Goal: Task Accomplishment & Management: Manage account settings

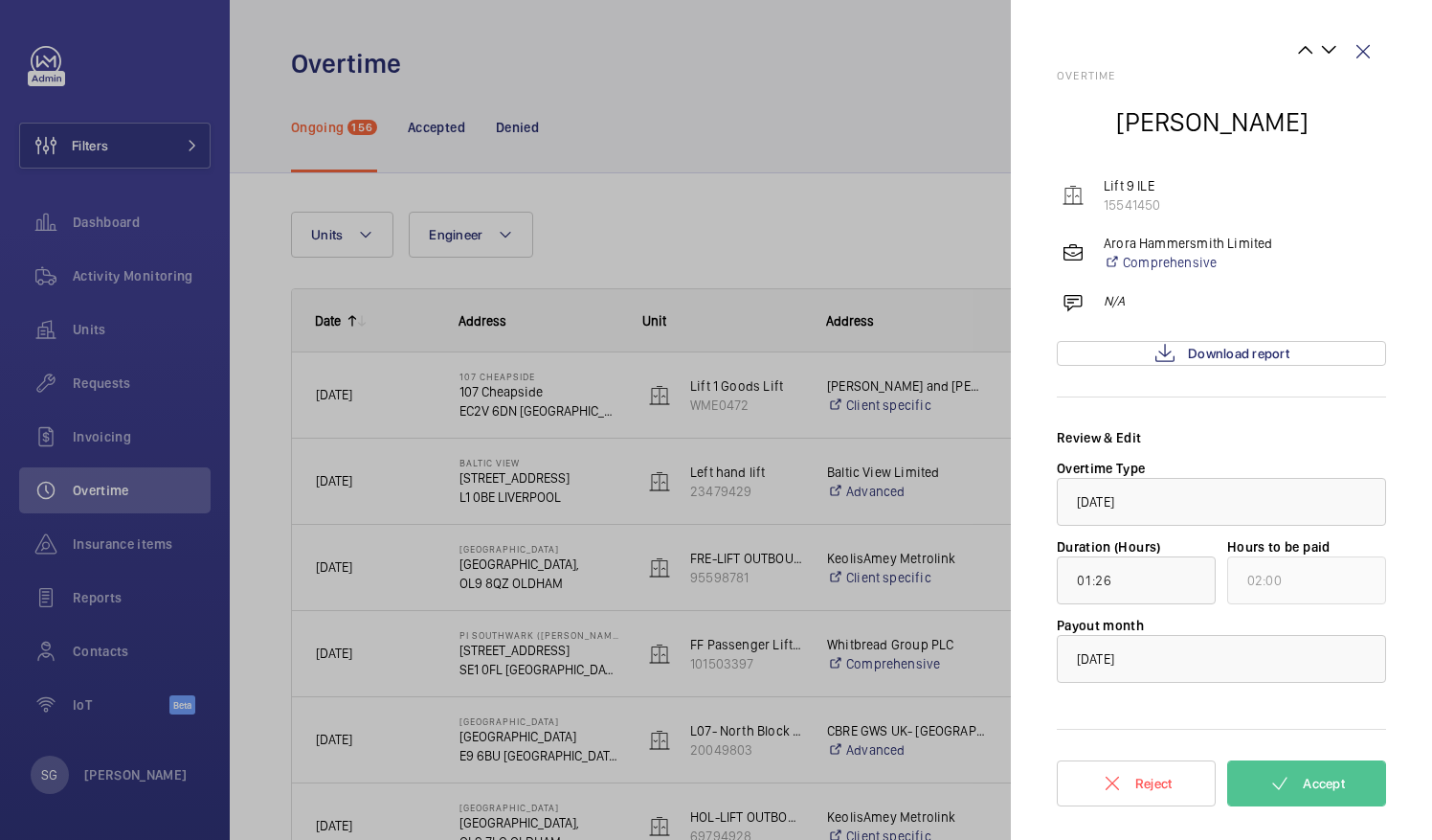
scroll to position [1001, 0]
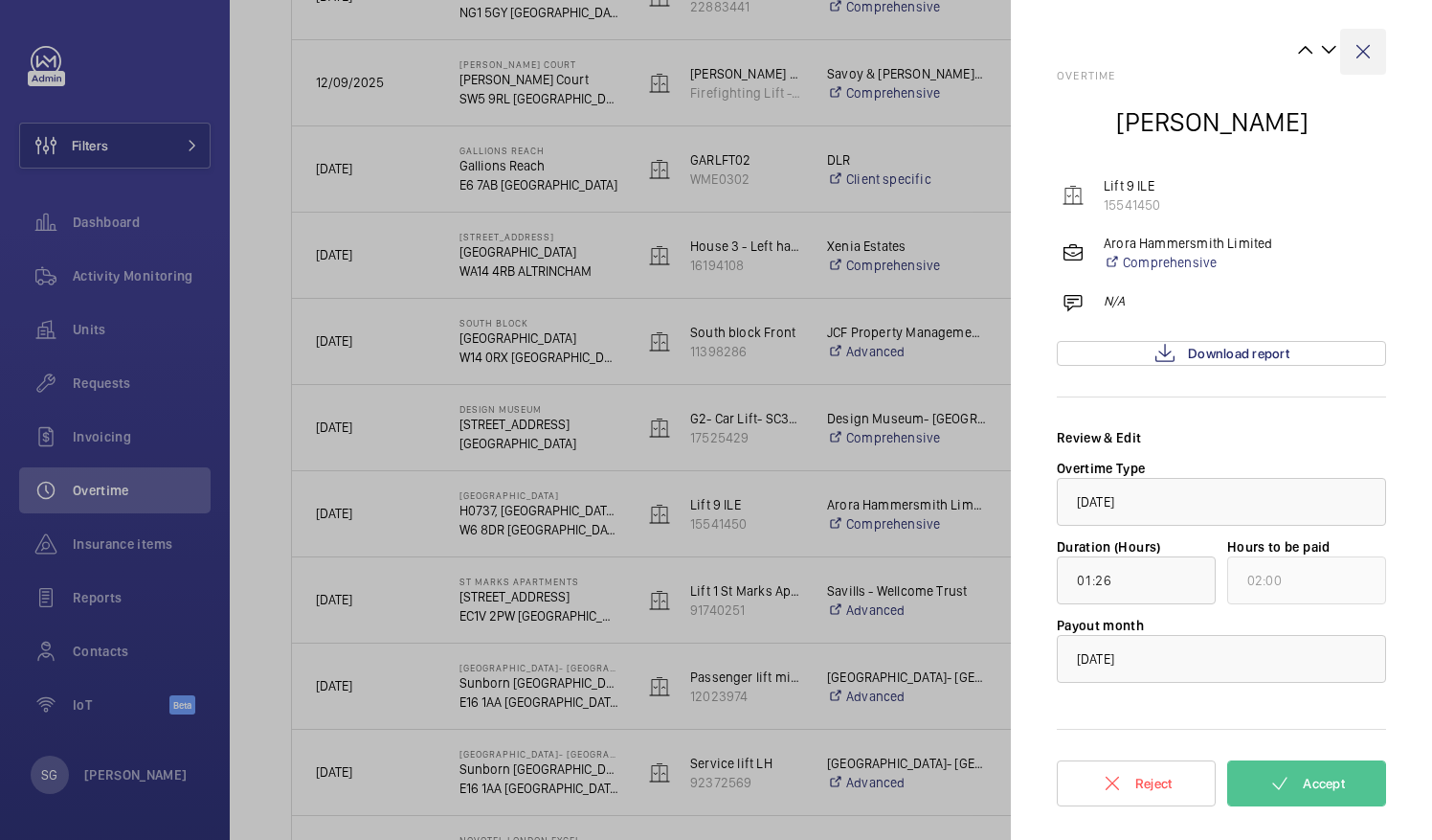
click at [1359, 44] on wm-front-icon-button at bounding box center [1363, 52] width 46 height 46
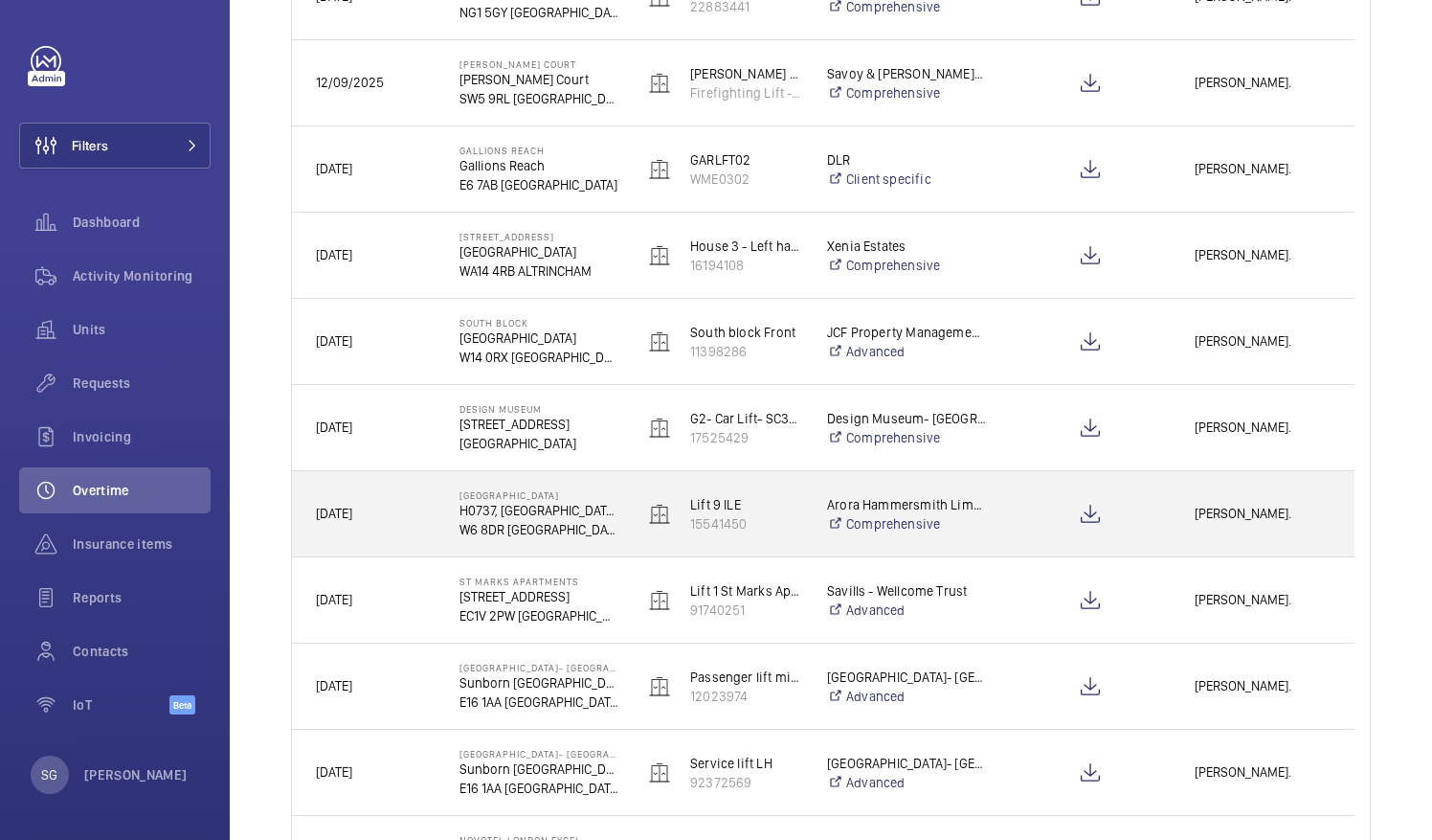
click at [1270, 519] on span "[PERSON_NAME]." at bounding box center [1263, 513] width 136 height 22
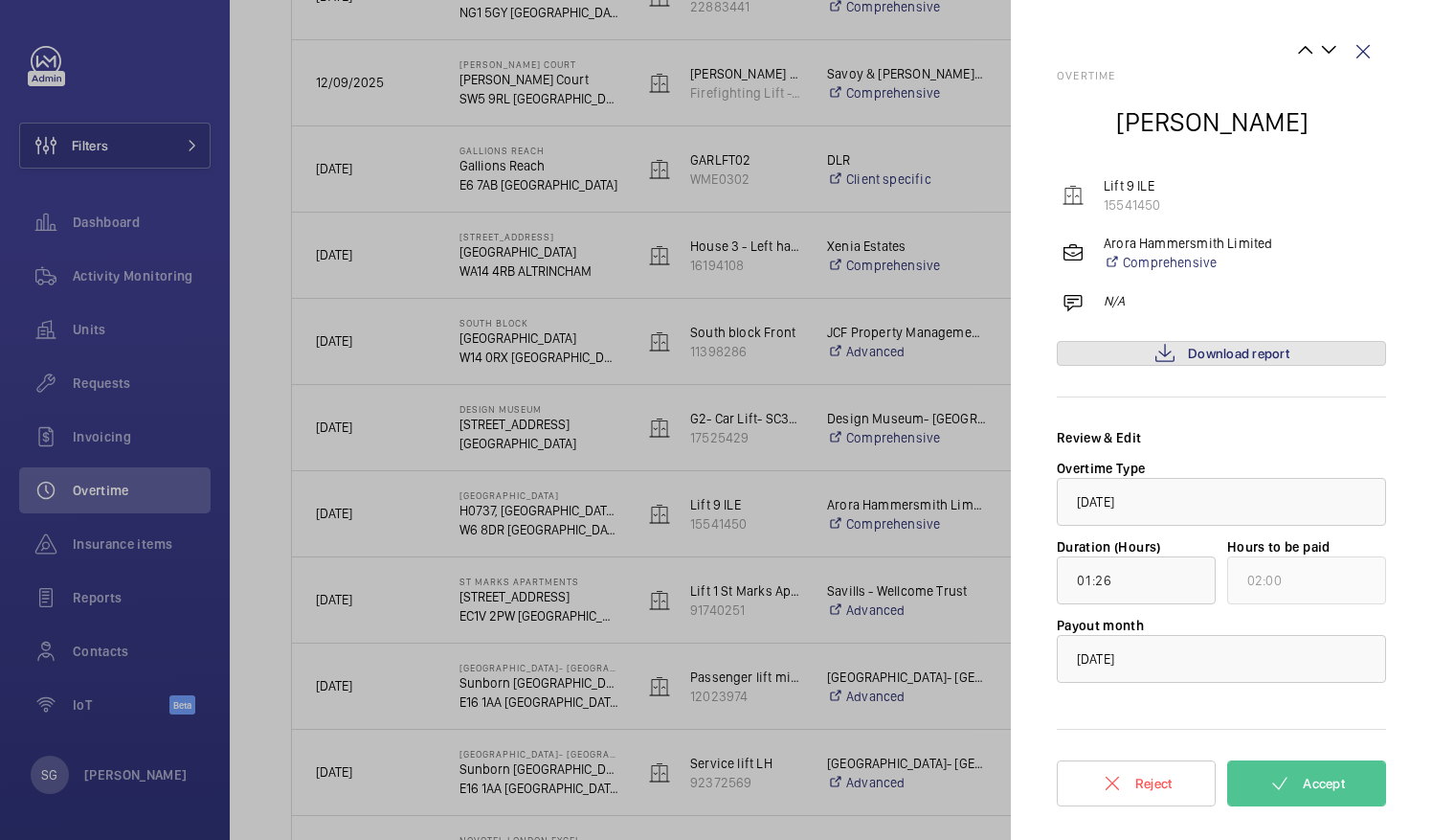
click at [1205, 346] on span "Download report" at bounding box center [1239, 354] width 101 height 16
click at [1355, 788] on button "Accept" at bounding box center [1307, 783] width 158 height 46
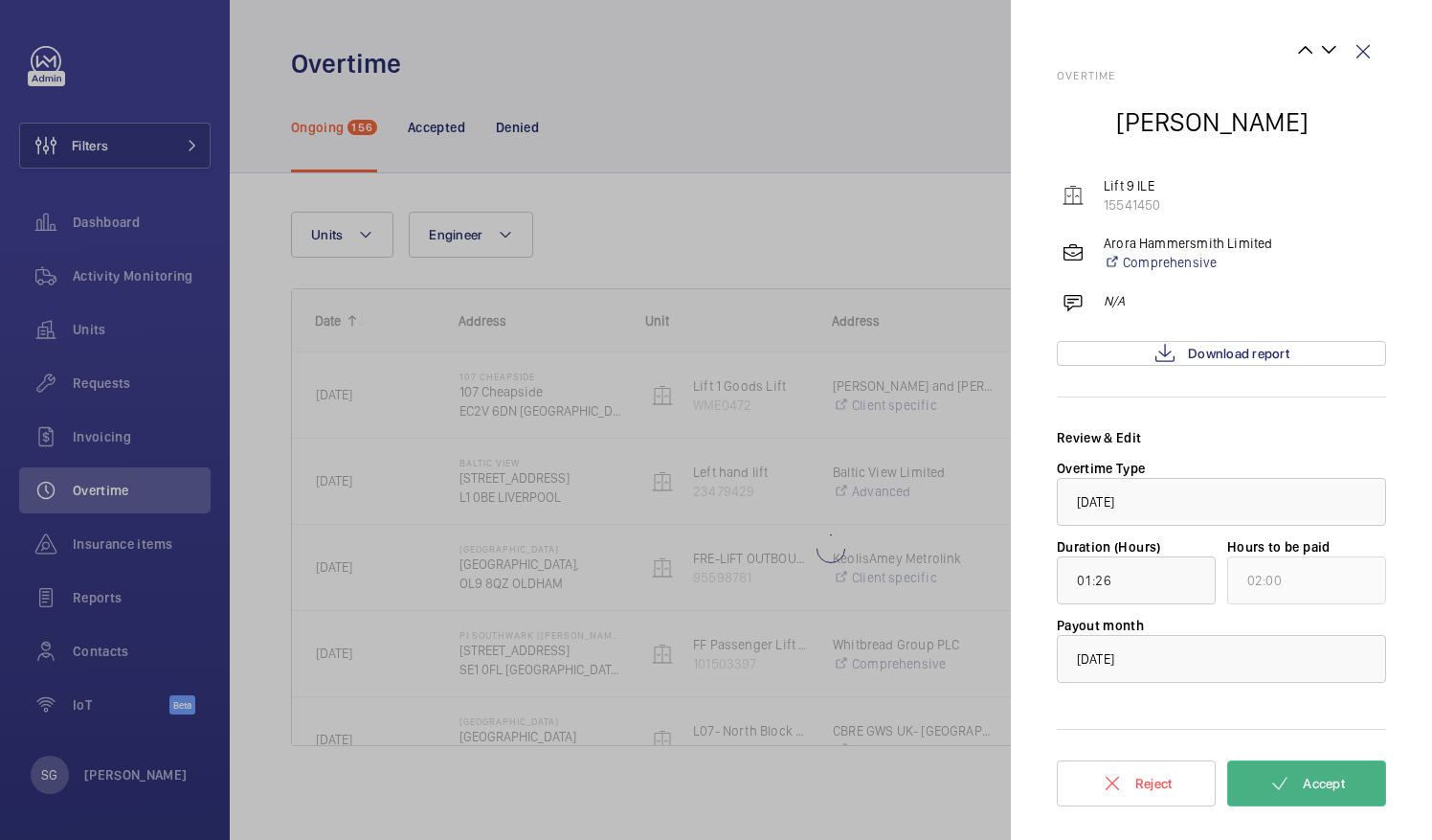
scroll to position [0, 0]
type input "00:06"
type input "01:00"
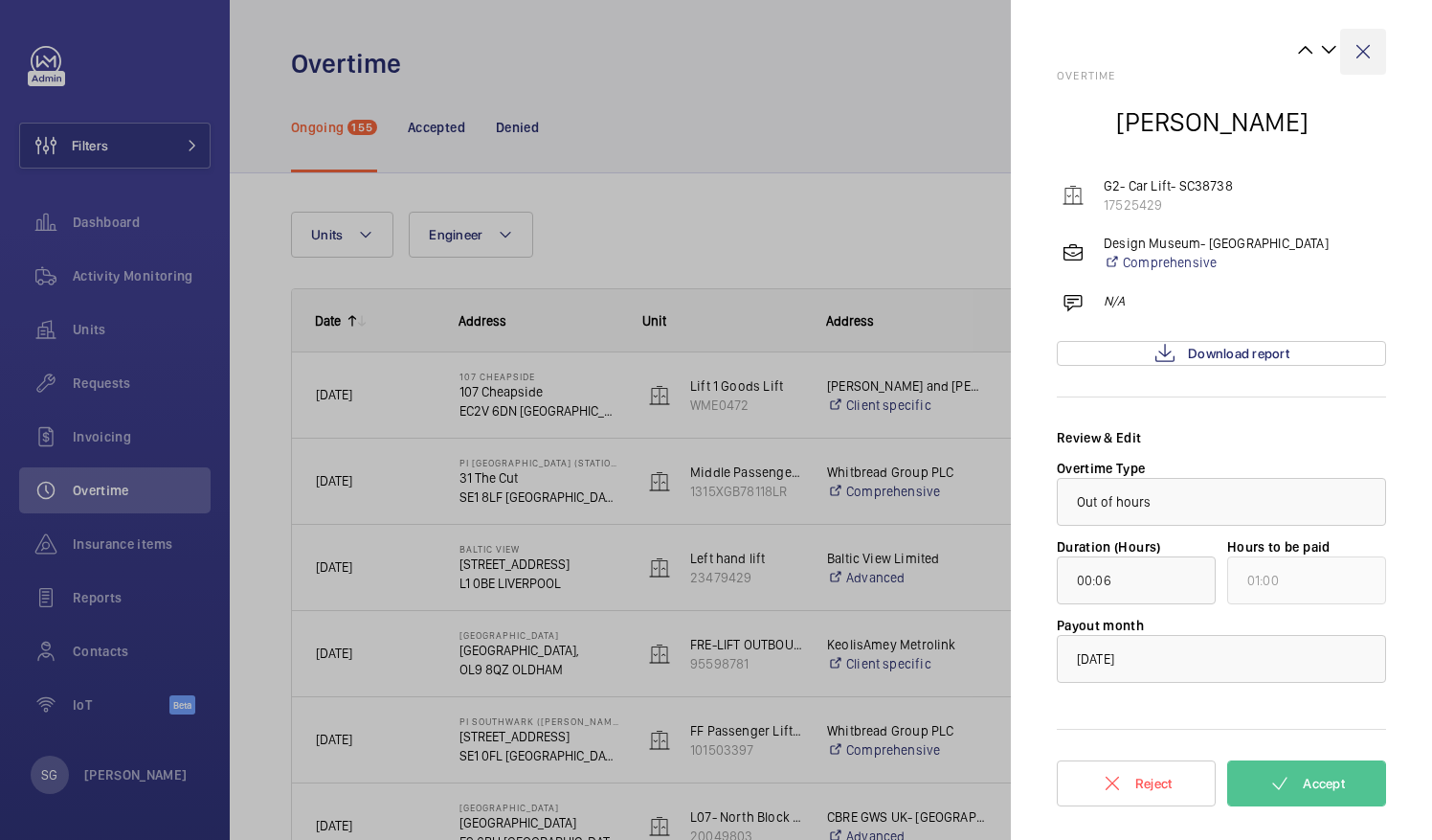
click at [1366, 49] on wm-front-icon-button at bounding box center [1363, 52] width 46 height 46
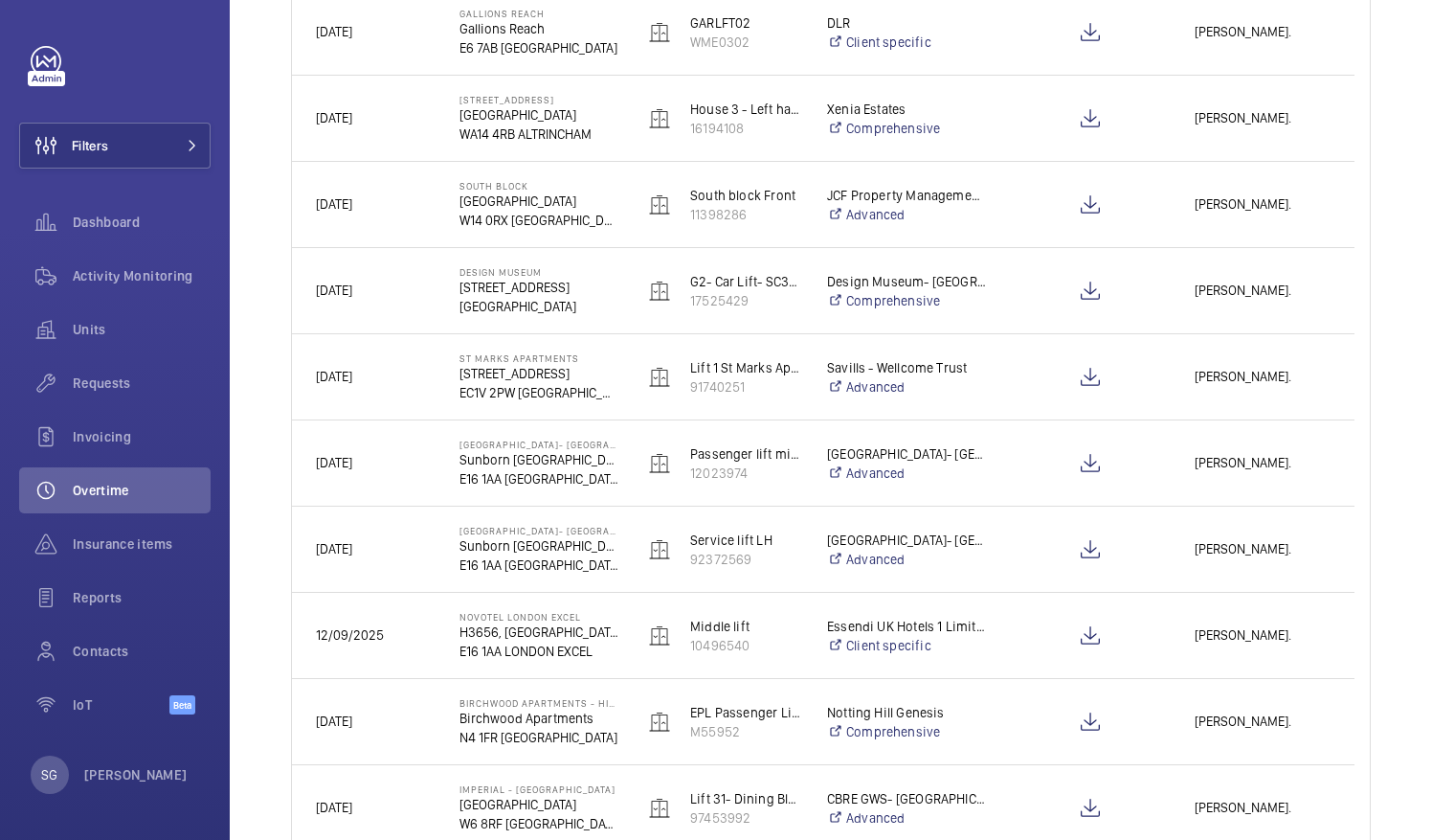
scroll to position [1242, 0]
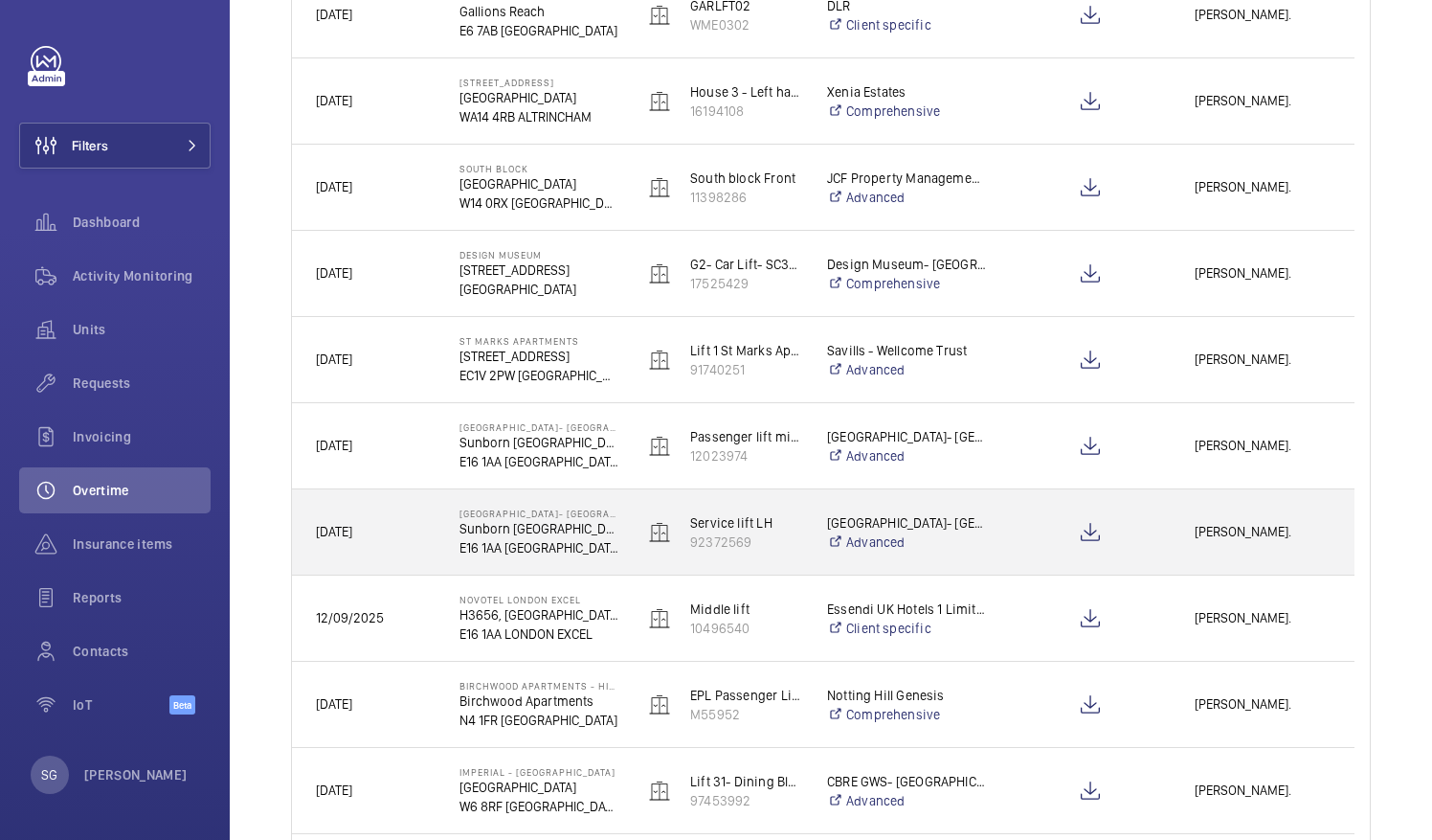
click at [1230, 536] on span "[PERSON_NAME]." at bounding box center [1263, 532] width 136 height 22
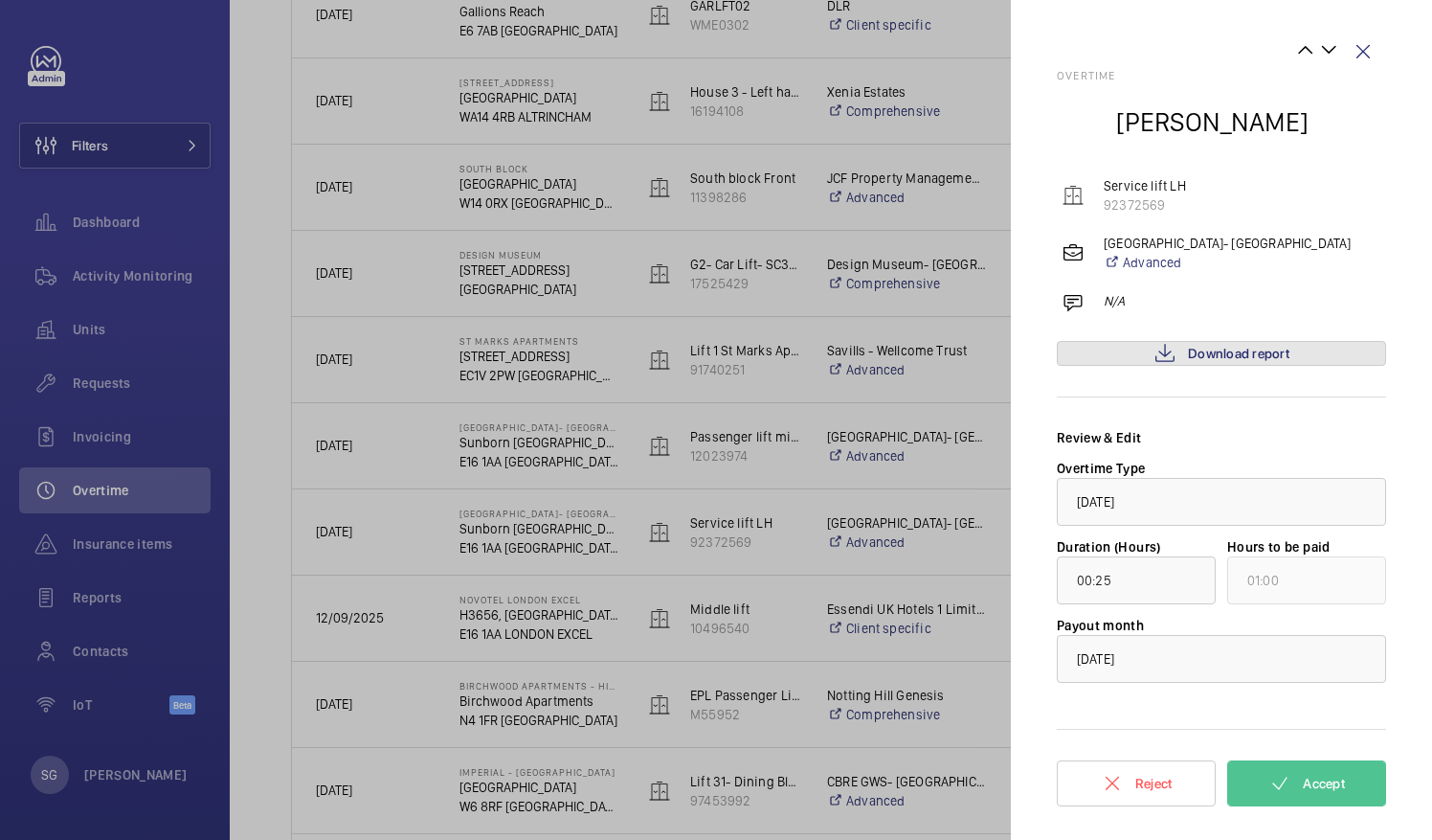
click at [1264, 355] on span "Download report" at bounding box center [1239, 354] width 101 height 16
click at [1292, 772] on button "Accept" at bounding box center [1307, 783] width 158 height 46
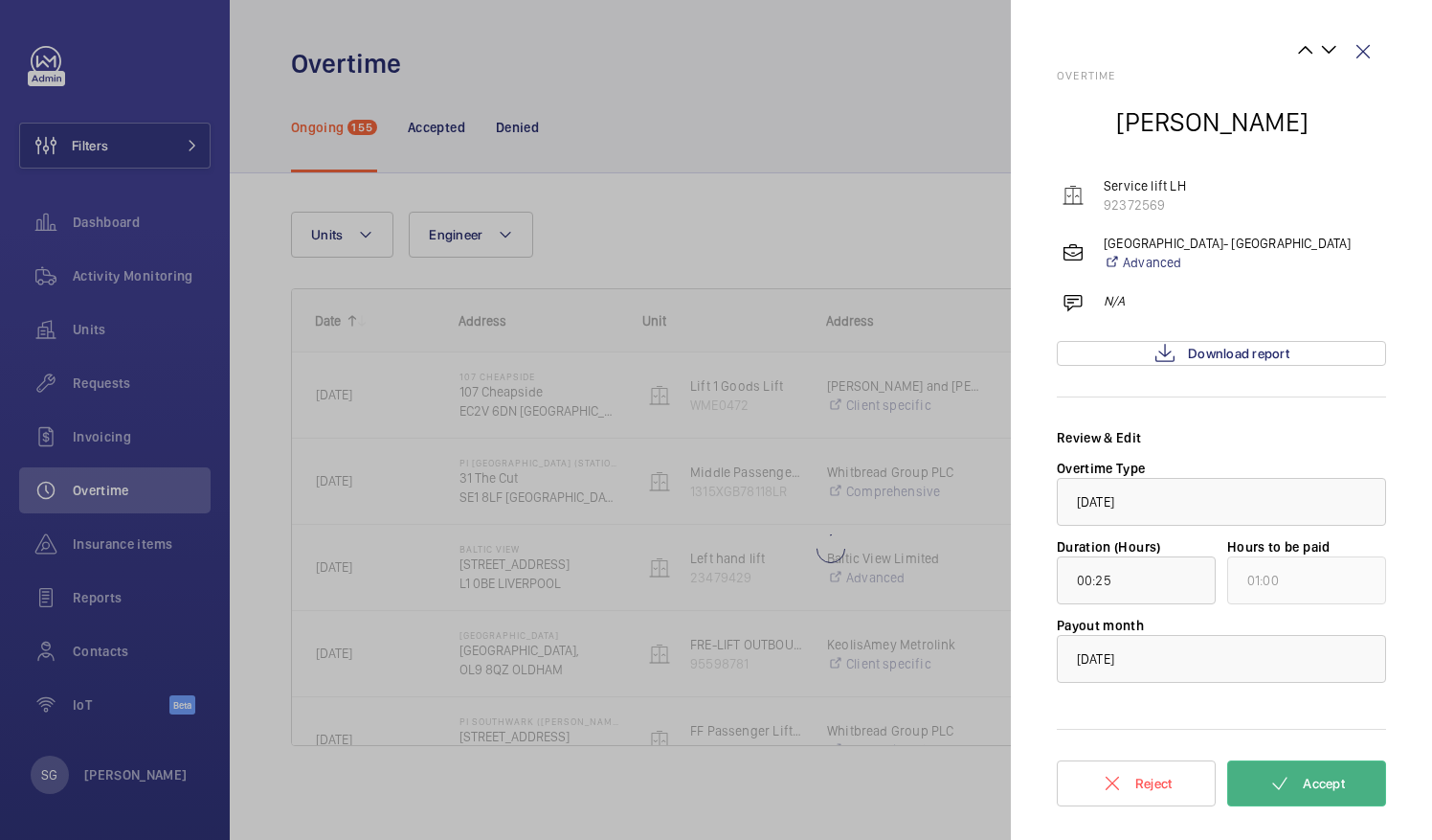
scroll to position [0, 0]
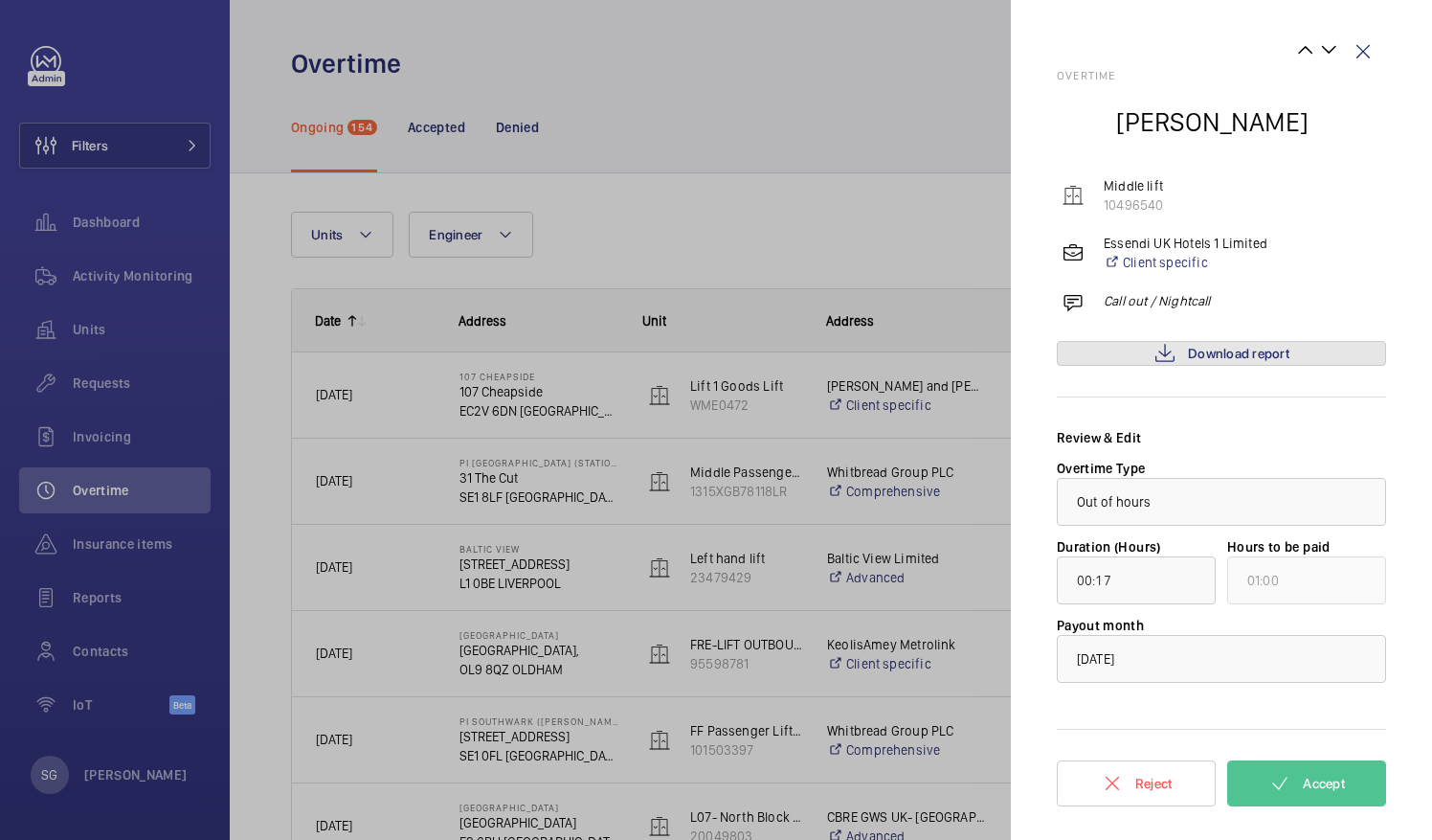
click at [1291, 361] on link "Download report" at bounding box center [1221, 354] width 330 height 25
click at [1304, 772] on button "Accept" at bounding box center [1307, 783] width 158 height 46
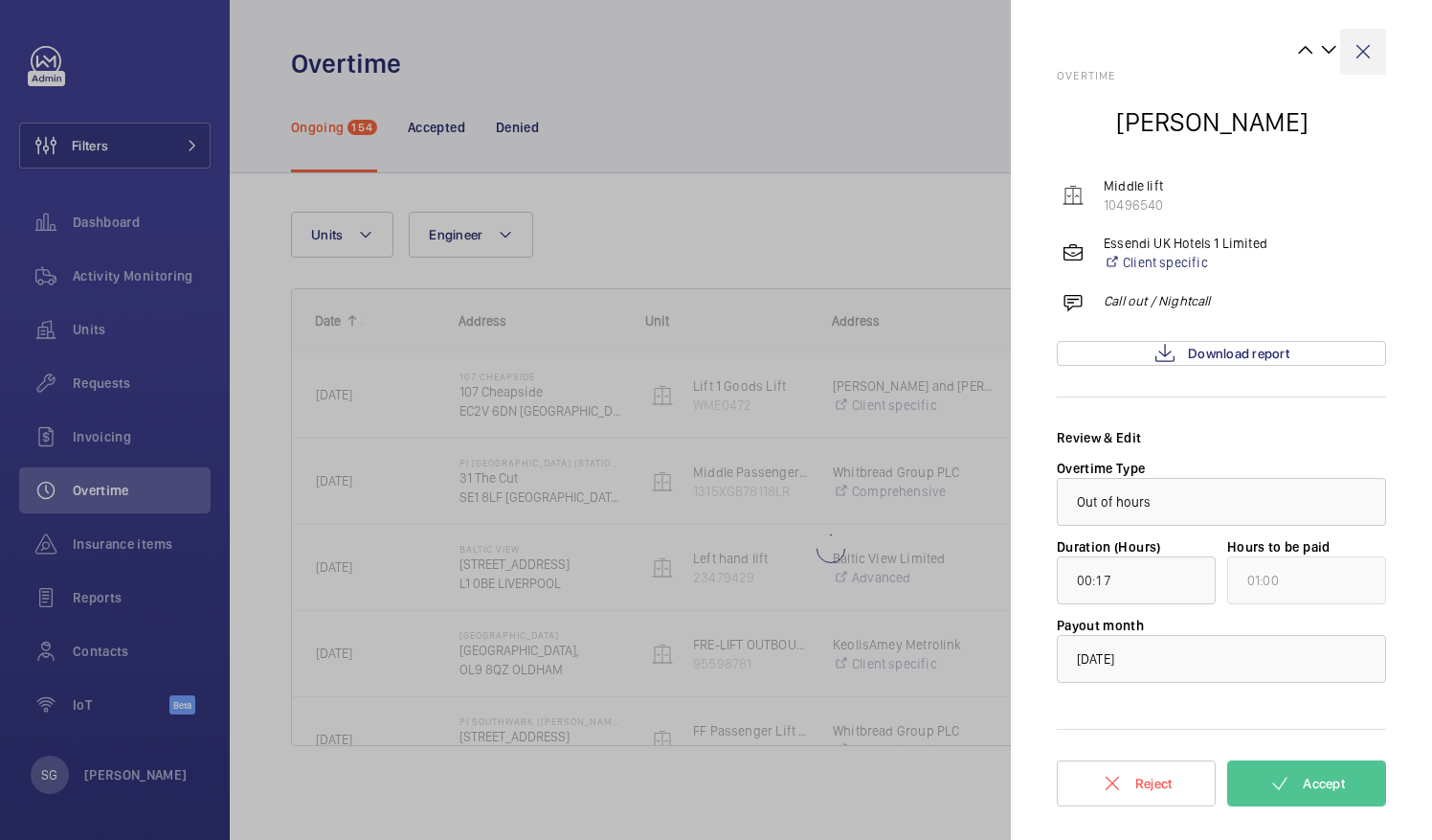
type input "01:21"
type input "02:00"
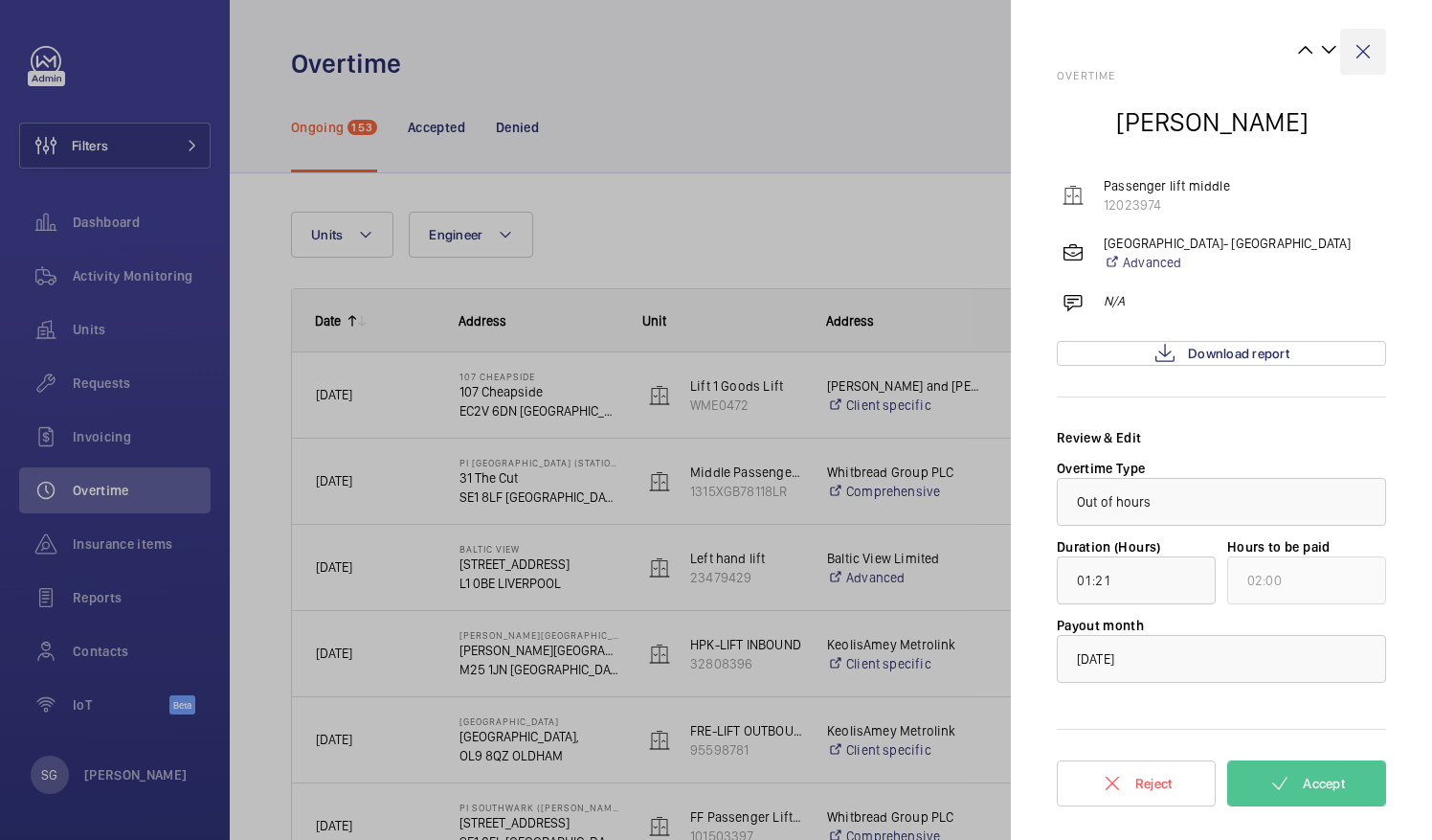
click at [1367, 52] on wm-front-icon-button at bounding box center [1363, 52] width 46 height 46
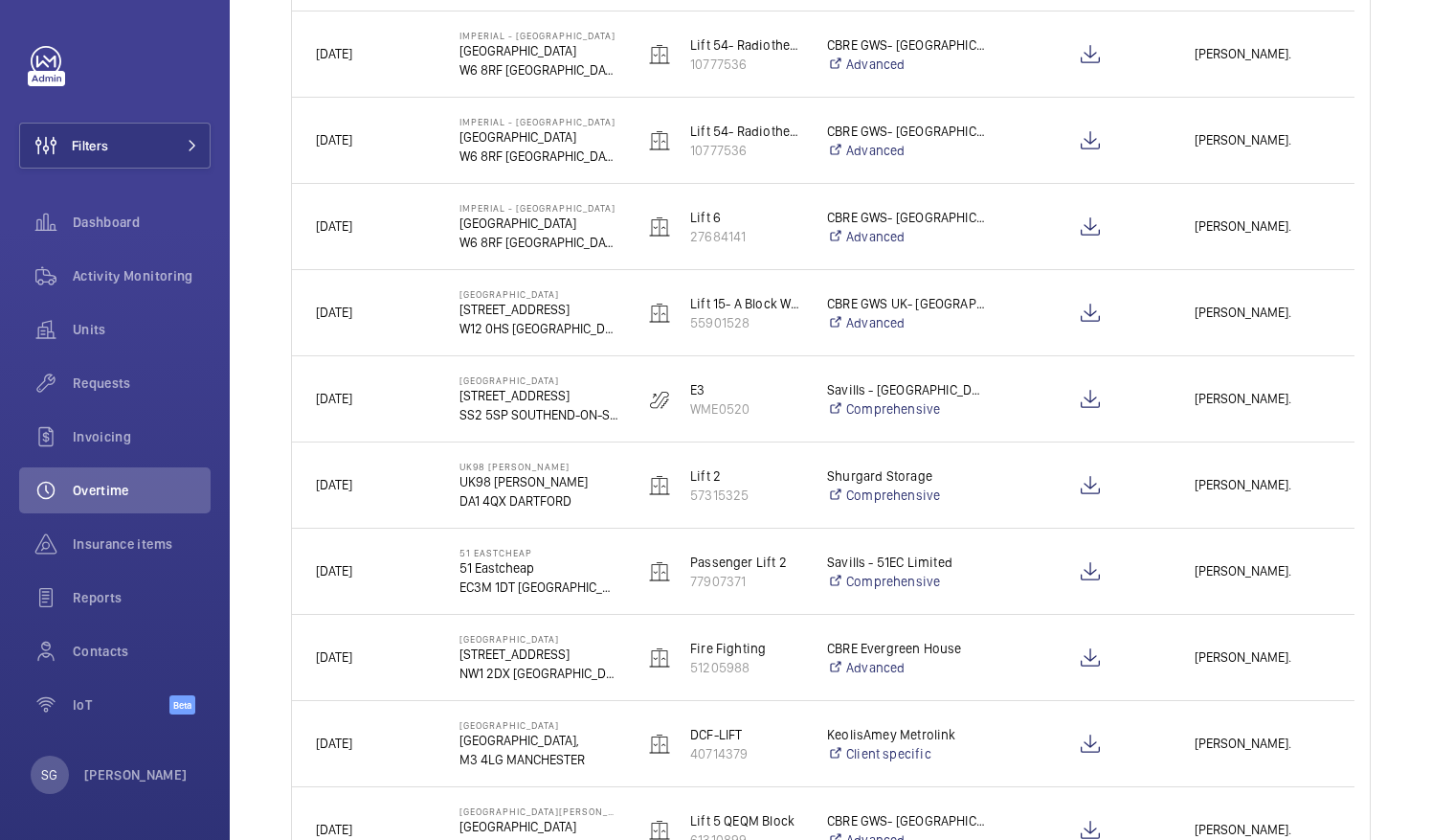
scroll to position [1981, 0]
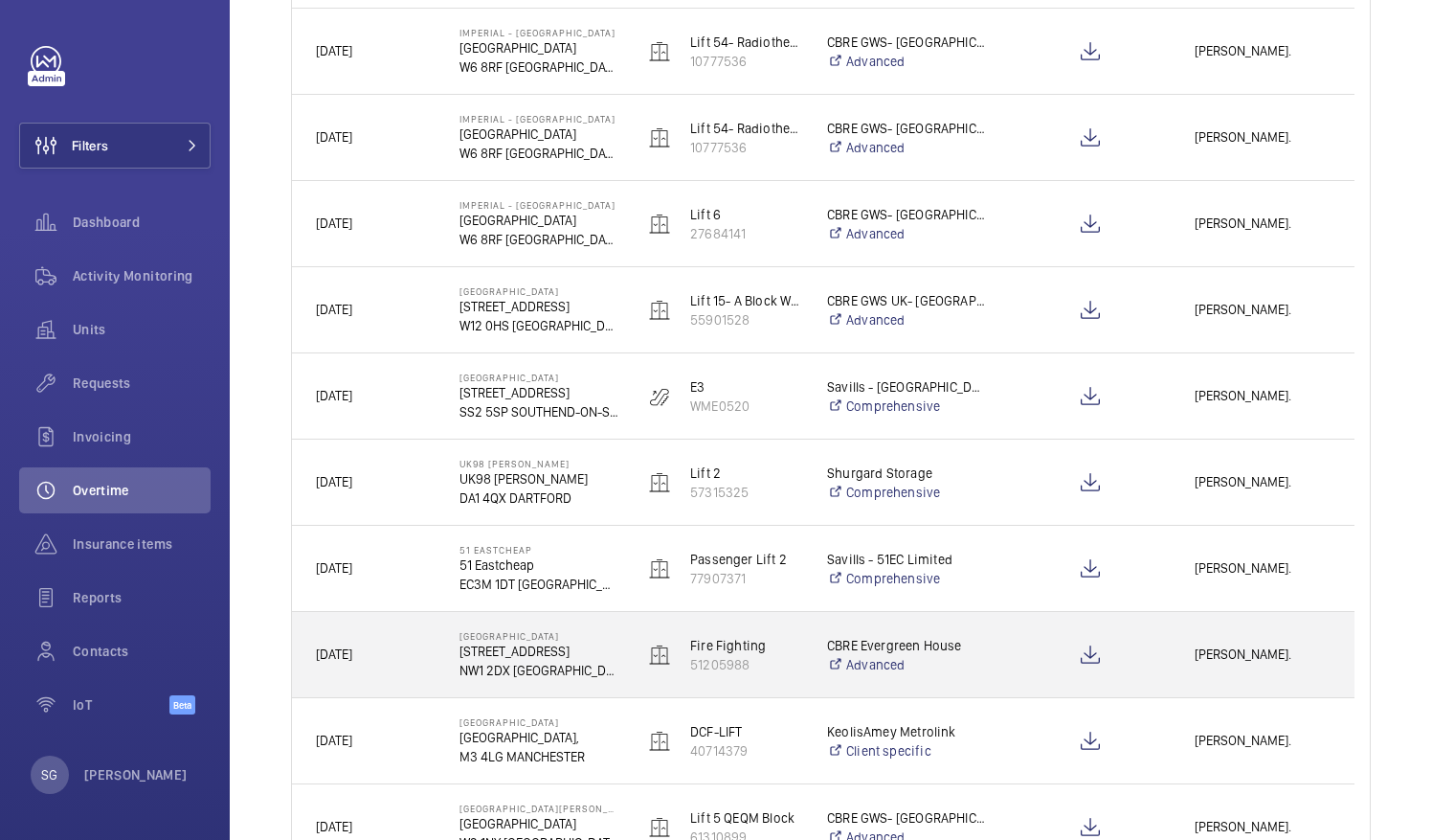
click at [1231, 655] on span "[PERSON_NAME]." at bounding box center [1263, 654] width 136 height 22
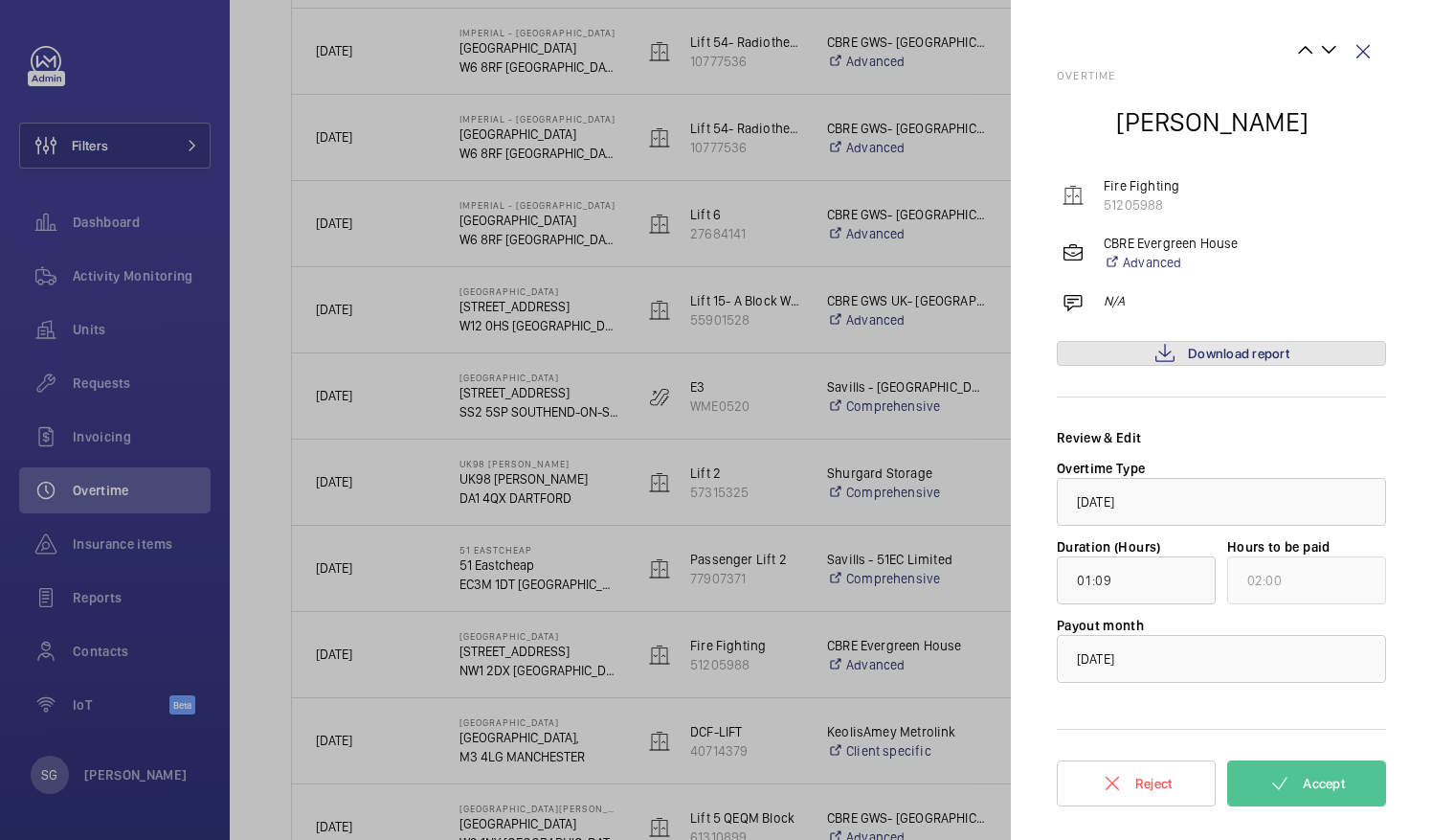
click at [1218, 341] on link "Download report" at bounding box center [1221, 354] width 330 height 25
click at [1331, 790] on button "Accept" at bounding box center [1307, 783] width 158 height 46
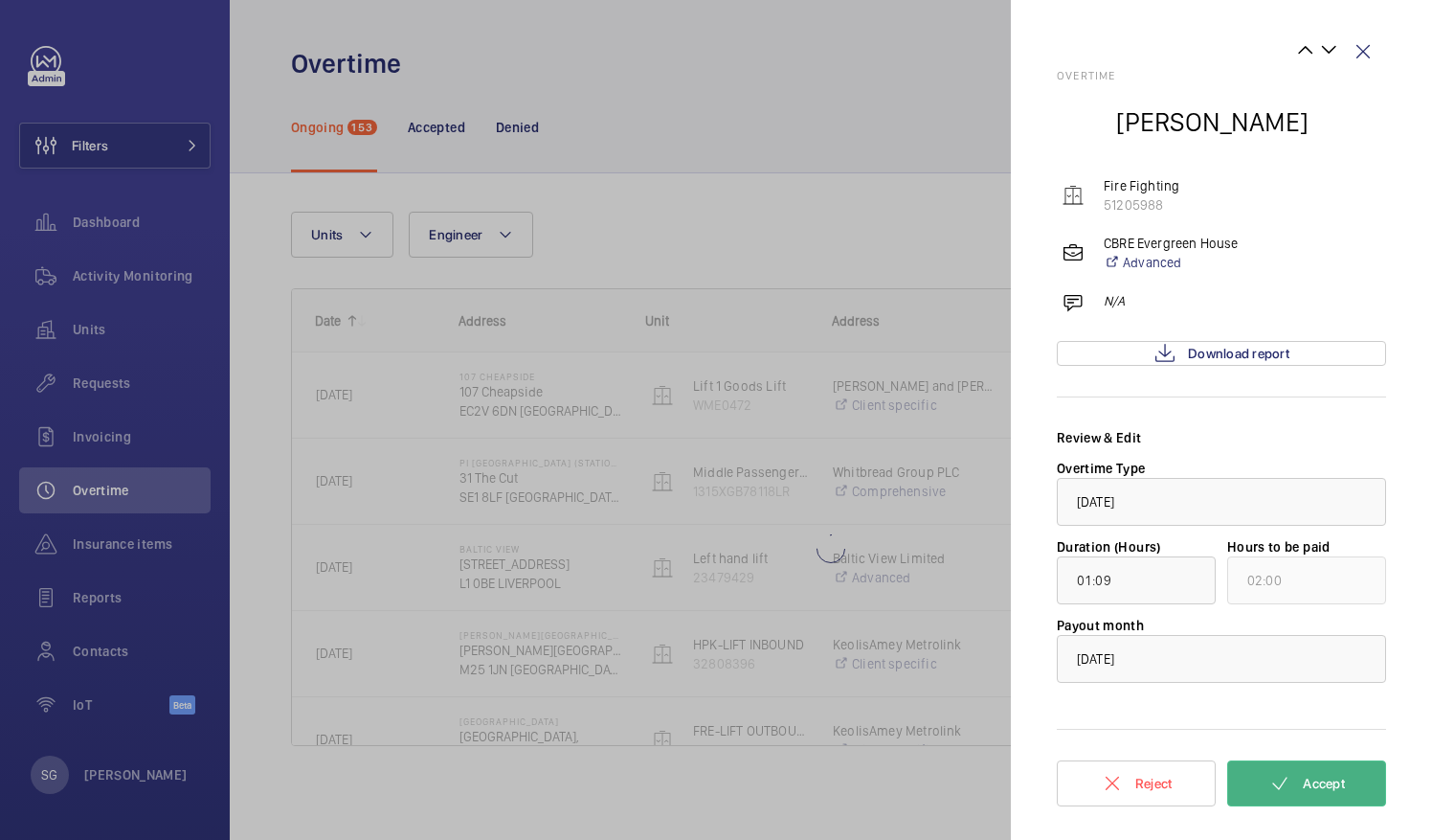
scroll to position [0, 0]
type input "04:09"
type input "05:00"
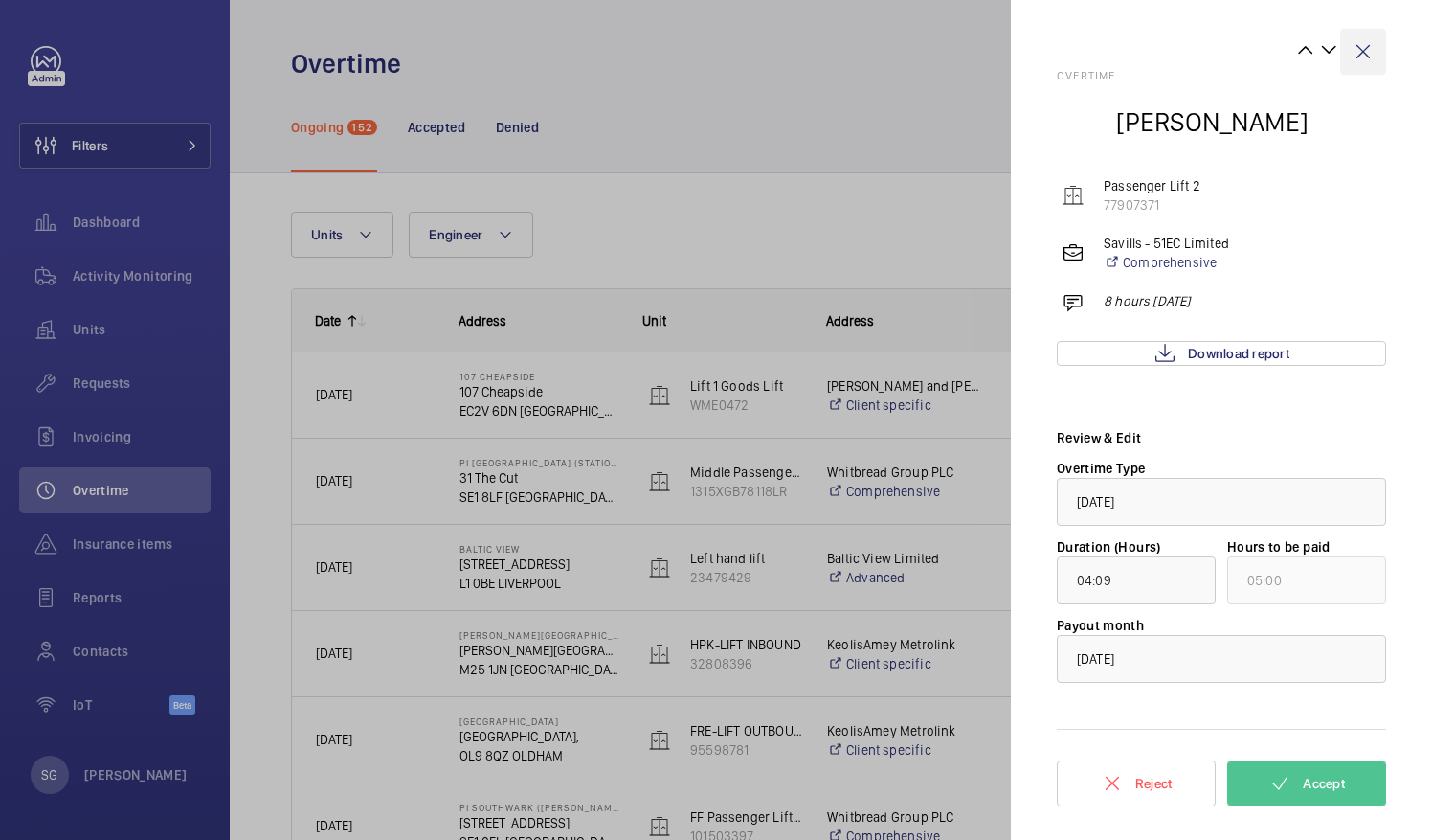
click at [1365, 57] on wm-front-icon-button at bounding box center [1363, 52] width 46 height 46
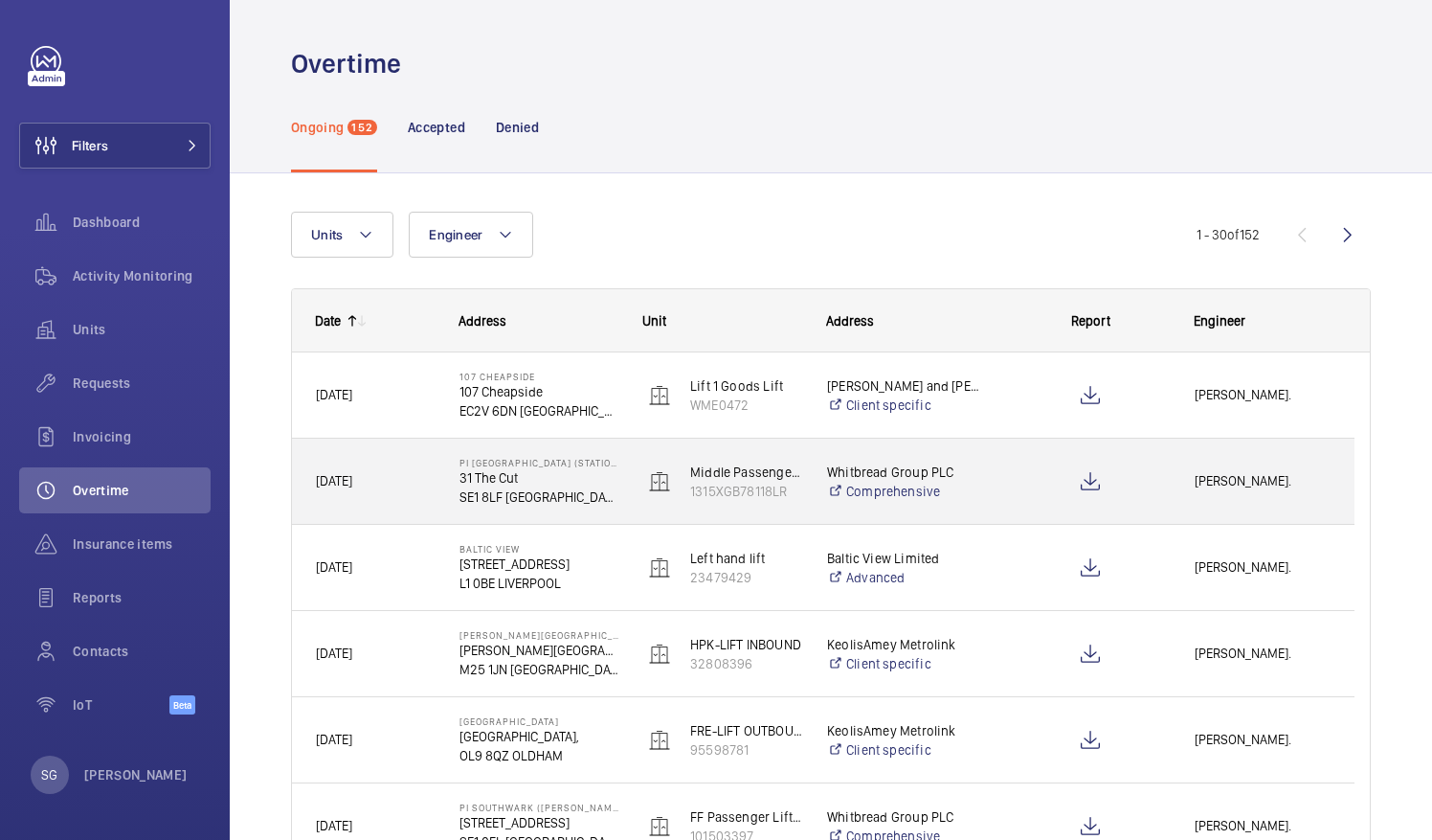
click at [1224, 484] on span "Lewis Saville." at bounding box center [1263, 481] width 136 height 22
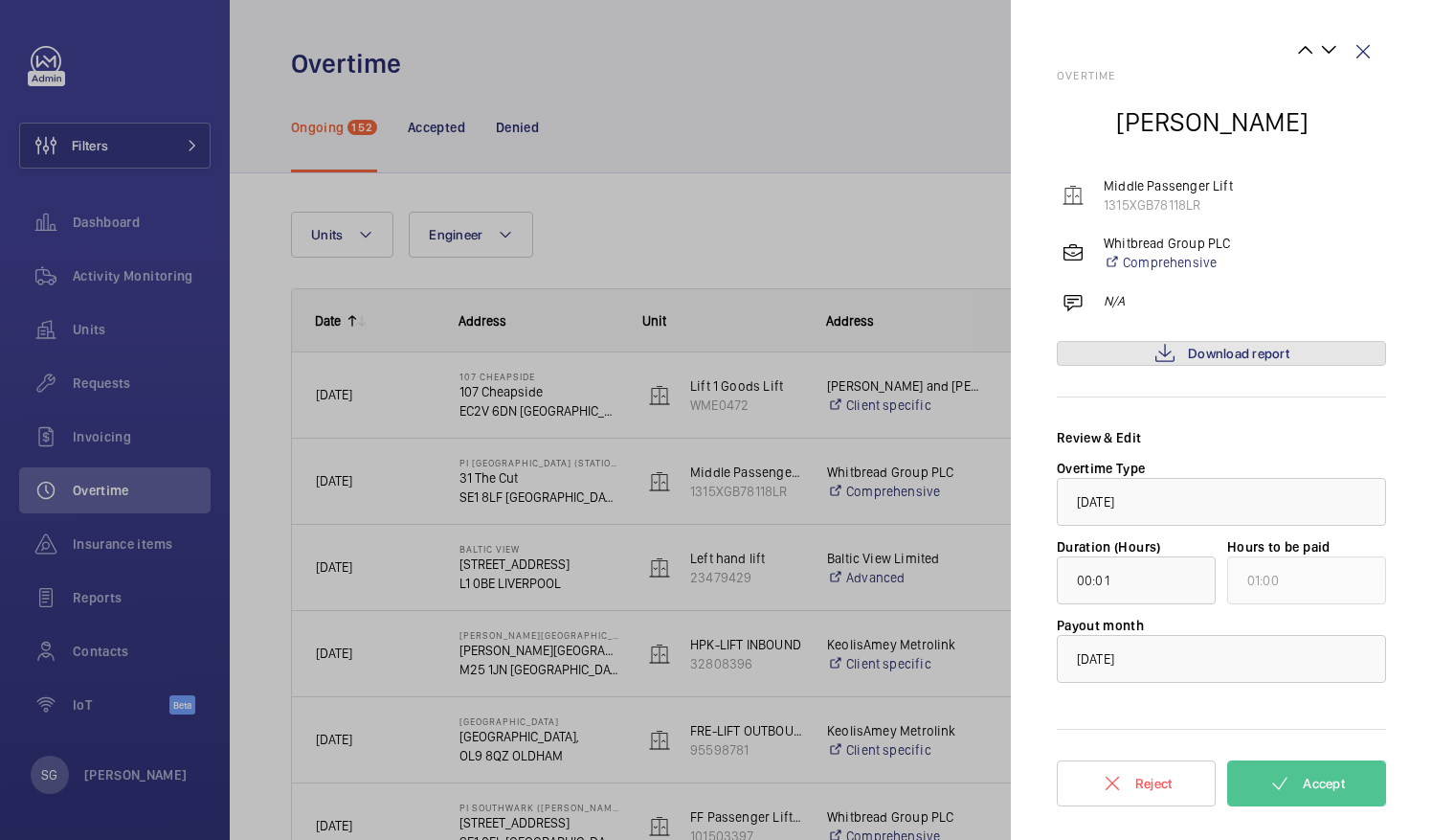
click at [1229, 352] on span "Download report" at bounding box center [1239, 354] width 101 height 16
click at [1249, 350] on span "Download report" at bounding box center [1239, 354] width 101 height 16
click at [1330, 781] on span "Accept" at bounding box center [1323, 784] width 42 height 16
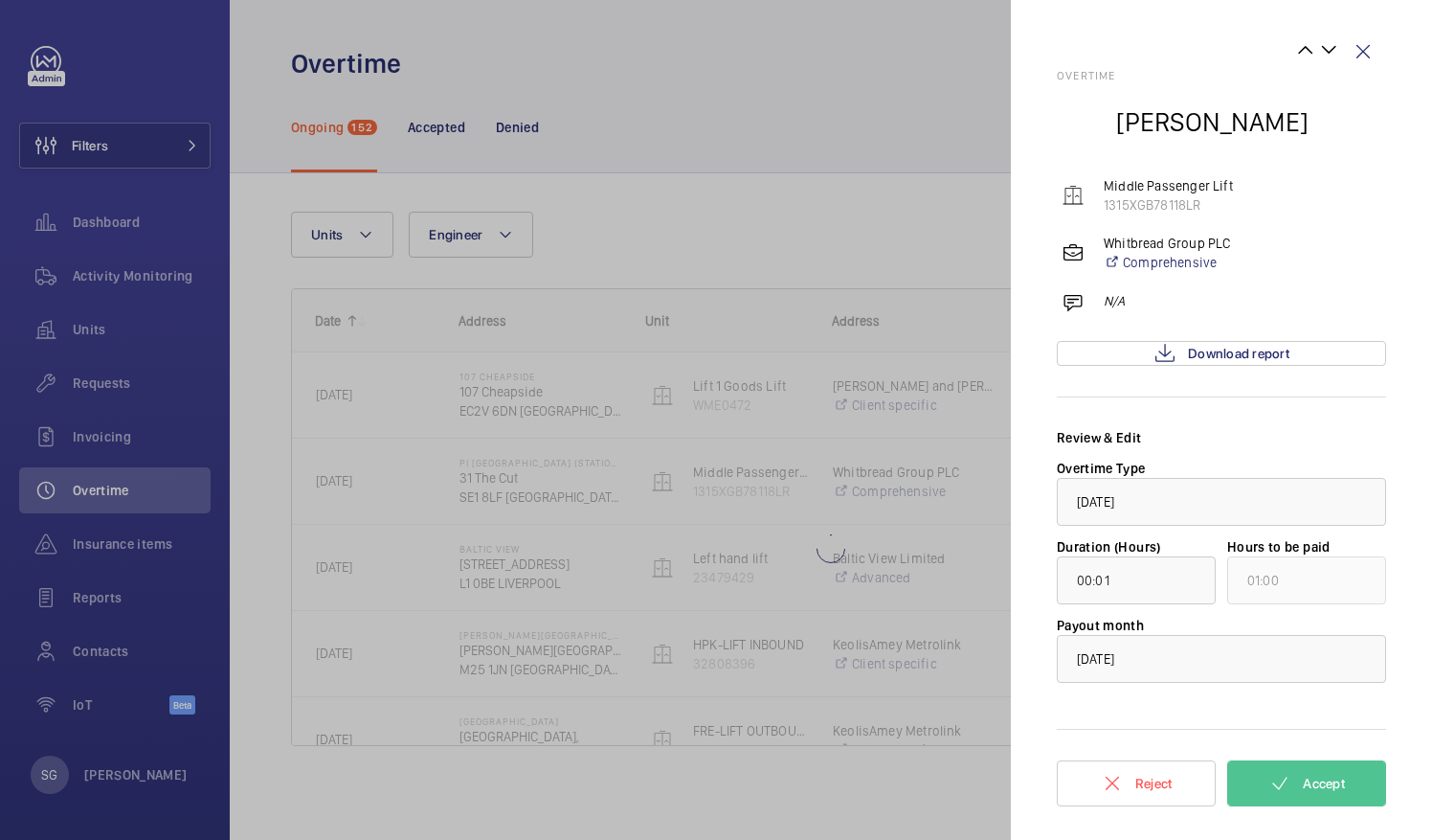
type input "00:50"
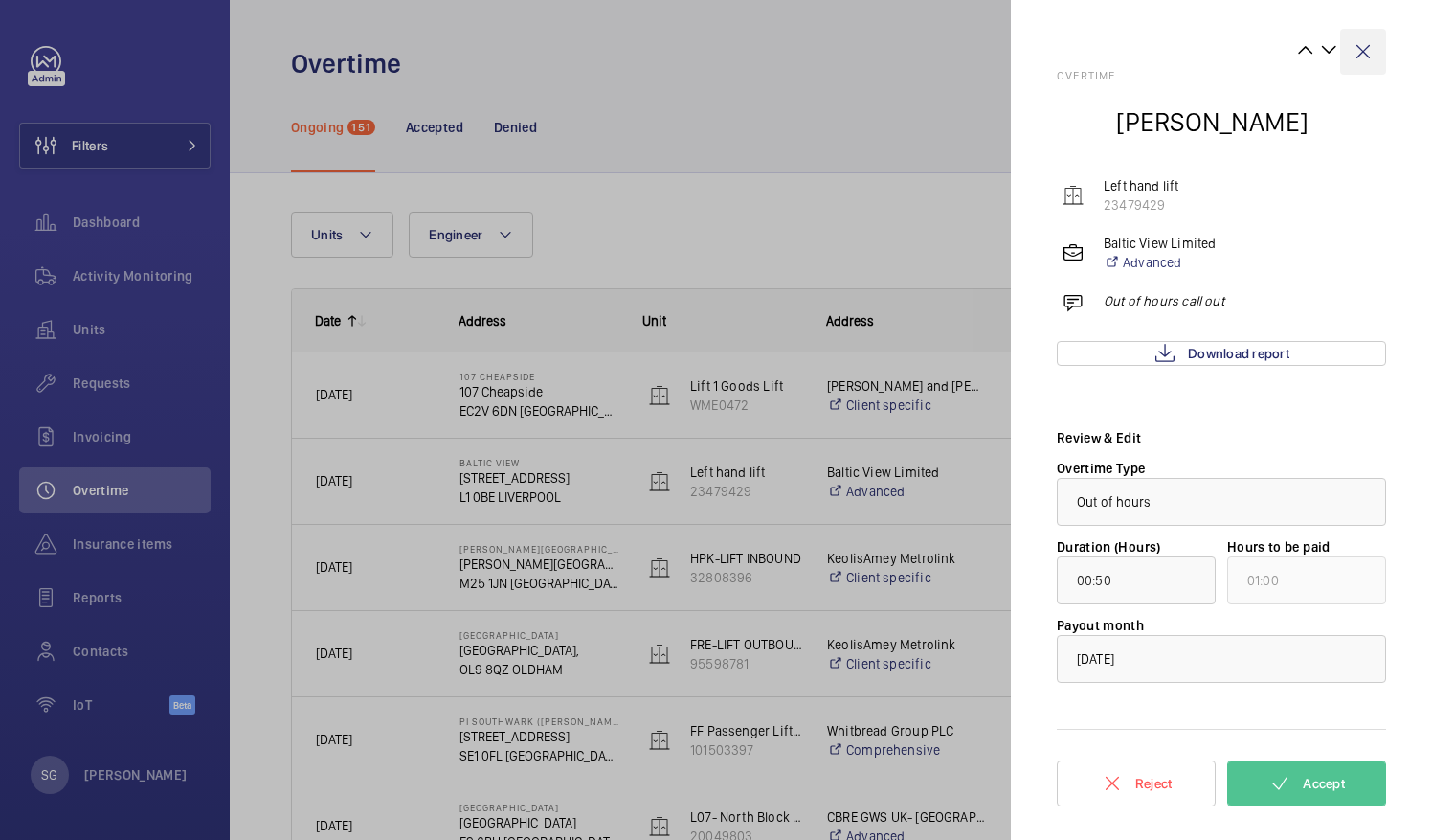
click at [1363, 48] on wm-front-icon-button at bounding box center [1363, 52] width 46 height 46
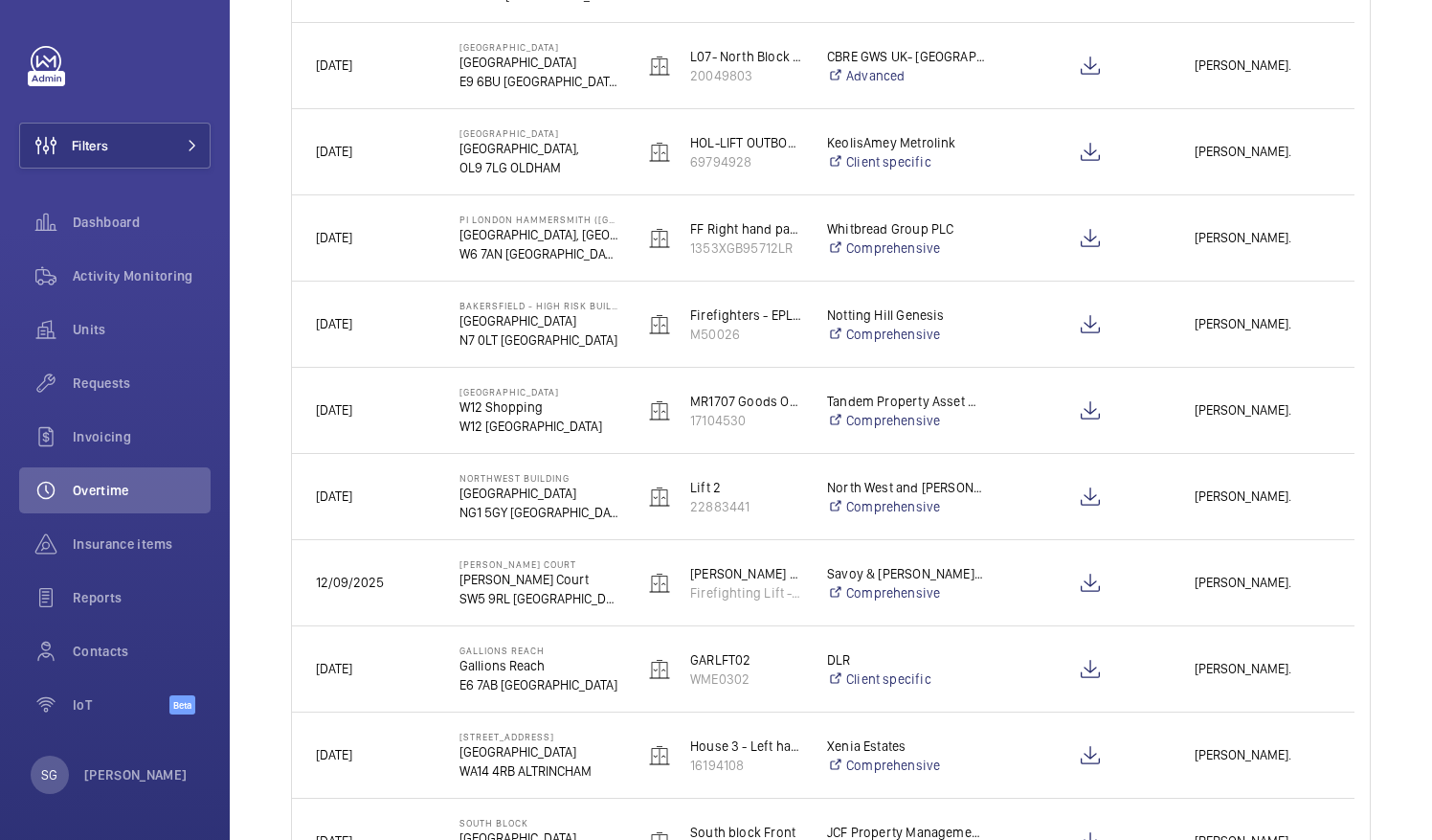
scroll to position [783, 0]
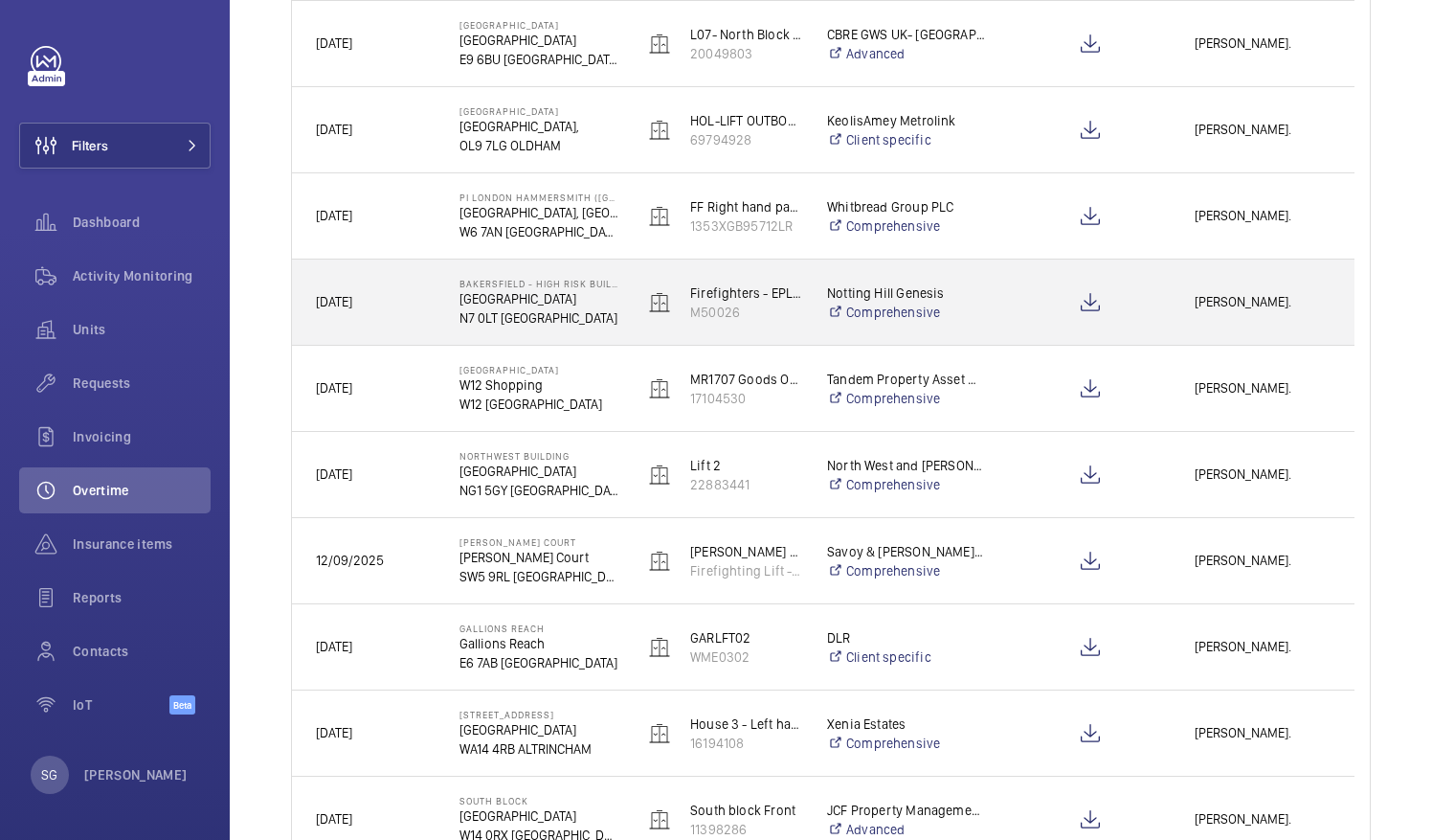
click at [1242, 316] on div "[PERSON_NAME]." at bounding box center [1262, 302] width 182 height 60
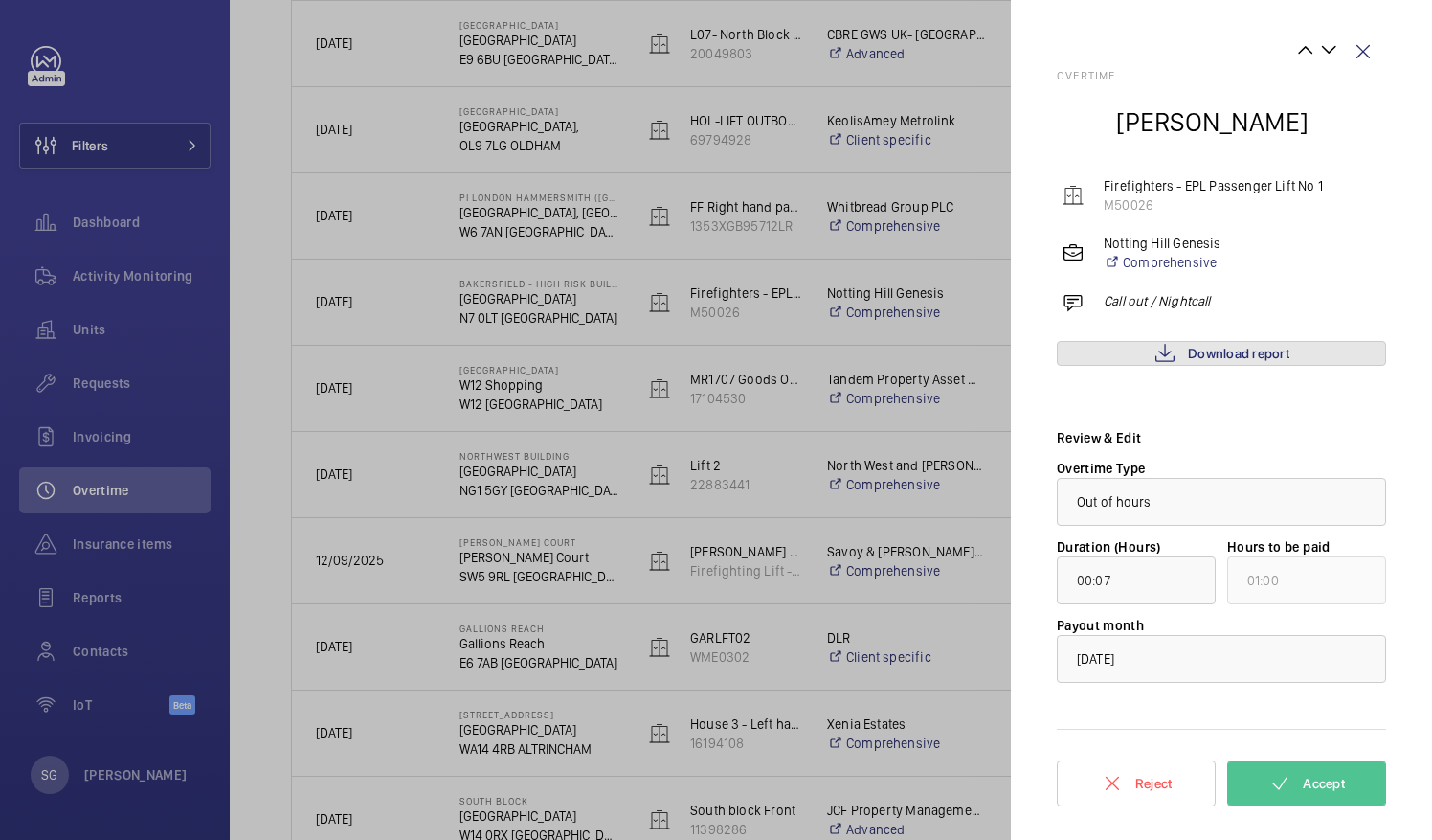
click at [1276, 356] on span "Download report" at bounding box center [1239, 354] width 101 height 16
click at [1314, 782] on span "Accept" at bounding box center [1323, 784] width 42 height 16
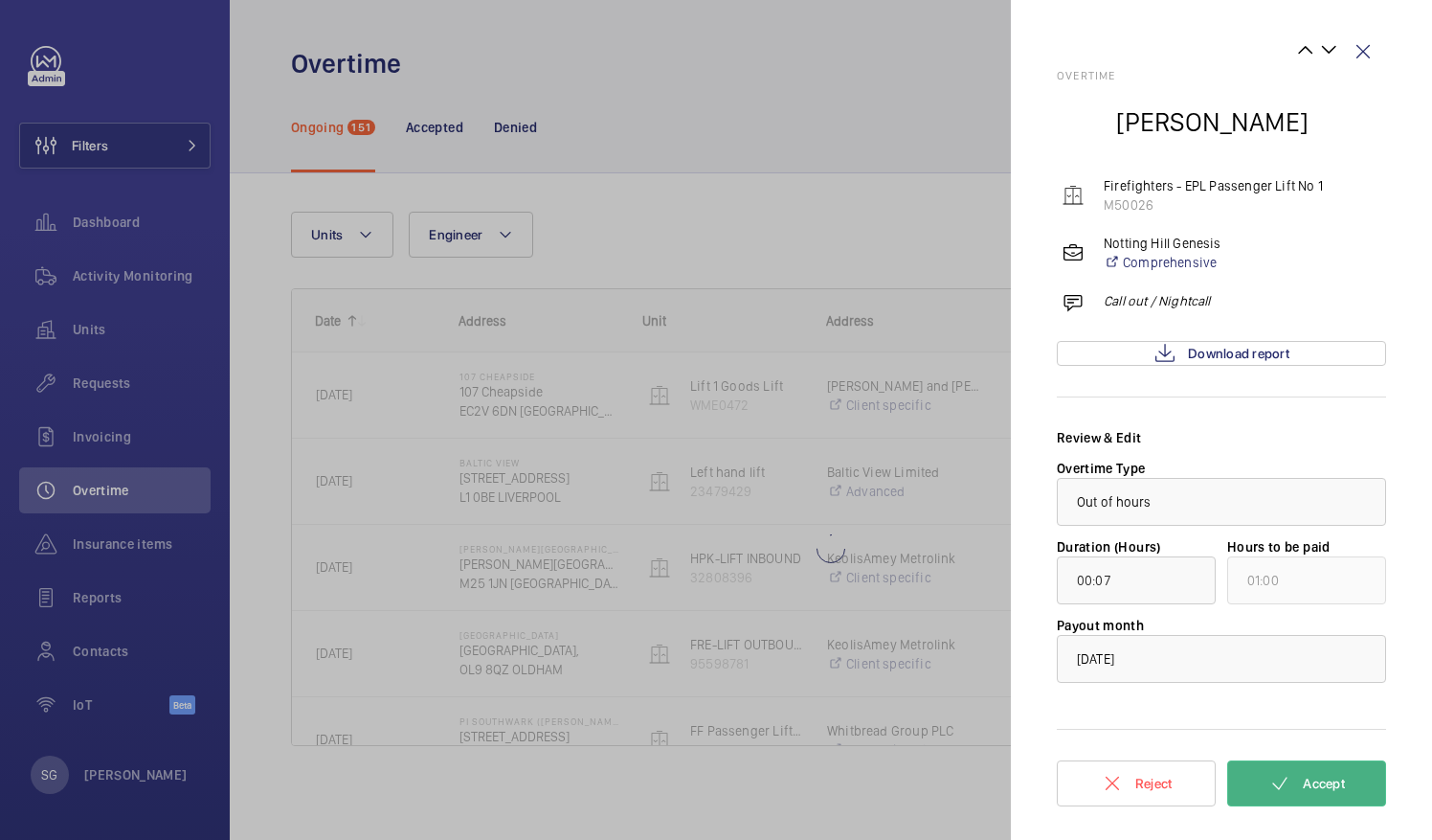
scroll to position [0, 0]
type input "03:15"
type input "04:00"
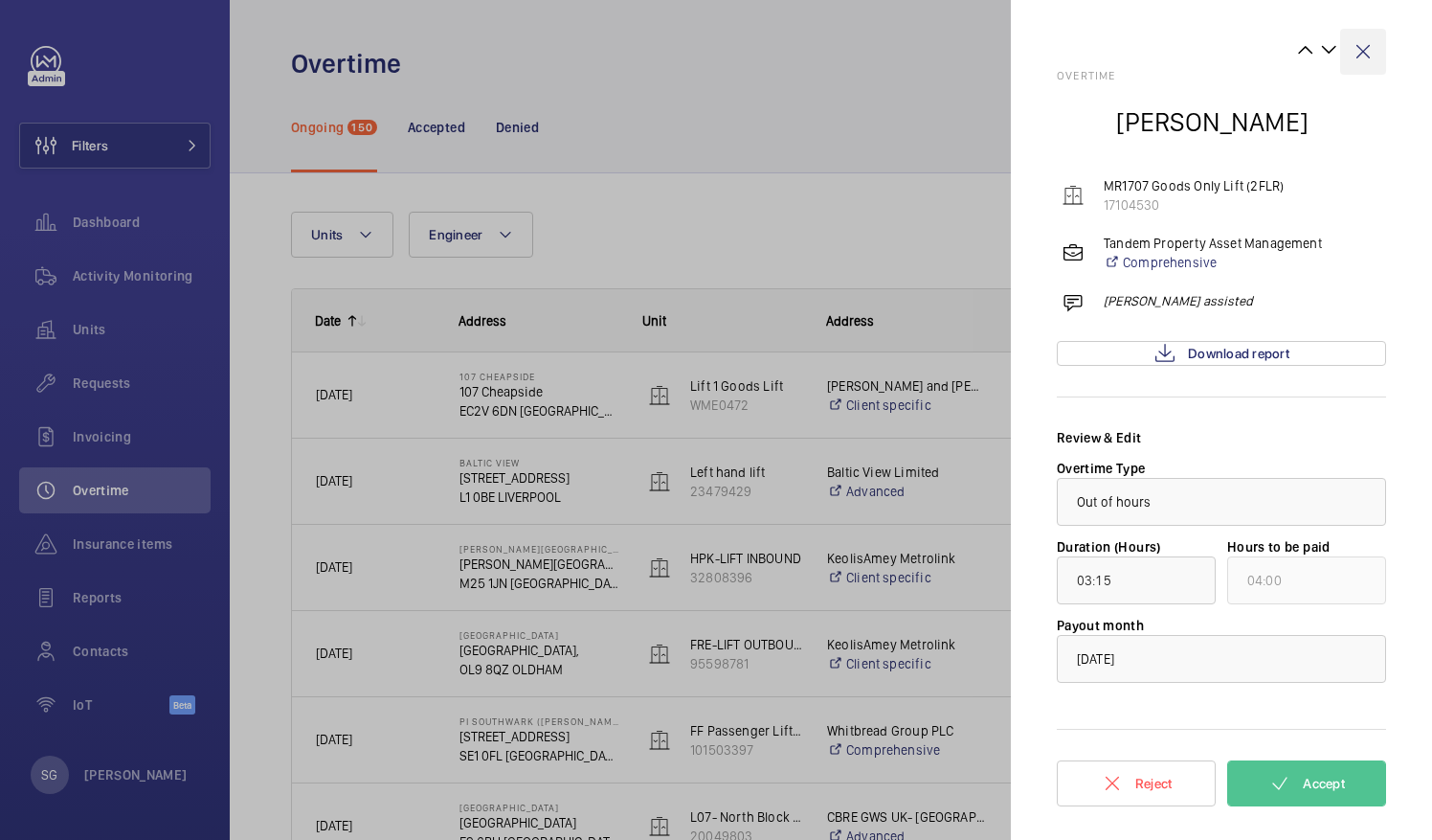
click at [1362, 50] on wm-front-icon-button at bounding box center [1363, 52] width 46 height 46
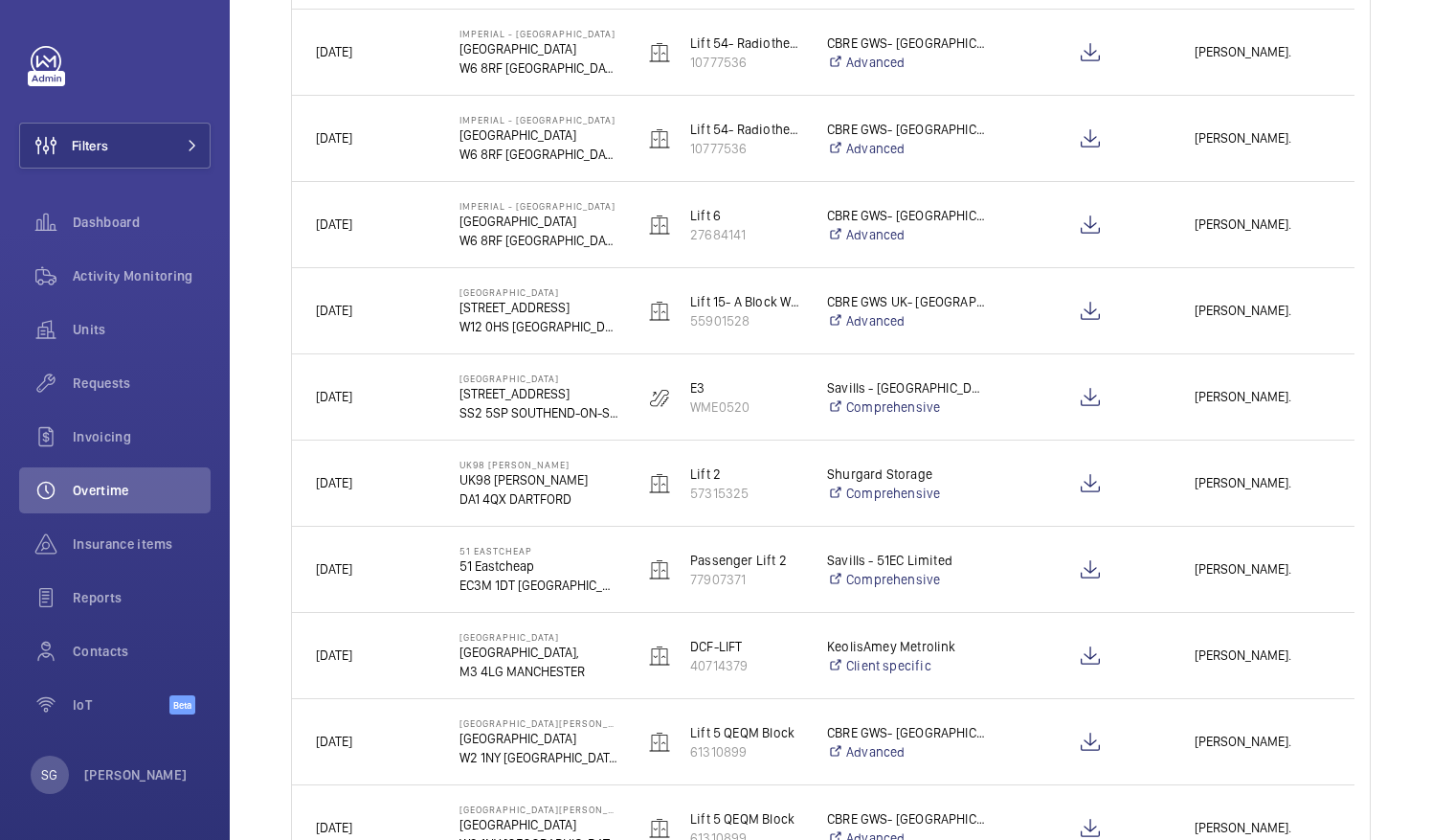
scroll to position [2189, 0]
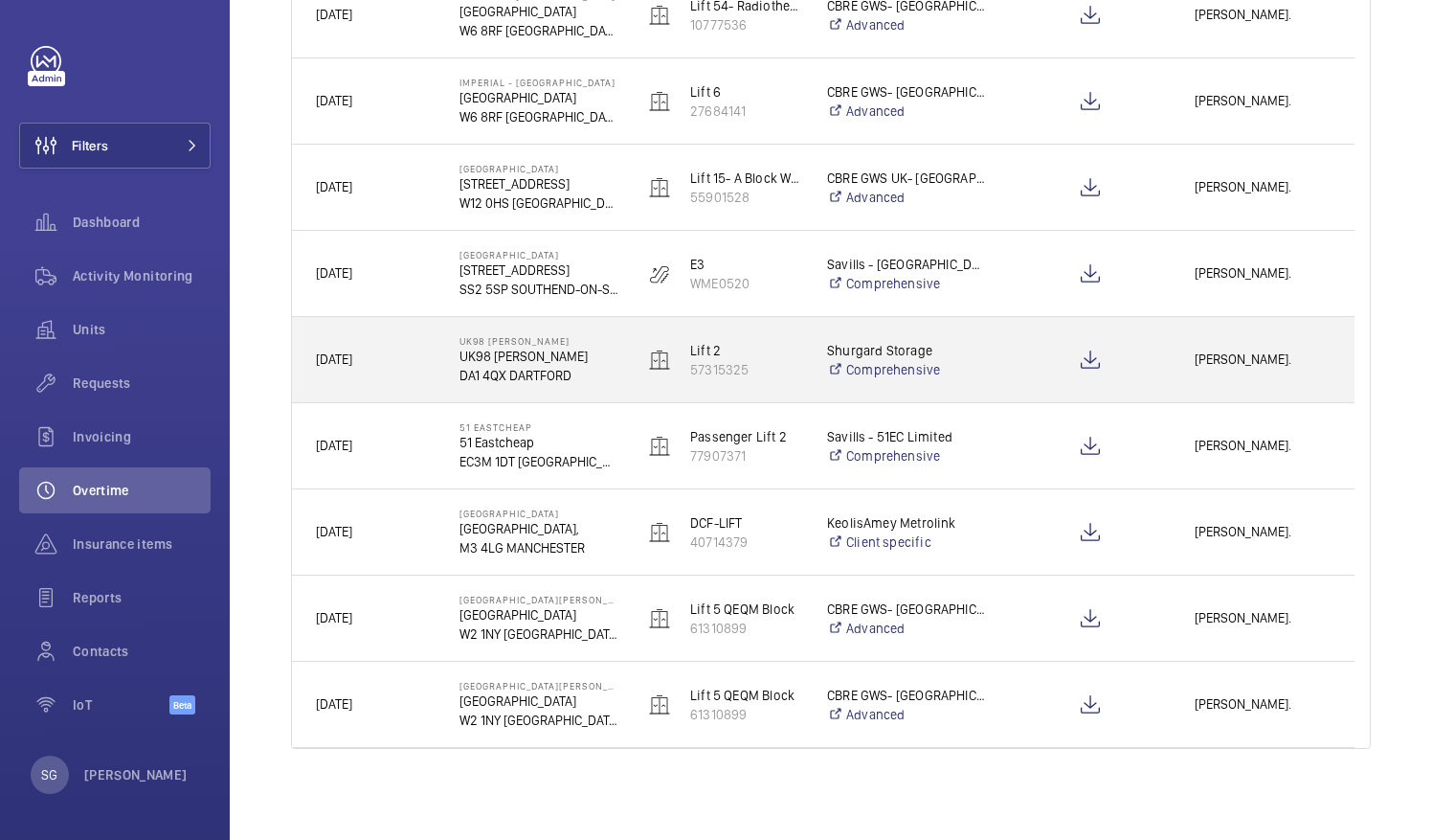
click at [1285, 364] on span "[PERSON_NAME]." at bounding box center [1263, 359] width 136 height 22
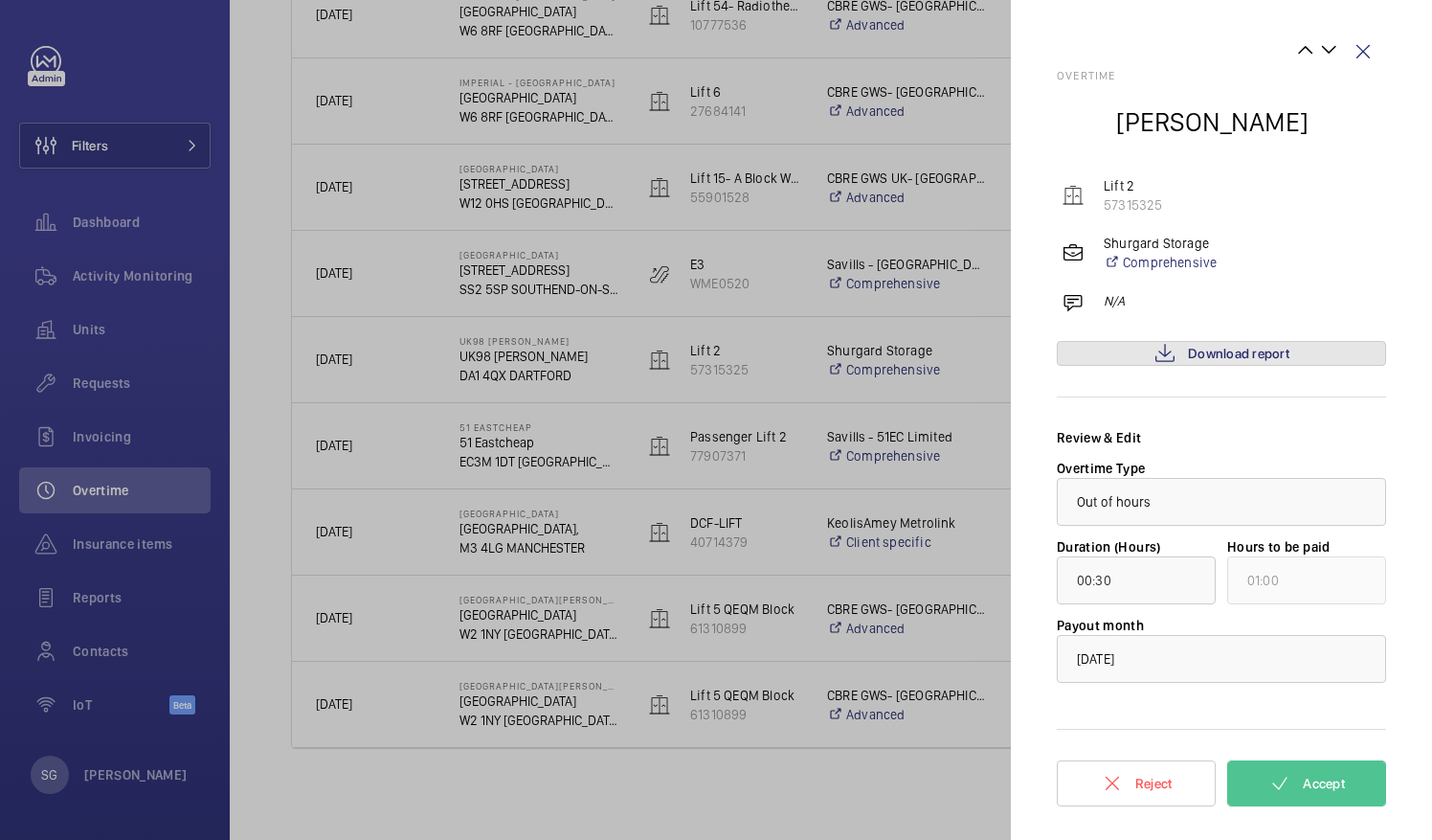
click at [1239, 354] on span "Download report" at bounding box center [1239, 354] width 101 height 16
click at [1330, 352] on link "Download report" at bounding box center [1221, 354] width 330 height 25
click at [1350, 782] on button "Accept" at bounding box center [1307, 783] width 158 height 46
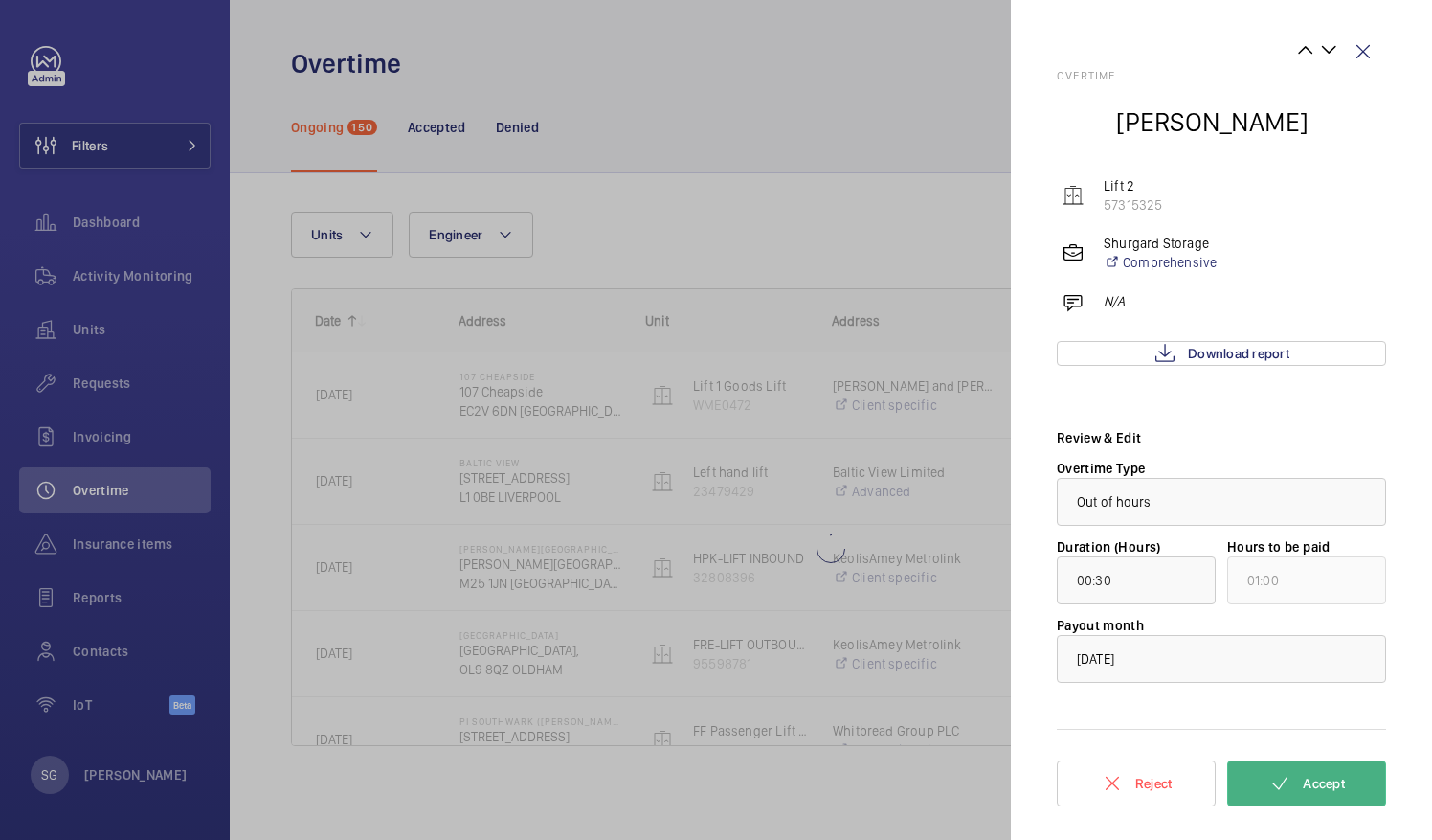
scroll to position [0, 0]
type input "00:29"
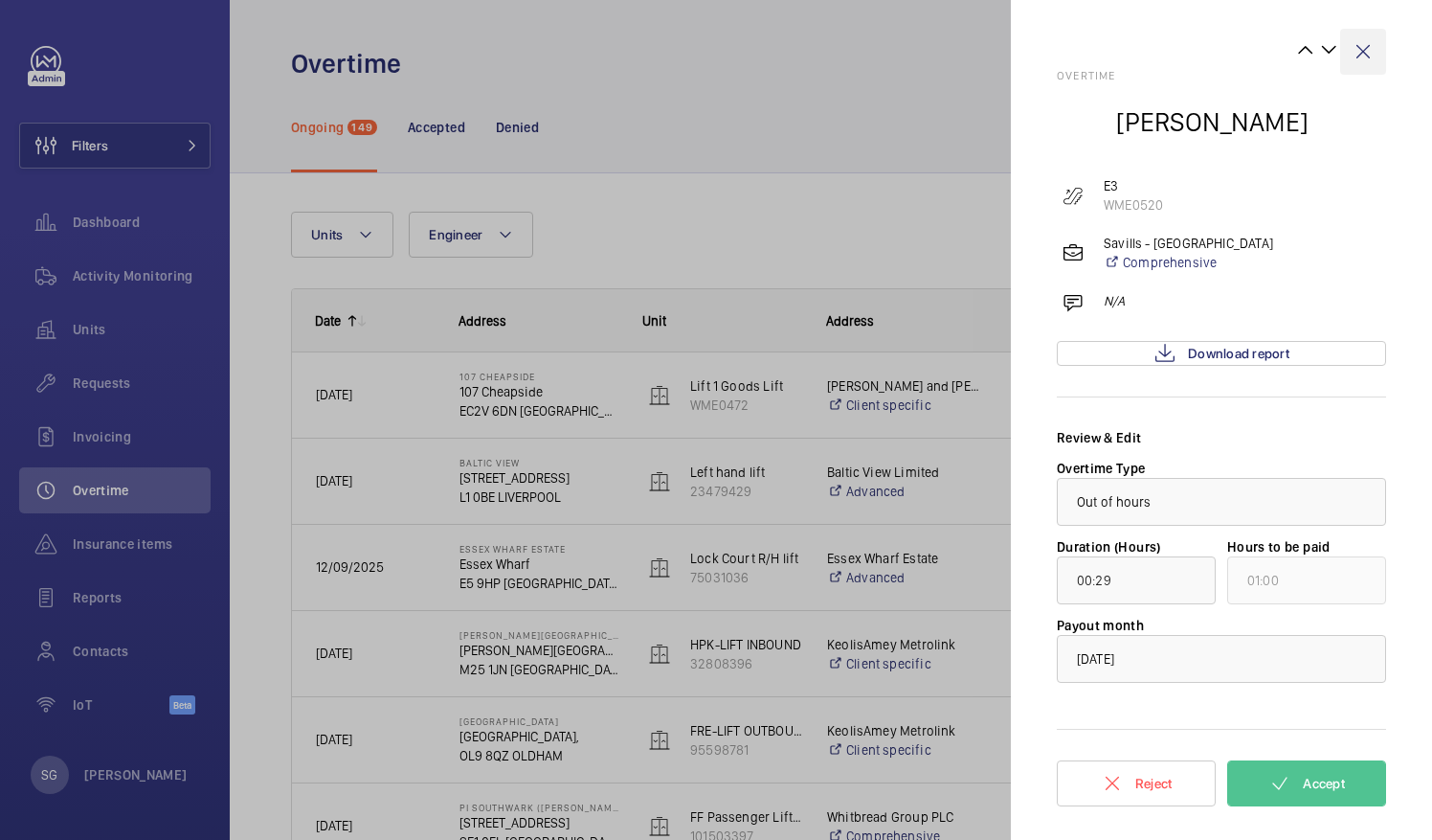
click at [1381, 59] on wm-front-icon-button at bounding box center [1363, 52] width 46 height 46
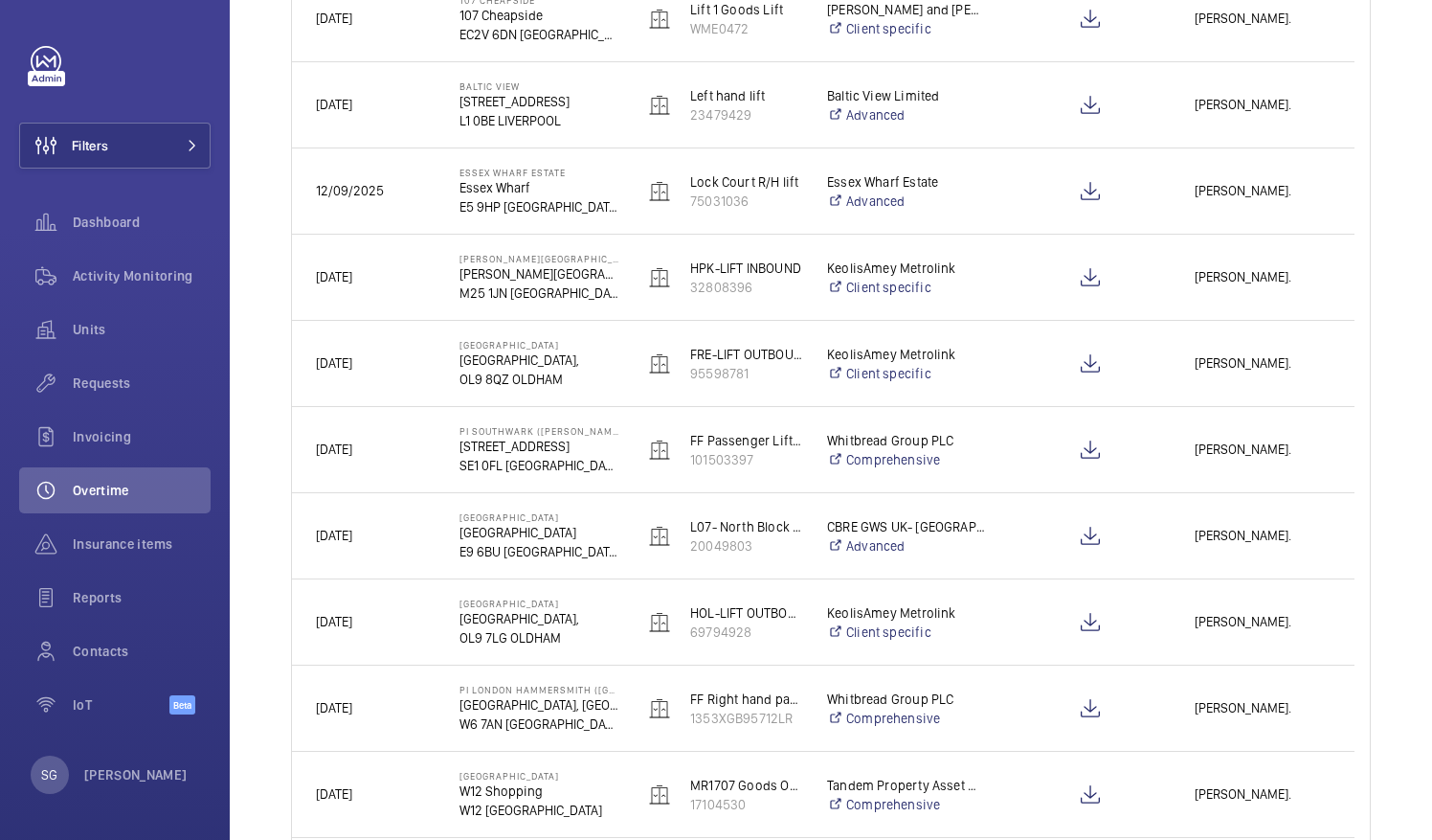
scroll to position [397, 0]
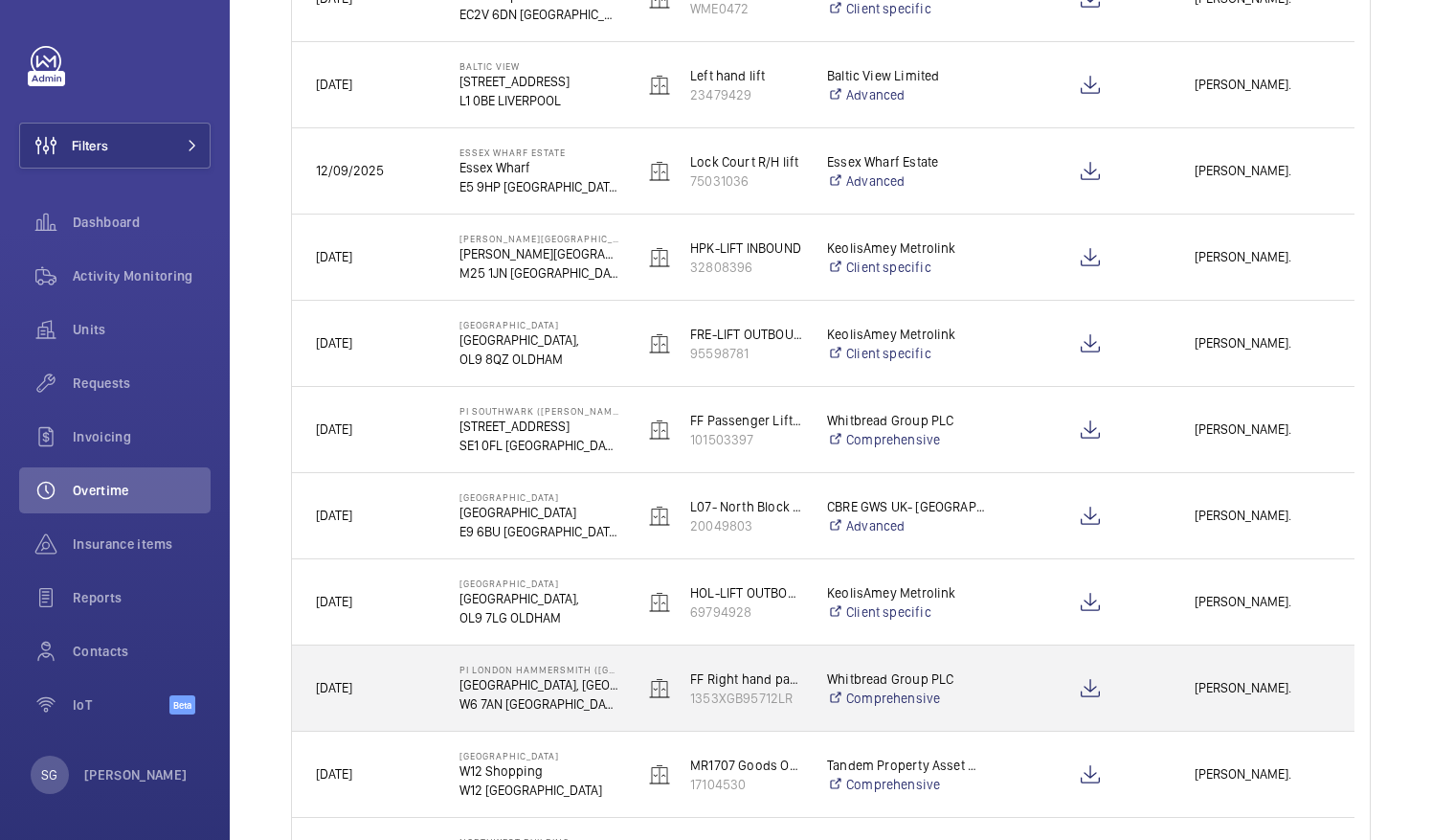
click at [1216, 693] on span "[PERSON_NAME]." at bounding box center [1263, 687] width 136 height 22
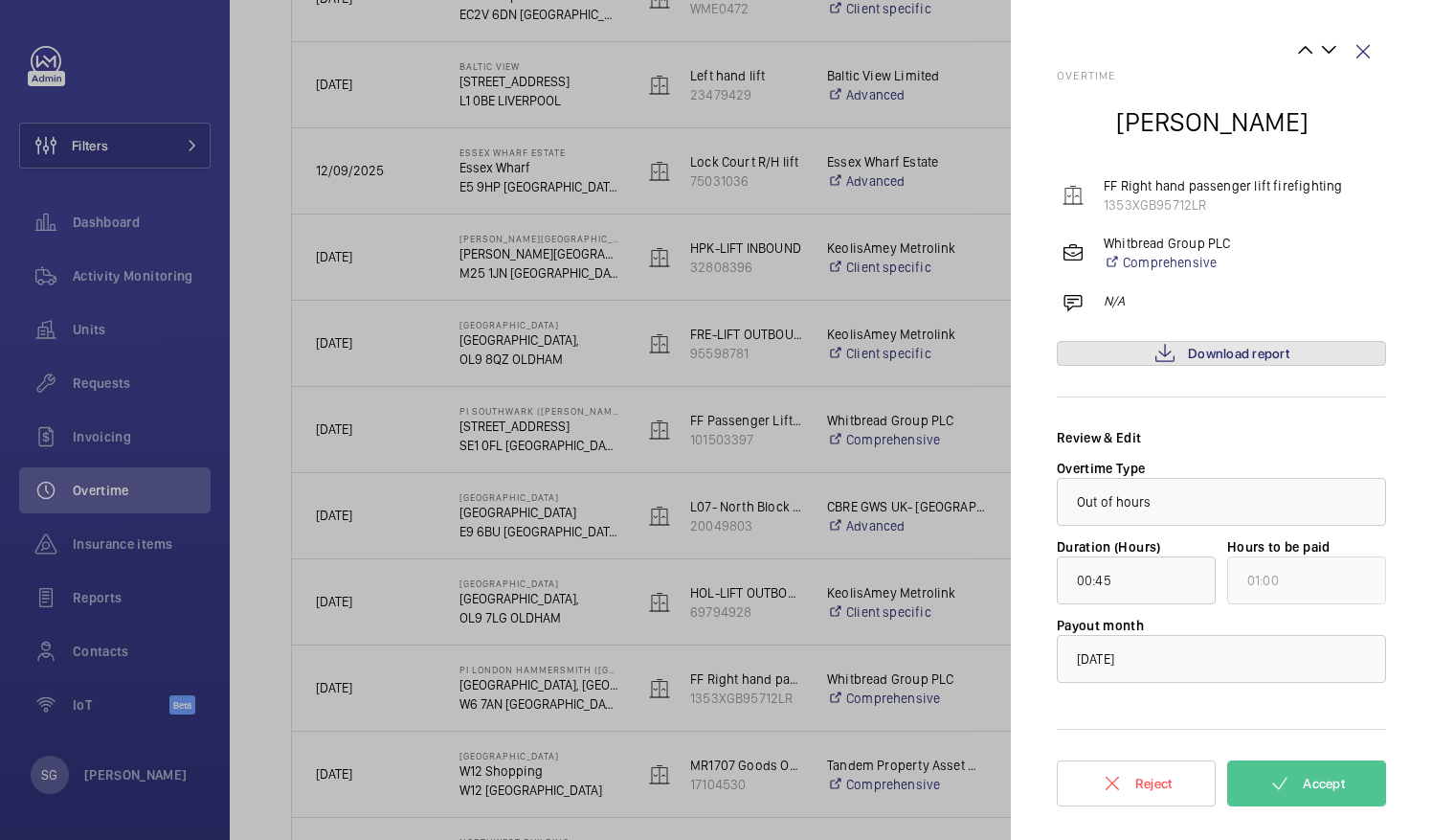
click at [1282, 360] on span "Download report" at bounding box center [1239, 354] width 101 height 16
click at [1274, 775] on mat-icon at bounding box center [1280, 784] width 23 height 23
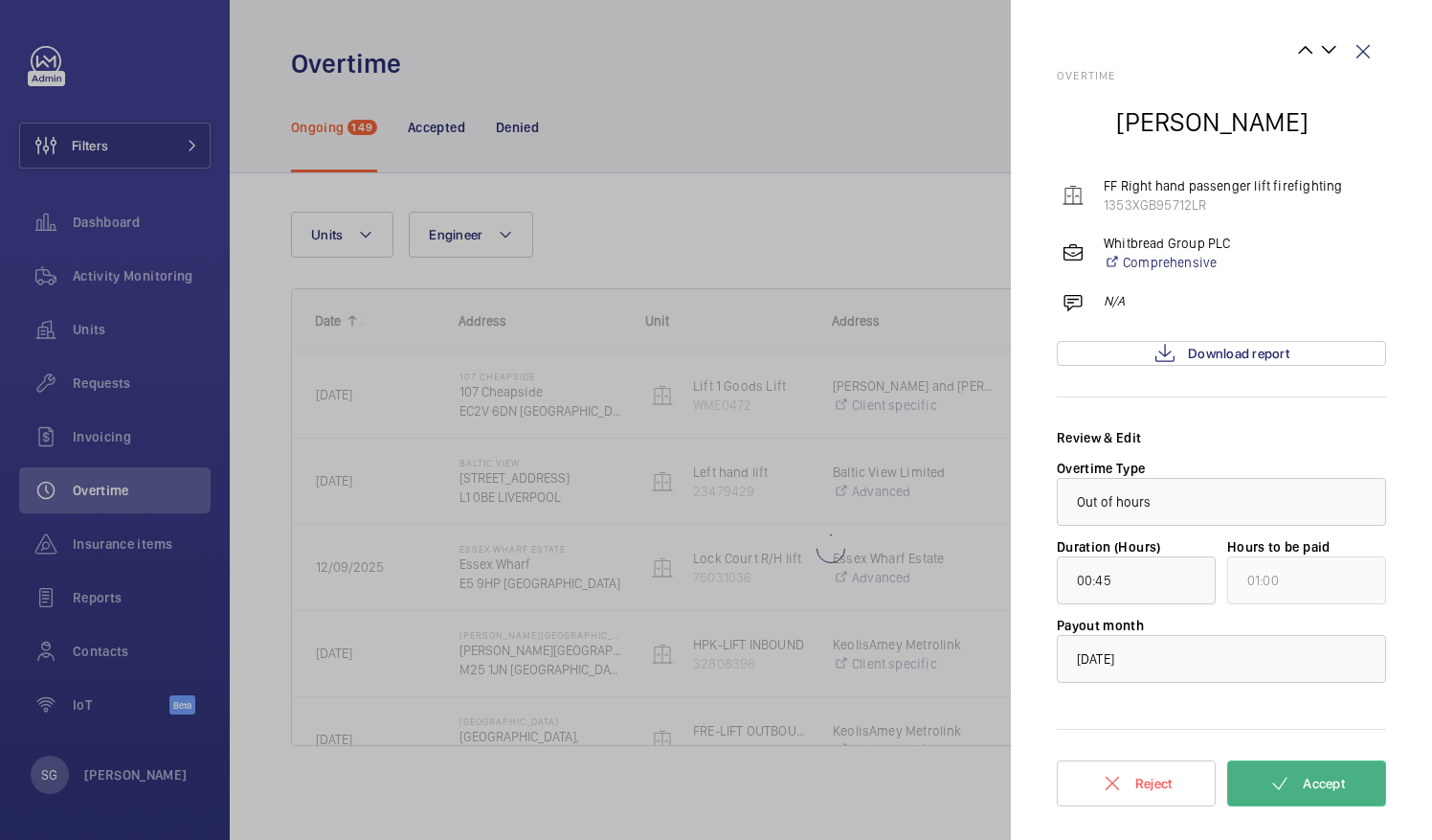
scroll to position [0, 0]
type input "03:15"
type input "04:00"
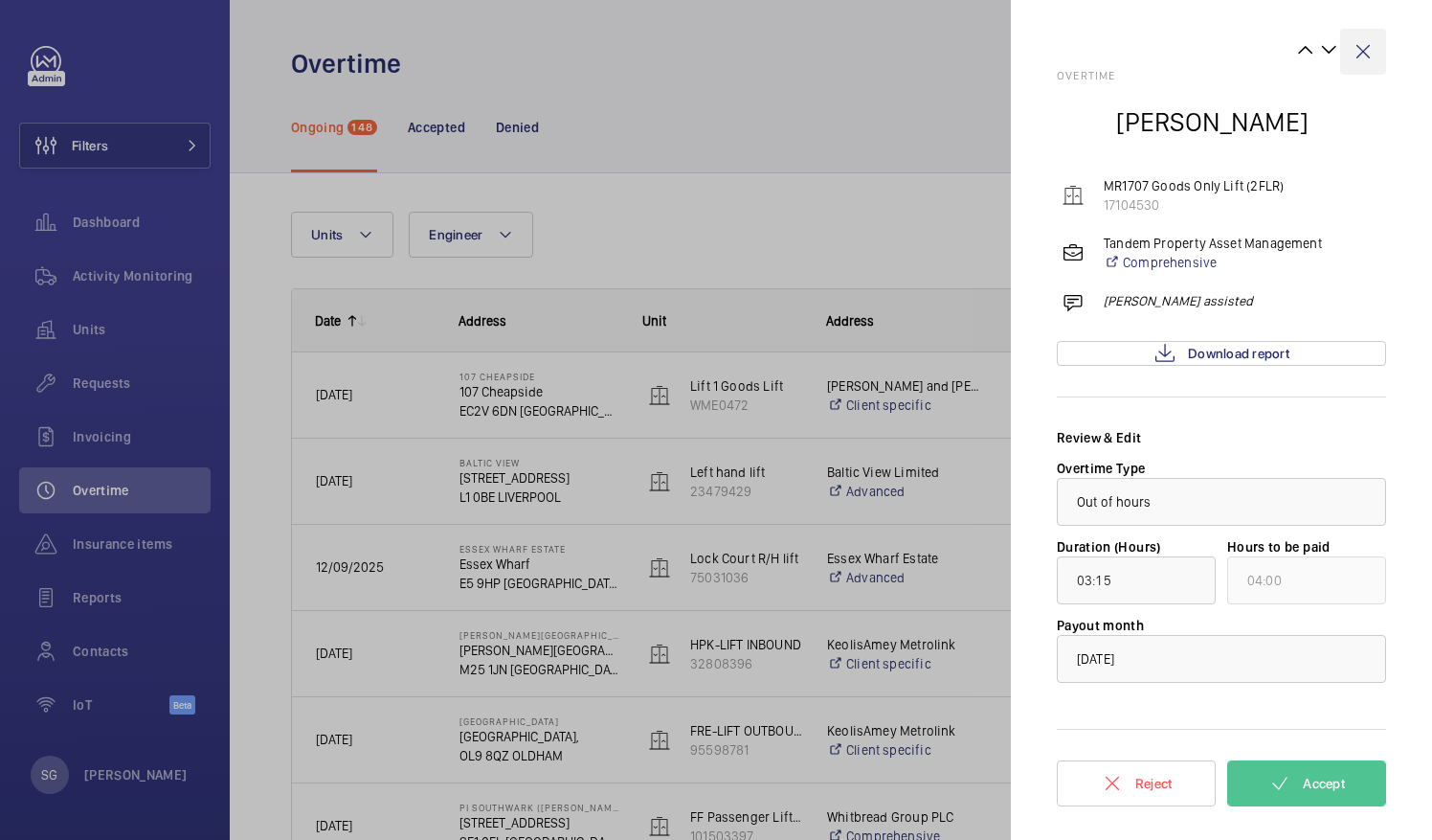
click at [1359, 53] on wm-front-icon-button at bounding box center [1363, 52] width 46 height 46
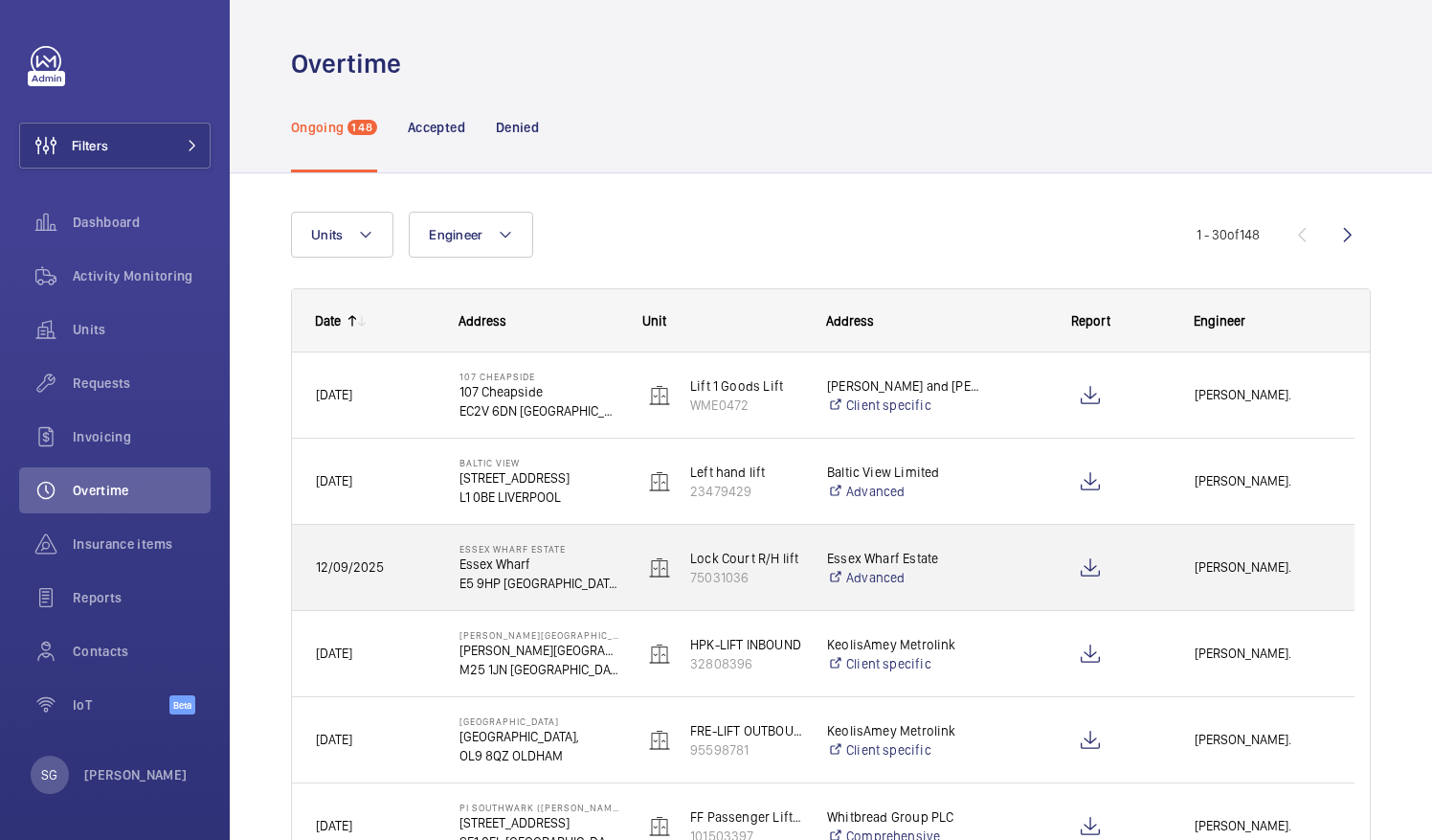
click at [1195, 562] on span "[PERSON_NAME]." at bounding box center [1263, 567] width 136 height 22
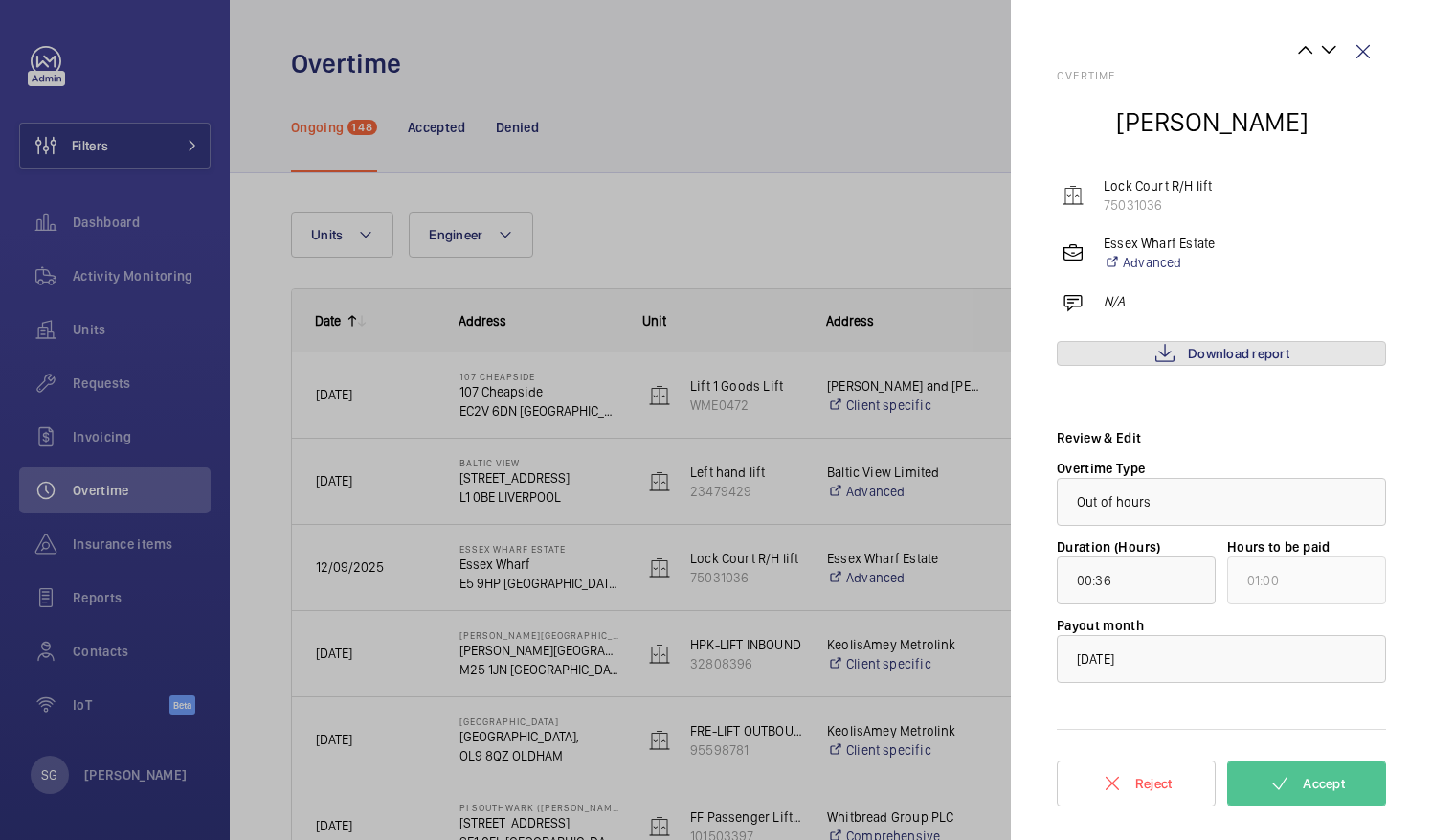
click at [1240, 353] on span "Download report" at bounding box center [1239, 354] width 101 height 16
click at [1283, 783] on mat-icon at bounding box center [1280, 784] width 23 height 23
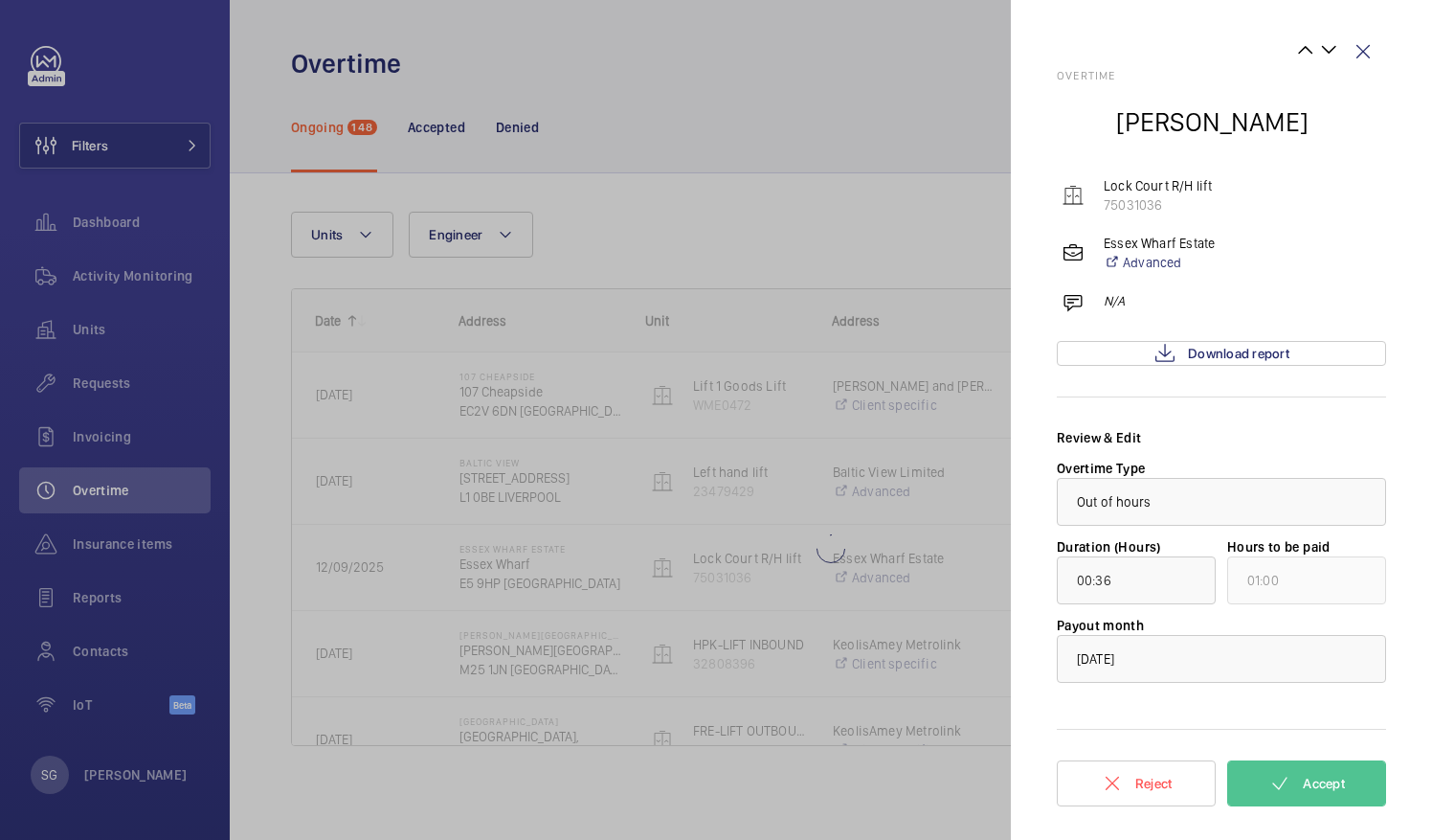
type input "01:11"
type input "02:00"
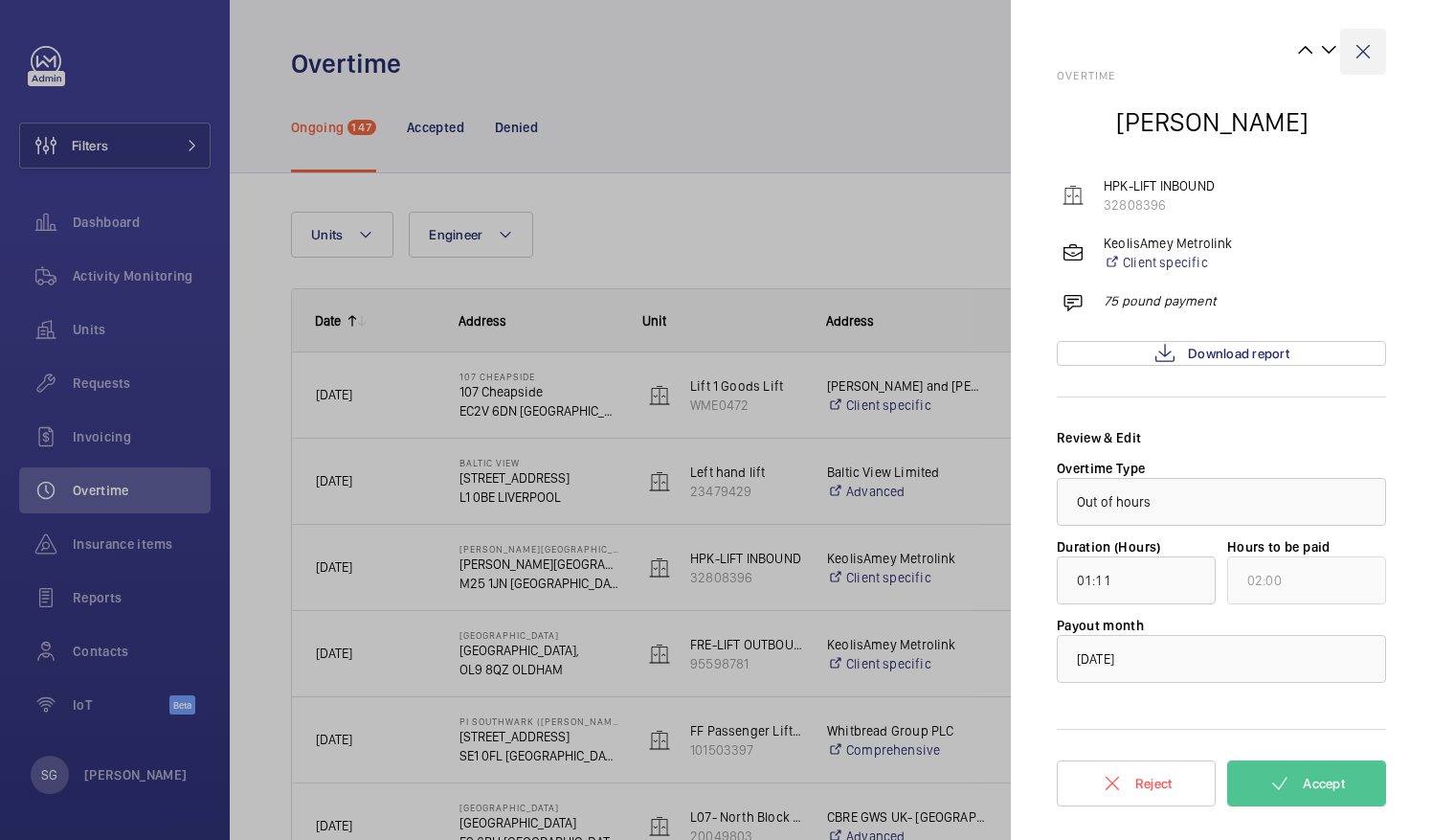
click at [1373, 40] on wm-front-icon-button at bounding box center [1363, 52] width 46 height 46
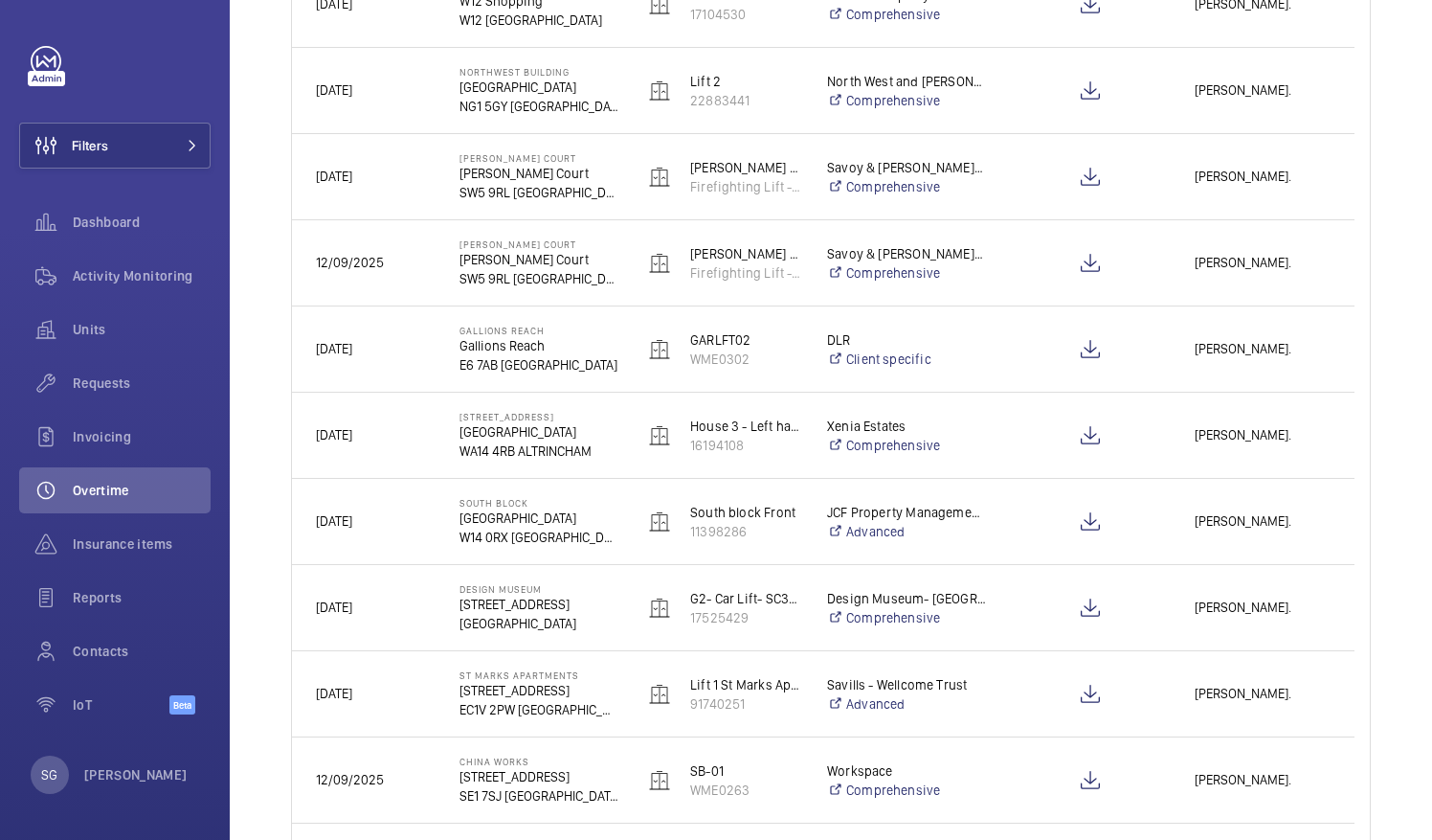
scroll to position [1212, 0]
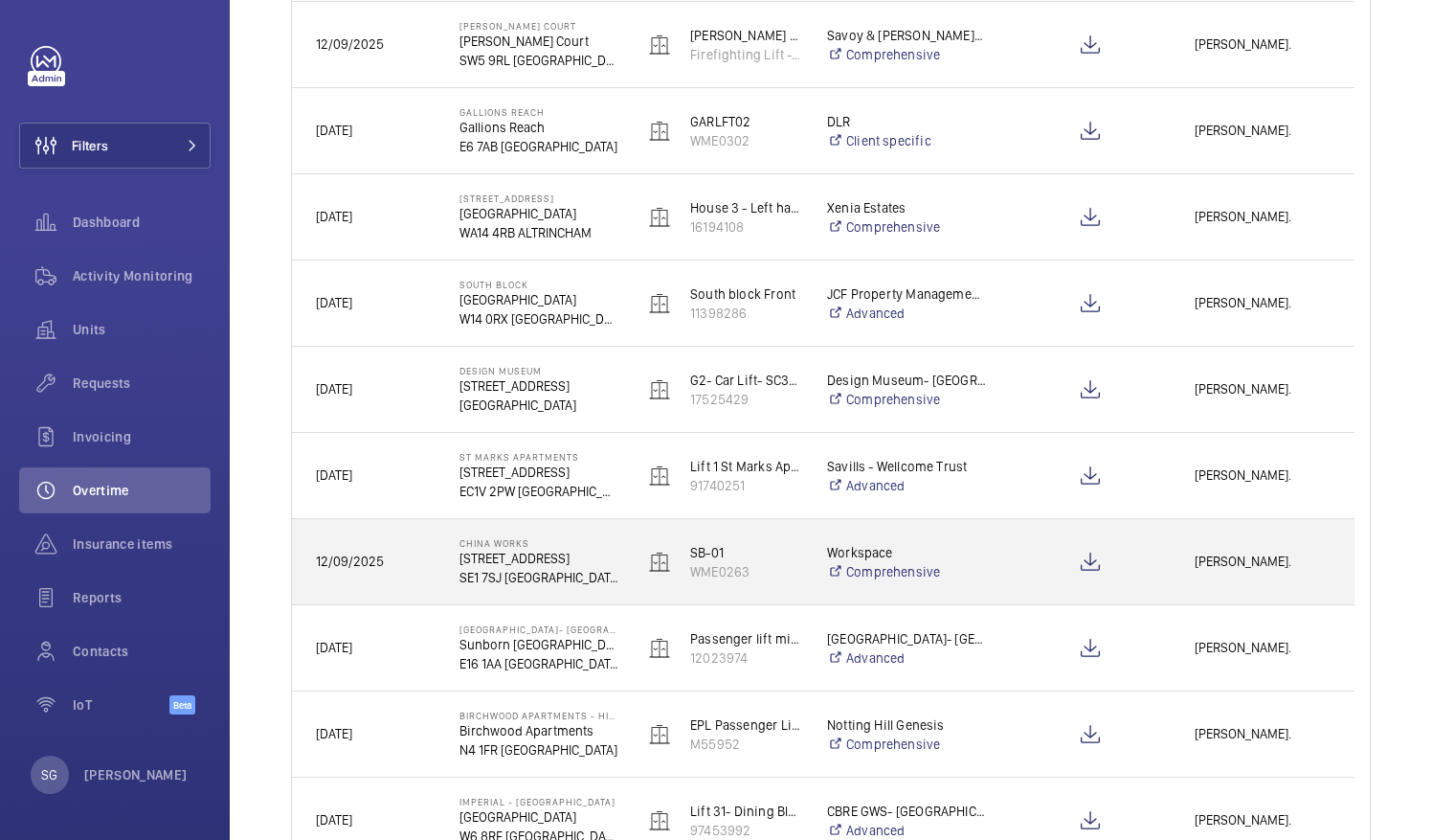
click at [1206, 560] on span "[PERSON_NAME]." at bounding box center [1263, 561] width 136 height 22
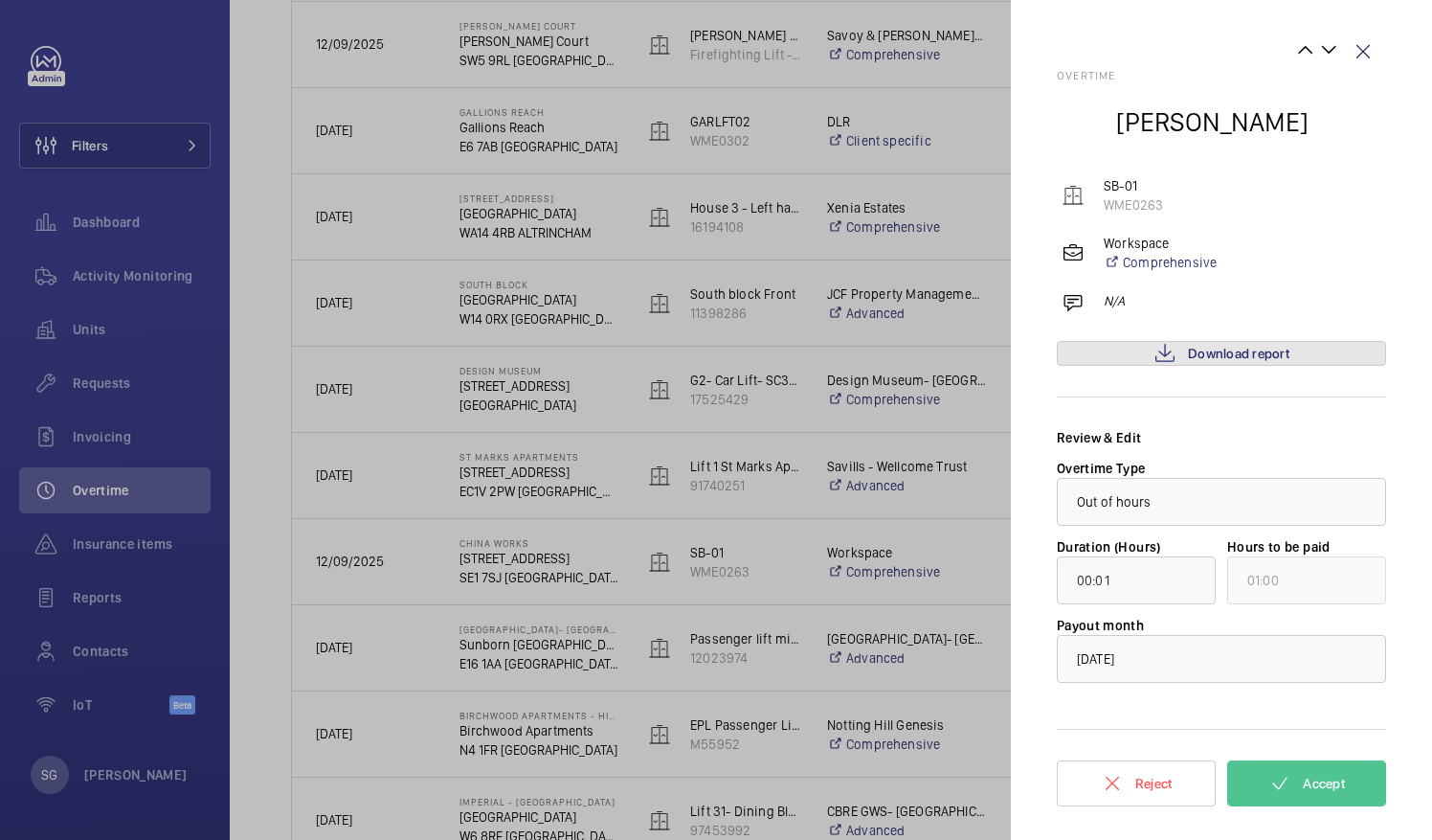
click at [1252, 356] on span "Download report" at bounding box center [1239, 354] width 101 height 16
click at [1319, 766] on button "Accept" at bounding box center [1307, 783] width 158 height 46
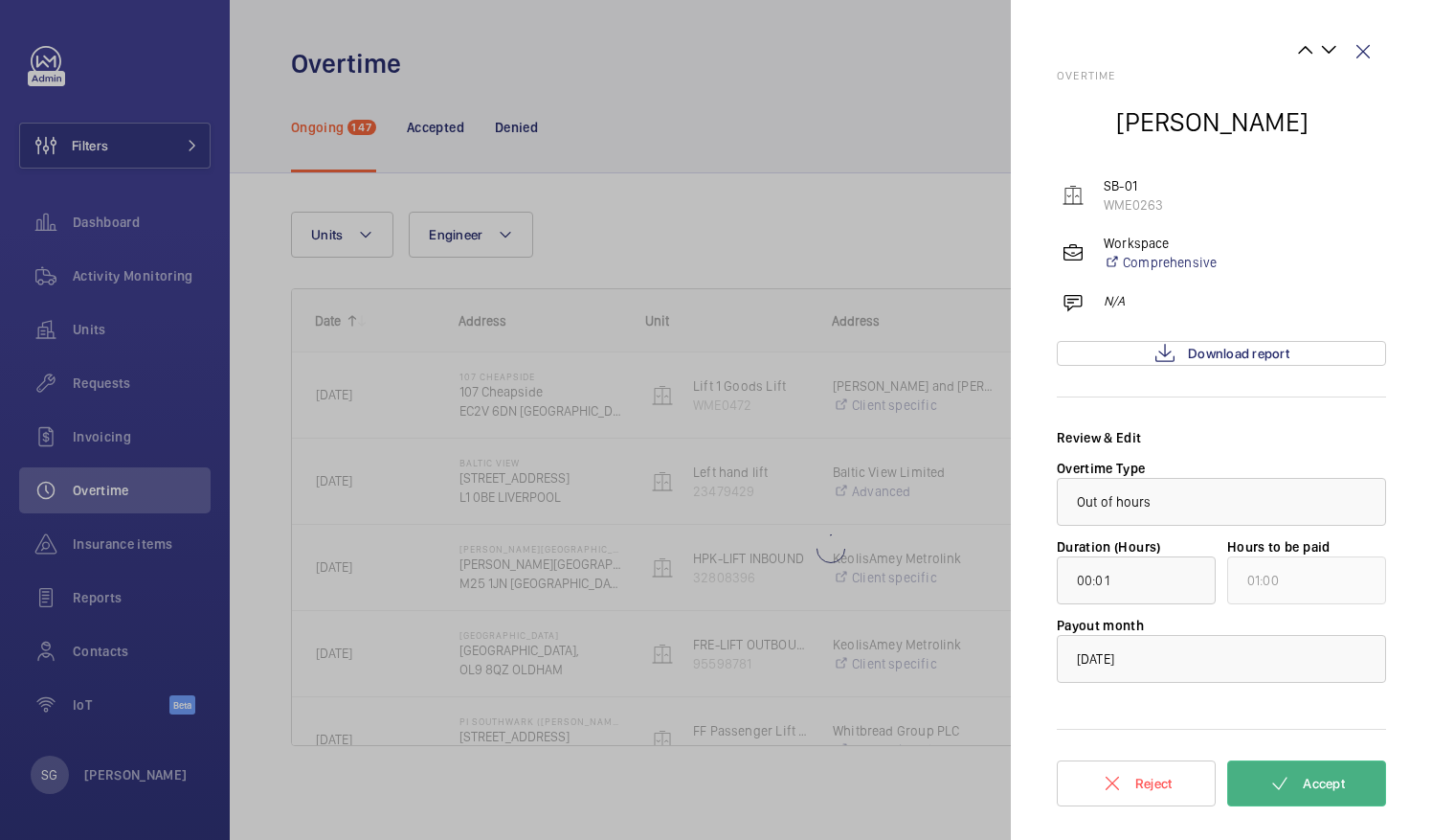
scroll to position [0, 0]
type input "00:37"
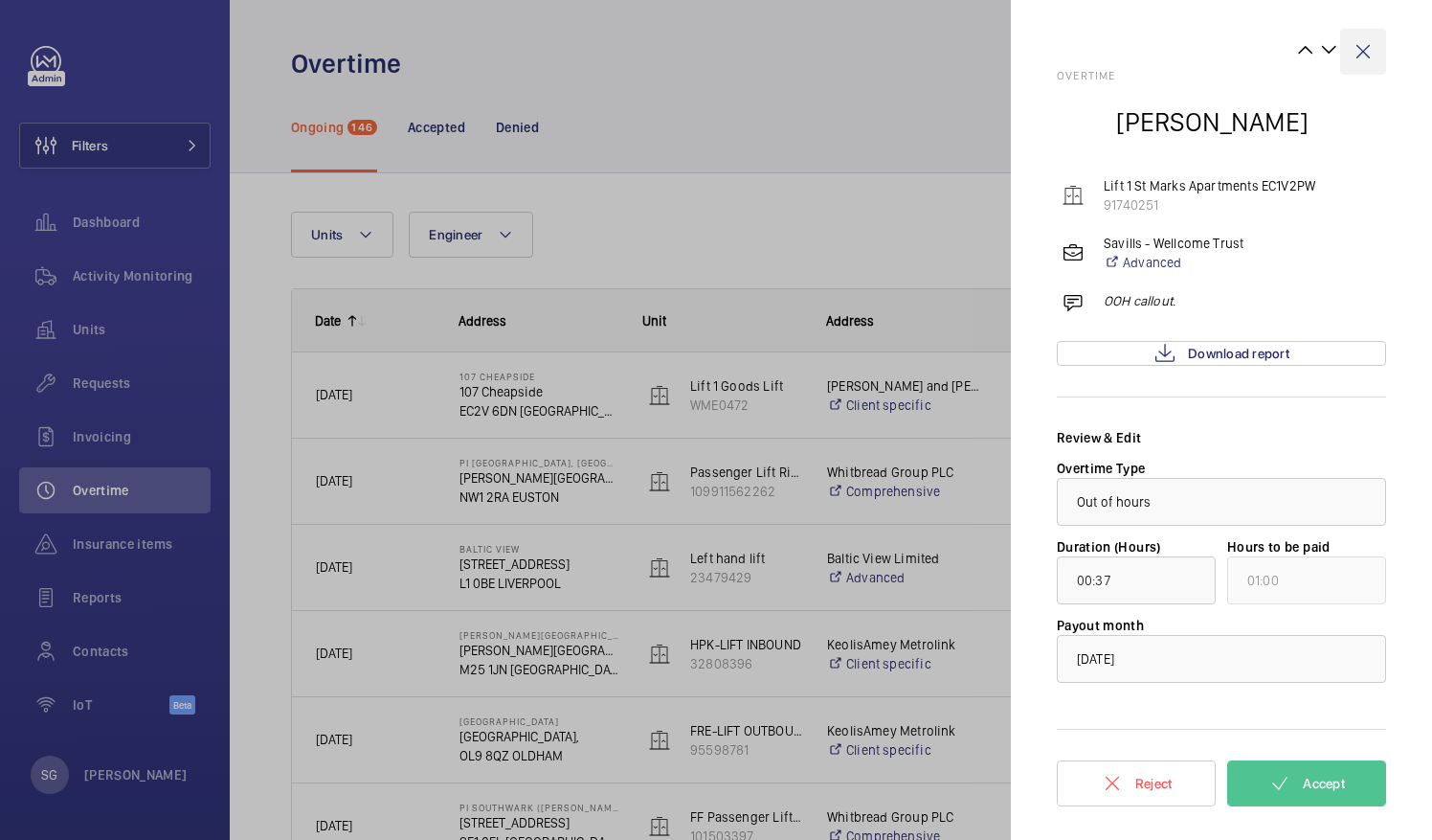
click at [1354, 53] on wm-front-icon-button at bounding box center [1363, 52] width 46 height 46
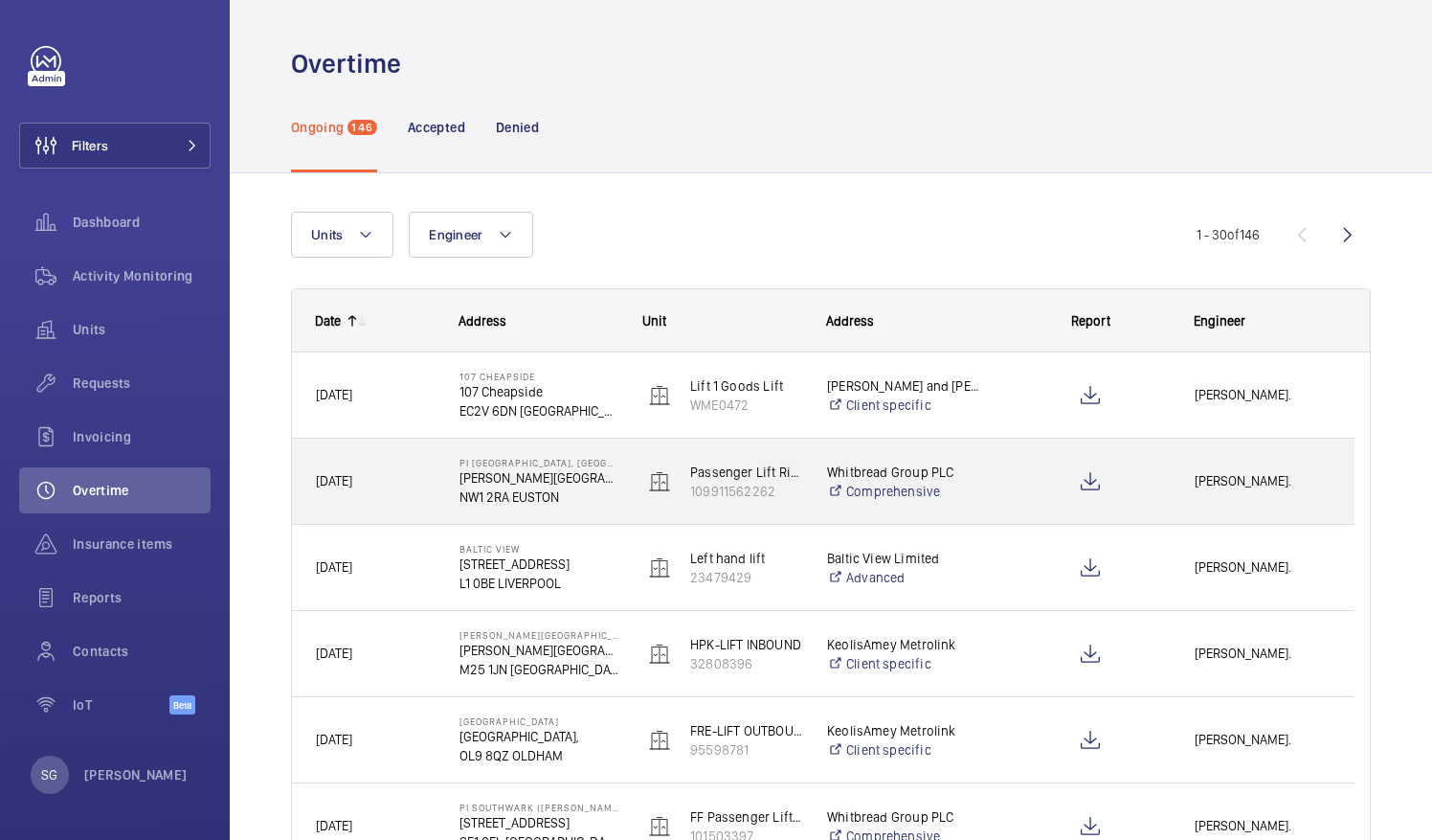
click at [1248, 484] on span "[PERSON_NAME]." at bounding box center [1263, 481] width 136 height 22
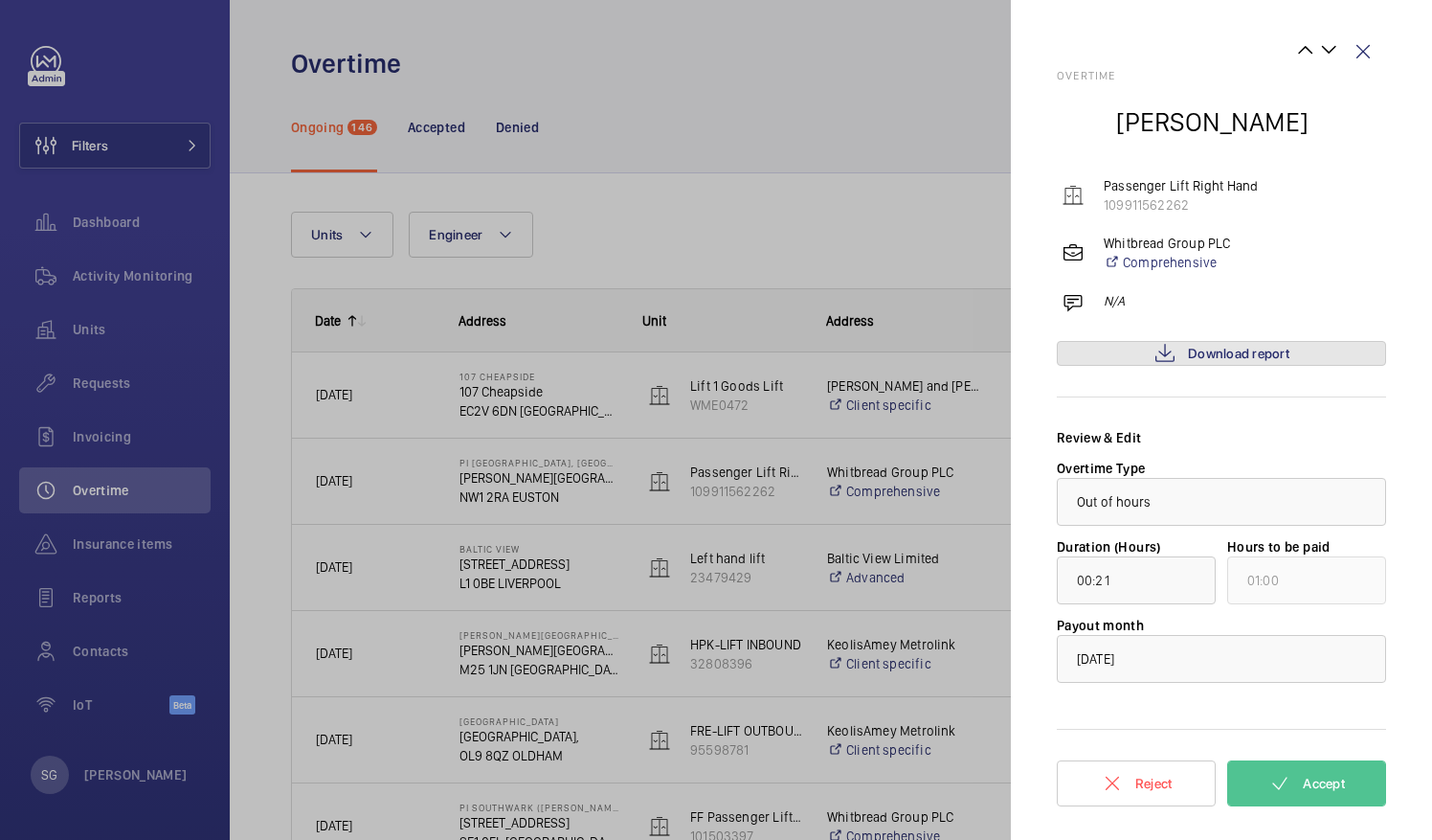
click at [1265, 354] on span "Download report" at bounding box center [1239, 354] width 101 height 16
click at [1311, 788] on span "Accept" at bounding box center [1323, 784] width 42 height 16
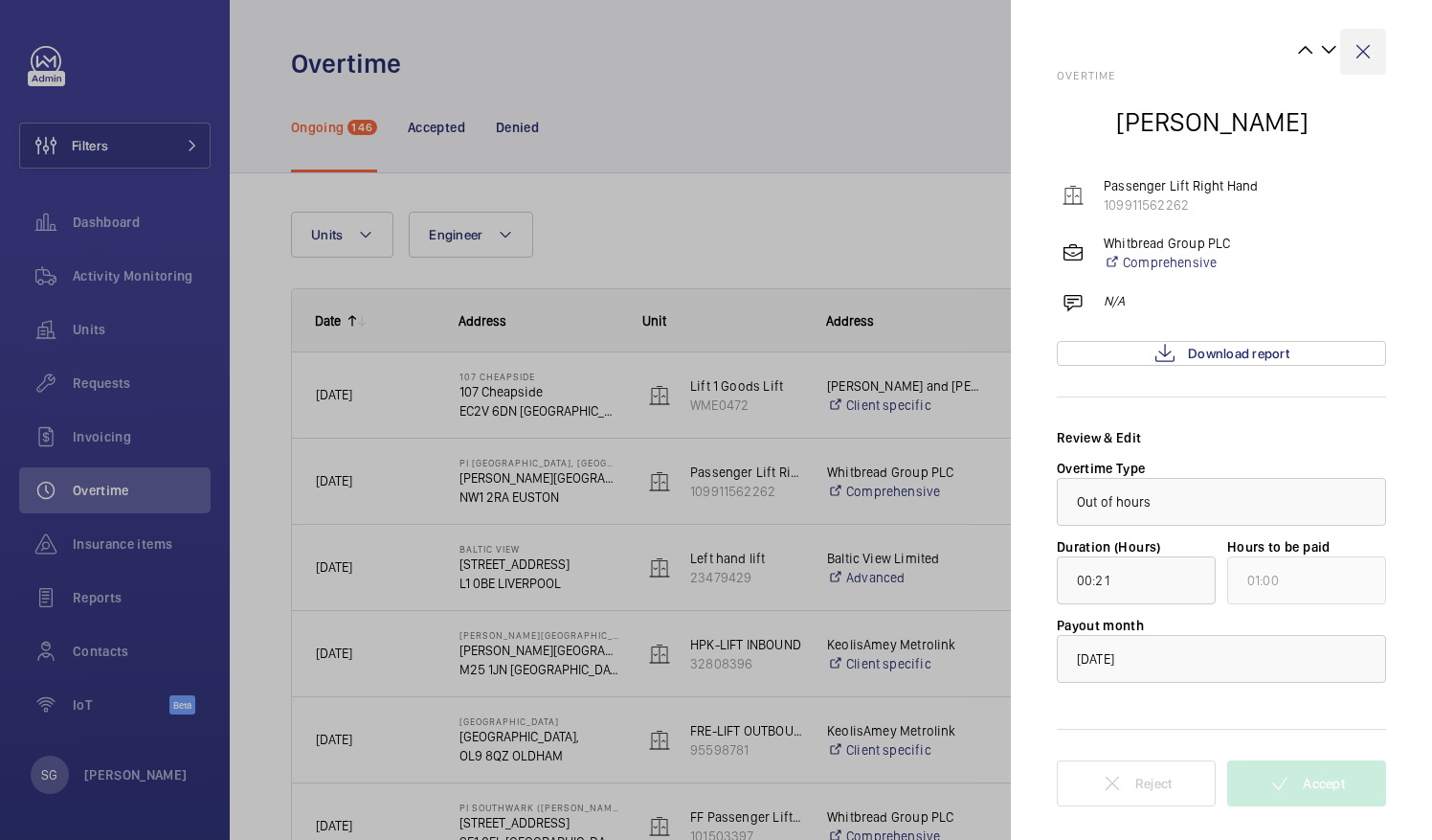
click at [1363, 46] on wm-front-icon-button at bounding box center [1363, 52] width 46 height 46
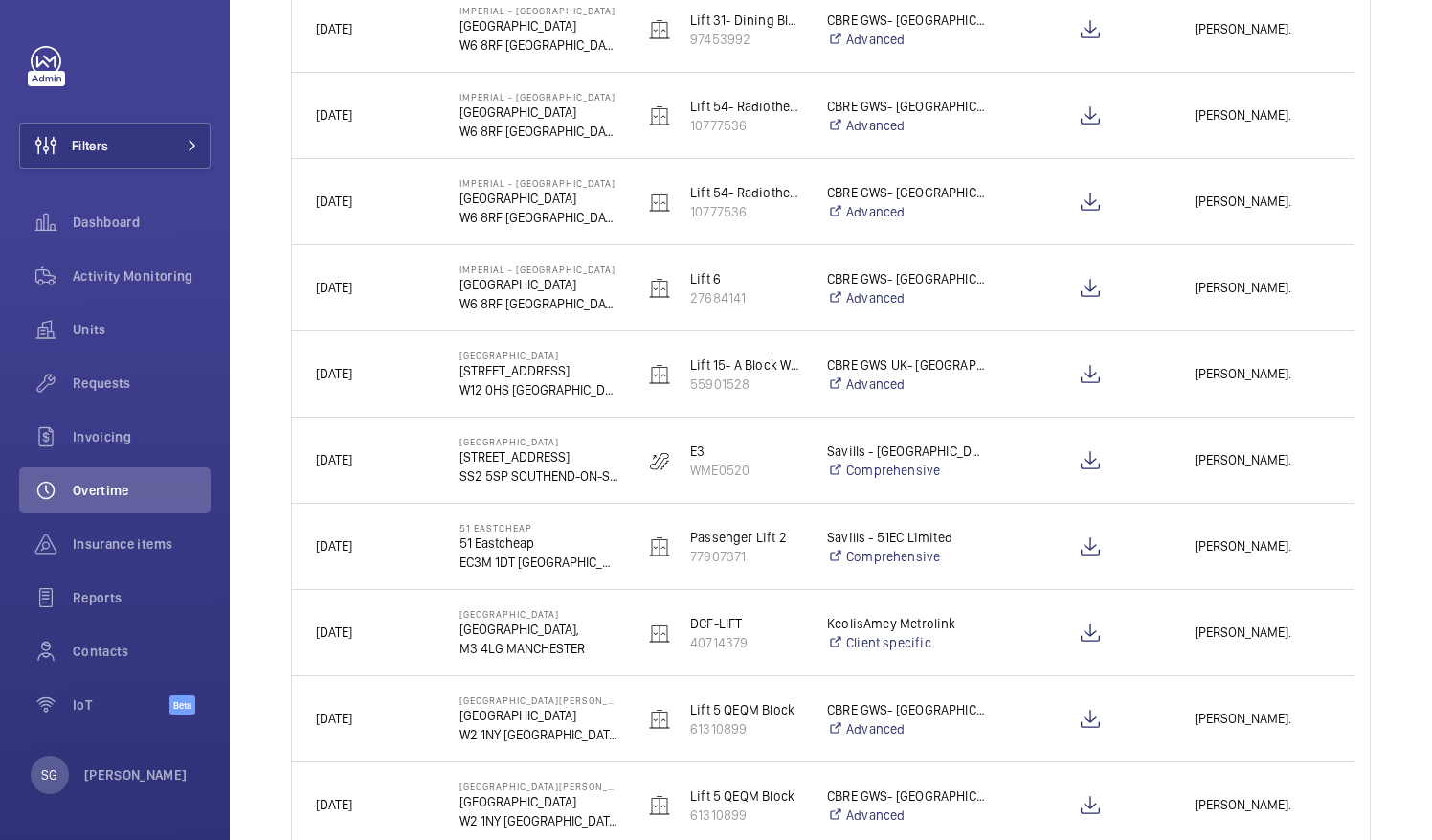
scroll to position [2012, 0]
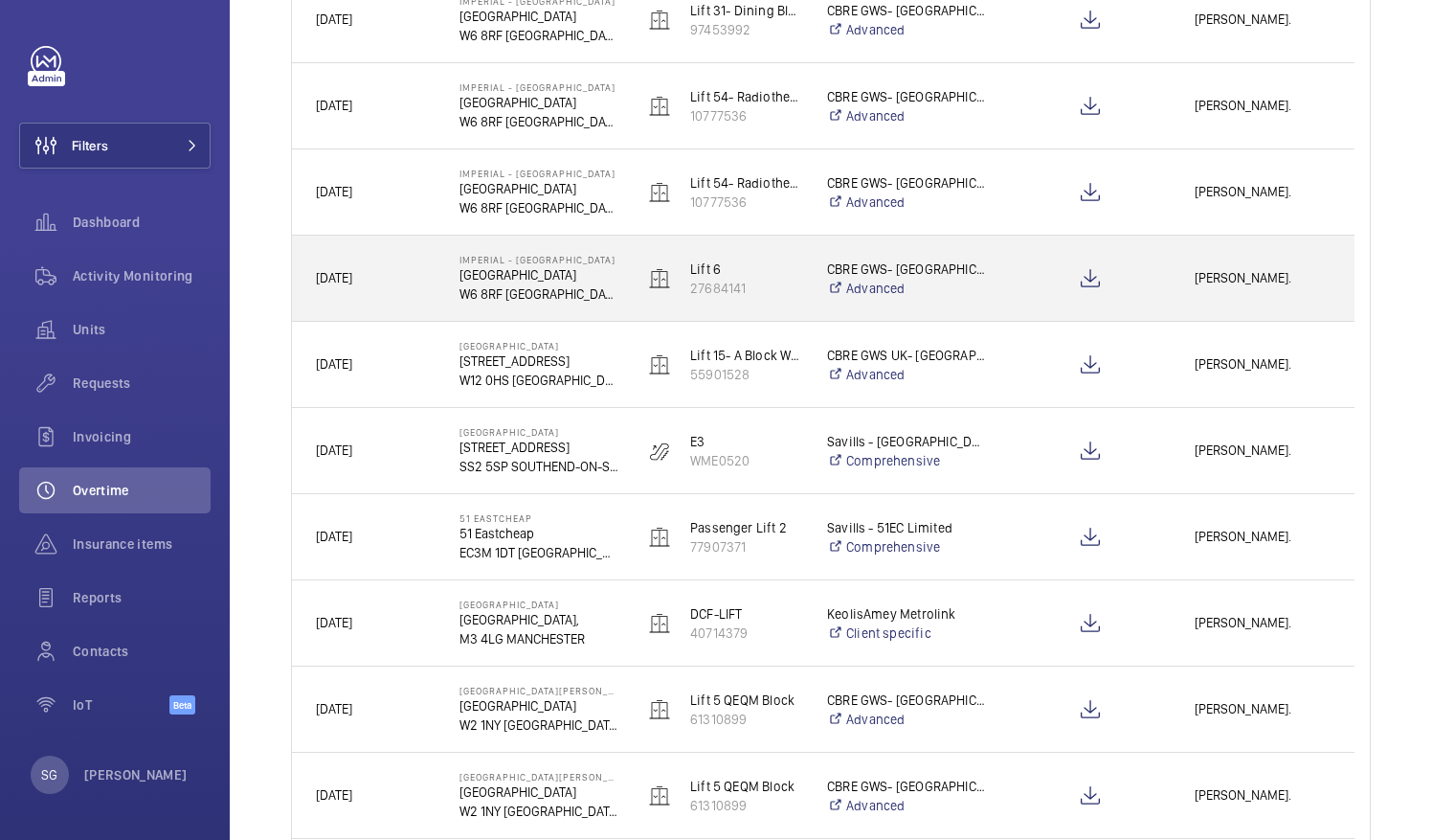
click at [1283, 283] on span "[PERSON_NAME]." at bounding box center [1263, 278] width 136 height 22
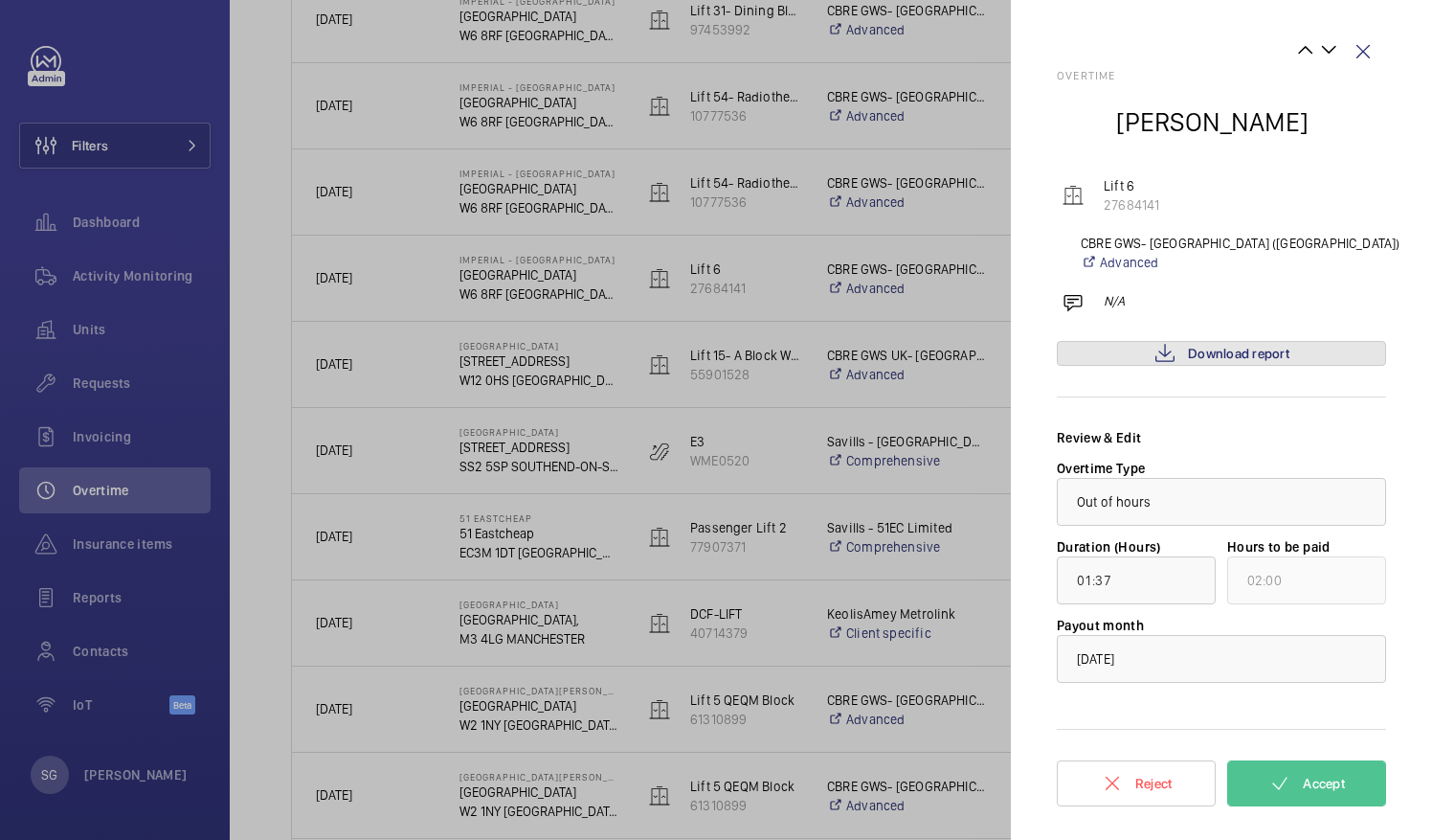
click at [1262, 362] on link "Download report" at bounding box center [1221, 354] width 330 height 25
click at [1325, 778] on span "Accept" at bounding box center [1323, 784] width 42 height 16
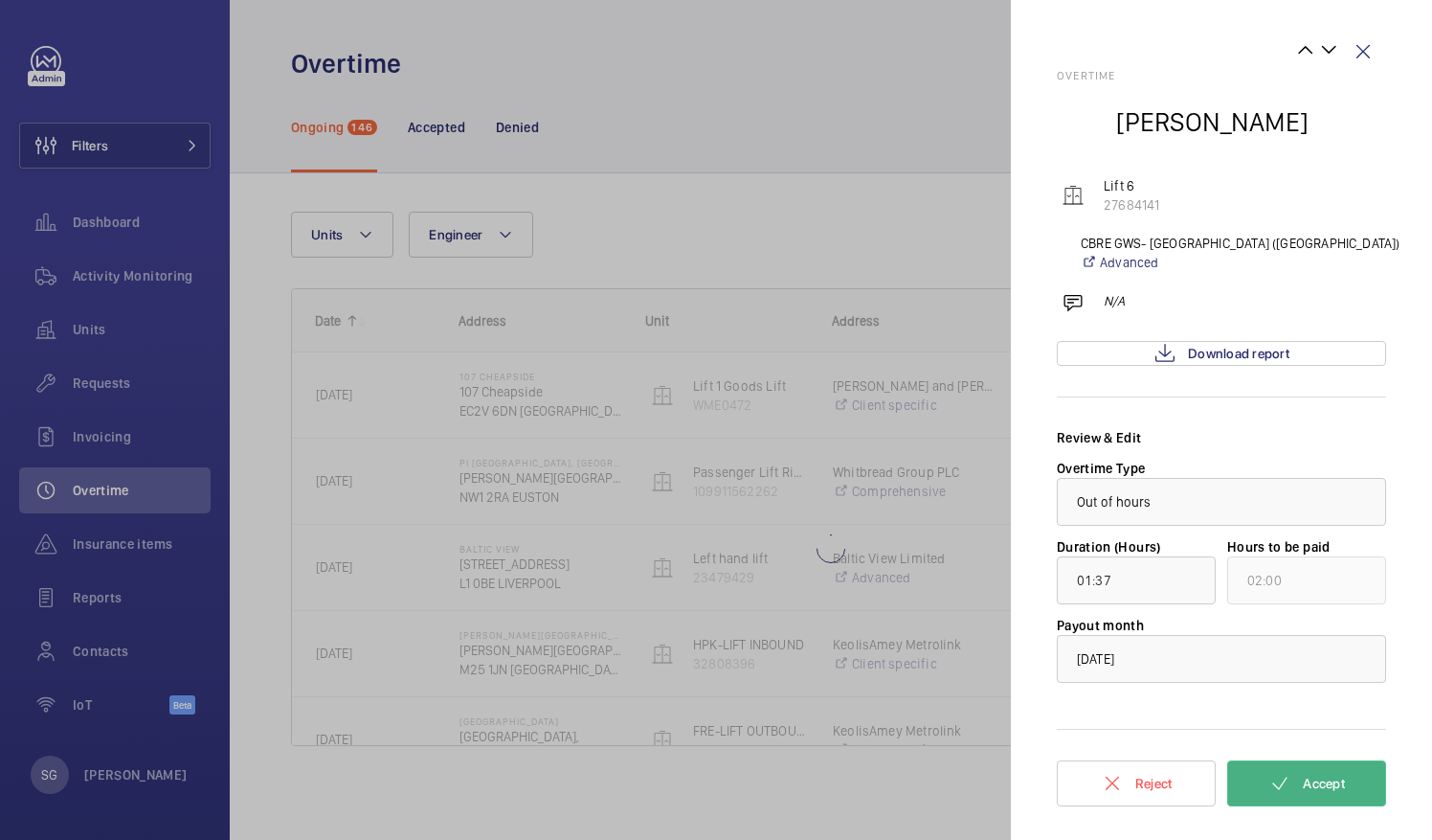
scroll to position [0, 0]
type input "03:24"
type input "04:00"
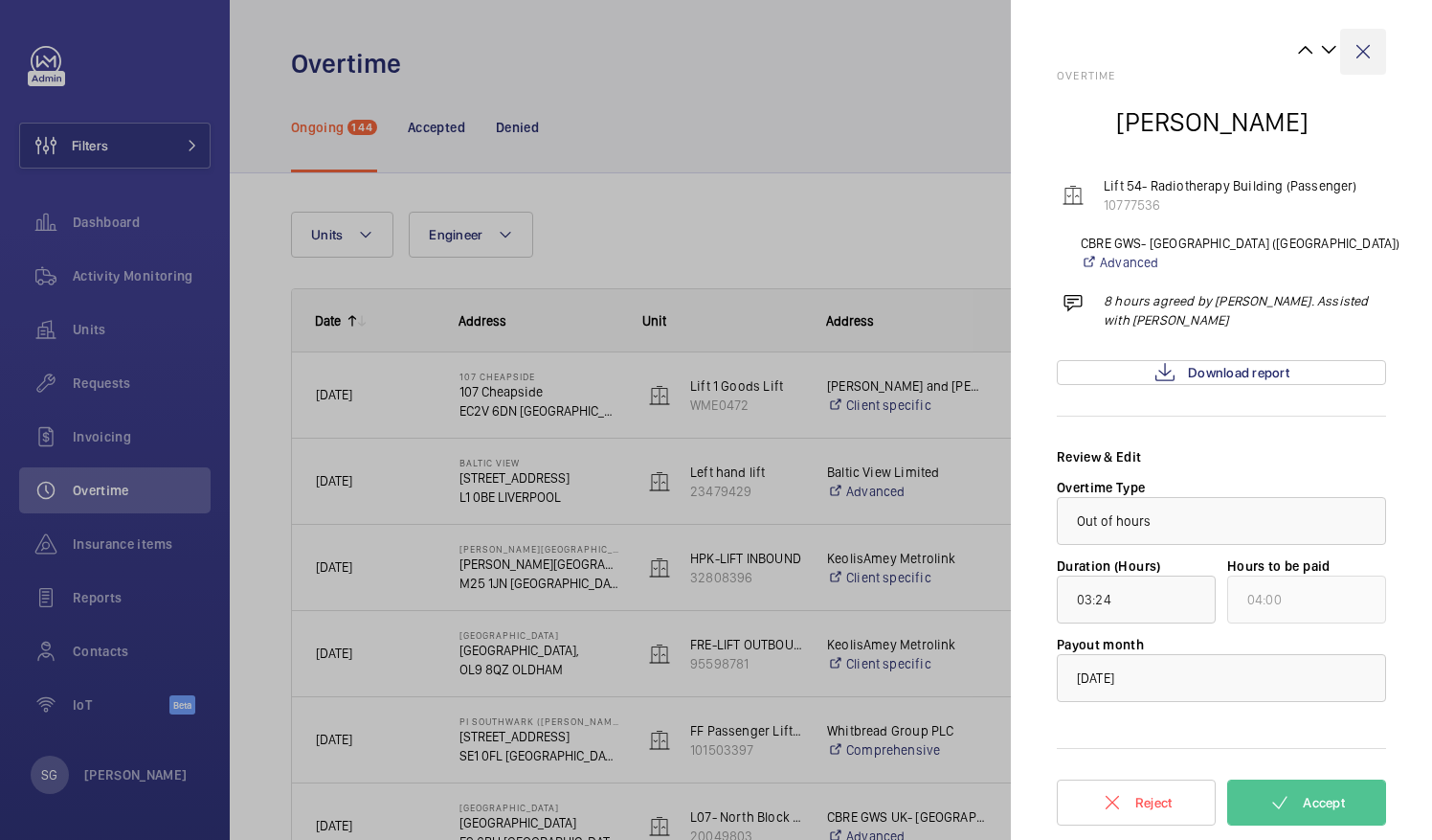
click at [1361, 41] on wm-front-icon-button at bounding box center [1363, 52] width 46 height 46
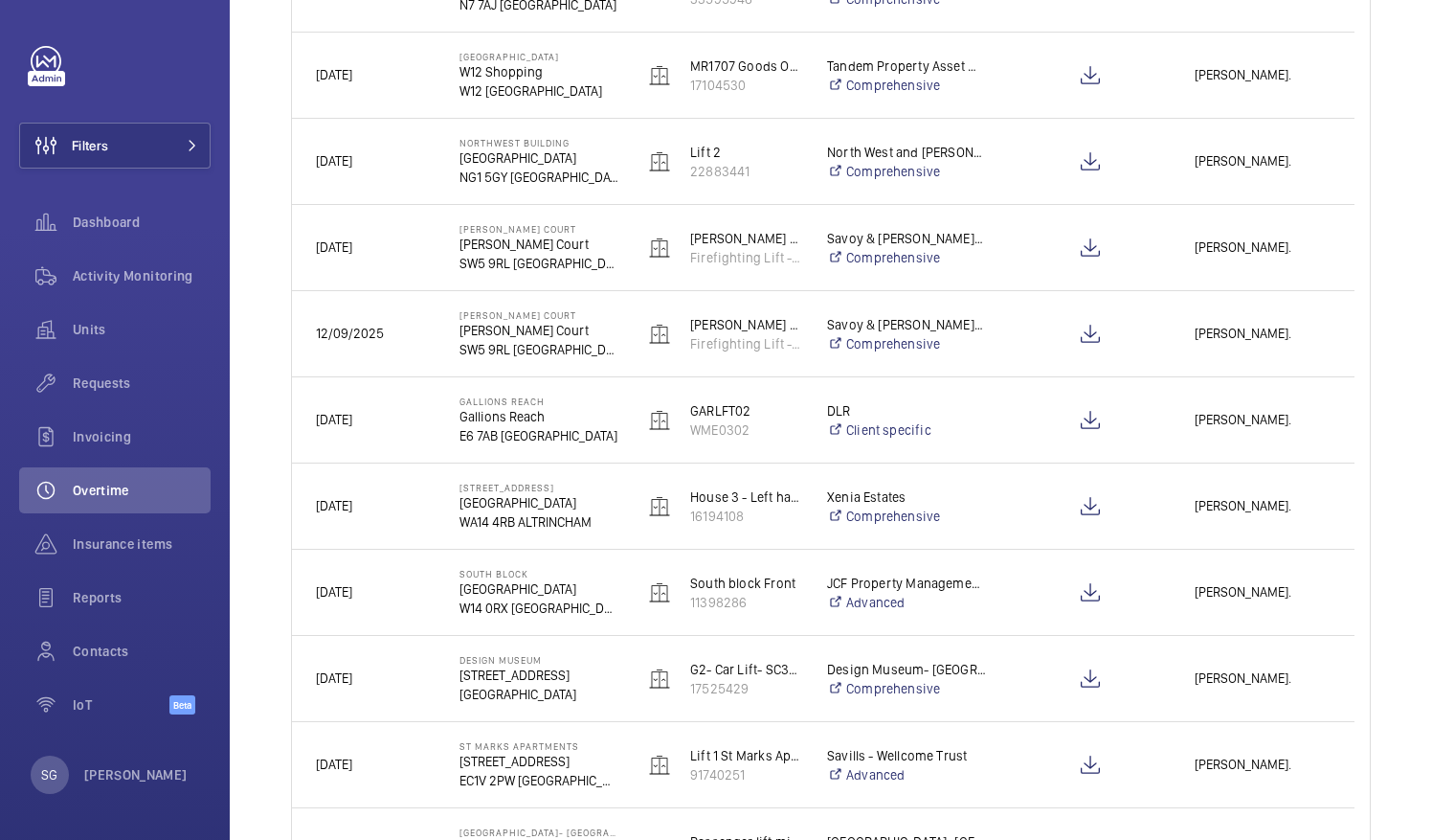
scroll to position [1084, 0]
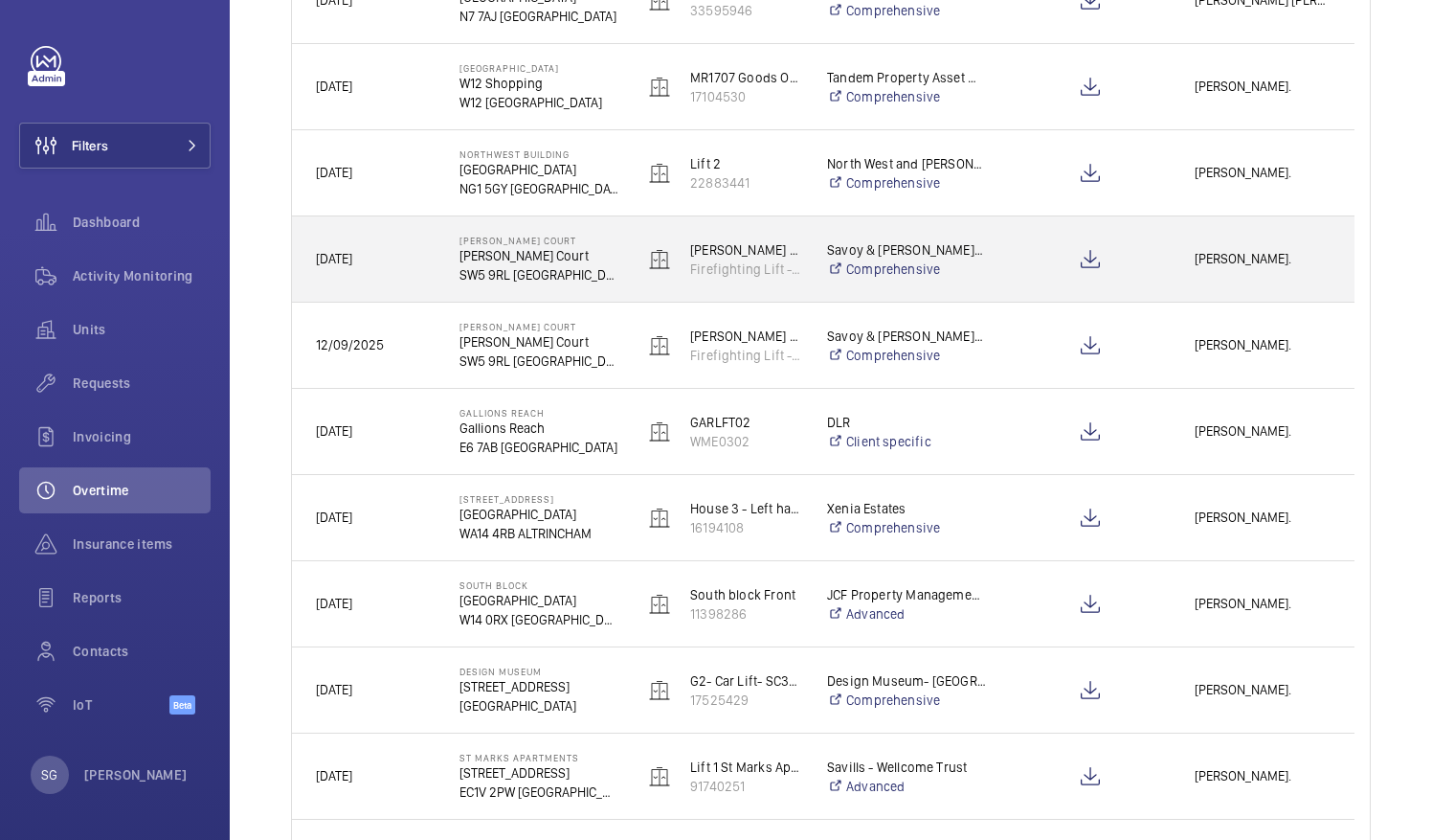
click at [1255, 270] on div "[PERSON_NAME]." at bounding box center [1262, 259] width 182 height 60
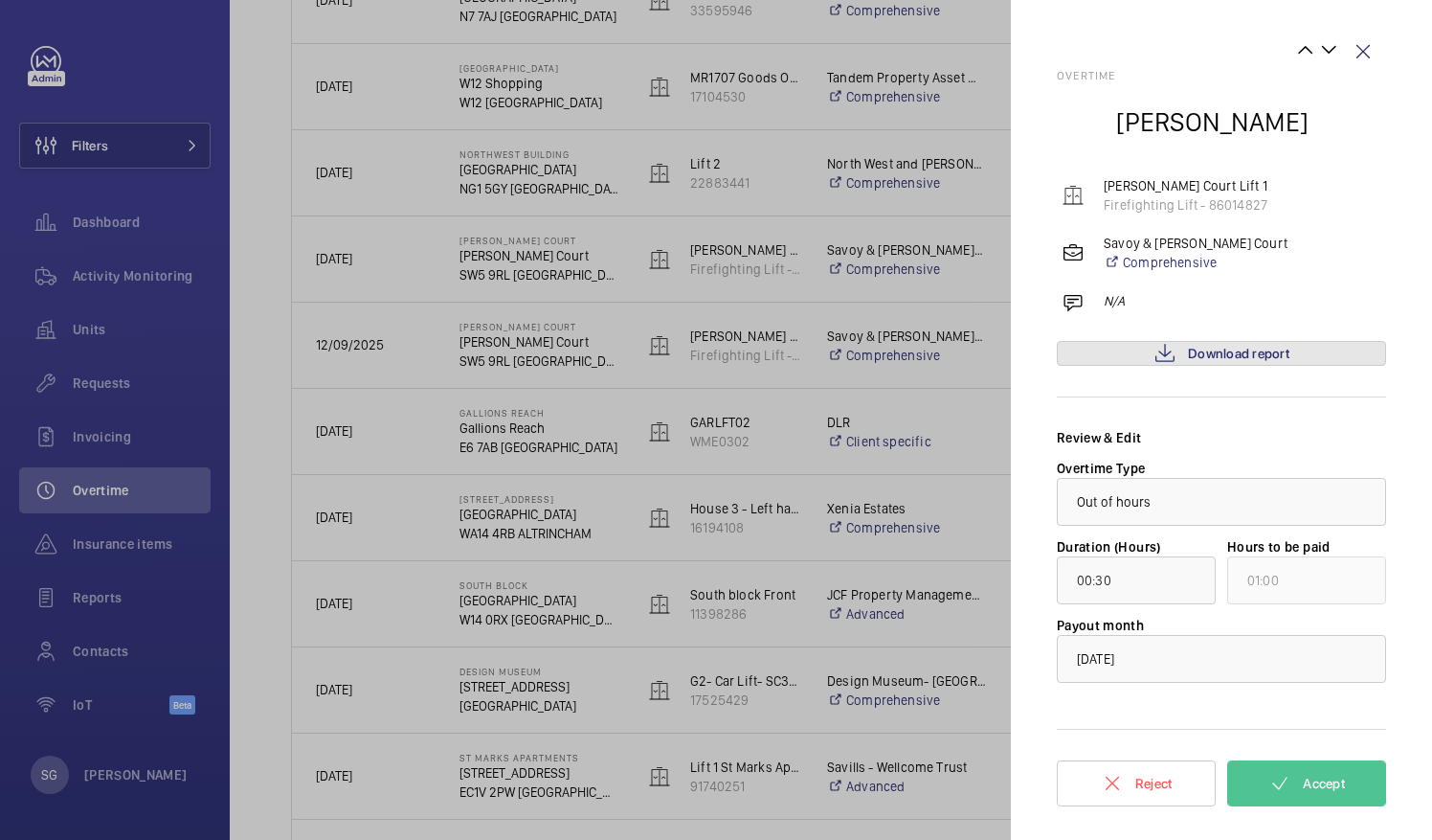
click at [1174, 357] on mat-icon at bounding box center [1166, 354] width 23 height 23
click at [1276, 772] on mat-icon at bounding box center [1280, 784] width 23 height 23
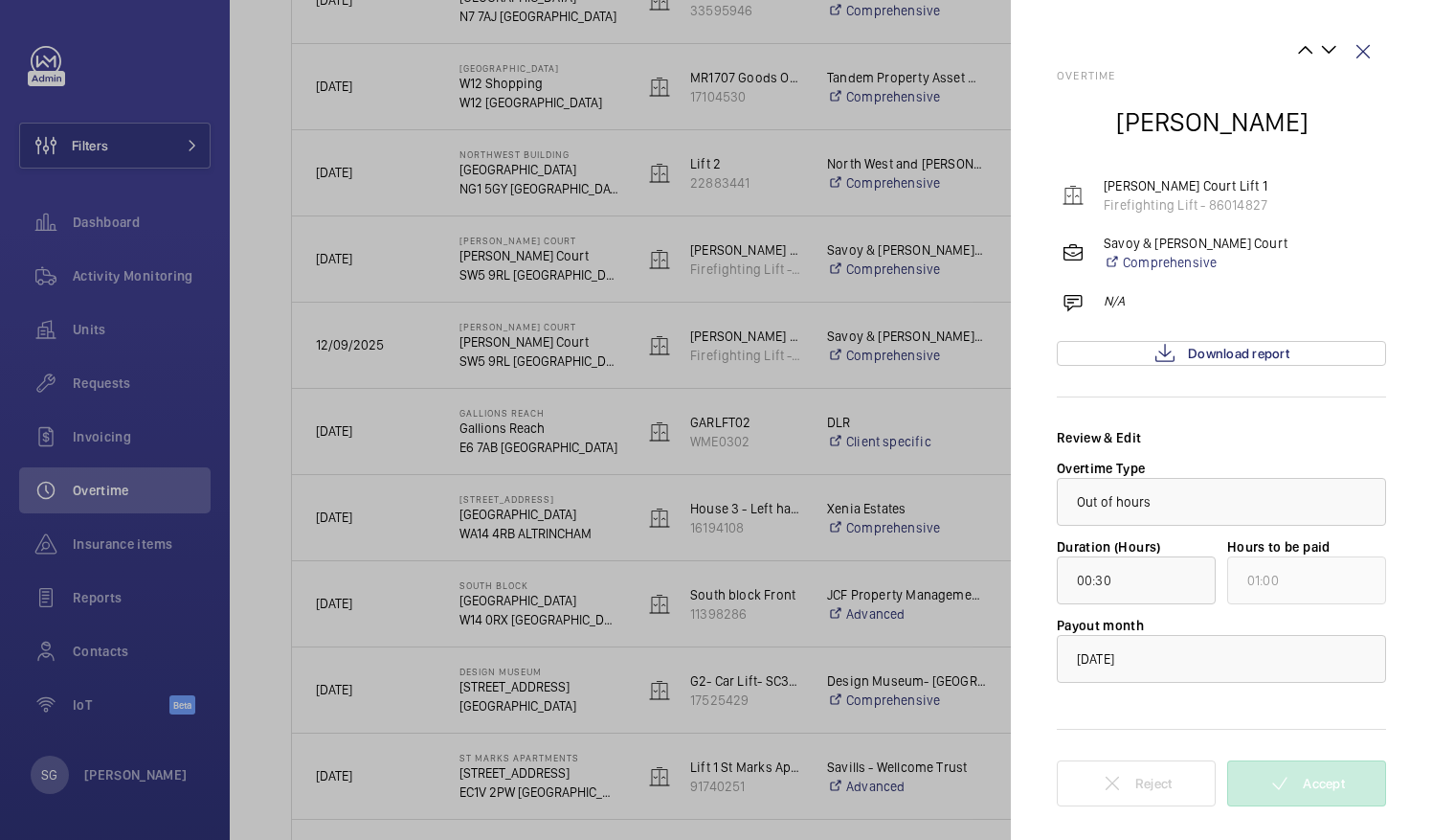
scroll to position [0, 0]
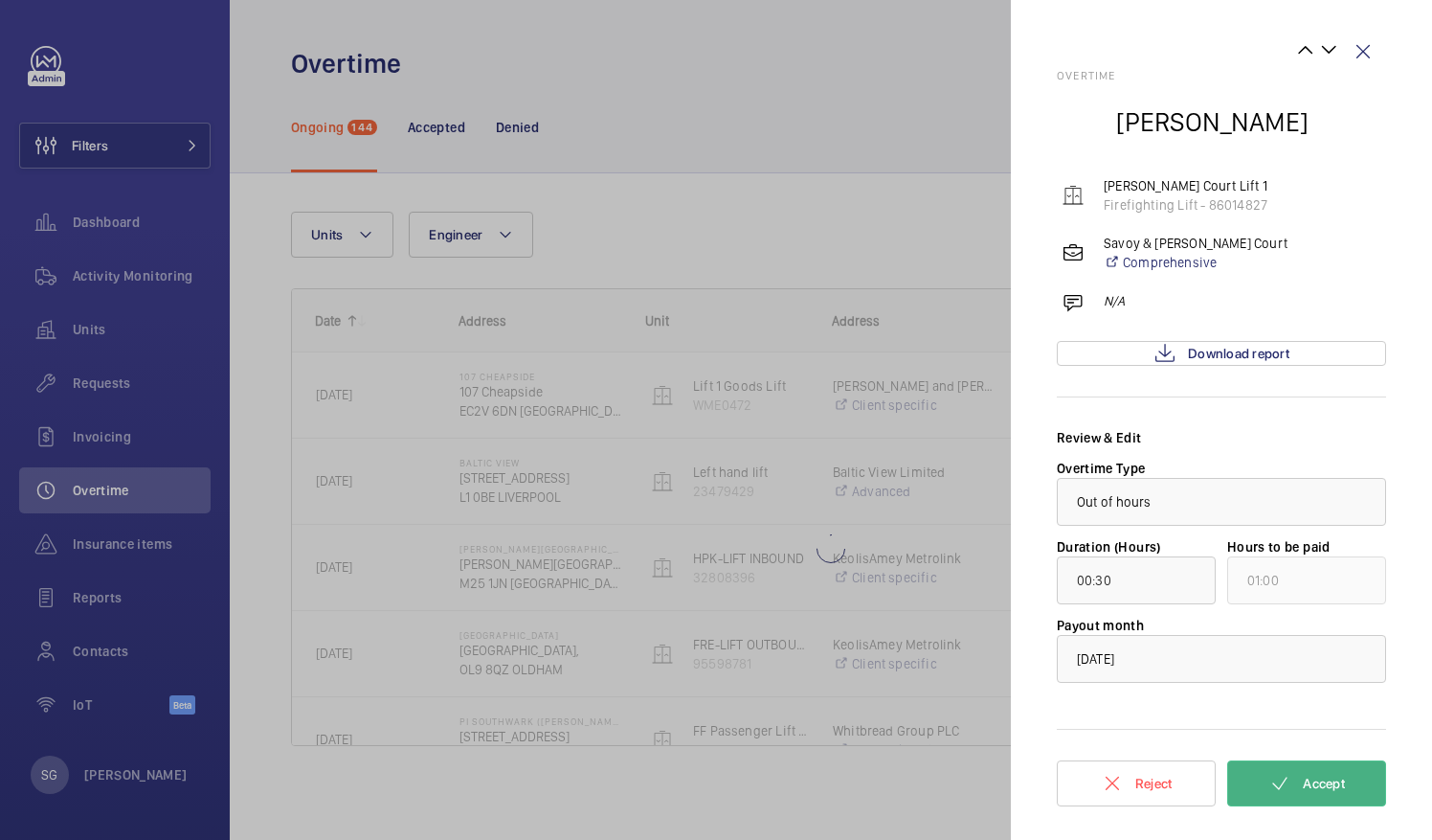
type input "00:27"
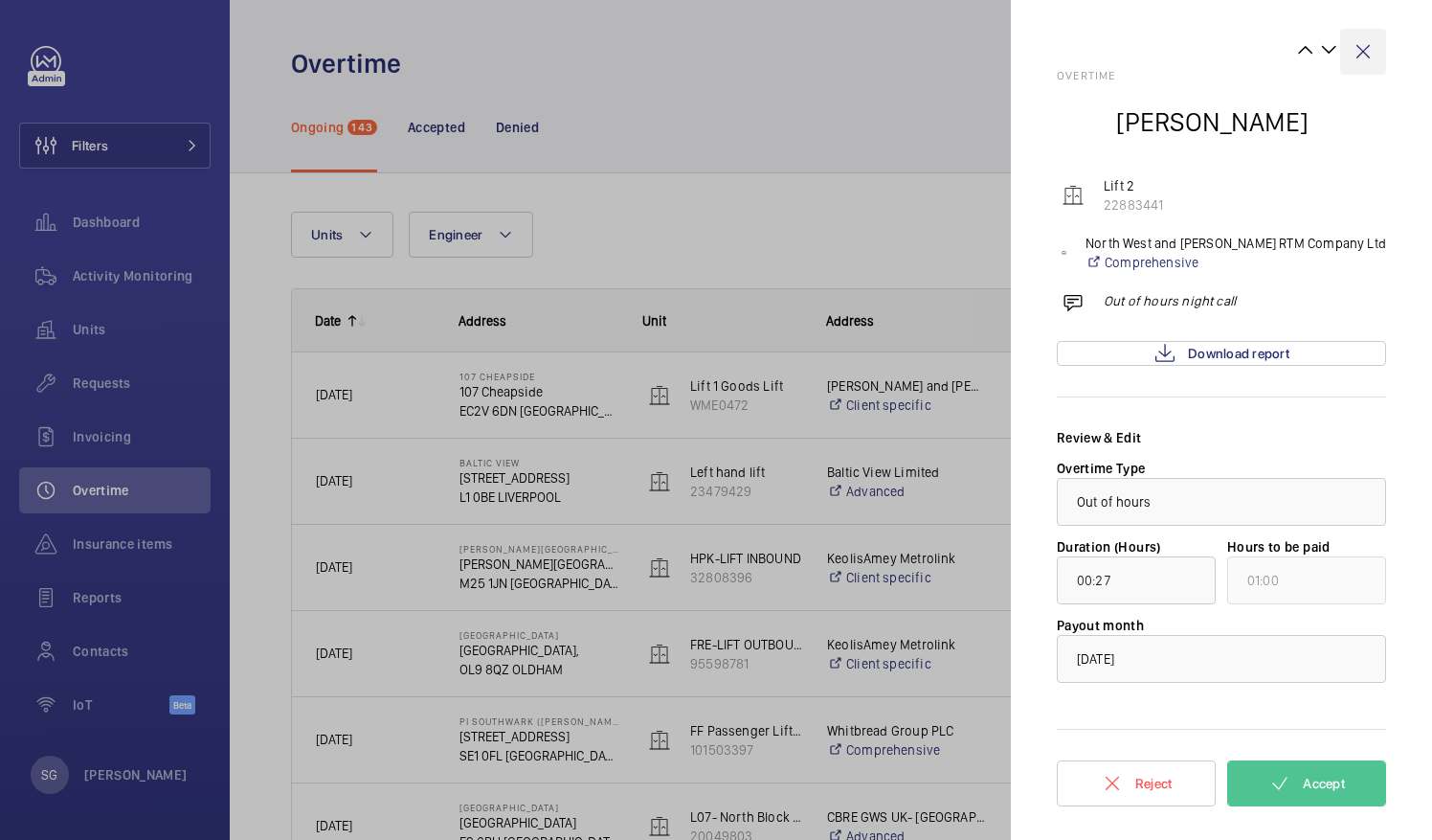
click at [1366, 53] on wm-front-icon-button at bounding box center [1363, 52] width 46 height 46
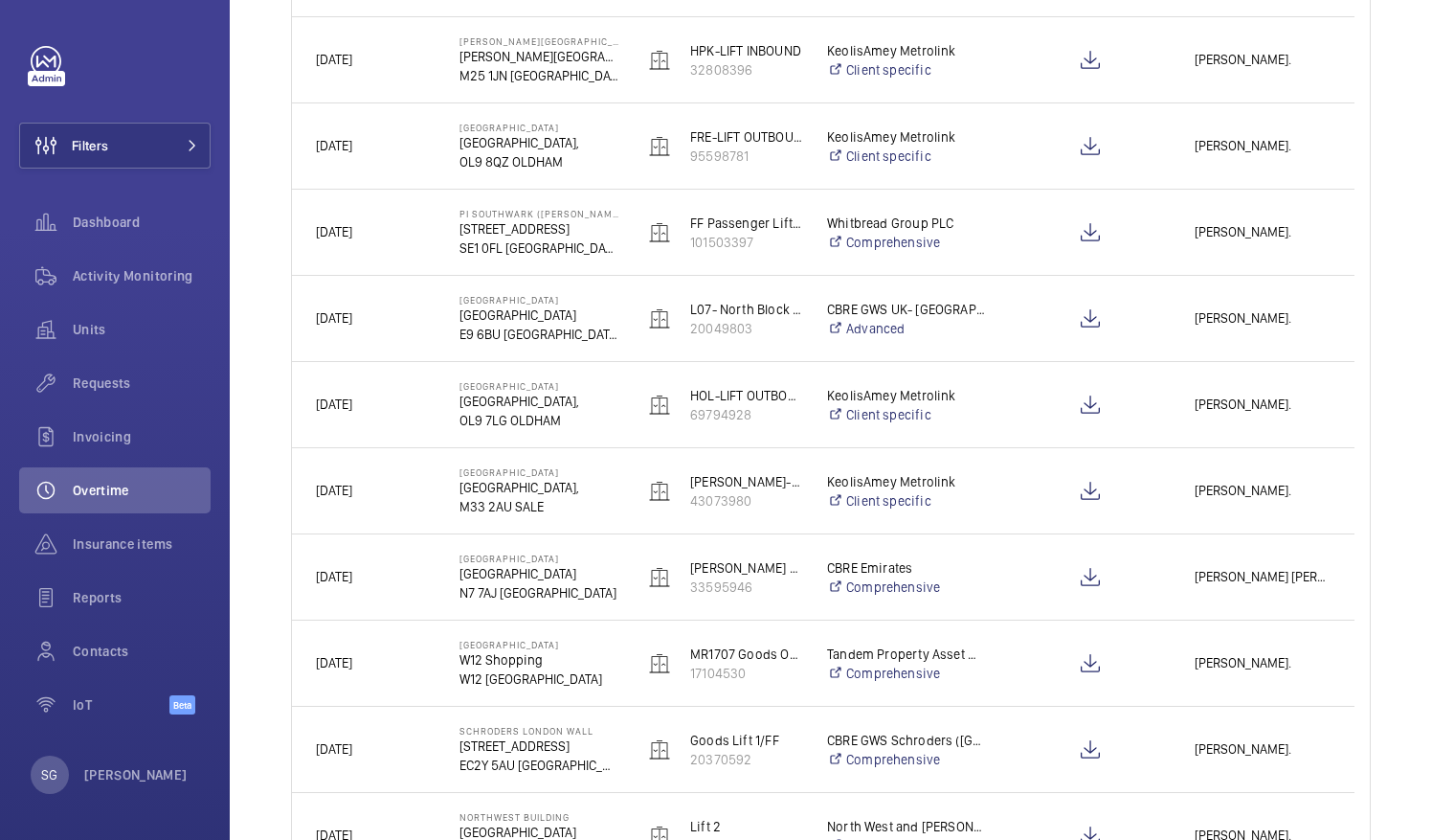
scroll to position [546, 0]
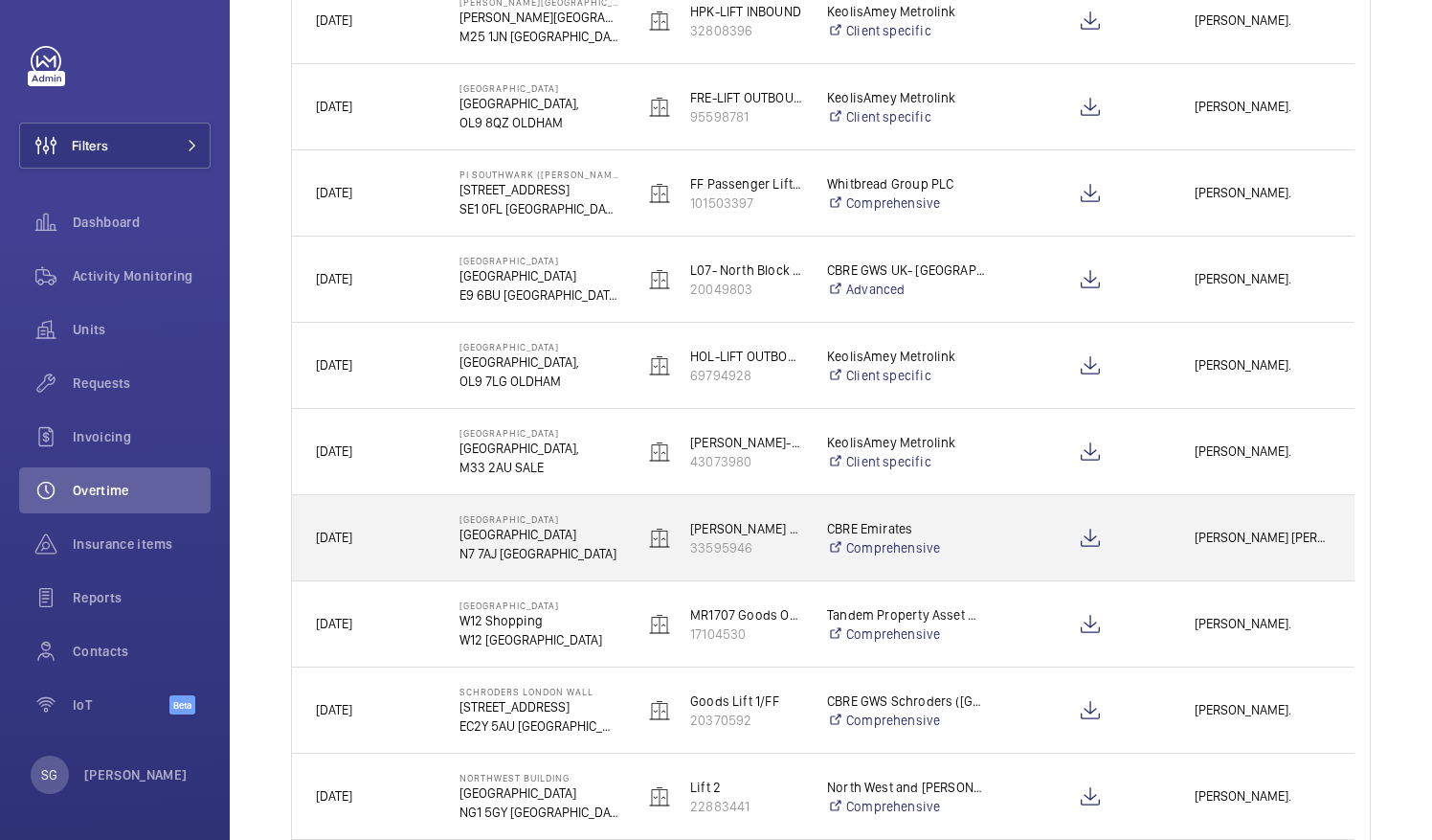
click at [1266, 545] on span "[PERSON_NAME] [PERSON_NAME]." at bounding box center [1263, 538] width 136 height 22
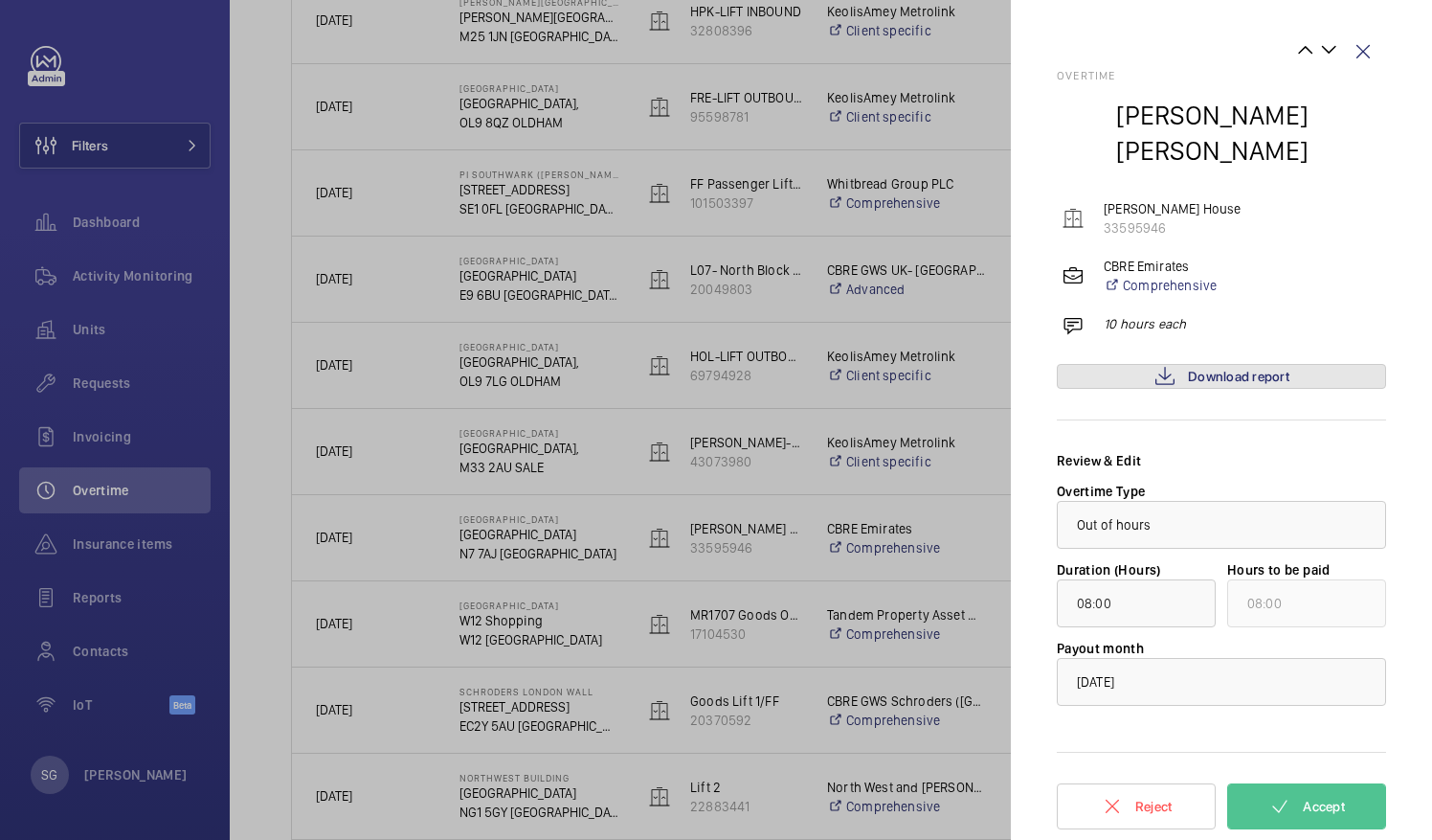
click at [1222, 368] on span "Download report" at bounding box center [1239, 376] width 101 height 16
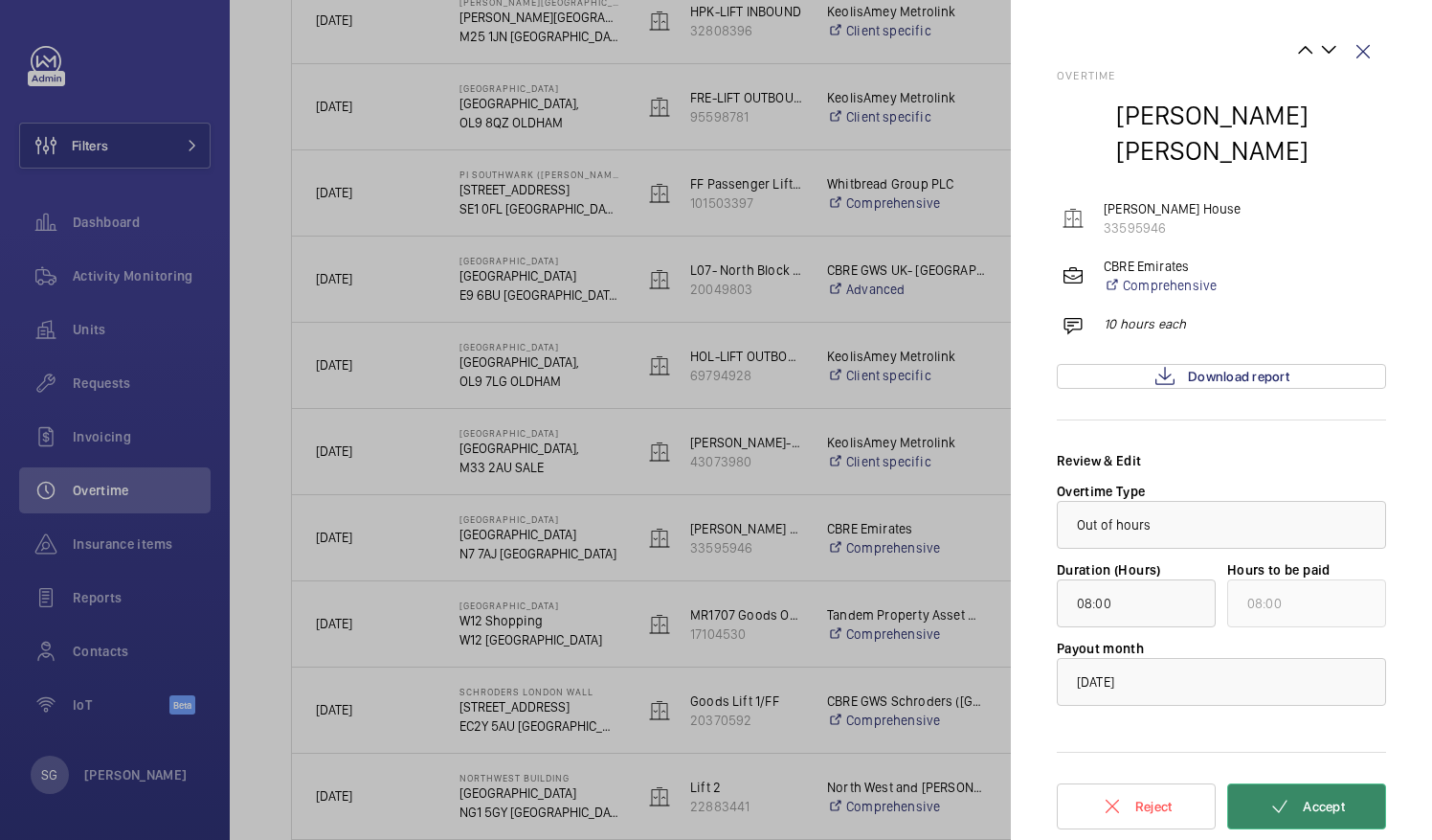
click at [1299, 789] on button "Accept" at bounding box center [1307, 806] width 158 height 46
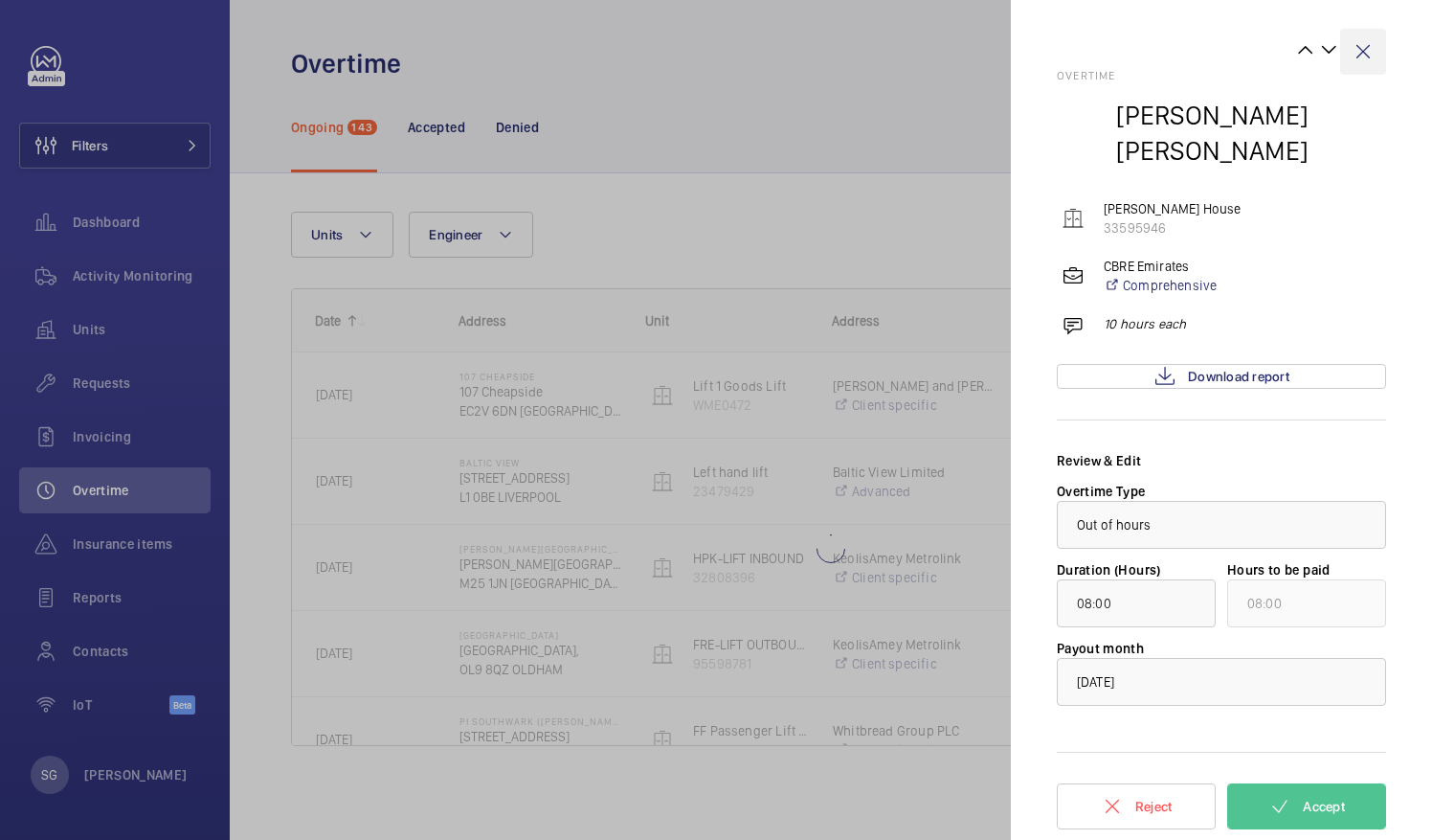
click at [1370, 50] on wm-front-icon-button at bounding box center [1363, 52] width 46 height 46
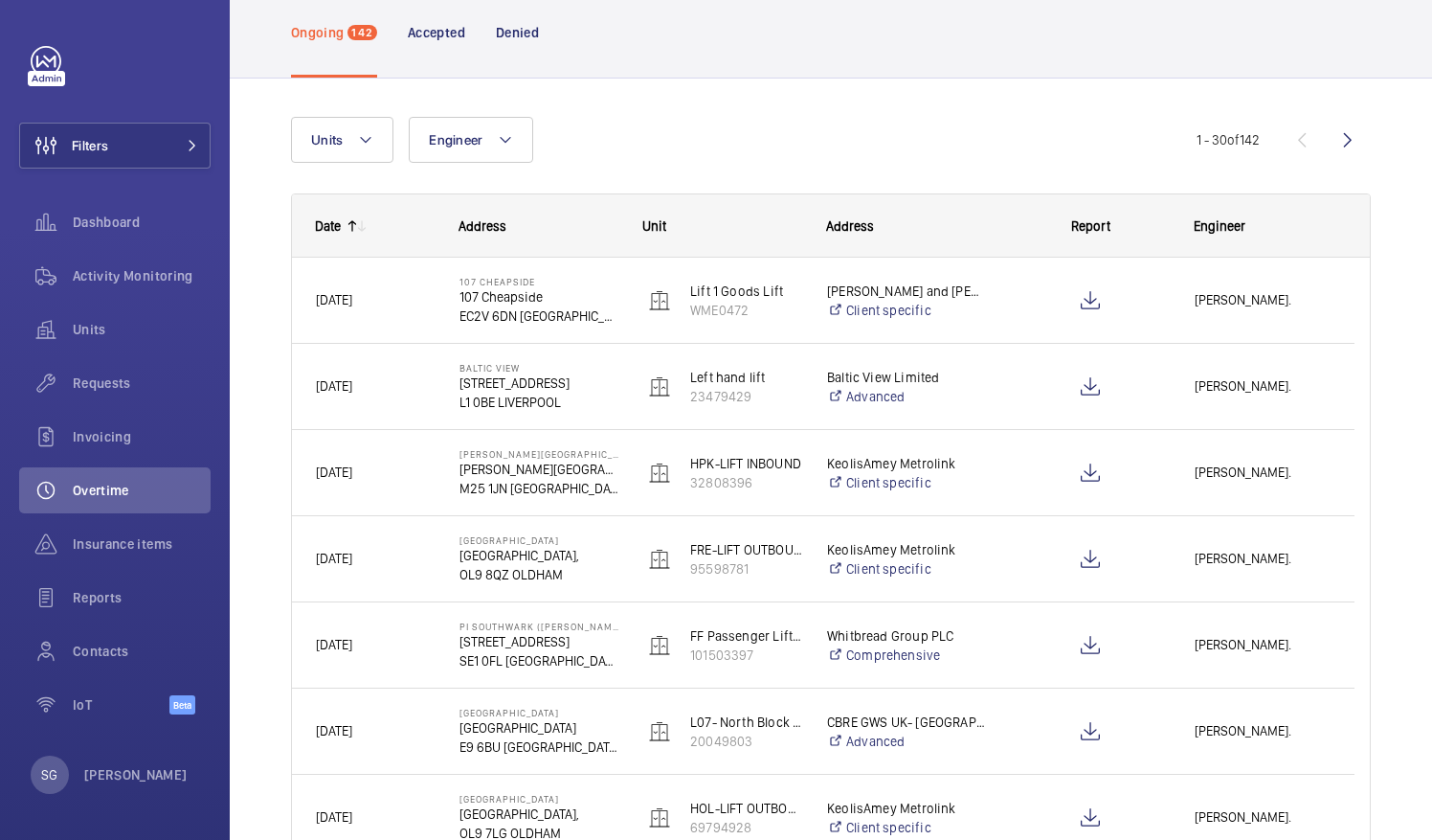
scroll to position [18, 0]
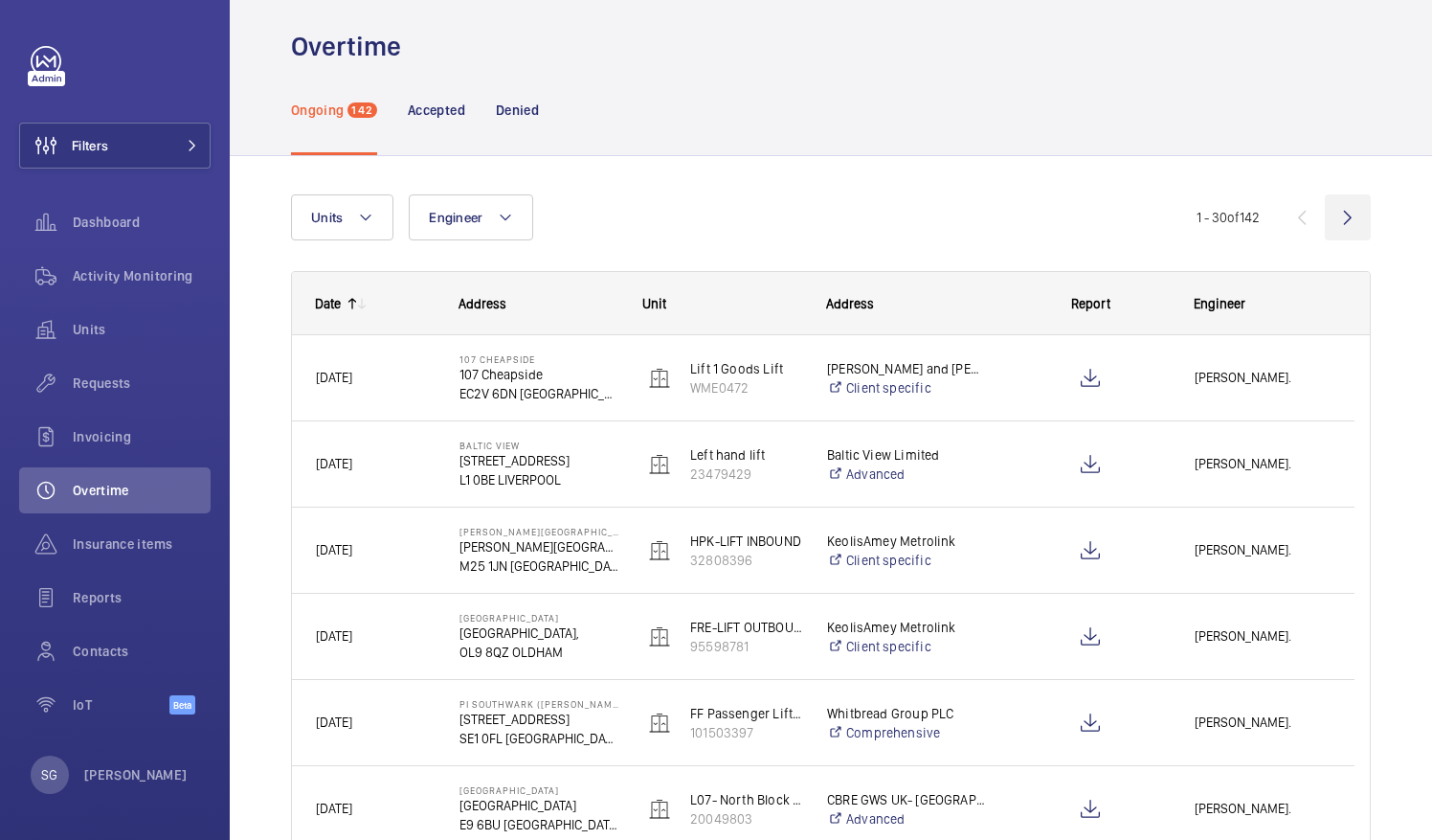
click at [1329, 230] on wm-front-icon-button at bounding box center [1347, 217] width 46 height 46
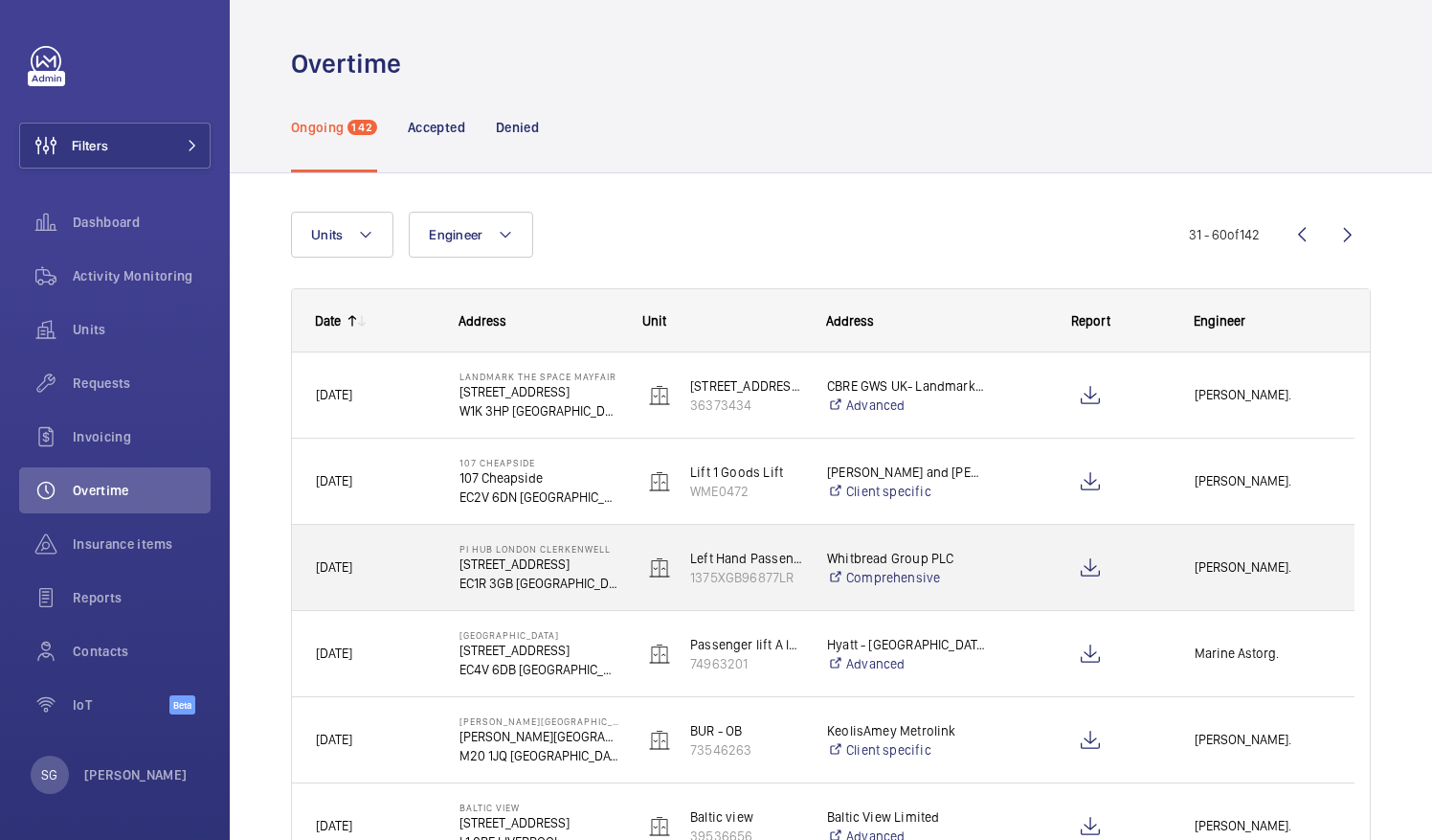
click at [1255, 555] on div "[PERSON_NAME]." at bounding box center [1262, 567] width 182 height 60
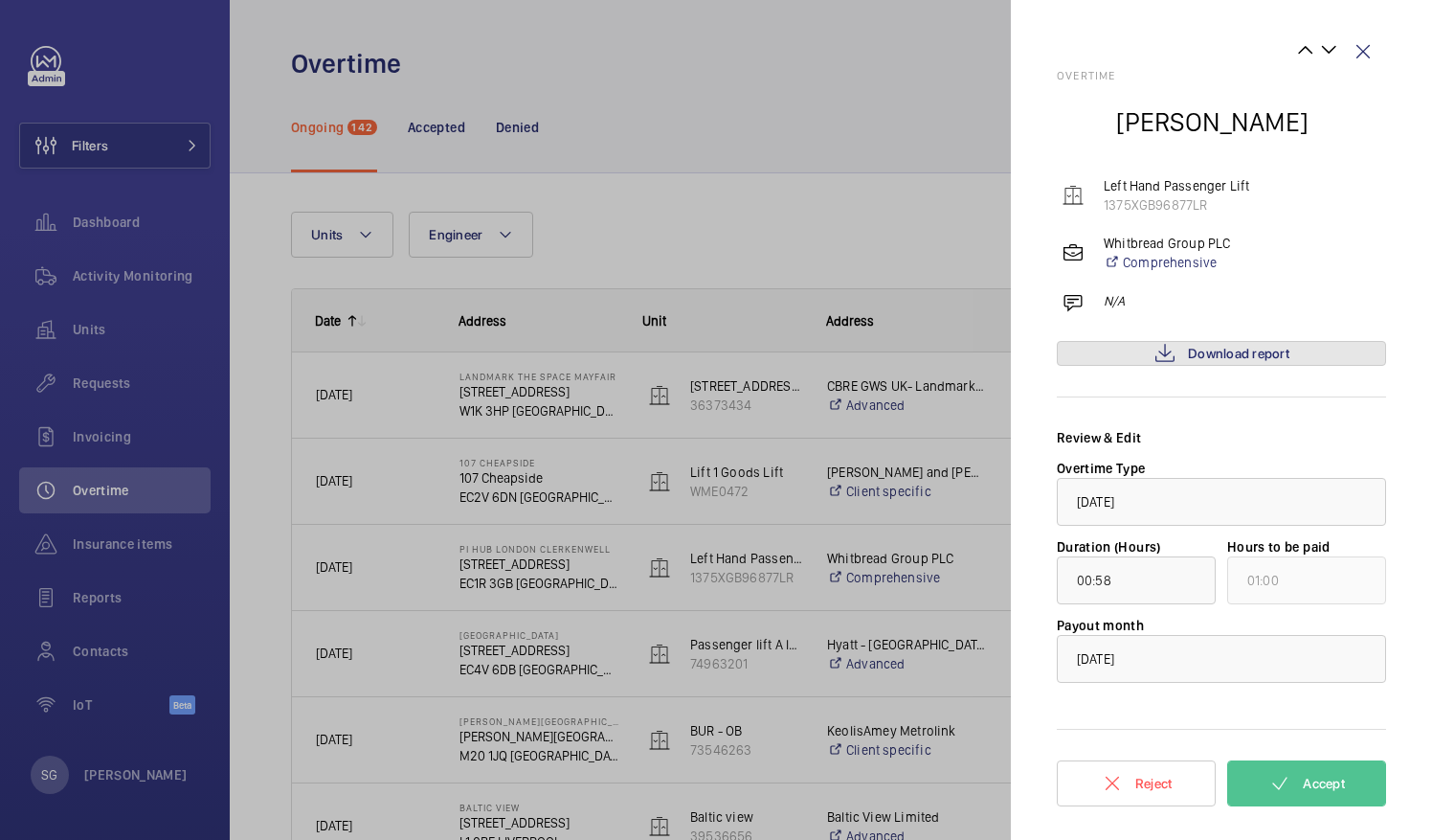
click at [1268, 352] on span "Download report" at bounding box center [1239, 354] width 101 height 16
click at [1339, 788] on span "Accept" at bounding box center [1323, 784] width 42 height 16
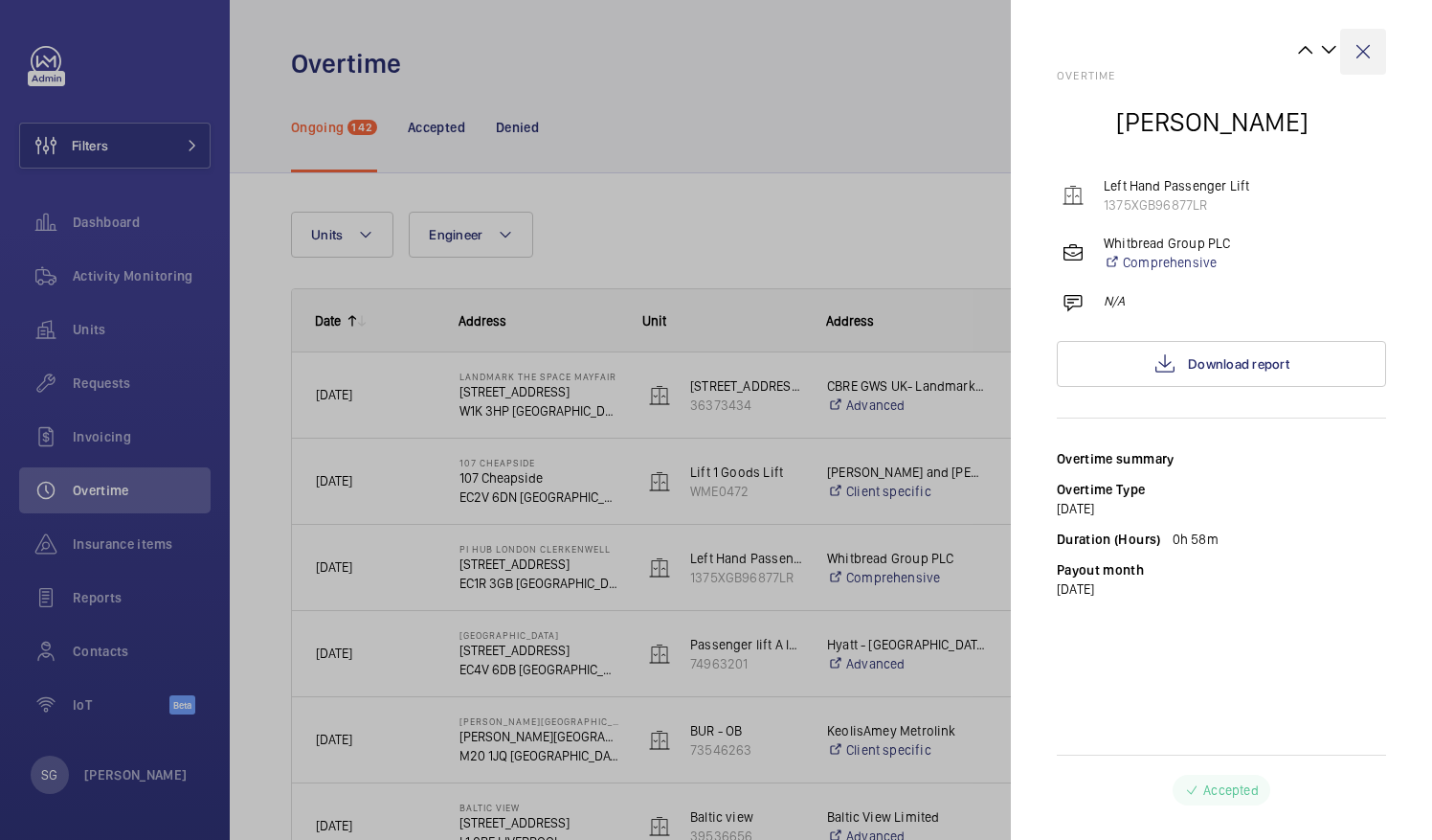
click at [1355, 53] on wm-front-icon-button at bounding box center [1363, 52] width 46 height 46
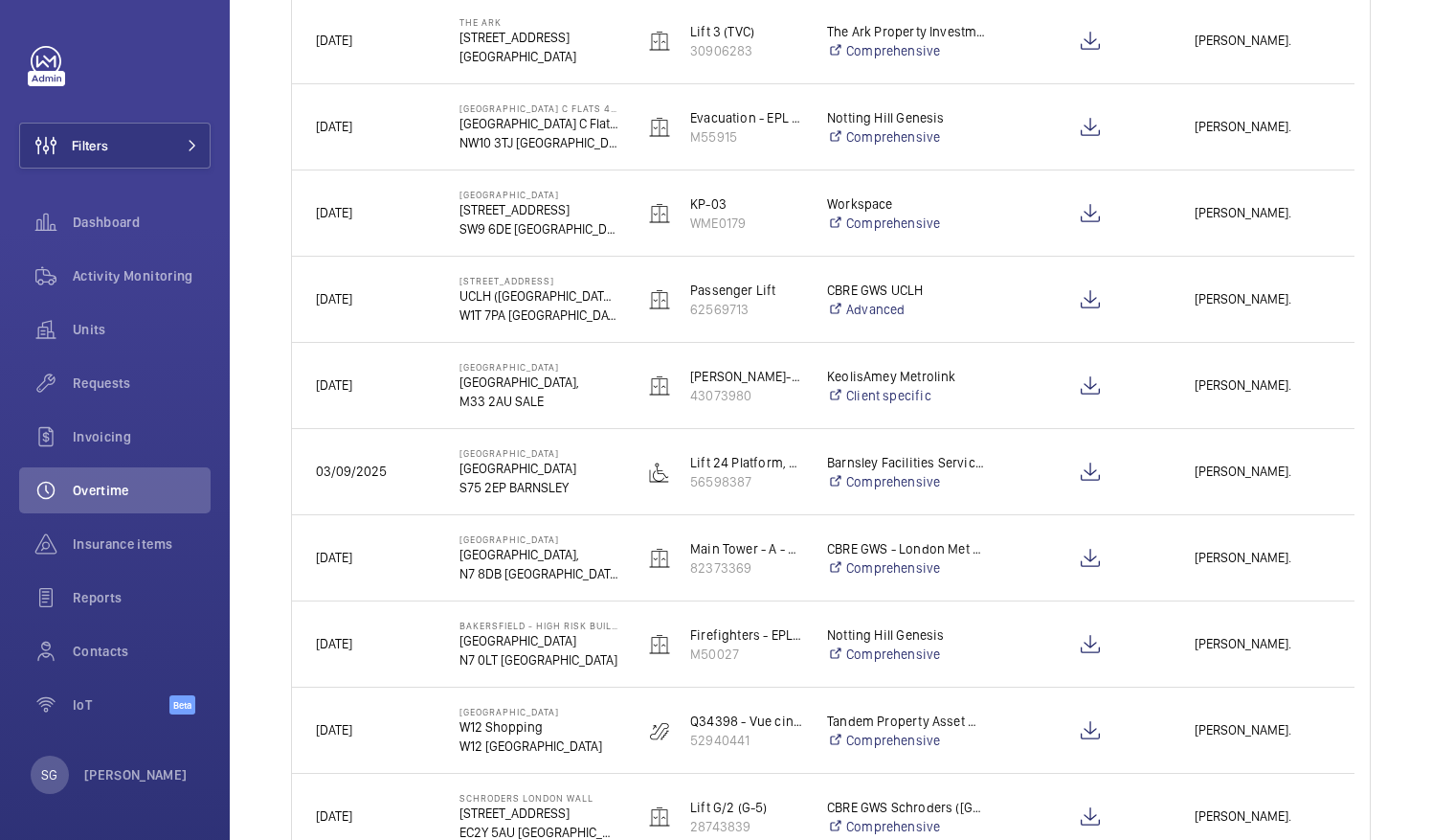
scroll to position [956, 0]
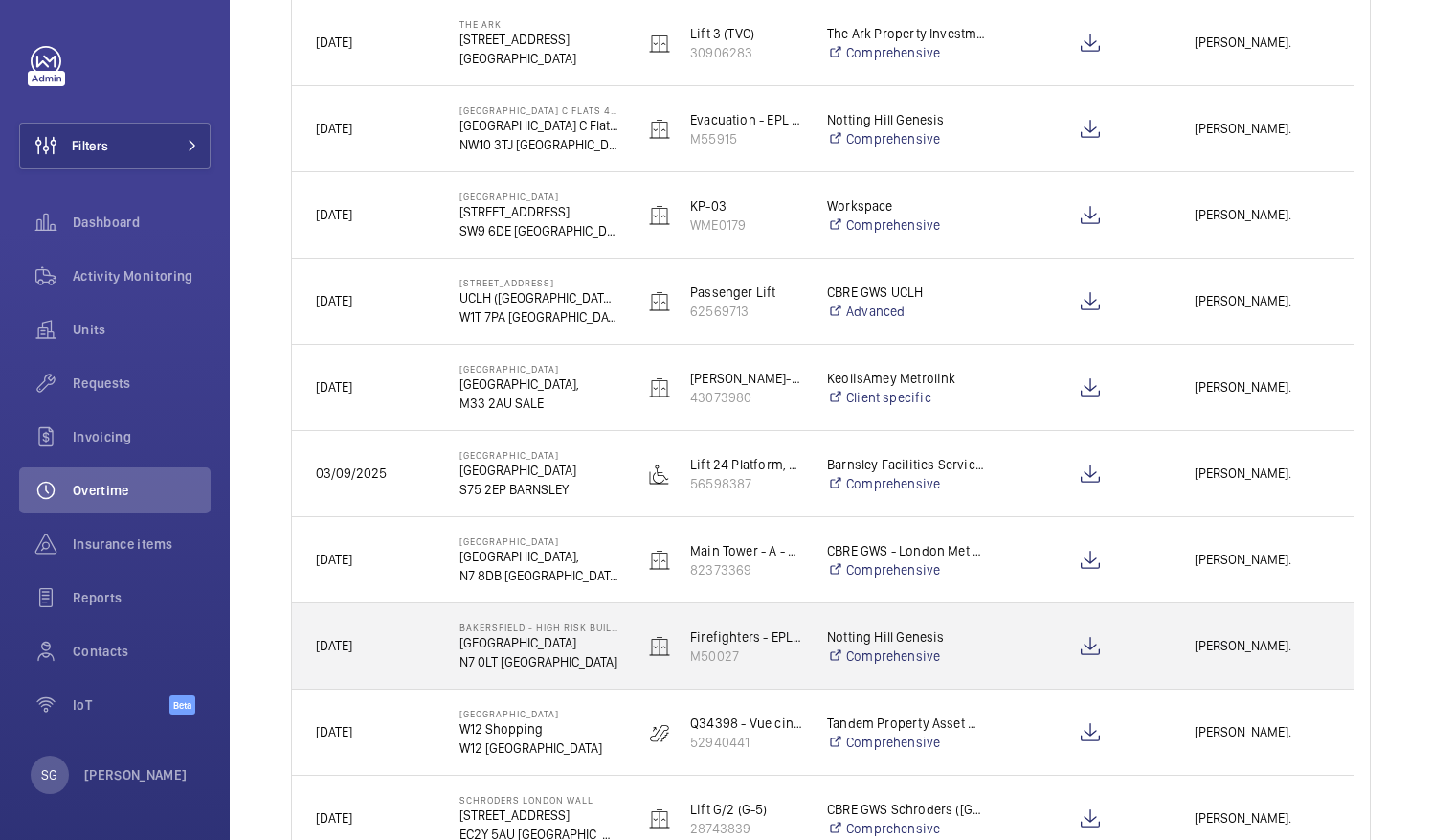
click at [1274, 640] on span "[PERSON_NAME]." at bounding box center [1263, 646] width 136 height 22
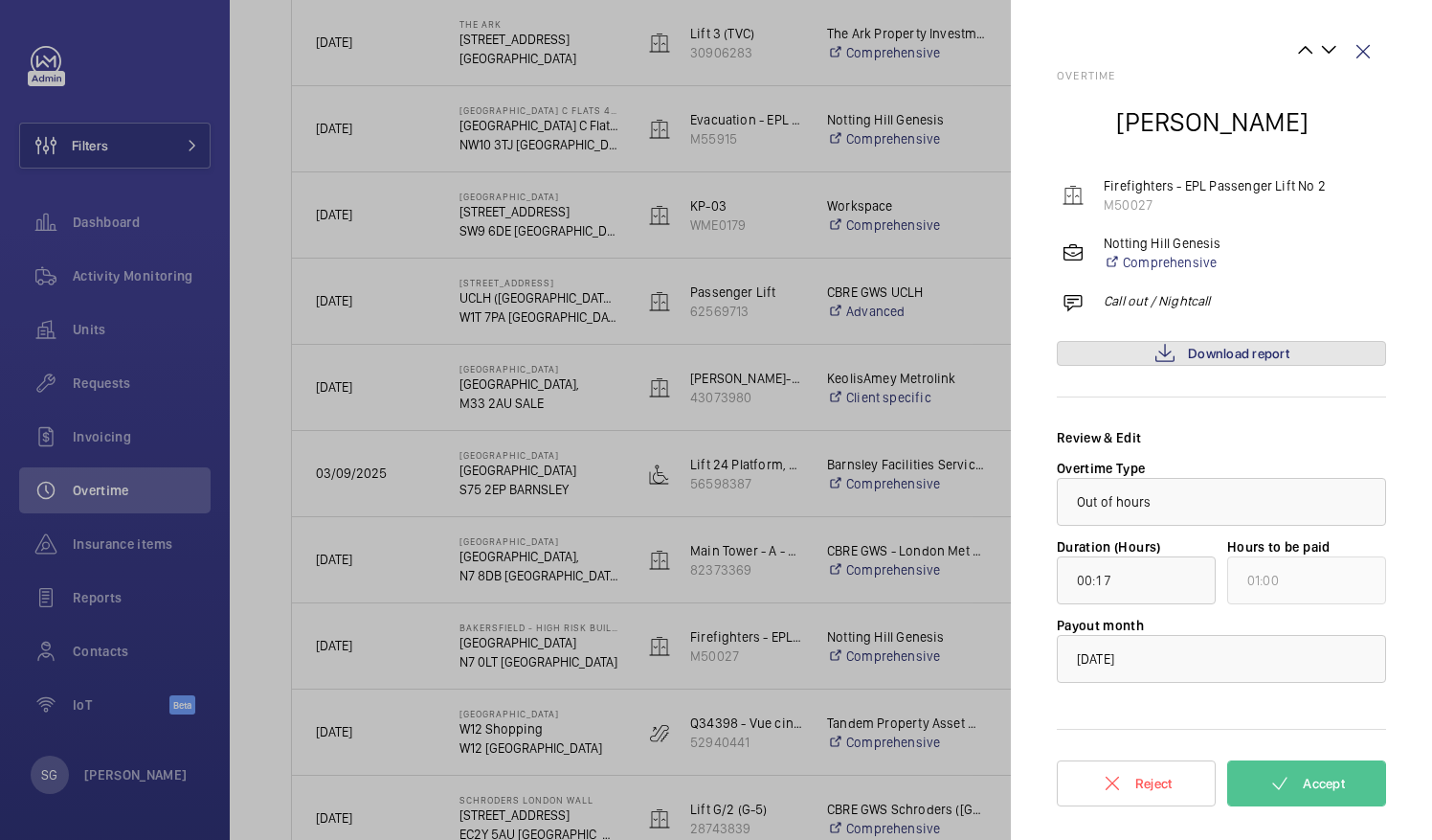
click at [1275, 348] on span "Download report" at bounding box center [1239, 354] width 101 height 16
click at [1345, 788] on span "Accept" at bounding box center [1323, 784] width 42 height 16
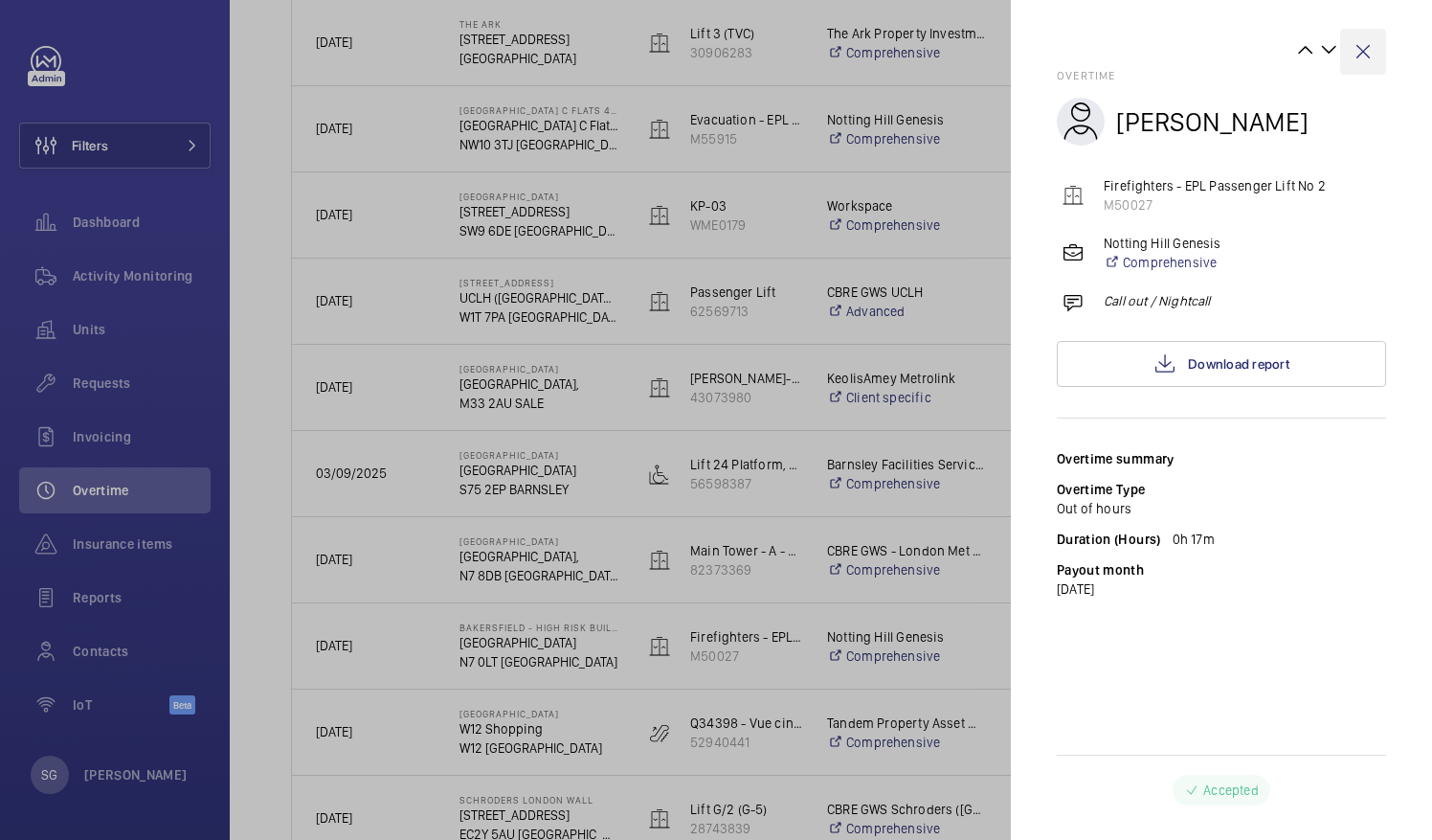
click at [1366, 59] on wm-front-icon-button at bounding box center [1363, 52] width 46 height 46
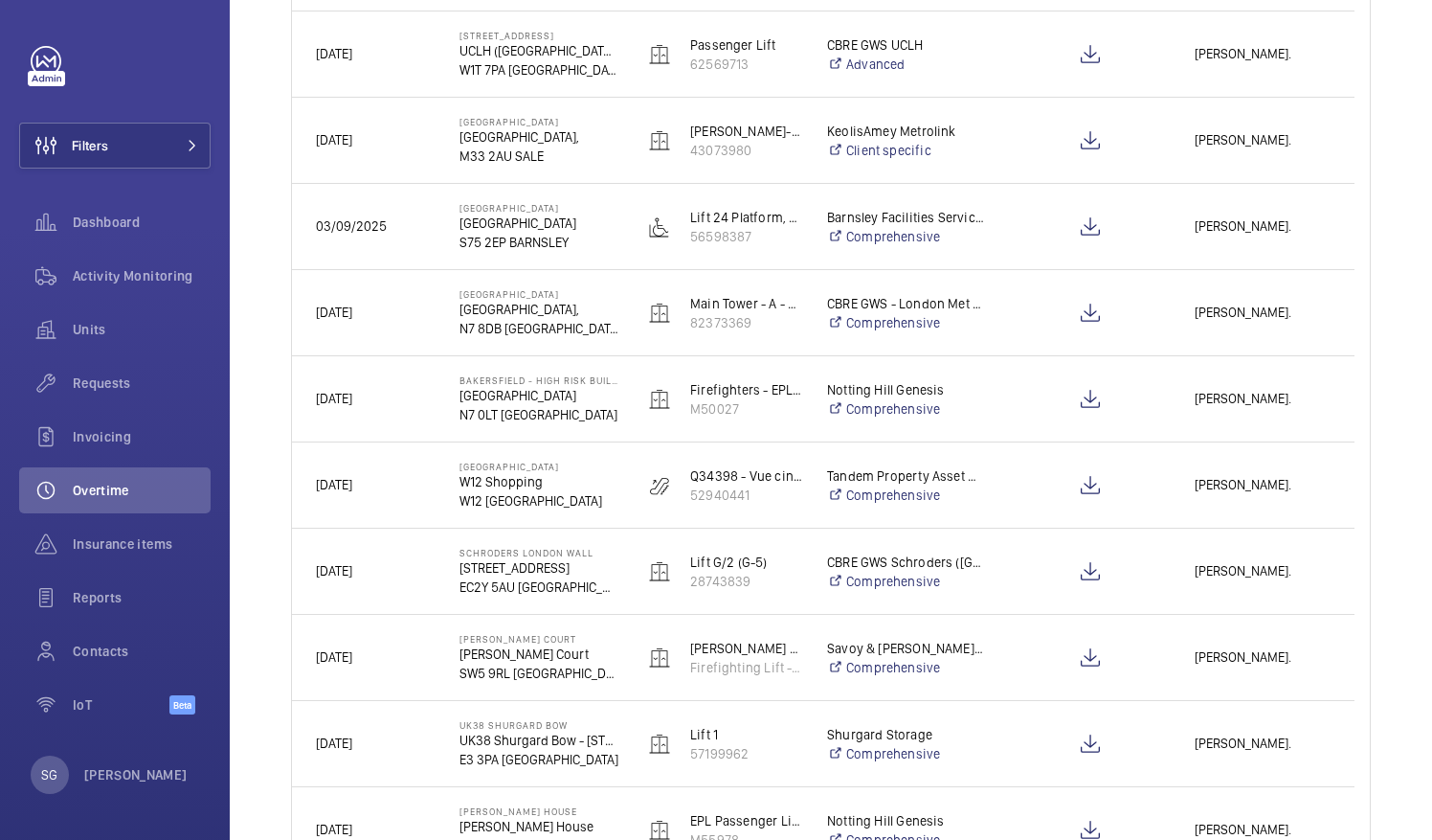
scroll to position [1206, 0]
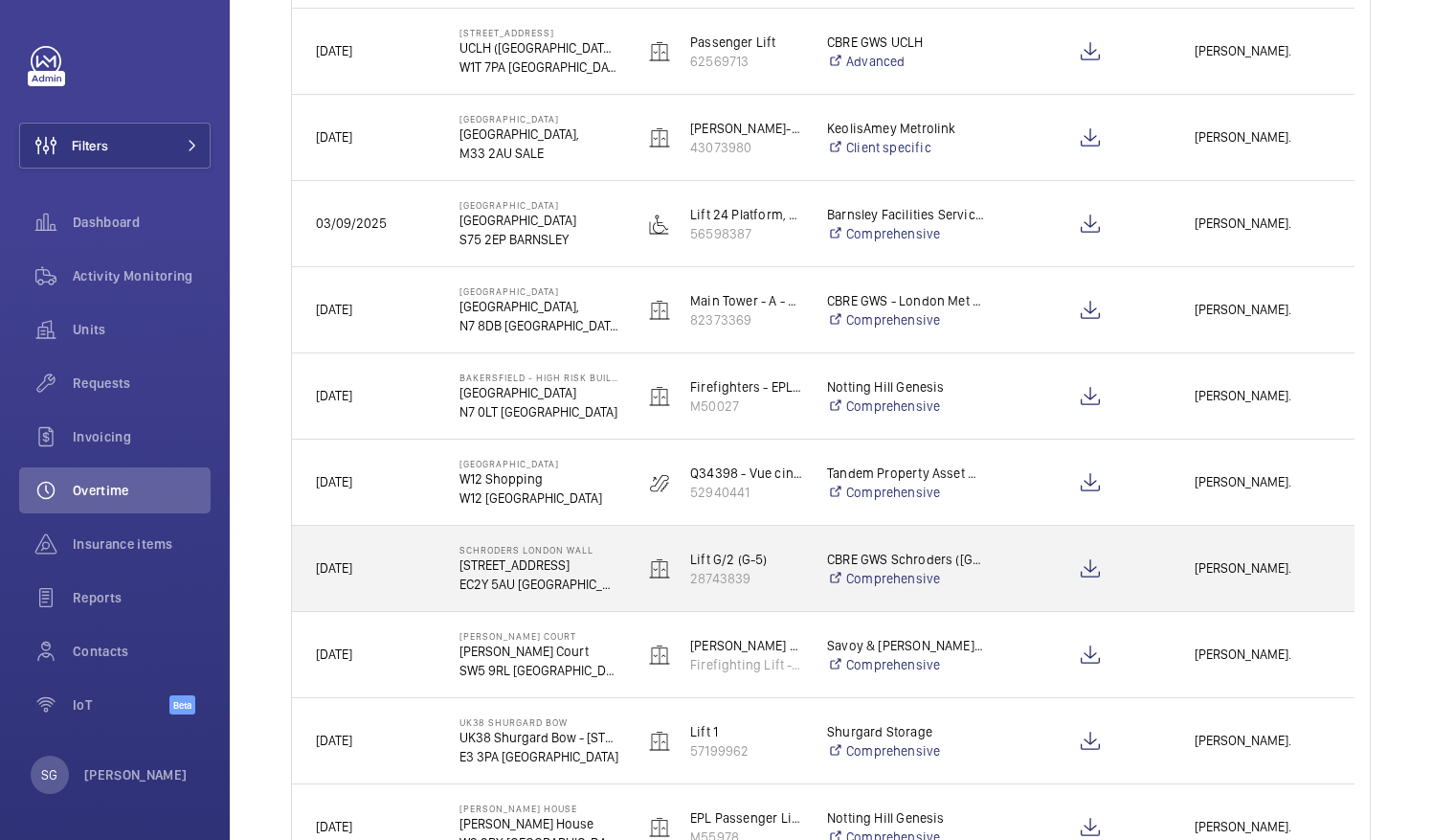
click at [1231, 555] on div "[PERSON_NAME]." at bounding box center [1262, 568] width 182 height 60
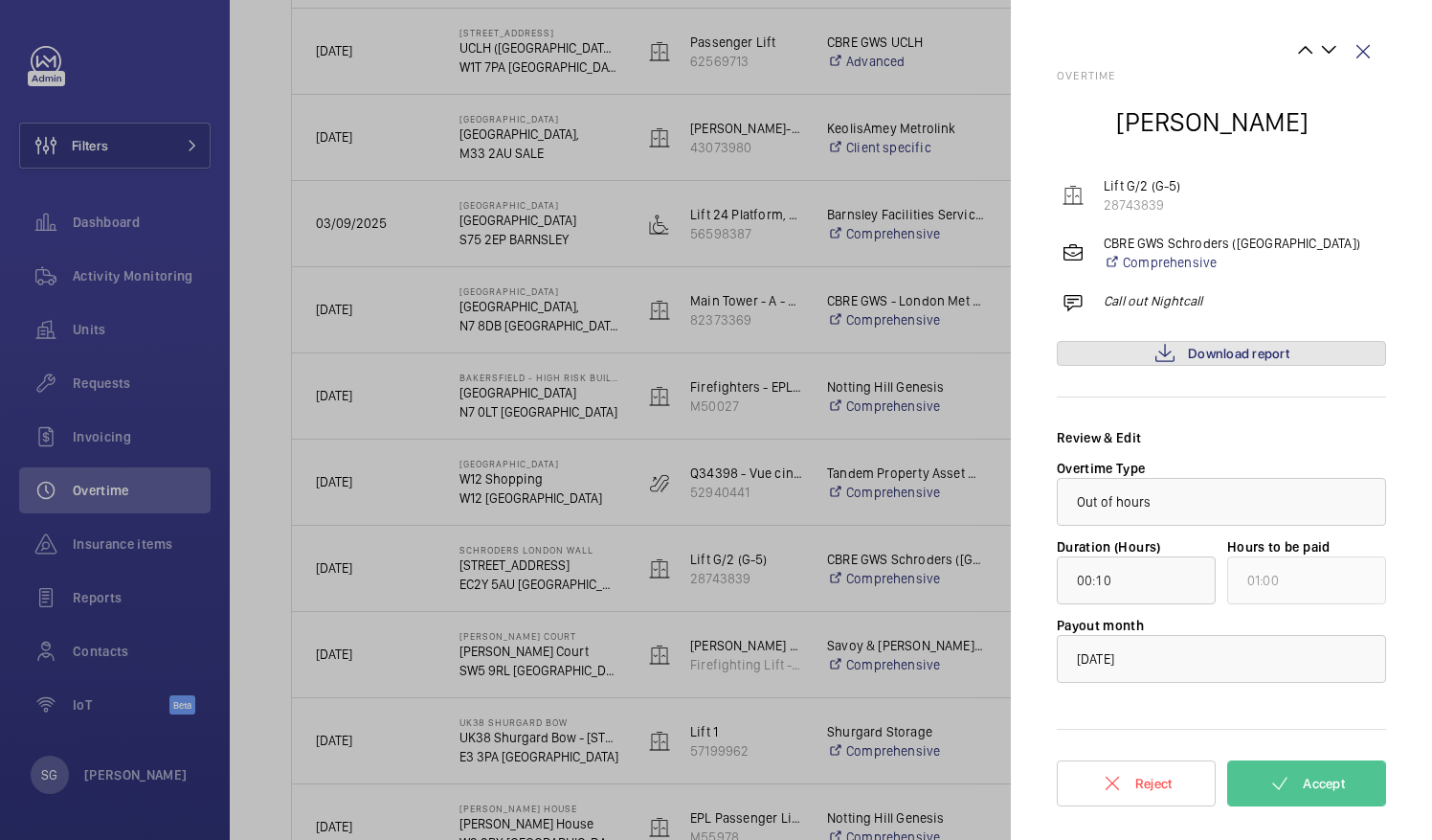
click at [1226, 358] on span "Download report" at bounding box center [1239, 354] width 101 height 16
click at [1310, 778] on span "Accept" at bounding box center [1323, 784] width 42 height 16
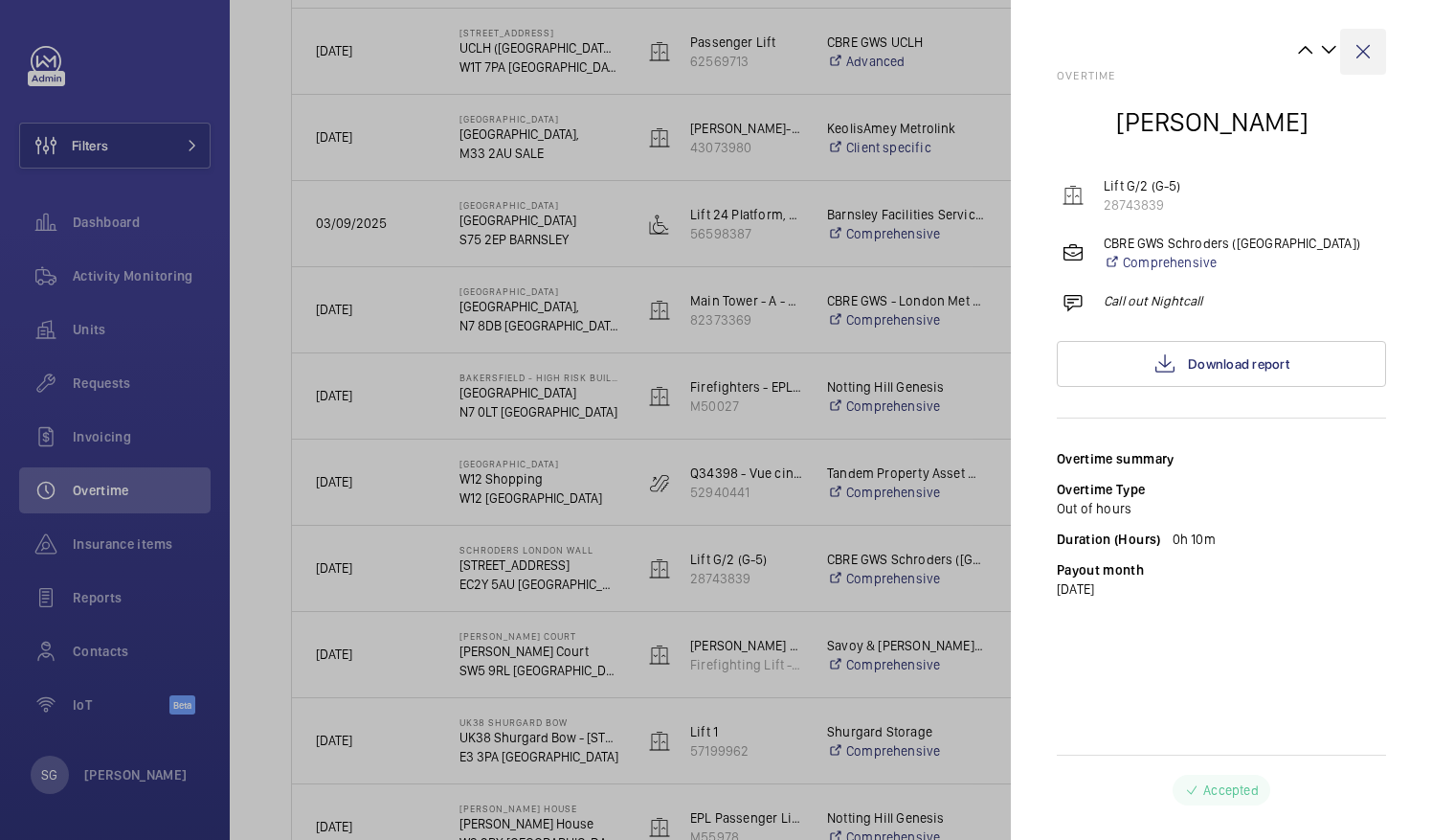
click at [1373, 44] on wm-front-icon-button at bounding box center [1363, 52] width 46 height 46
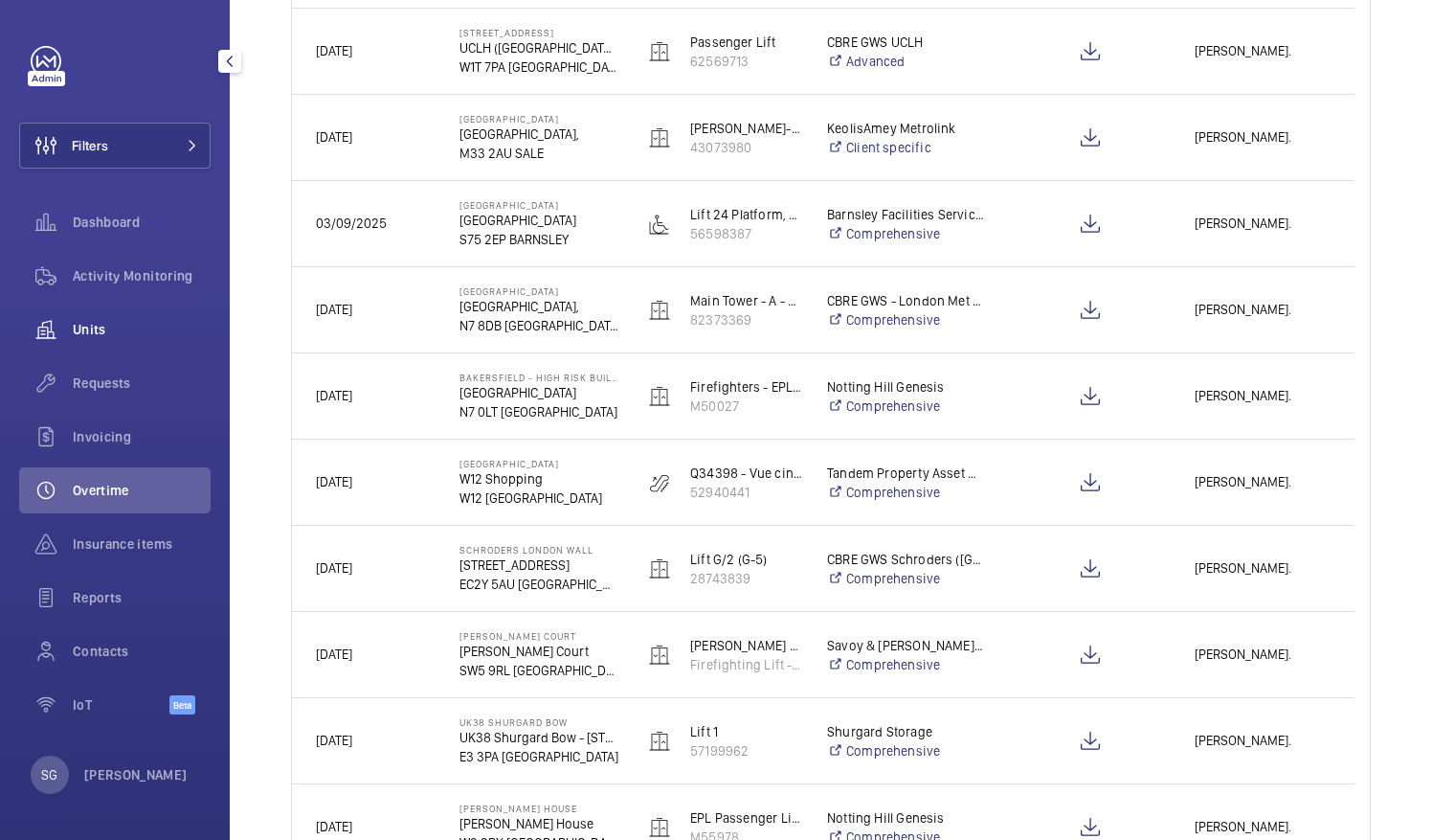
click at [140, 331] on span "Units" at bounding box center [142, 330] width 138 height 19
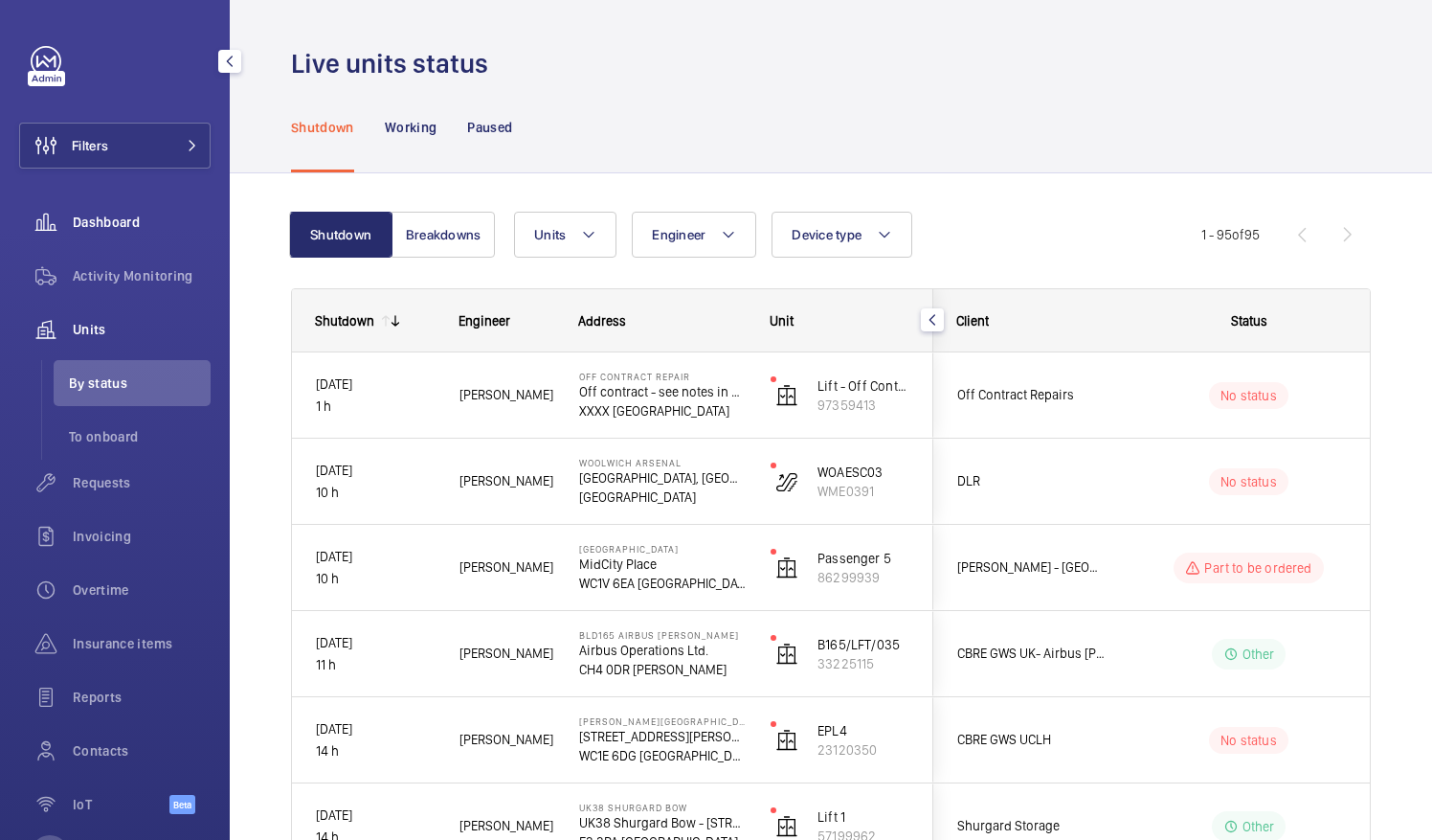
click at [130, 222] on span "Dashboard" at bounding box center [142, 223] width 138 height 19
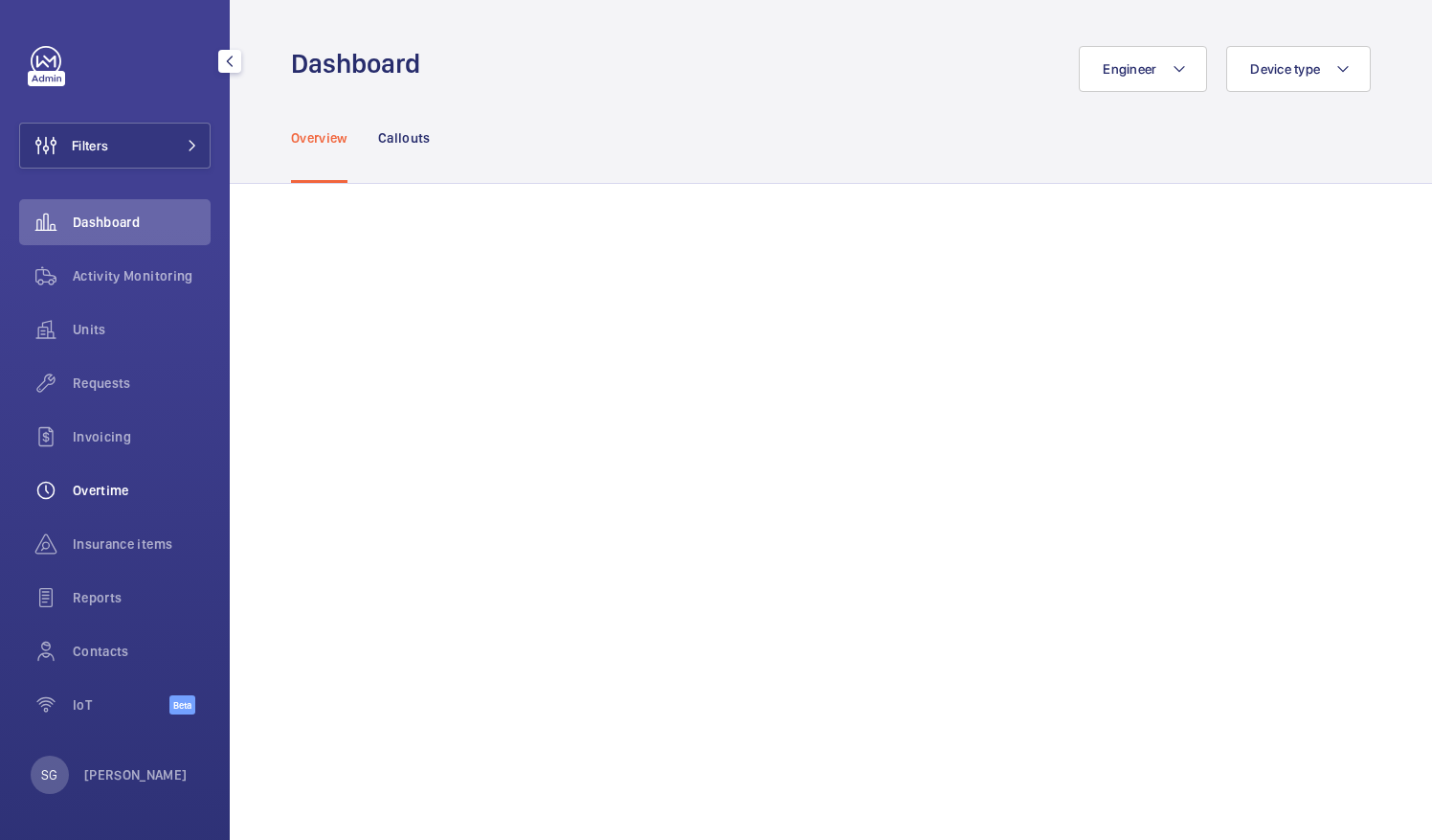
click at [130, 472] on div "Overtime" at bounding box center [115, 490] width 192 height 46
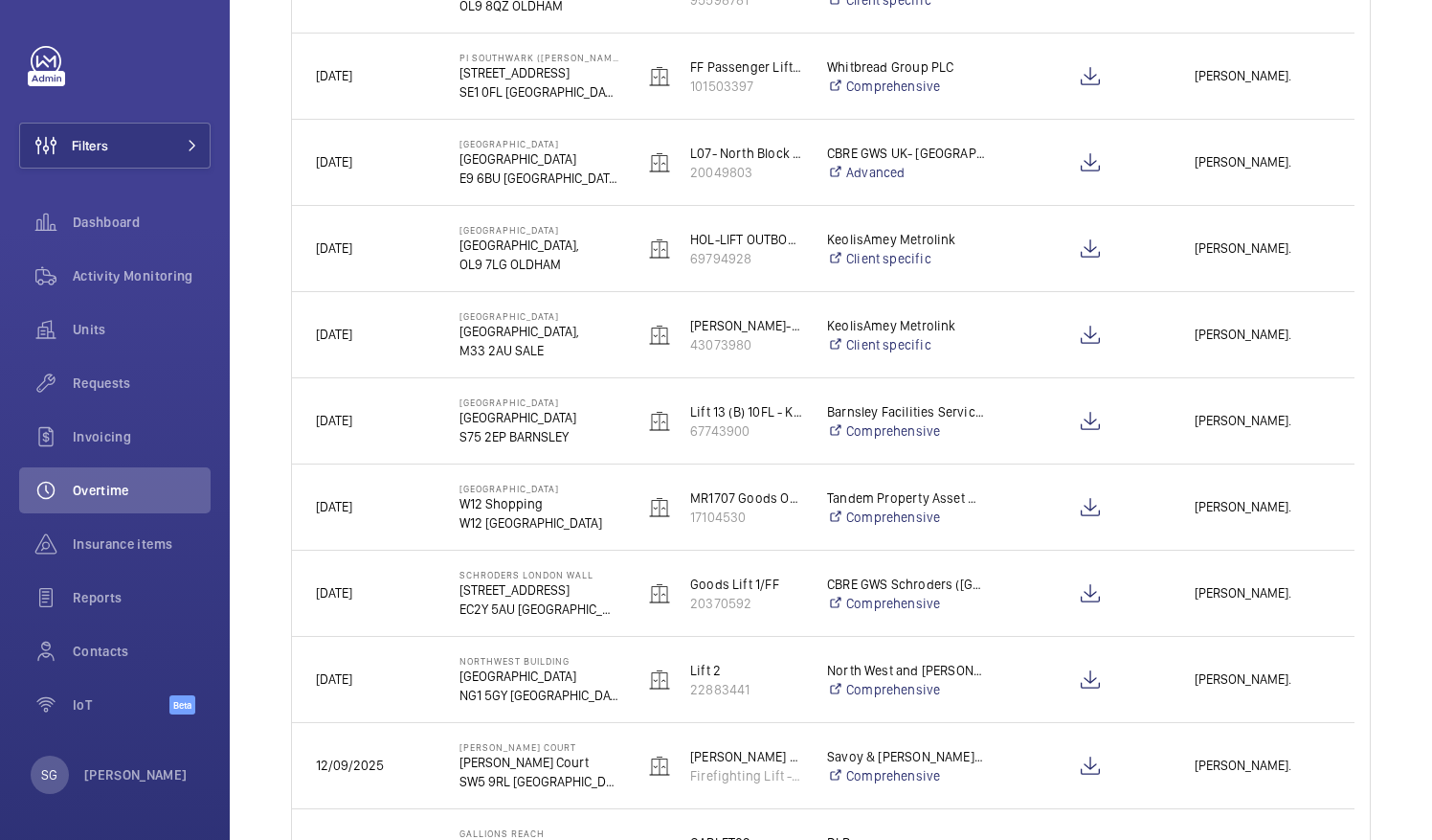
scroll to position [758, 0]
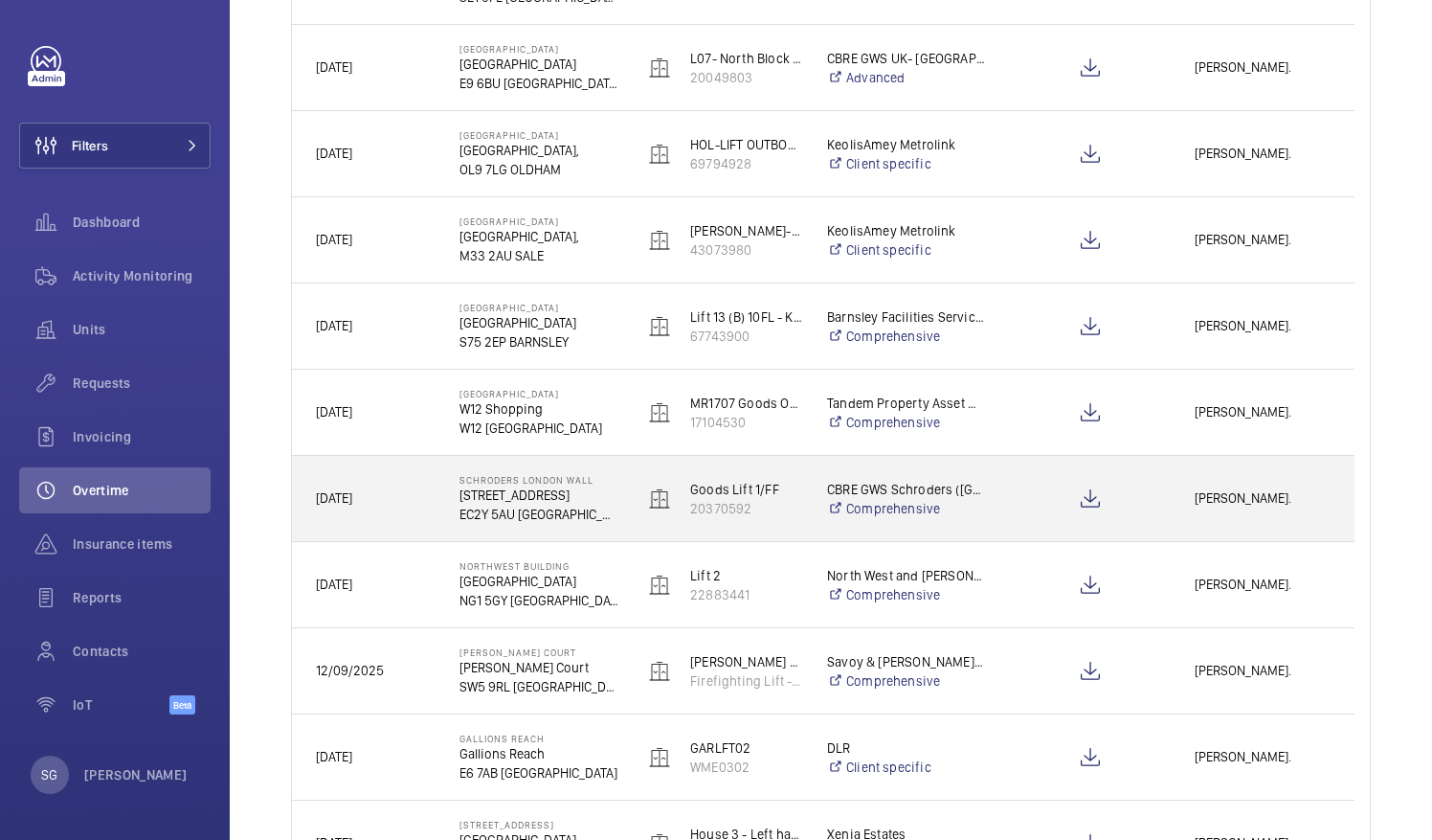
click at [1248, 494] on span "[PERSON_NAME]." at bounding box center [1263, 498] width 136 height 22
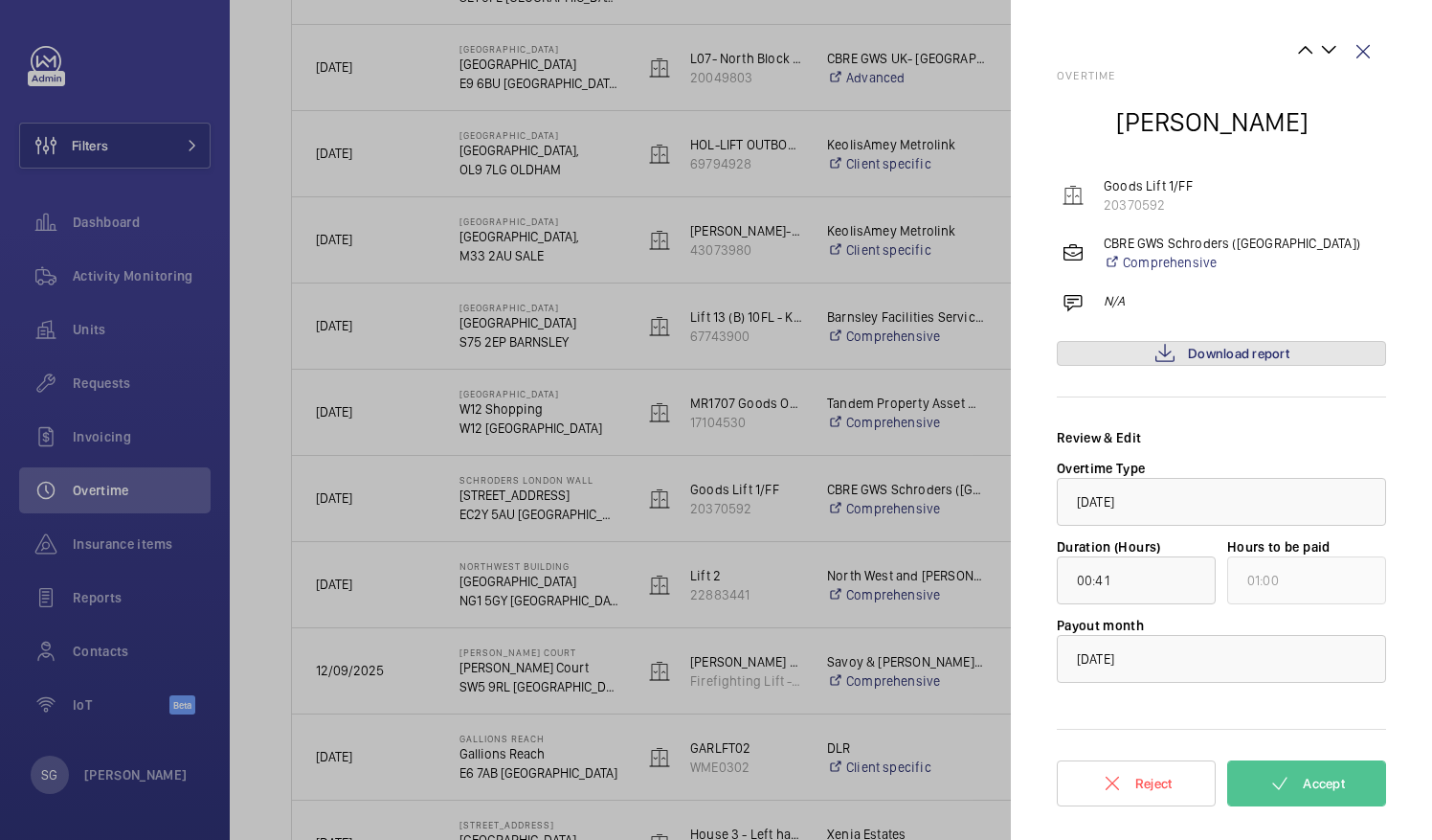
click at [1282, 352] on span "Download report" at bounding box center [1239, 354] width 101 height 16
click at [1298, 784] on button "Accept" at bounding box center [1307, 783] width 158 height 46
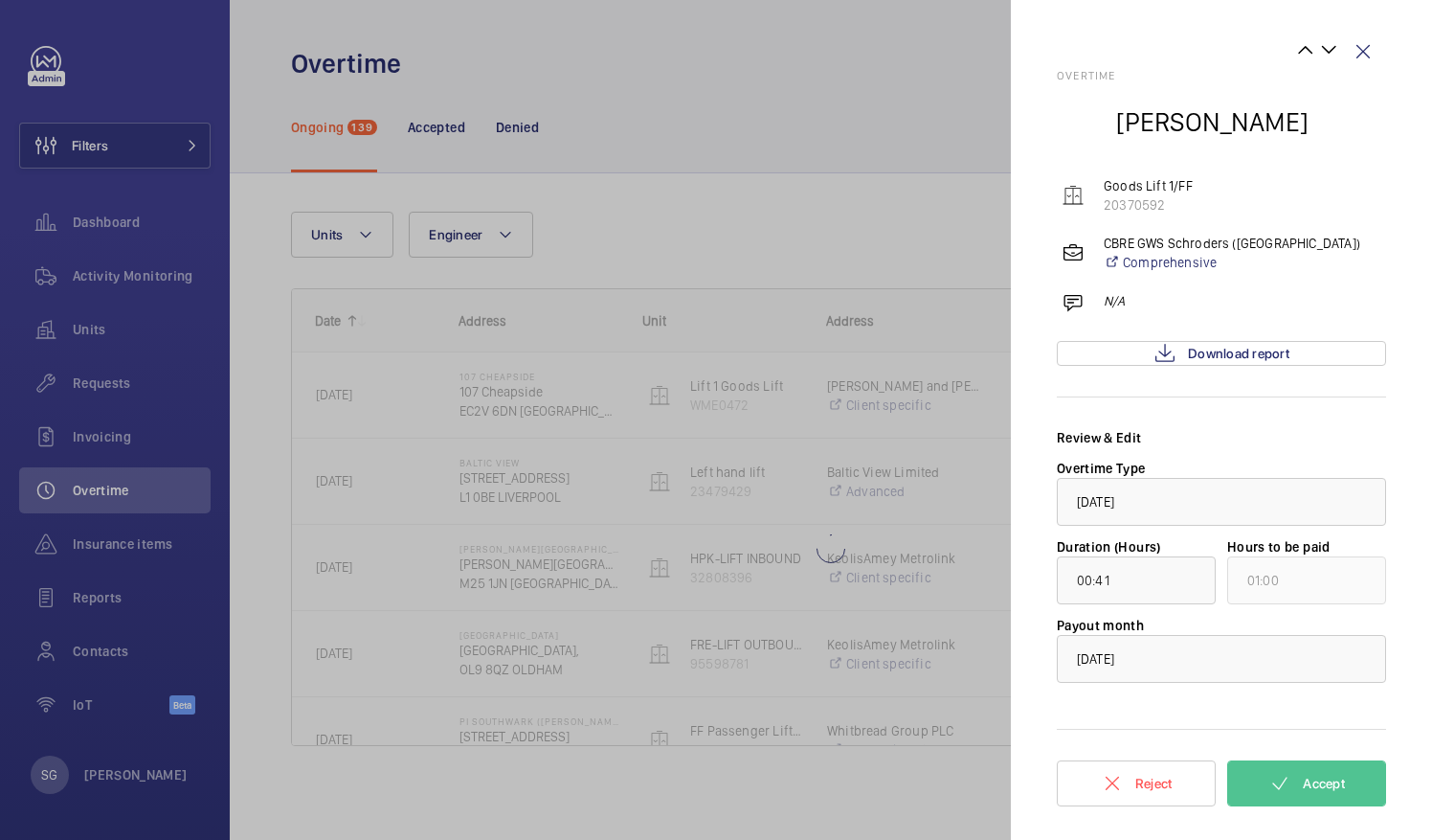
scroll to position [0, 0]
type input "03:15"
type input "04:00"
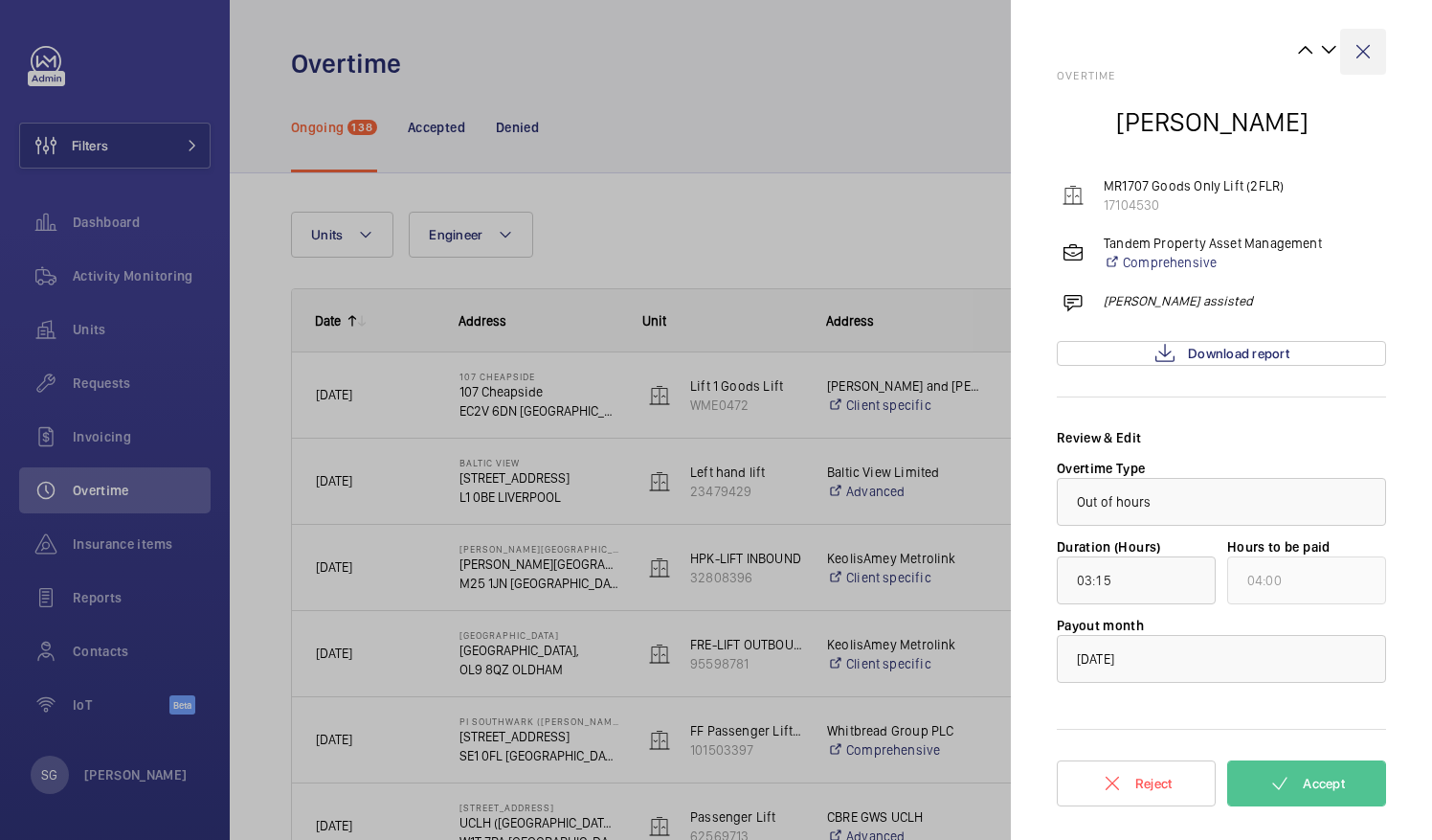
click at [1363, 54] on wm-front-icon-button at bounding box center [1363, 52] width 46 height 46
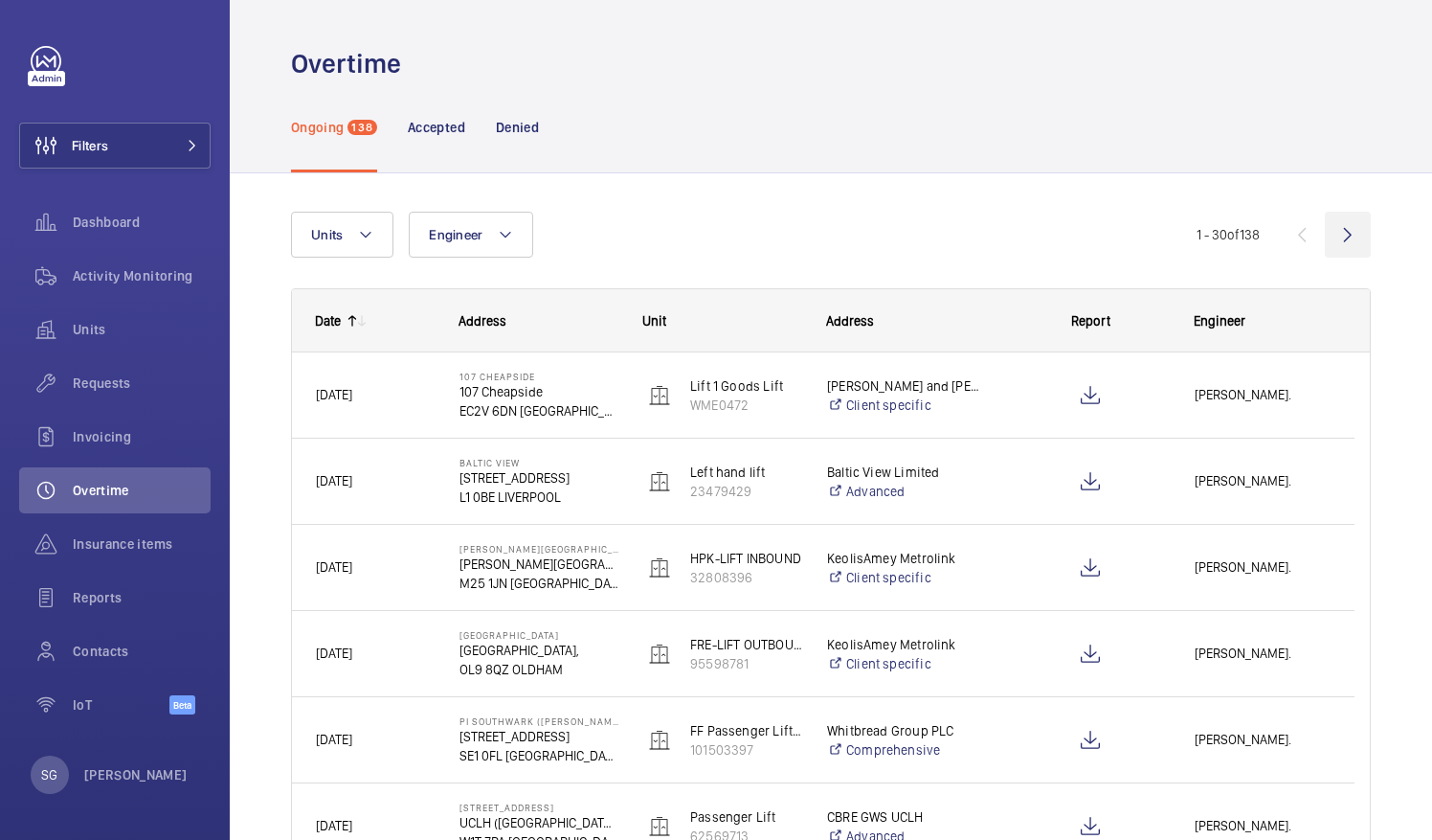
click at [1335, 228] on wm-front-icon-button at bounding box center [1347, 234] width 46 height 46
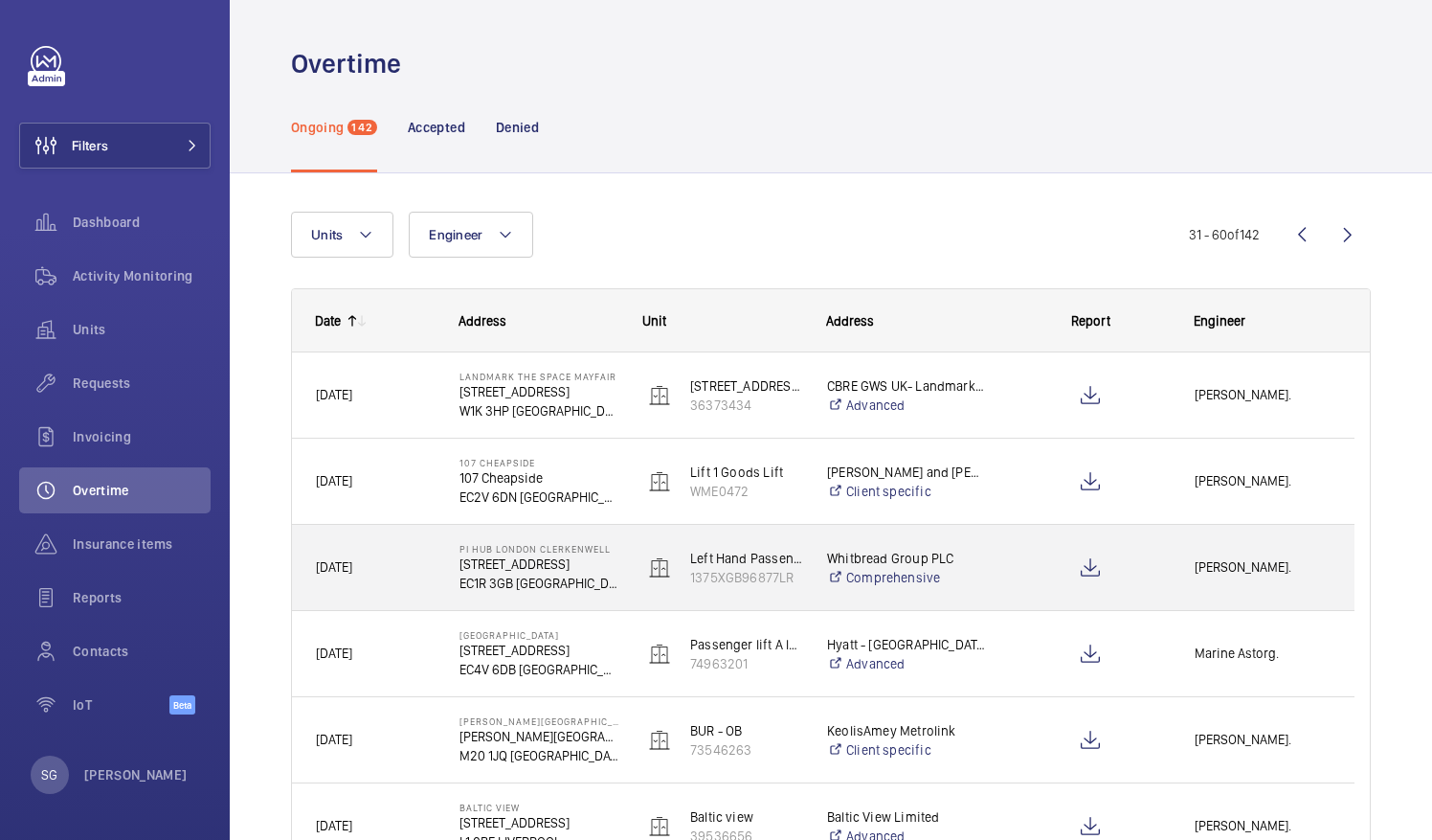
click at [1261, 563] on span "[PERSON_NAME]." at bounding box center [1263, 567] width 136 height 22
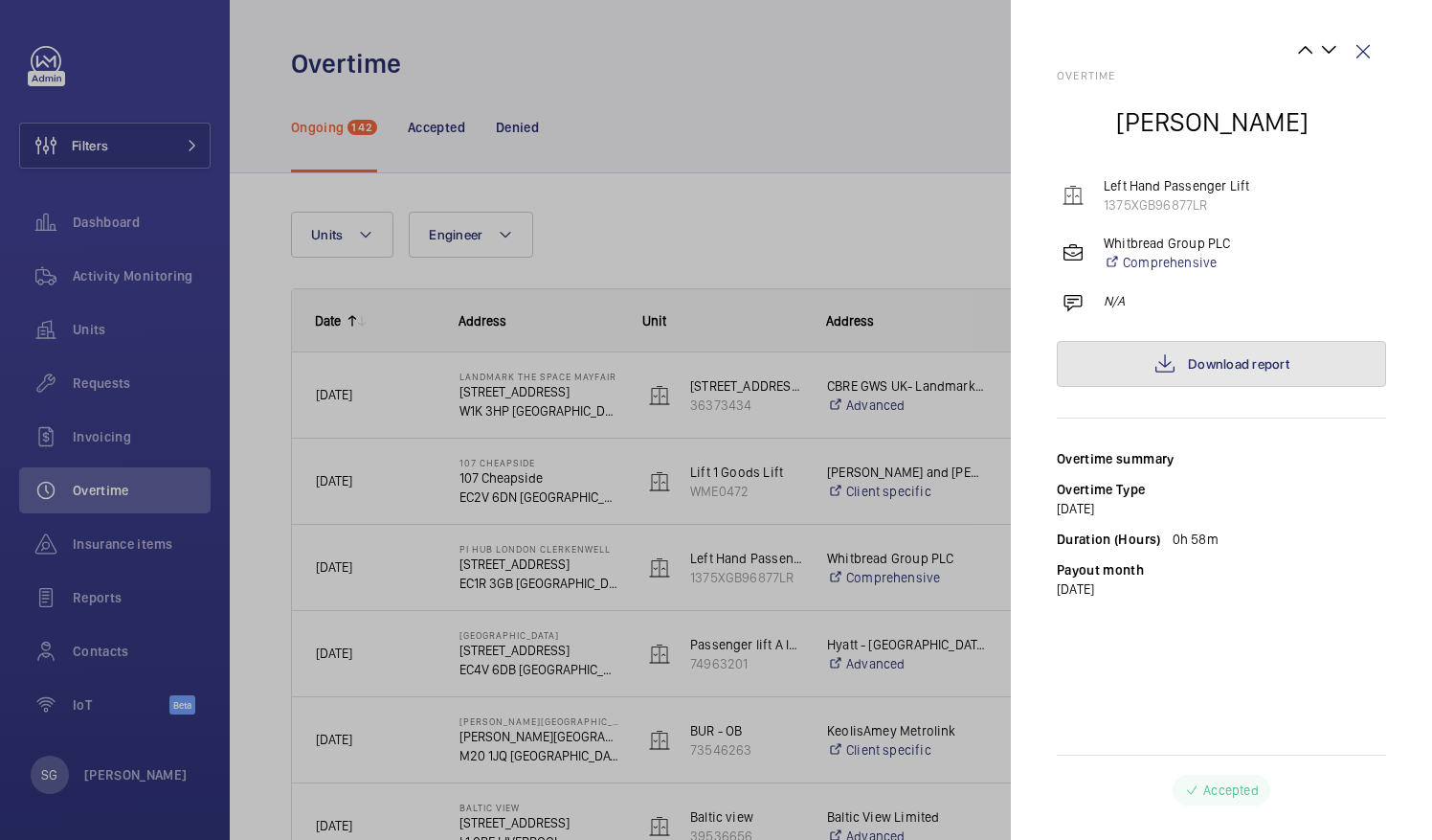
click at [1214, 347] on link "Download report" at bounding box center [1221, 364] width 330 height 46
click at [1367, 48] on wm-front-icon-button at bounding box center [1363, 52] width 46 height 46
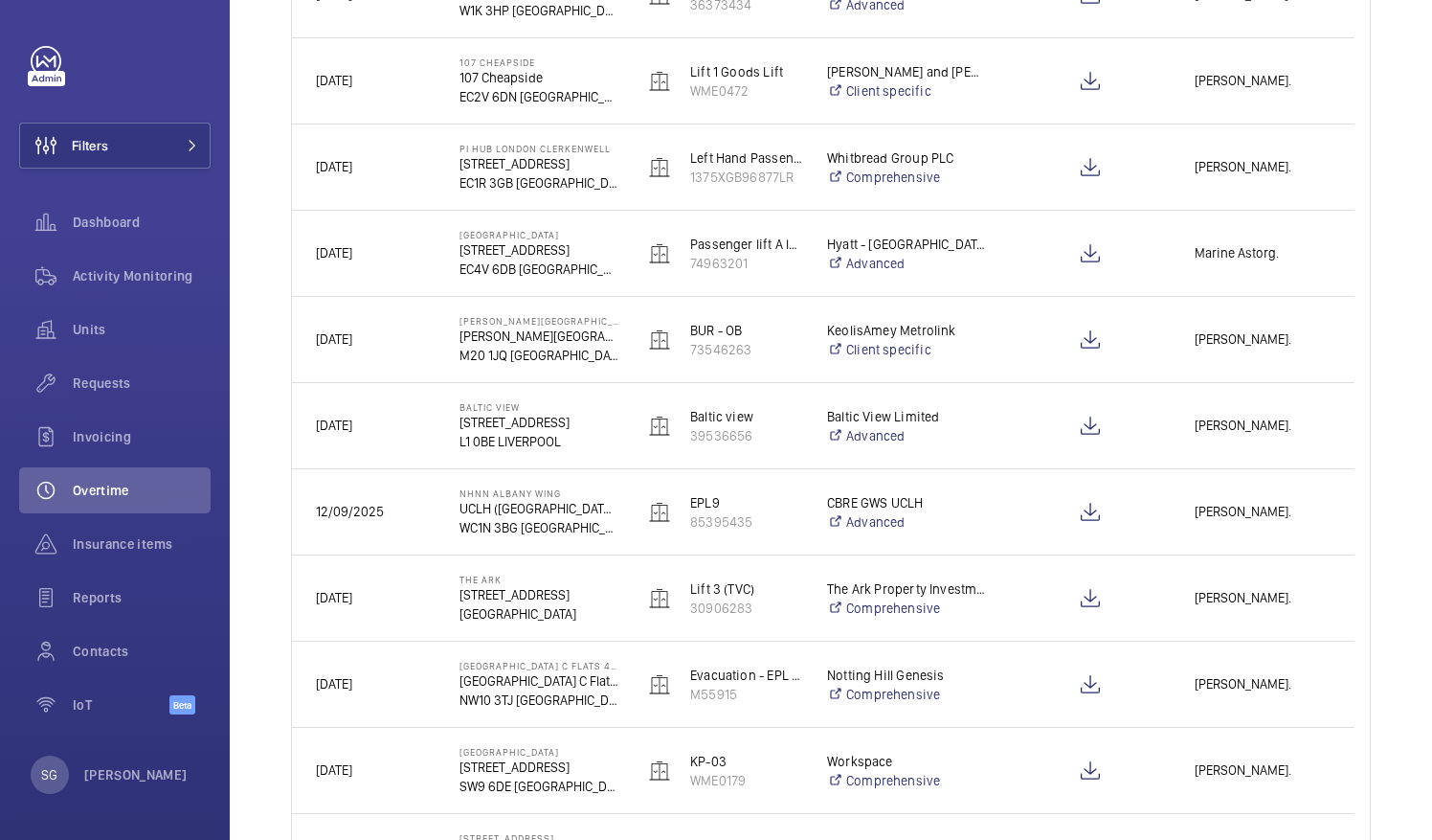
scroll to position [408, 0]
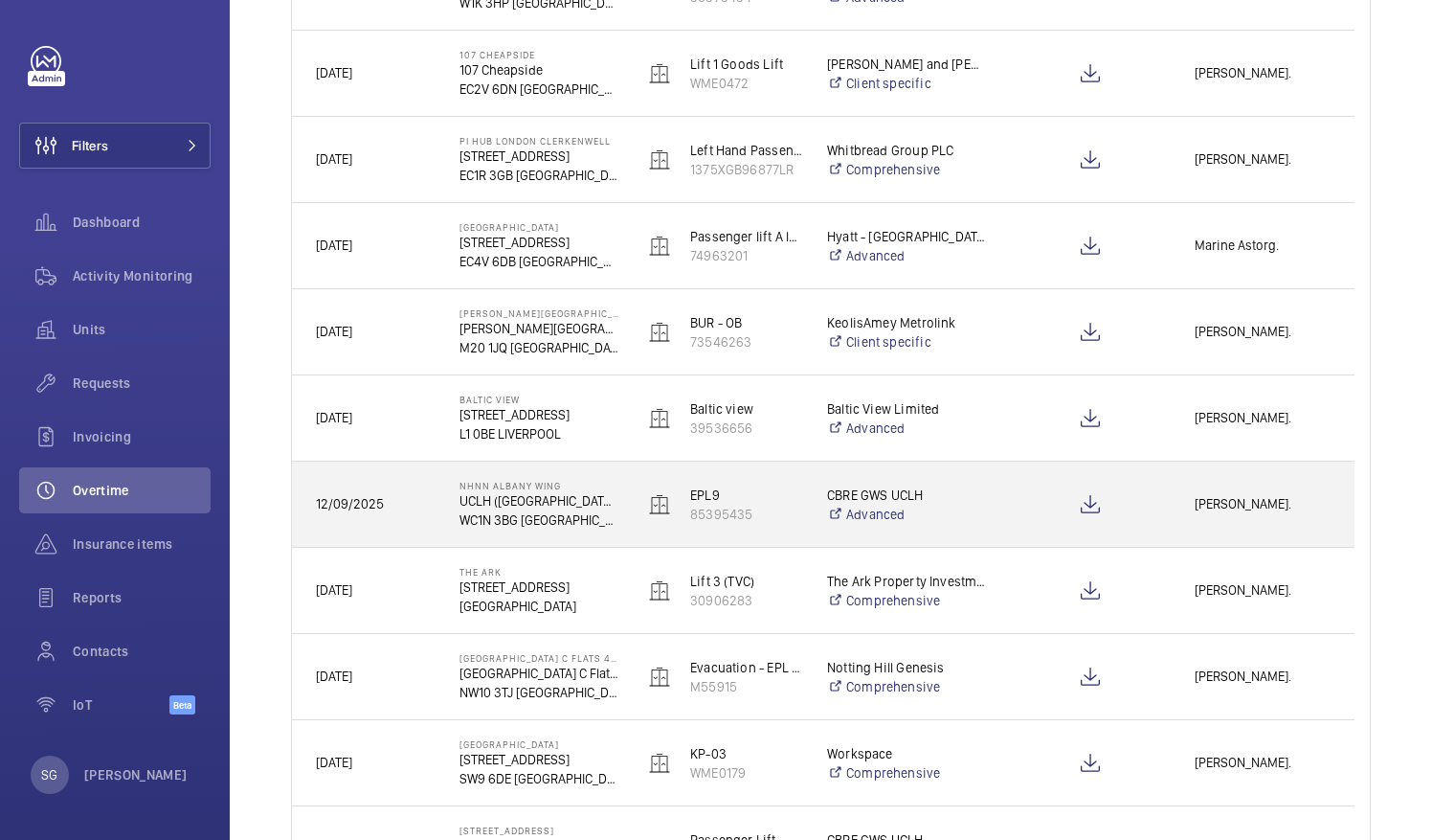
click at [1207, 503] on span "[PERSON_NAME]." at bounding box center [1263, 504] width 136 height 22
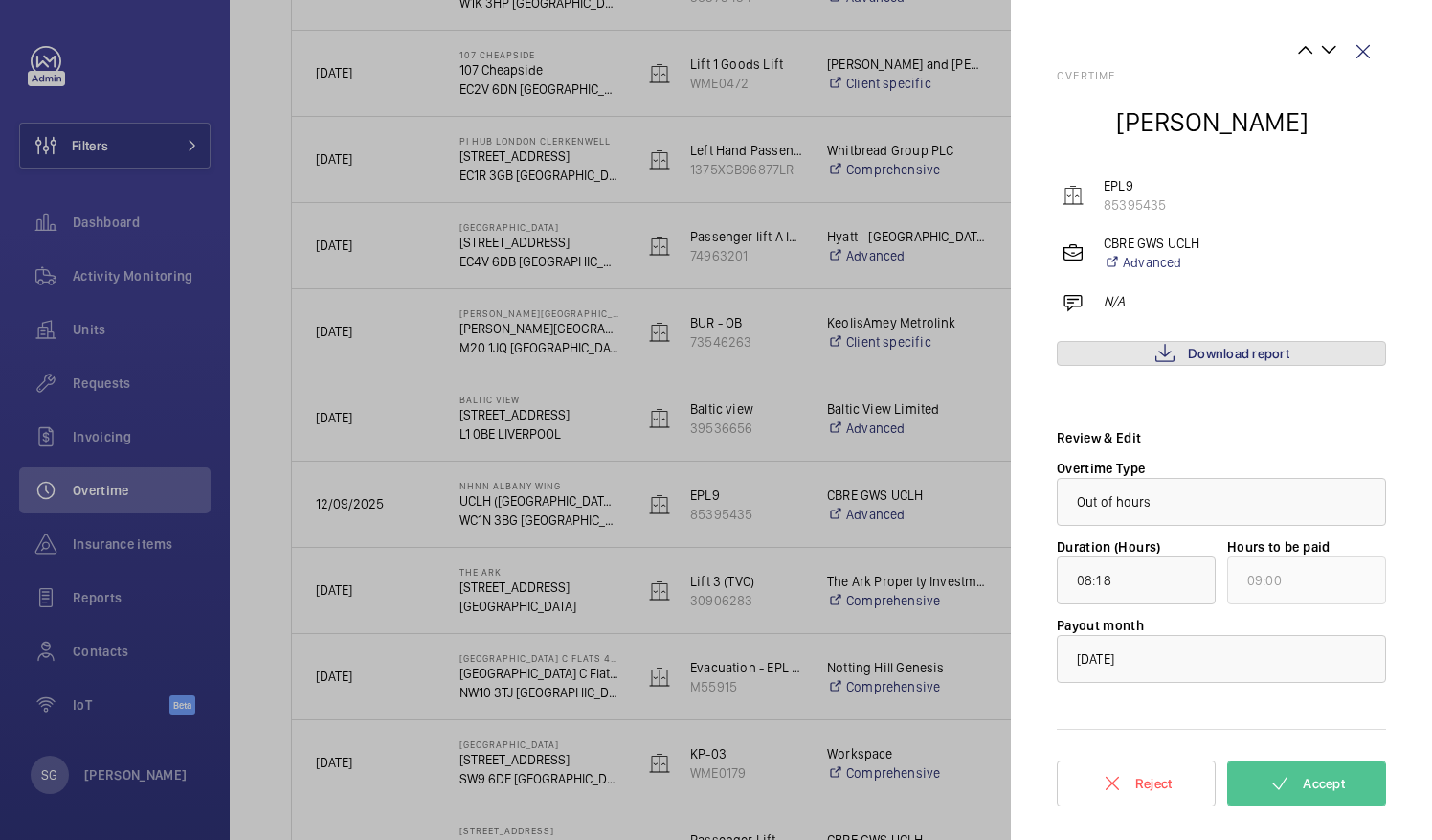
click at [1200, 359] on span "Download report" at bounding box center [1239, 354] width 101 height 16
click at [1220, 347] on span "Download report" at bounding box center [1239, 354] width 101 height 16
click at [1367, 53] on wm-front-icon-button at bounding box center [1363, 52] width 46 height 46
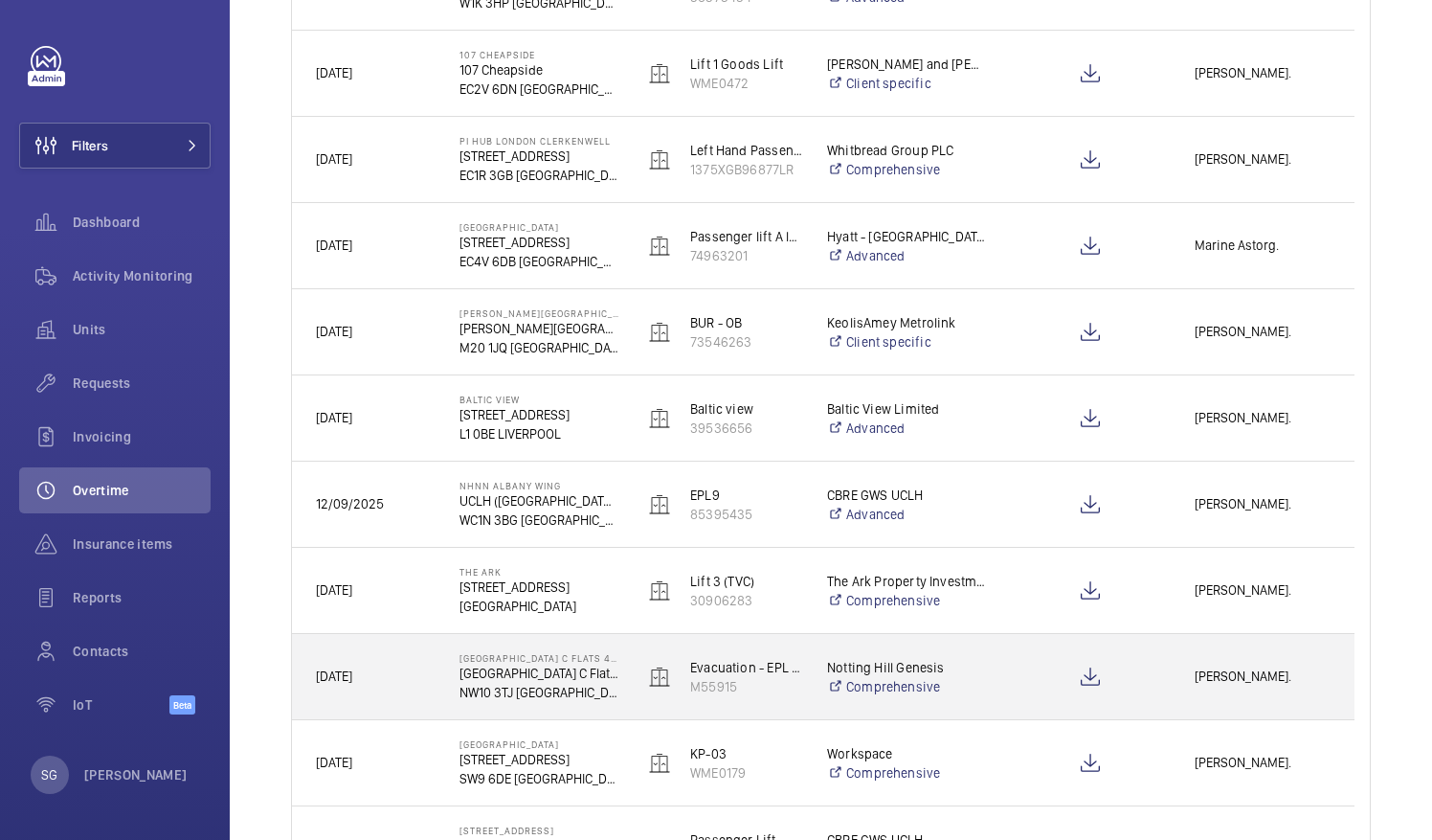
click at [1258, 667] on span "[PERSON_NAME]." at bounding box center [1263, 676] width 136 height 22
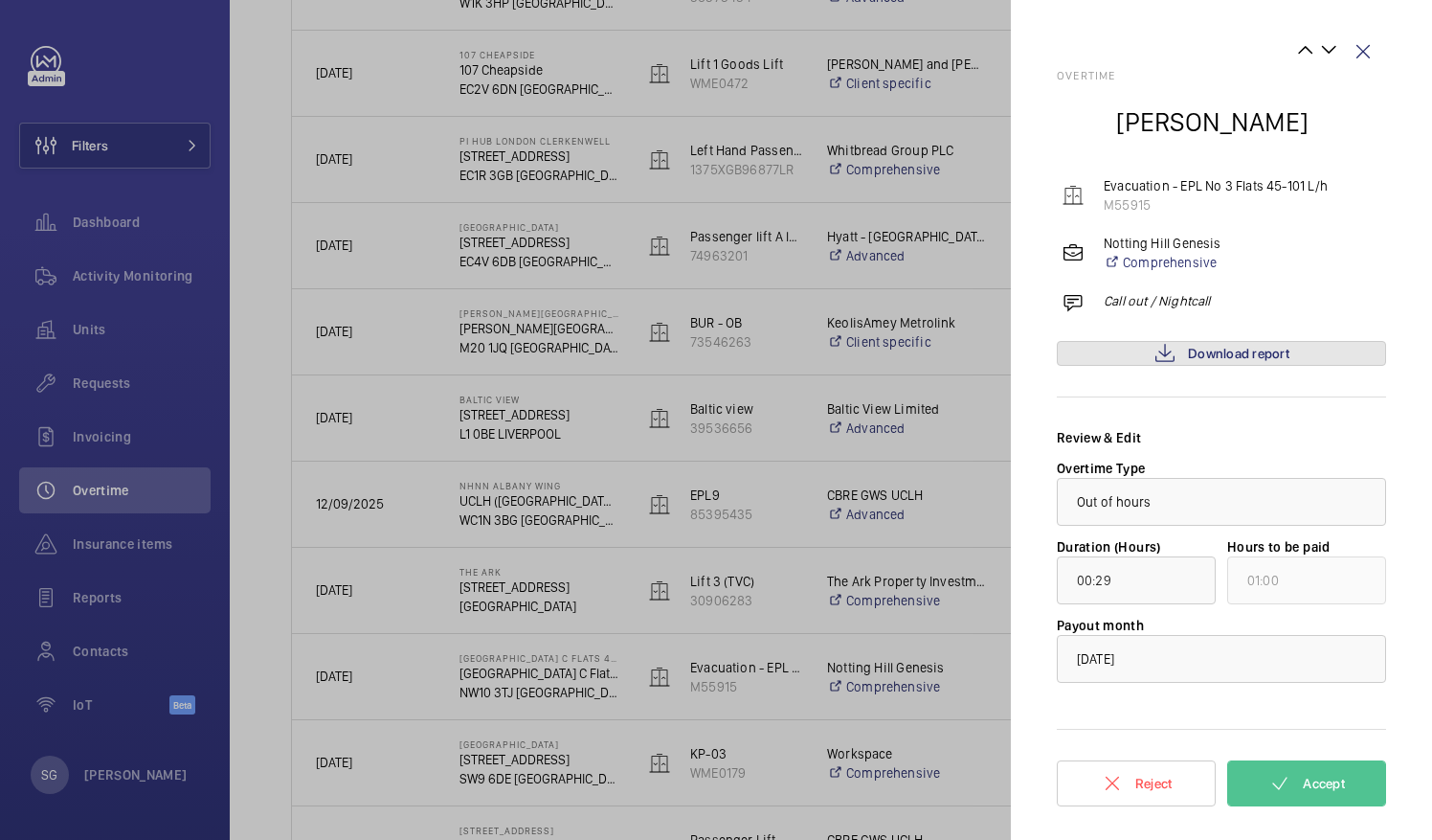
click at [1237, 349] on span "Download report" at bounding box center [1239, 354] width 101 height 16
click at [1292, 785] on button "Accept" at bounding box center [1307, 783] width 158 height 46
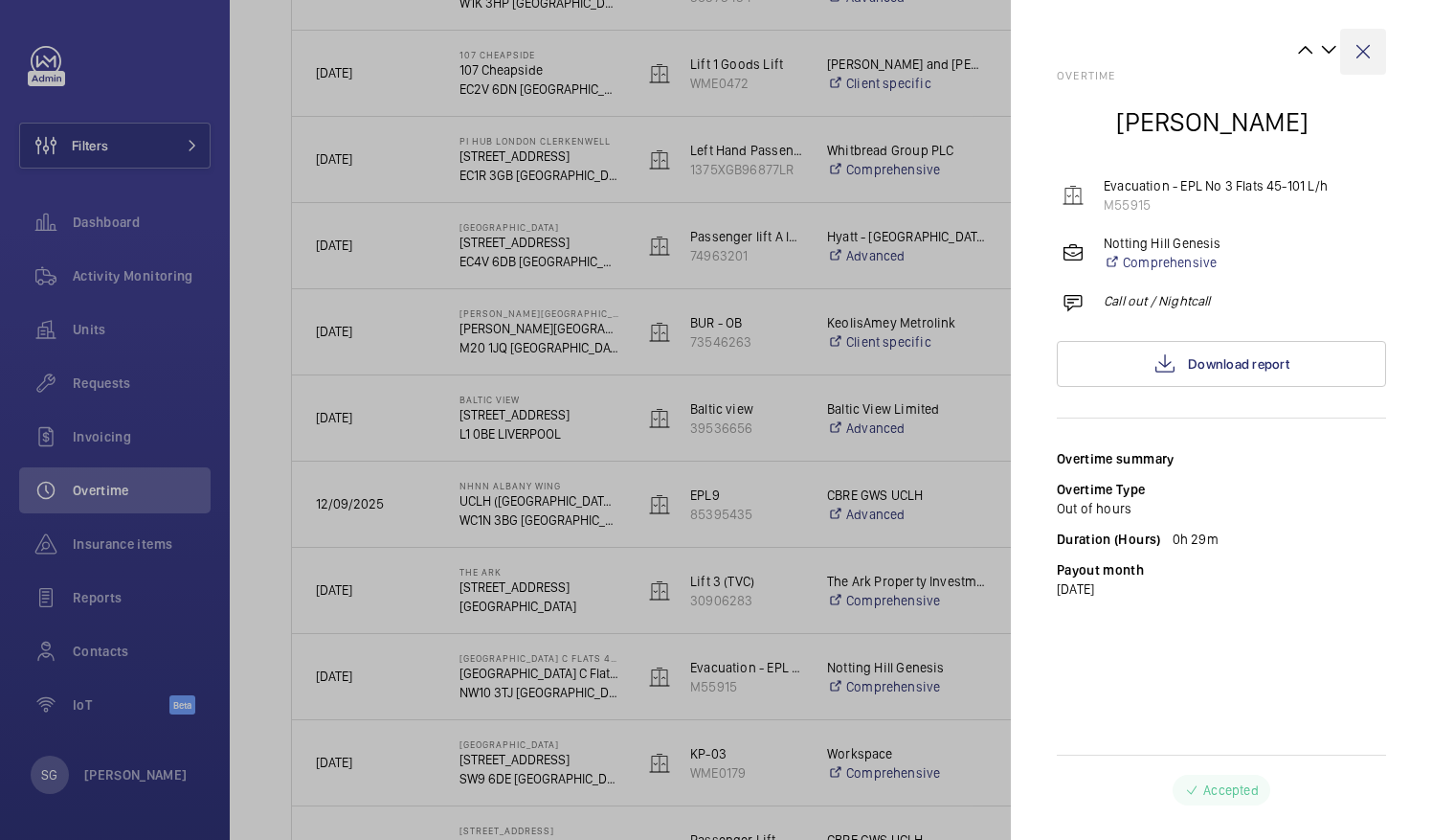
click at [1359, 59] on wm-front-icon-button at bounding box center [1363, 52] width 46 height 46
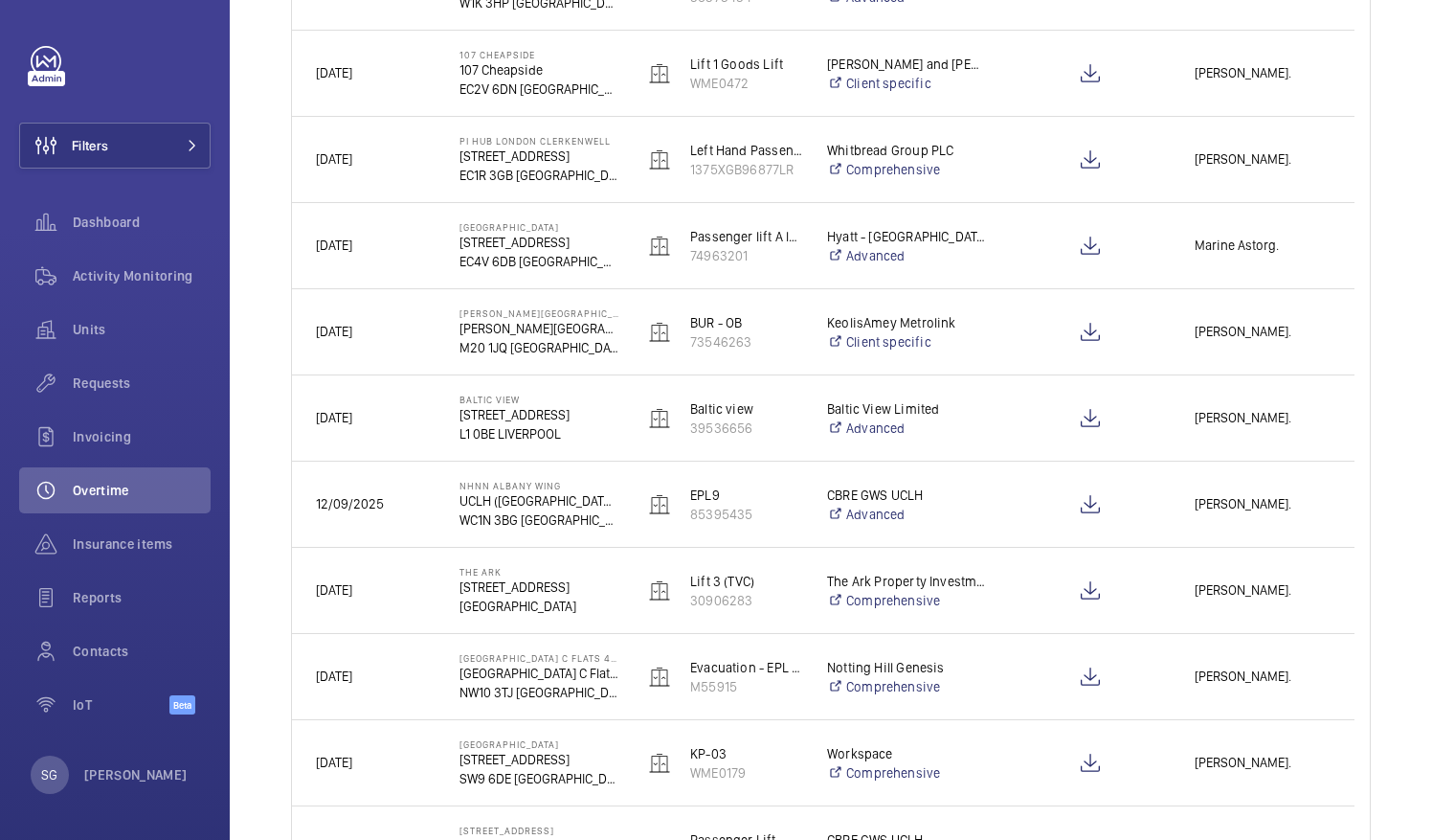
scroll to position [0, 0]
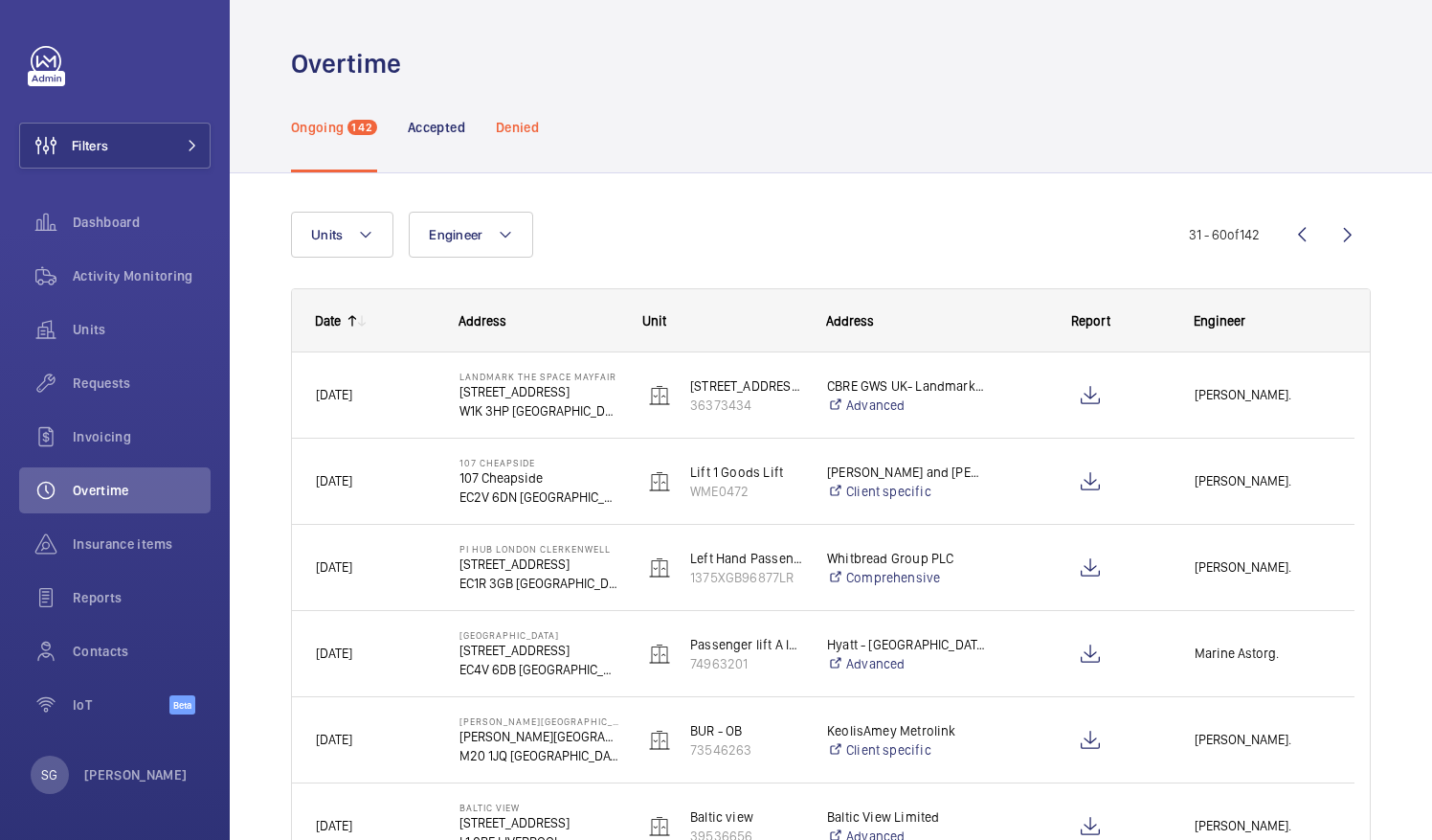
click at [523, 121] on p "Denied" at bounding box center [517, 127] width 43 height 19
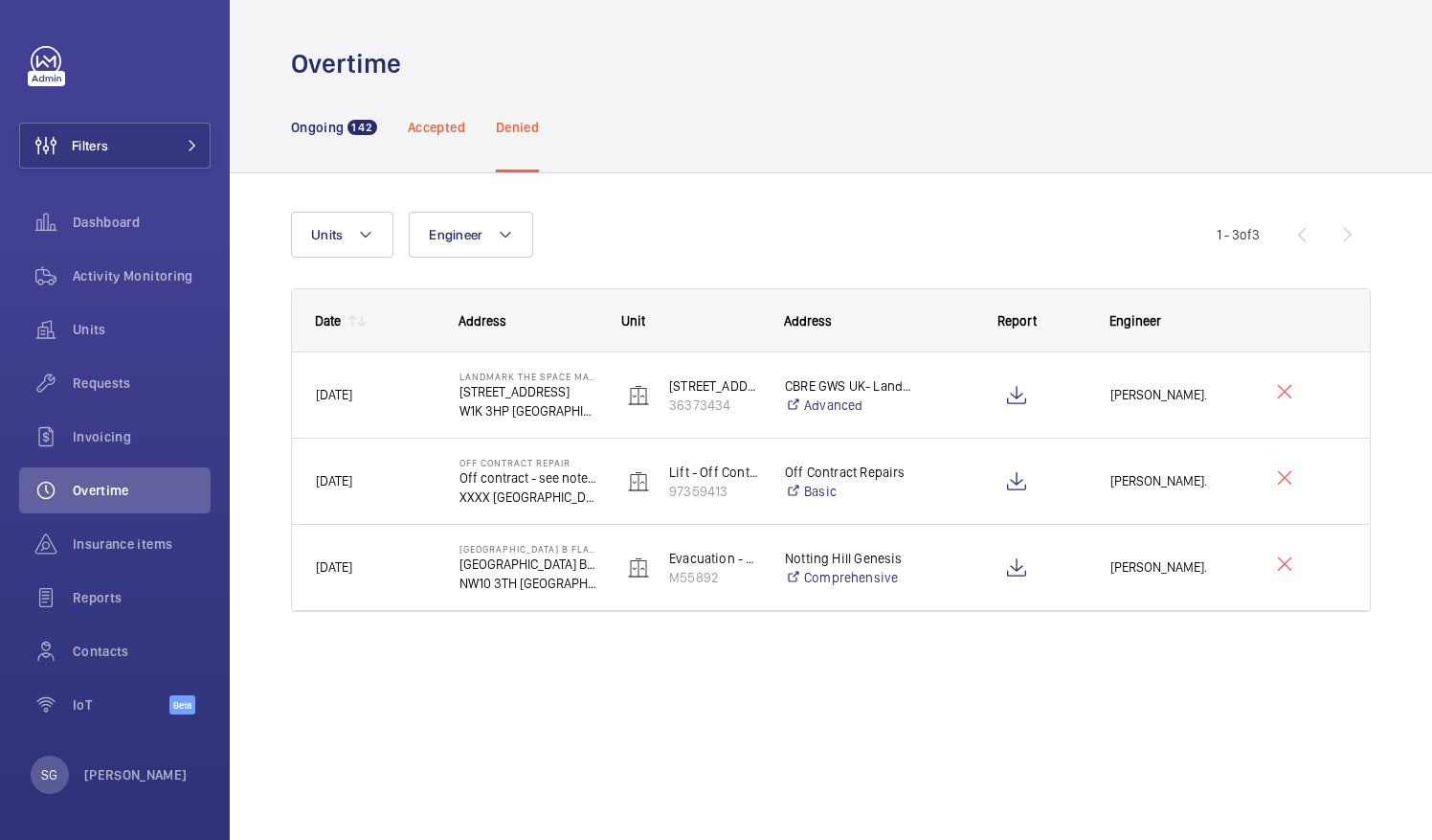
click at [438, 126] on p "Accepted" at bounding box center [437, 127] width 57 height 19
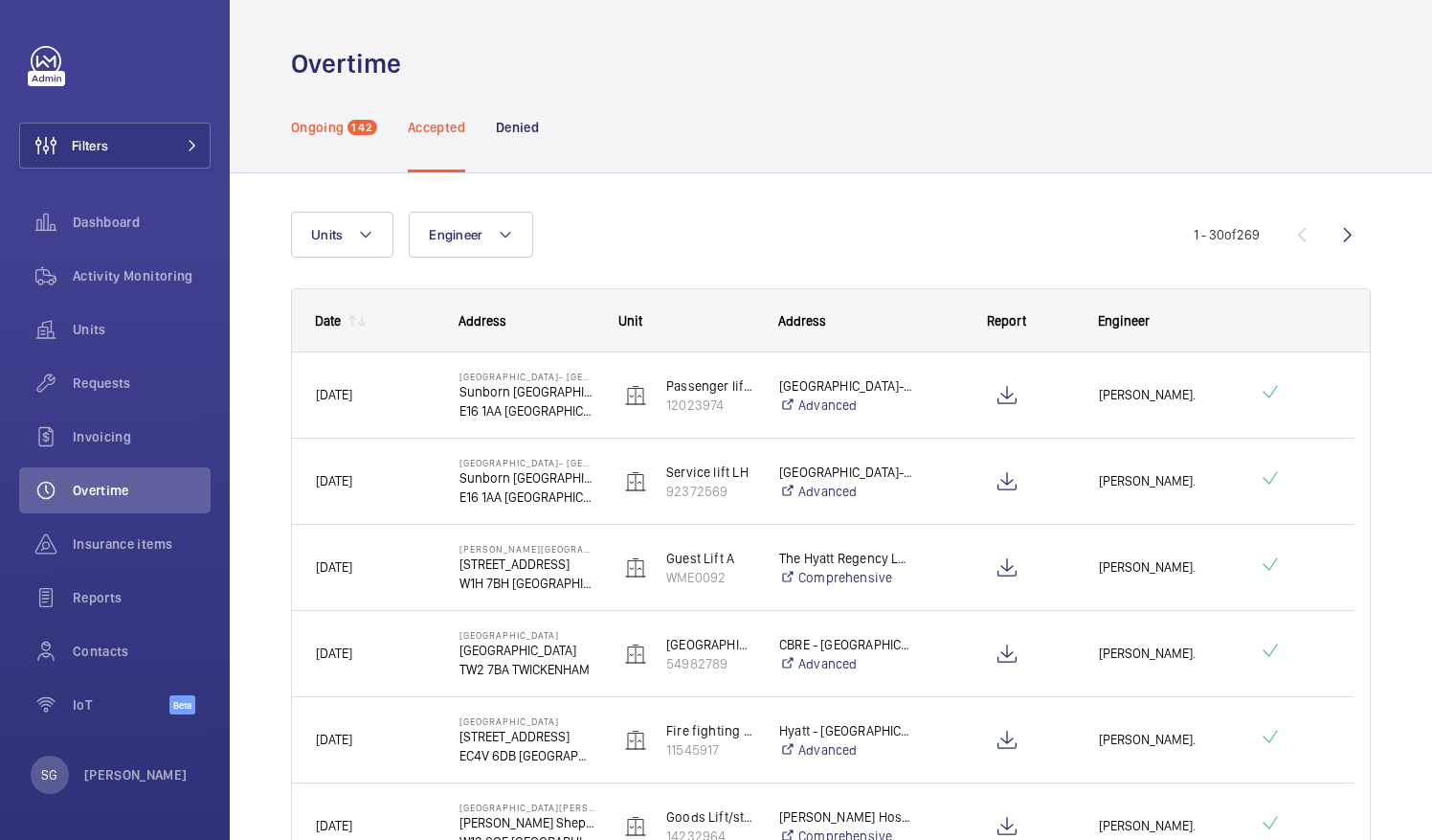
click at [364, 122] on span "142" at bounding box center [362, 127] width 30 height 16
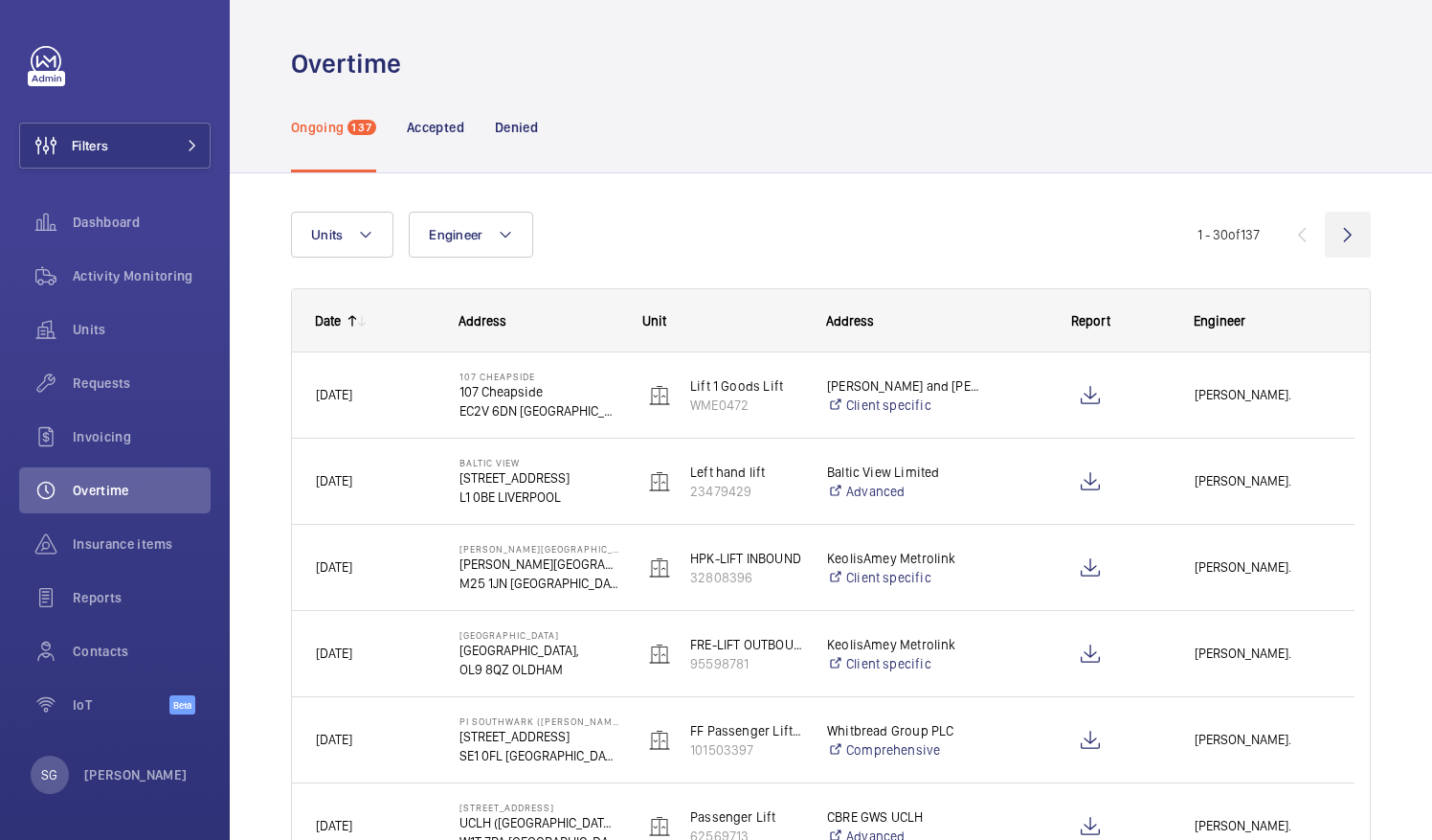
click at [1332, 233] on wm-front-icon-button at bounding box center [1347, 234] width 46 height 46
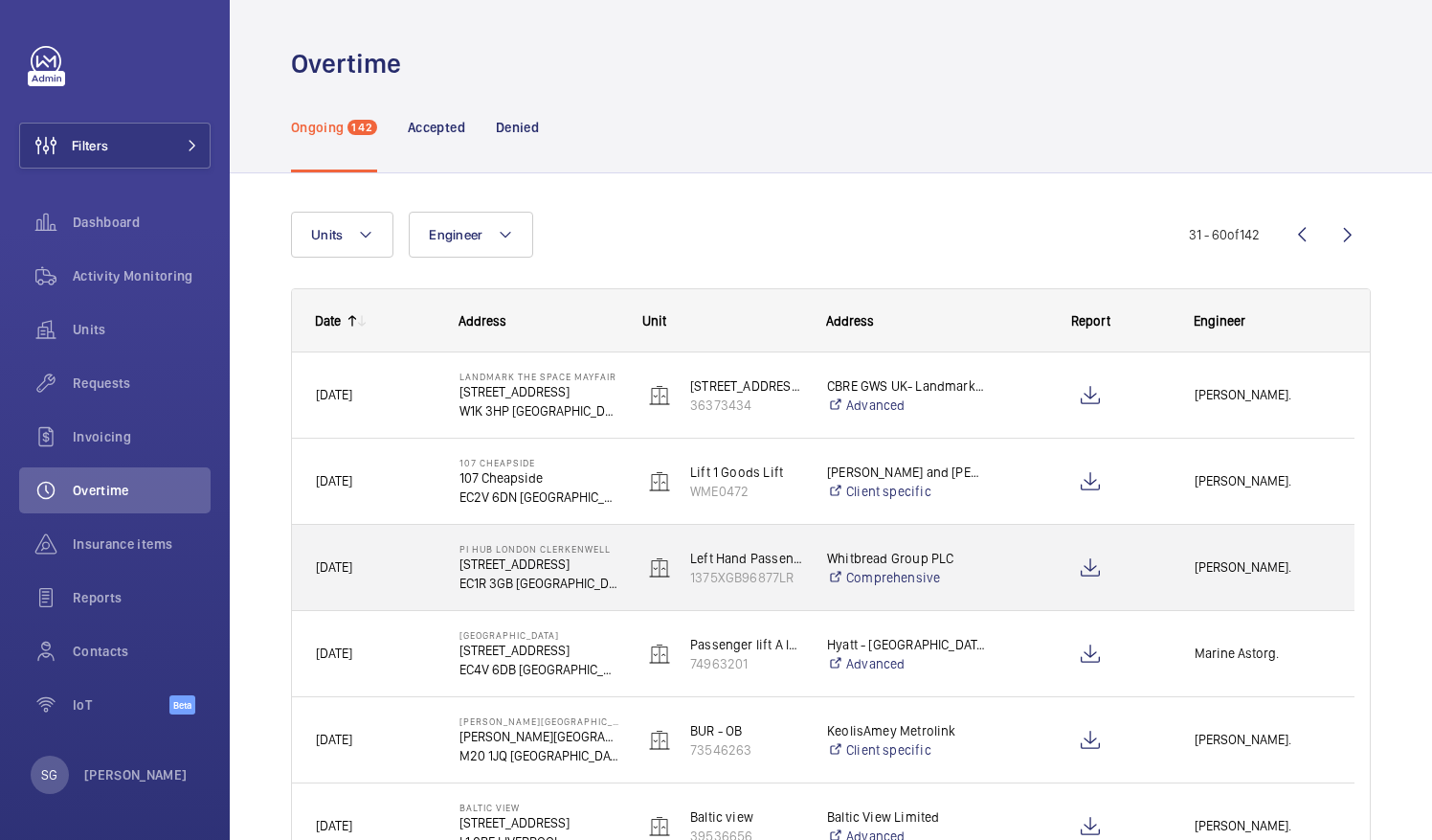
click at [1230, 569] on span "[PERSON_NAME]." at bounding box center [1263, 567] width 136 height 22
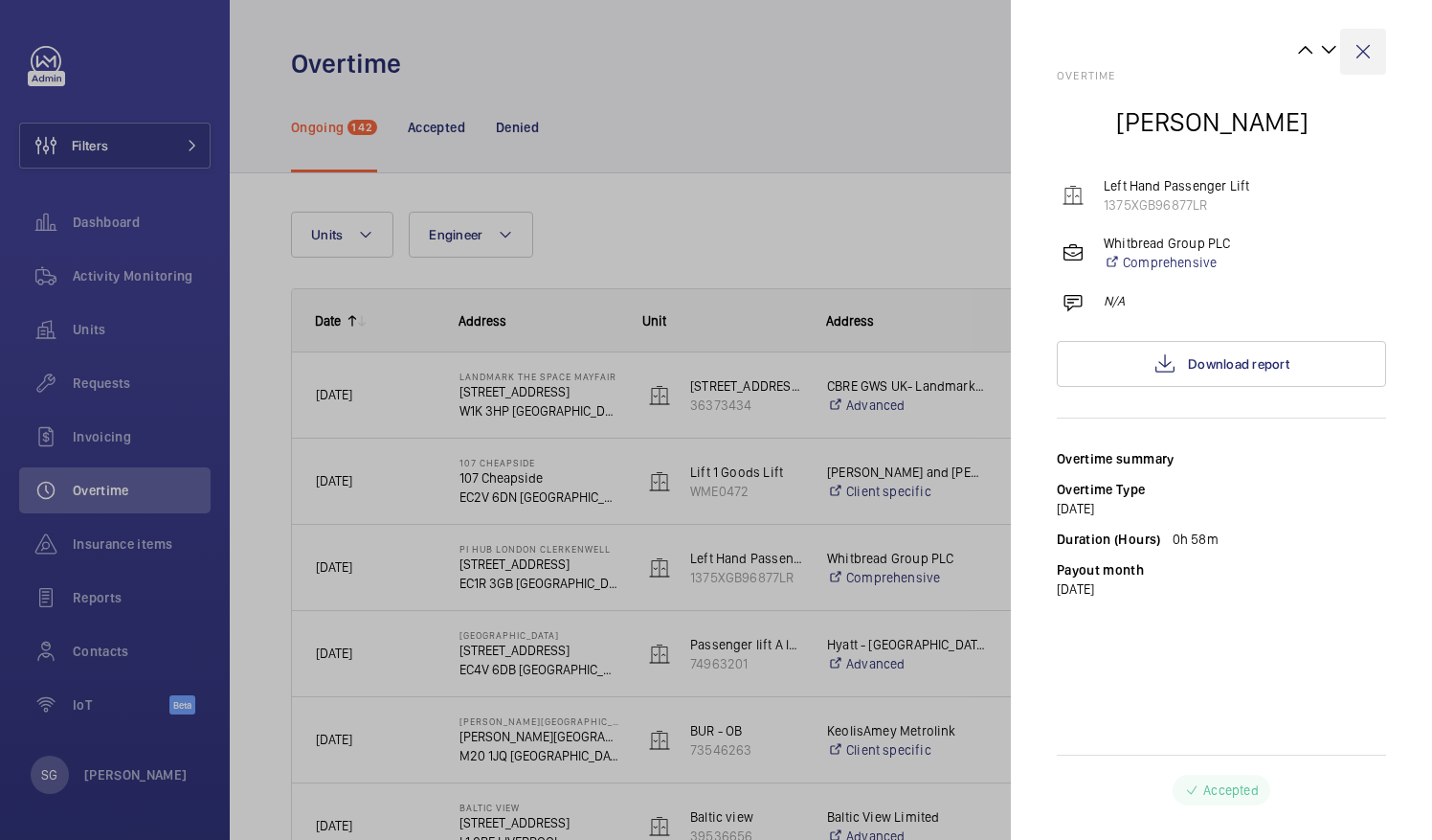
click at [1371, 49] on wm-front-icon-button at bounding box center [1363, 52] width 46 height 46
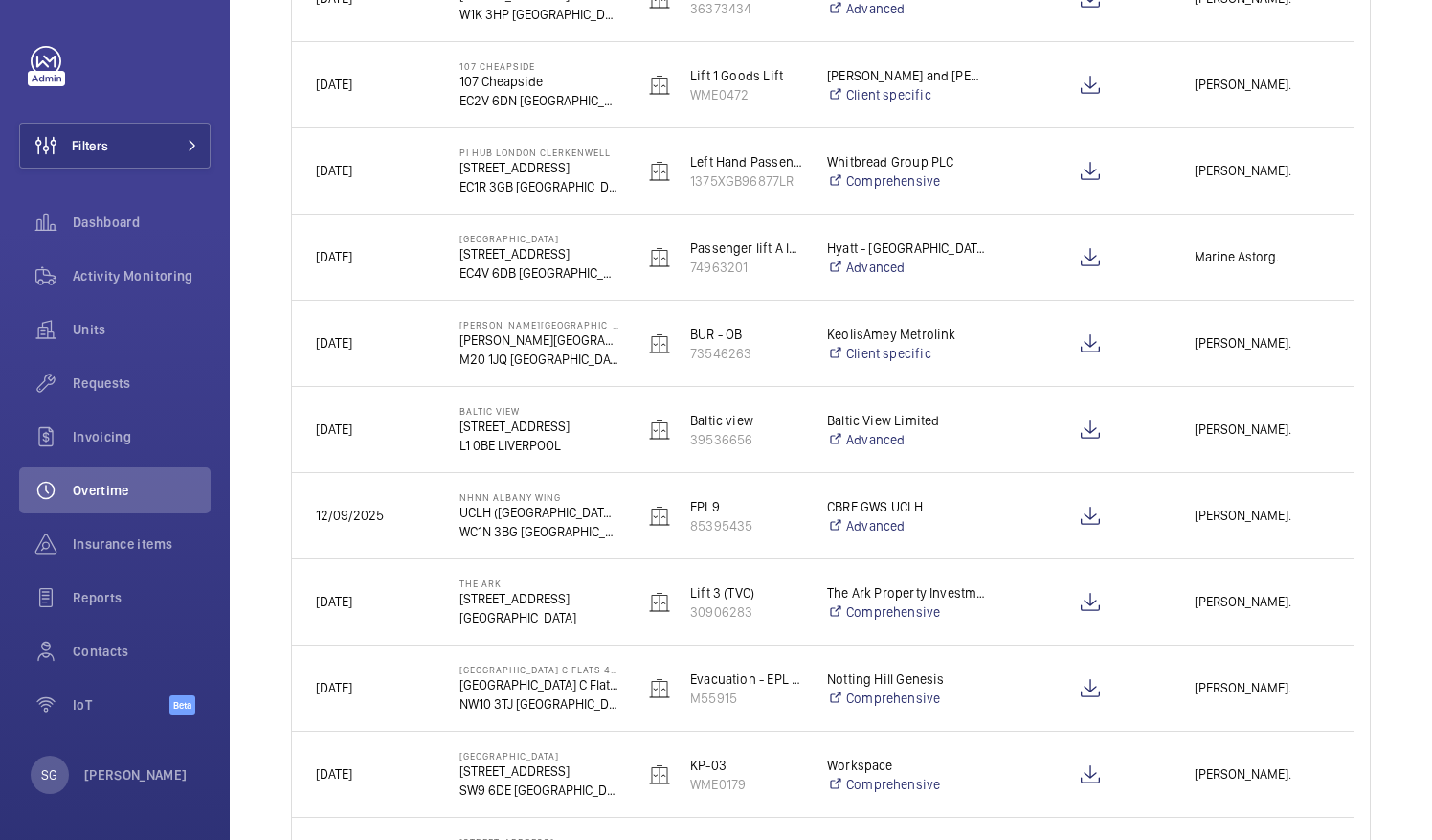
scroll to position [508, 0]
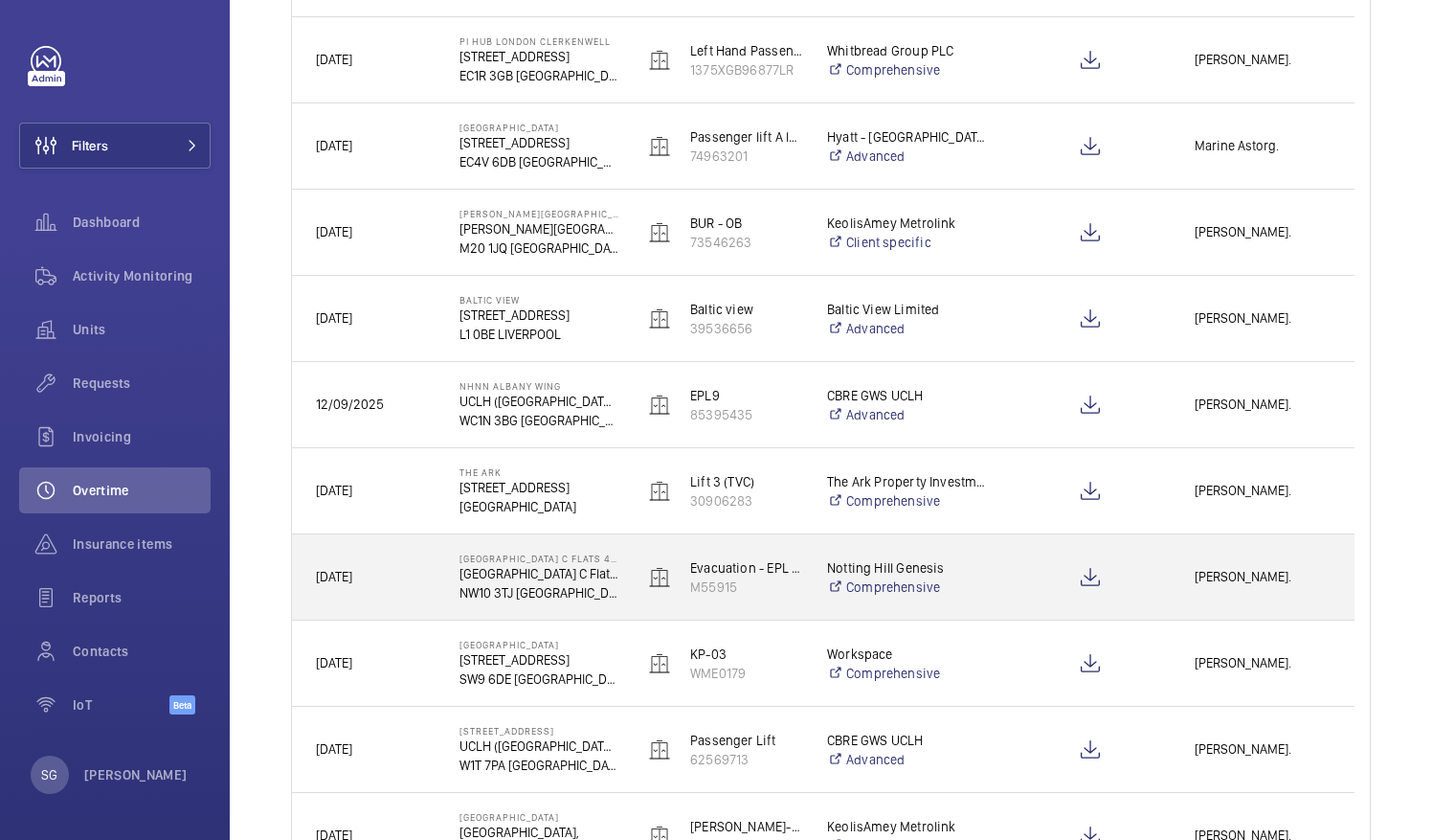
click at [1233, 571] on span "[PERSON_NAME]." at bounding box center [1263, 577] width 136 height 22
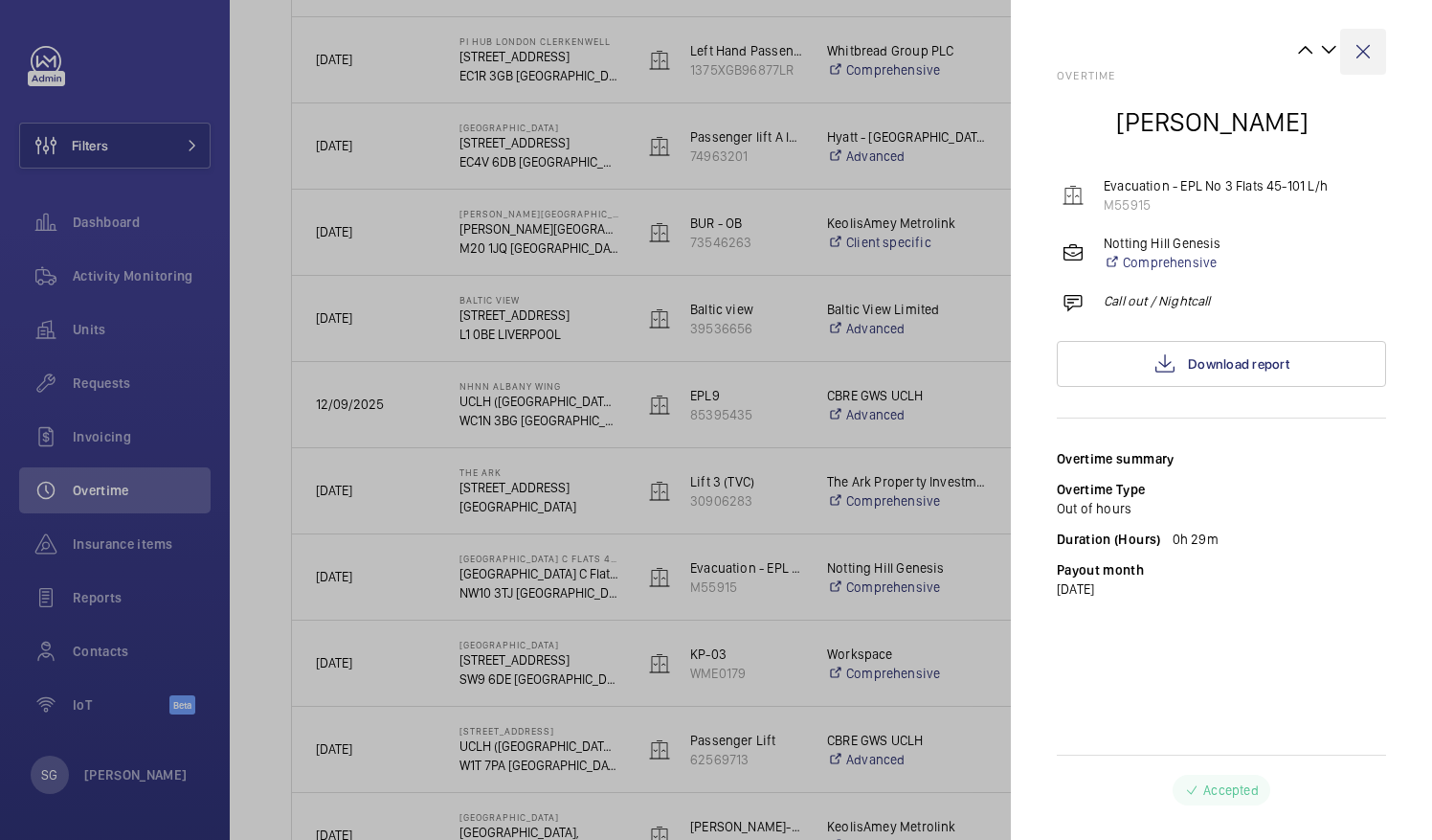
click at [1367, 52] on wm-front-icon-button at bounding box center [1363, 52] width 46 height 46
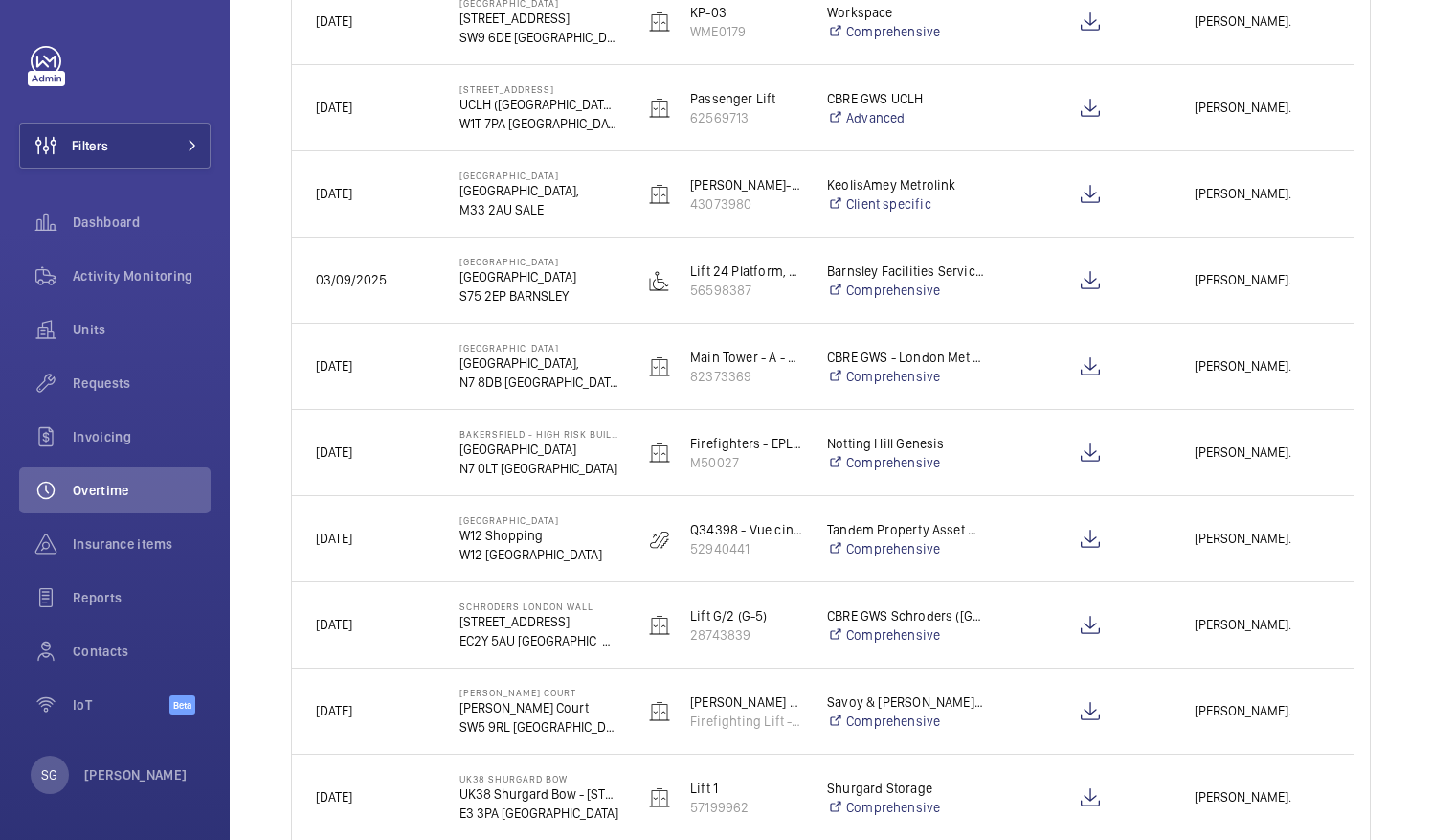
scroll to position [1152, 0]
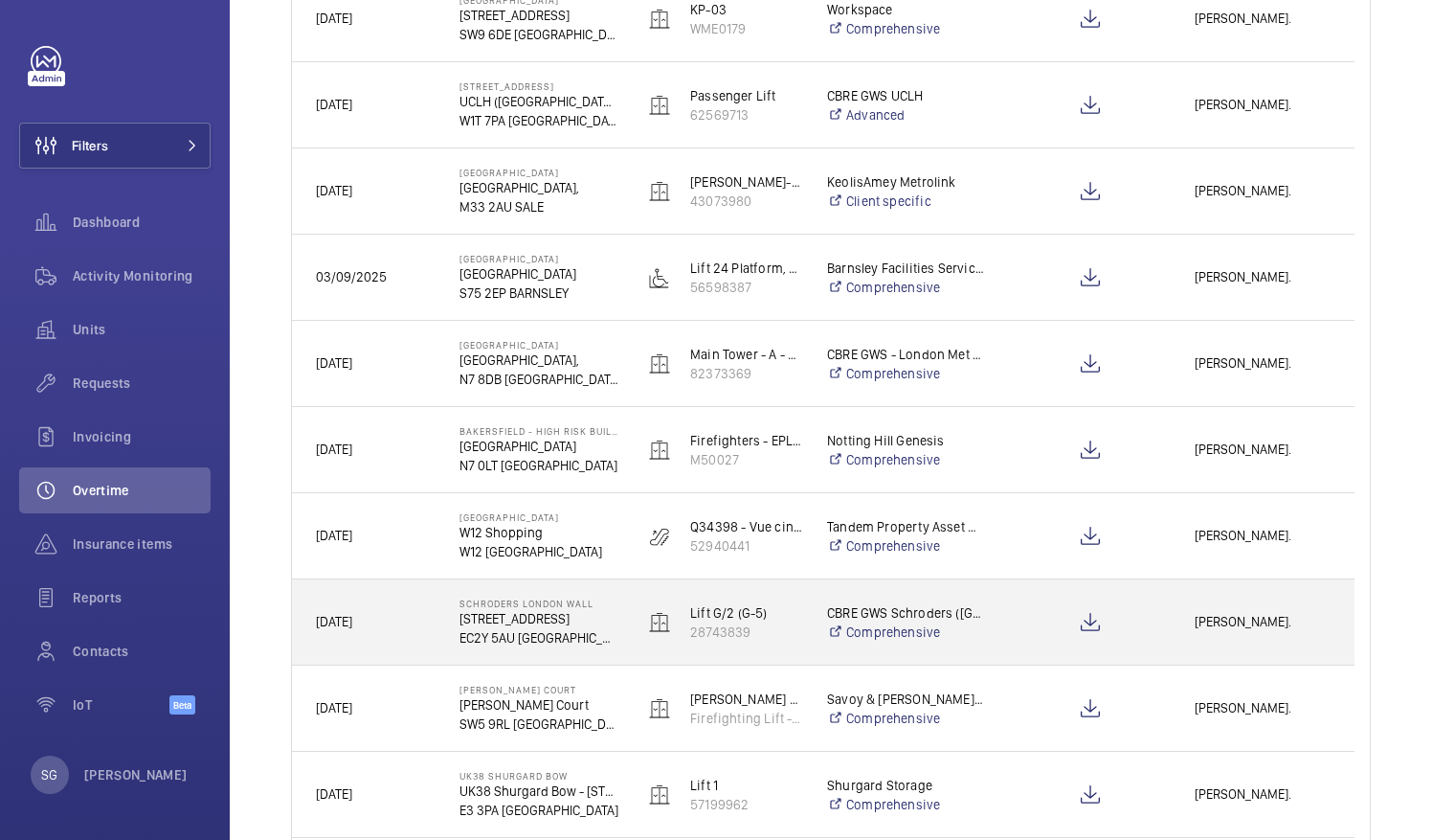
click at [1220, 619] on span "[PERSON_NAME]." at bounding box center [1263, 621] width 136 height 22
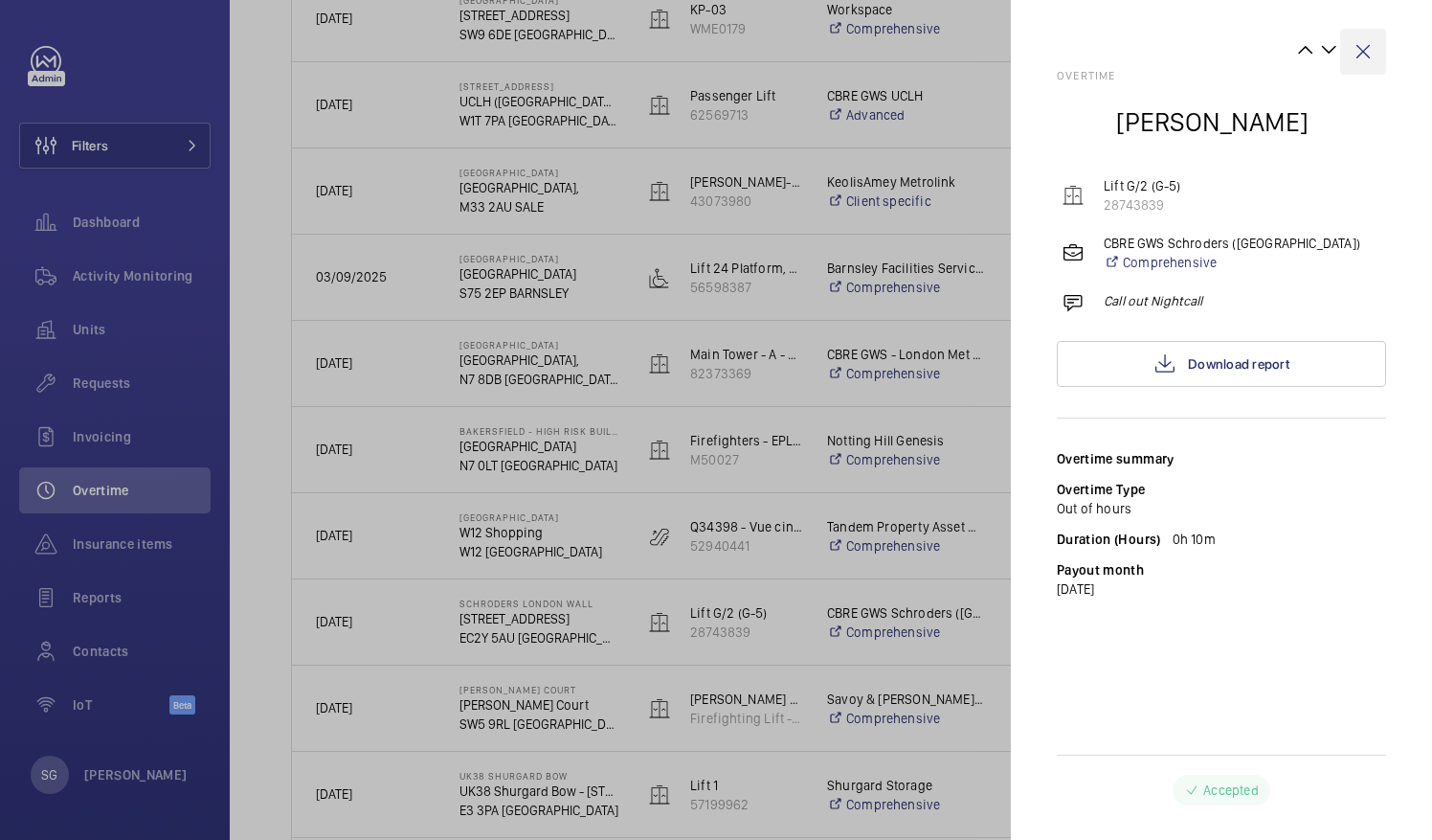
click at [1370, 36] on wm-front-icon-button at bounding box center [1363, 52] width 46 height 46
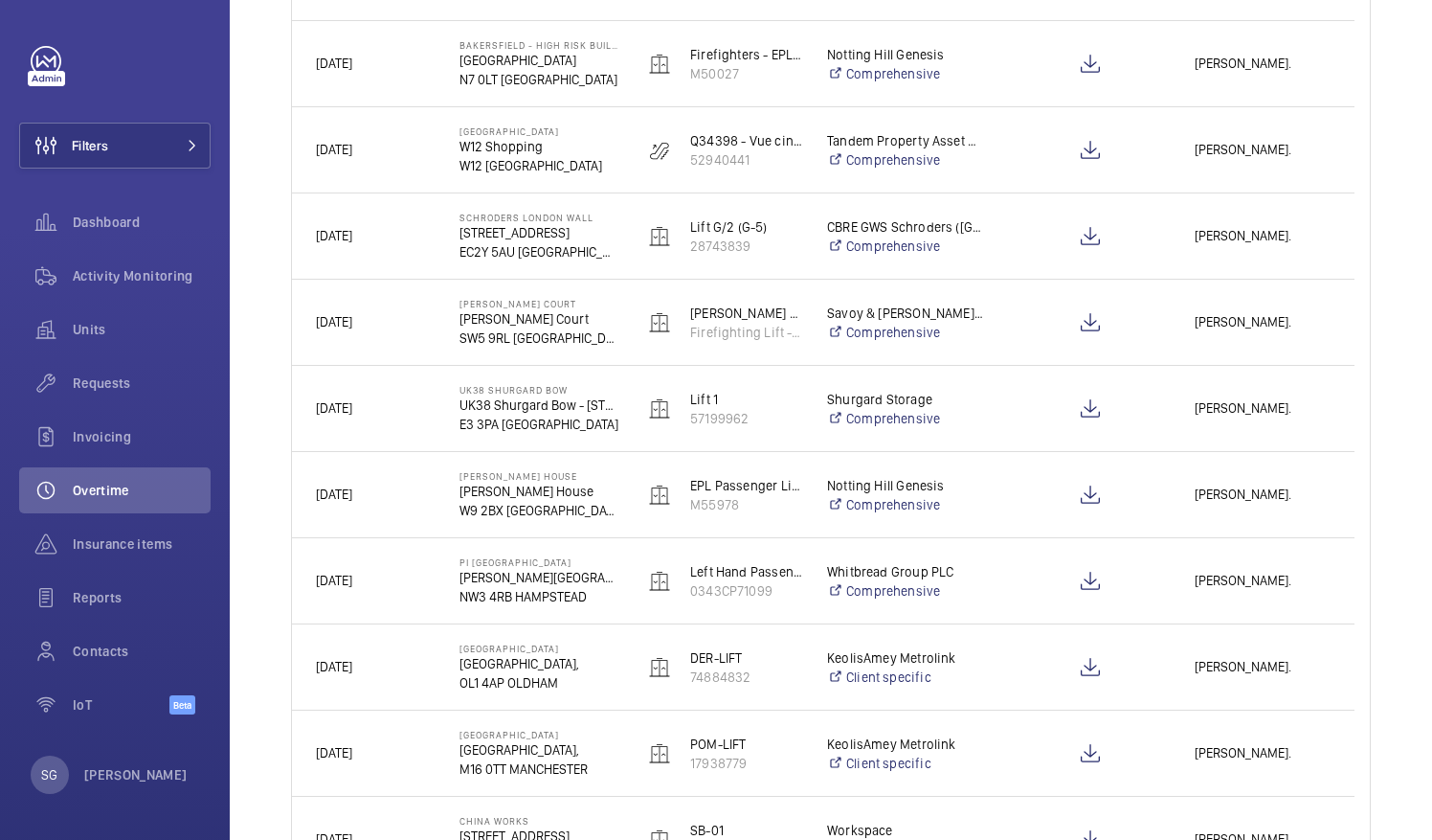
scroll to position [1733, 0]
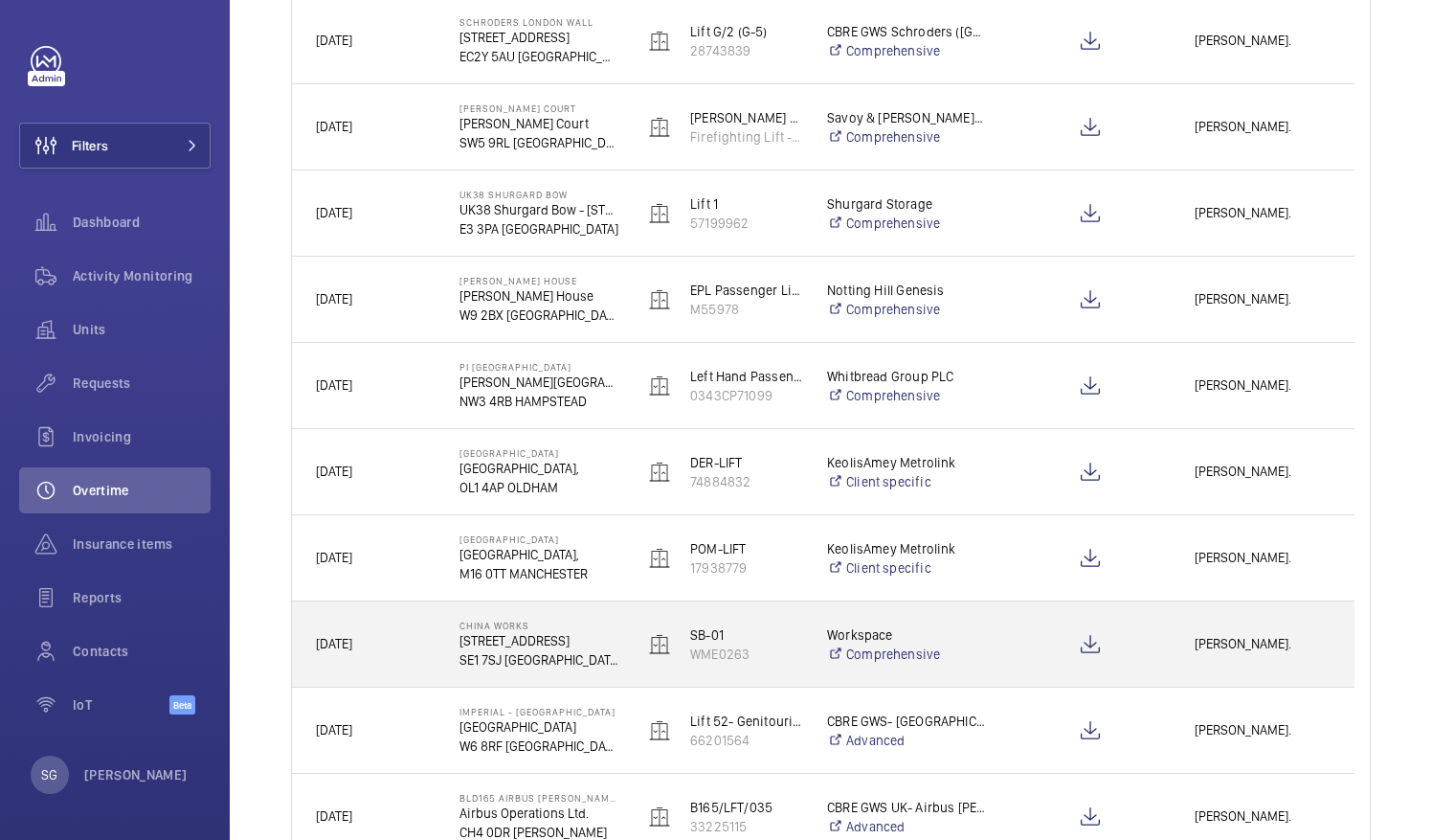
click at [1218, 646] on span "[PERSON_NAME]." at bounding box center [1263, 644] width 136 height 22
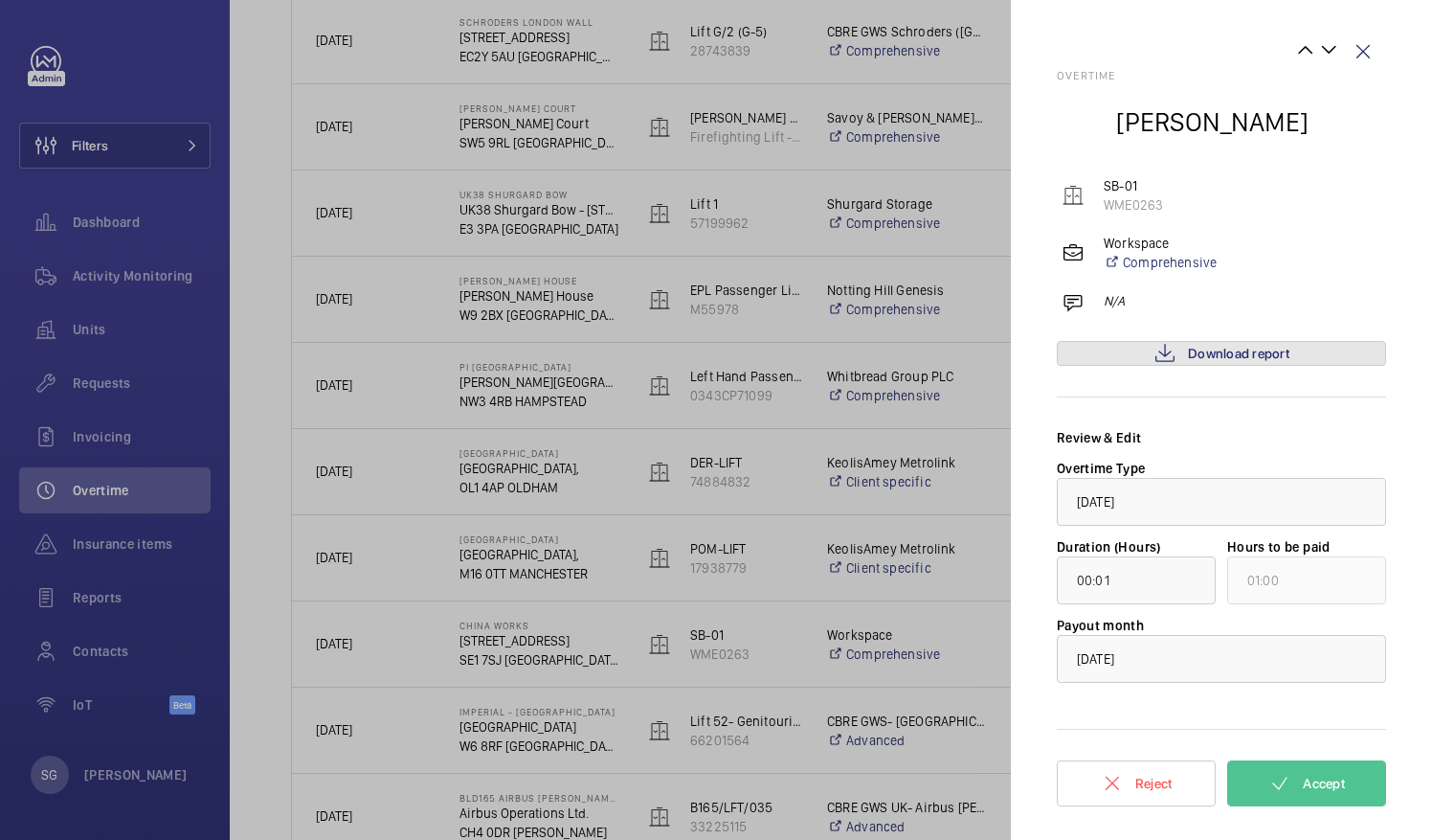
click at [1204, 354] on span "Download report" at bounding box center [1239, 354] width 101 height 16
click at [1308, 783] on span "Accept" at bounding box center [1323, 784] width 42 height 16
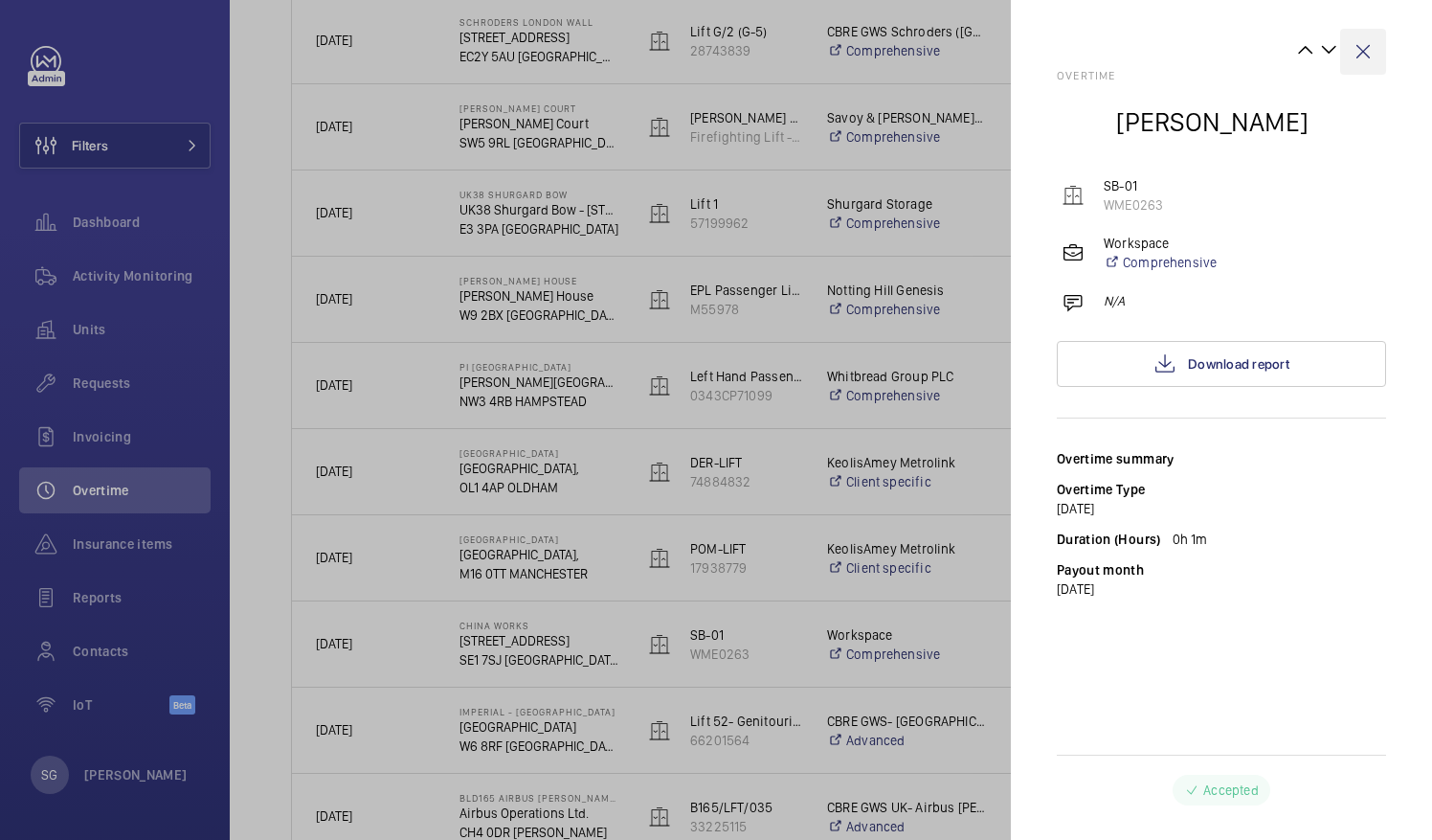
click at [1361, 53] on wm-front-icon-button at bounding box center [1363, 52] width 46 height 46
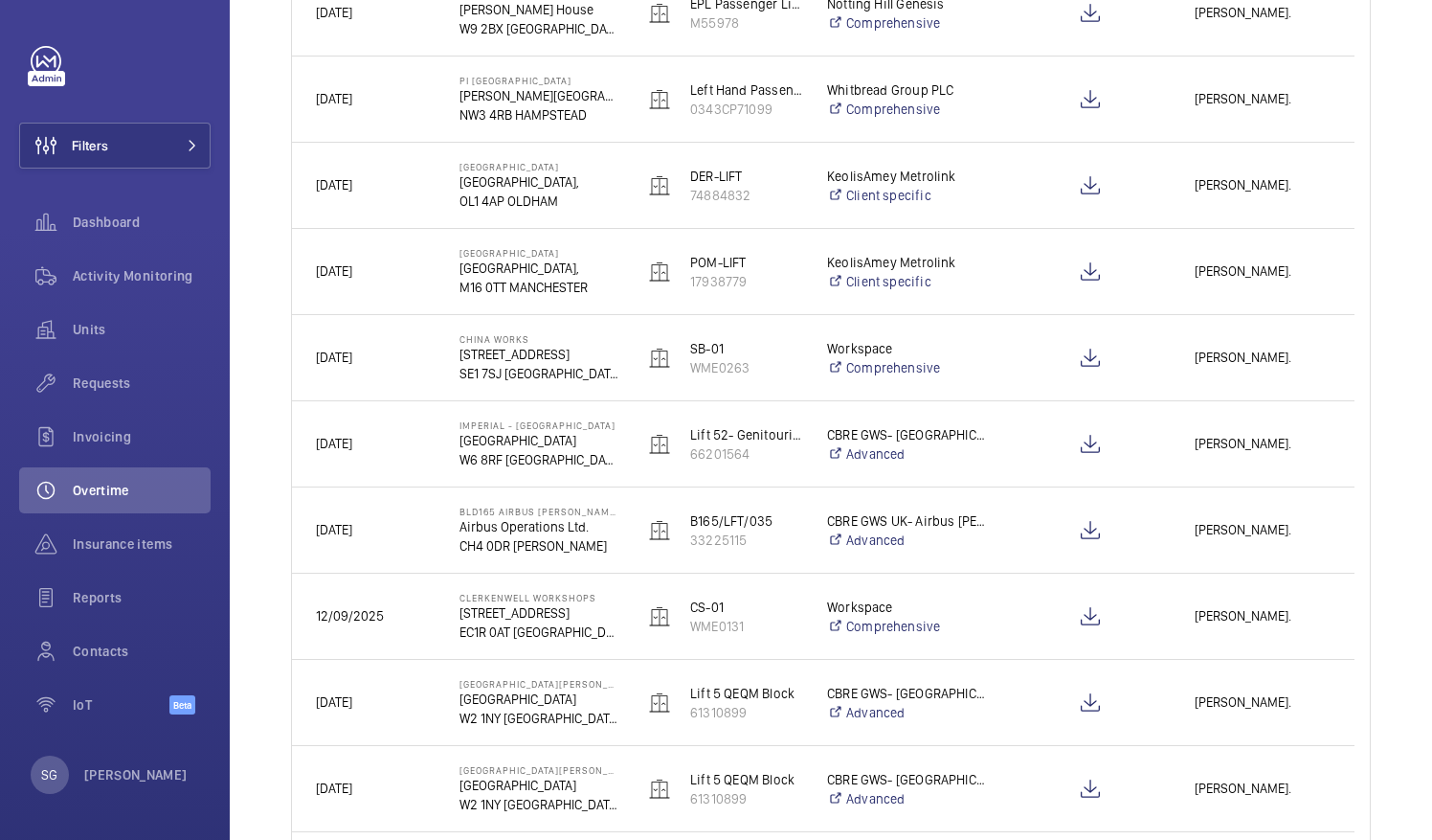
scroll to position [2136, 0]
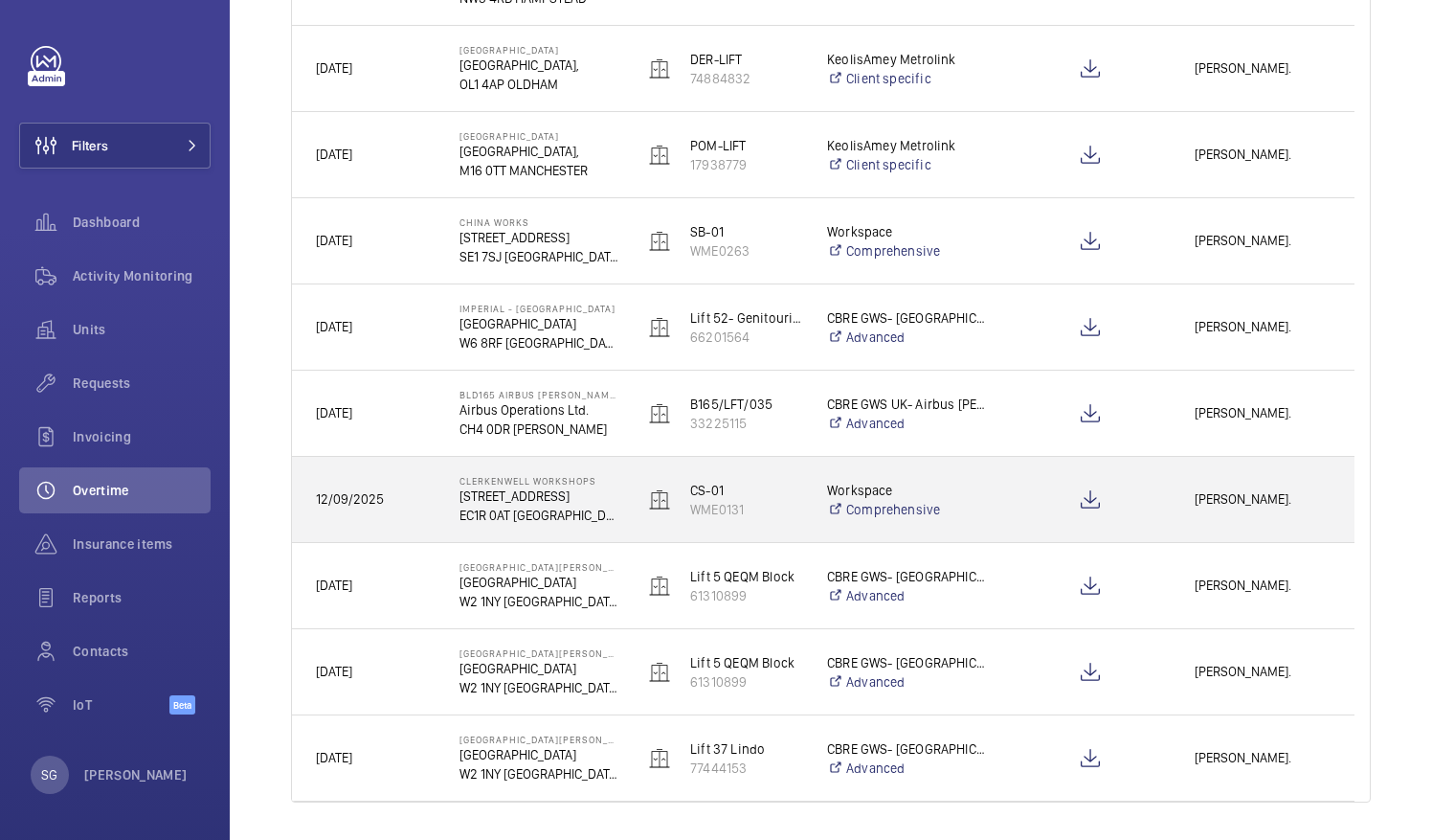
click at [1256, 488] on span "[PERSON_NAME]." at bounding box center [1263, 499] width 136 height 22
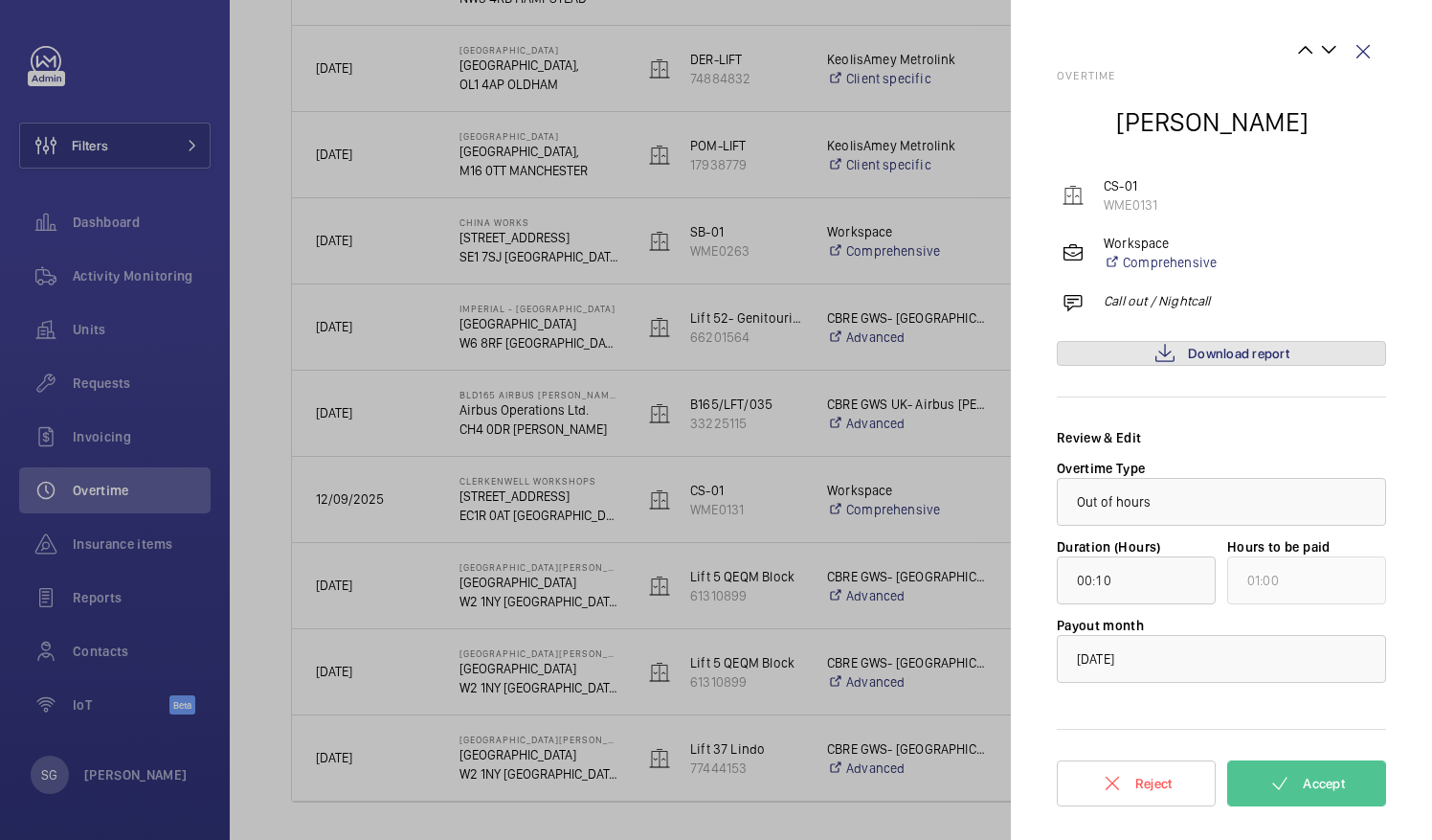
click at [1226, 349] on span "Download report" at bounding box center [1239, 354] width 101 height 16
click at [1315, 771] on button "Accept" at bounding box center [1307, 783] width 158 height 46
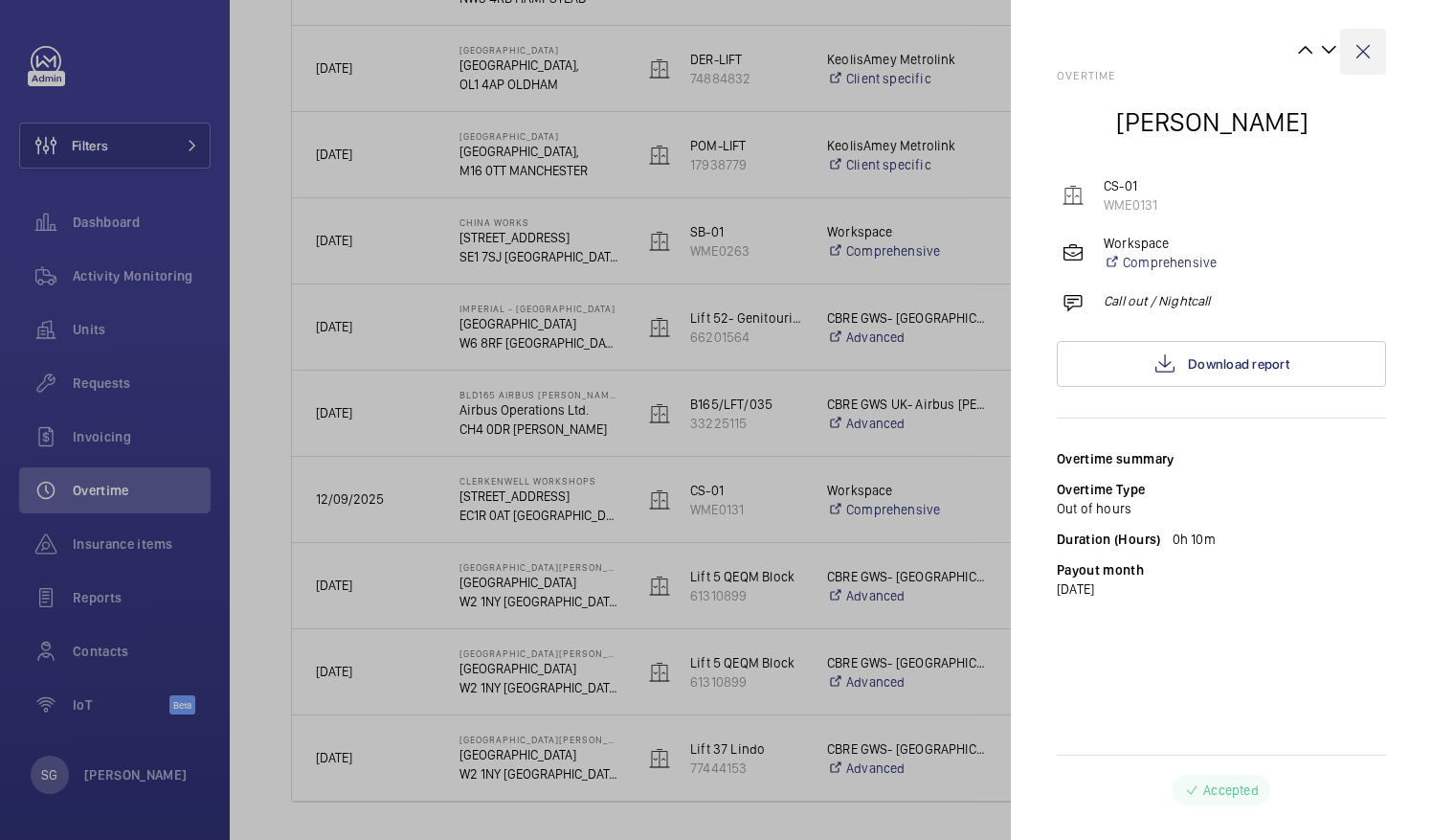
click at [1366, 49] on wm-front-icon-button at bounding box center [1363, 52] width 46 height 46
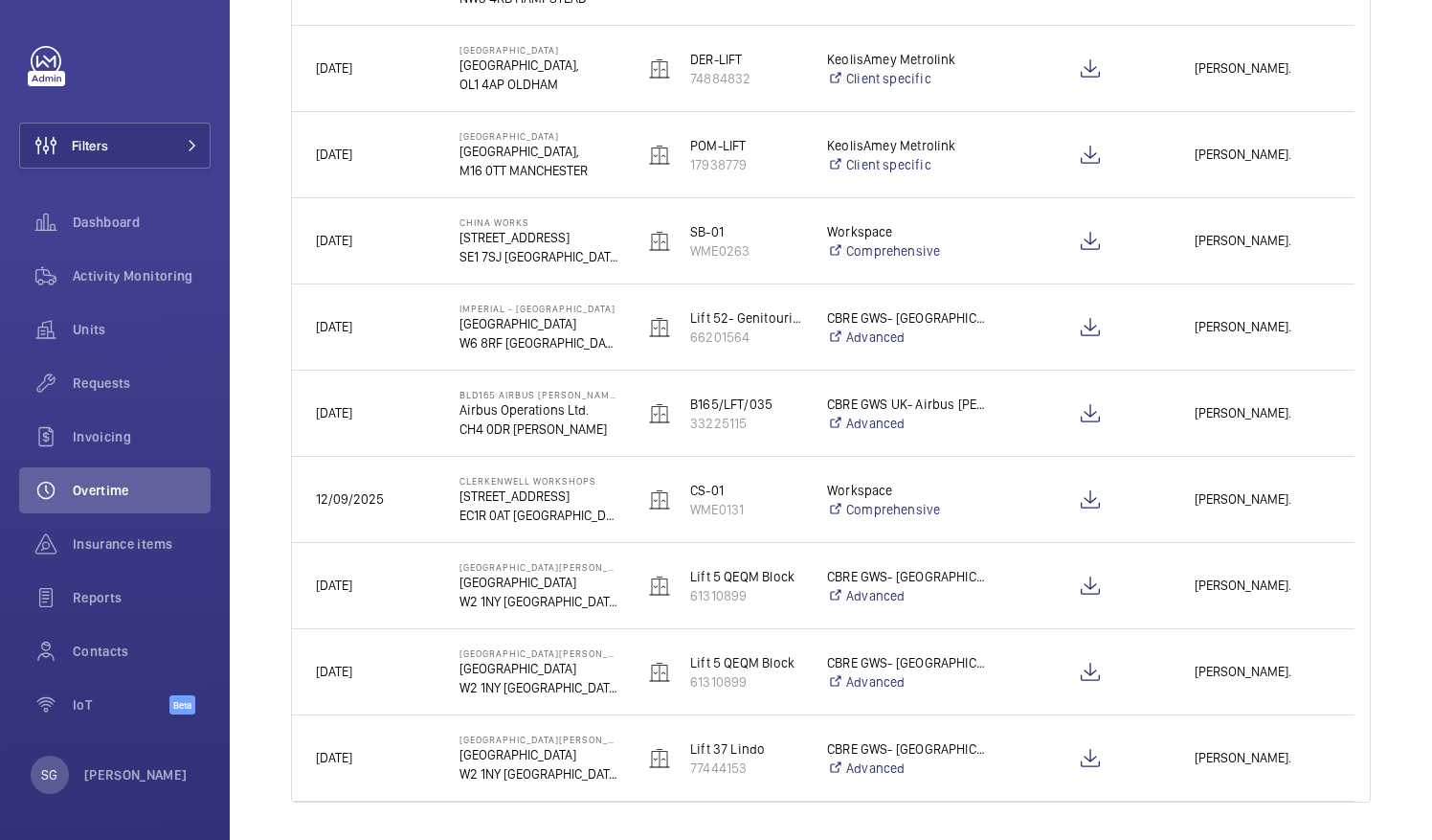
scroll to position [2189, 0]
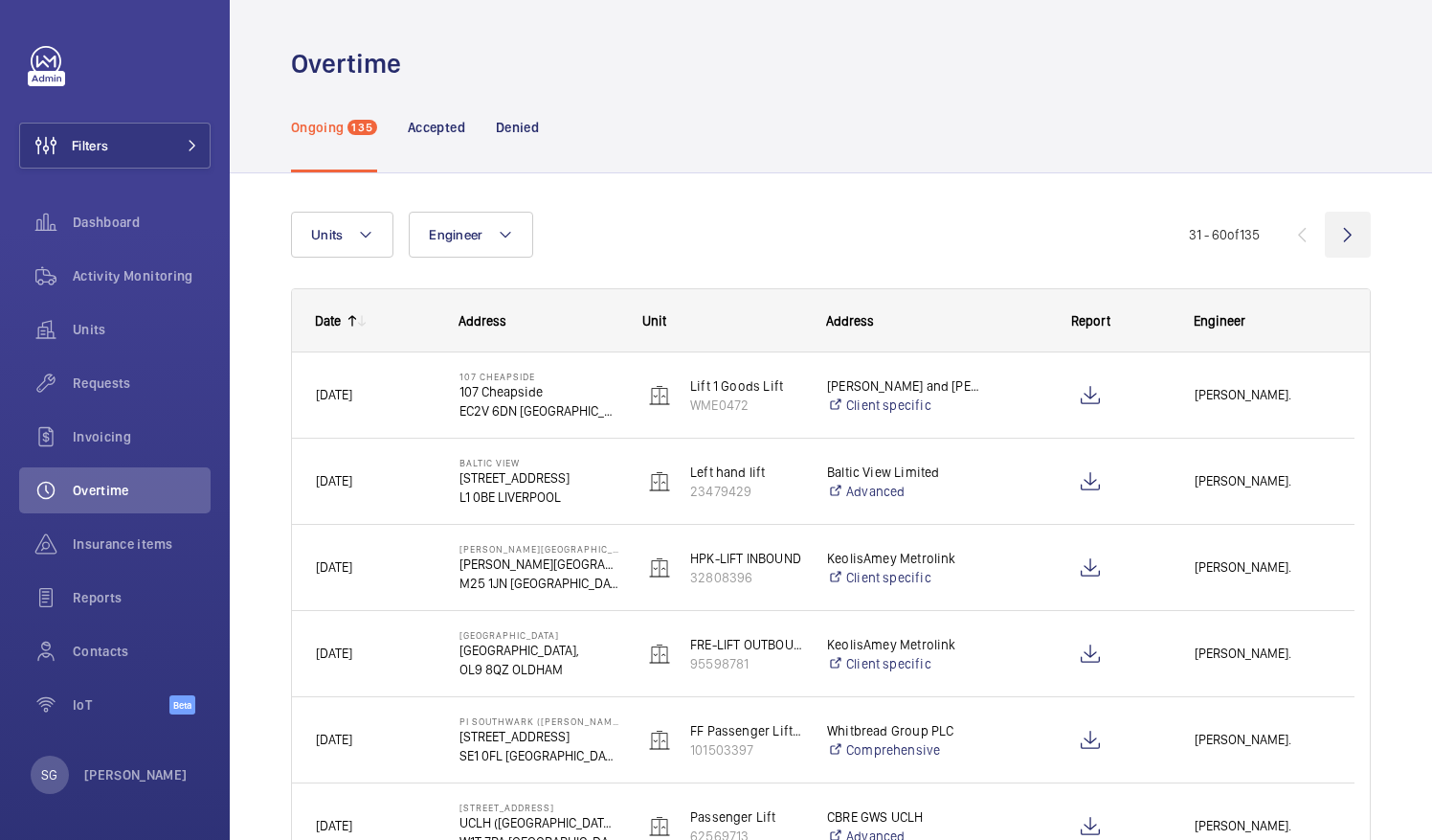
click at [1334, 241] on wm-front-icon-button at bounding box center [1347, 234] width 46 height 46
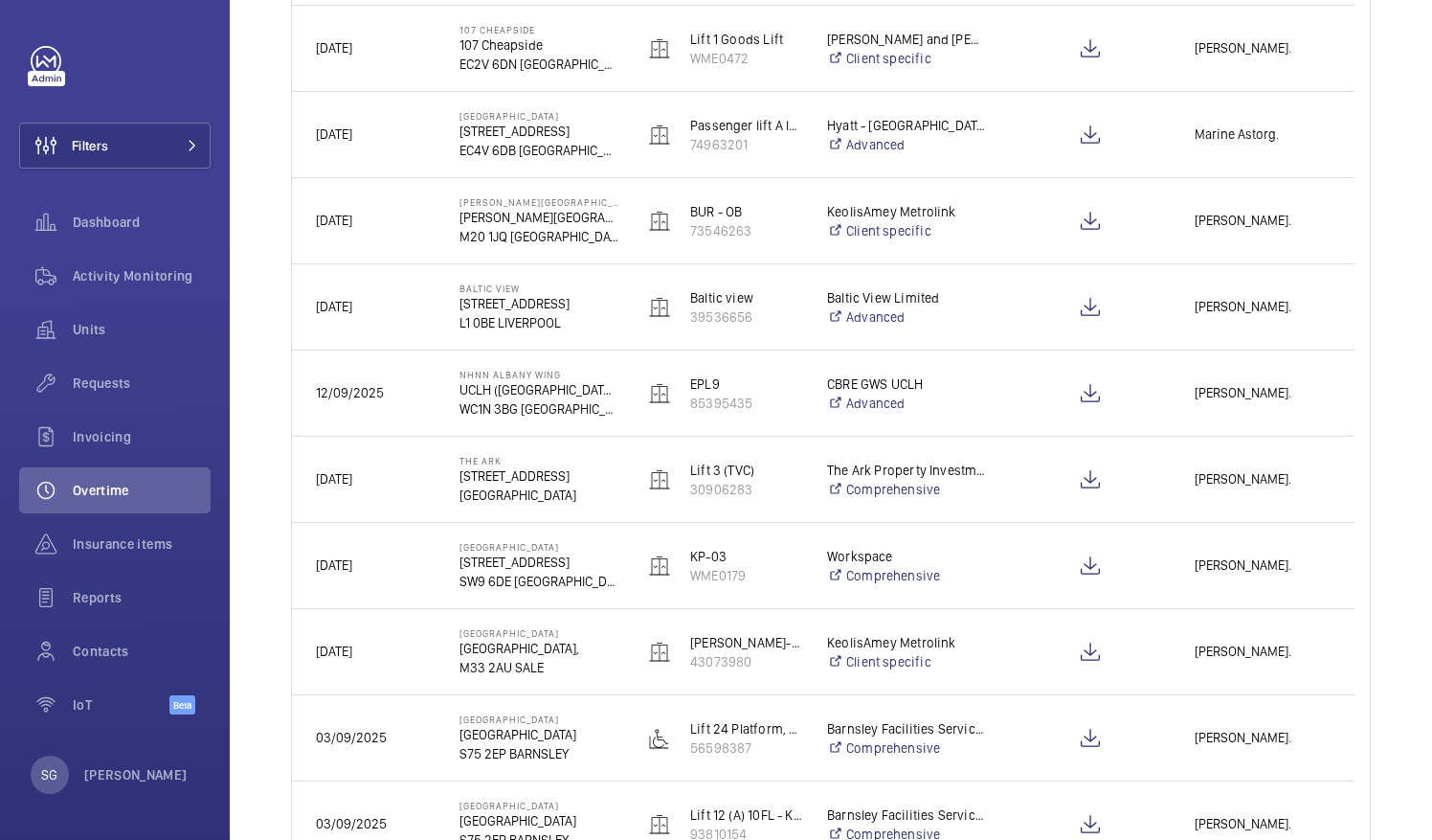
scroll to position [435, 0]
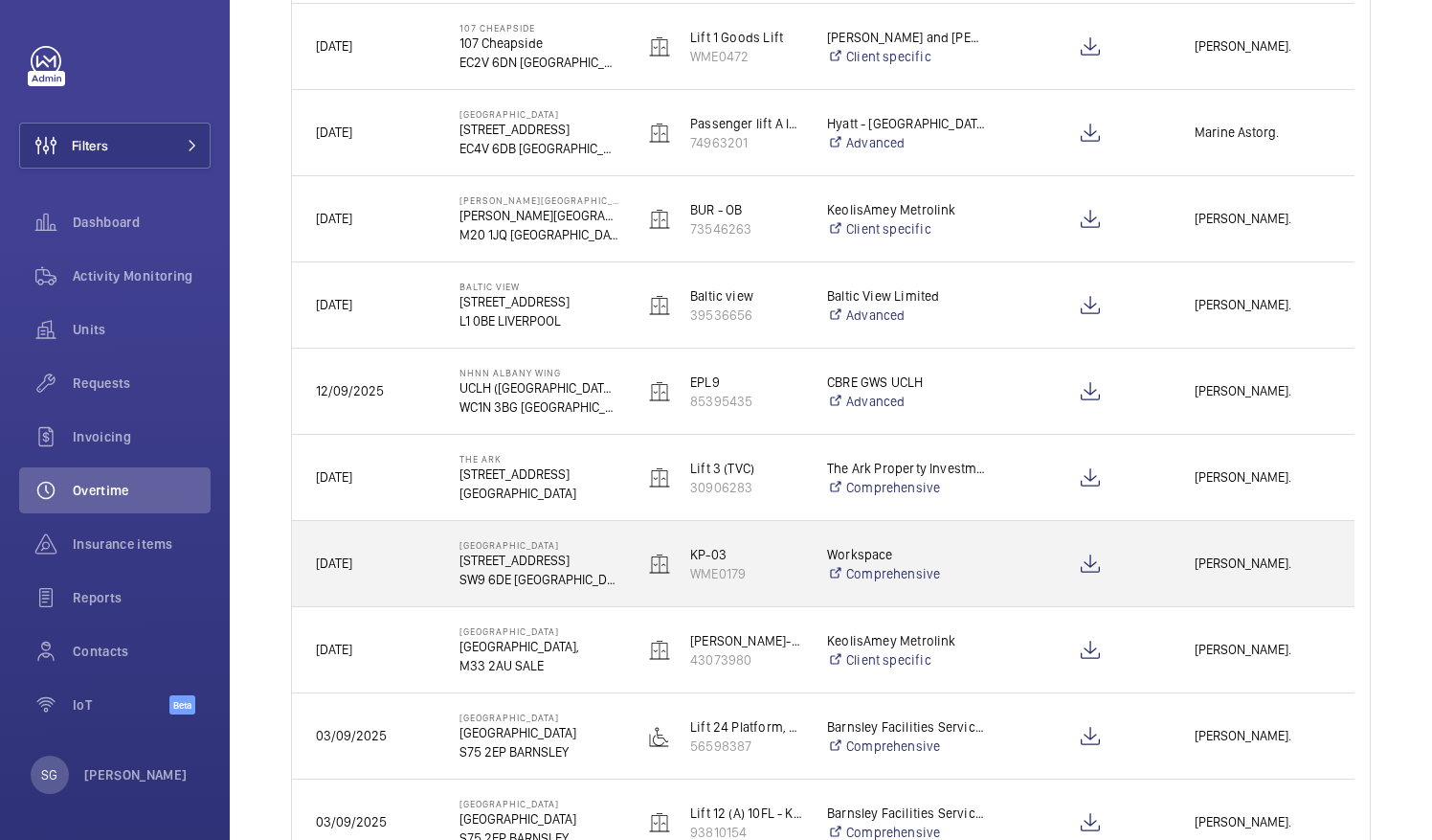
click at [1263, 559] on span "[PERSON_NAME]." at bounding box center [1263, 563] width 136 height 22
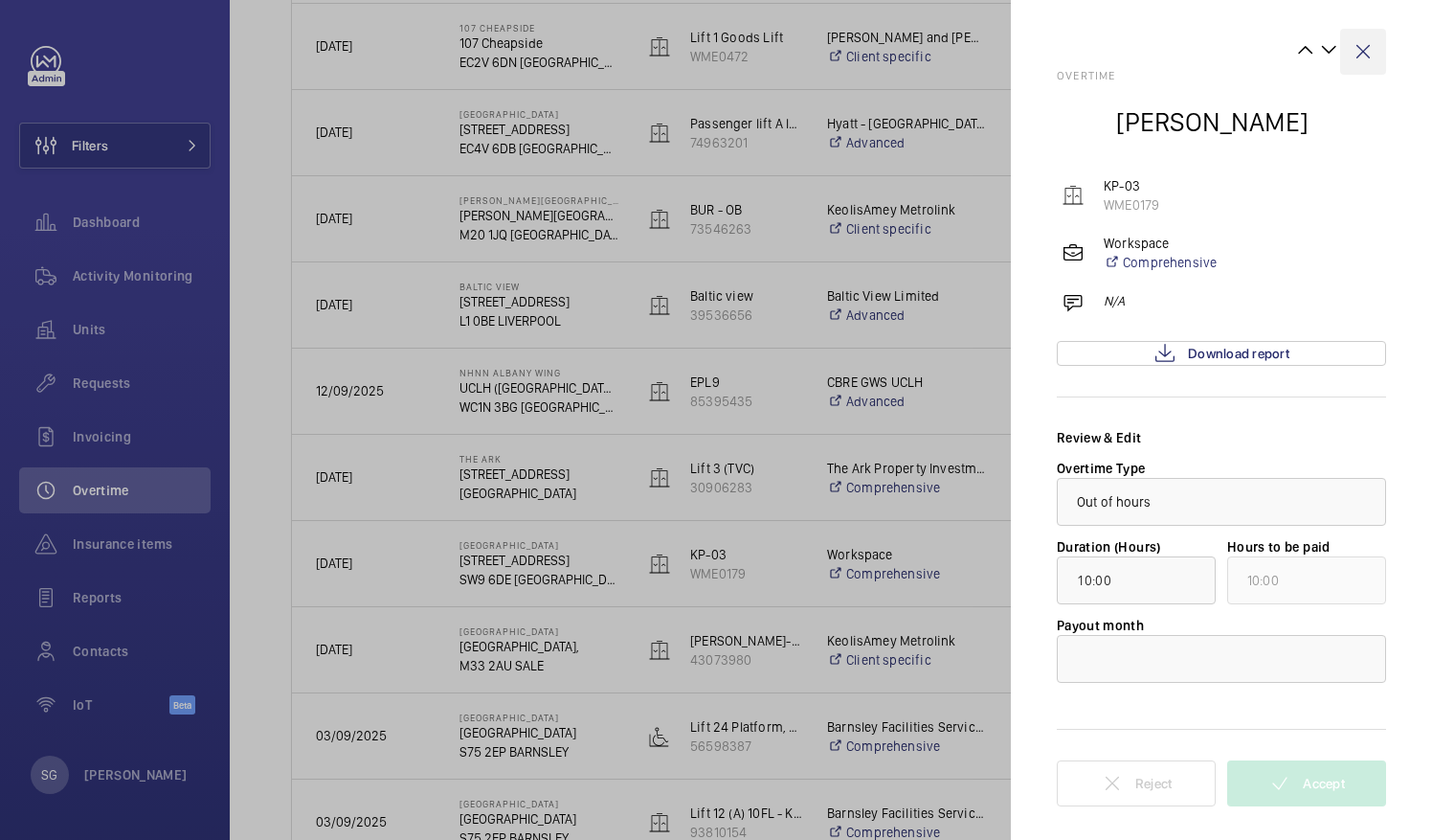
click at [1365, 48] on wm-front-icon-button at bounding box center [1363, 52] width 46 height 46
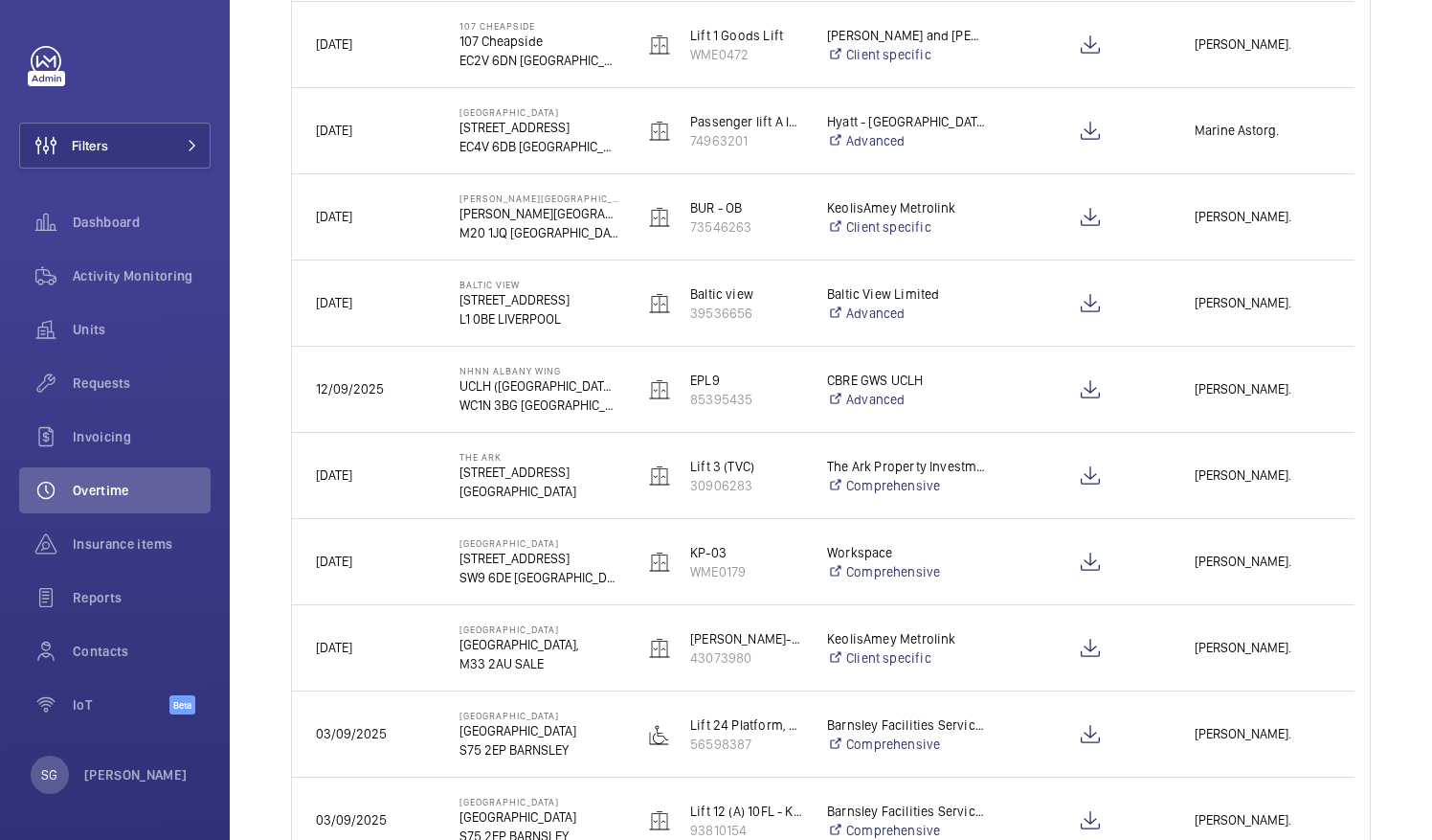
scroll to position [0, 0]
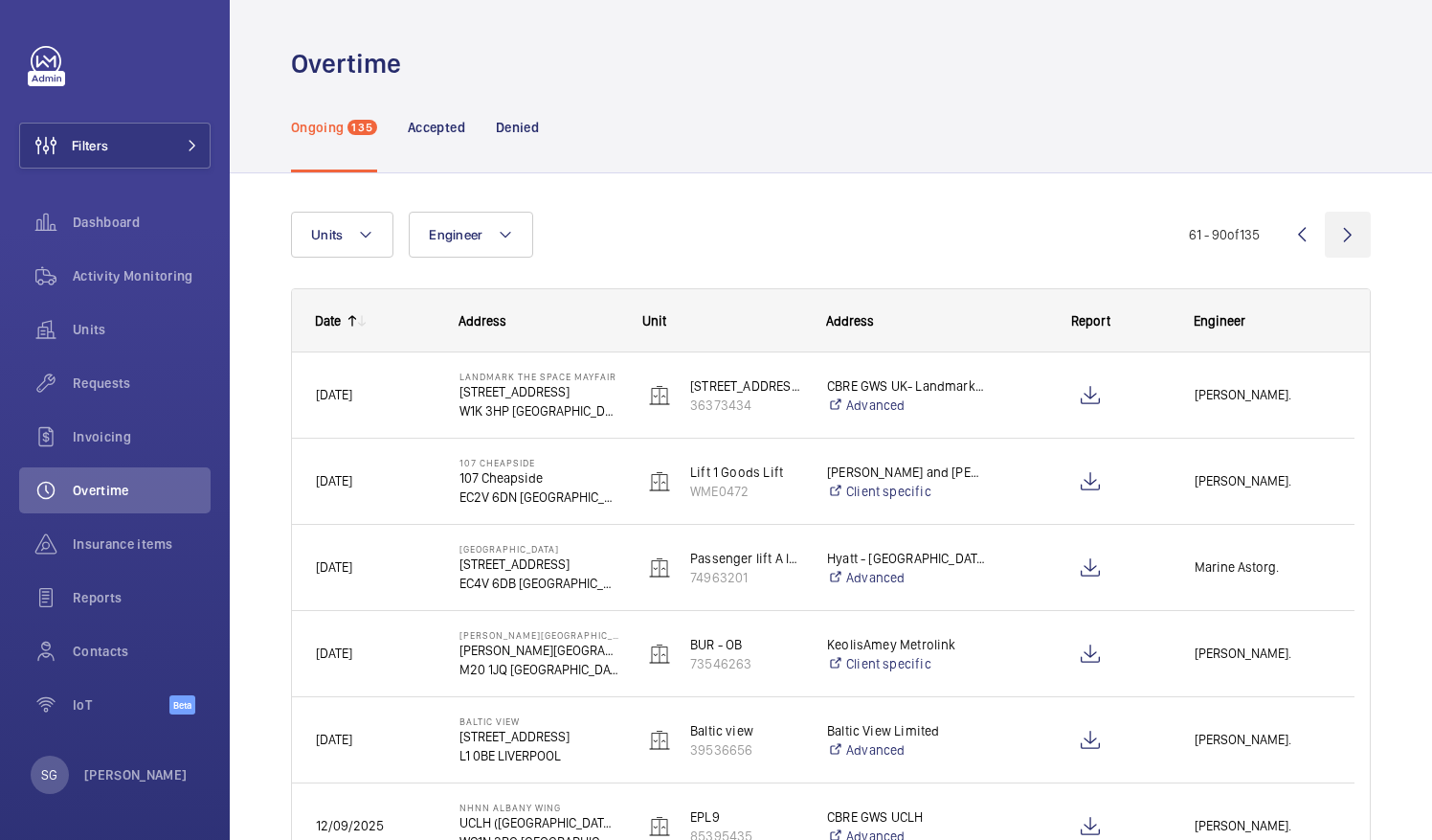
click at [1326, 239] on wm-front-icon-button at bounding box center [1347, 234] width 46 height 46
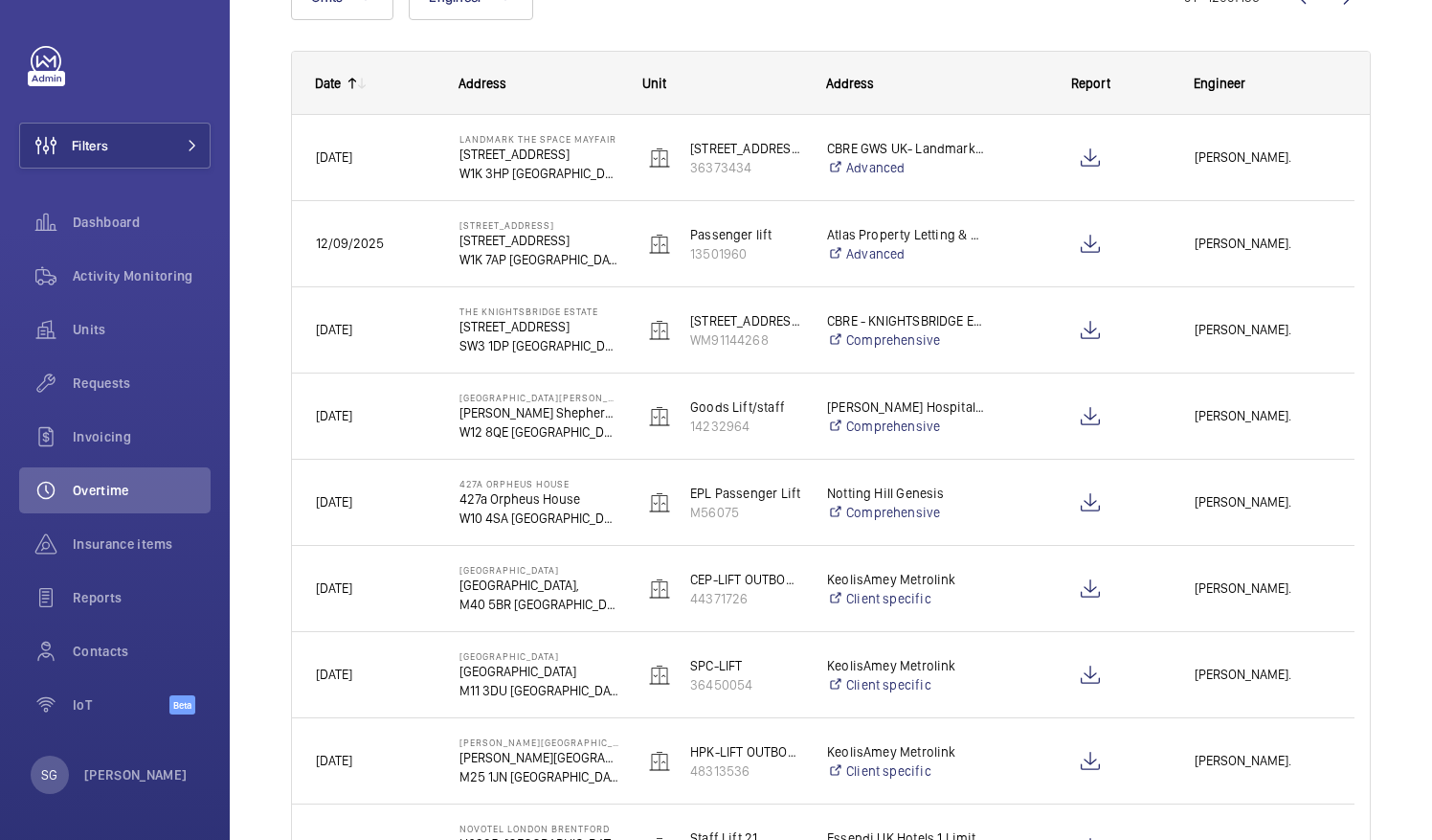
scroll to position [243, 0]
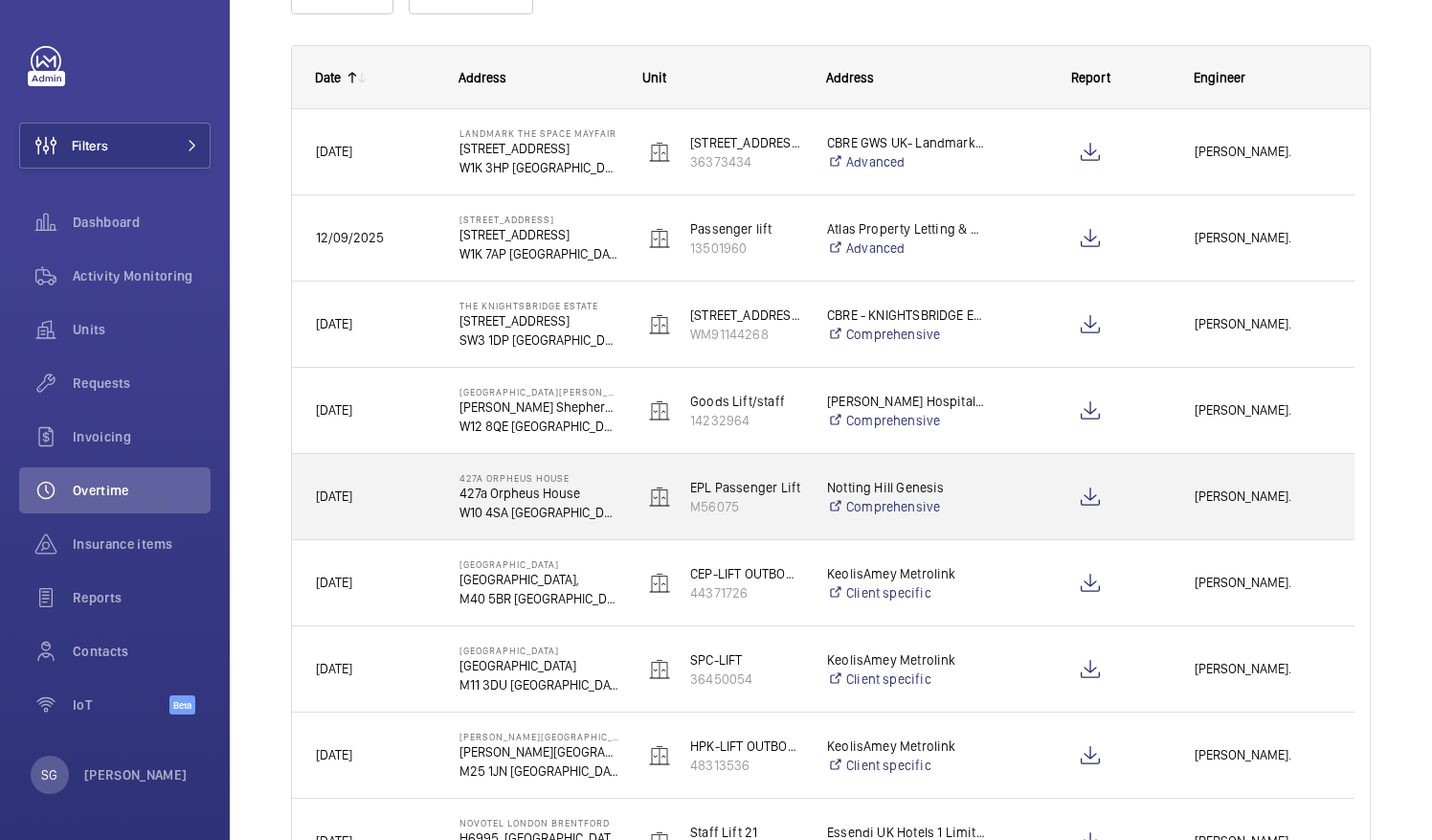
click at [1240, 503] on span "[PERSON_NAME]." at bounding box center [1263, 496] width 136 height 22
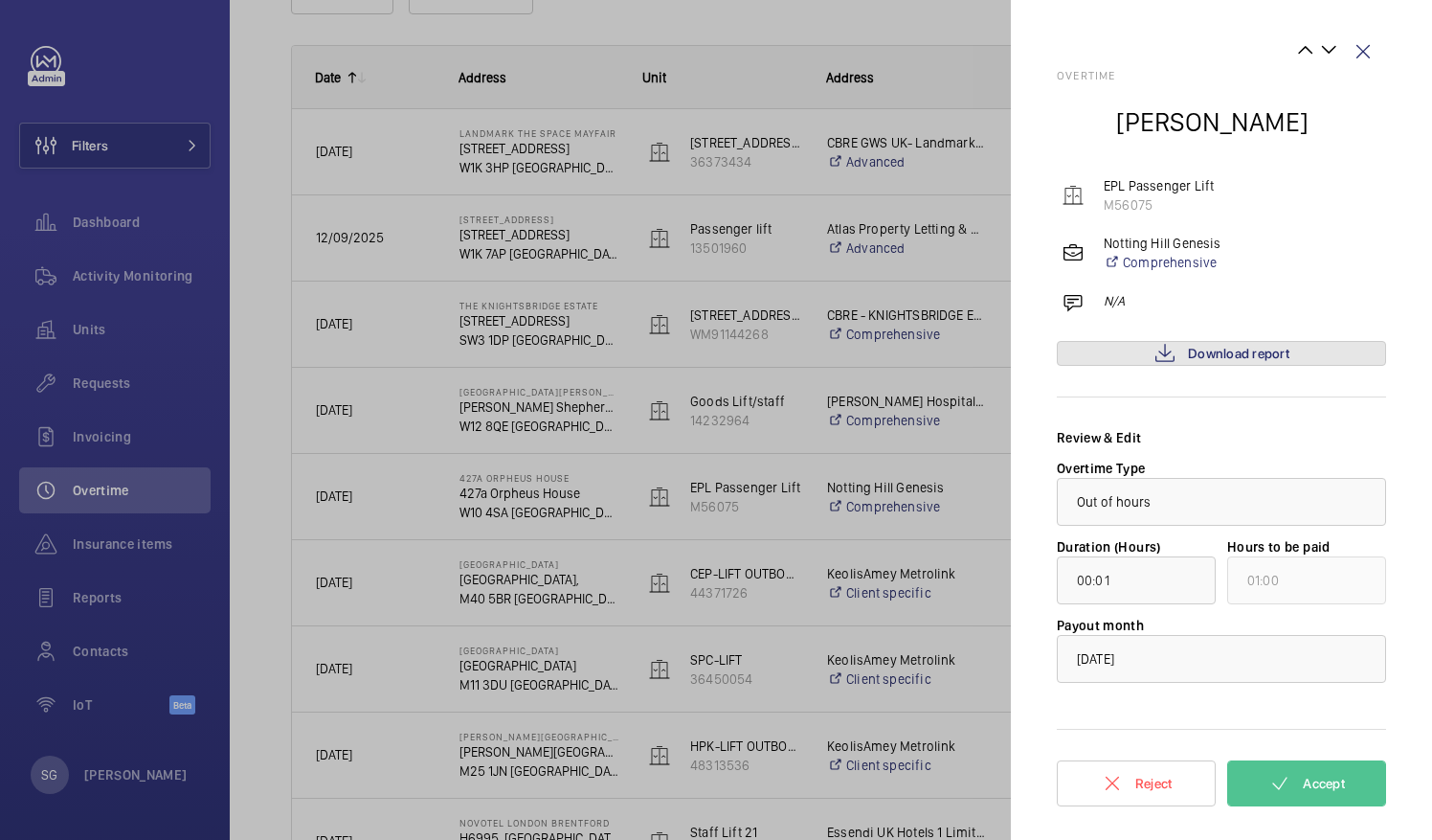
click at [1292, 354] on link "Download report" at bounding box center [1221, 354] width 330 height 25
click at [1263, 791] on button "Accept" at bounding box center [1307, 783] width 158 height 46
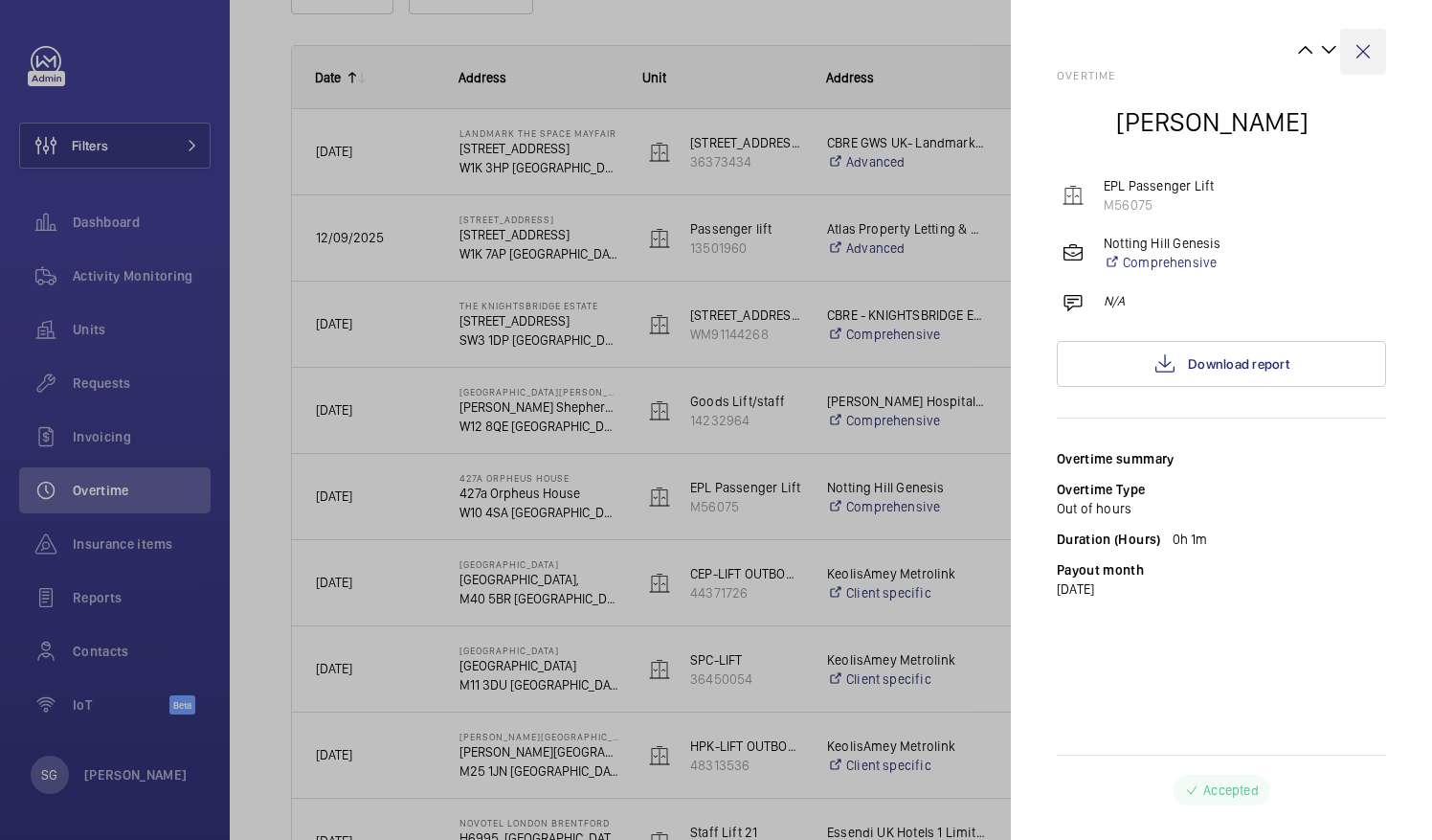
click at [1366, 59] on wm-front-icon-button at bounding box center [1363, 52] width 46 height 46
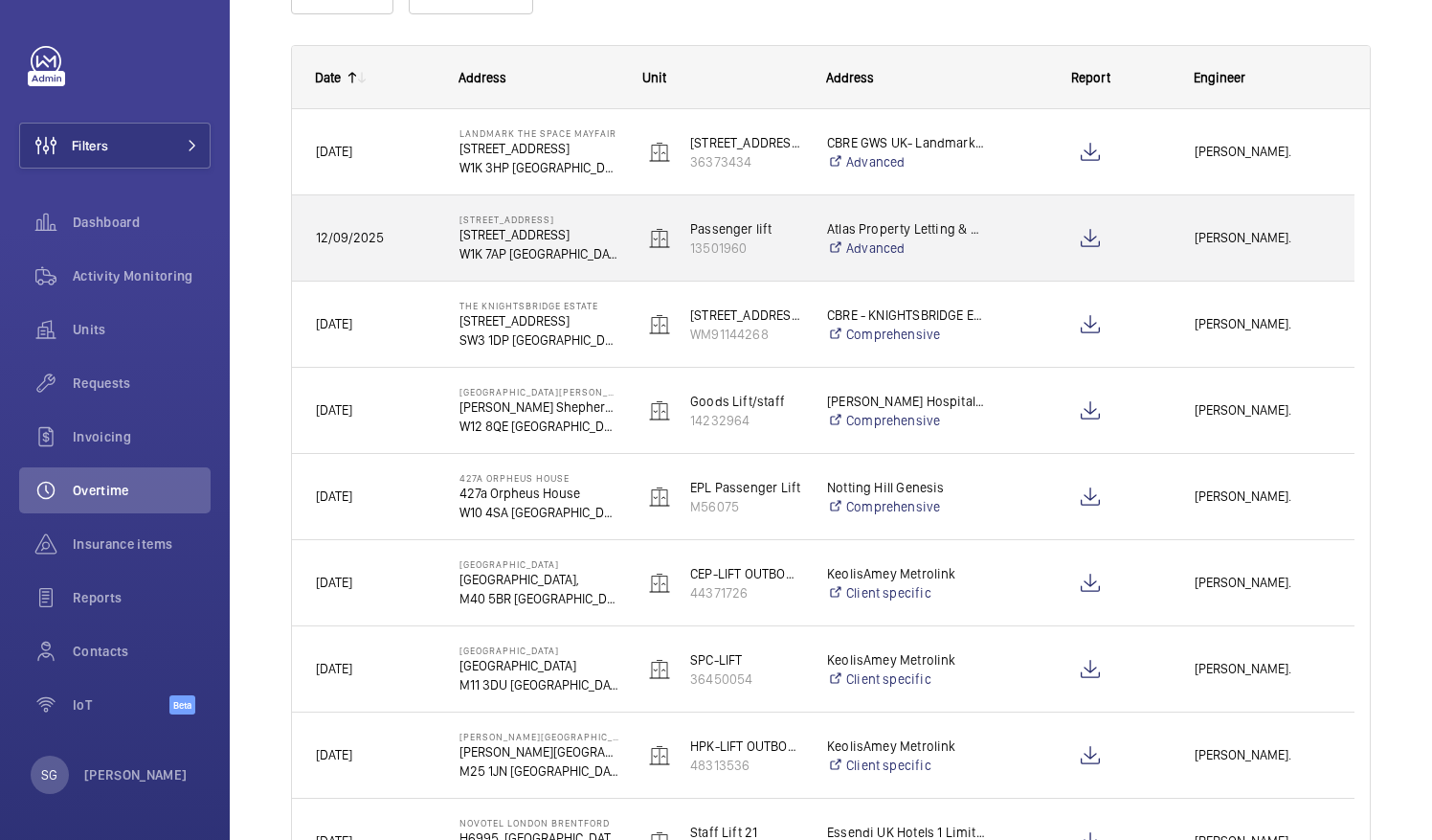
click at [1240, 243] on span "[PERSON_NAME]." at bounding box center [1263, 237] width 136 height 22
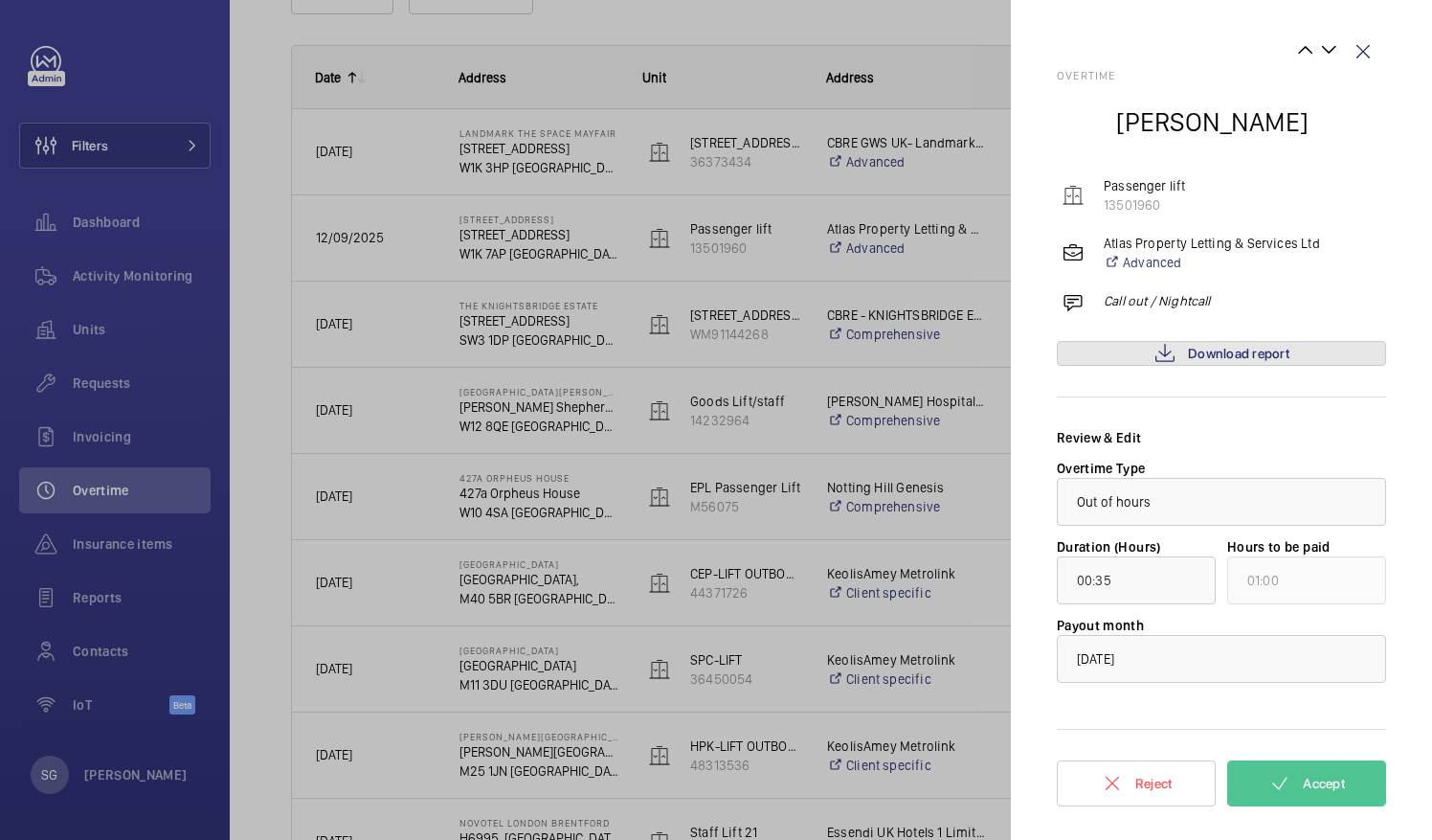
click at [1207, 354] on span "Download report" at bounding box center [1239, 354] width 101 height 16
click at [1336, 774] on button "Accept" at bounding box center [1307, 783] width 158 height 46
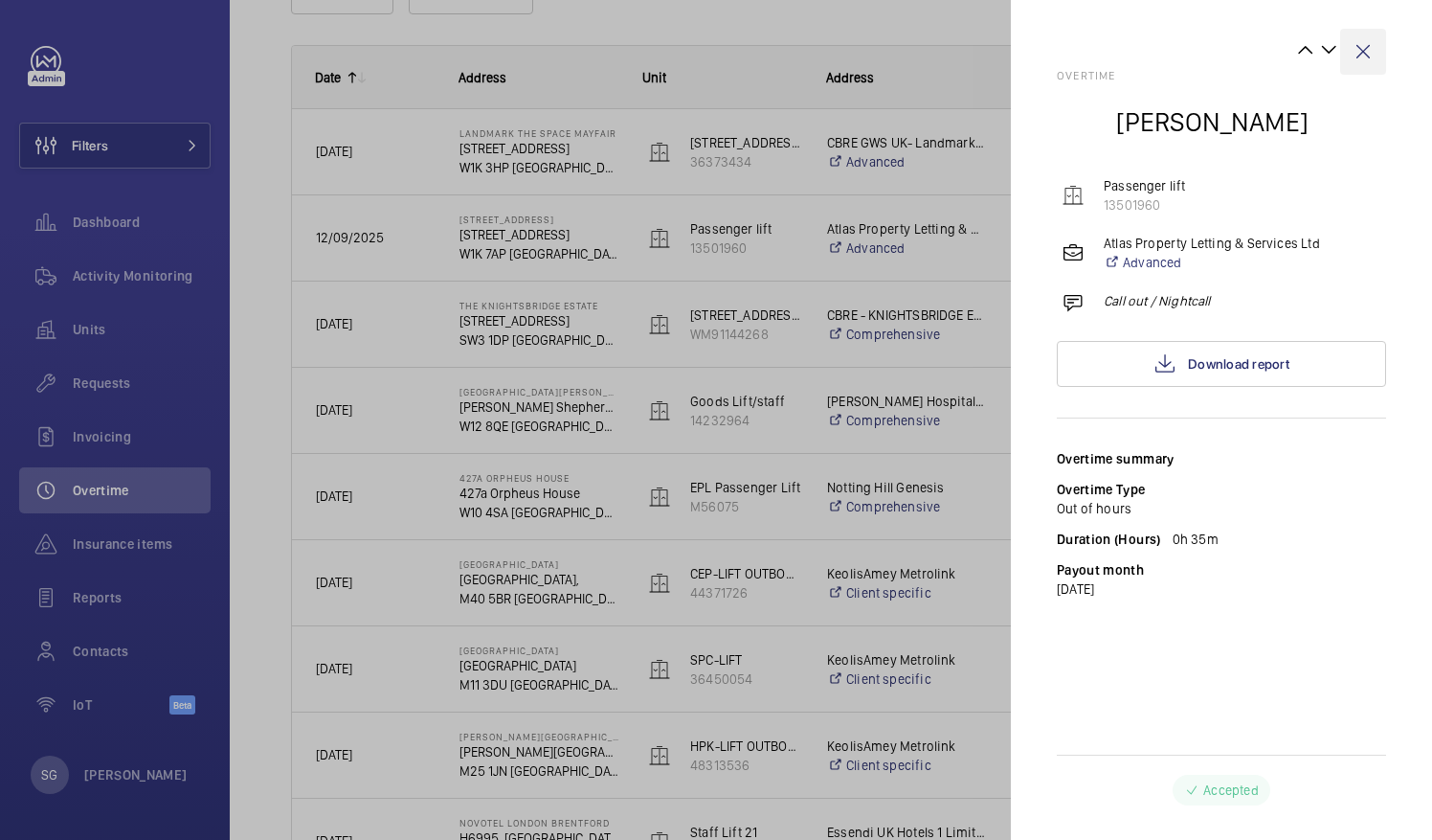
click at [1368, 42] on wm-front-icon-button at bounding box center [1363, 52] width 46 height 46
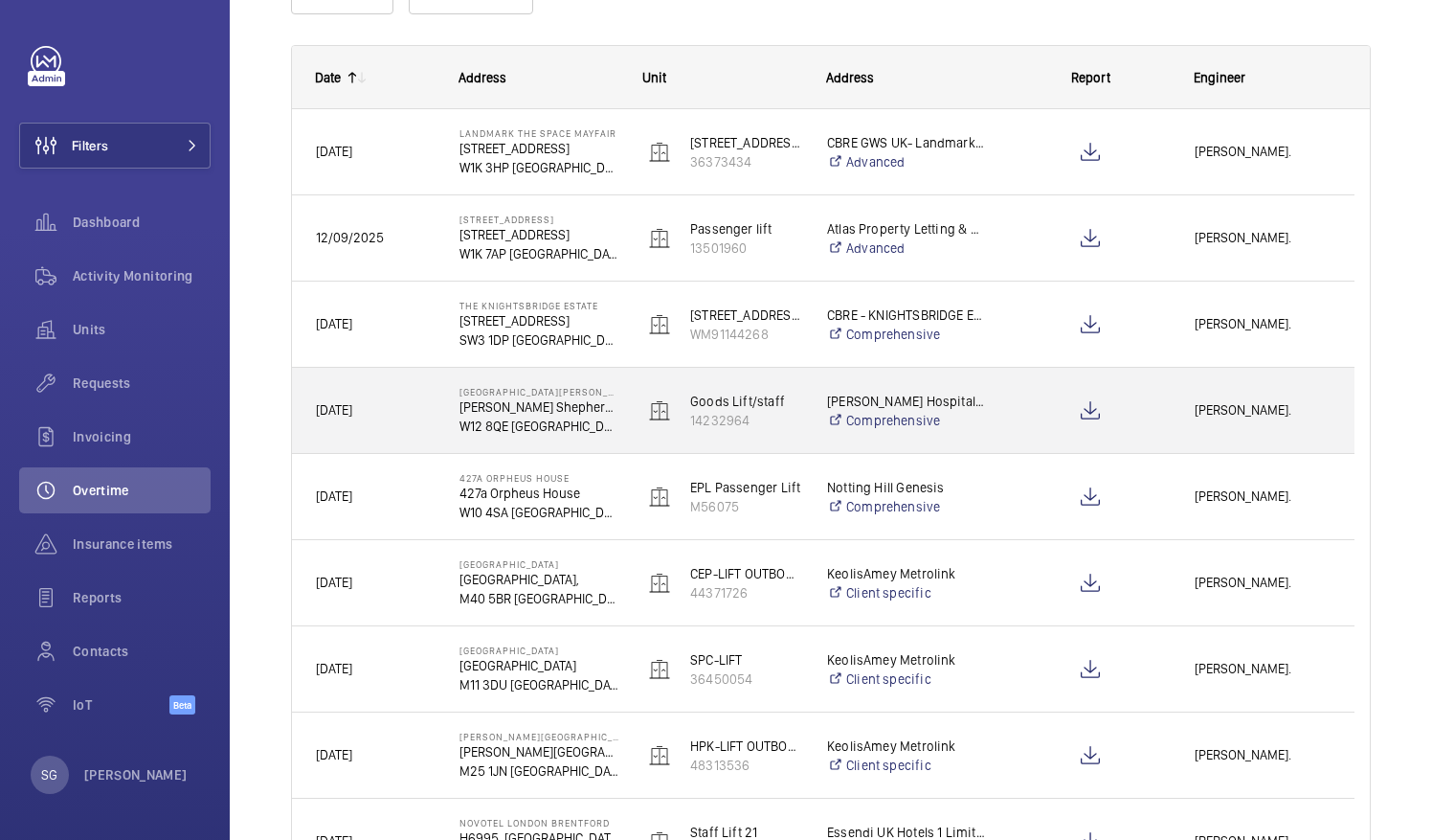
click at [1240, 413] on span "[PERSON_NAME]." at bounding box center [1263, 410] width 136 height 22
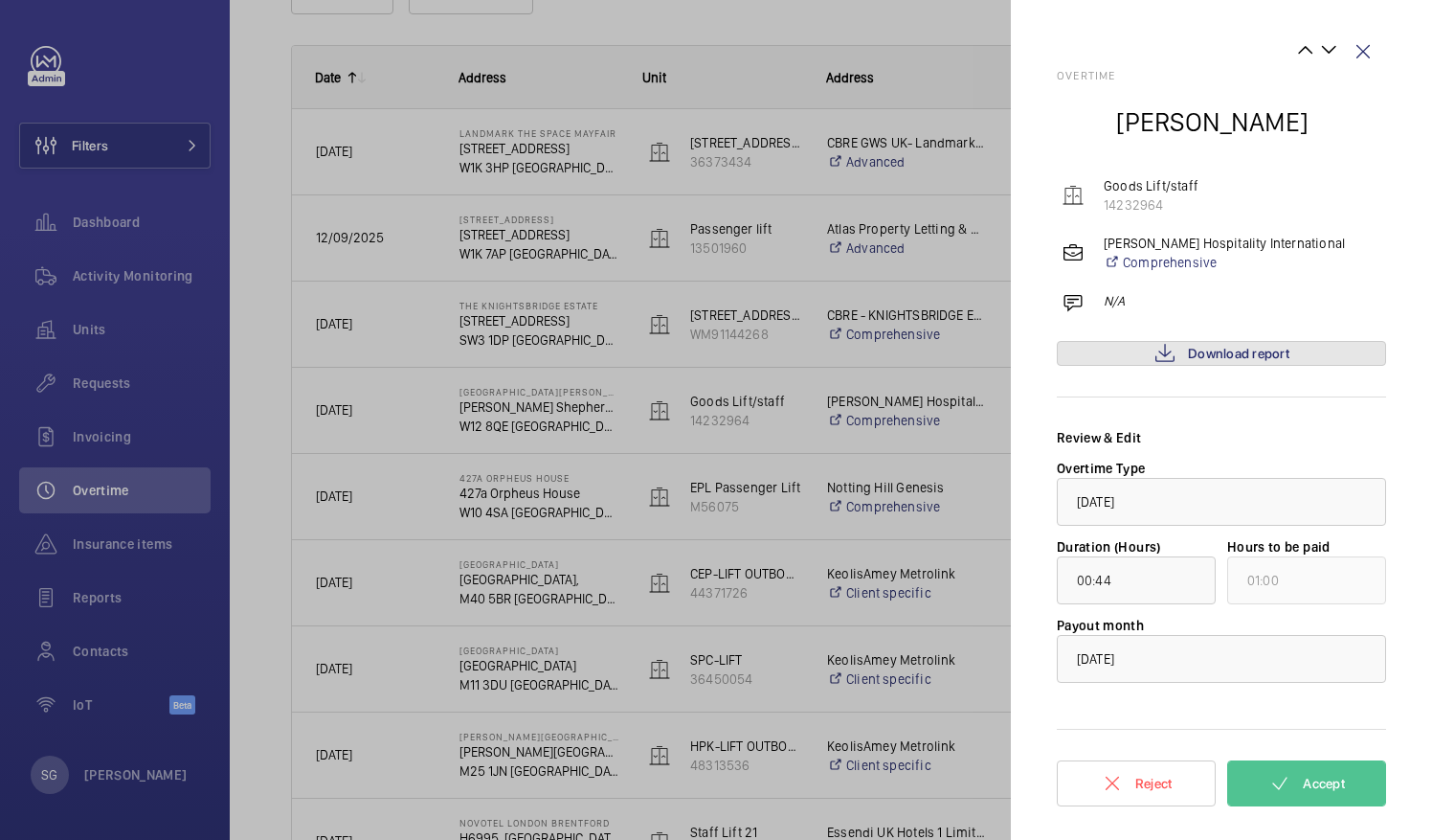
click at [1247, 351] on span "Download report" at bounding box center [1239, 354] width 101 height 16
click at [1309, 778] on span "Accept" at bounding box center [1323, 784] width 42 height 16
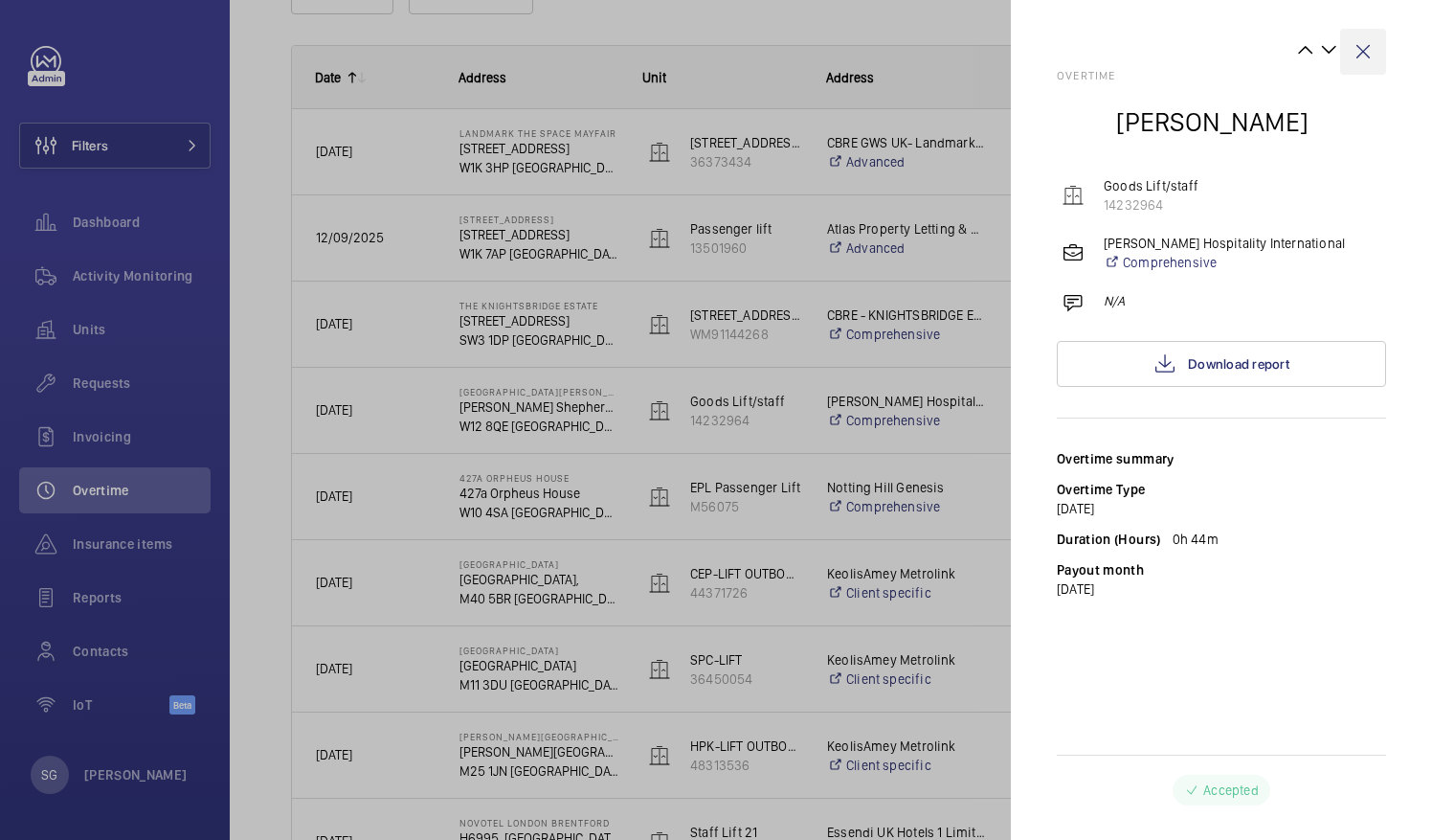
click at [1371, 61] on wm-front-icon-button at bounding box center [1363, 52] width 46 height 46
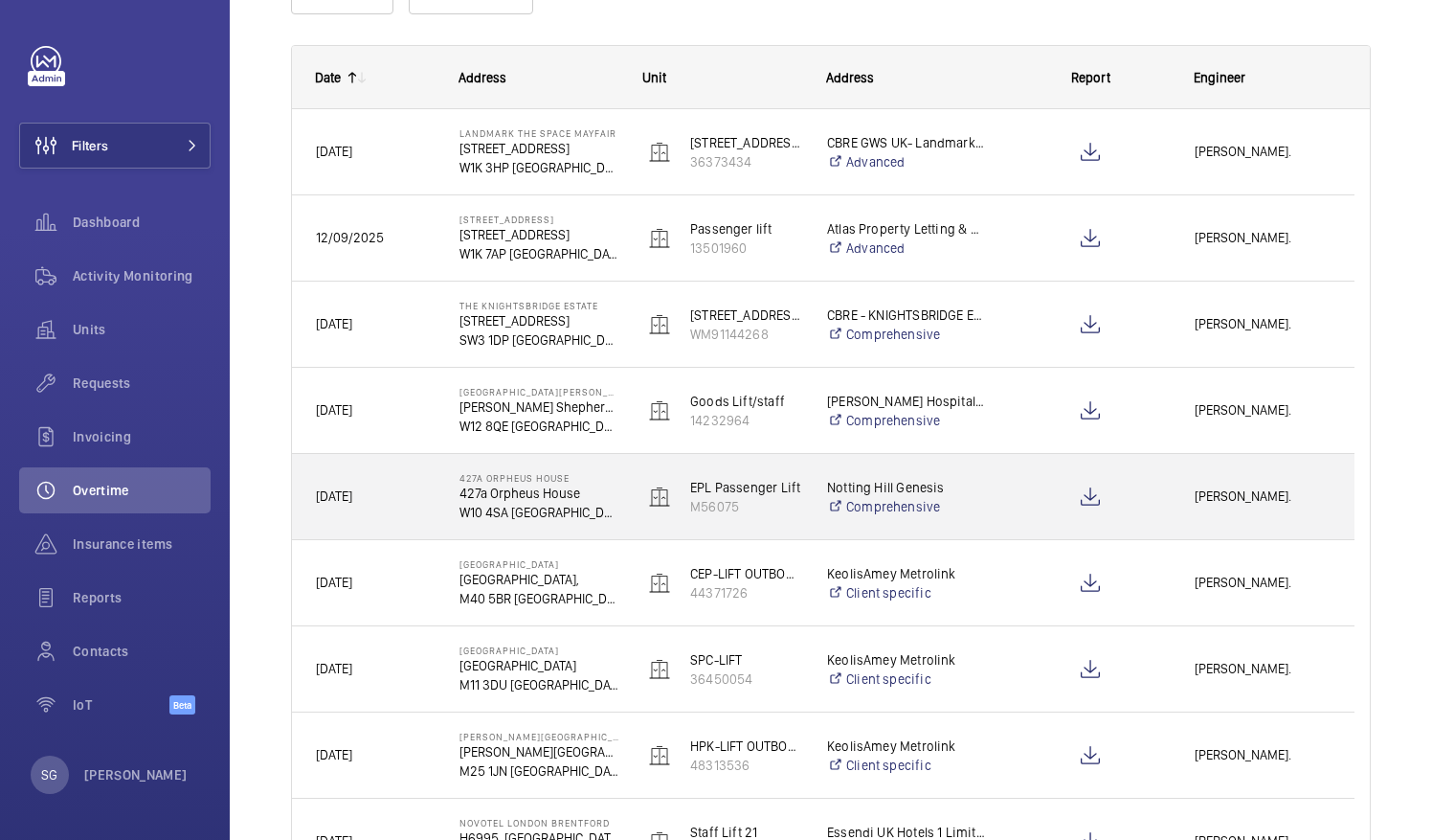
click at [1258, 518] on div "[PERSON_NAME]." at bounding box center [1262, 497] width 182 height 60
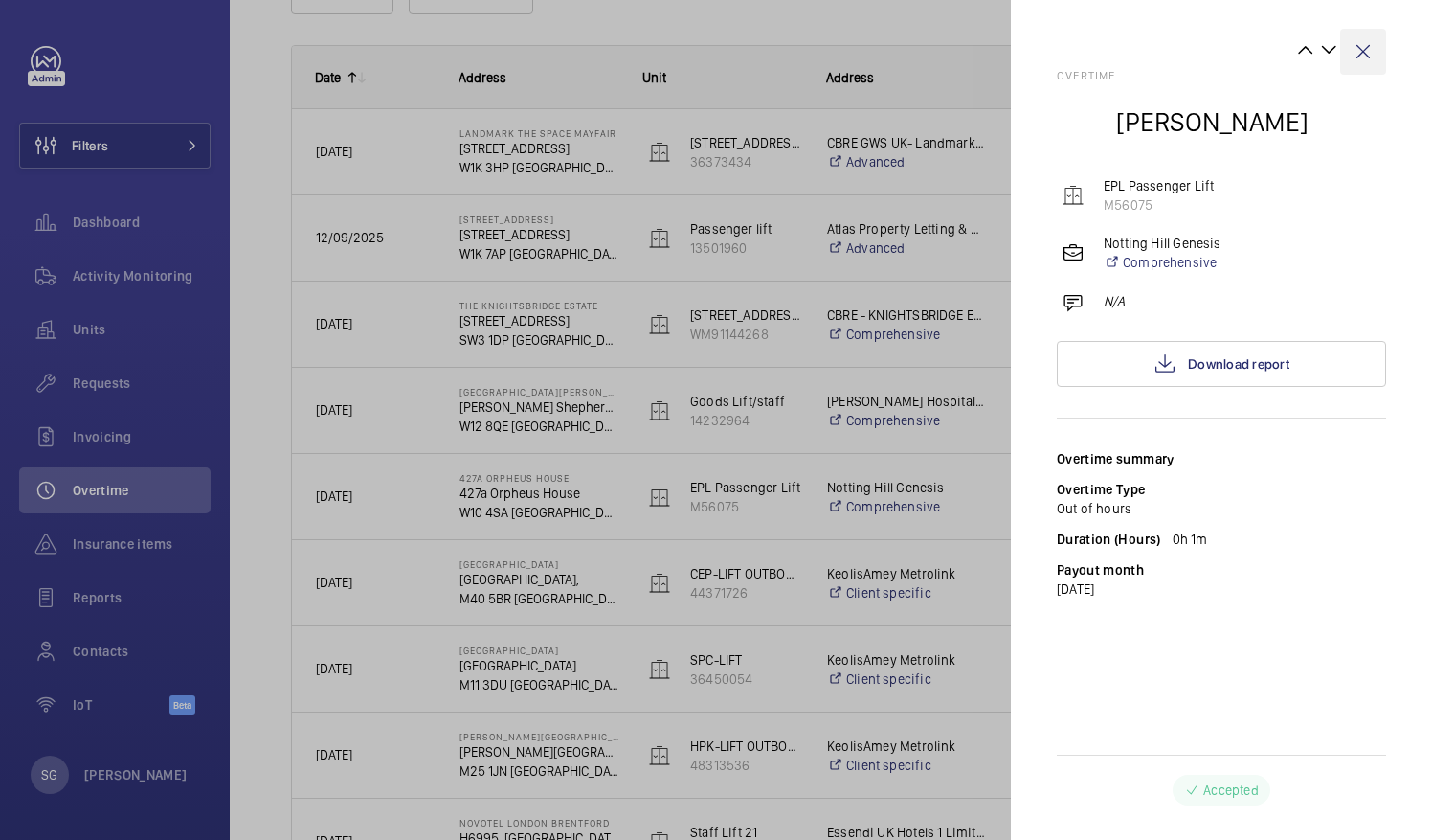
click at [1369, 53] on wm-front-icon-button at bounding box center [1363, 52] width 46 height 46
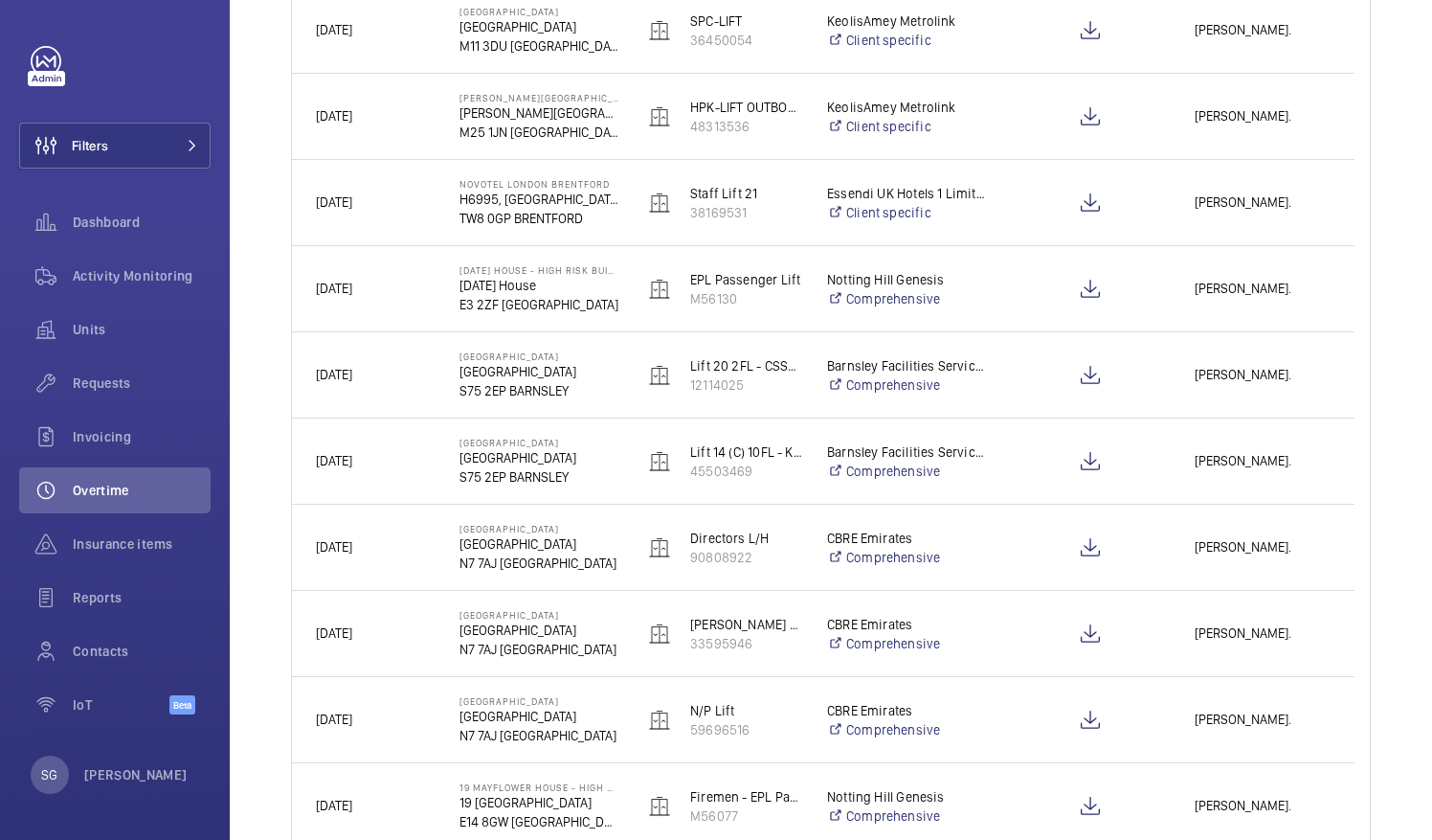
scroll to position [885, 0]
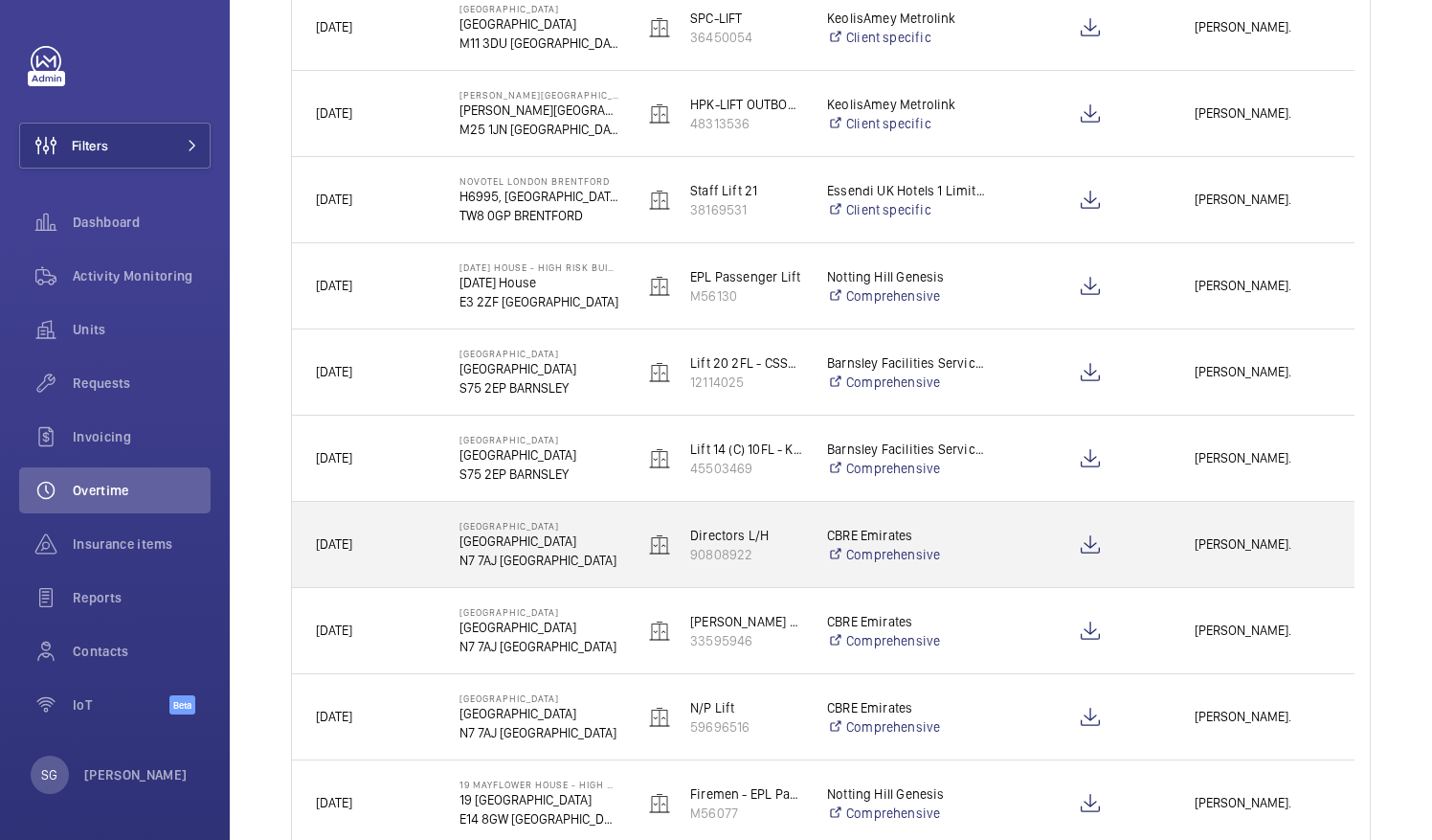
click at [1254, 547] on span "[PERSON_NAME]." at bounding box center [1263, 544] width 136 height 22
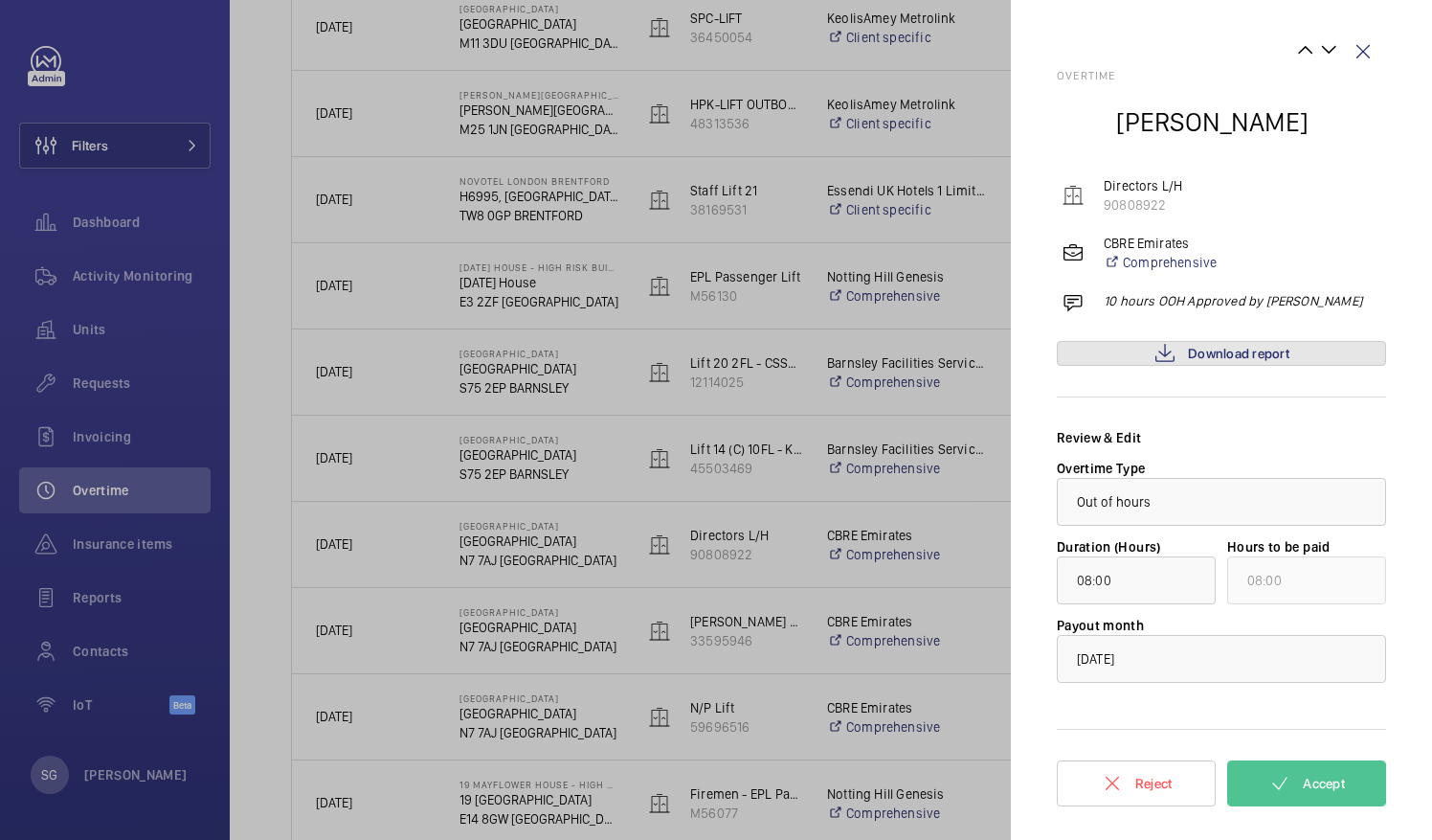
click at [1291, 352] on link "Download report" at bounding box center [1221, 354] width 330 height 25
click at [1329, 788] on span "Accept" at bounding box center [1323, 784] width 42 height 16
click at [1310, 788] on span "Accept" at bounding box center [1323, 784] width 42 height 16
click at [1368, 52] on wm-front-icon-button at bounding box center [1363, 52] width 46 height 46
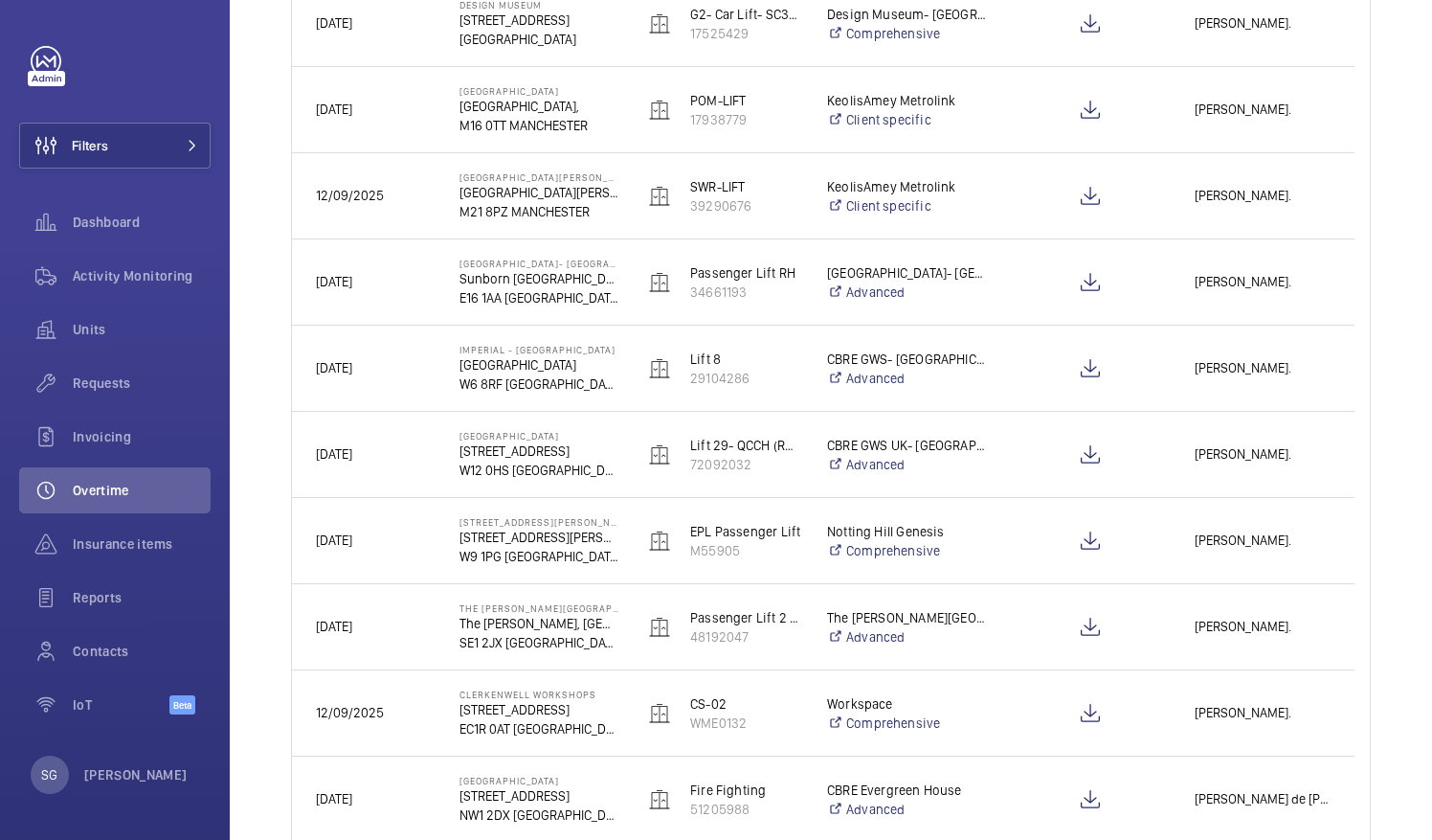
scroll to position [2189, 0]
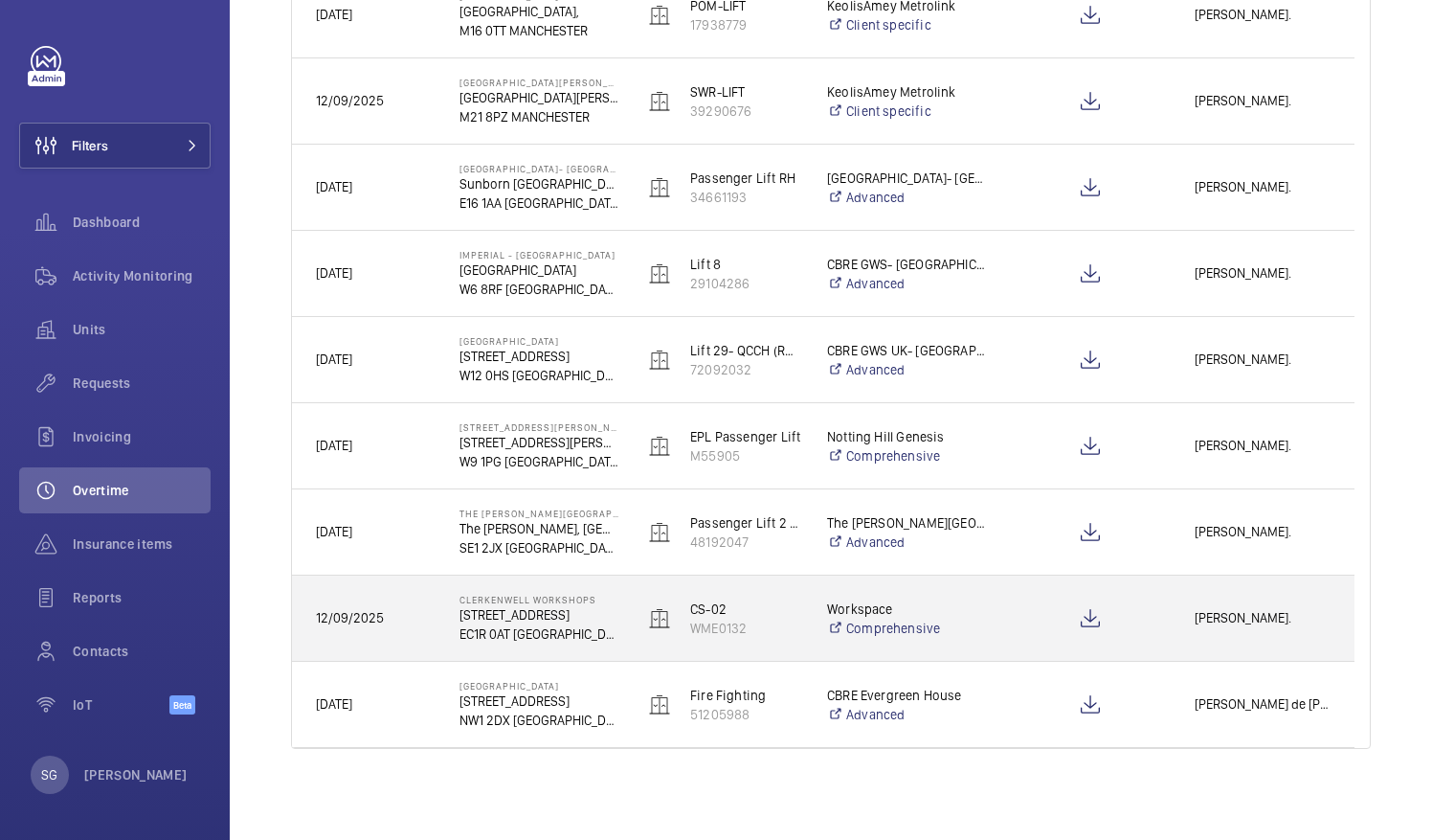
click at [1275, 630] on div "[PERSON_NAME]." at bounding box center [1262, 618] width 182 height 60
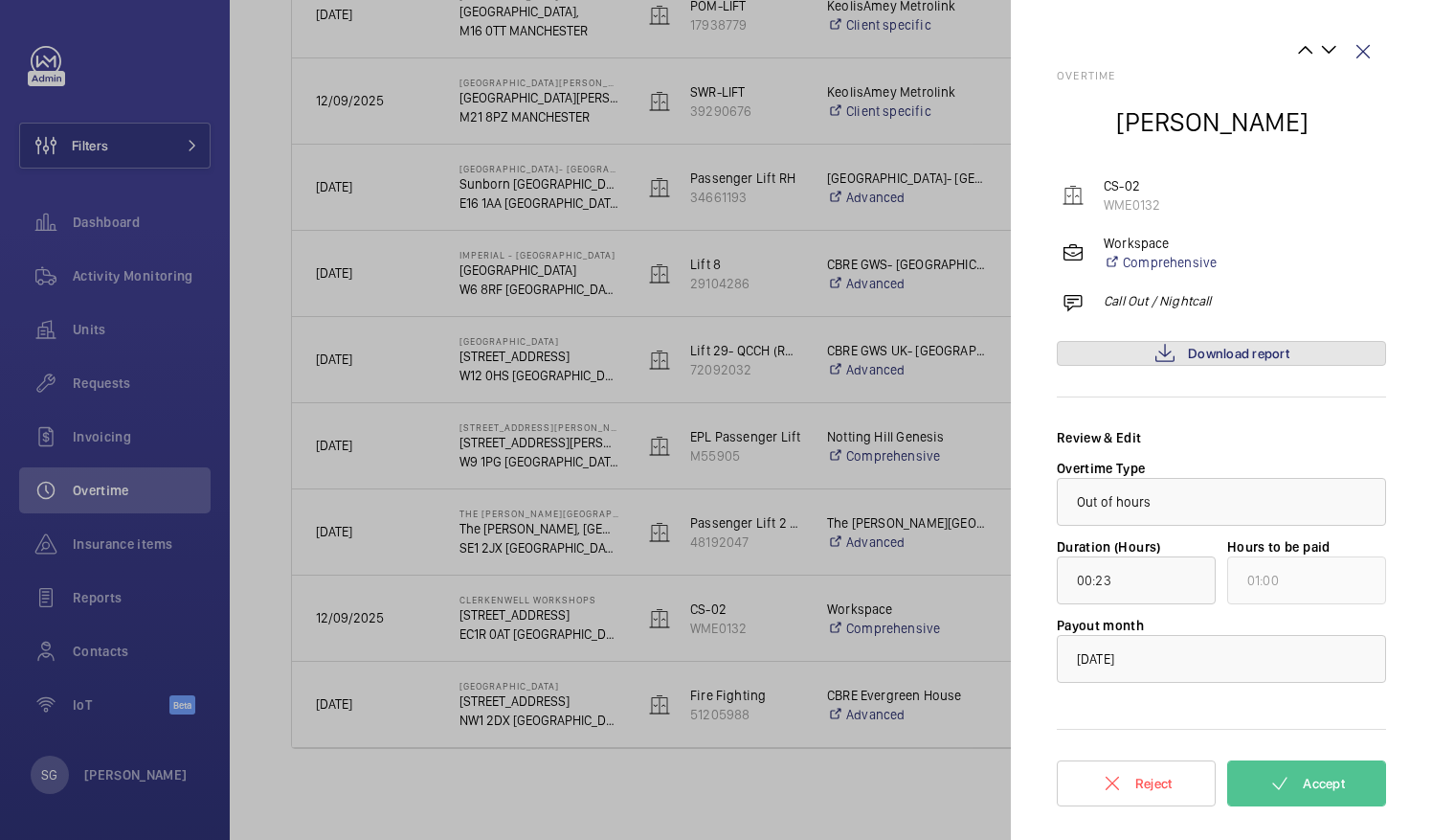
click at [1287, 358] on span "Download report" at bounding box center [1239, 354] width 101 height 16
click at [1331, 789] on button "Accept" at bounding box center [1307, 783] width 158 height 46
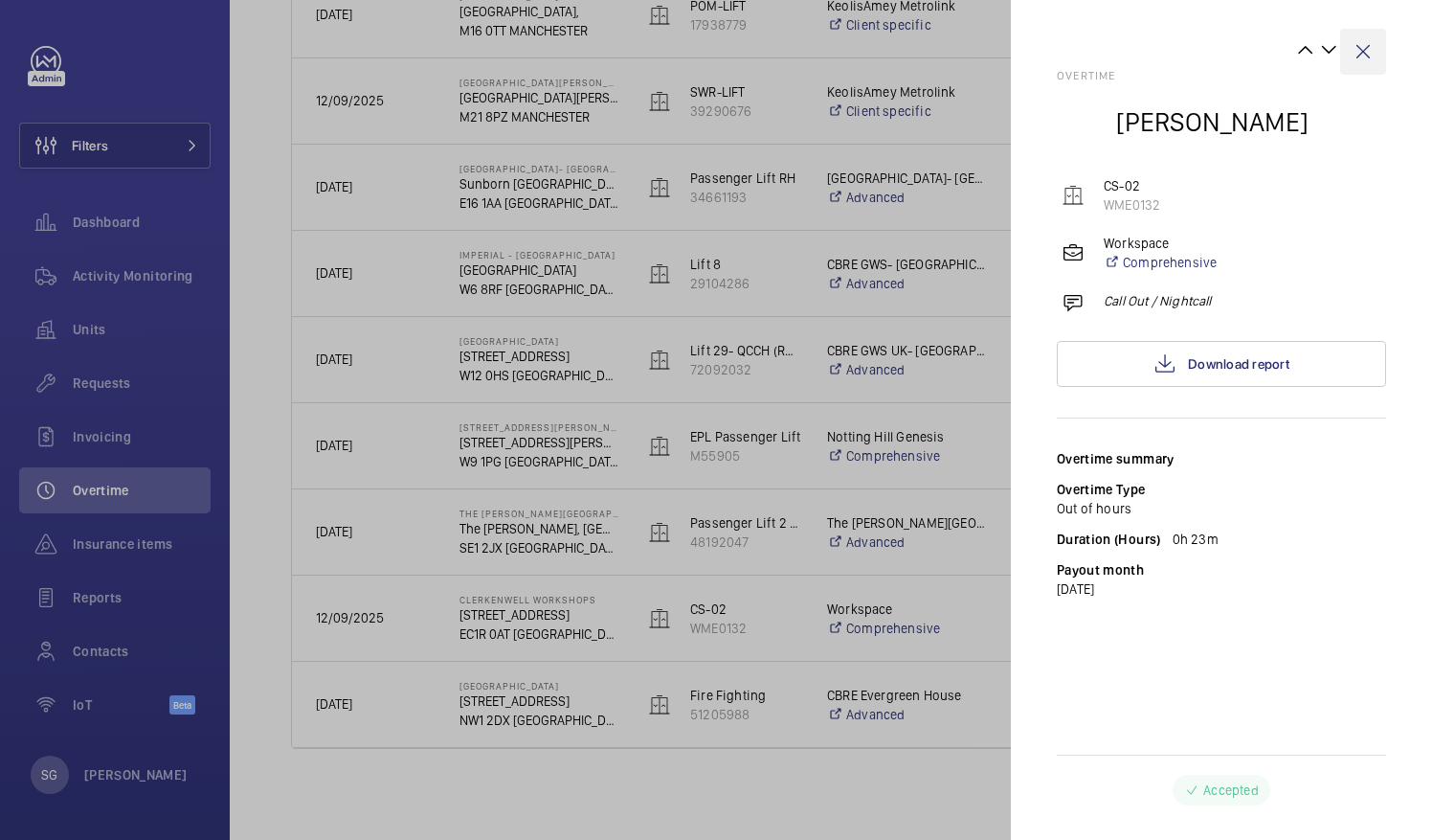
click at [1367, 48] on wm-front-icon-button at bounding box center [1363, 52] width 46 height 46
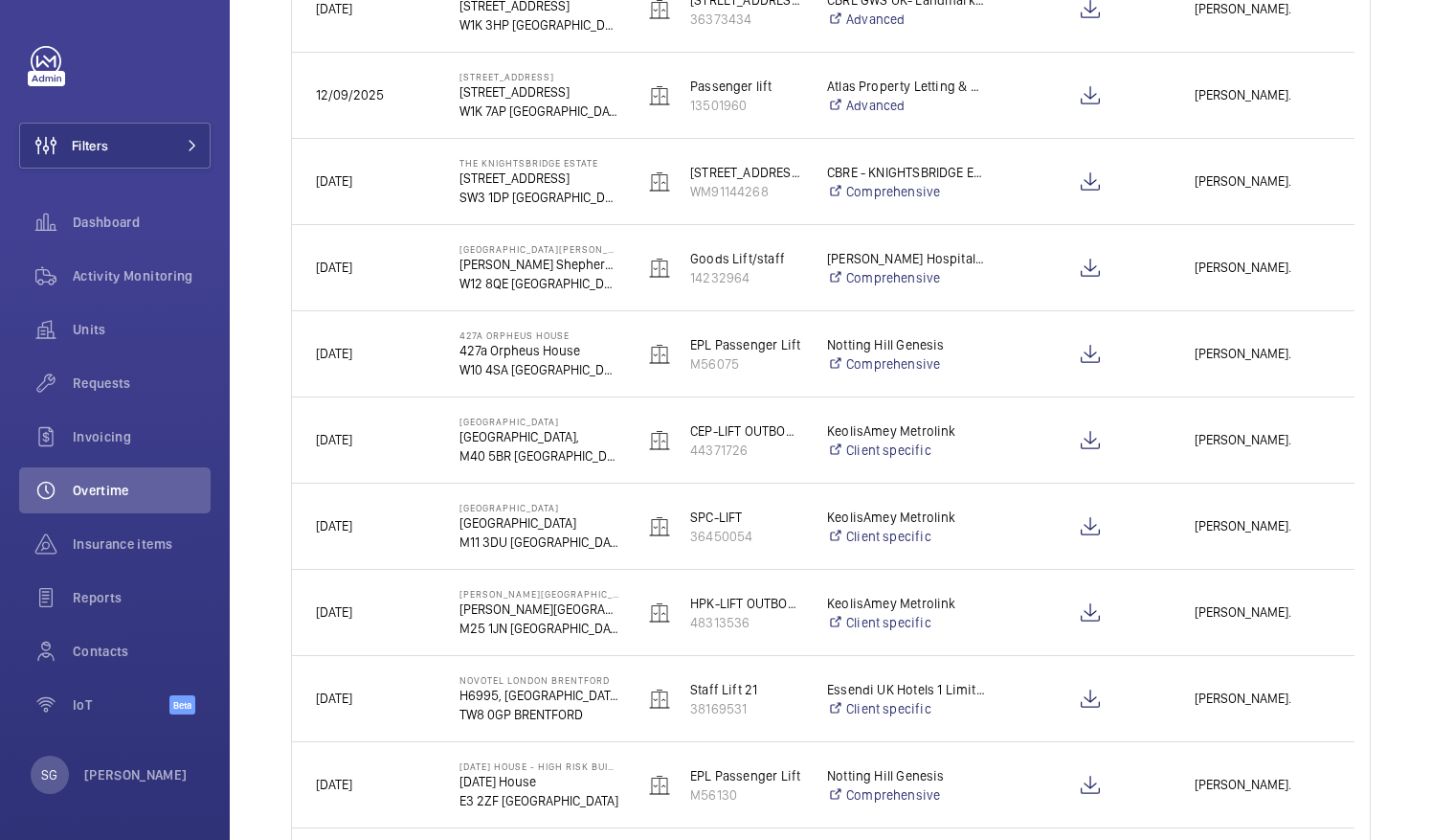
scroll to position [0, 0]
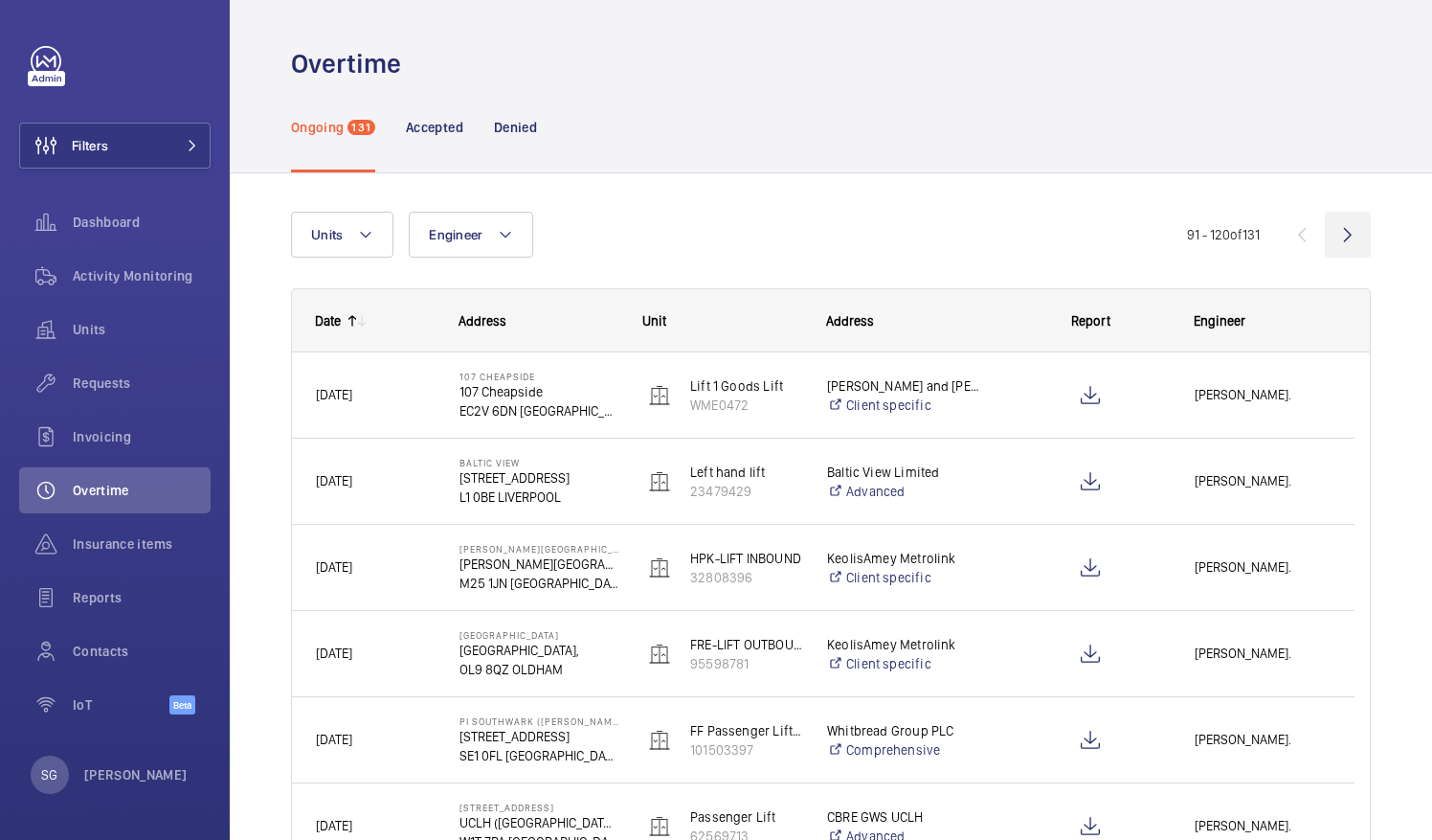
click at [1331, 230] on wm-front-icon-button at bounding box center [1347, 234] width 46 height 46
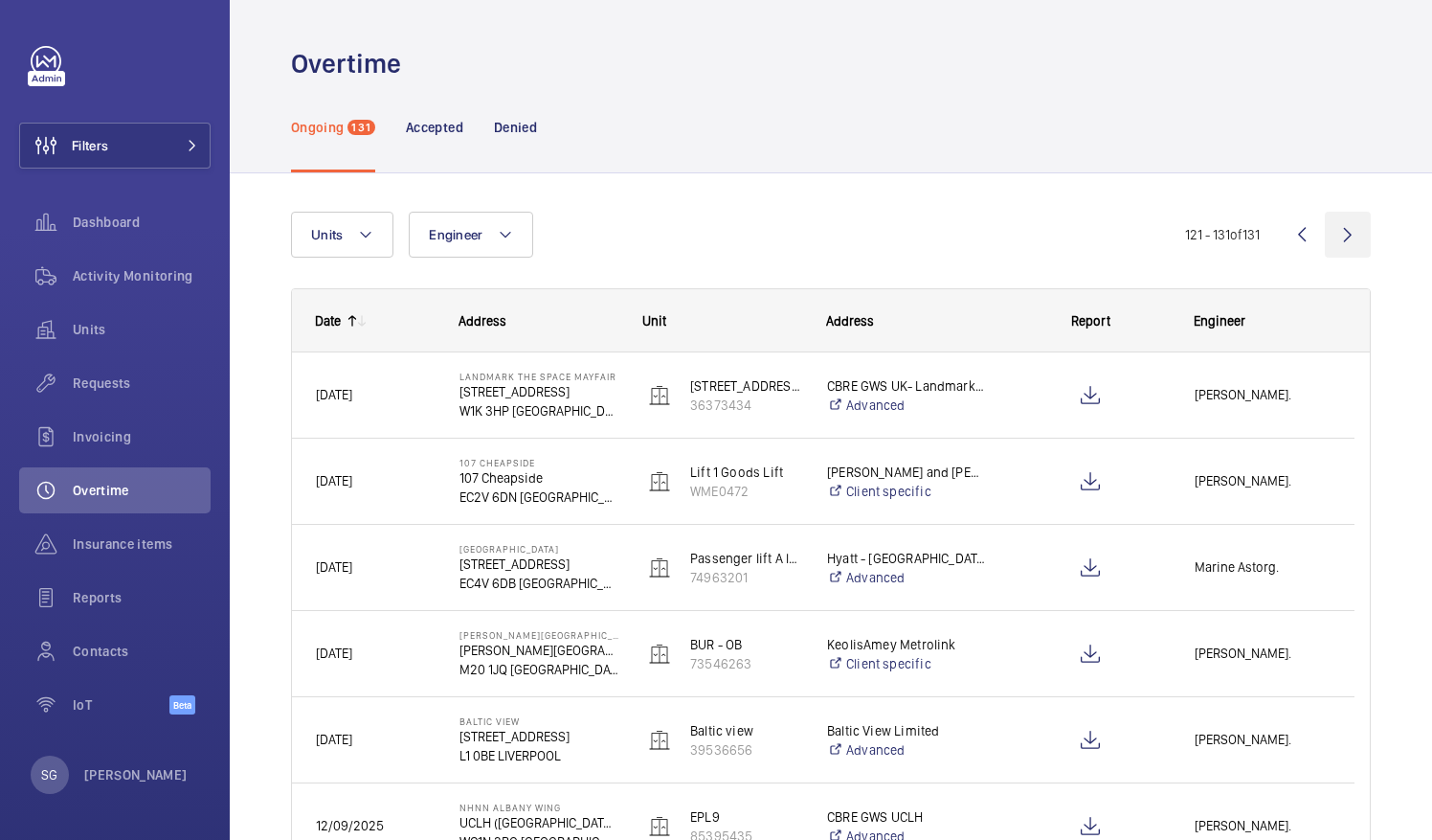
click at [1331, 230] on wm-front-icon-button at bounding box center [1347, 234] width 46 height 46
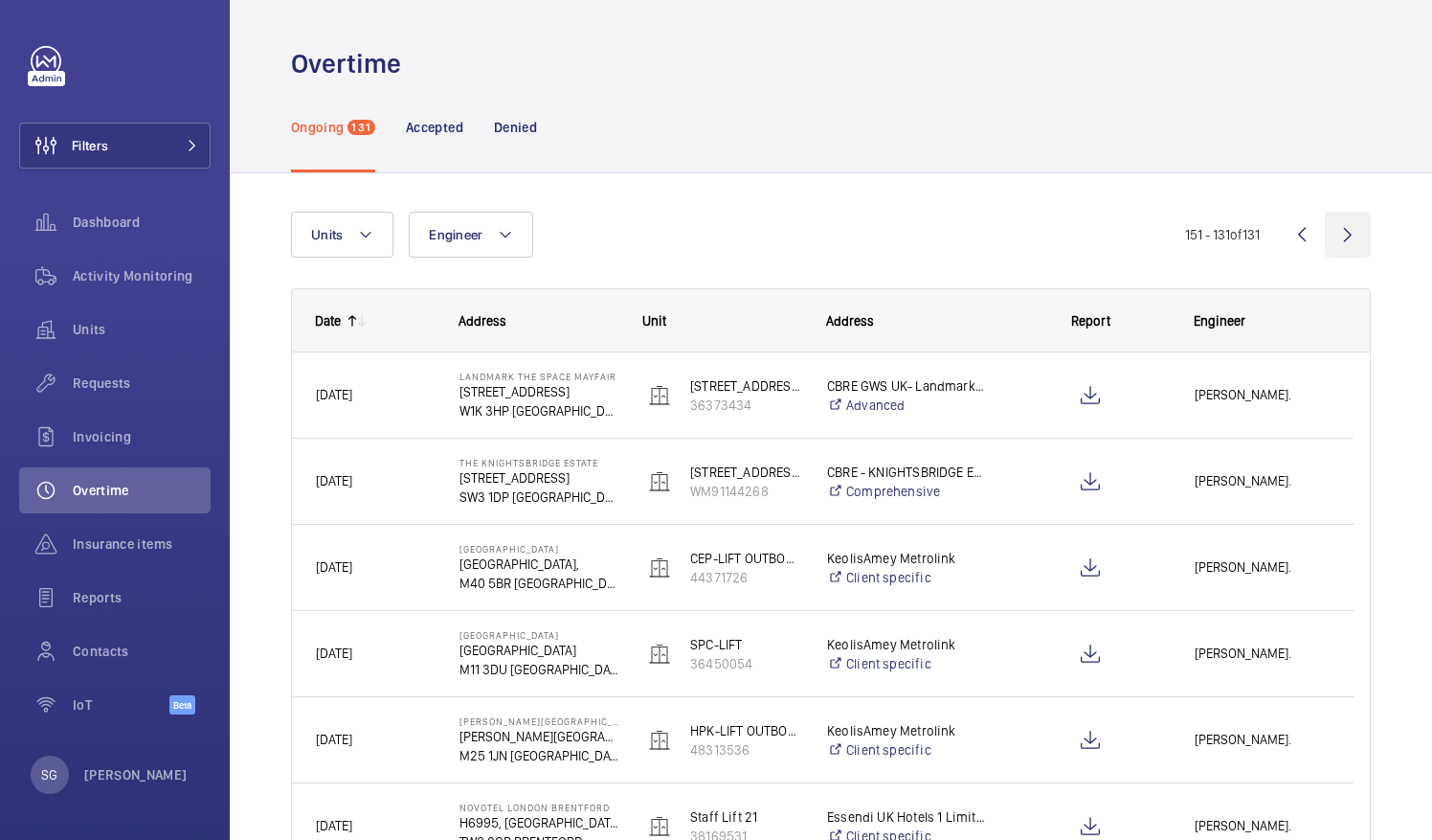
click at [1331, 230] on wm-front-icon-button at bounding box center [1347, 234] width 46 height 46
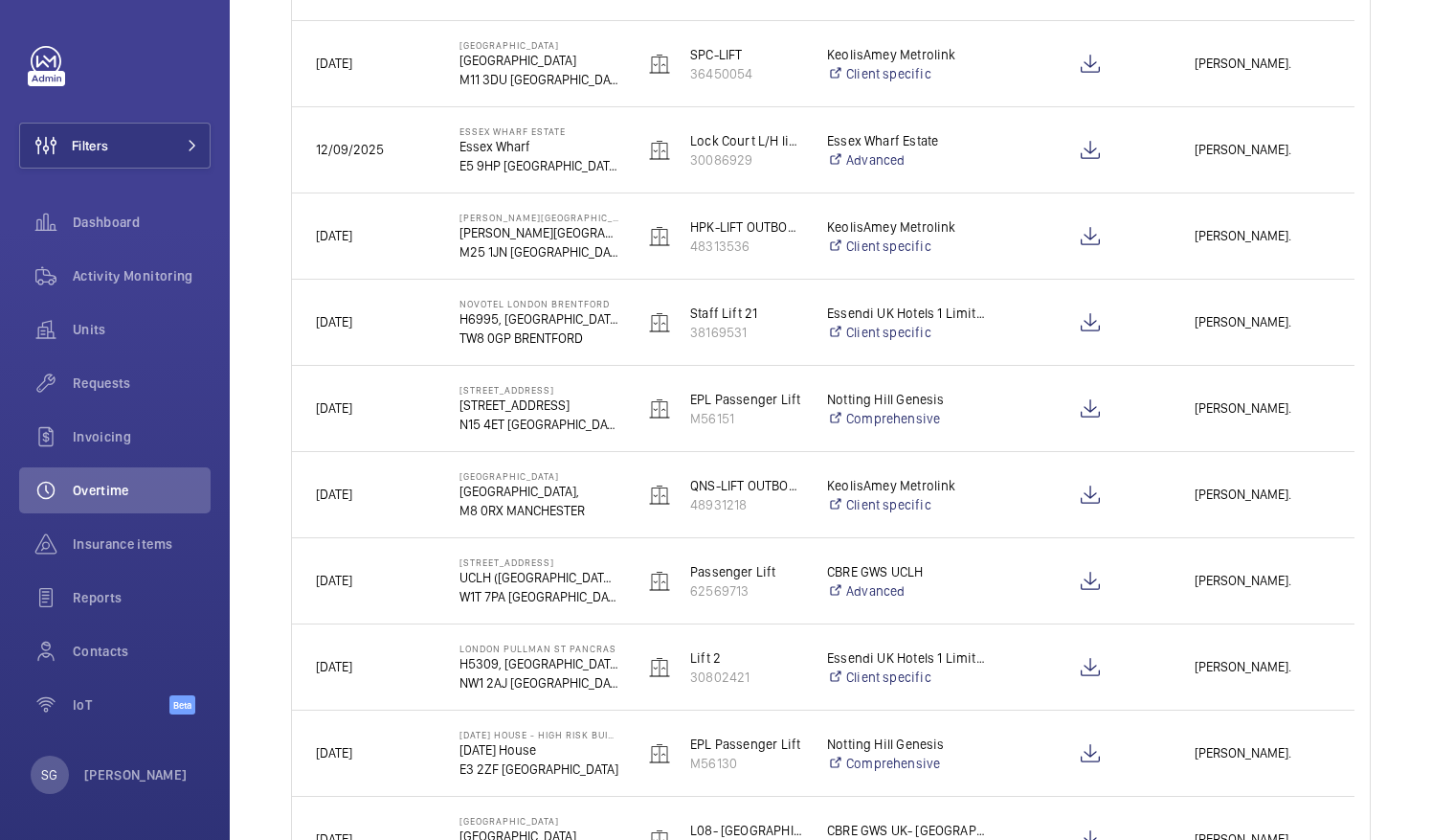
scroll to position [656, 0]
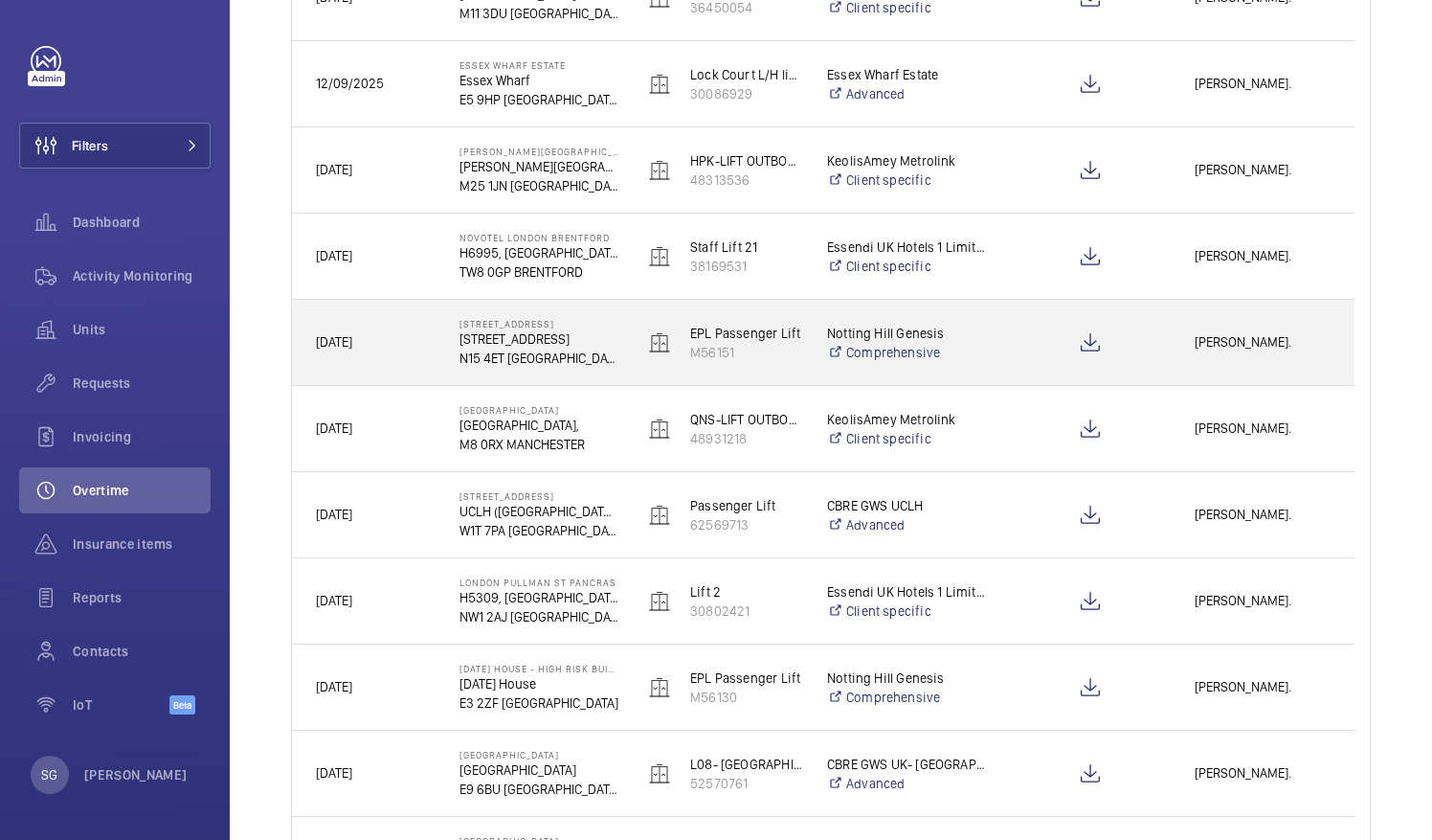
click at [1234, 349] on span "[PERSON_NAME]." at bounding box center [1263, 342] width 136 height 22
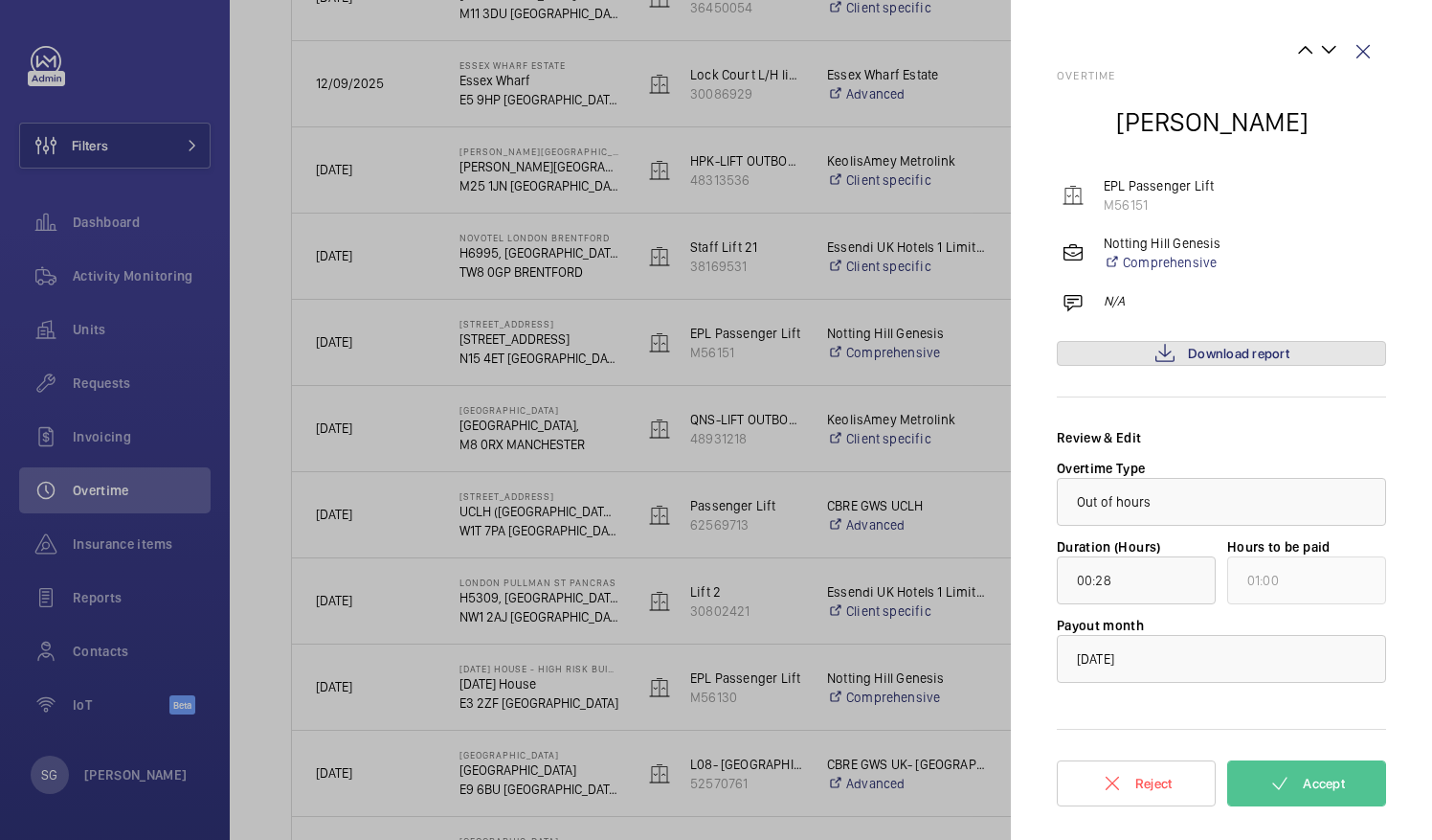
click at [1234, 349] on span "Download report" at bounding box center [1239, 354] width 101 height 16
click at [1296, 776] on button "Accept" at bounding box center [1307, 783] width 158 height 46
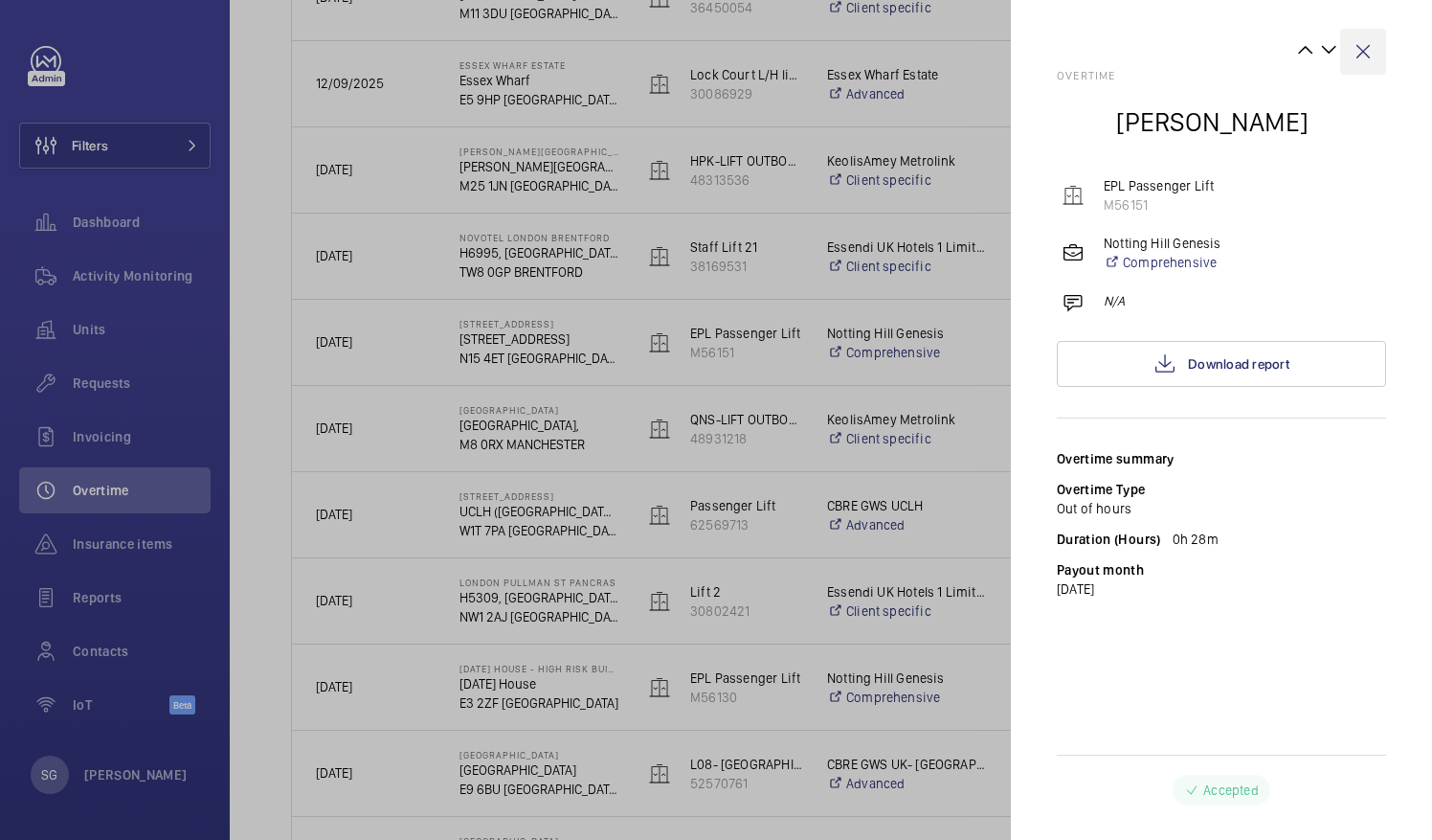
click at [1374, 52] on wm-front-icon-button at bounding box center [1363, 52] width 46 height 46
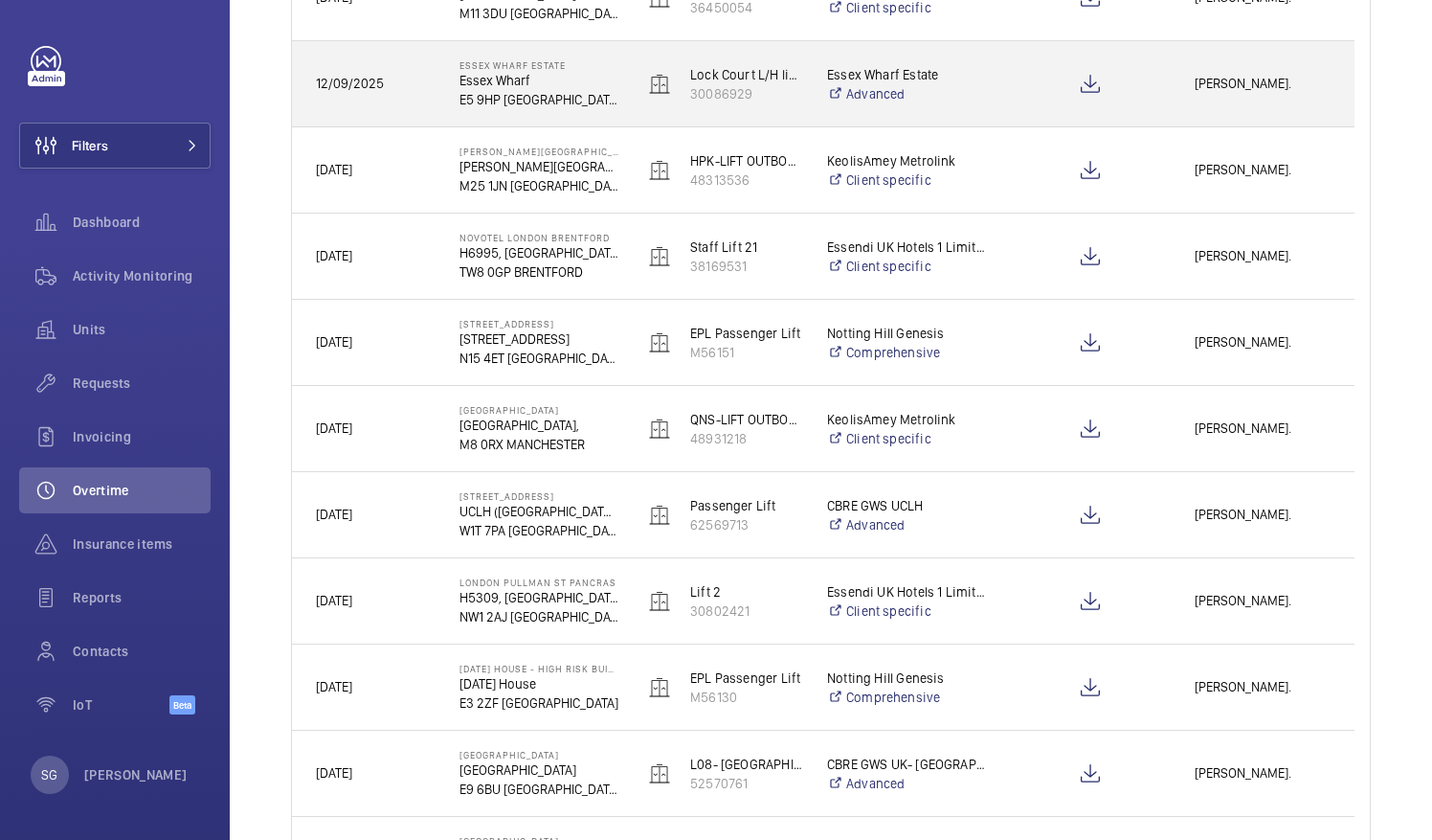
click at [1239, 98] on div "[PERSON_NAME]." at bounding box center [1262, 84] width 182 height 60
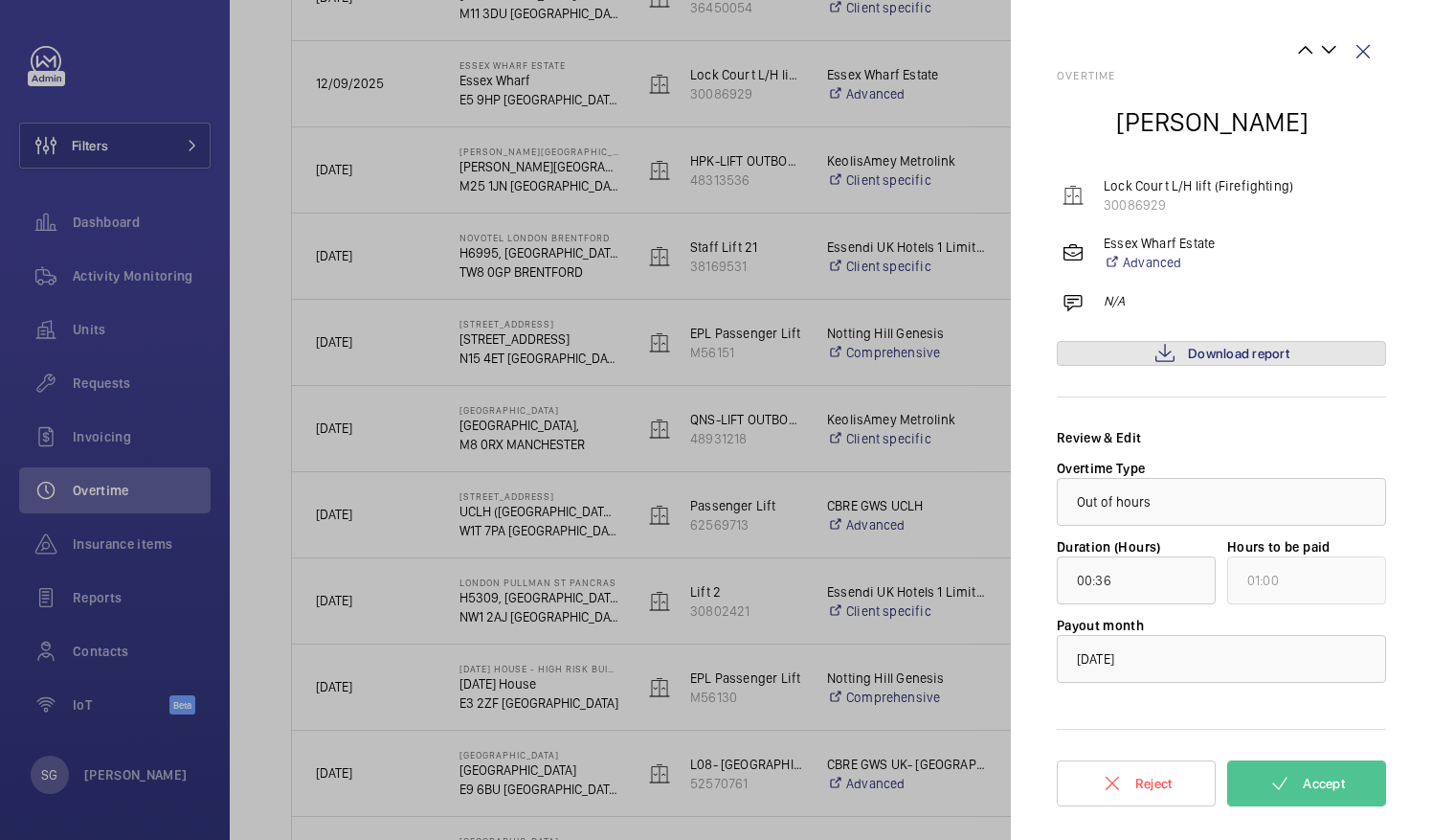
click at [1181, 352] on link "Download report" at bounding box center [1221, 354] width 330 height 25
click at [1256, 785] on button "Accept" at bounding box center [1307, 783] width 158 height 46
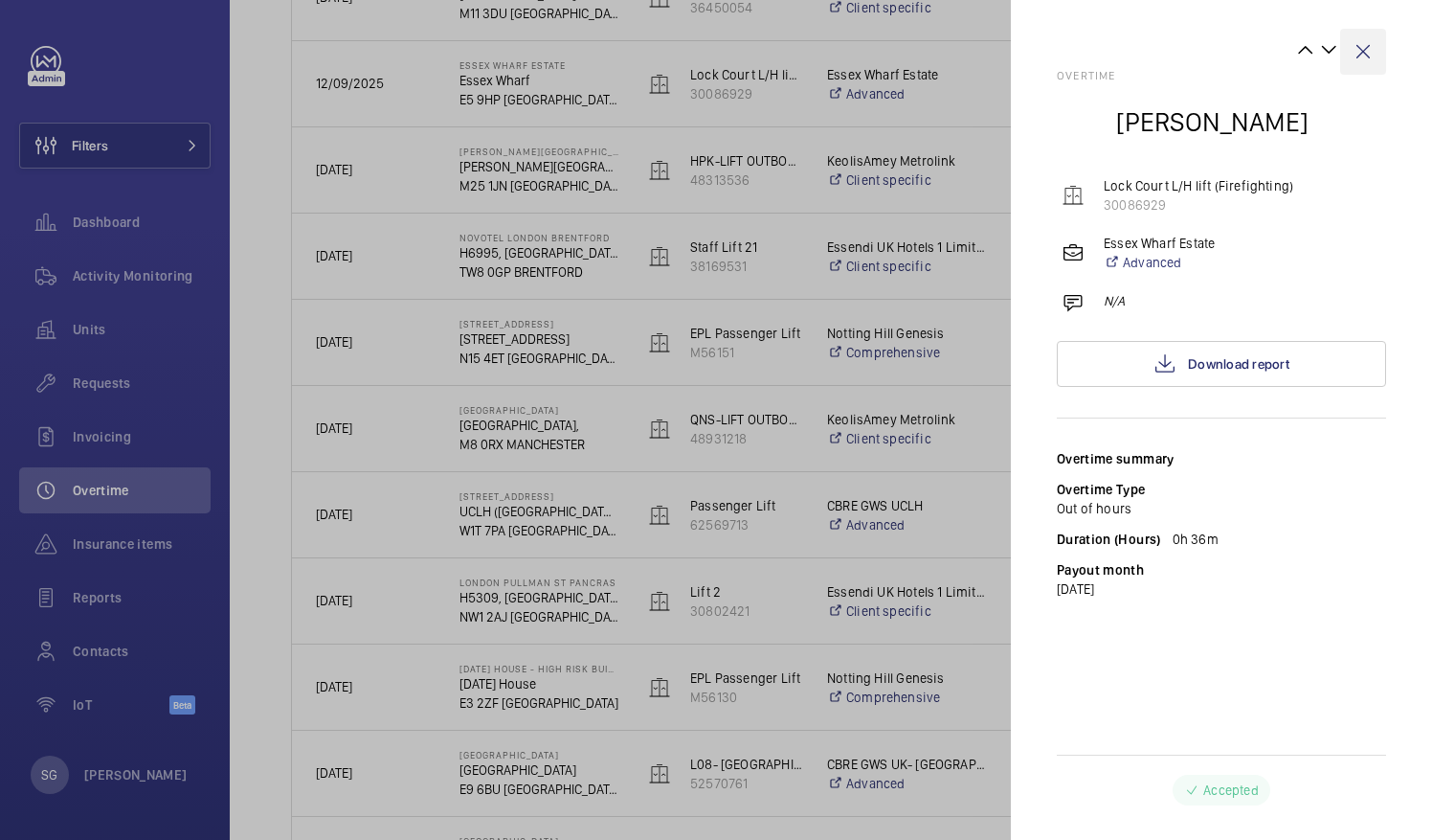
click at [1361, 44] on wm-front-icon-button at bounding box center [1363, 52] width 46 height 46
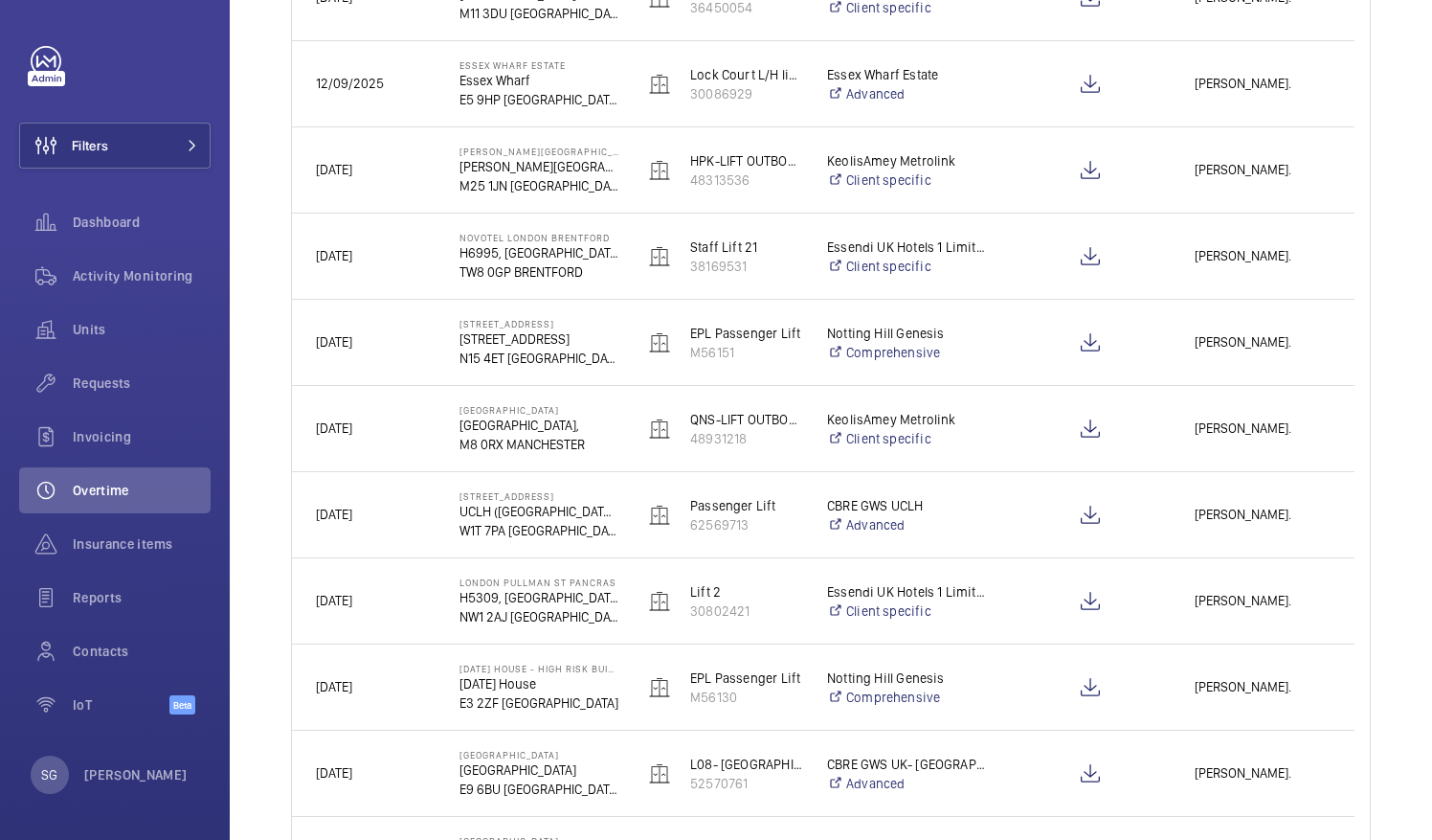
scroll to position [5, 0]
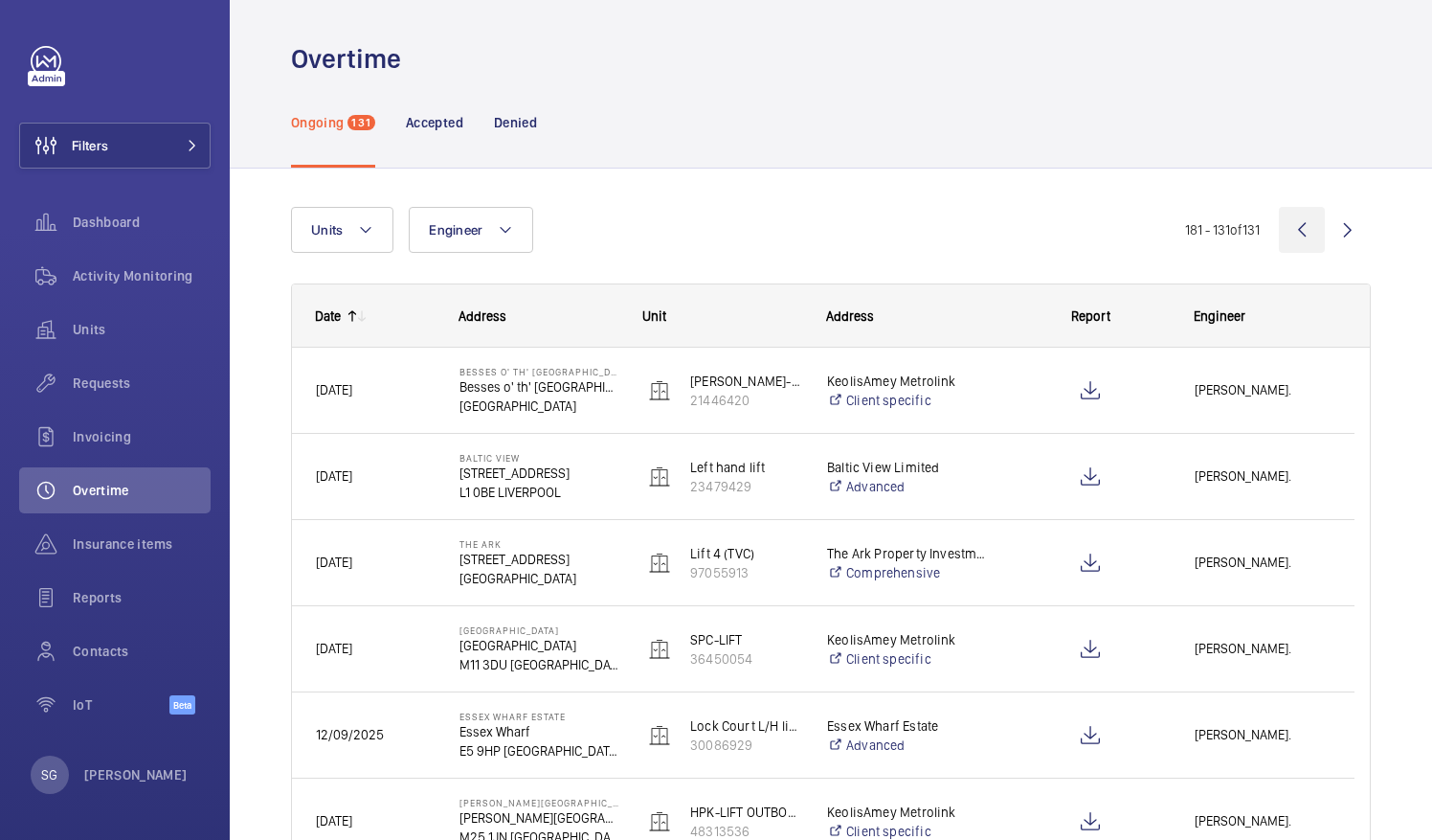
click at [1279, 229] on wm-front-icon-button at bounding box center [1302, 229] width 46 height 46
click at [1277, 229] on wm-front-pagination "181 - 131 of 131" at bounding box center [1277, 229] width 186 height 46
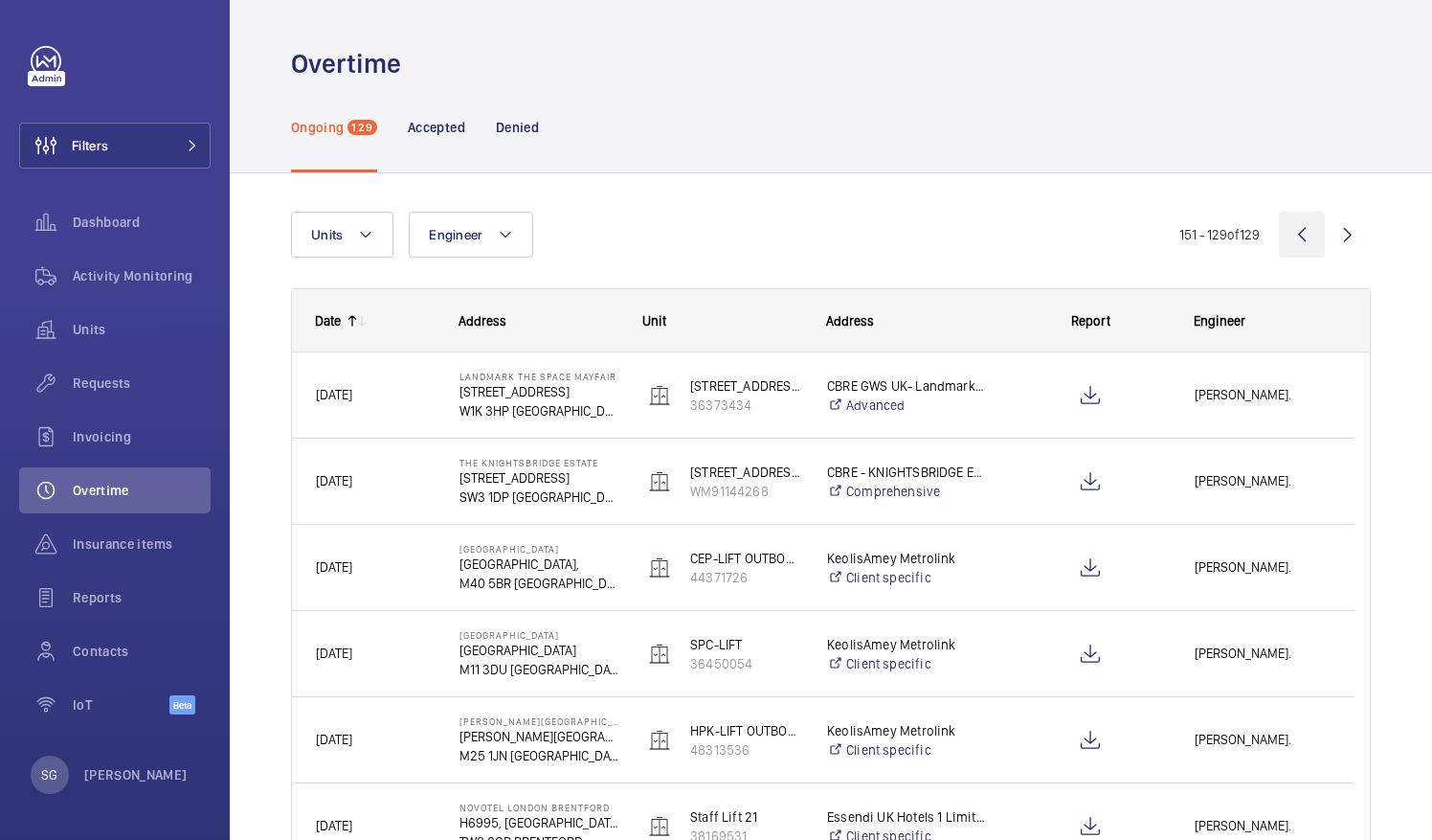
click at [1289, 229] on wm-front-icon-button at bounding box center [1302, 234] width 46 height 46
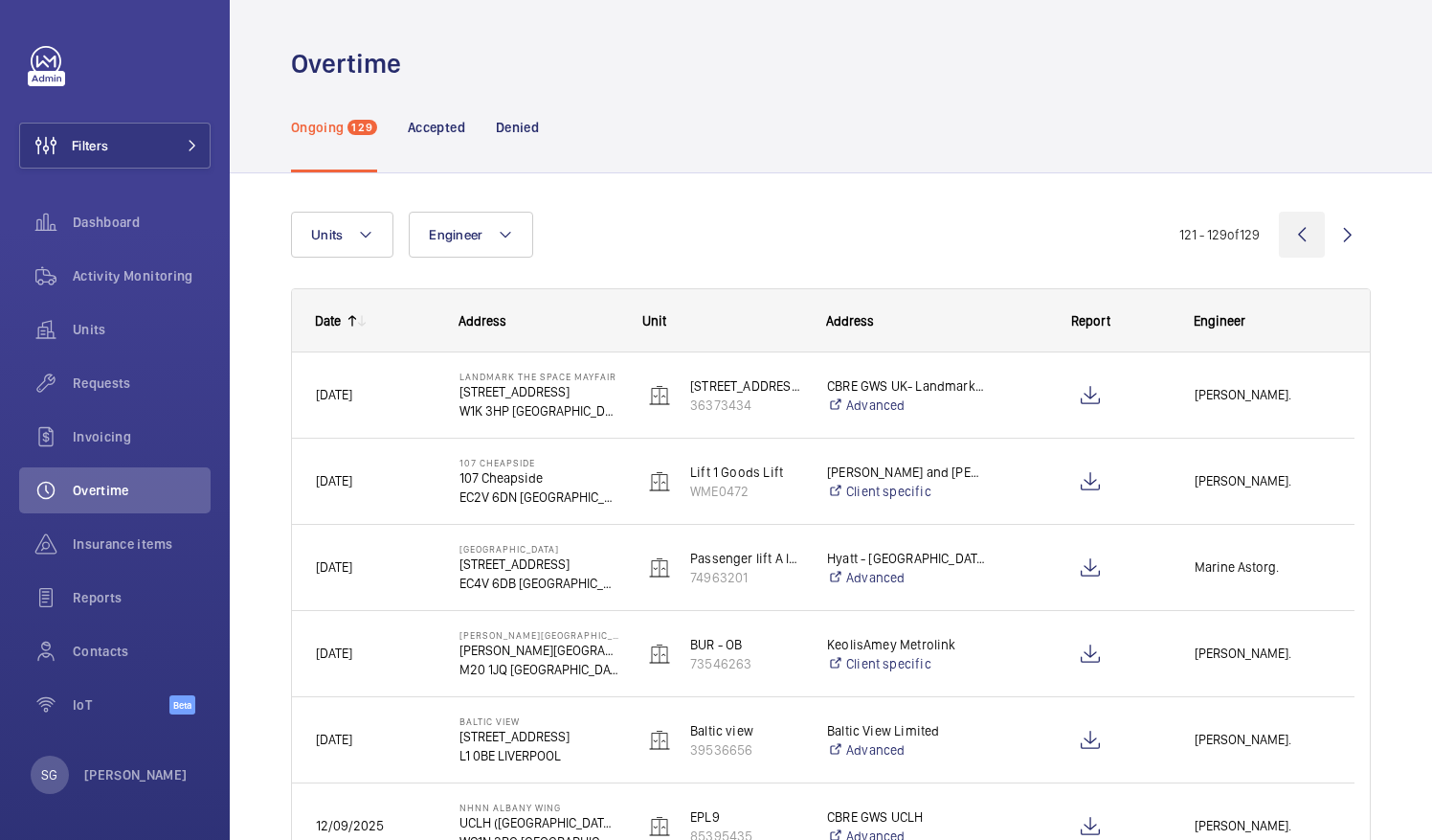
click at [1289, 229] on wm-front-icon-button at bounding box center [1302, 234] width 46 height 46
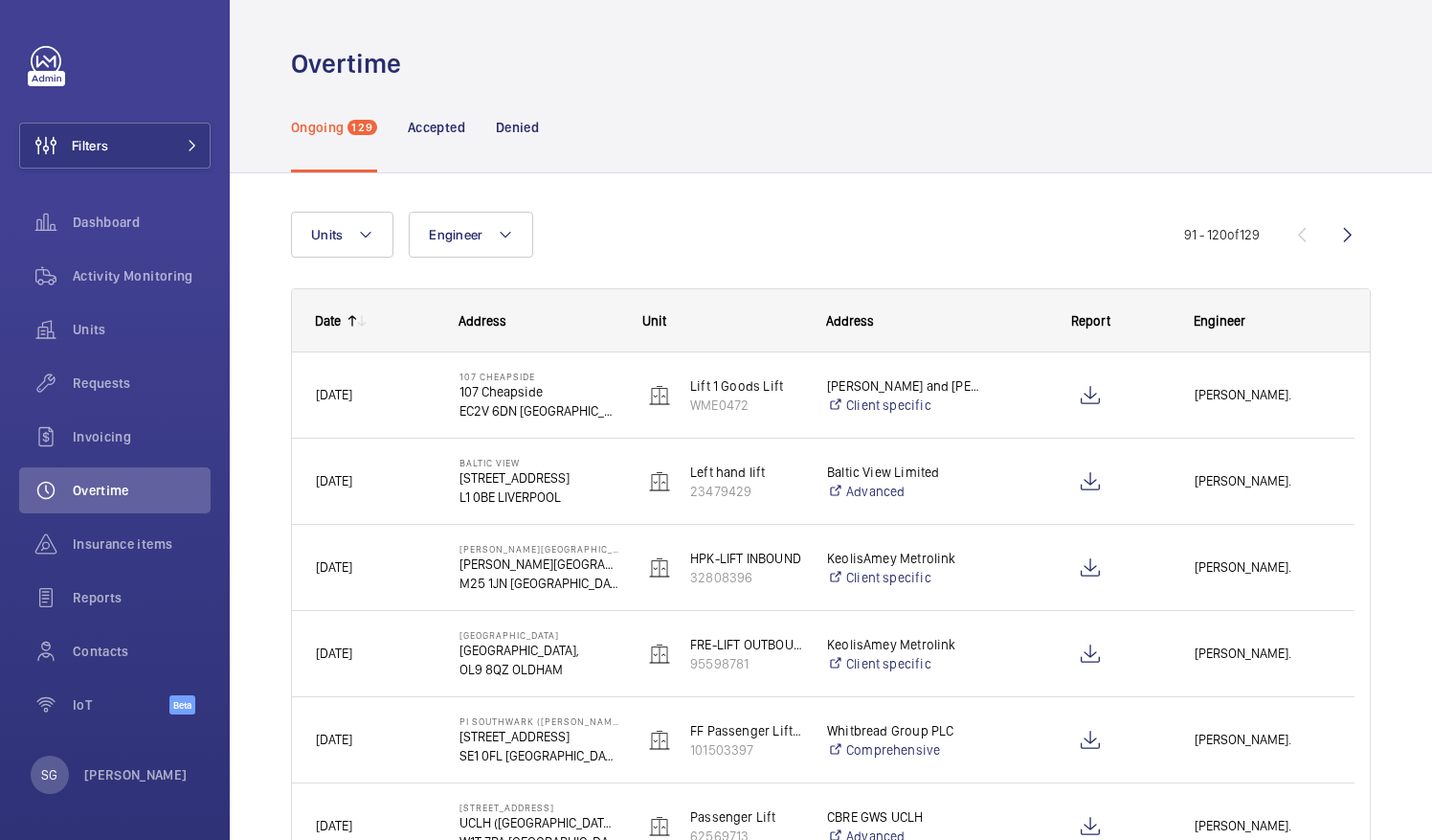
click at [1289, 229] on wm-front-pagination "91 - 120 of 129" at bounding box center [1277, 234] width 187 height 46
click at [1334, 245] on wm-front-icon-button at bounding box center [1347, 234] width 46 height 46
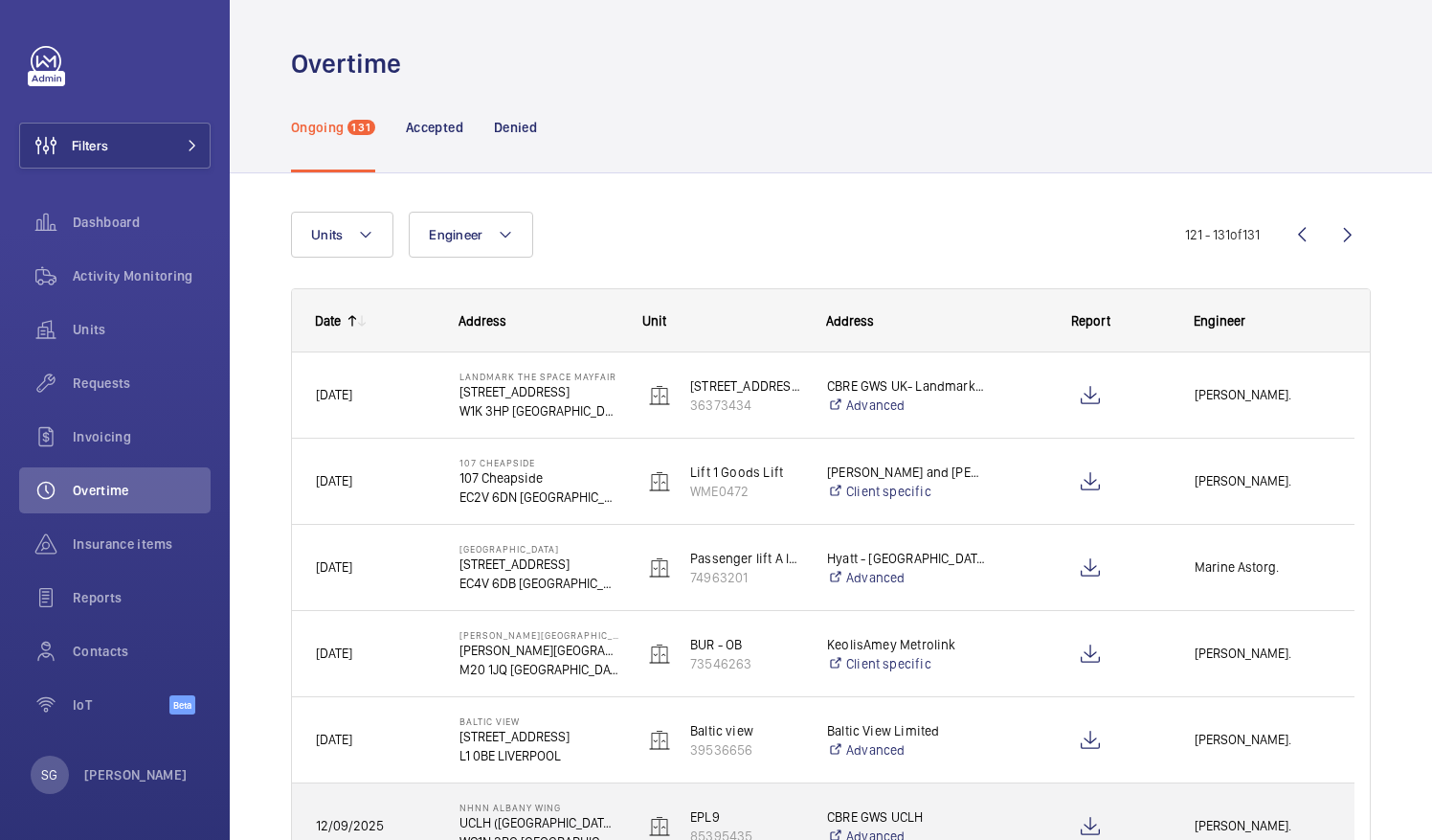
click at [1205, 818] on span "[PERSON_NAME]." at bounding box center [1263, 825] width 136 height 22
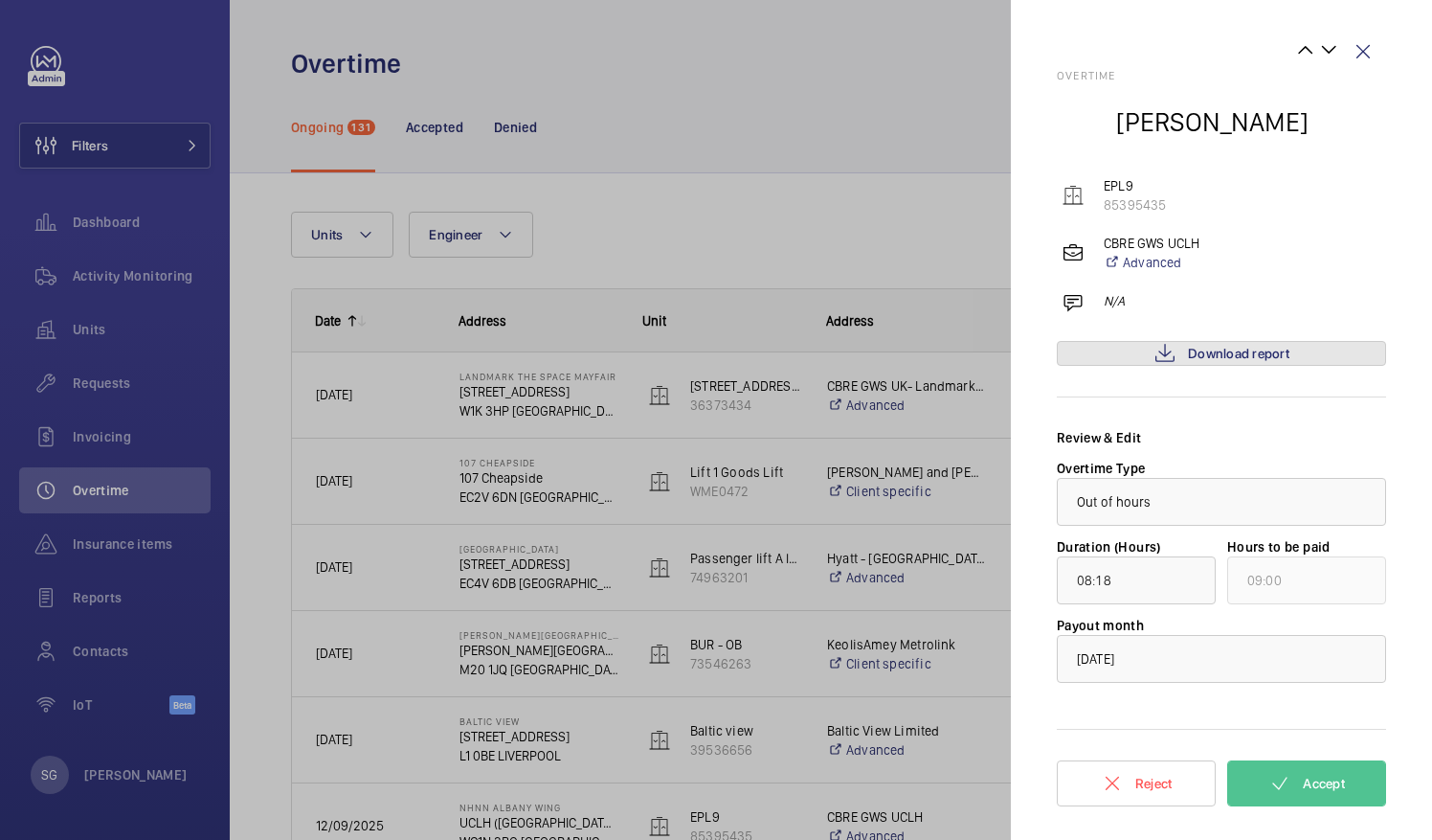
click at [1162, 348] on mat-icon at bounding box center [1166, 354] width 23 height 23
click at [1124, 787] on button "Reject" at bounding box center [1135, 783] width 158 height 46
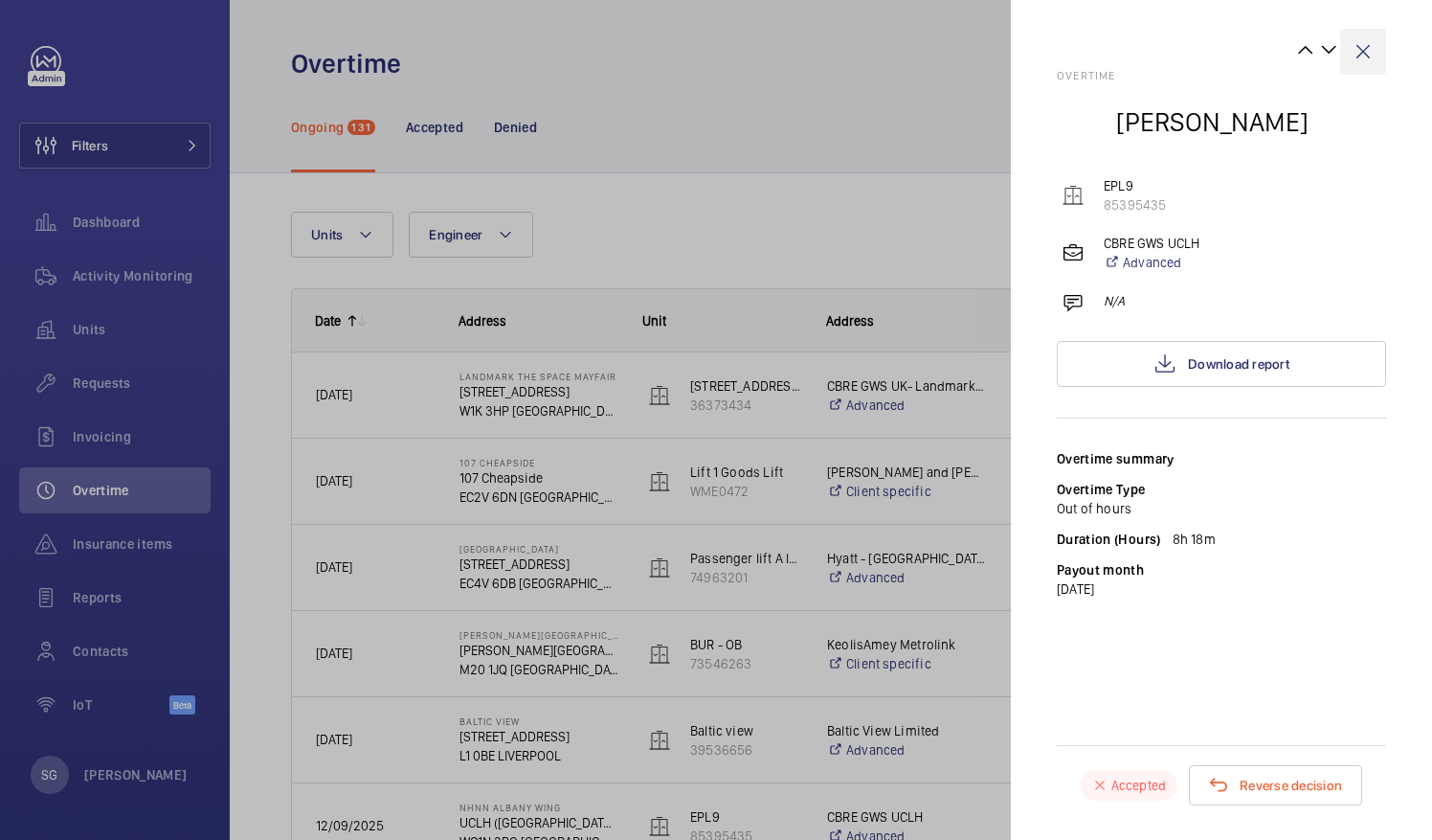
click at [1365, 44] on wm-front-icon-button at bounding box center [1363, 52] width 46 height 46
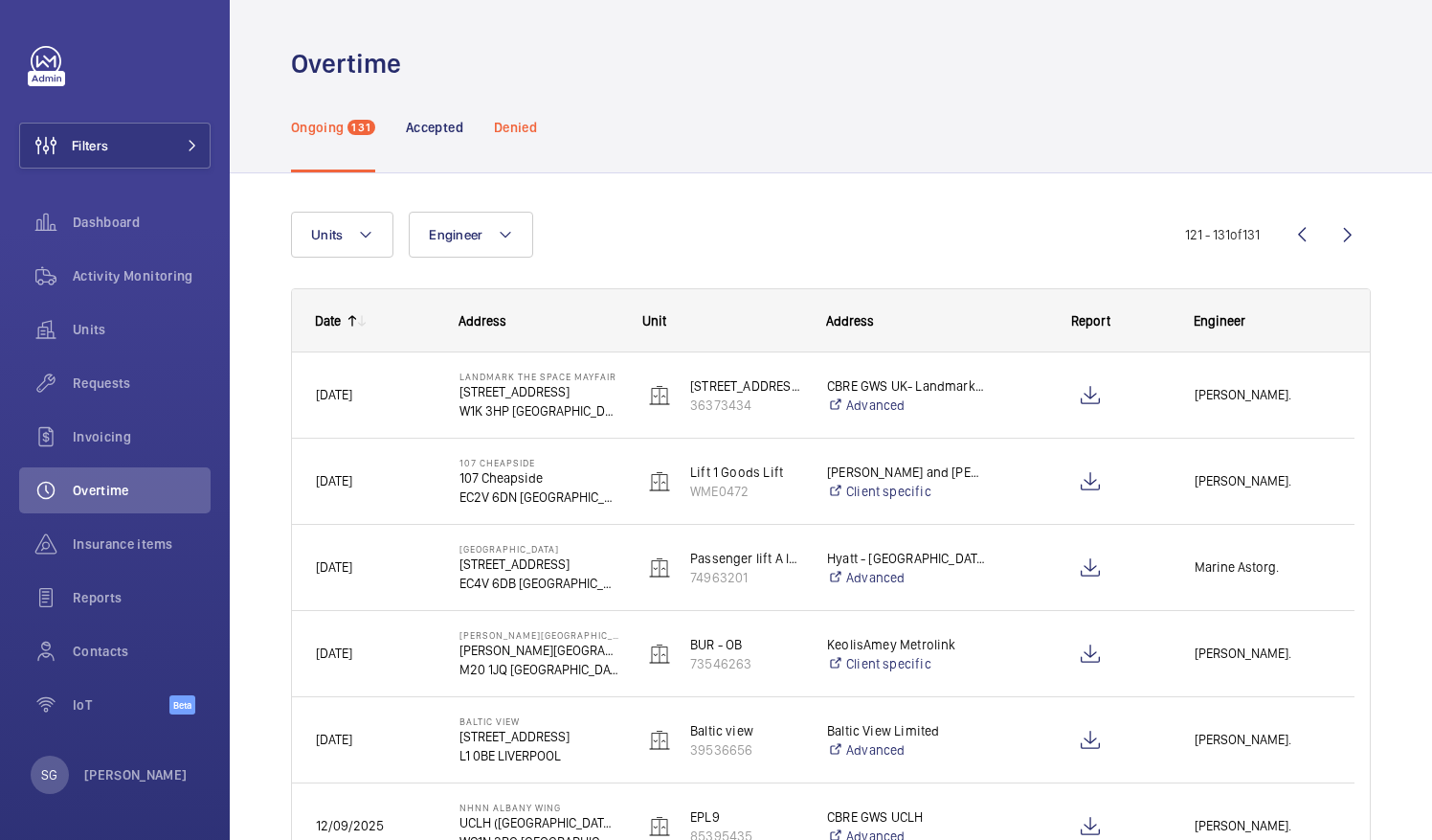
click at [515, 118] on p "Denied" at bounding box center [515, 127] width 43 height 19
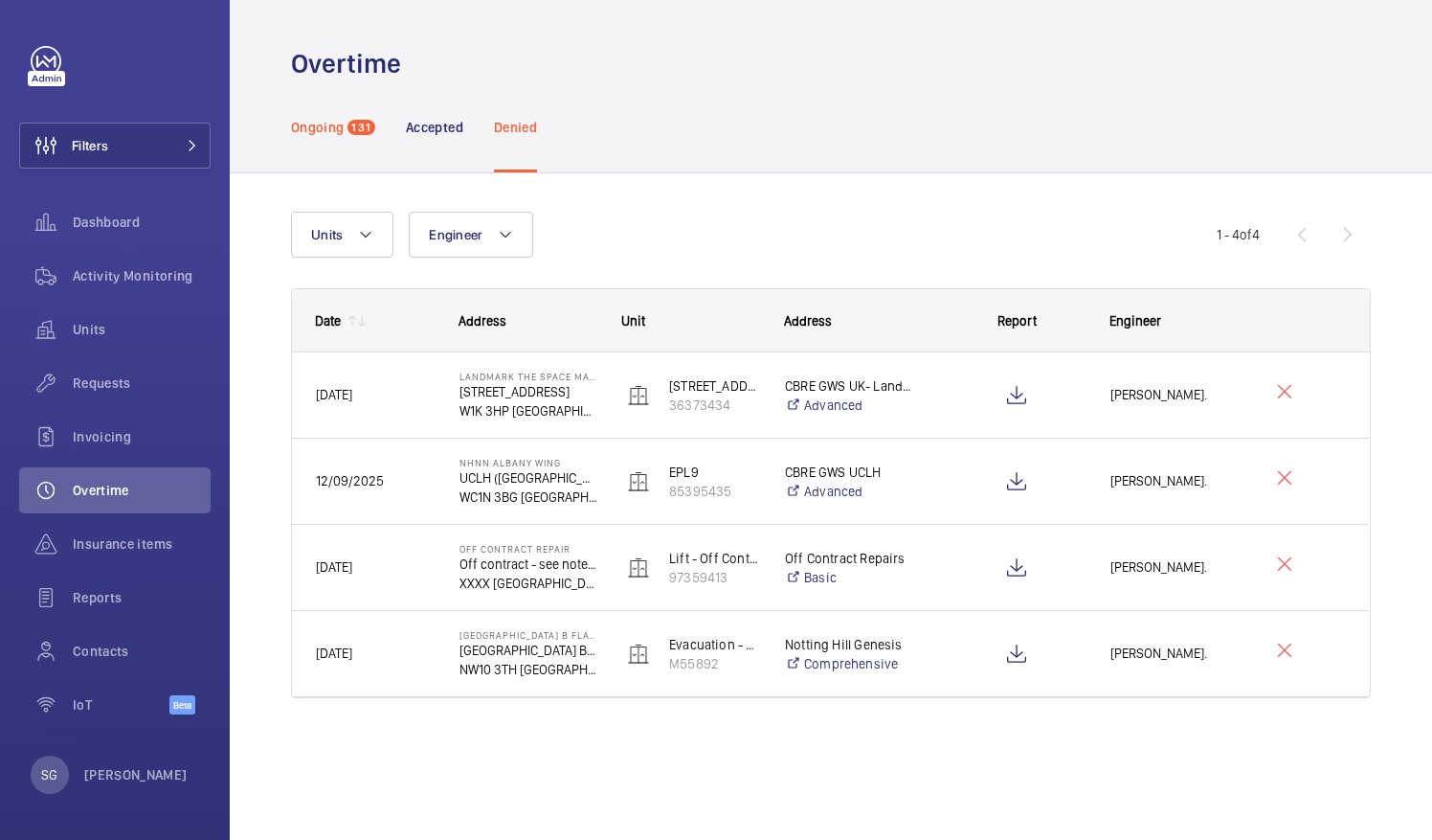
click at [357, 117] on div "Ongoing 131" at bounding box center [332, 127] width 85 height 91
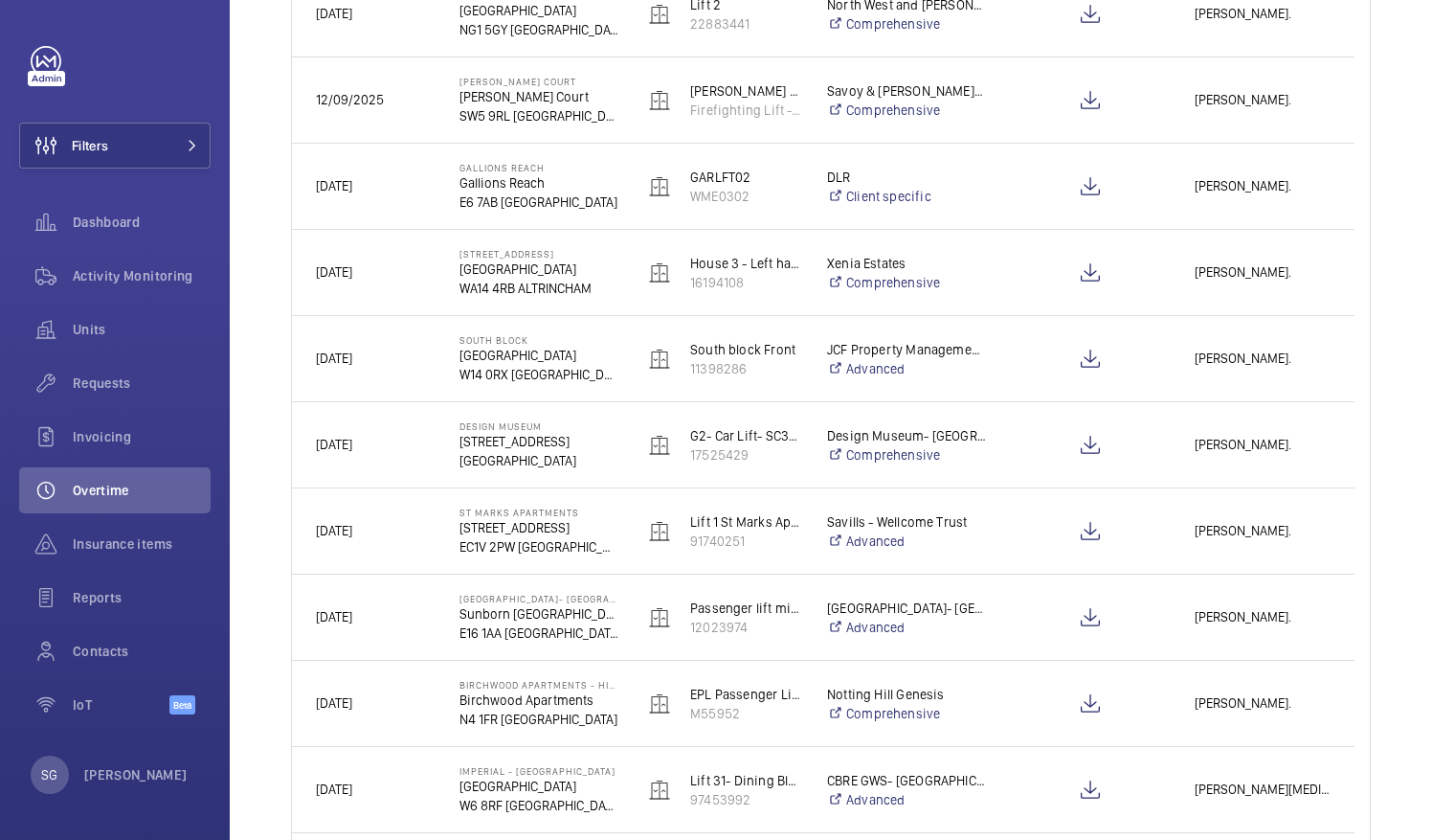
scroll to position [1332, 0]
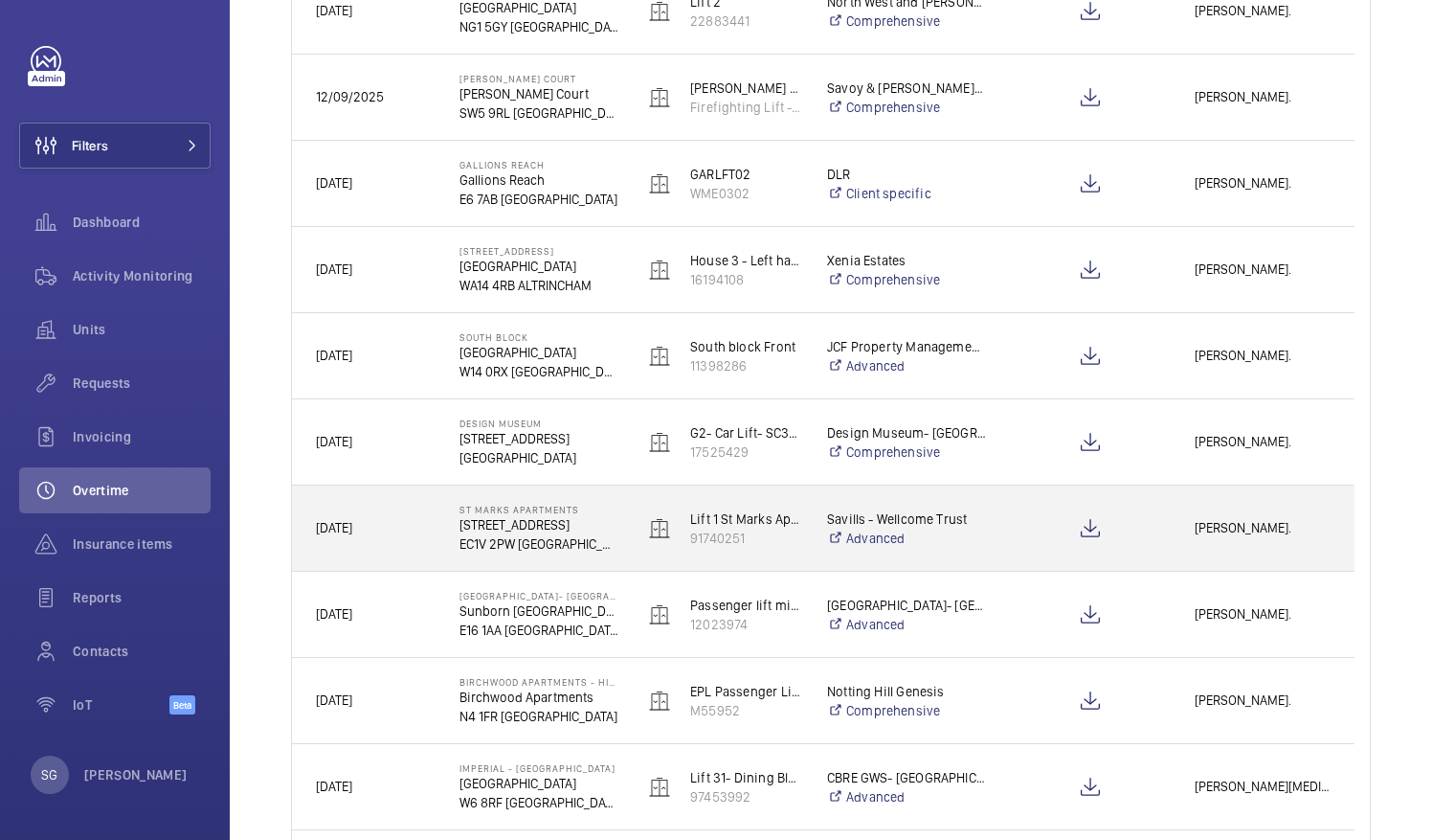
click at [1287, 544] on div "[PERSON_NAME]." at bounding box center [1262, 528] width 182 height 60
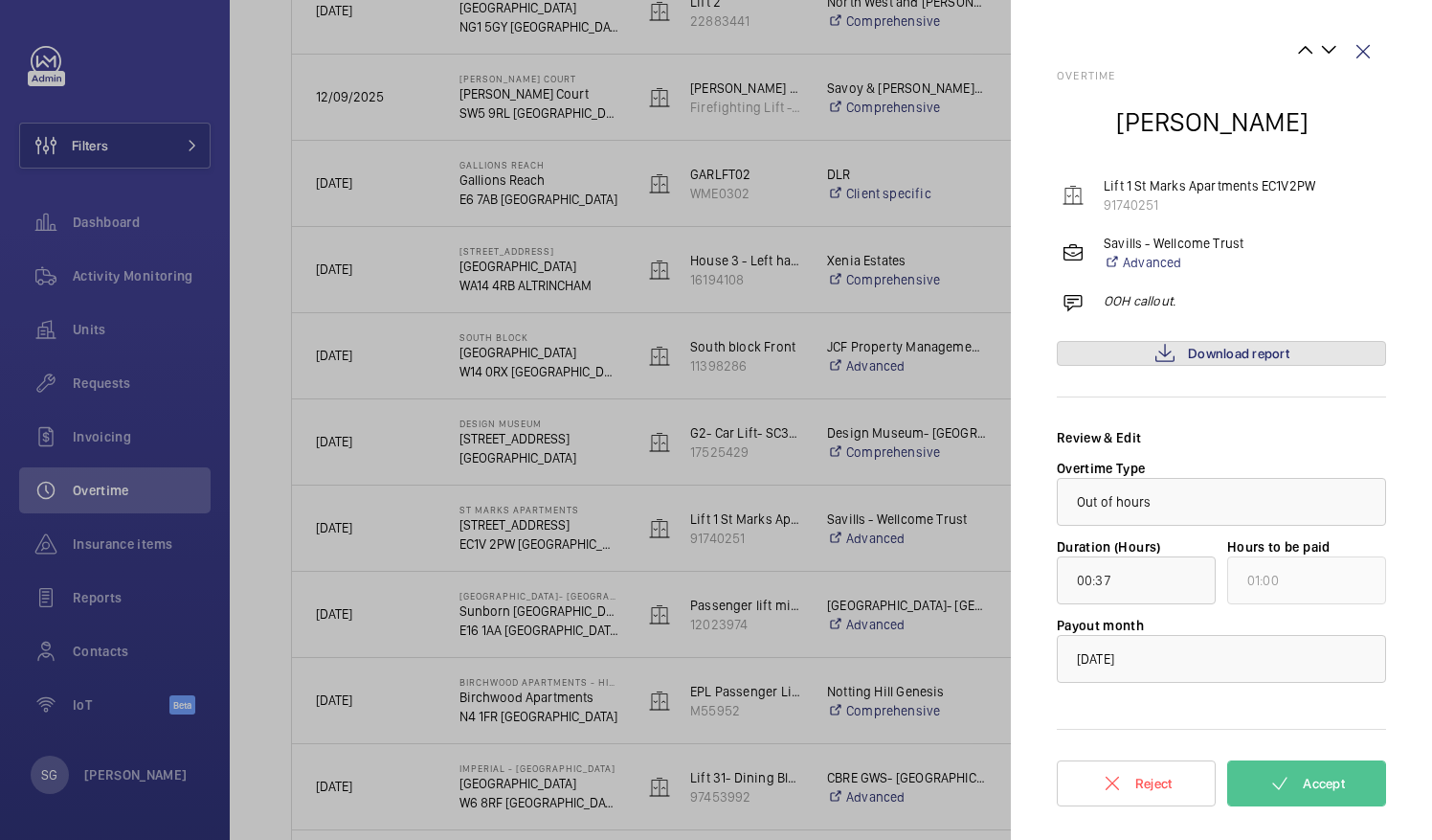
click at [1165, 351] on mat-icon at bounding box center [1166, 354] width 23 height 23
click at [1369, 53] on wm-front-icon-button at bounding box center [1363, 52] width 46 height 46
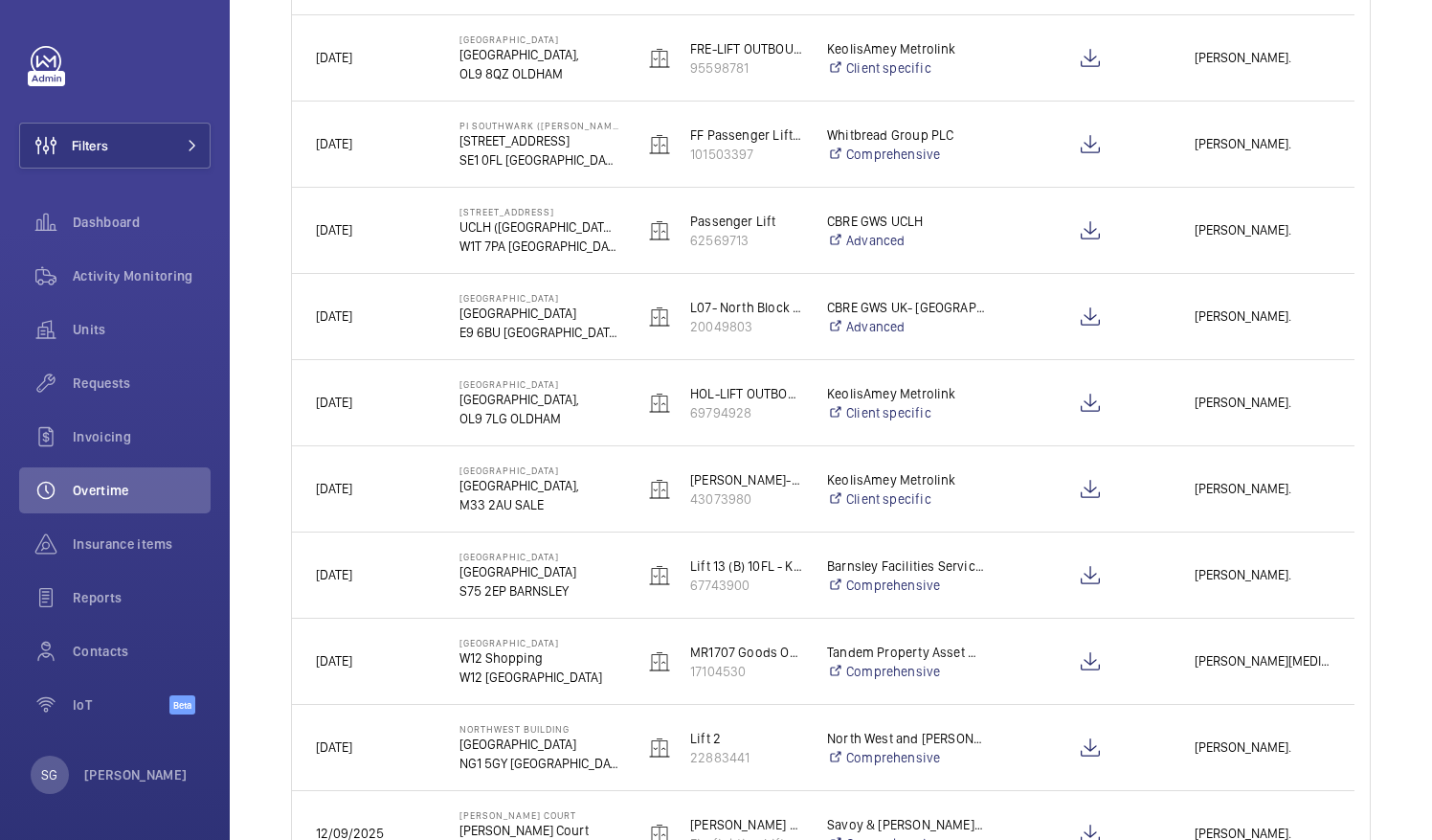
scroll to position [133, 0]
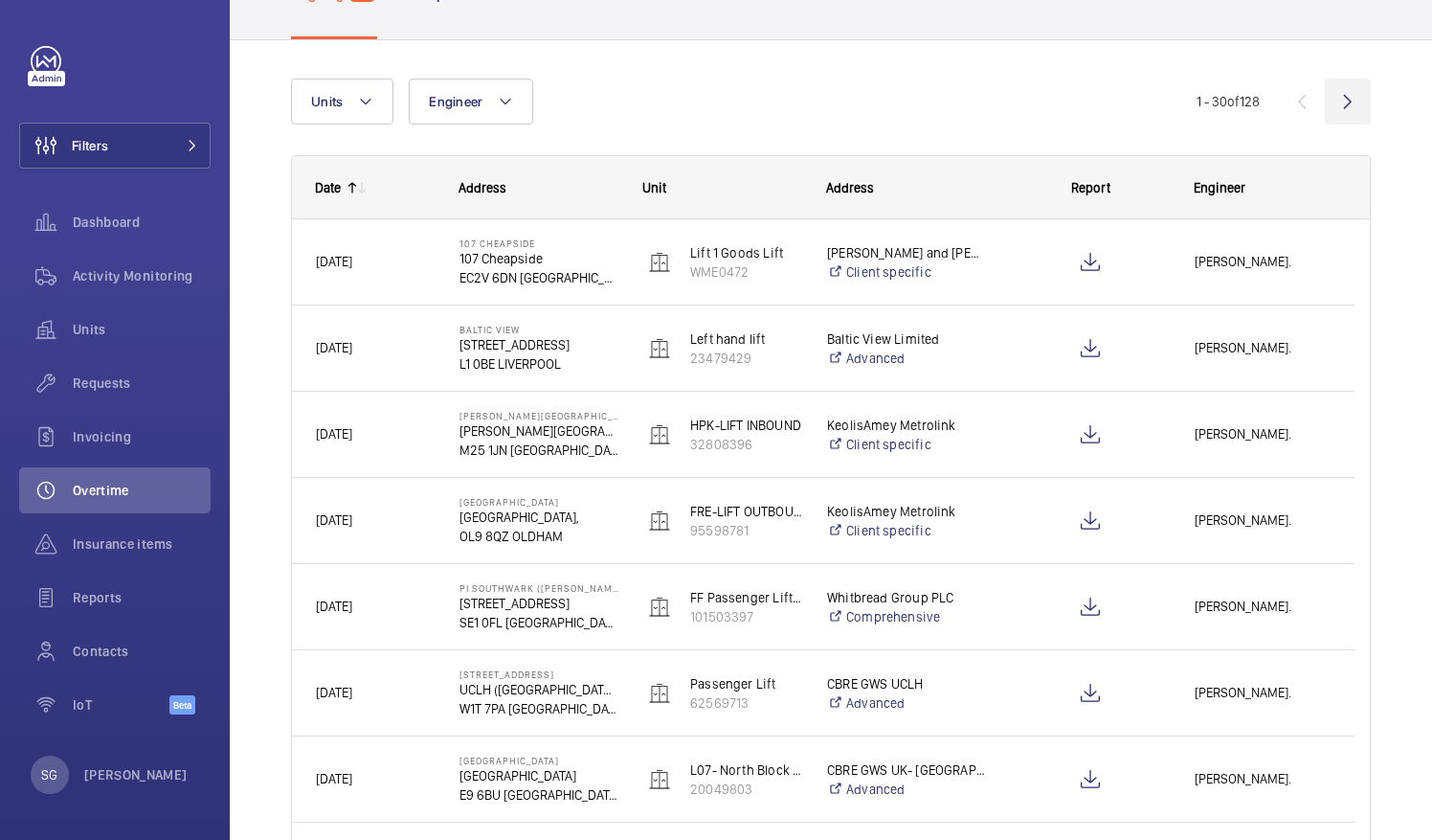
click at [1330, 106] on wm-front-icon-button at bounding box center [1347, 101] width 46 height 46
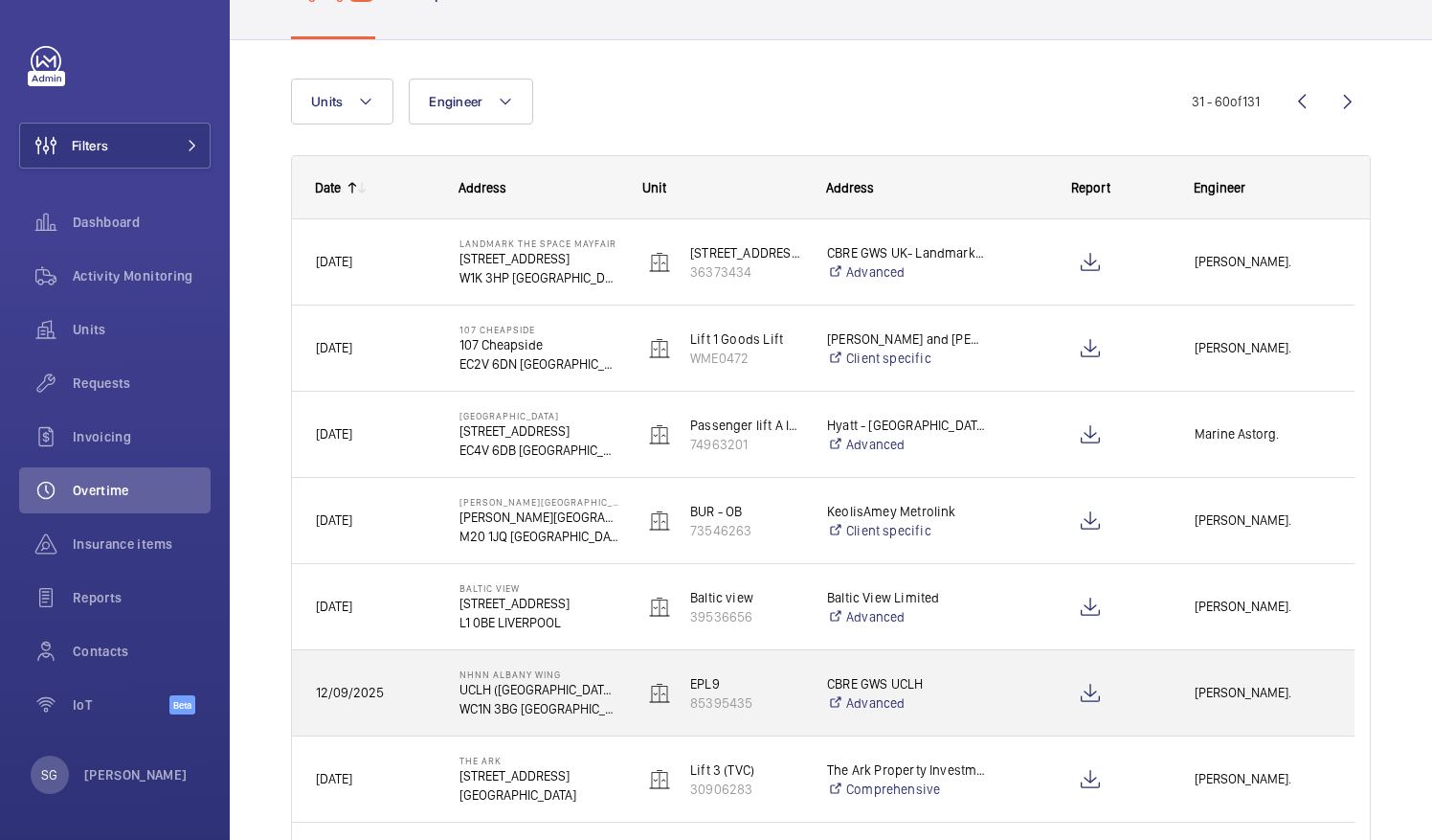
click at [1179, 676] on div "[PERSON_NAME]." at bounding box center [1262, 692] width 182 height 60
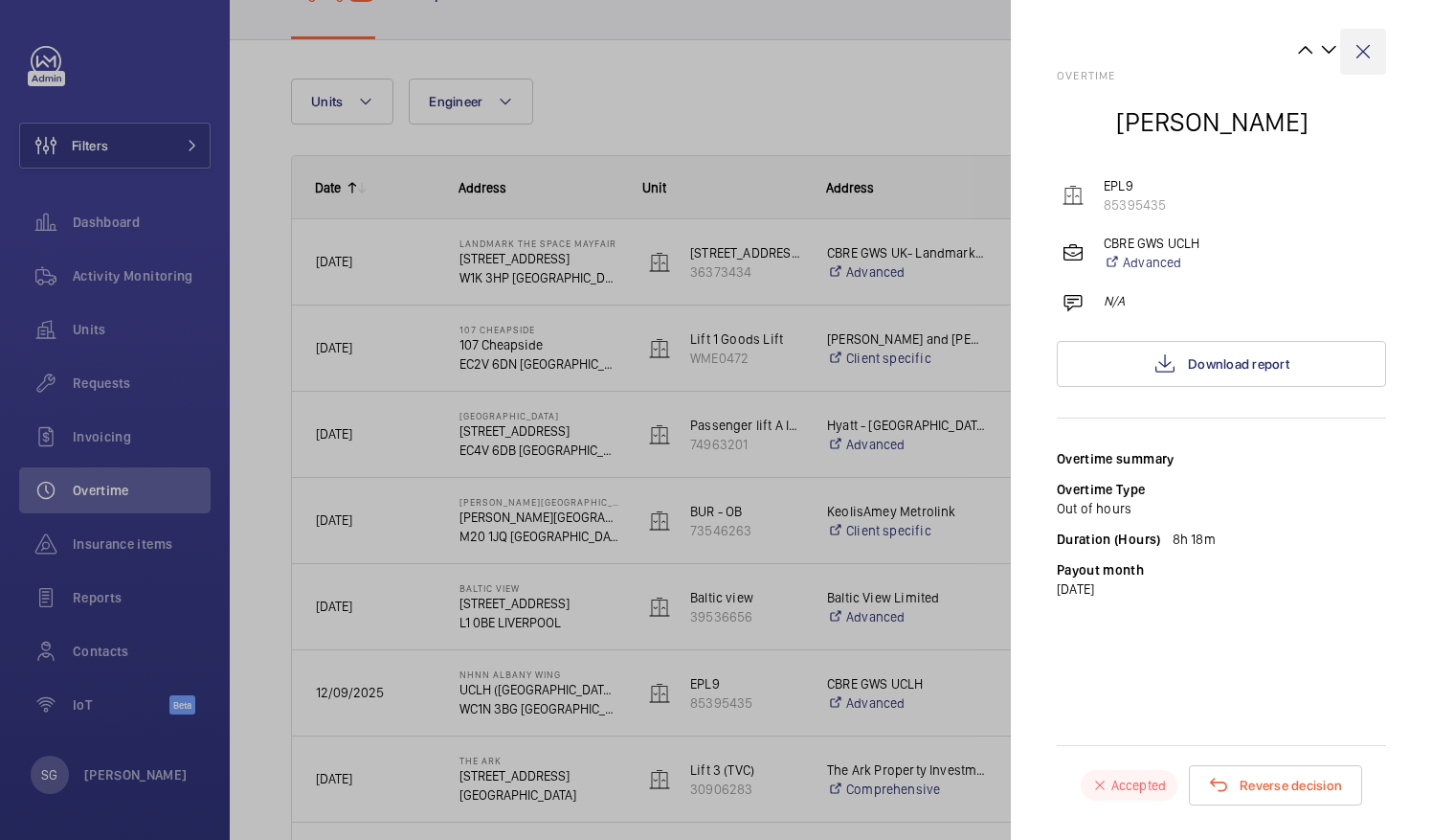
click at [1366, 59] on wm-front-icon-button at bounding box center [1363, 52] width 46 height 46
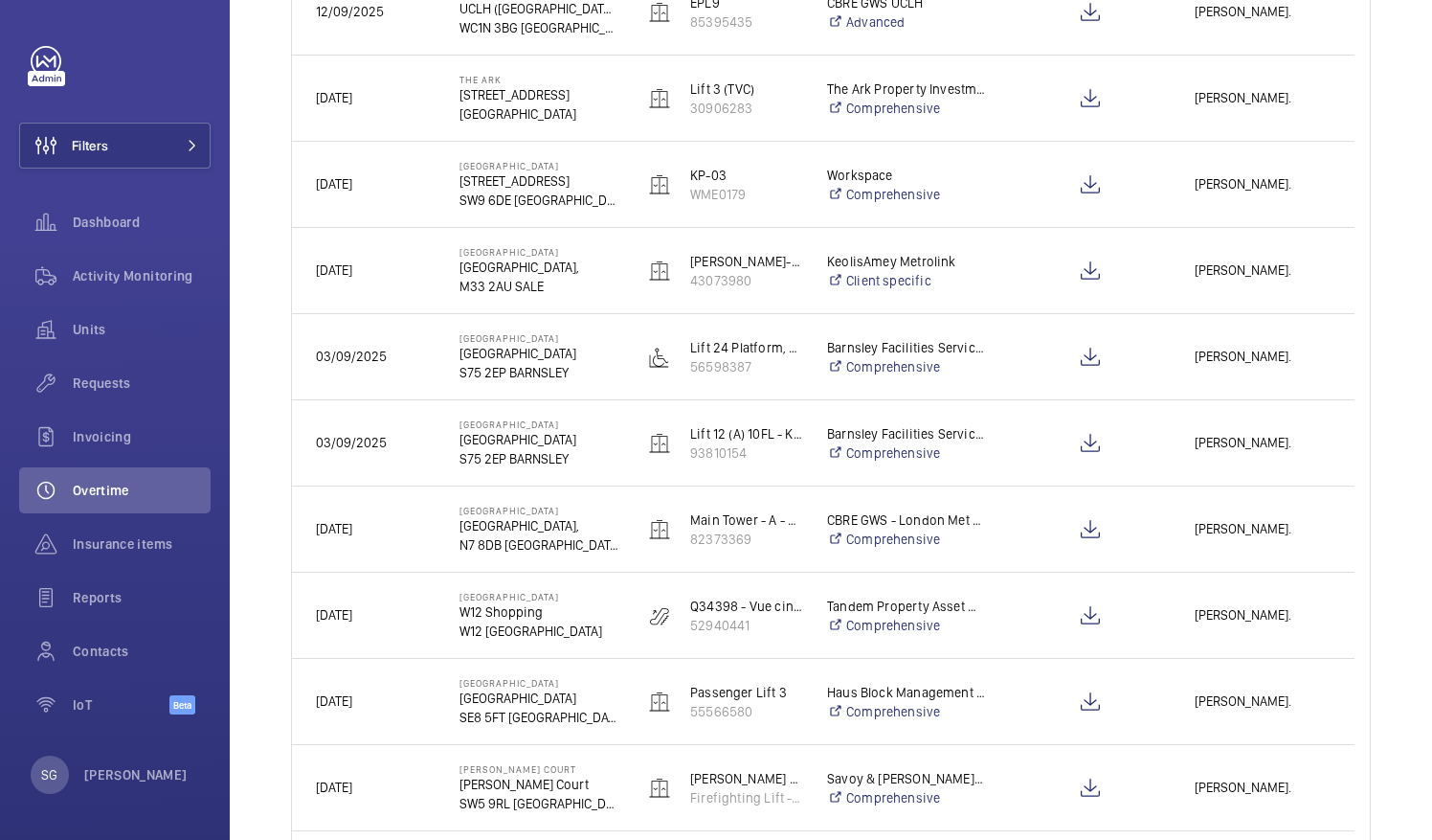
scroll to position [829, 0]
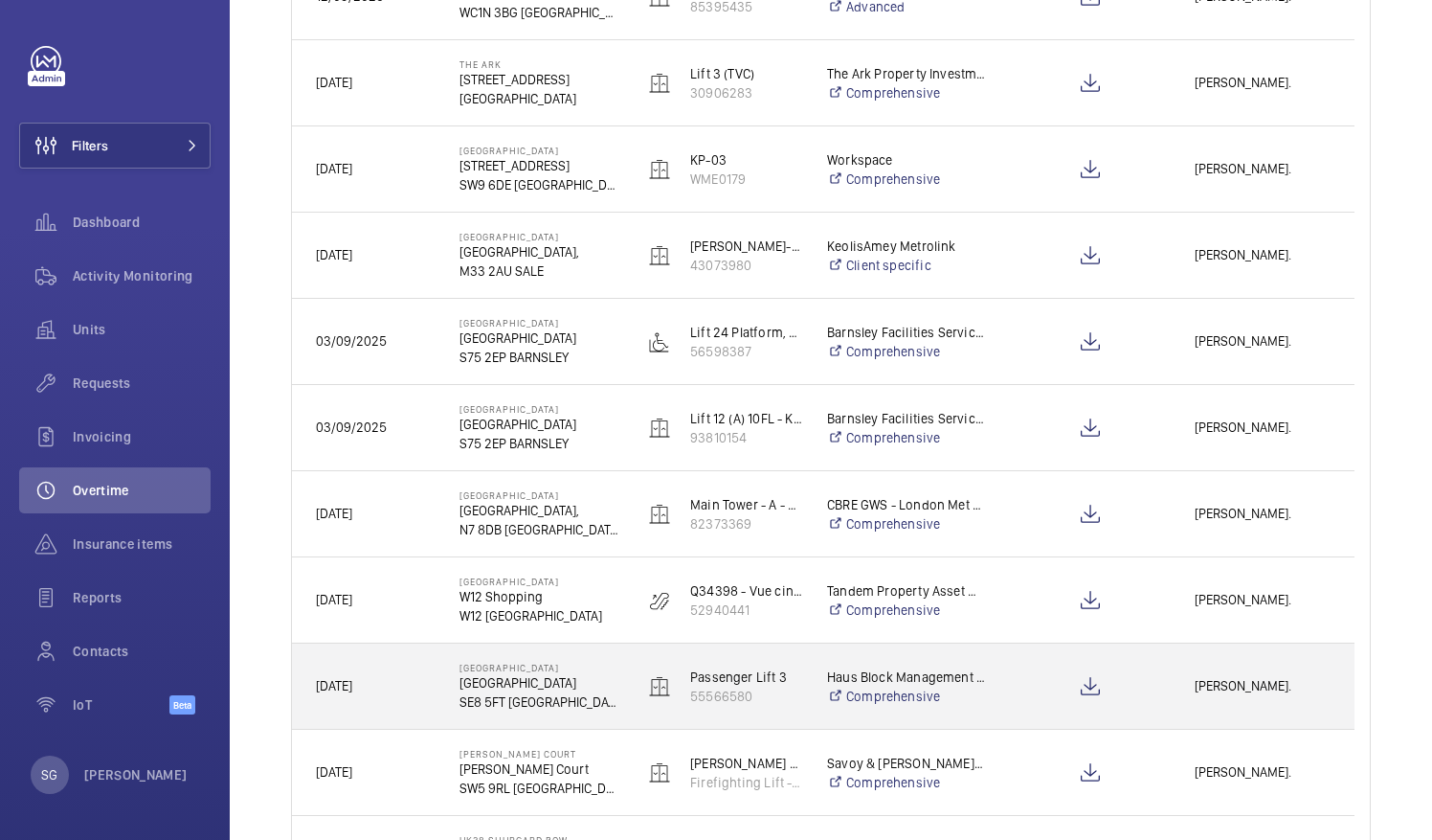
click at [1246, 693] on span "Lewis Saville." at bounding box center [1263, 685] width 136 height 22
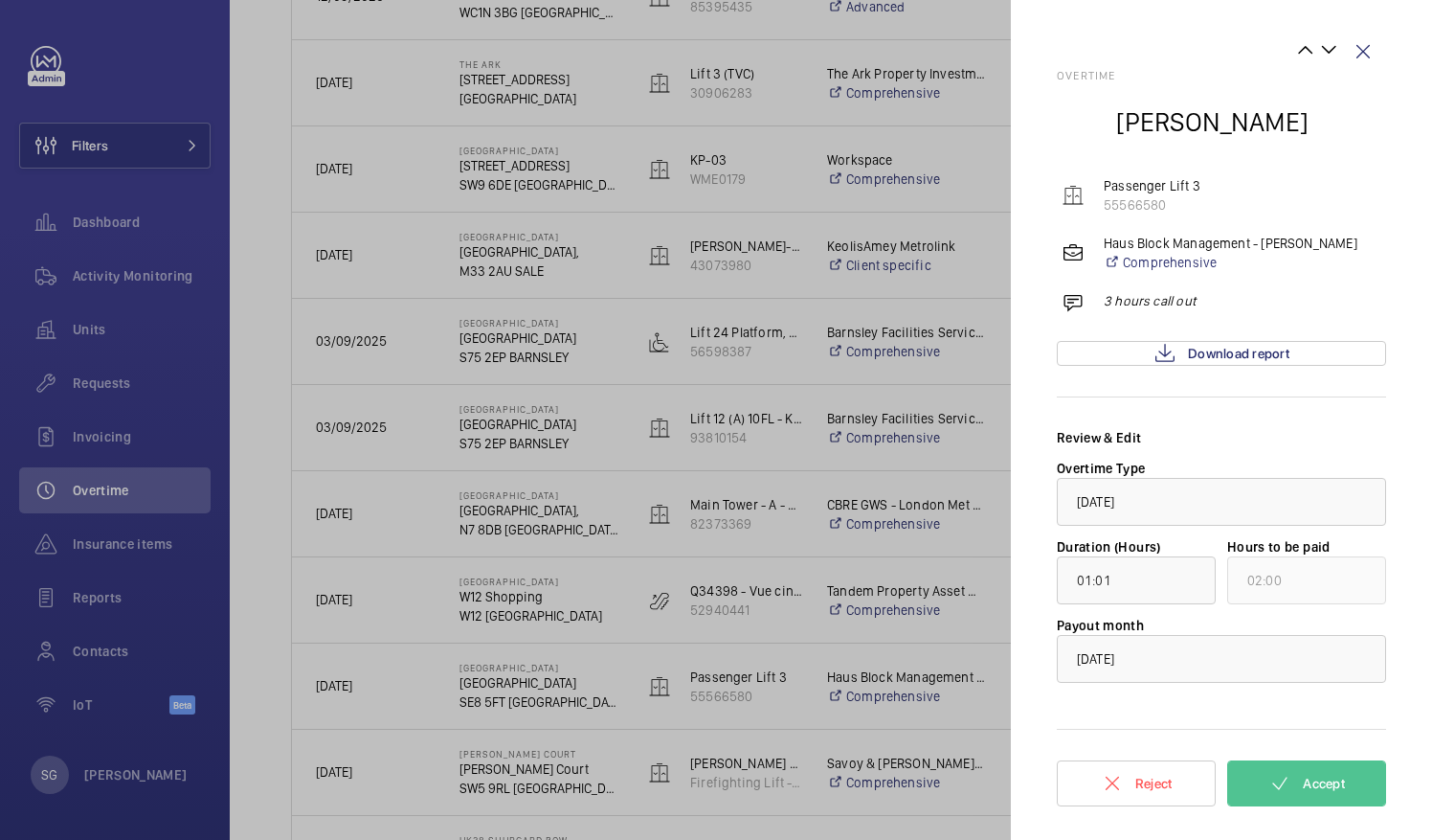
click at [1171, 369] on div "Overtime Lewis Saville Passenger Lift 3 55566580 Haus Block Management - Eddie …" at bounding box center [1221, 442] width 330 height 748
click at [1172, 361] on mat-icon at bounding box center [1166, 354] width 23 height 23
click at [1327, 788] on span "Accept" at bounding box center [1323, 784] width 42 height 16
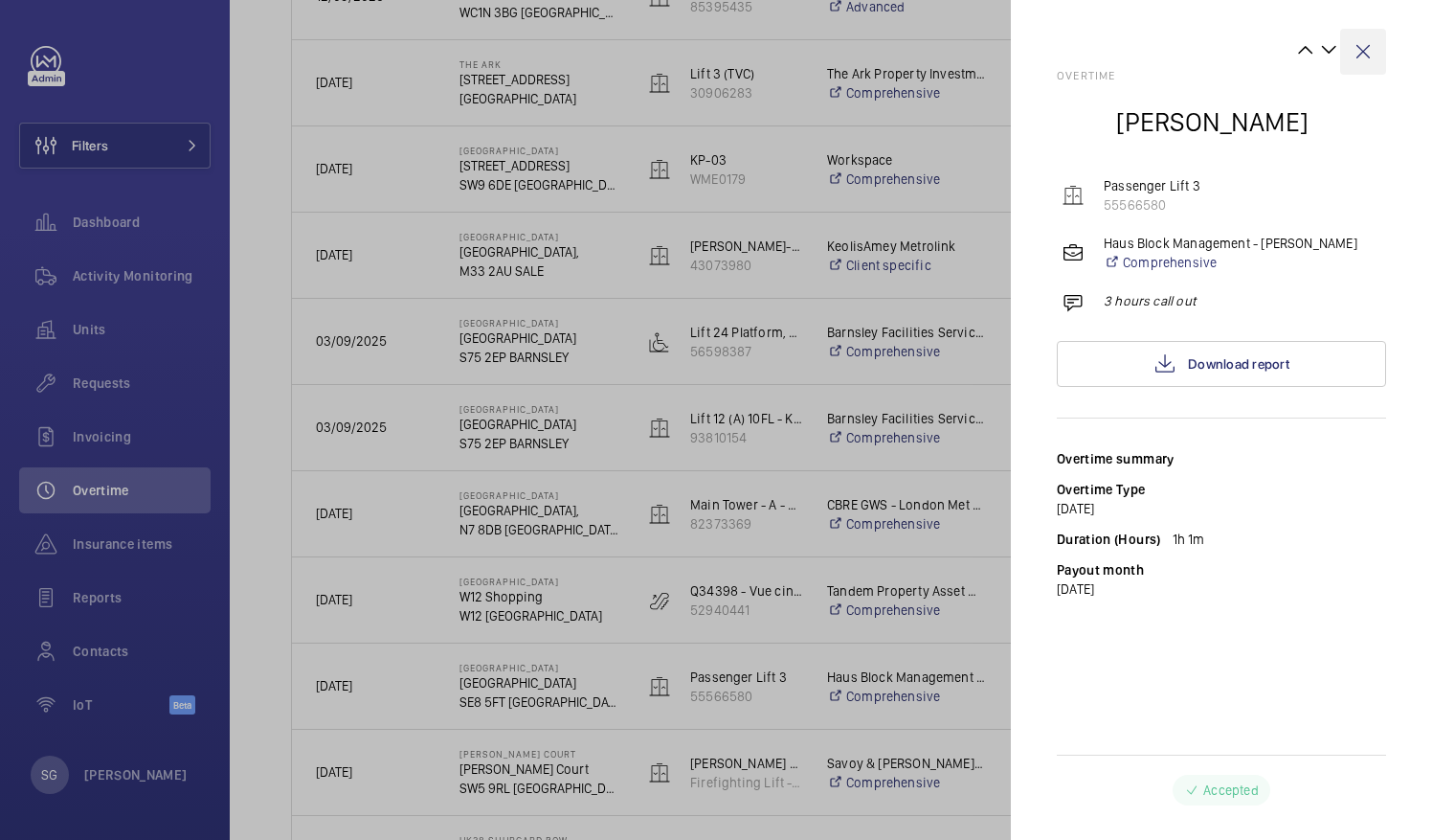
click at [1369, 55] on wm-front-icon-button at bounding box center [1363, 52] width 46 height 46
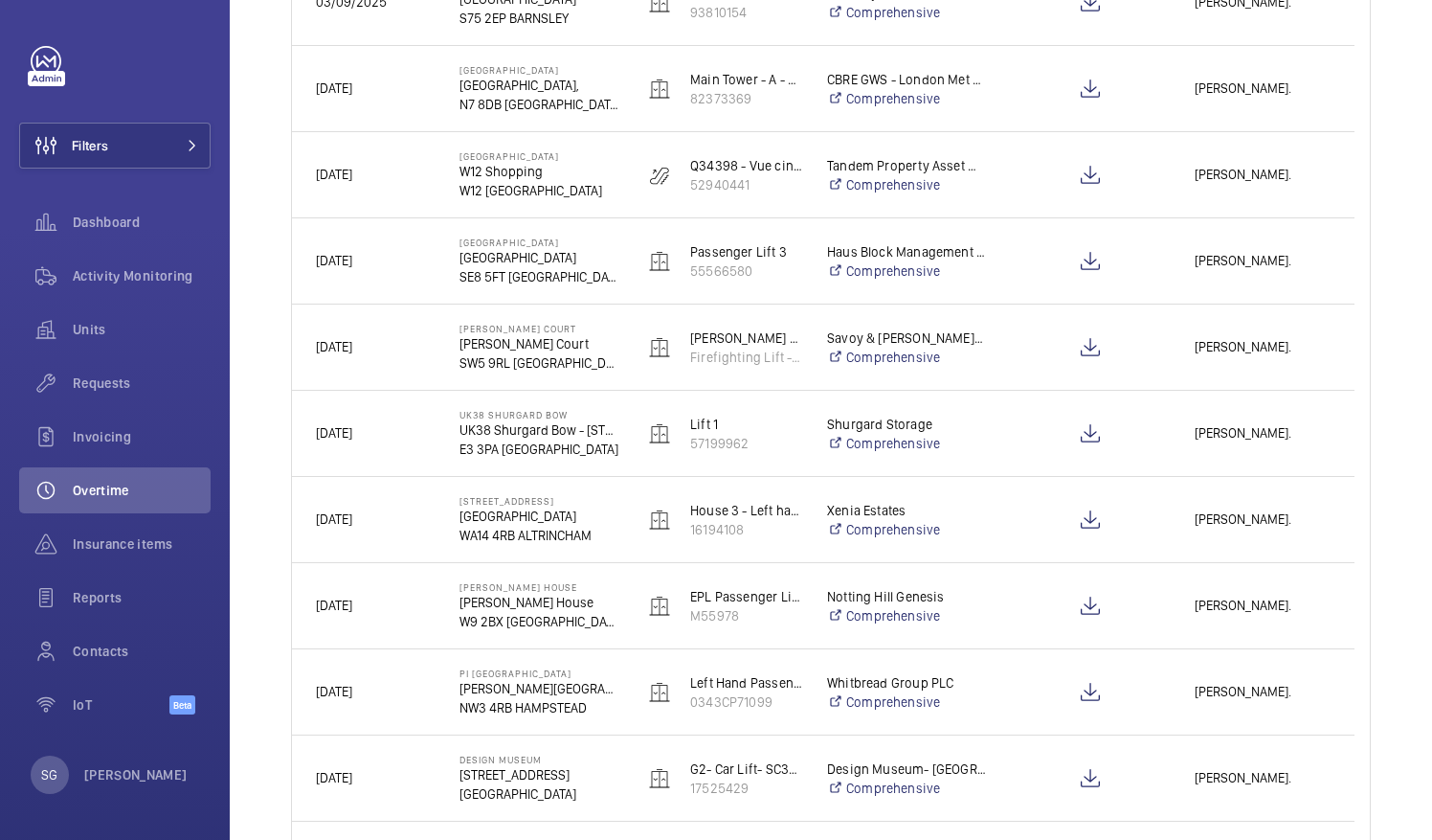
scroll to position [1256, 0]
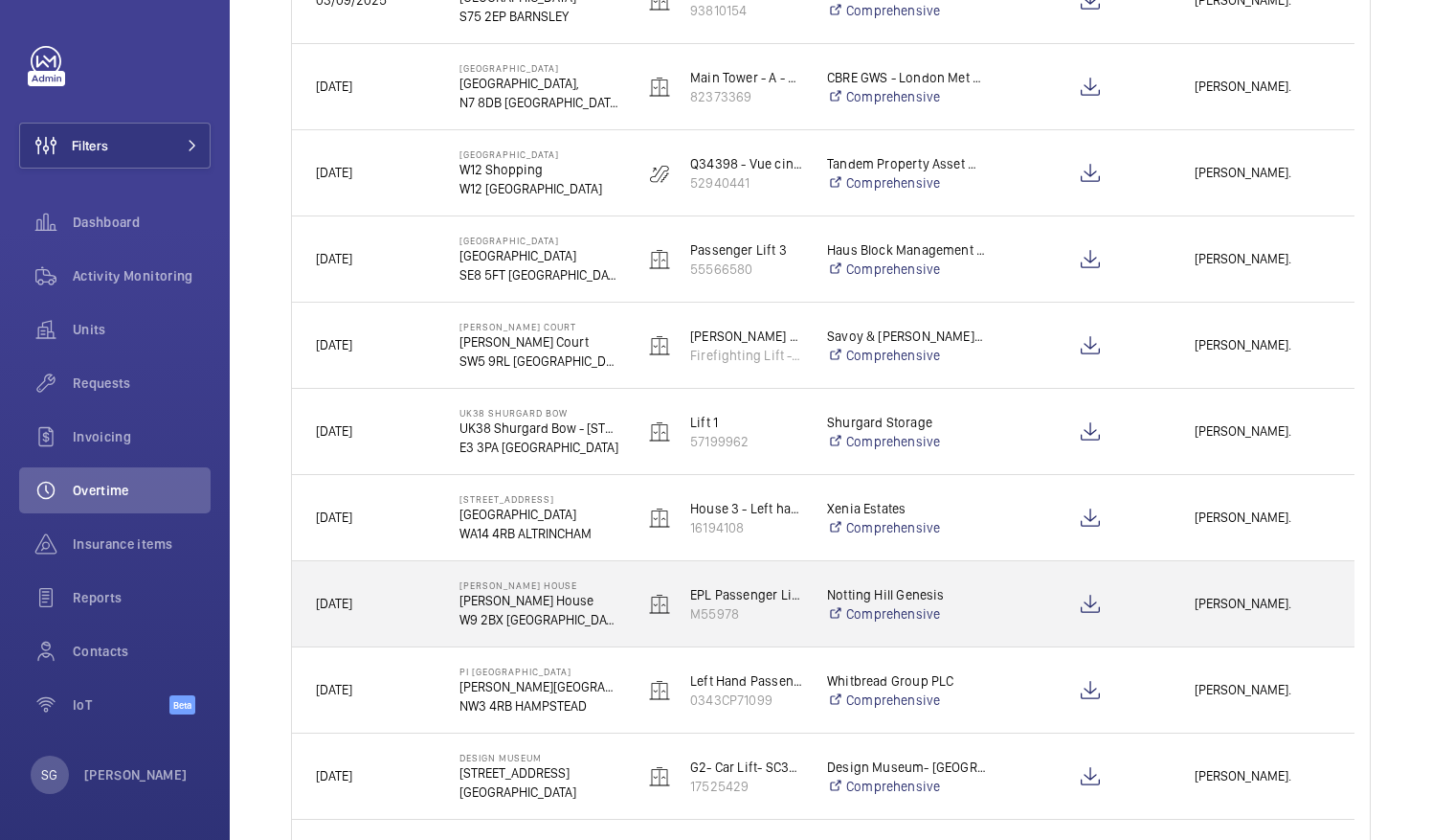
click at [1262, 599] on span "[PERSON_NAME]." at bounding box center [1263, 604] width 136 height 22
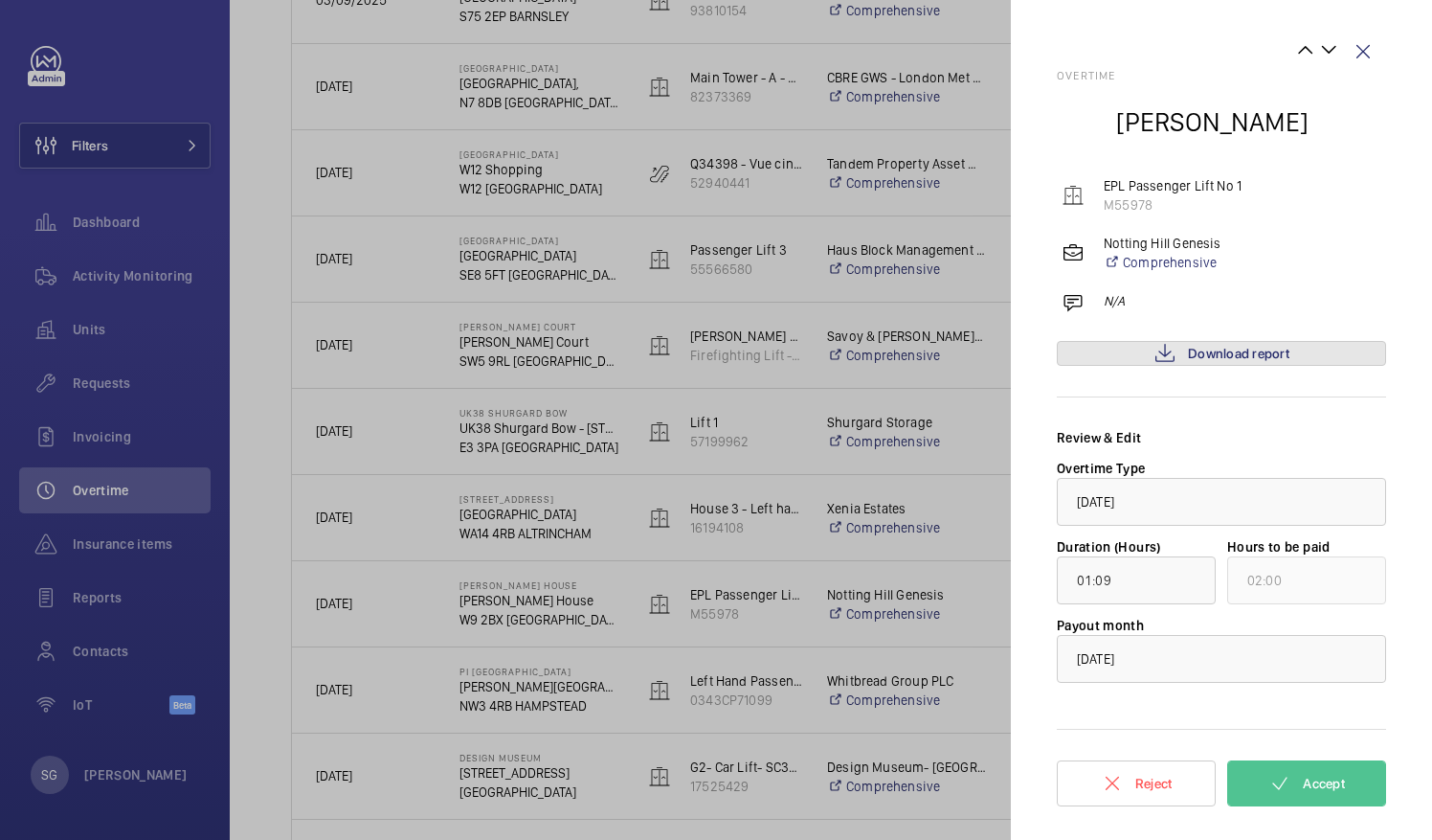
click at [1281, 351] on span "Download report" at bounding box center [1239, 354] width 101 height 16
click at [1268, 352] on span "Download report" at bounding box center [1239, 354] width 101 height 16
click at [1319, 787] on span "Accept" at bounding box center [1323, 784] width 42 height 16
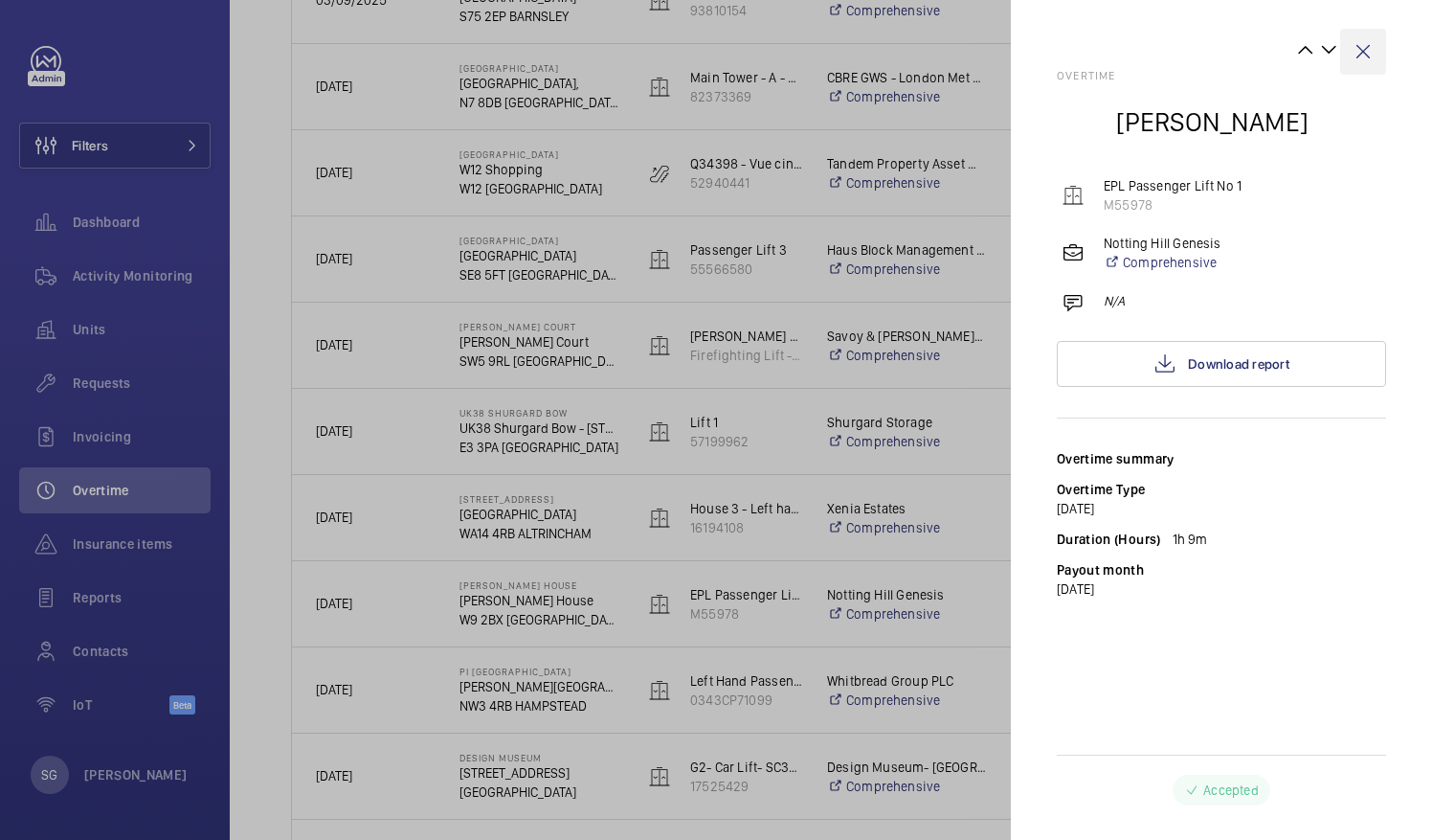
click at [1366, 46] on wm-front-icon-button at bounding box center [1363, 52] width 46 height 46
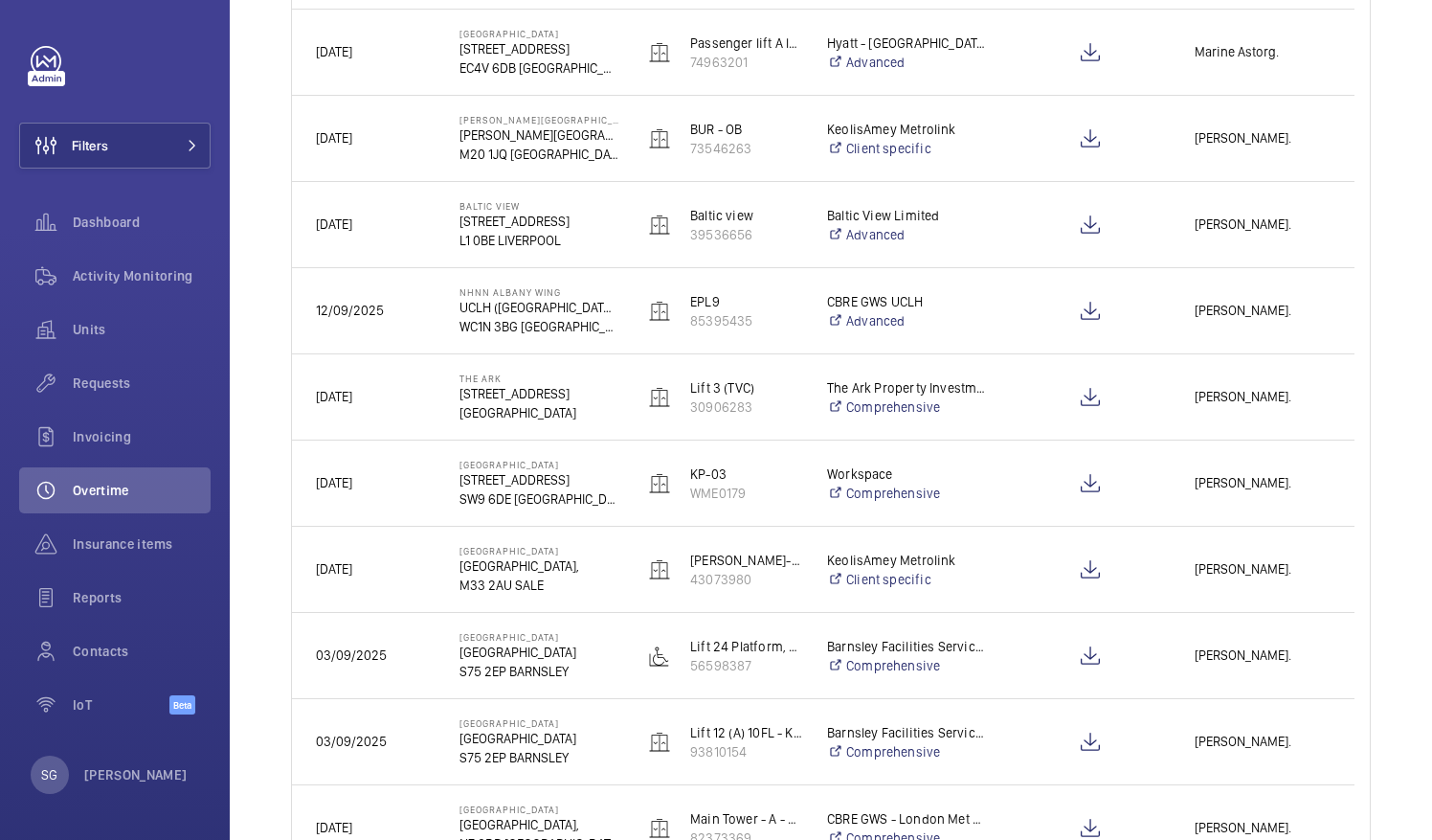
scroll to position [523, 0]
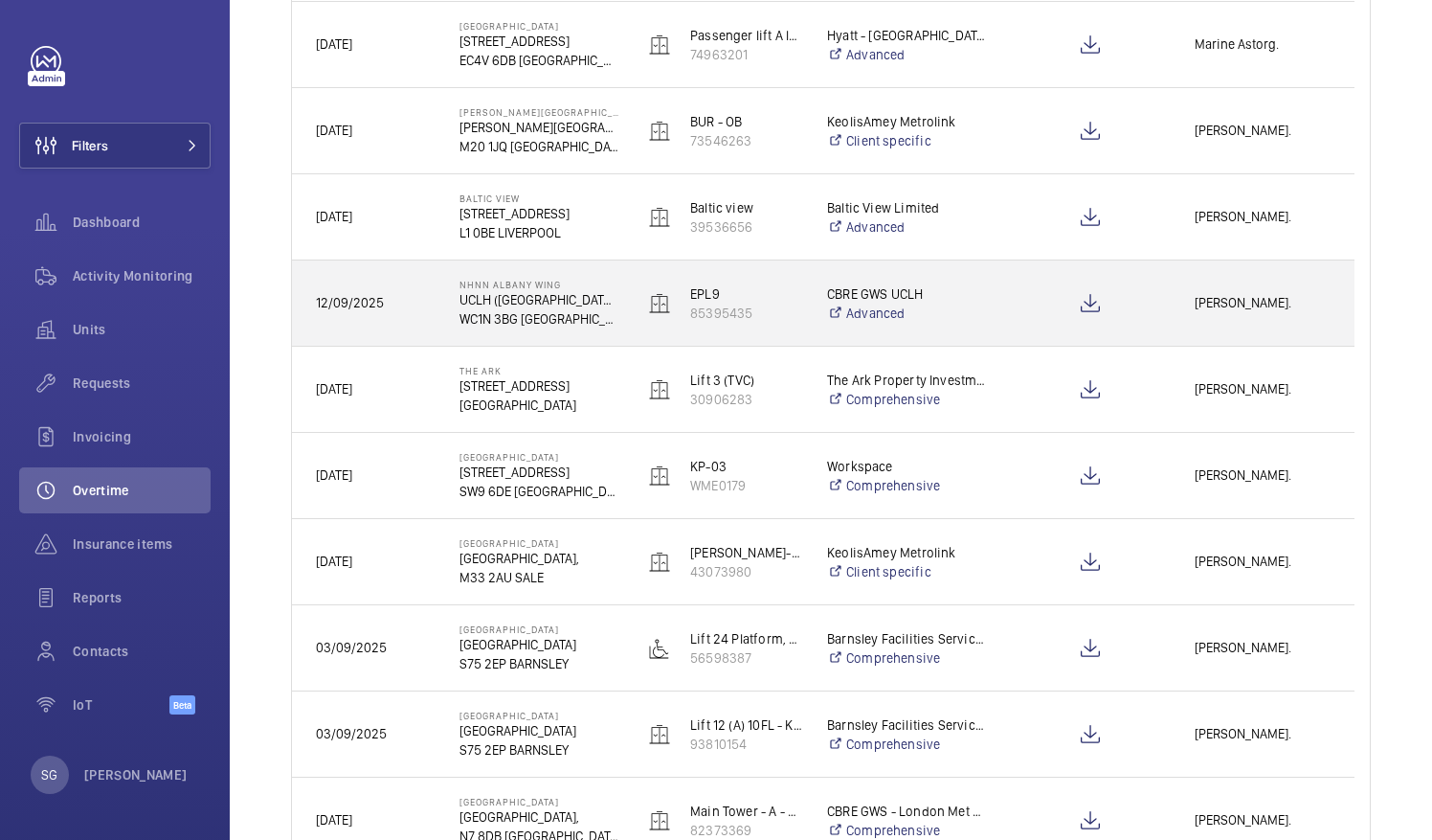
click at [1246, 318] on div "[PERSON_NAME]." at bounding box center [1262, 303] width 182 height 60
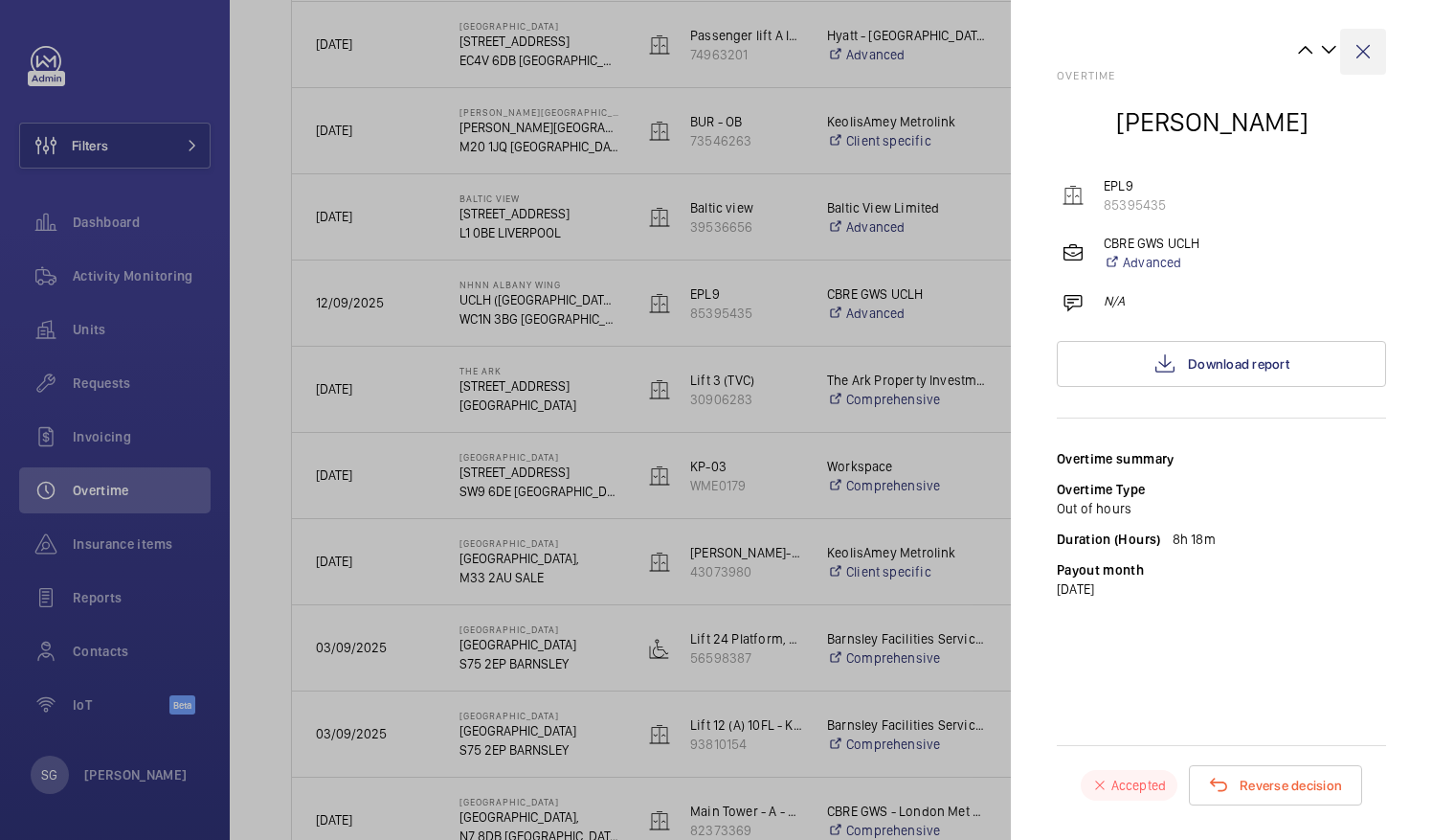
click at [1367, 48] on wm-front-icon-button at bounding box center [1363, 52] width 46 height 46
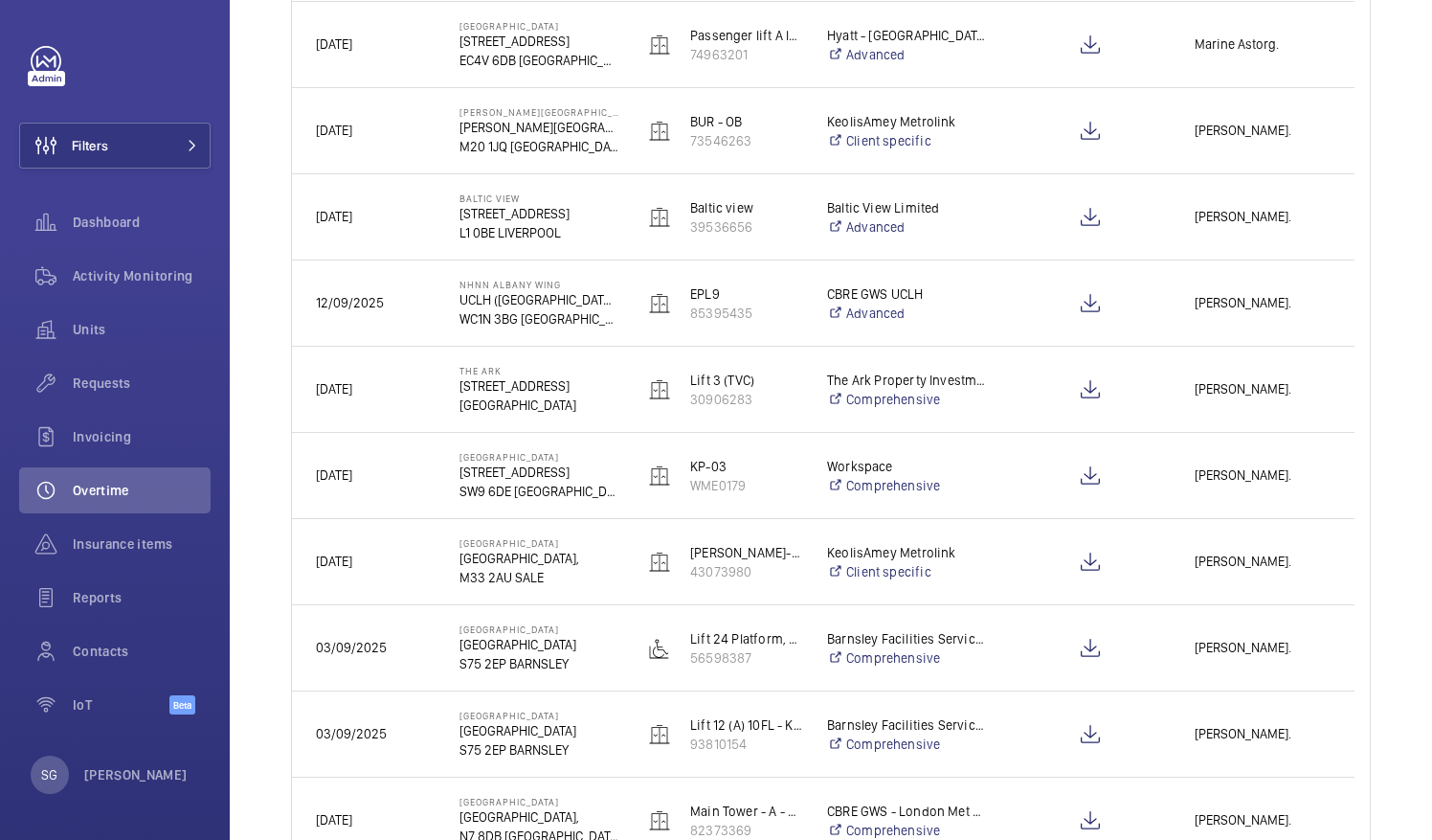
scroll to position [0, 0]
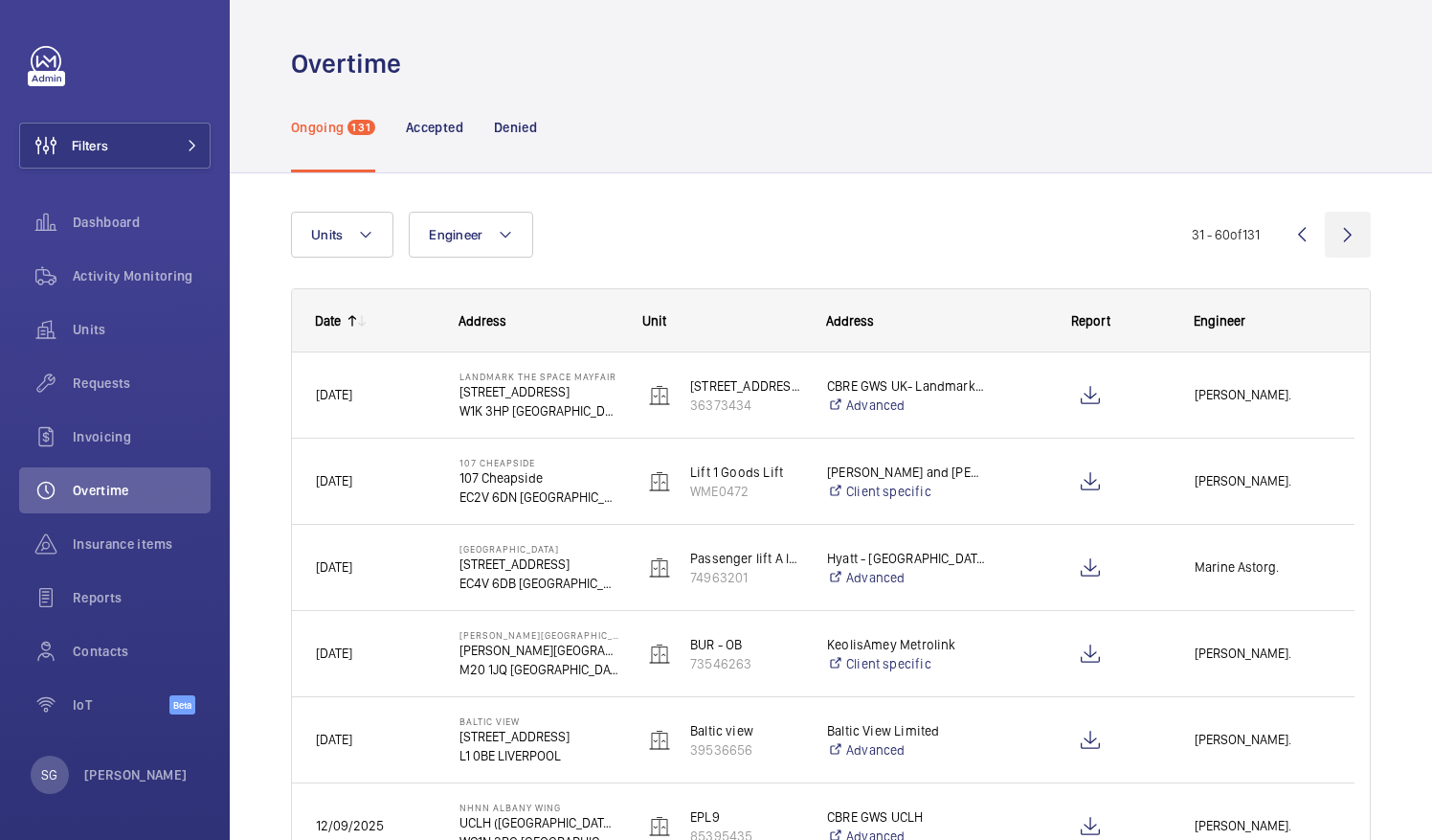
click at [1325, 237] on wm-front-icon-button at bounding box center [1347, 234] width 46 height 46
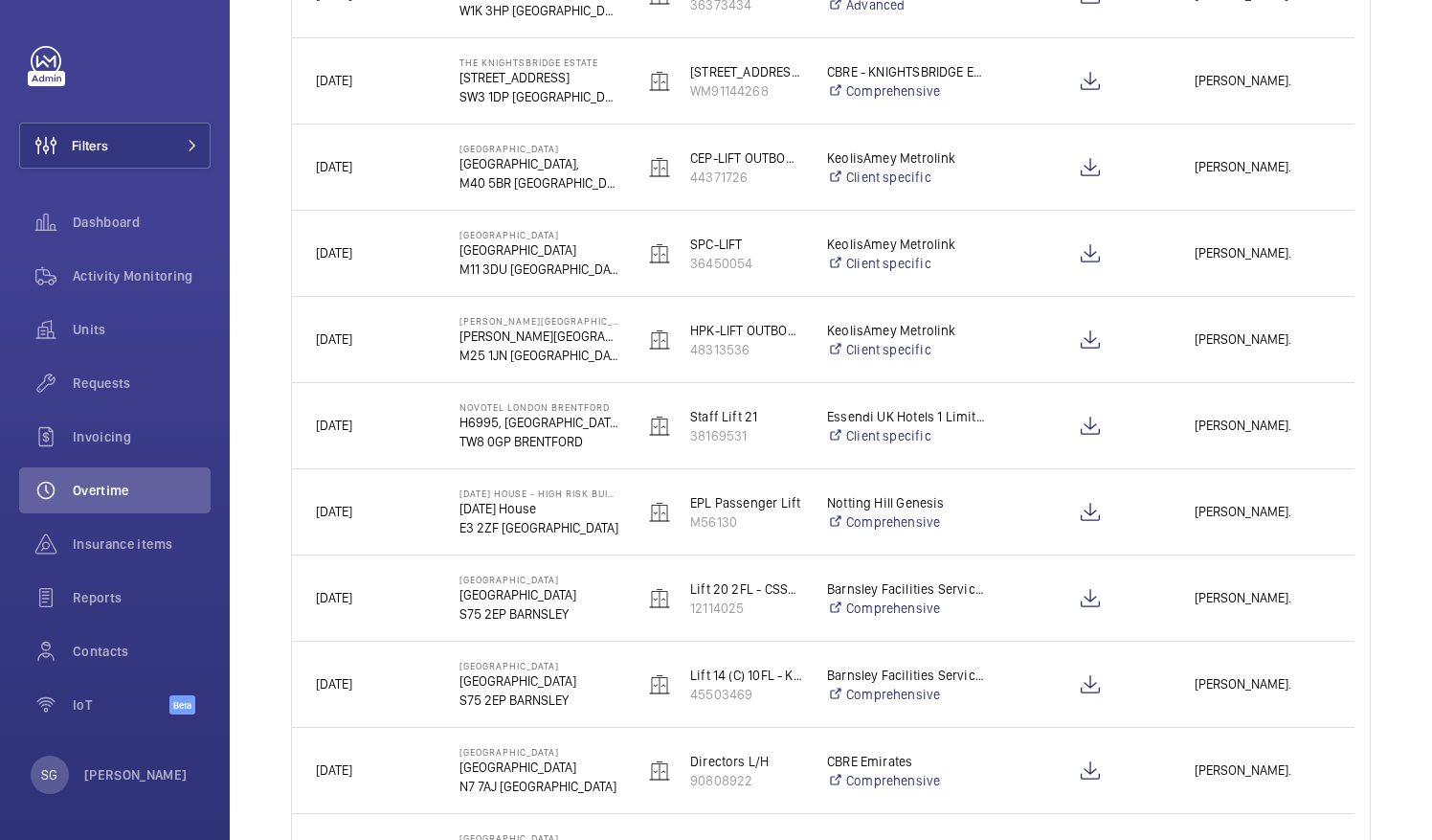
scroll to position [417, 0]
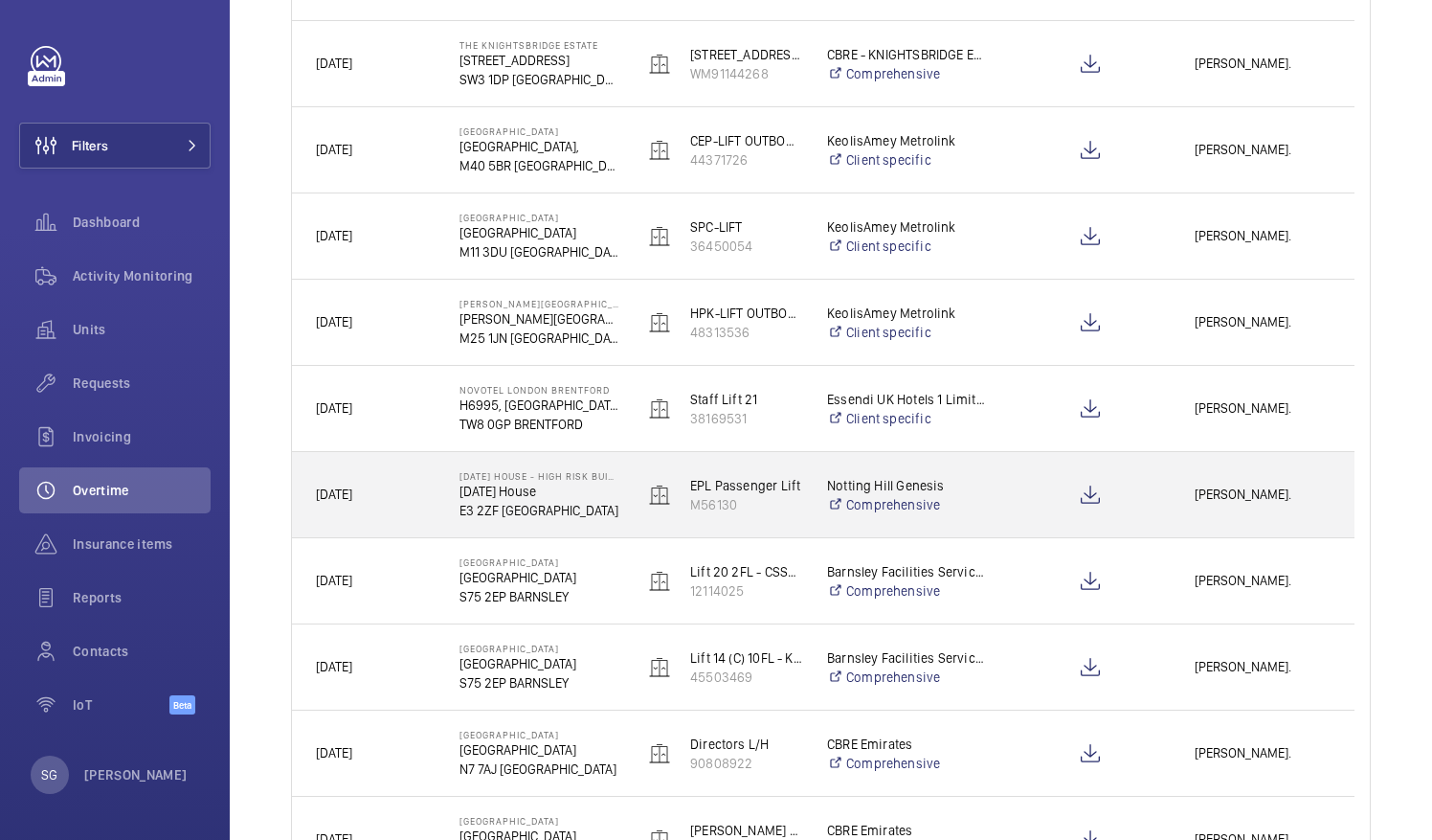
click at [1291, 481] on div "[PERSON_NAME]." at bounding box center [1262, 495] width 182 height 60
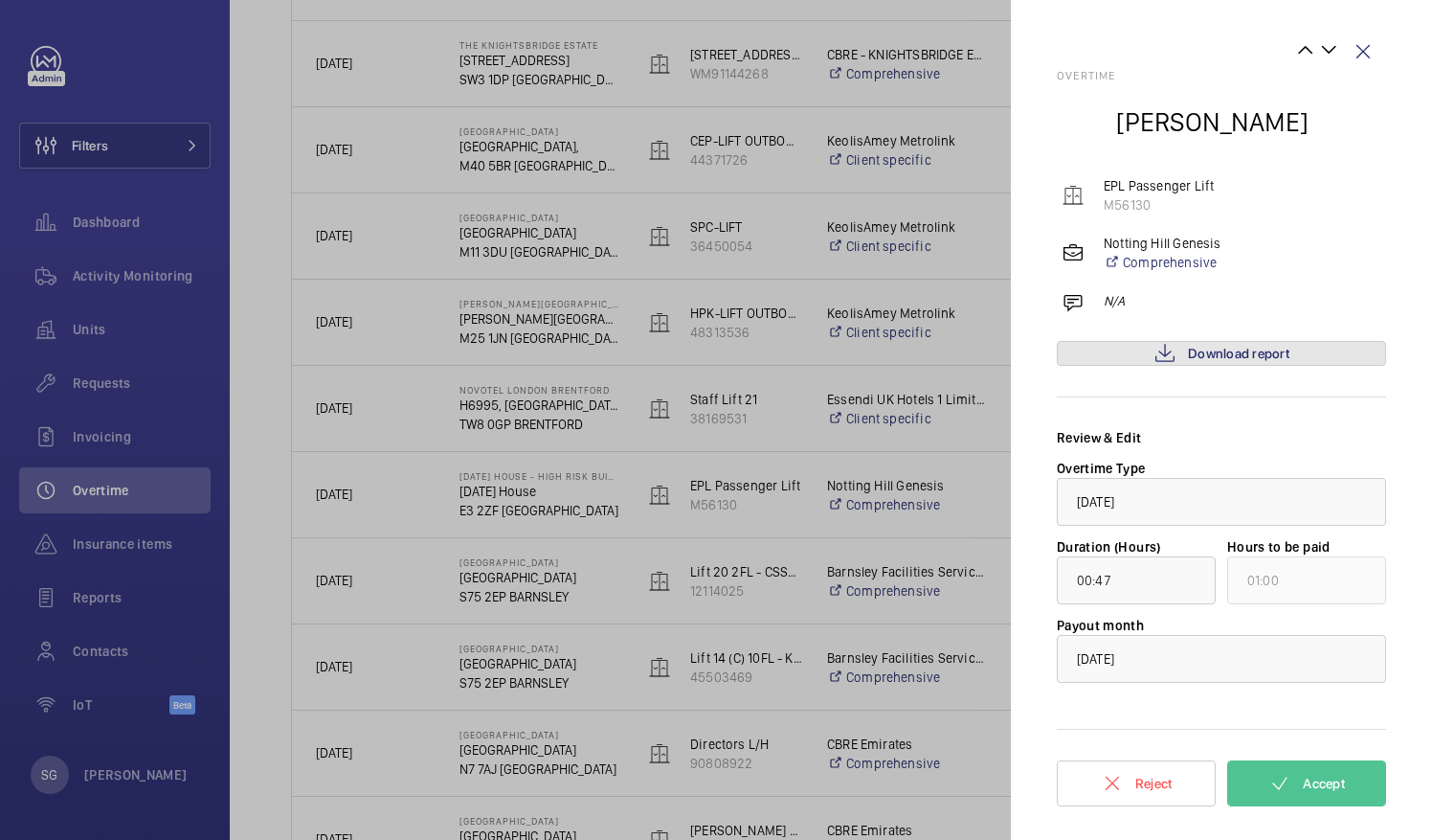
click at [1272, 342] on link "Download report" at bounding box center [1221, 354] width 330 height 25
click at [1331, 783] on span "Accept" at bounding box center [1323, 784] width 42 height 16
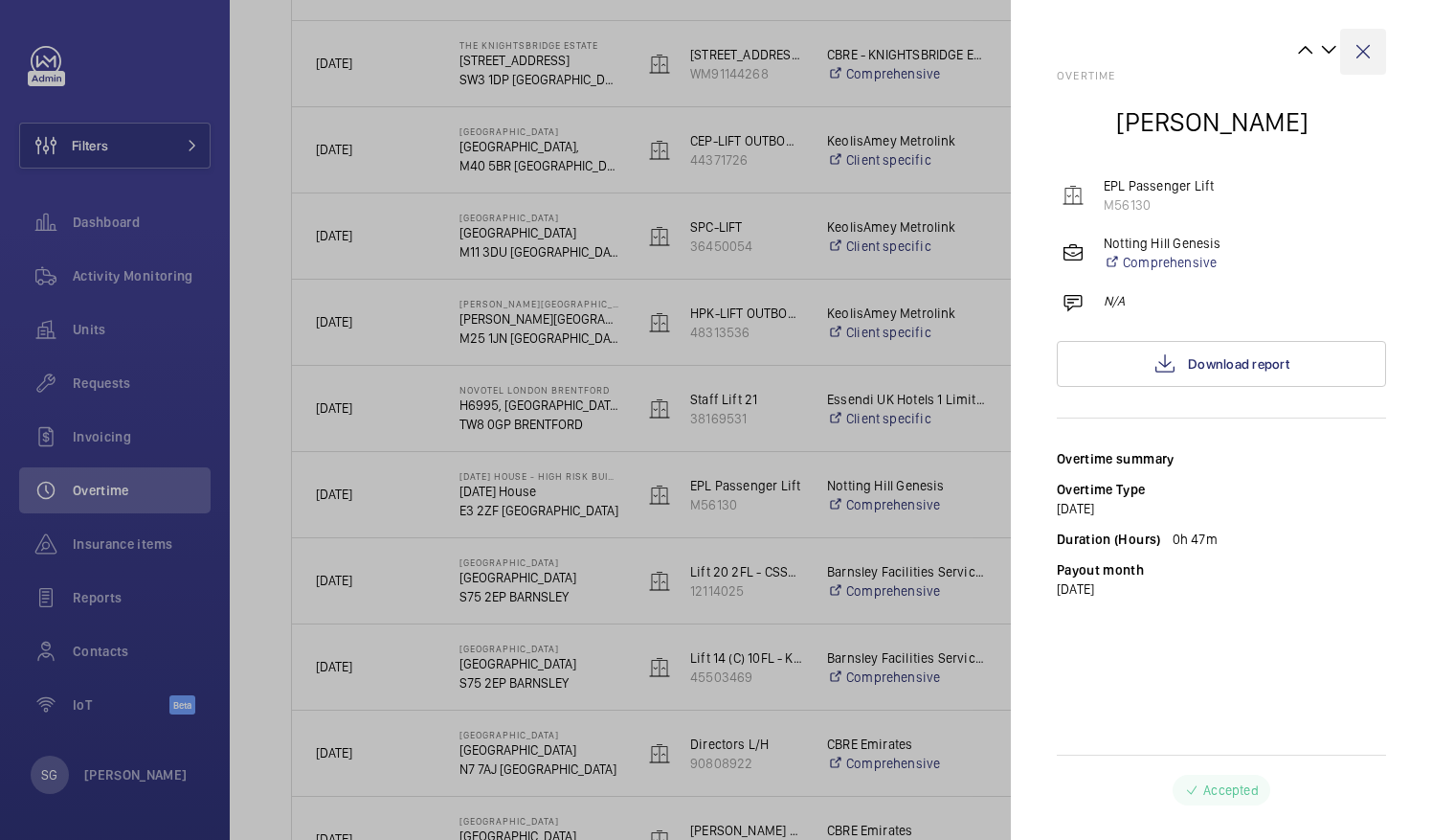
click at [1361, 53] on wm-front-icon-button at bounding box center [1363, 52] width 46 height 46
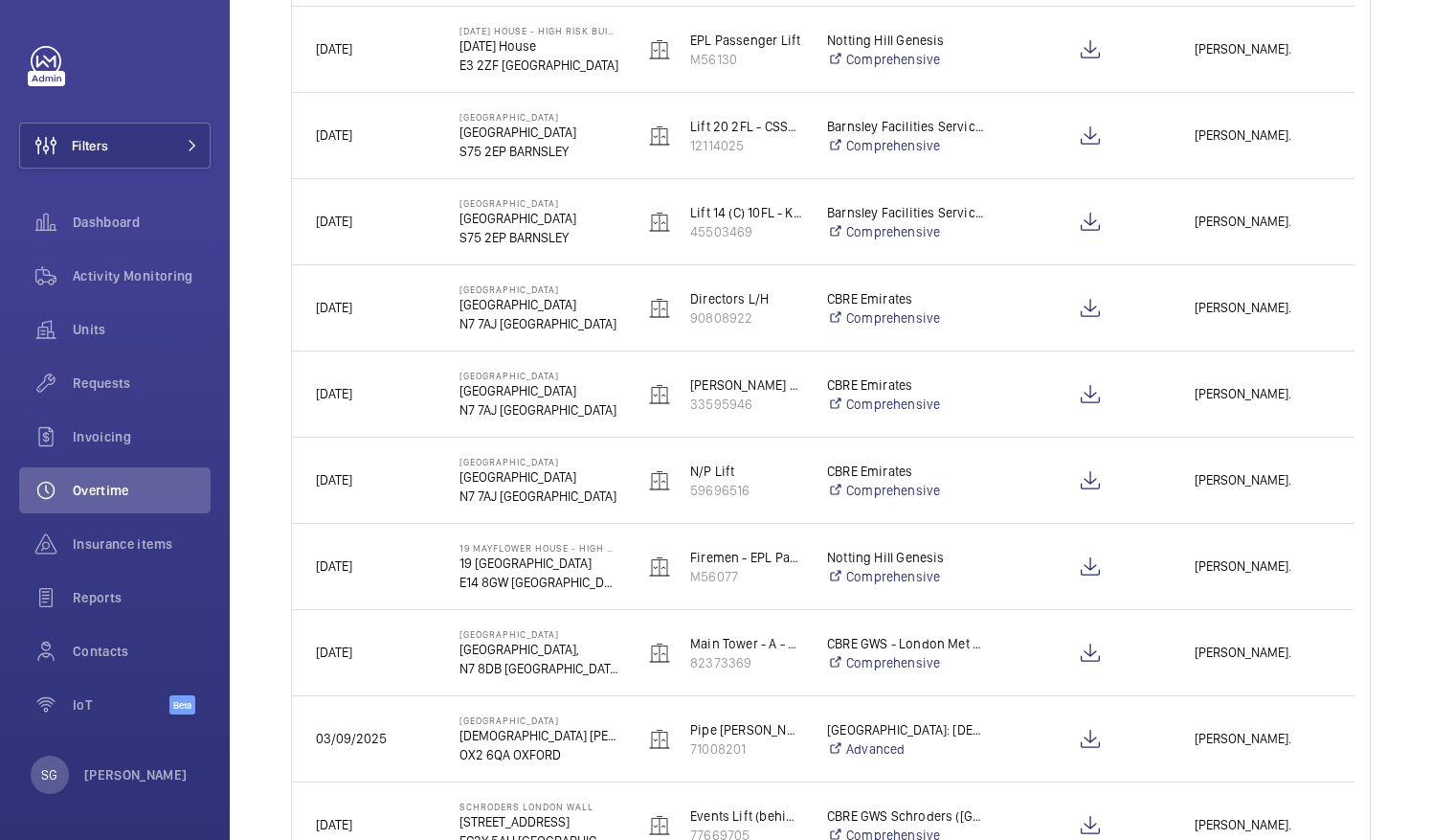
scroll to position [859, 0]
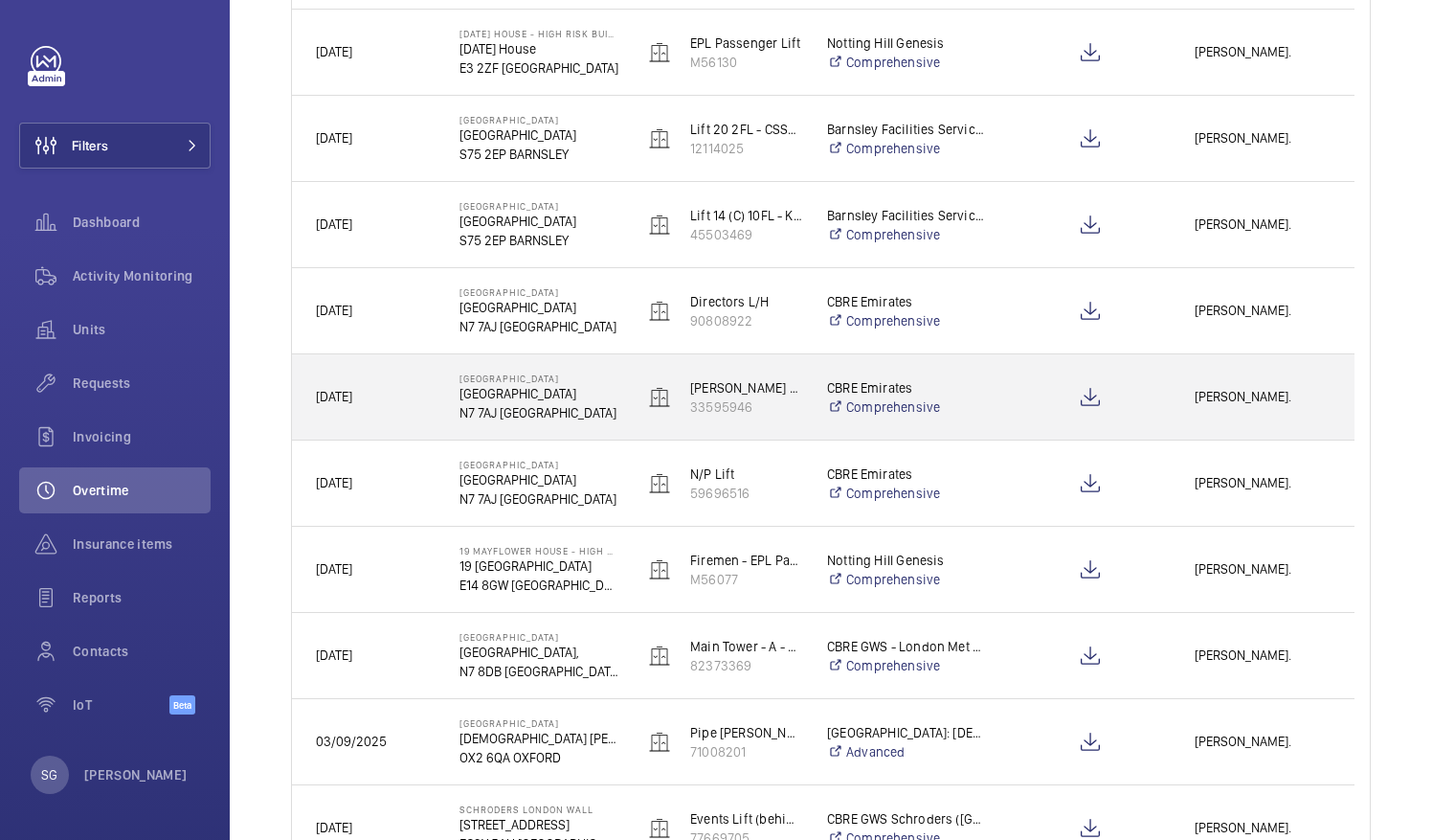
click at [1282, 413] on div "[PERSON_NAME]." at bounding box center [1262, 397] width 182 height 60
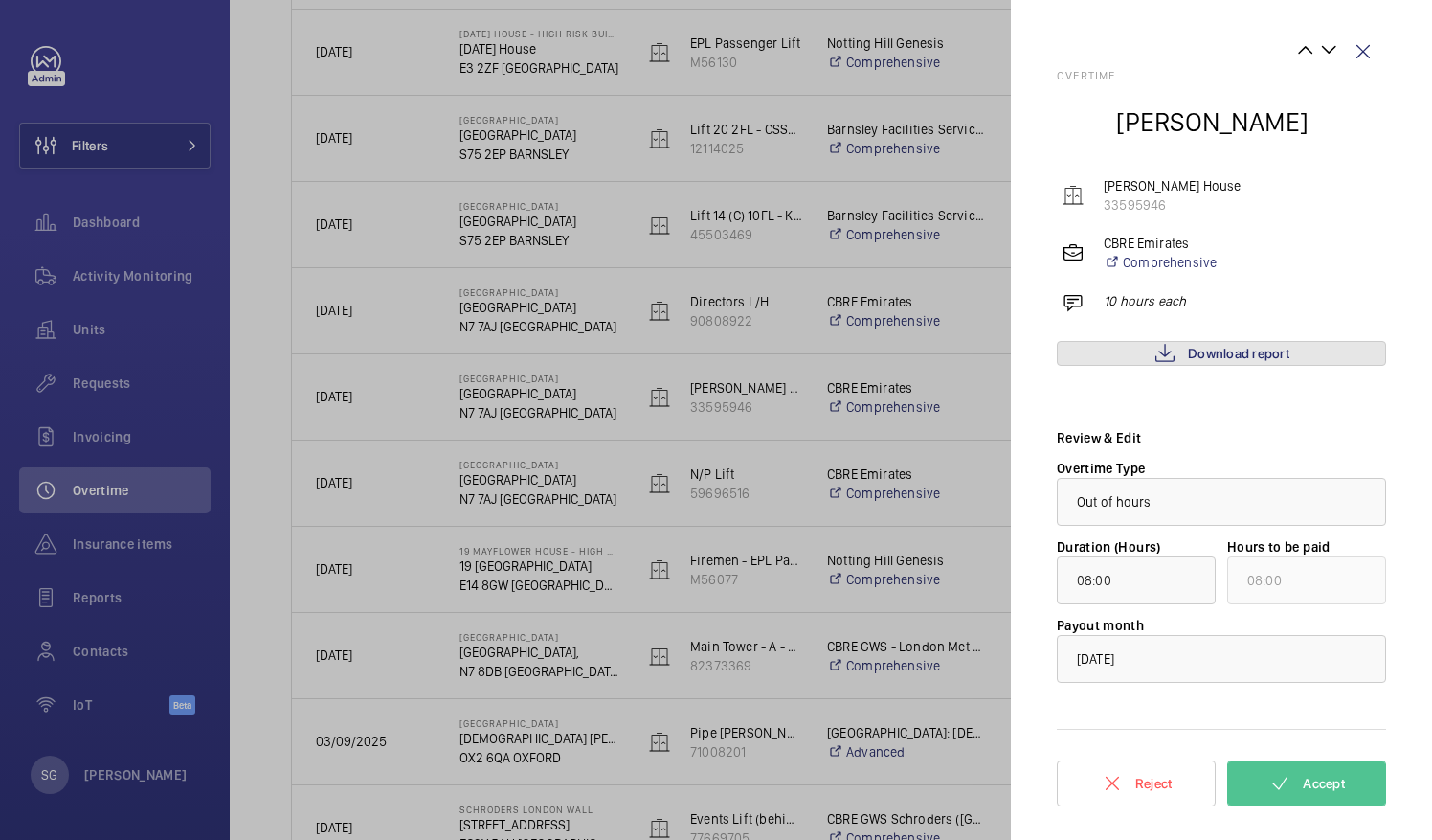
click at [1279, 359] on span "Download report" at bounding box center [1239, 354] width 101 height 16
click at [1280, 775] on mat-icon at bounding box center [1280, 784] width 23 height 23
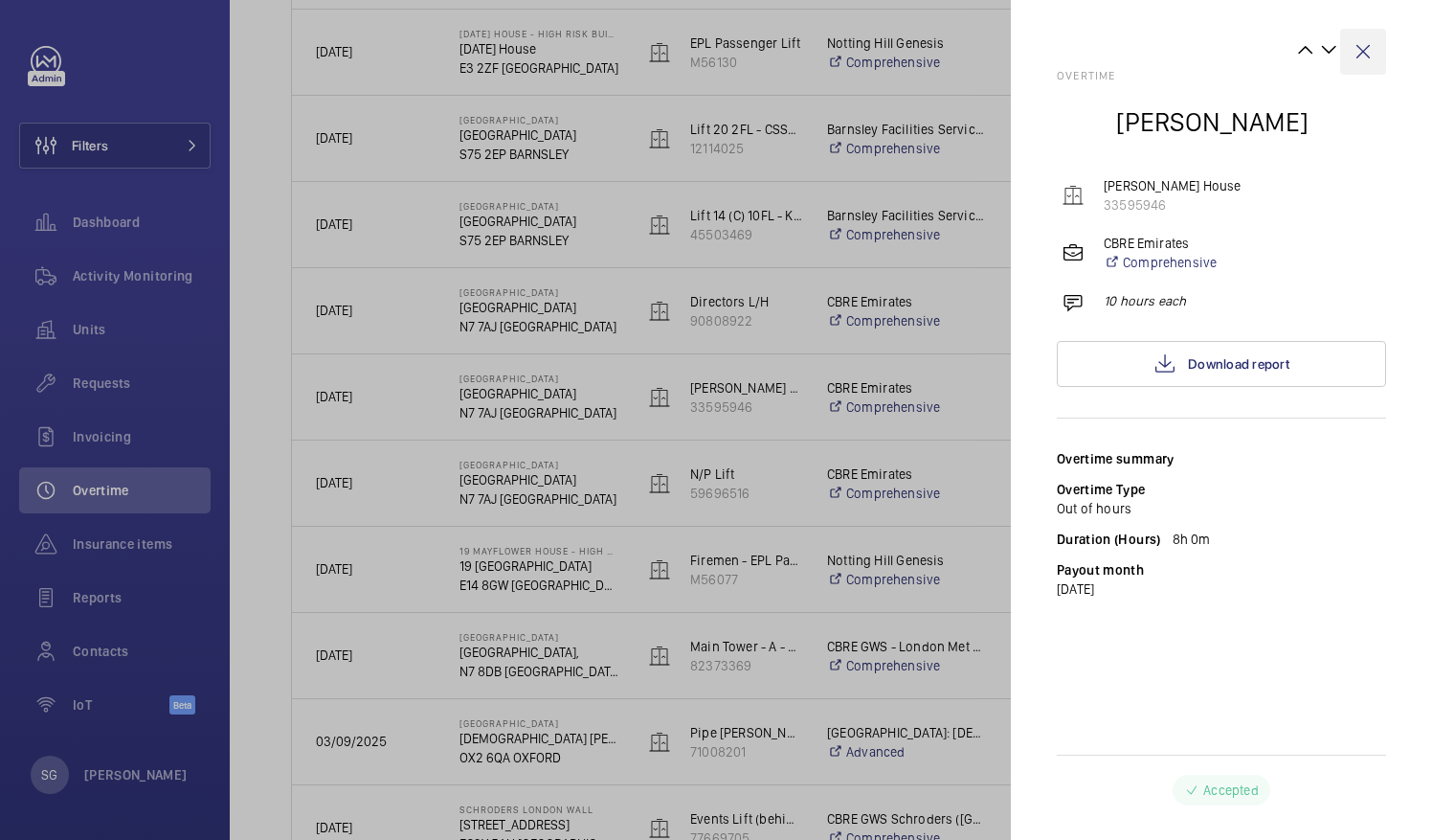
click at [1357, 47] on wm-front-icon-button at bounding box center [1363, 52] width 46 height 46
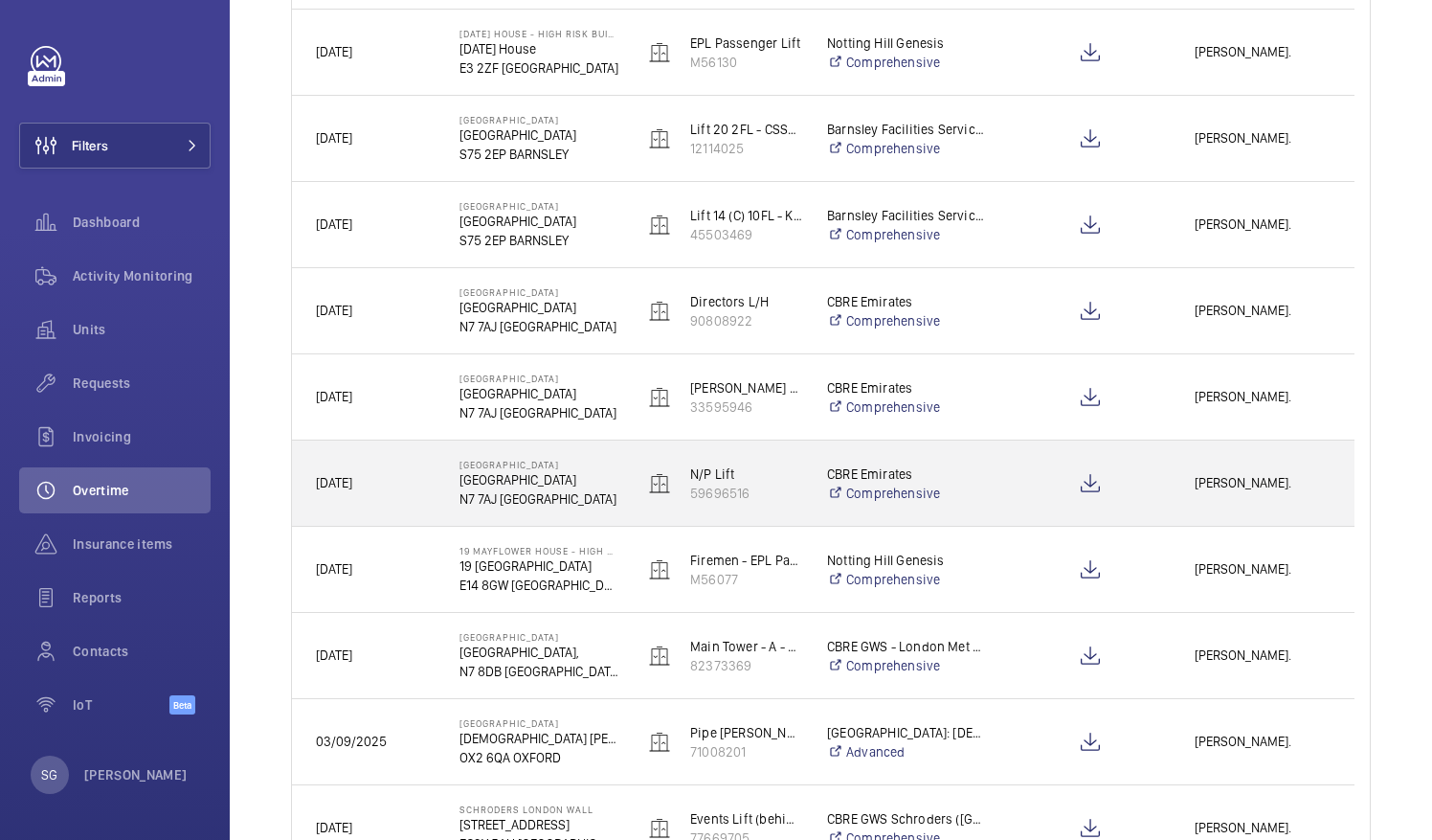
click at [1273, 472] on span "[PERSON_NAME]." at bounding box center [1263, 483] width 136 height 22
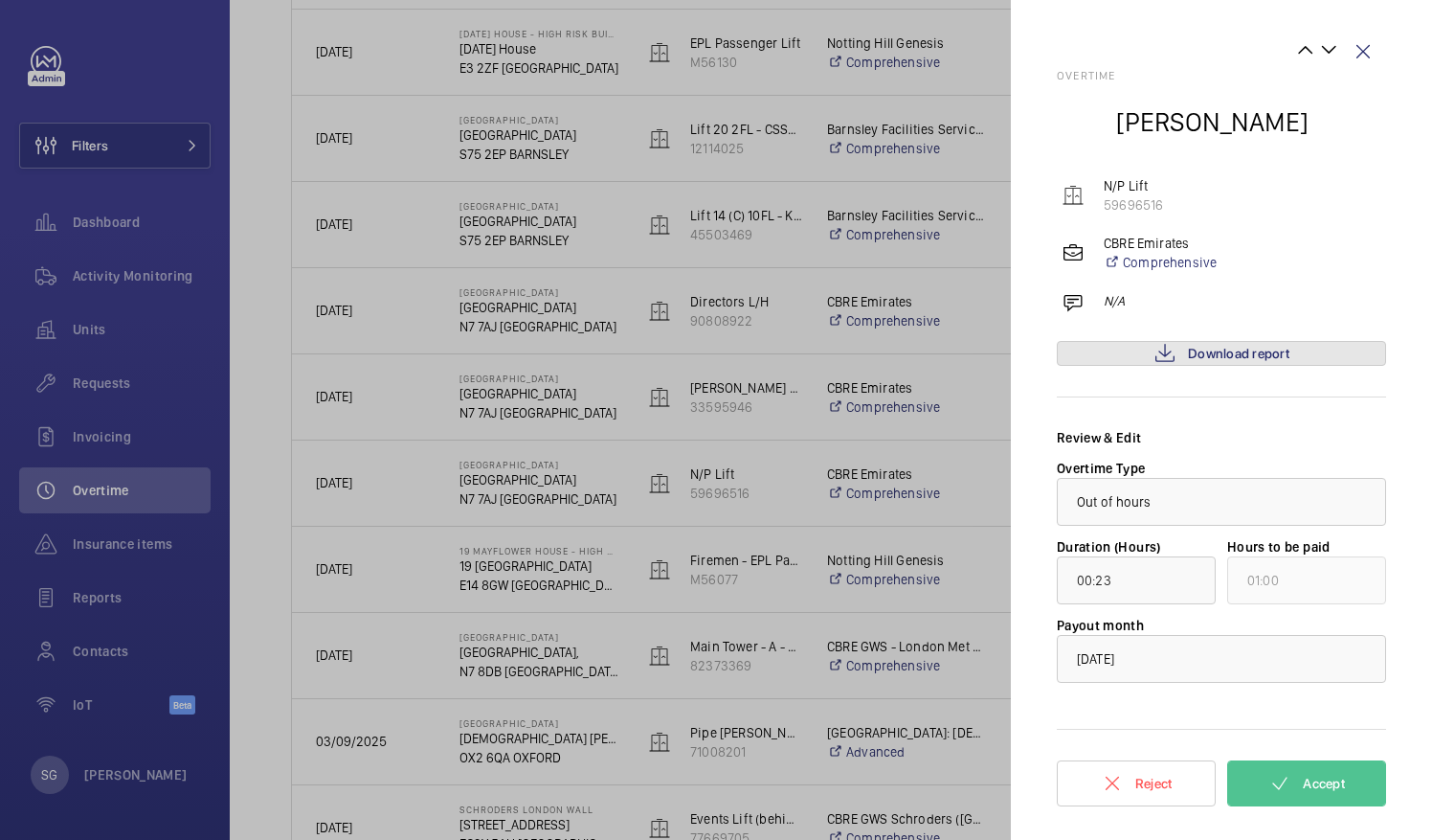
click at [1218, 358] on span "Download report" at bounding box center [1239, 354] width 101 height 16
click at [1250, 350] on span "Download report" at bounding box center [1239, 354] width 101 height 16
click at [1298, 777] on button "Accept" at bounding box center [1307, 783] width 158 height 46
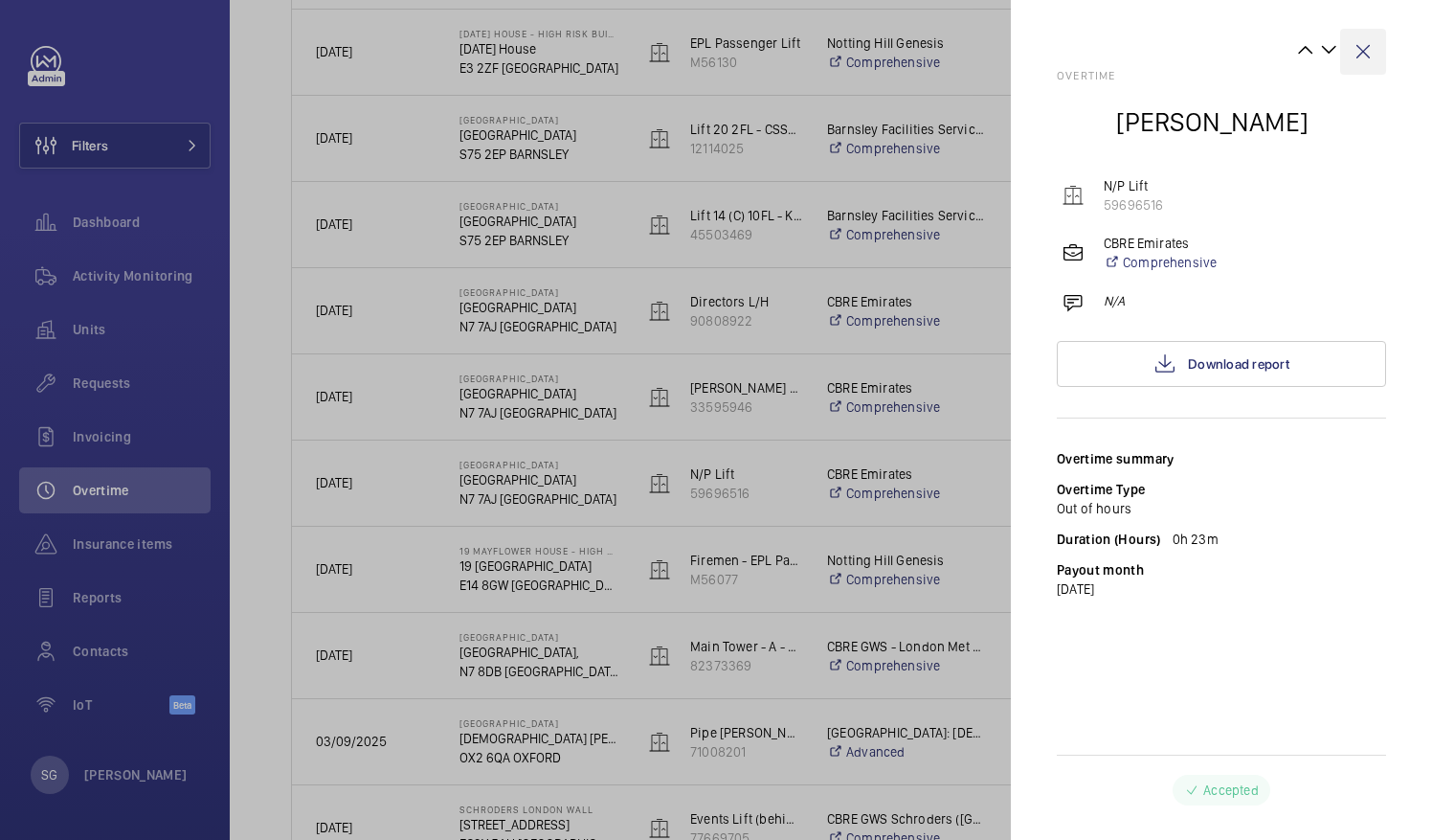
click at [1366, 55] on wm-front-icon-button at bounding box center [1363, 52] width 46 height 46
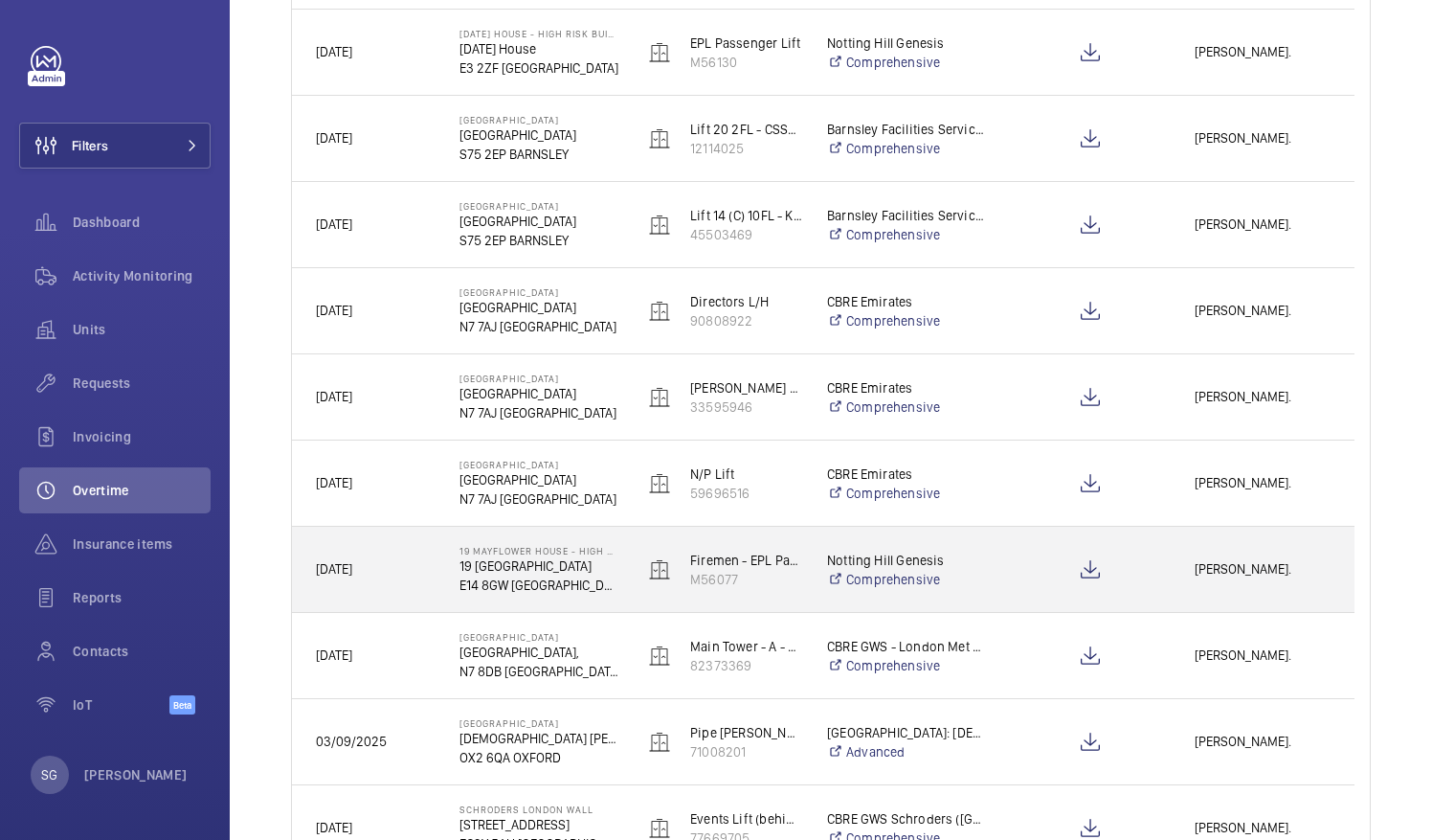
click at [1300, 577] on span "[PERSON_NAME]." at bounding box center [1263, 569] width 136 height 22
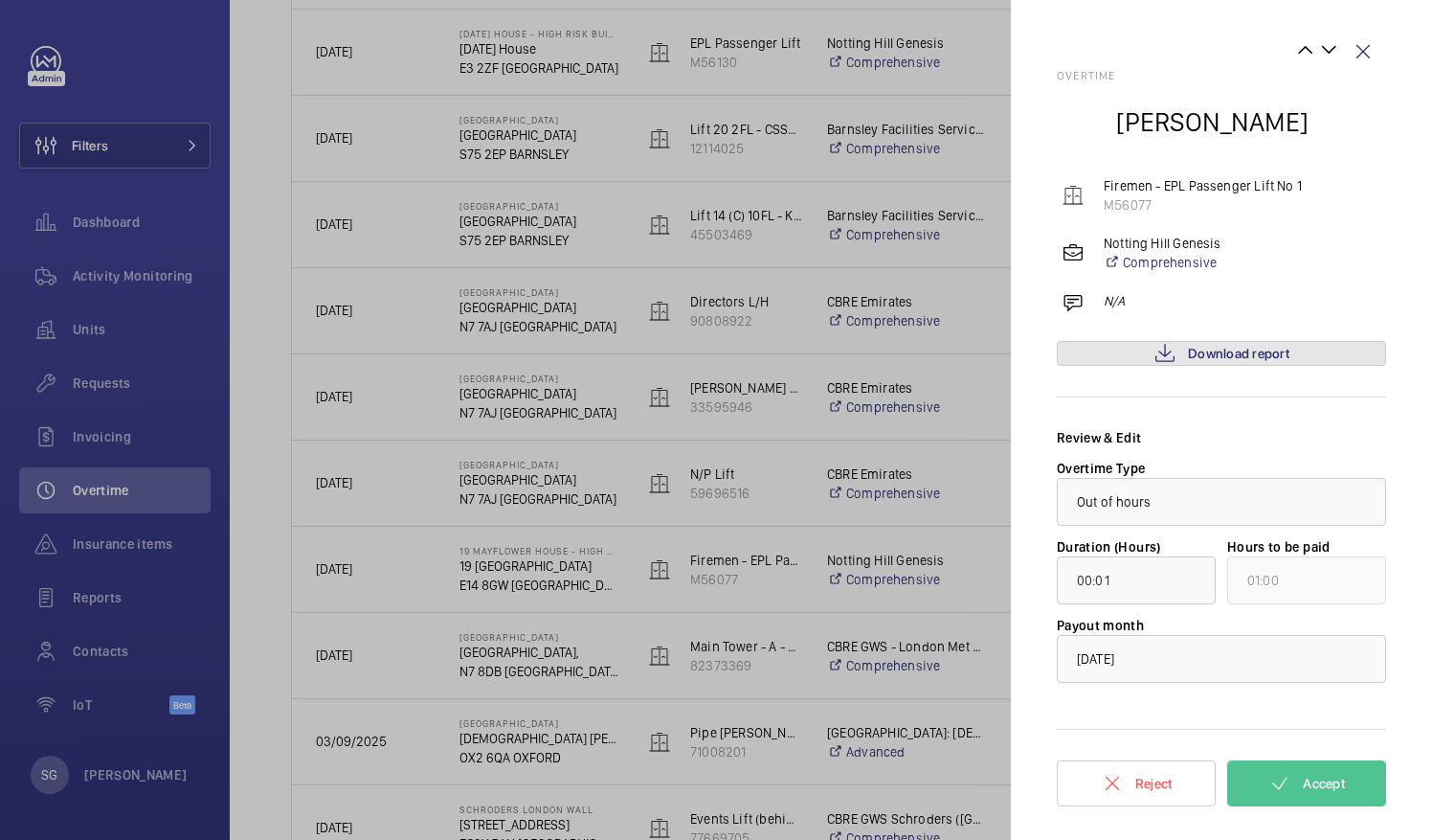
click at [1222, 356] on span "Download report" at bounding box center [1239, 354] width 101 height 16
click at [1321, 780] on span "Accept" at bounding box center [1323, 784] width 42 height 16
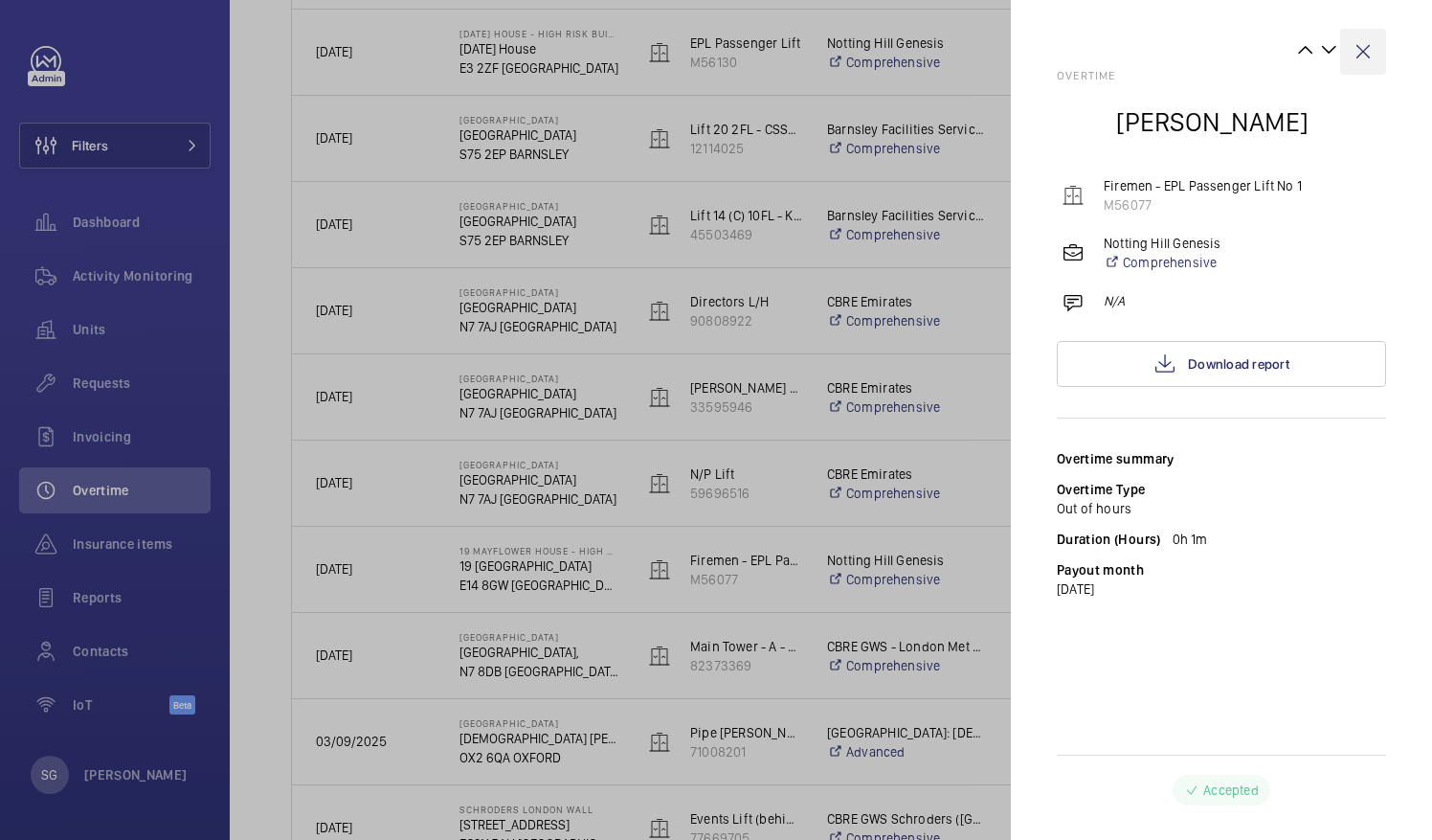
click at [1372, 51] on wm-front-icon-button at bounding box center [1363, 52] width 46 height 46
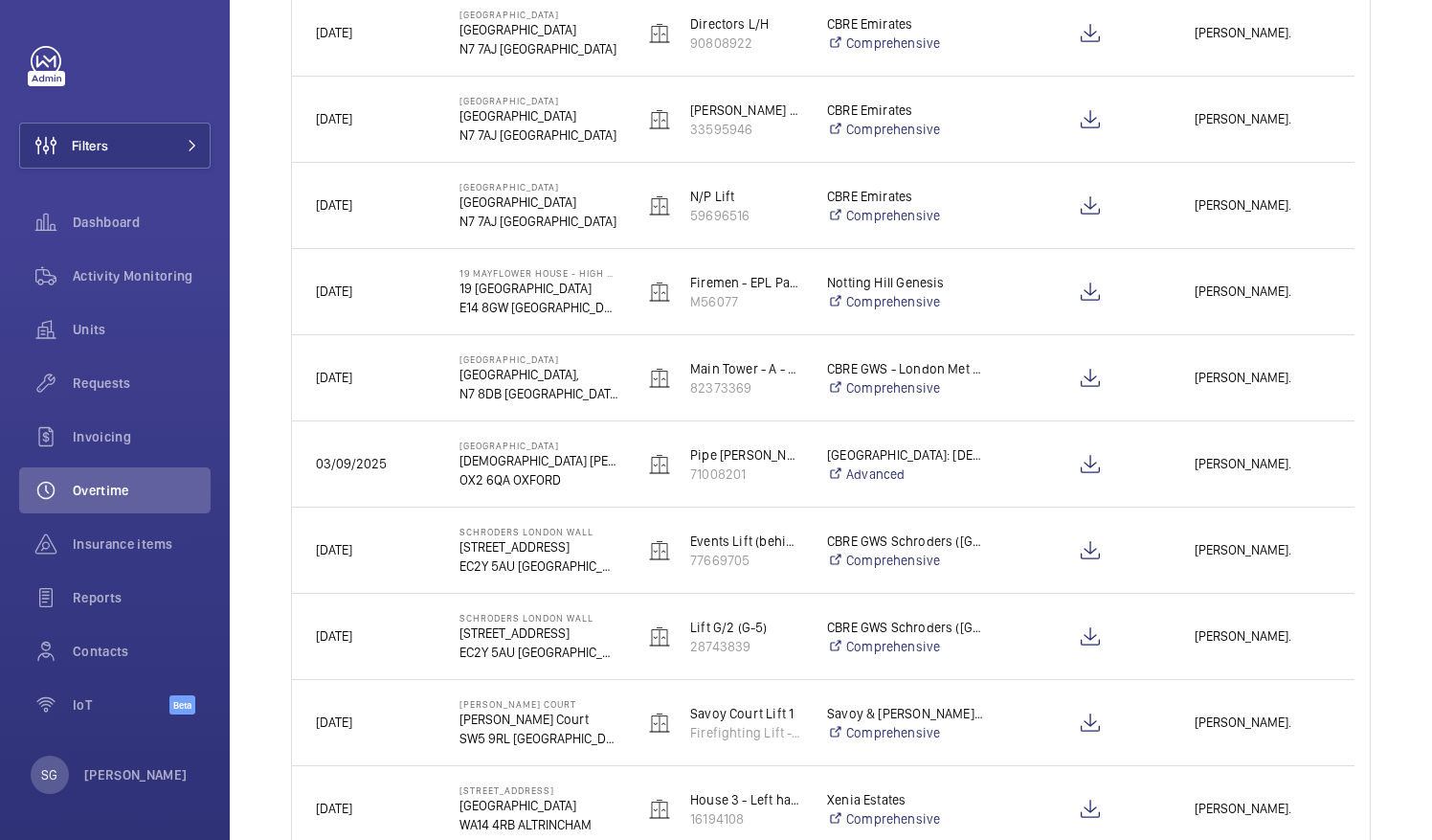
scroll to position [1157, 0]
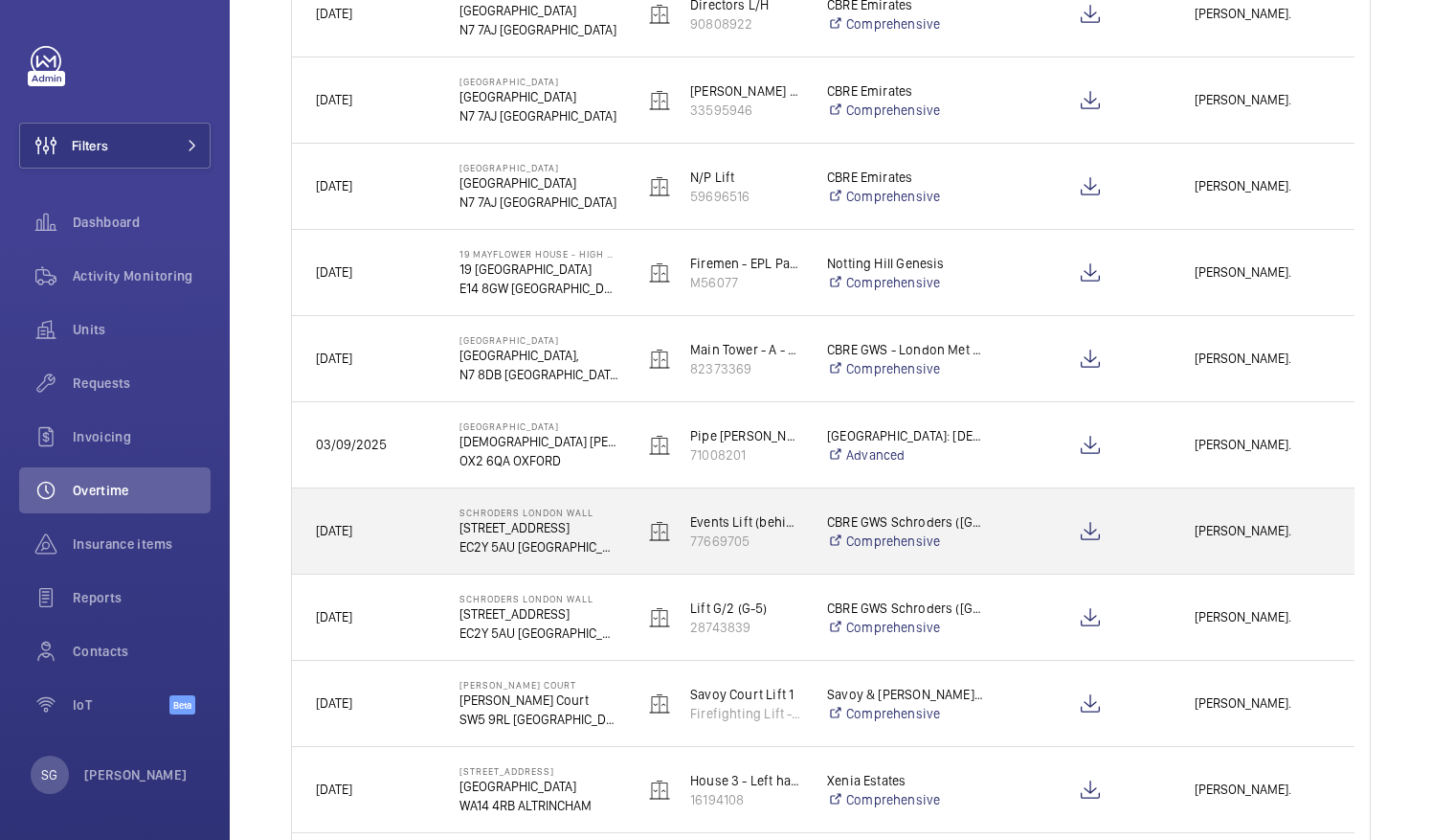
click at [1203, 515] on div "[PERSON_NAME]." at bounding box center [1262, 531] width 182 height 60
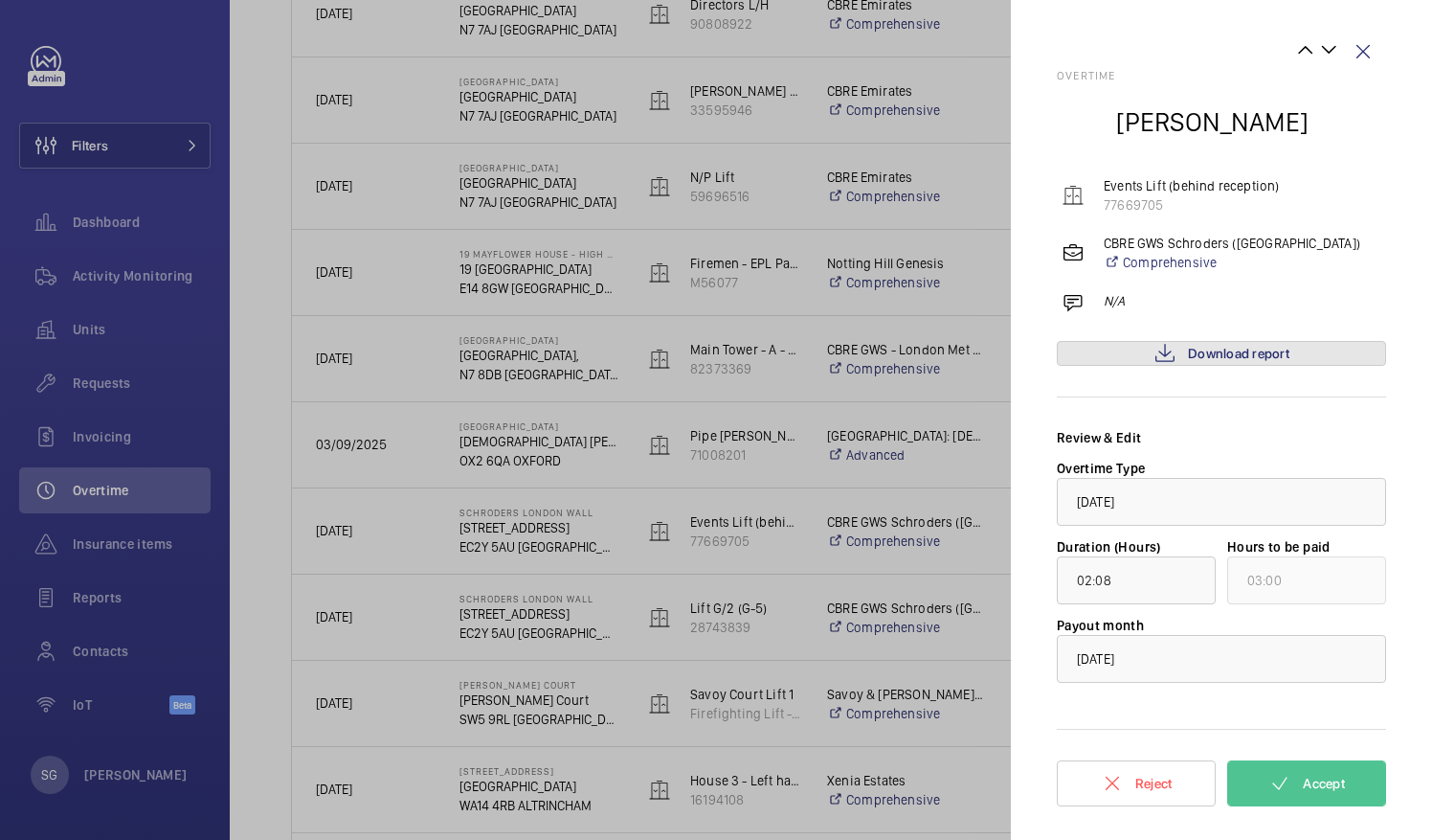
click at [1297, 356] on link "Download report" at bounding box center [1221, 354] width 330 height 25
click at [1333, 780] on span "Accept" at bounding box center [1323, 784] width 42 height 16
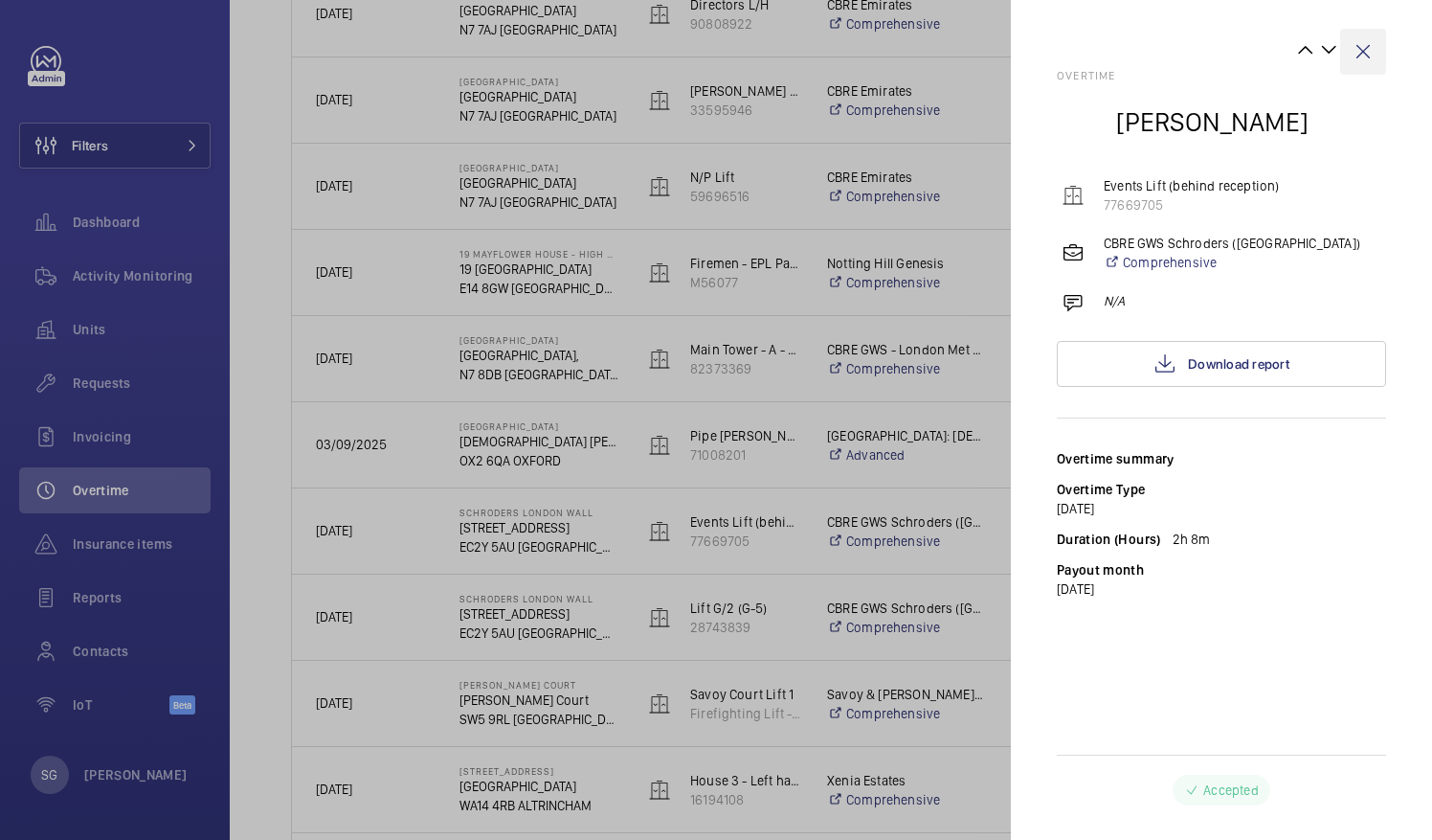
click at [1364, 43] on wm-front-icon-button at bounding box center [1363, 52] width 46 height 46
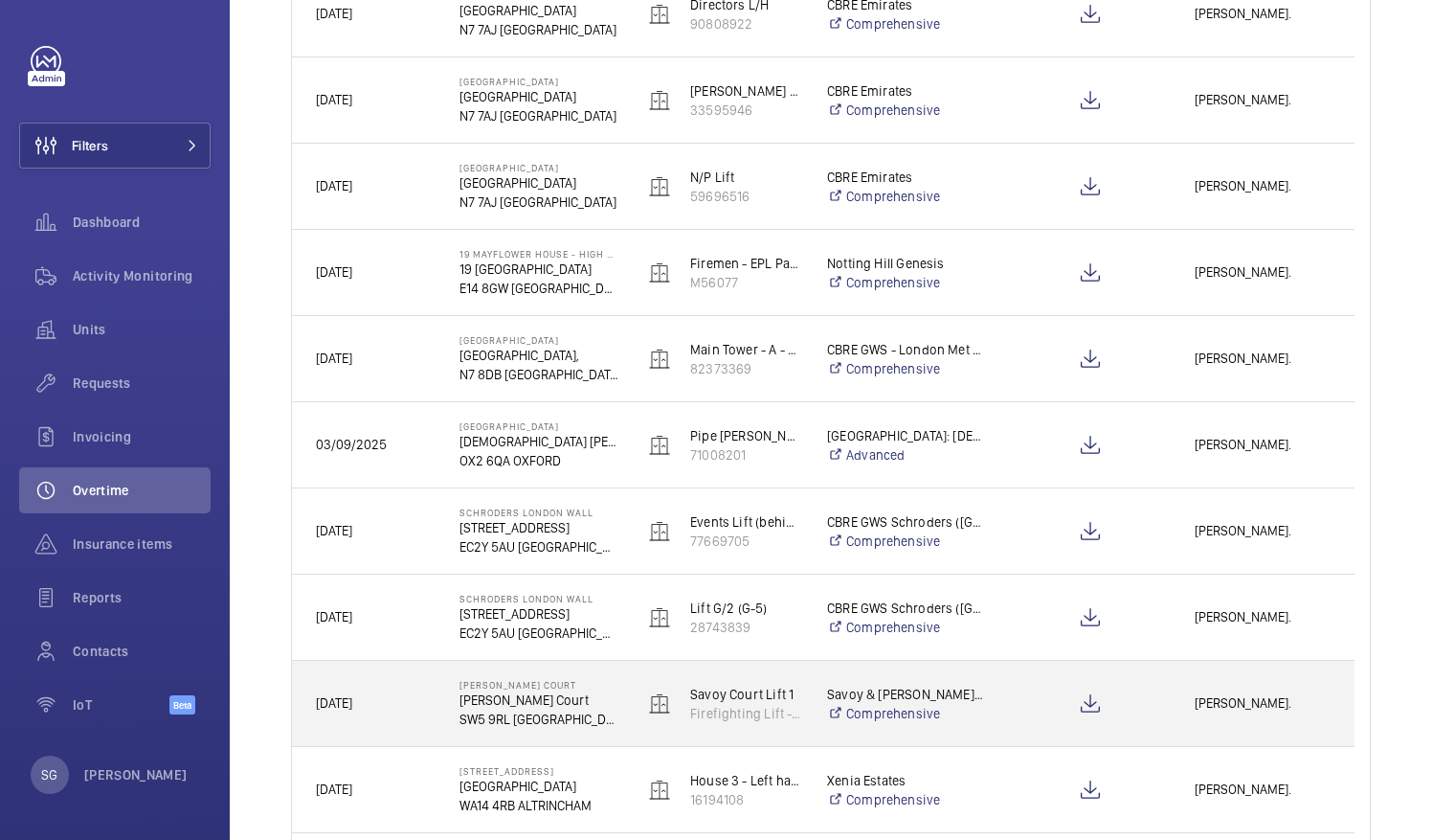
click at [1253, 695] on span "[PERSON_NAME]." at bounding box center [1263, 703] width 136 height 22
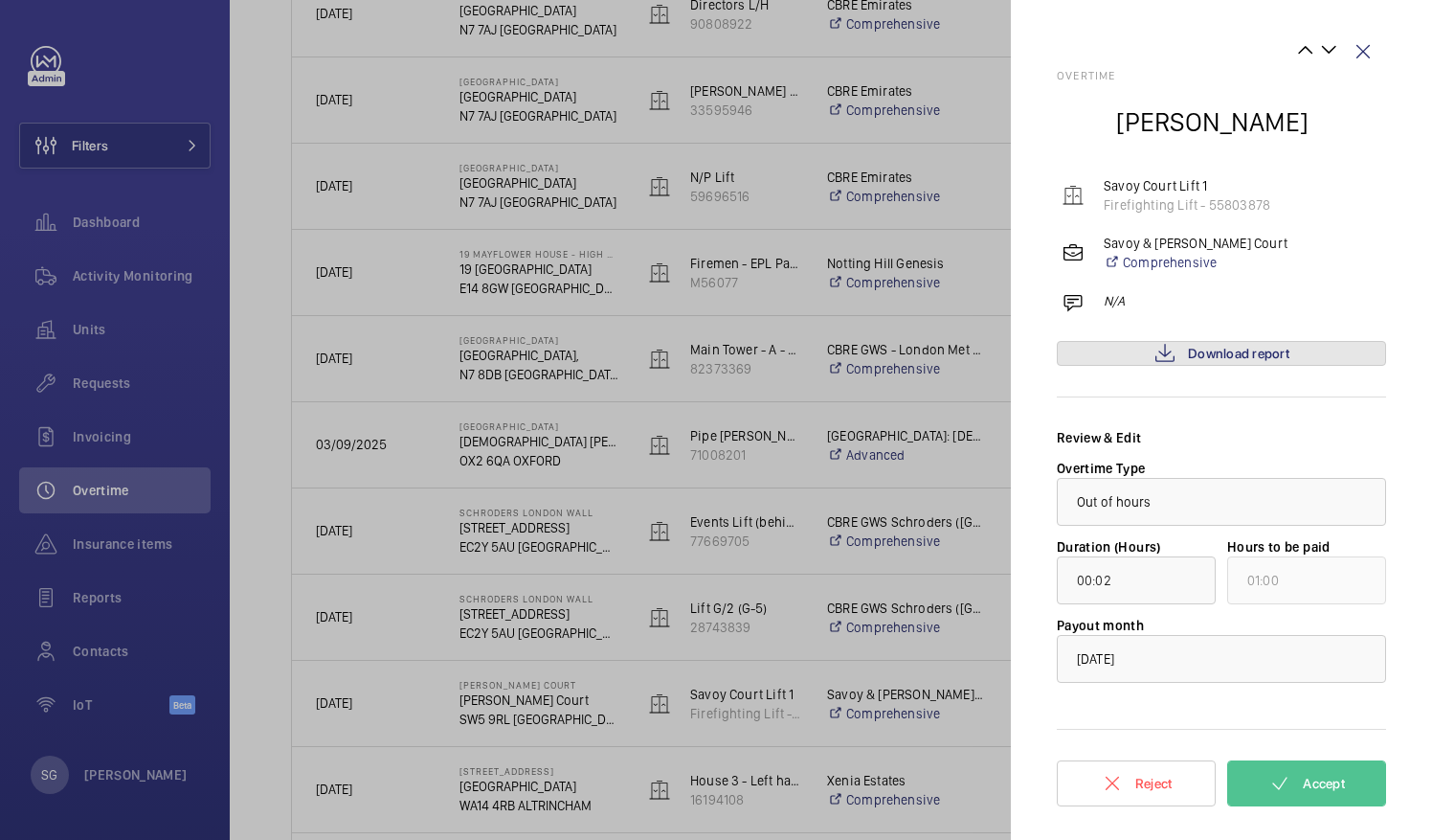
click at [1163, 356] on mat-icon at bounding box center [1166, 354] width 23 height 23
click at [1337, 785] on span "Accept" at bounding box center [1323, 784] width 42 height 16
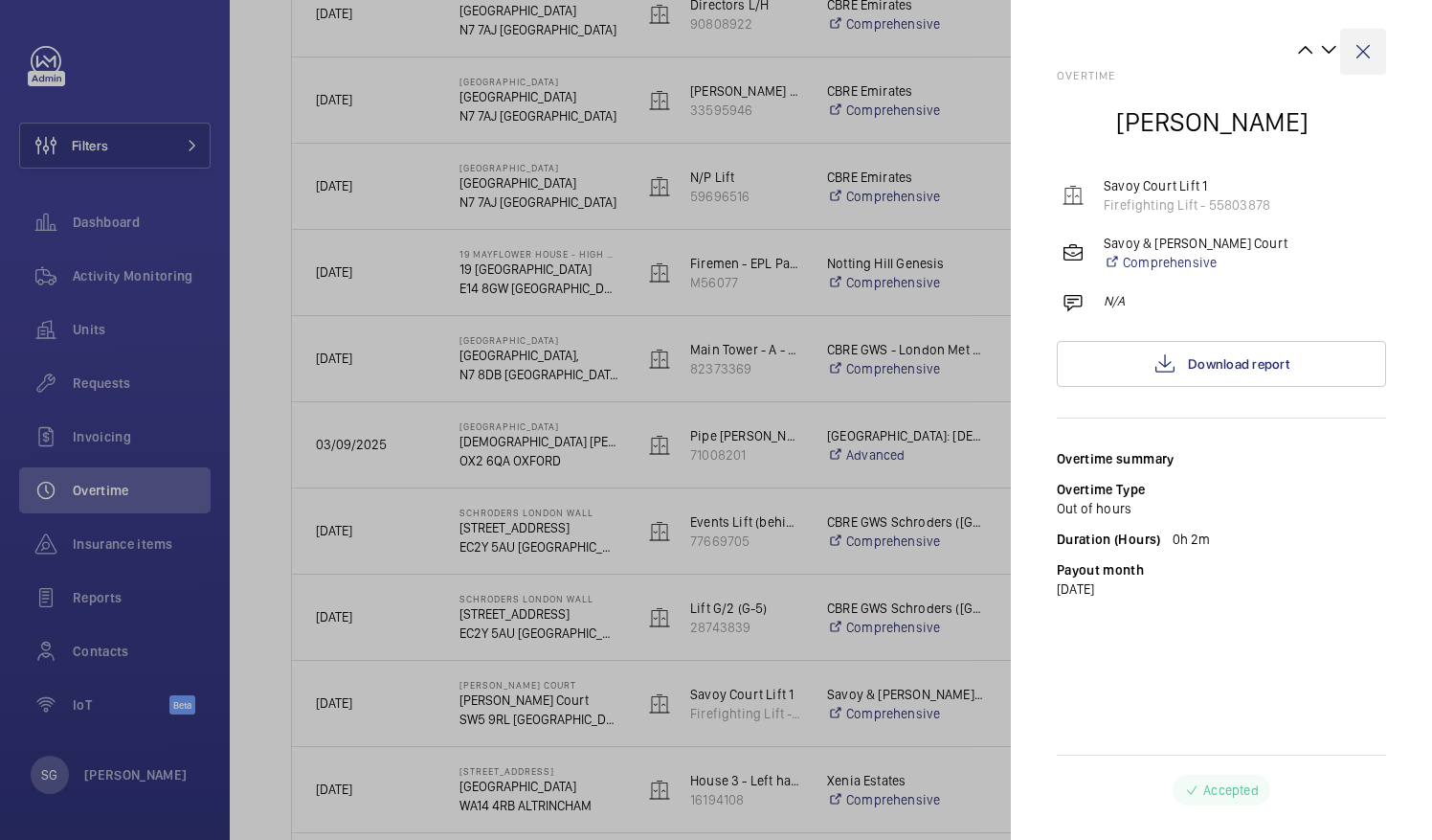
click at [1364, 55] on wm-front-icon-button at bounding box center [1363, 52] width 46 height 46
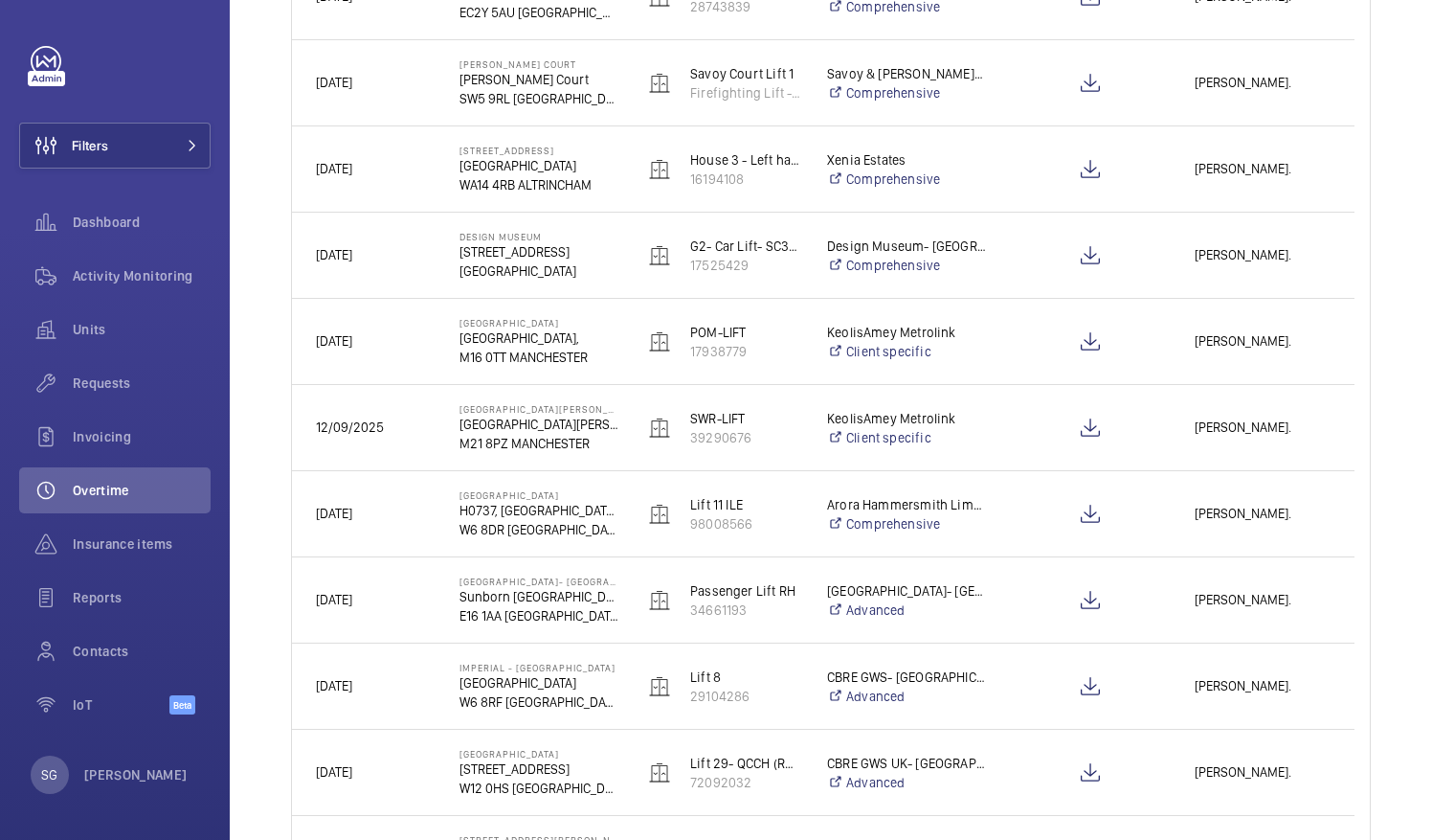
scroll to position [1784, 0]
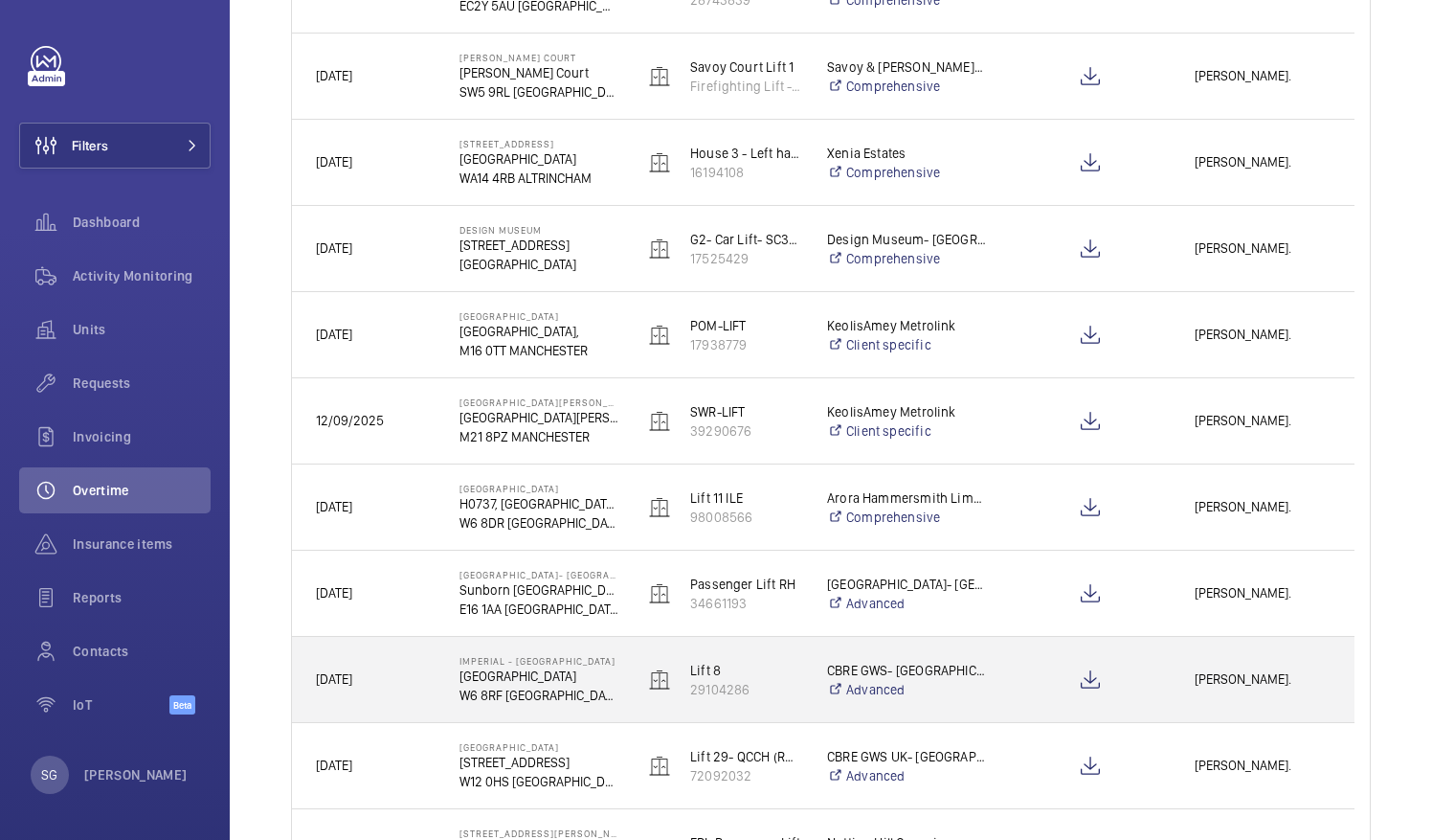
click at [1247, 698] on div "[PERSON_NAME]." at bounding box center [1262, 680] width 182 height 60
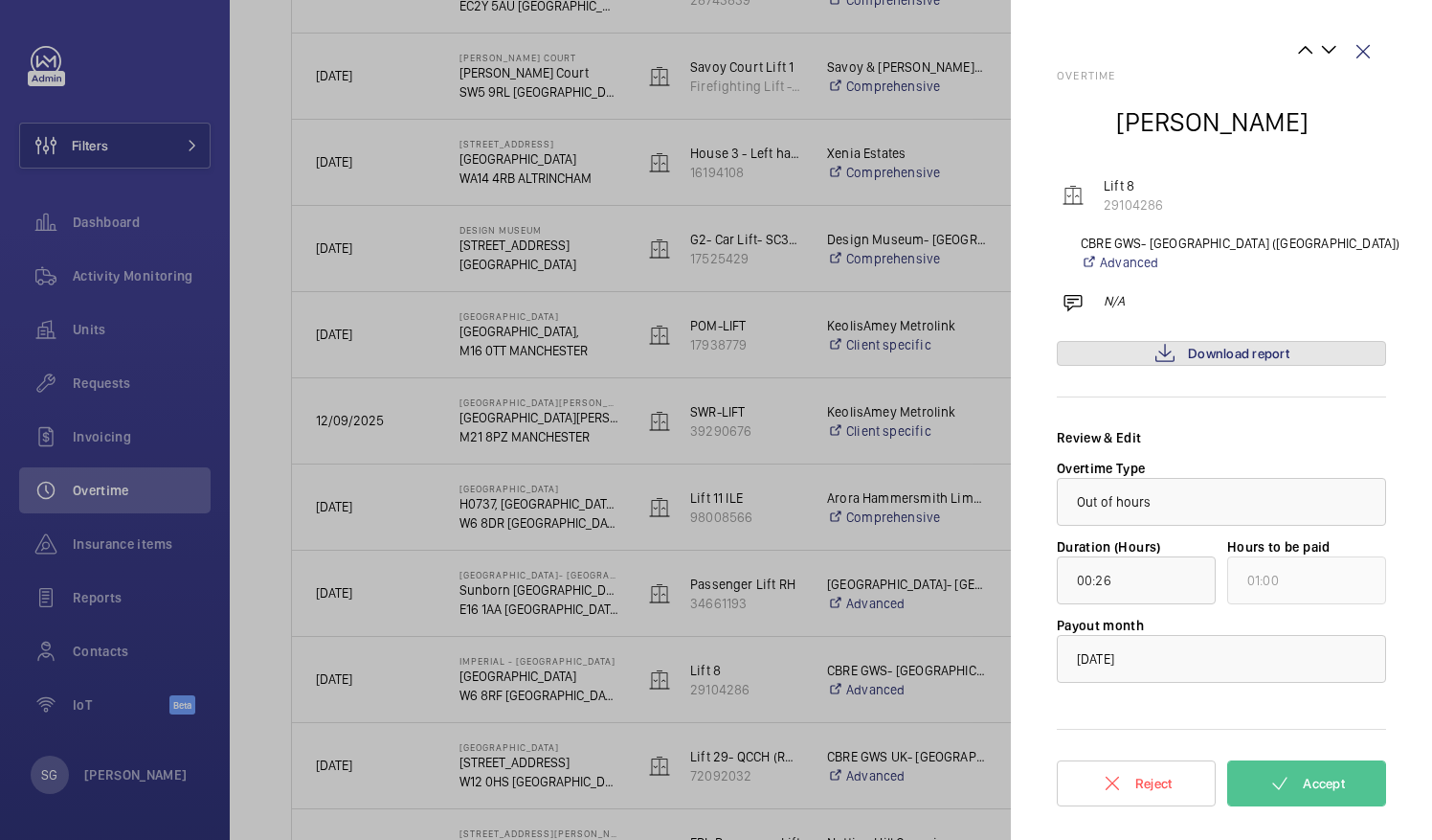
click at [1216, 358] on span "Download report" at bounding box center [1239, 354] width 101 height 16
click at [1269, 779] on mat-icon at bounding box center [1280, 784] width 23 height 23
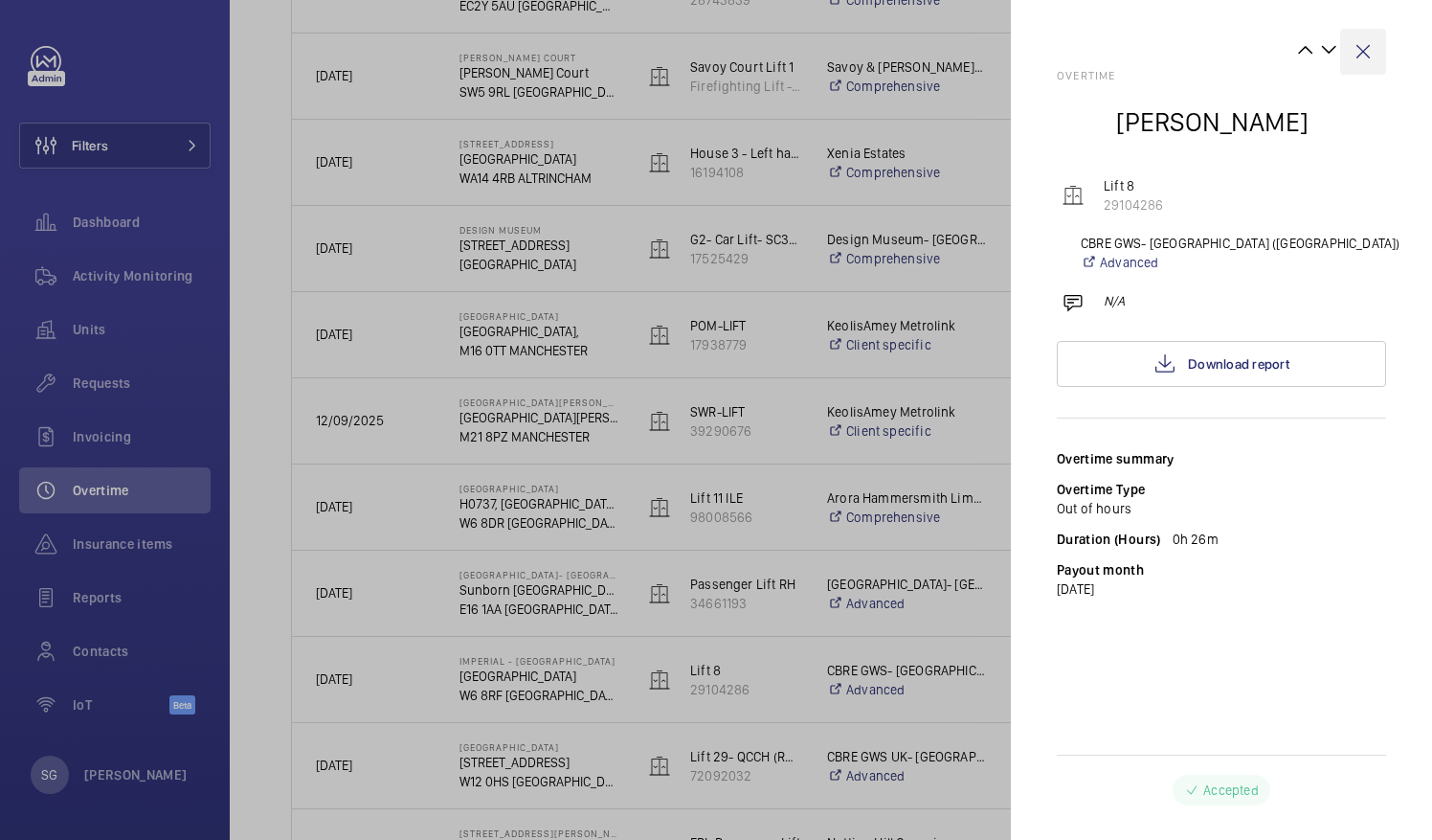
click at [1365, 55] on wm-front-icon-button at bounding box center [1363, 52] width 46 height 46
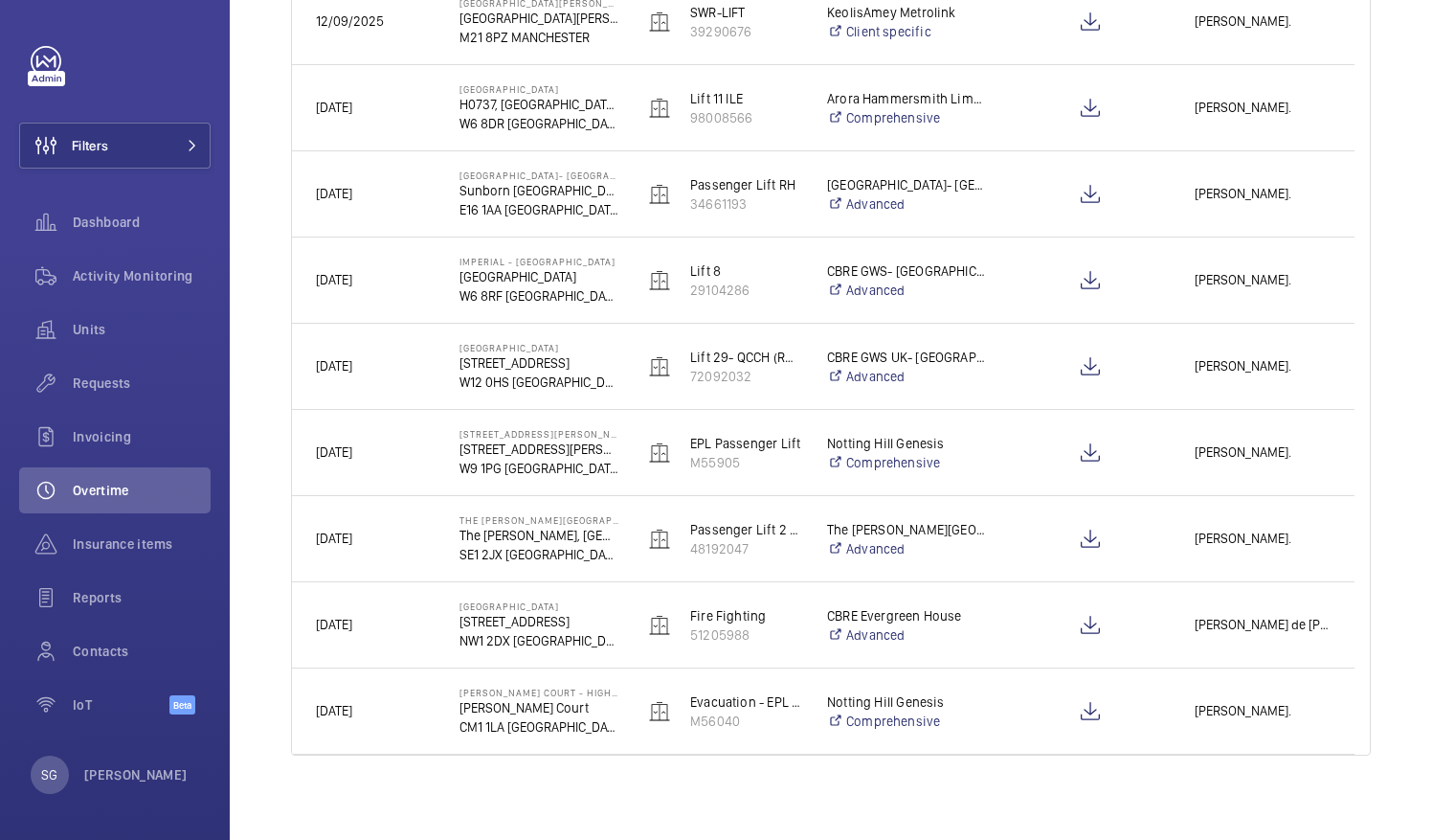
scroll to position [2189, 0]
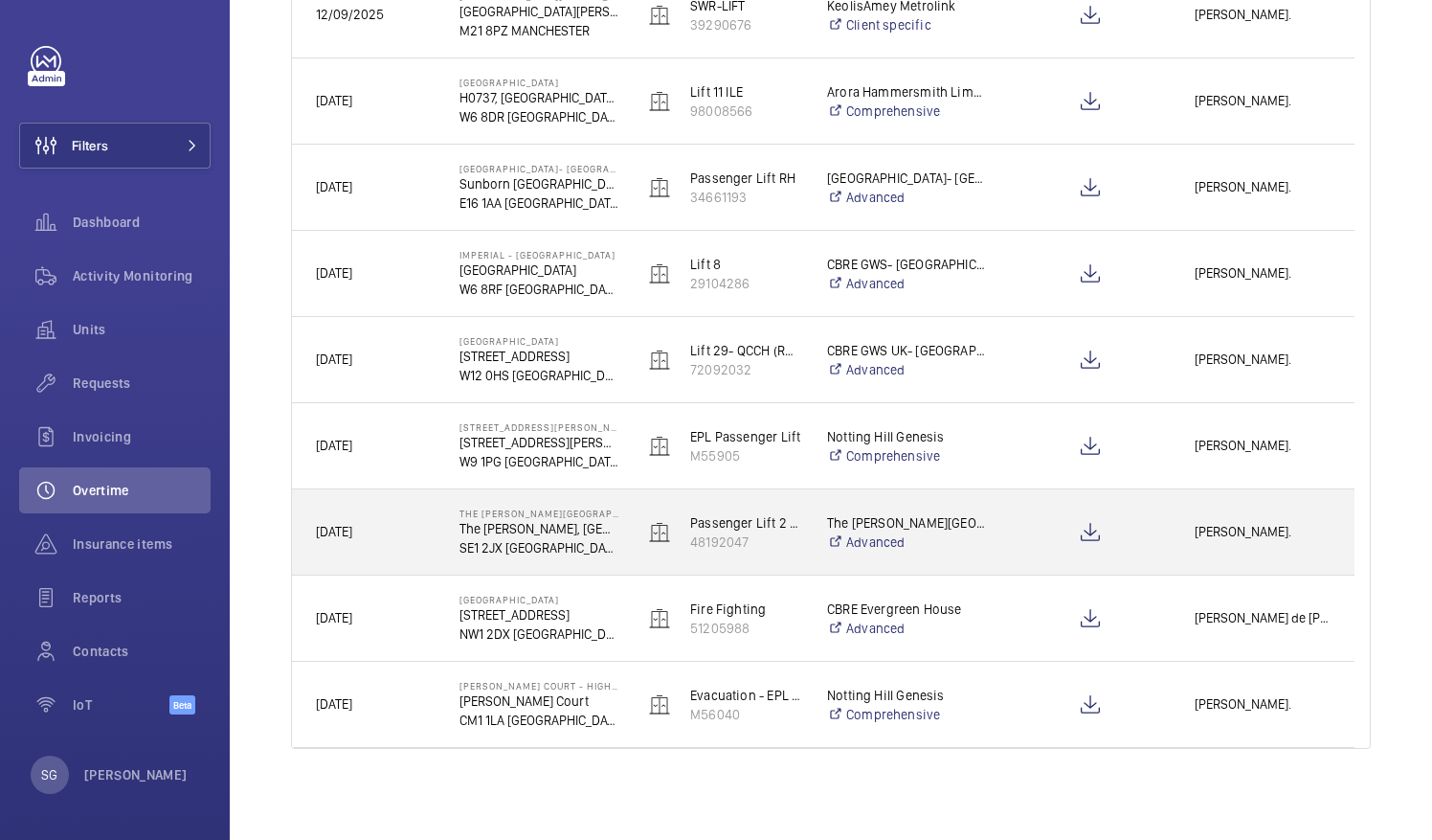
click at [1235, 523] on span "[PERSON_NAME]." at bounding box center [1263, 532] width 136 height 22
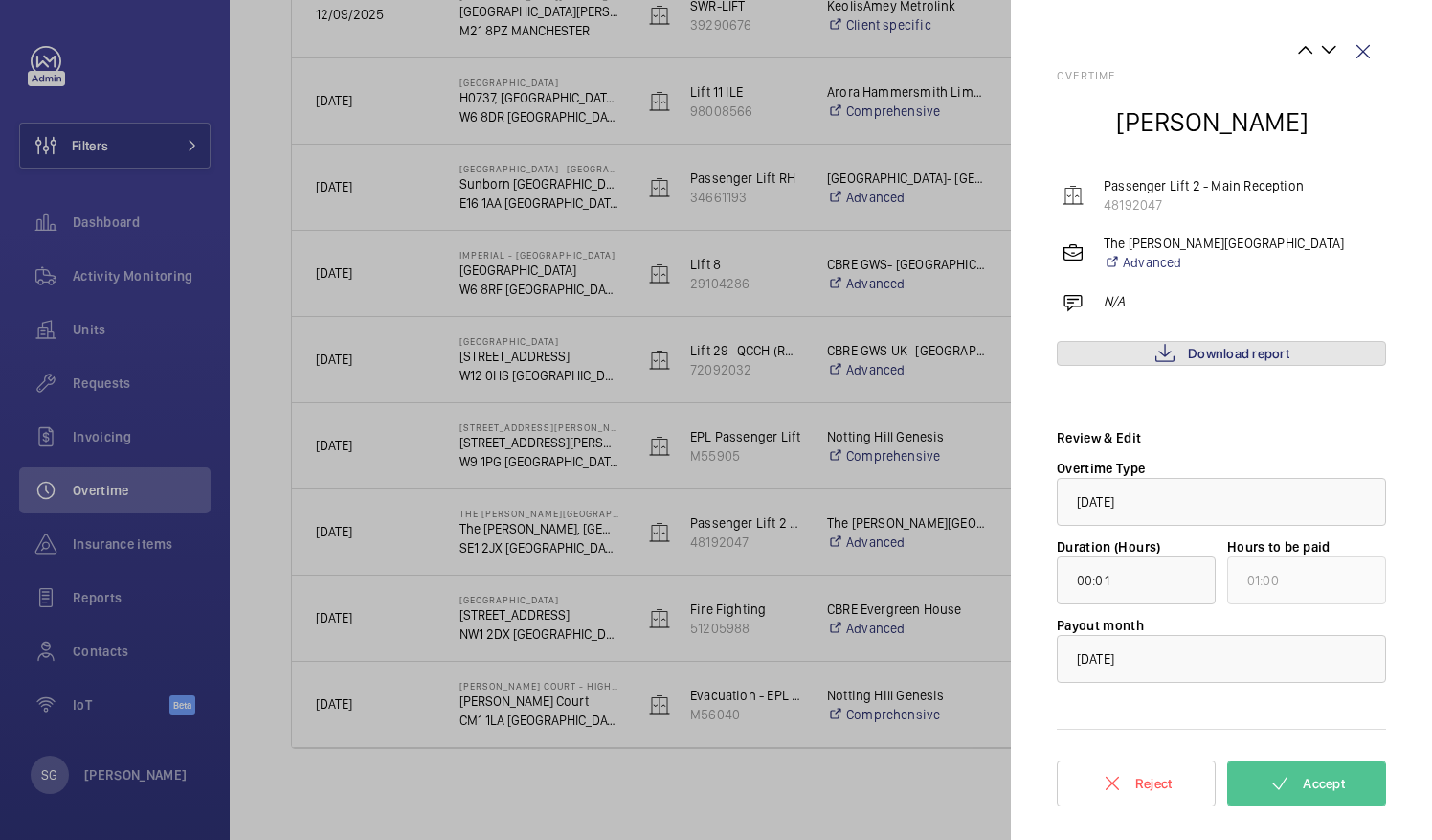
click at [1249, 352] on span "Download report" at bounding box center [1239, 354] width 101 height 16
click at [1262, 780] on button "Accept" at bounding box center [1307, 783] width 158 height 46
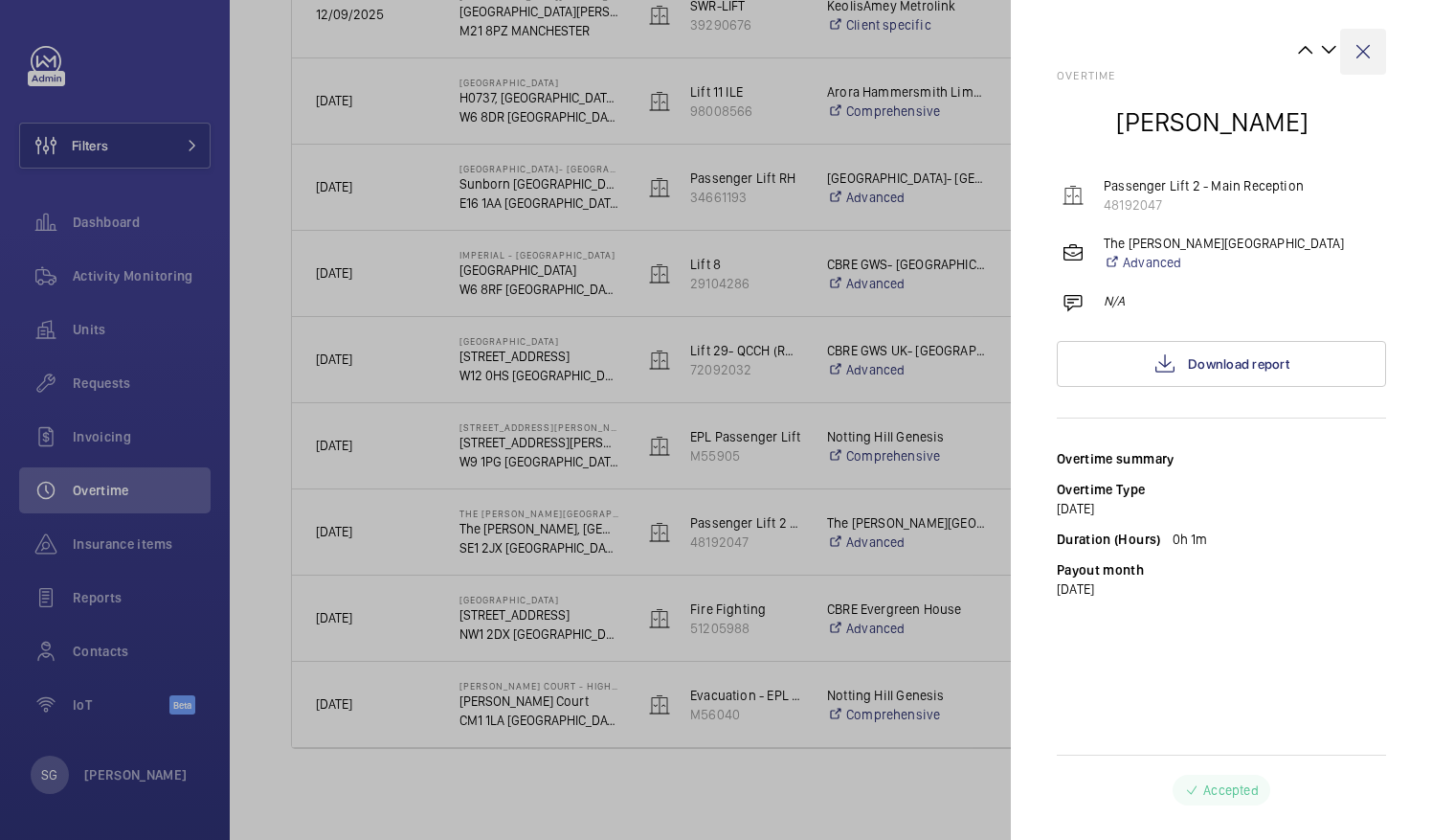
click at [1364, 52] on wm-front-icon-button at bounding box center [1363, 52] width 46 height 46
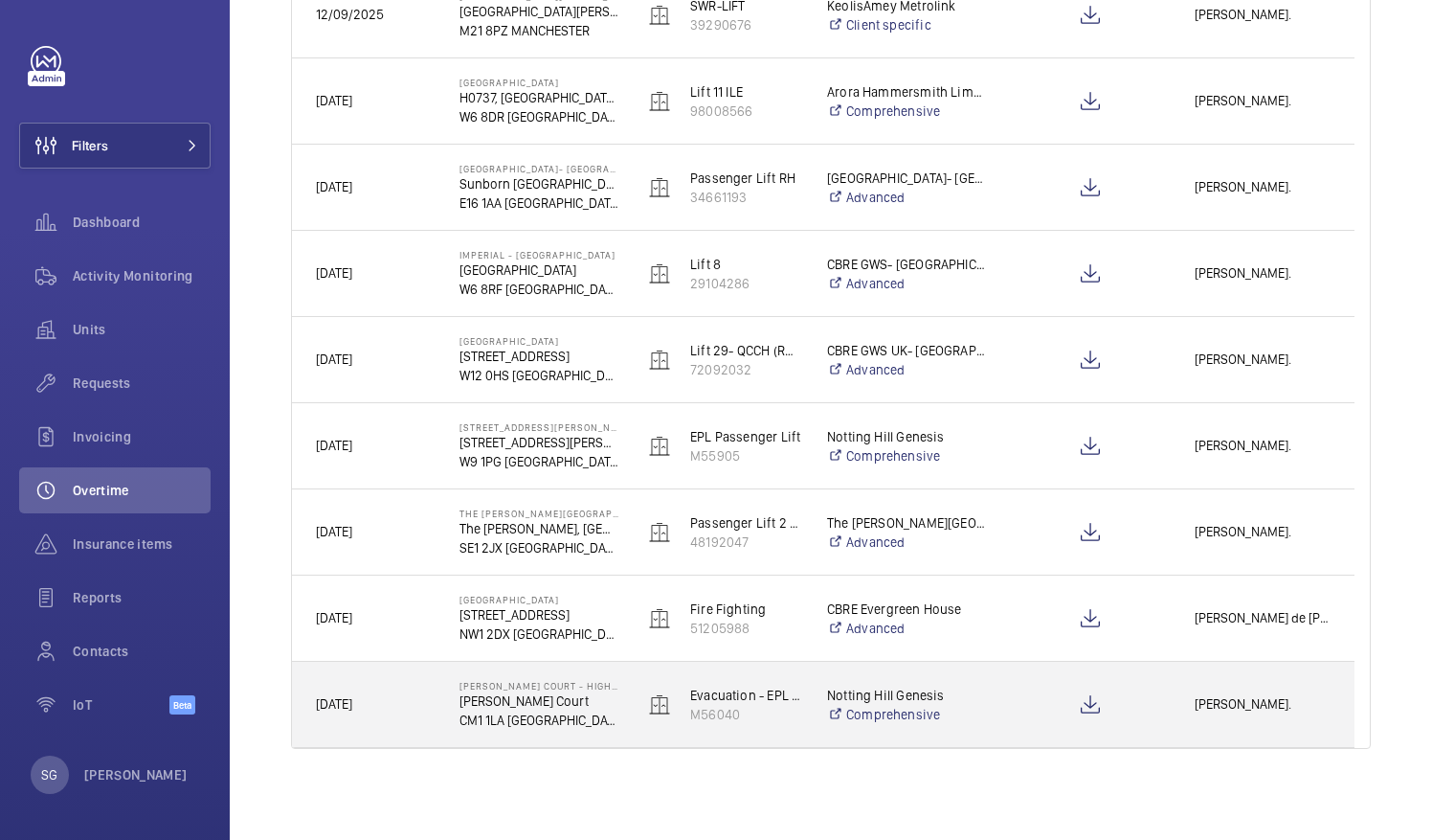
click at [1250, 720] on div "[PERSON_NAME]." at bounding box center [1262, 704] width 182 height 60
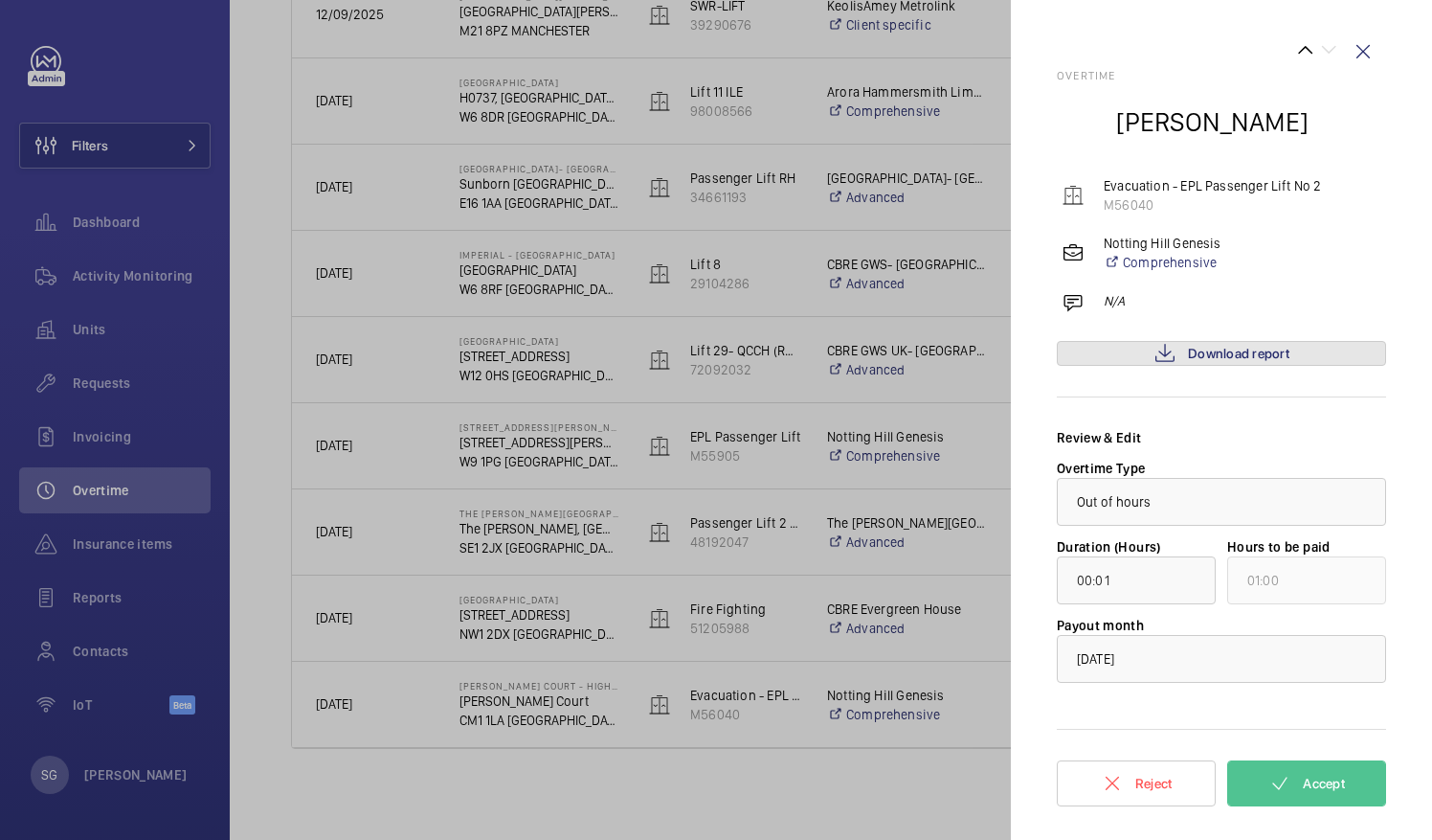
click at [1277, 356] on span "Download report" at bounding box center [1239, 354] width 101 height 16
click at [1314, 784] on span "Accept" at bounding box center [1323, 784] width 42 height 16
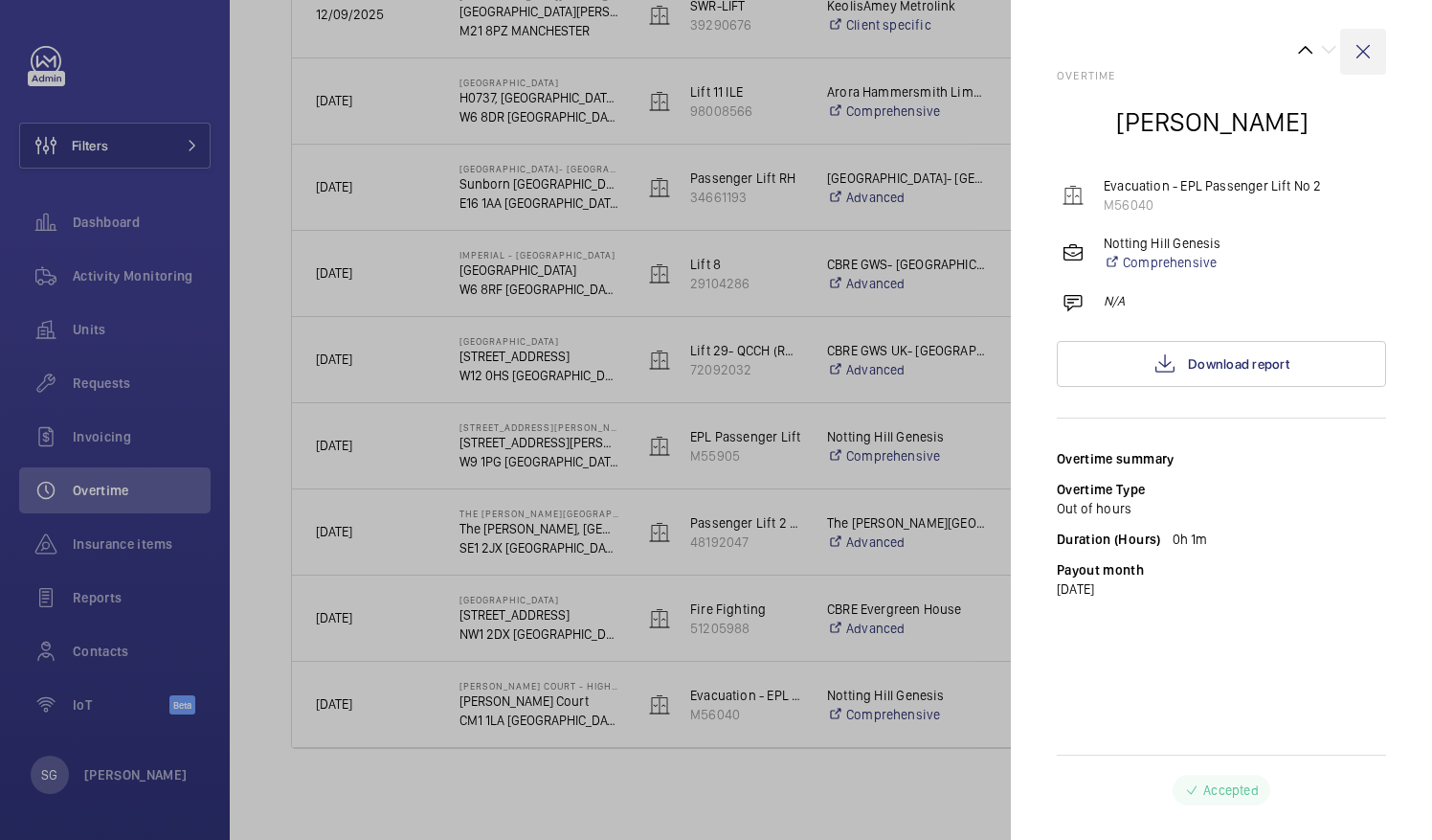
click at [1365, 52] on wm-front-icon-button at bounding box center [1363, 52] width 46 height 46
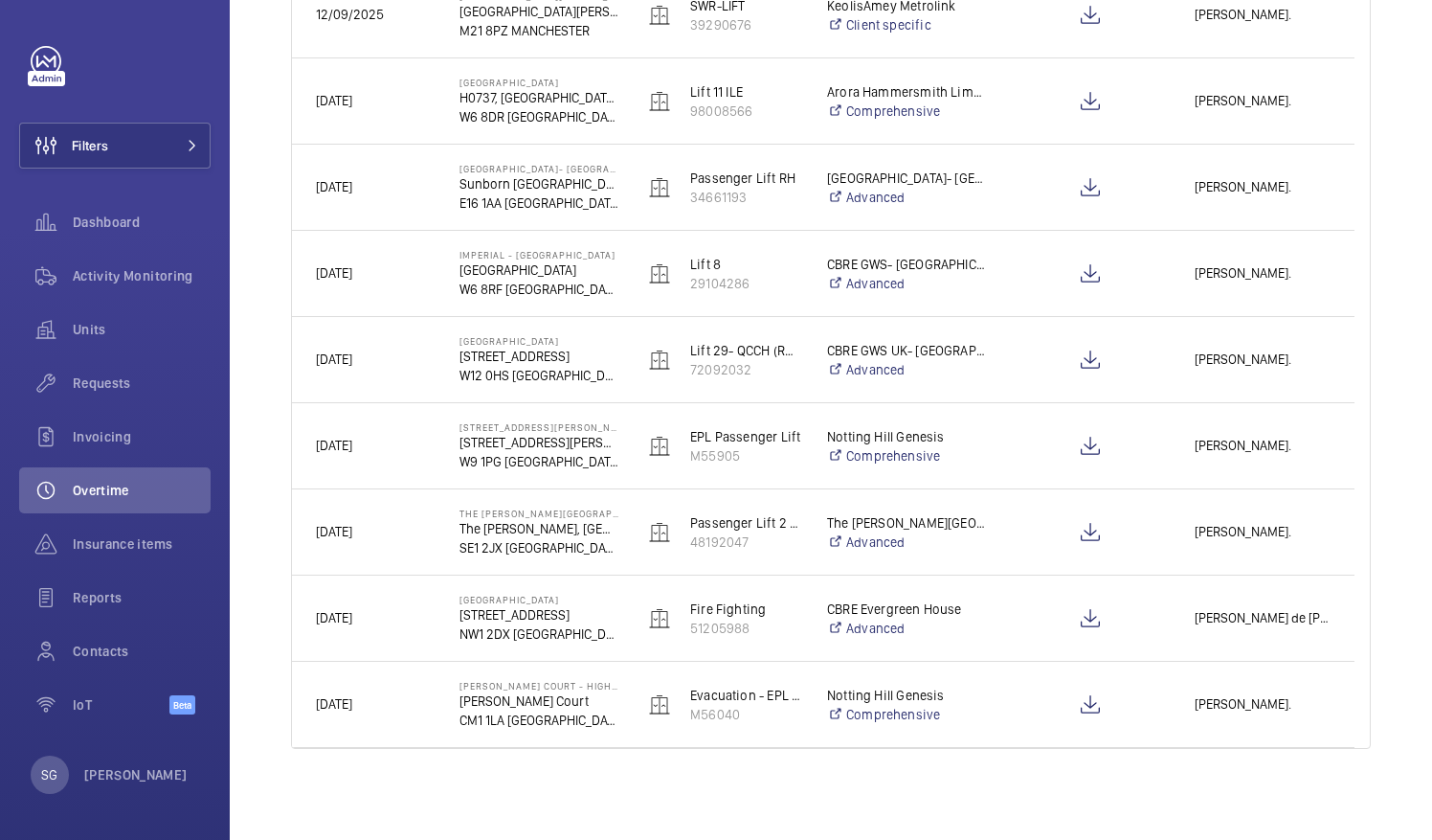
scroll to position [0, 0]
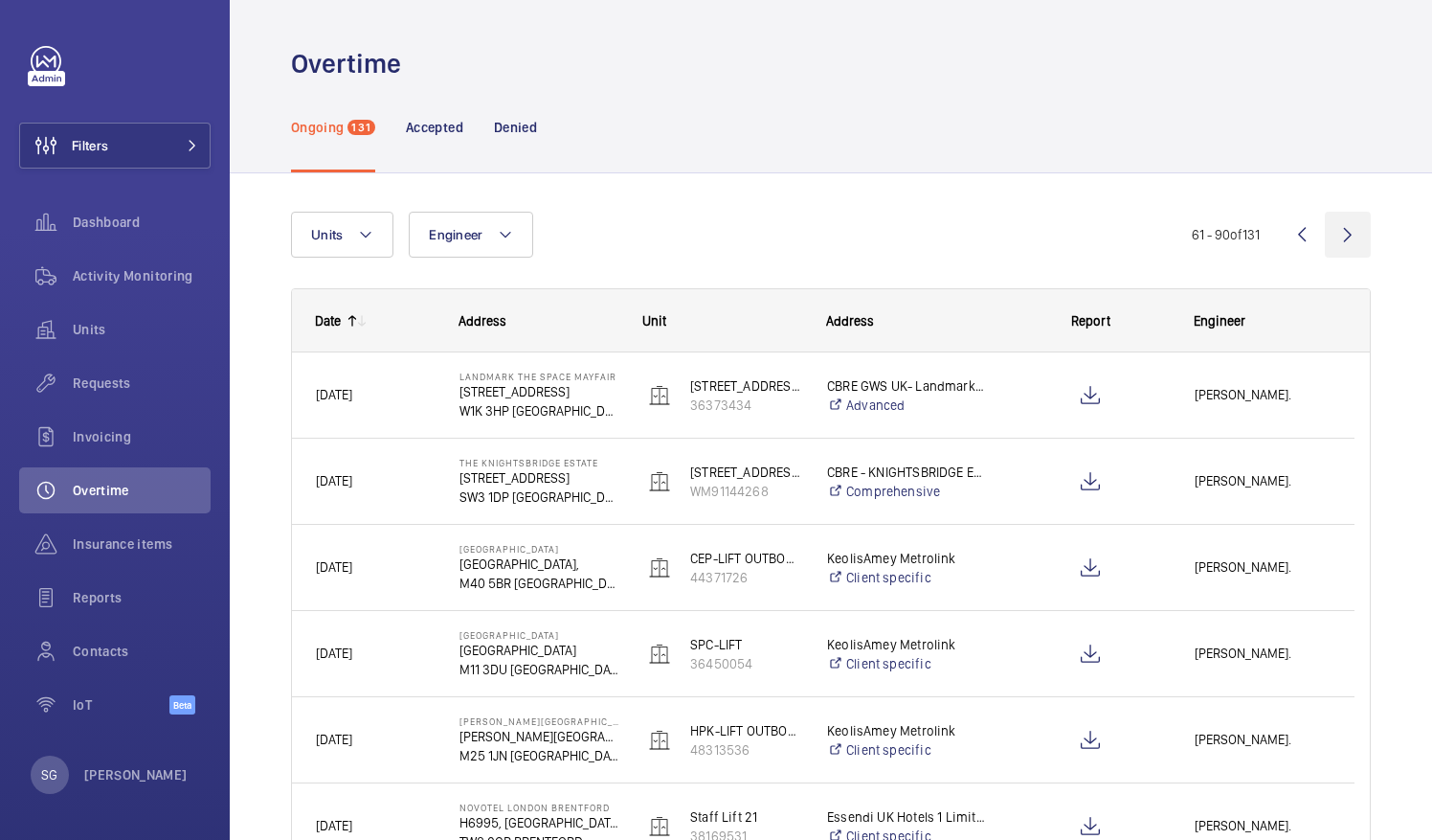
click at [1333, 241] on wm-front-icon-button at bounding box center [1347, 234] width 46 height 46
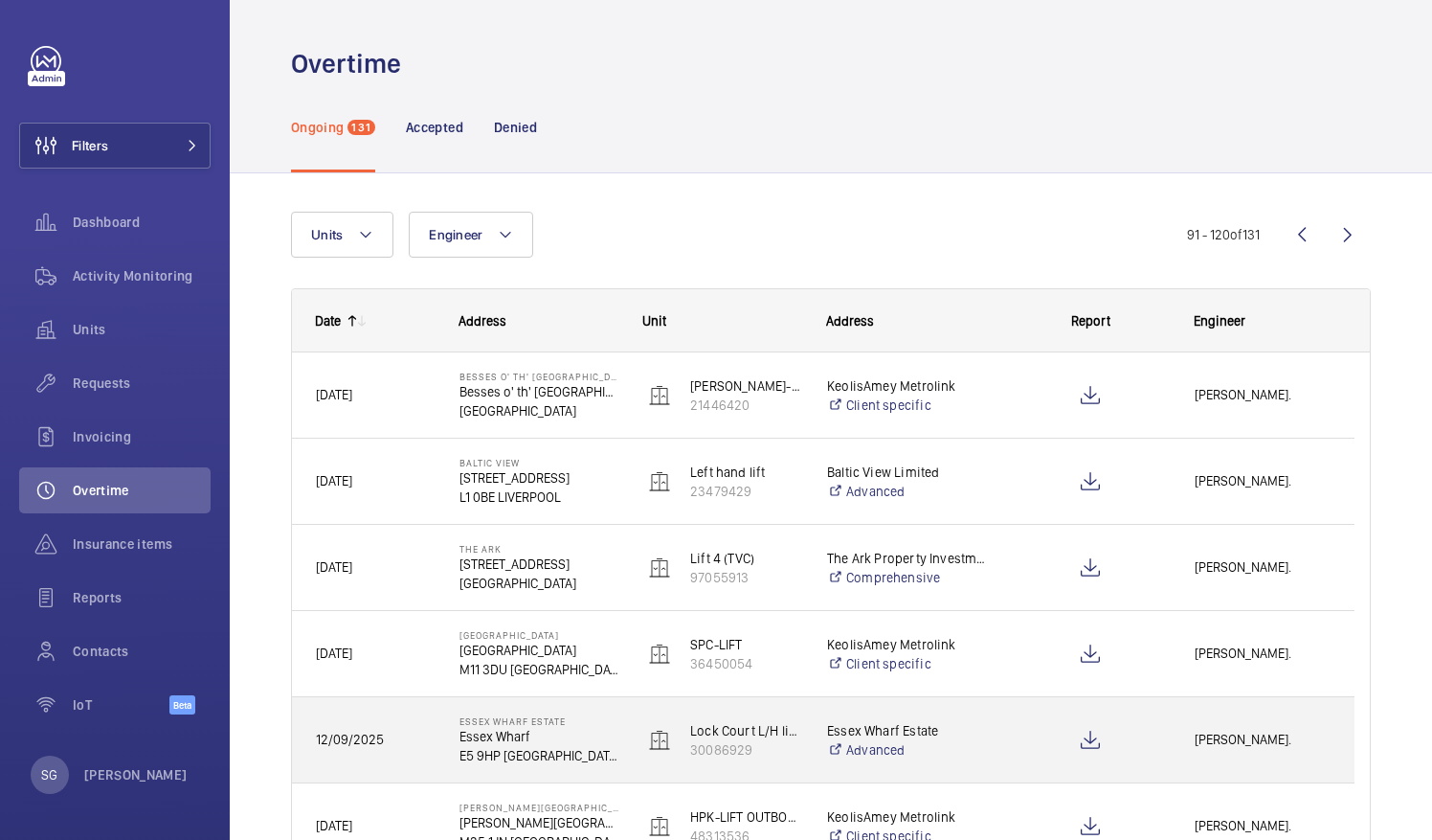
click at [1228, 739] on span "[PERSON_NAME]." at bounding box center [1263, 739] width 136 height 22
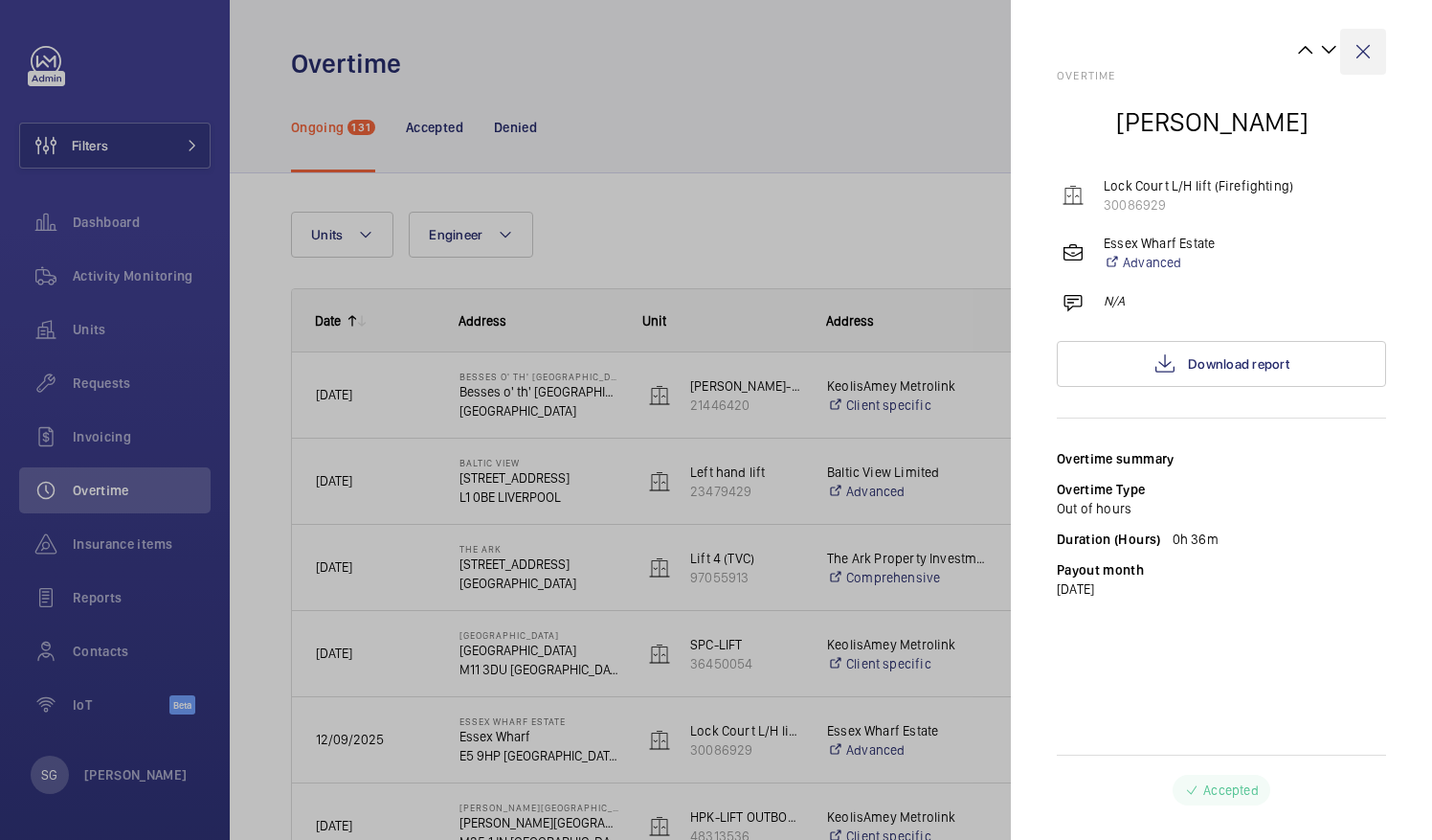
click at [1368, 43] on wm-front-icon-button at bounding box center [1363, 52] width 46 height 46
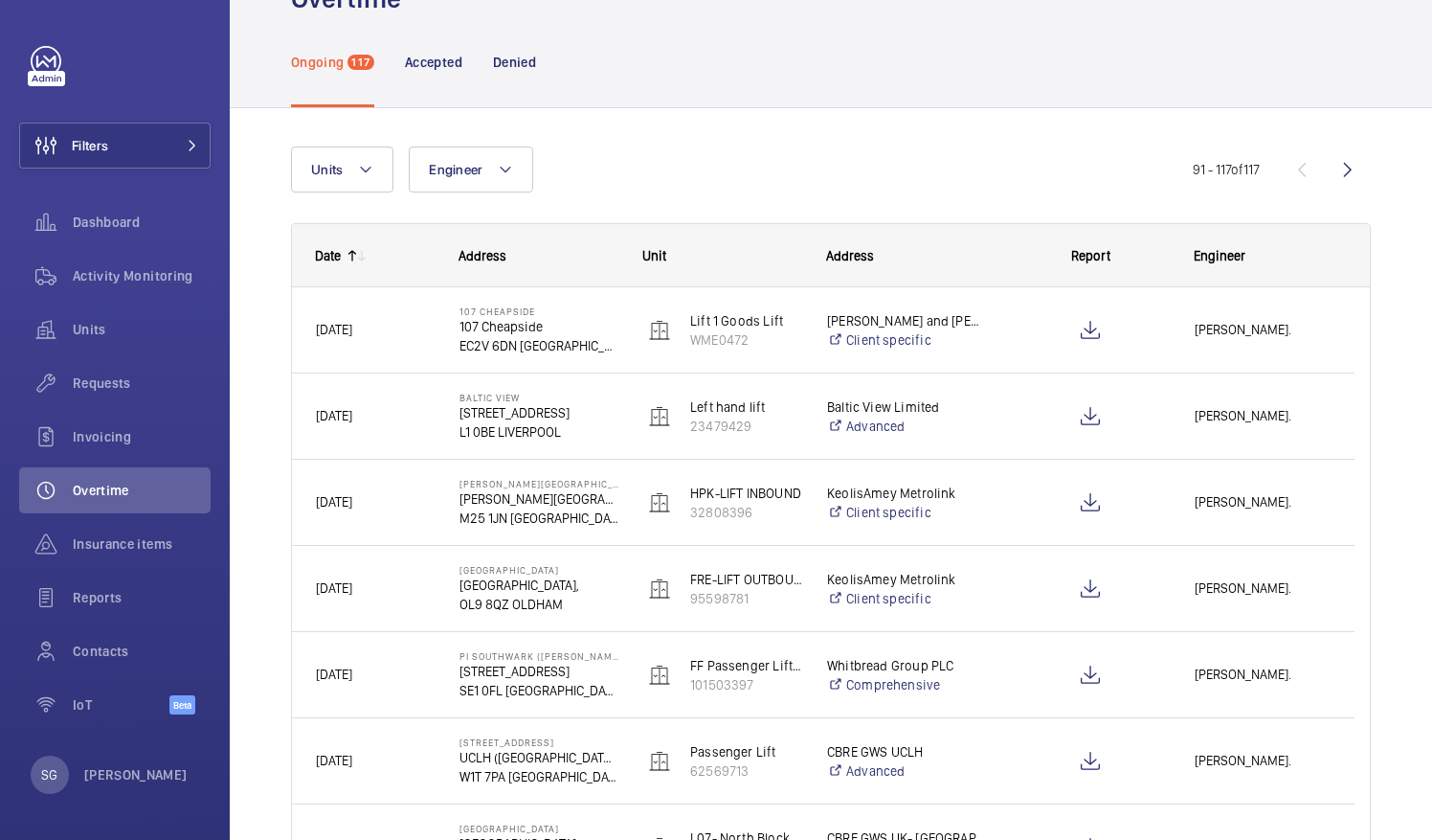
scroll to position [44, 0]
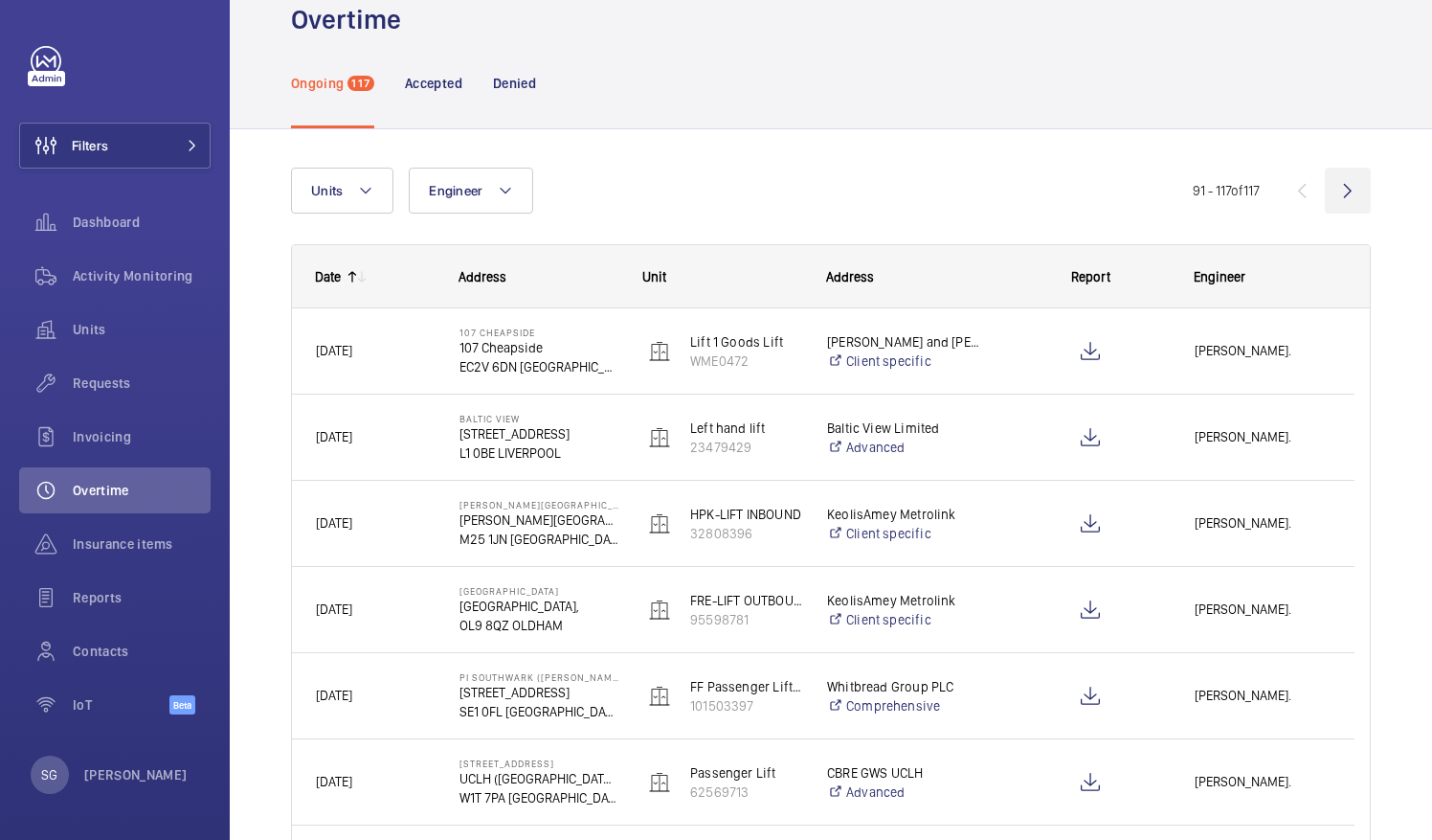
click at [1328, 191] on wm-front-icon-button at bounding box center [1347, 190] width 46 height 46
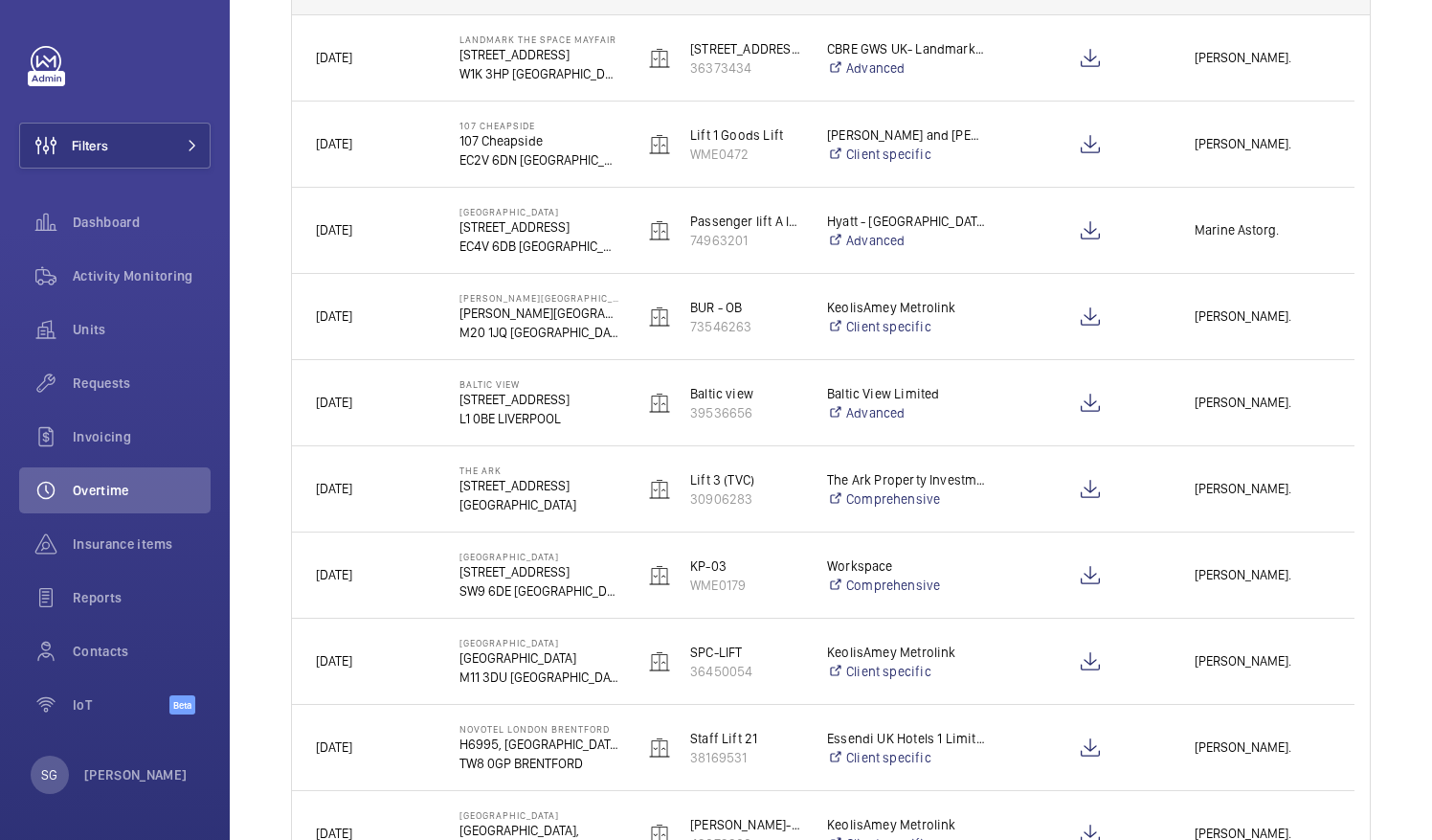
scroll to position [352, 0]
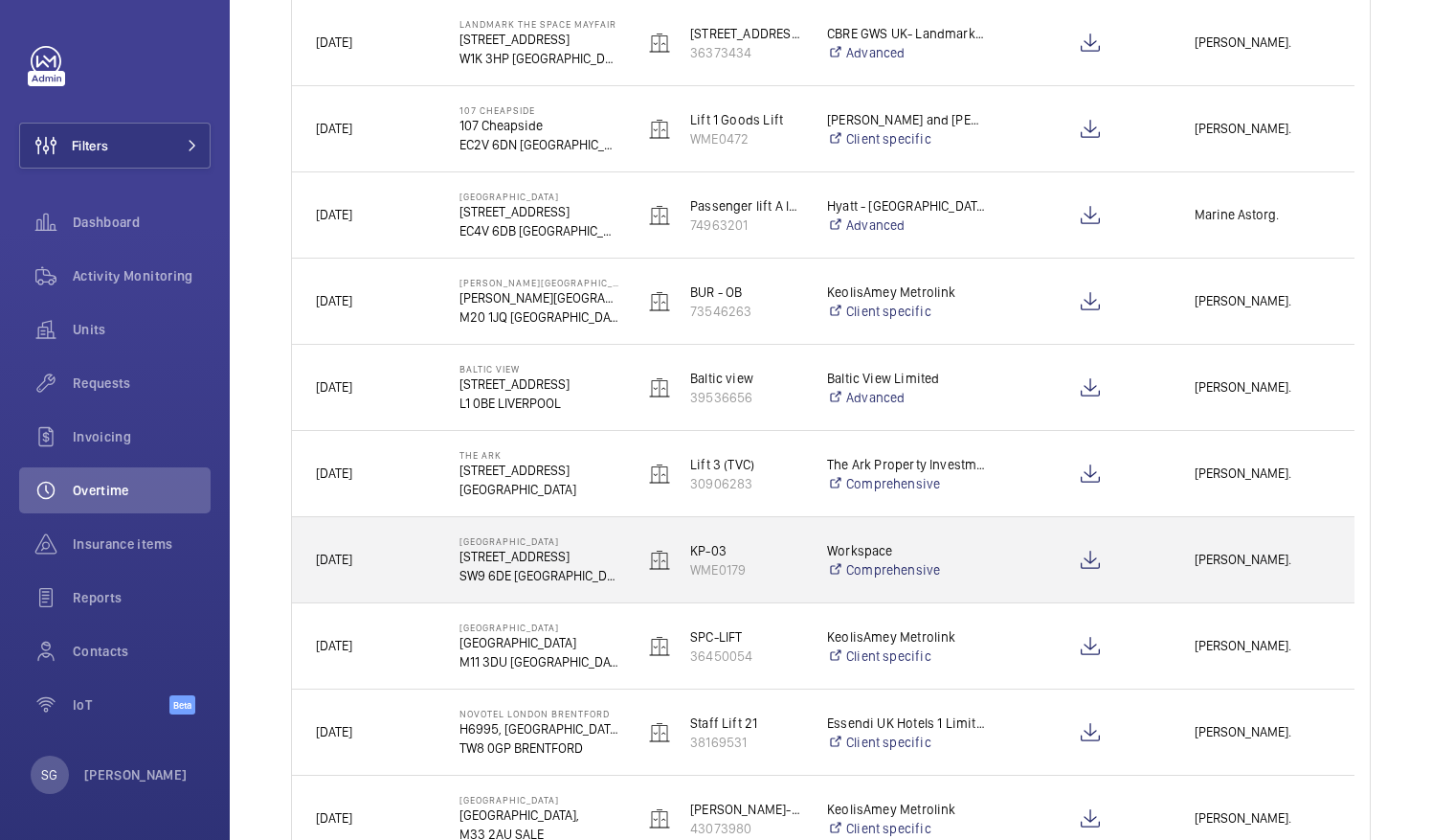
click at [1236, 548] on span "[PERSON_NAME]." at bounding box center [1263, 559] width 136 height 22
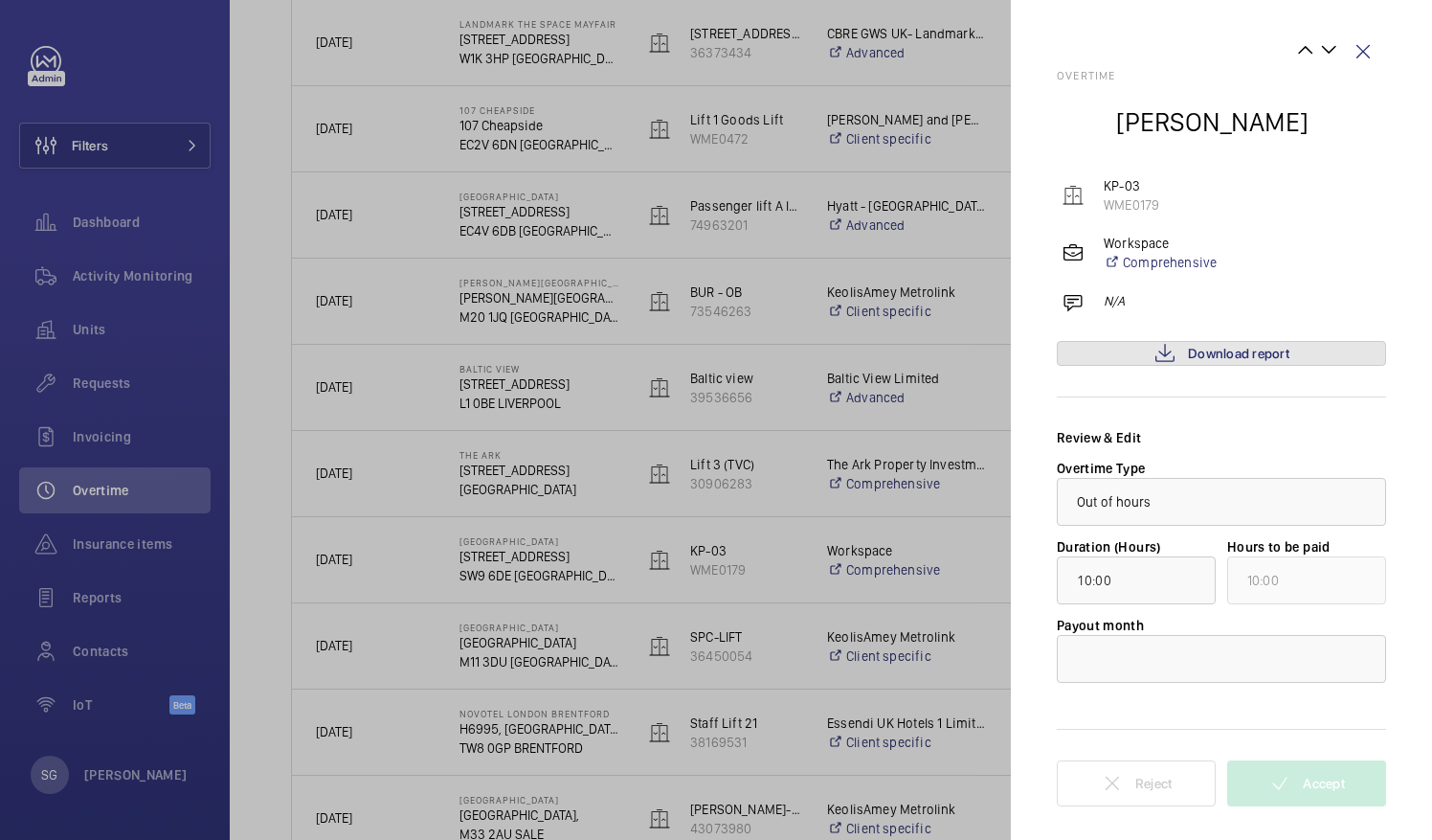
click at [1200, 350] on span "Download report" at bounding box center [1239, 354] width 101 height 16
click at [1279, 650] on div at bounding box center [1221, 658] width 328 height 46
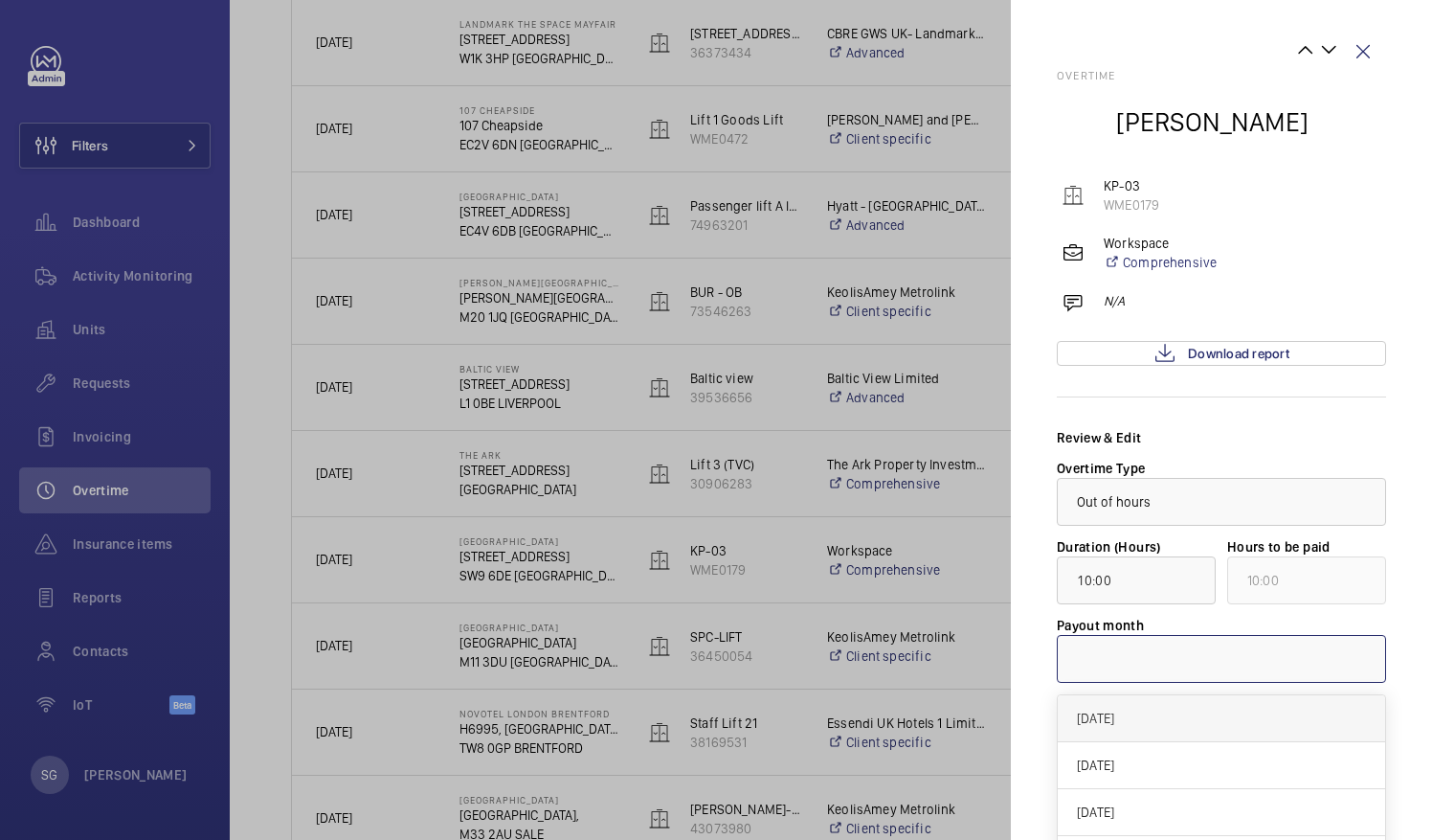
click at [1163, 718] on span "[DATE]" at bounding box center [1221, 718] width 289 height 19
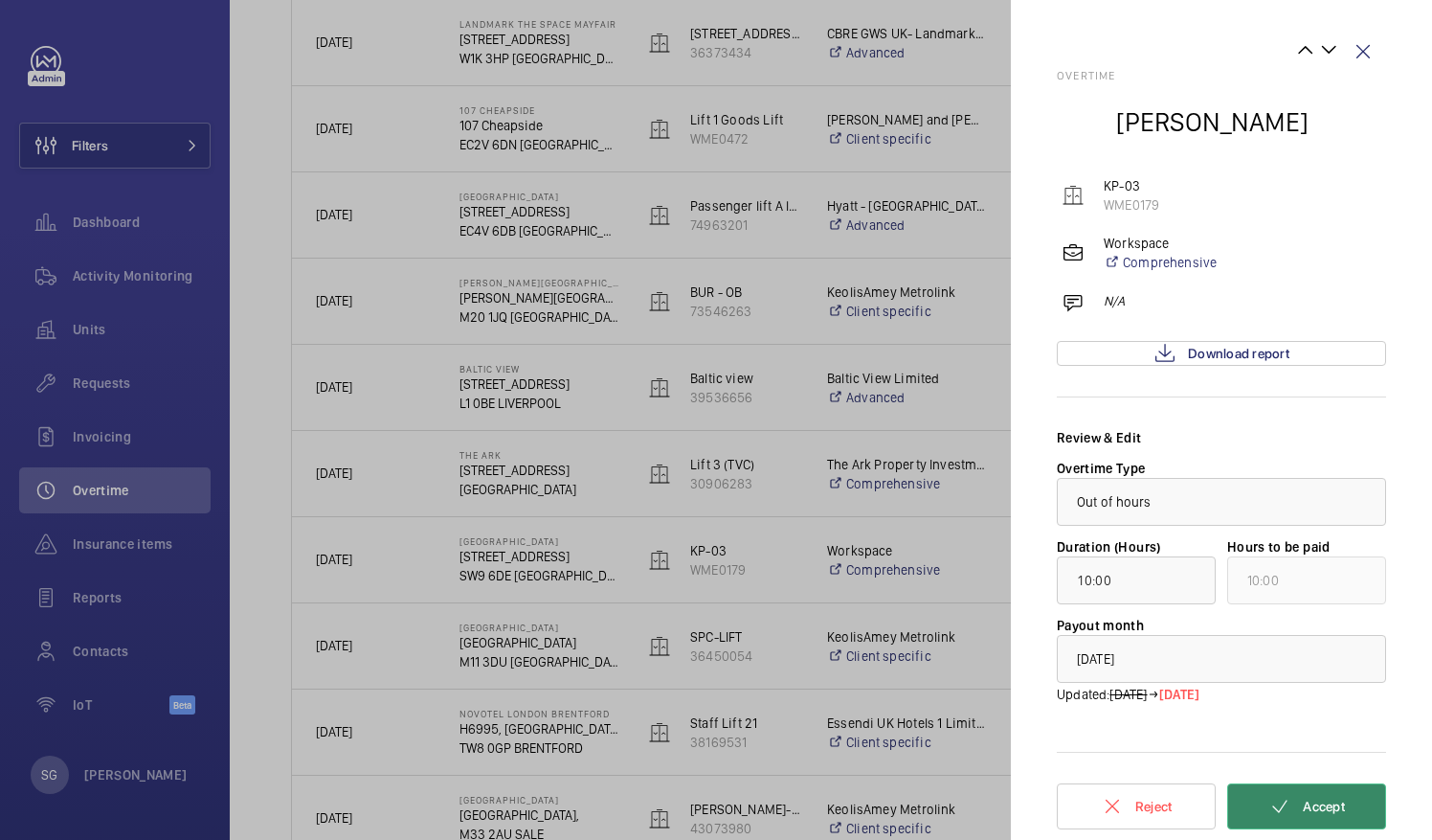
click at [1285, 801] on mat-icon at bounding box center [1280, 806] width 23 height 23
click at [1375, 53] on wm-front-icon-button at bounding box center [1363, 52] width 46 height 46
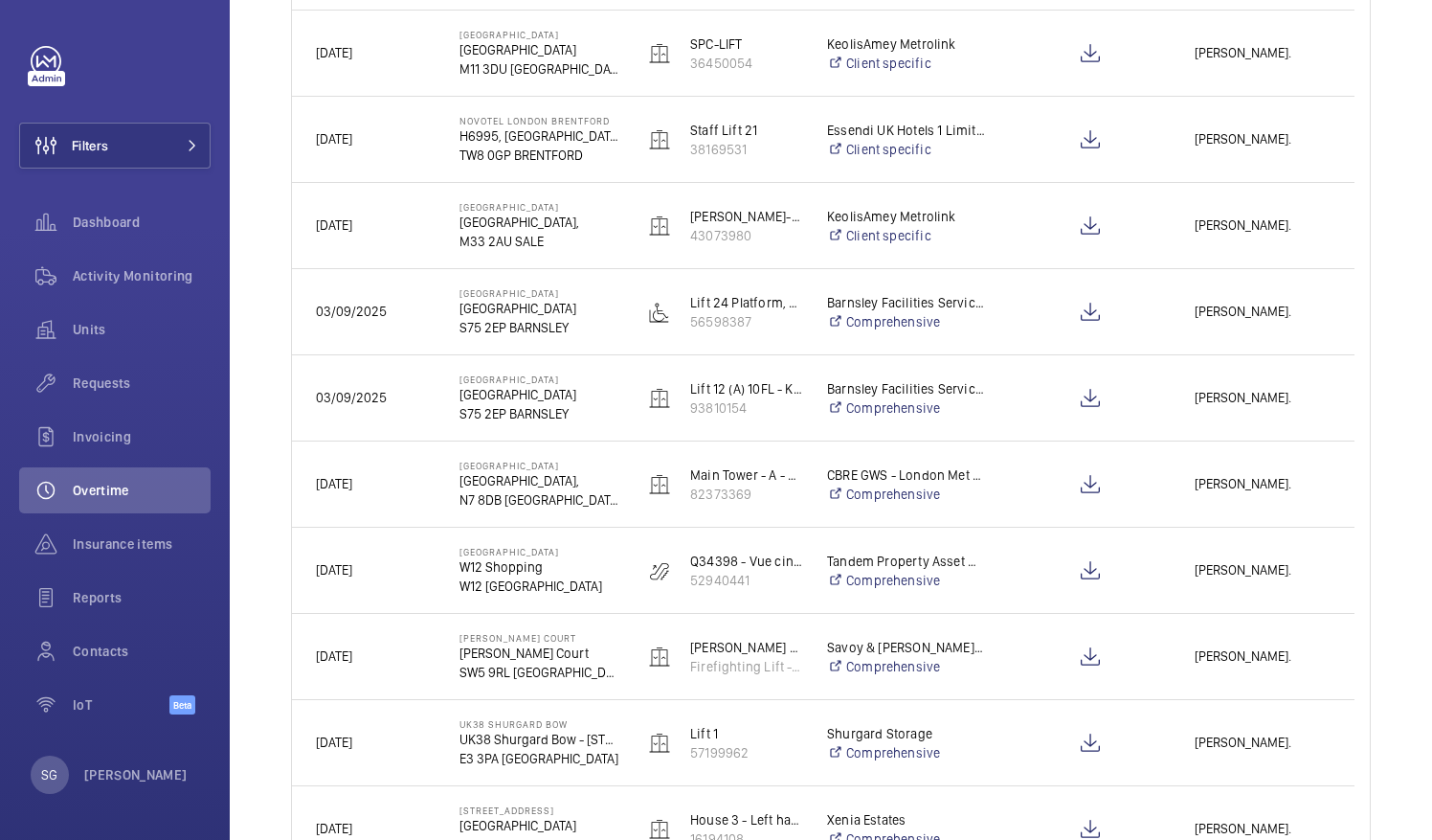
scroll to position [967, 0]
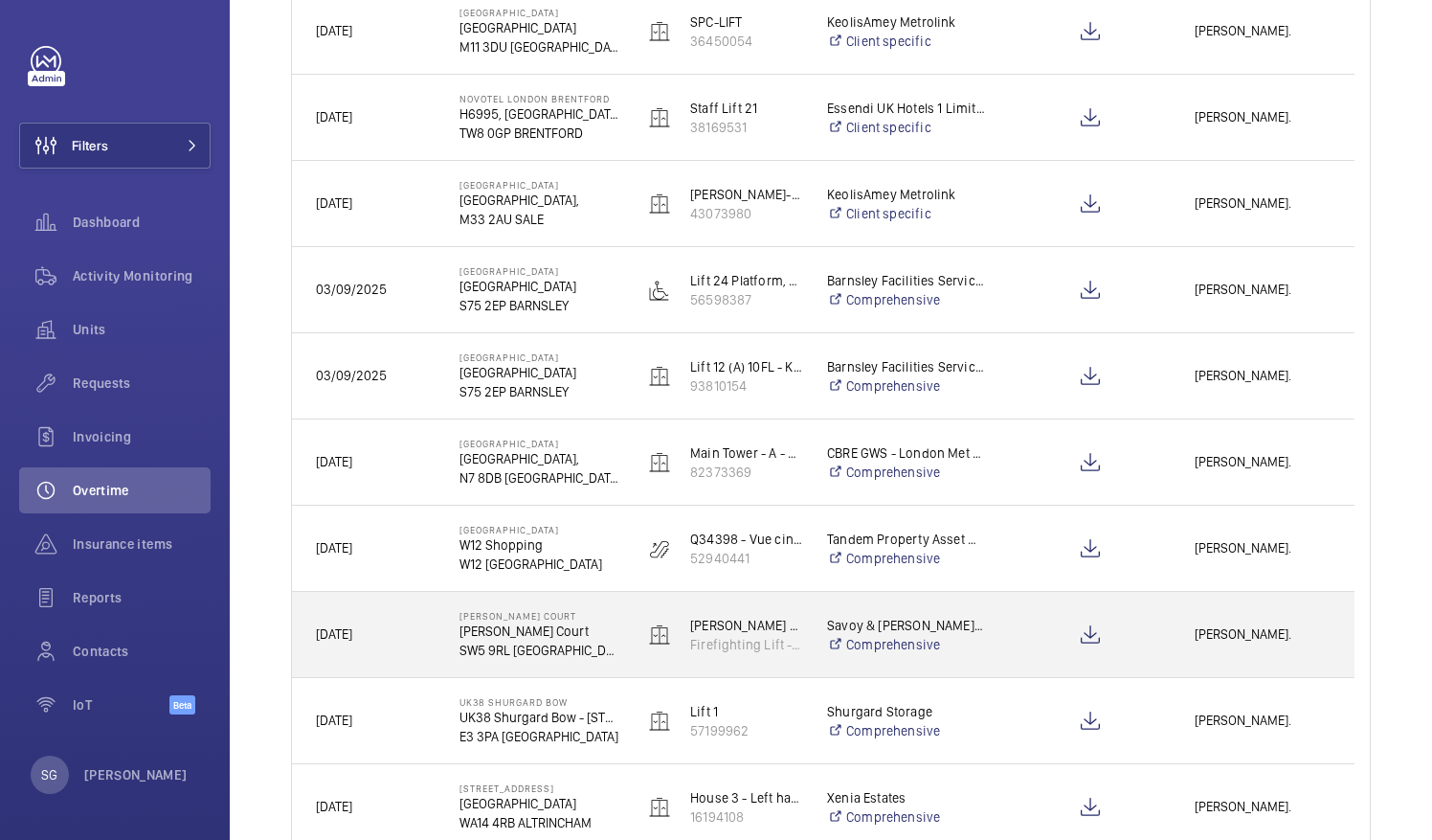
click at [1276, 627] on span "[PERSON_NAME]." at bounding box center [1263, 634] width 136 height 22
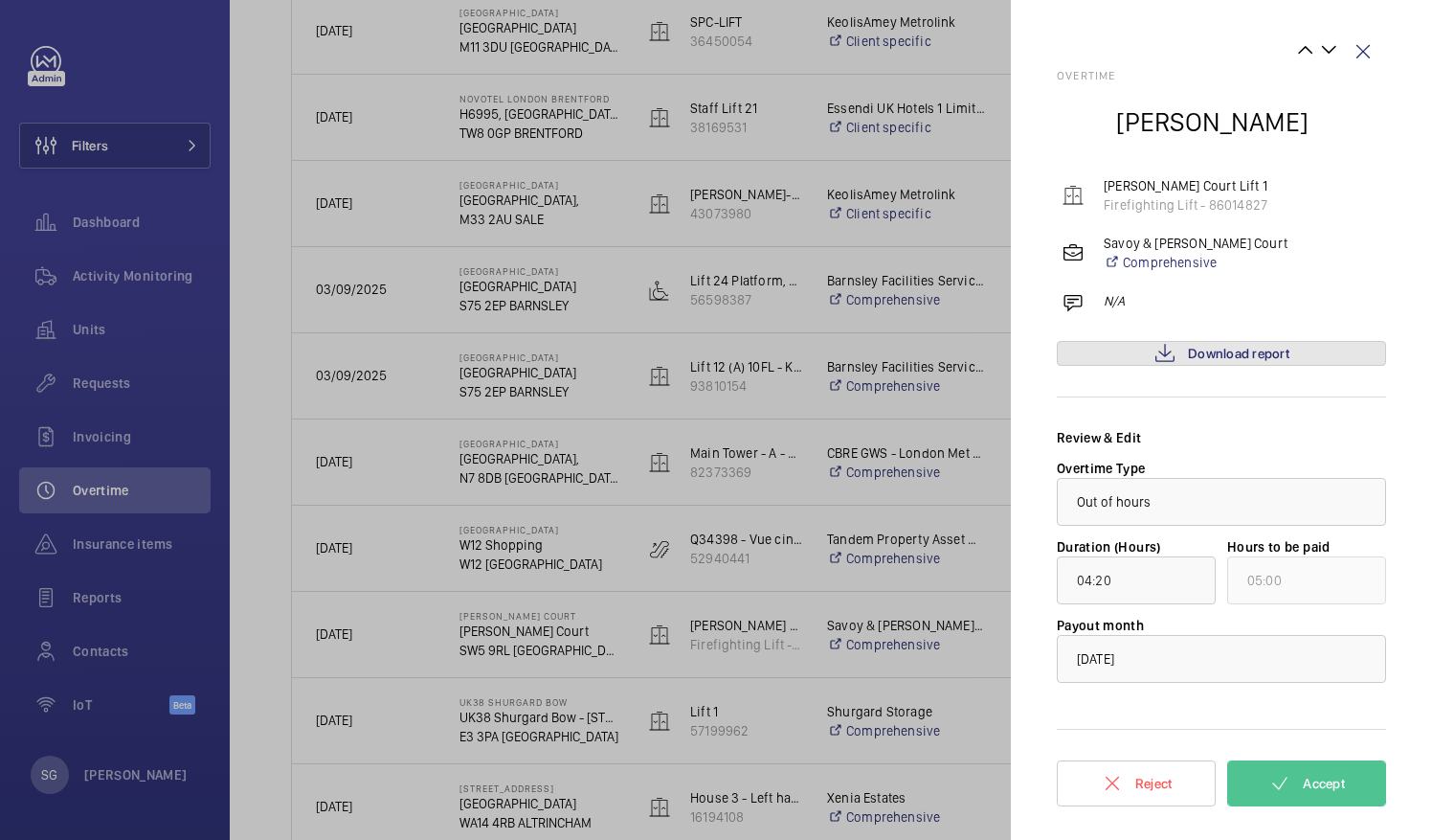
click at [1272, 348] on span "Download report" at bounding box center [1239, 354] width 101 height 16
click at [1372, 48] on wm-front-icon-button at bounding box center [1363, 52] width 46 height 46
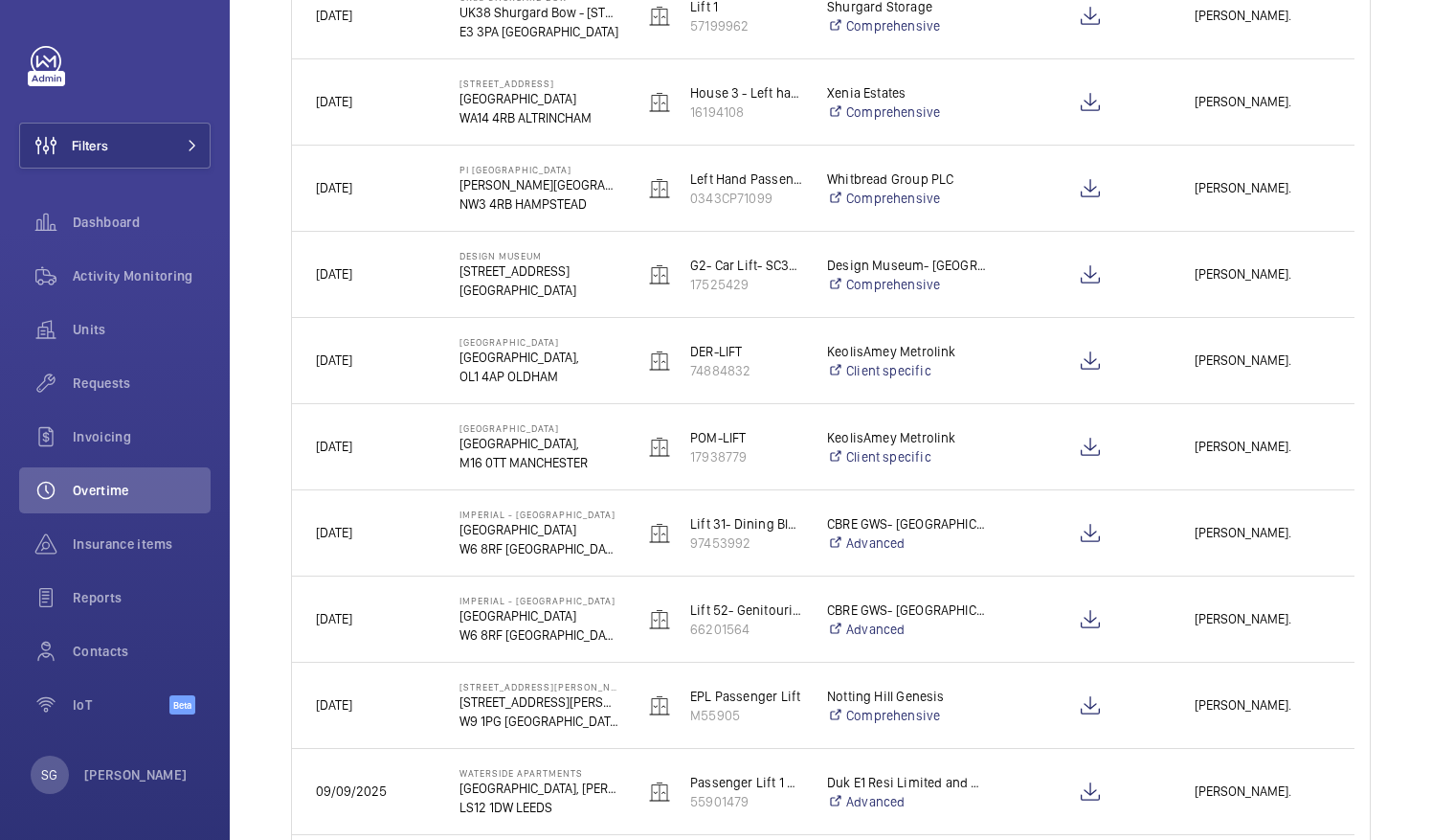
scroll to position [1742, 0]
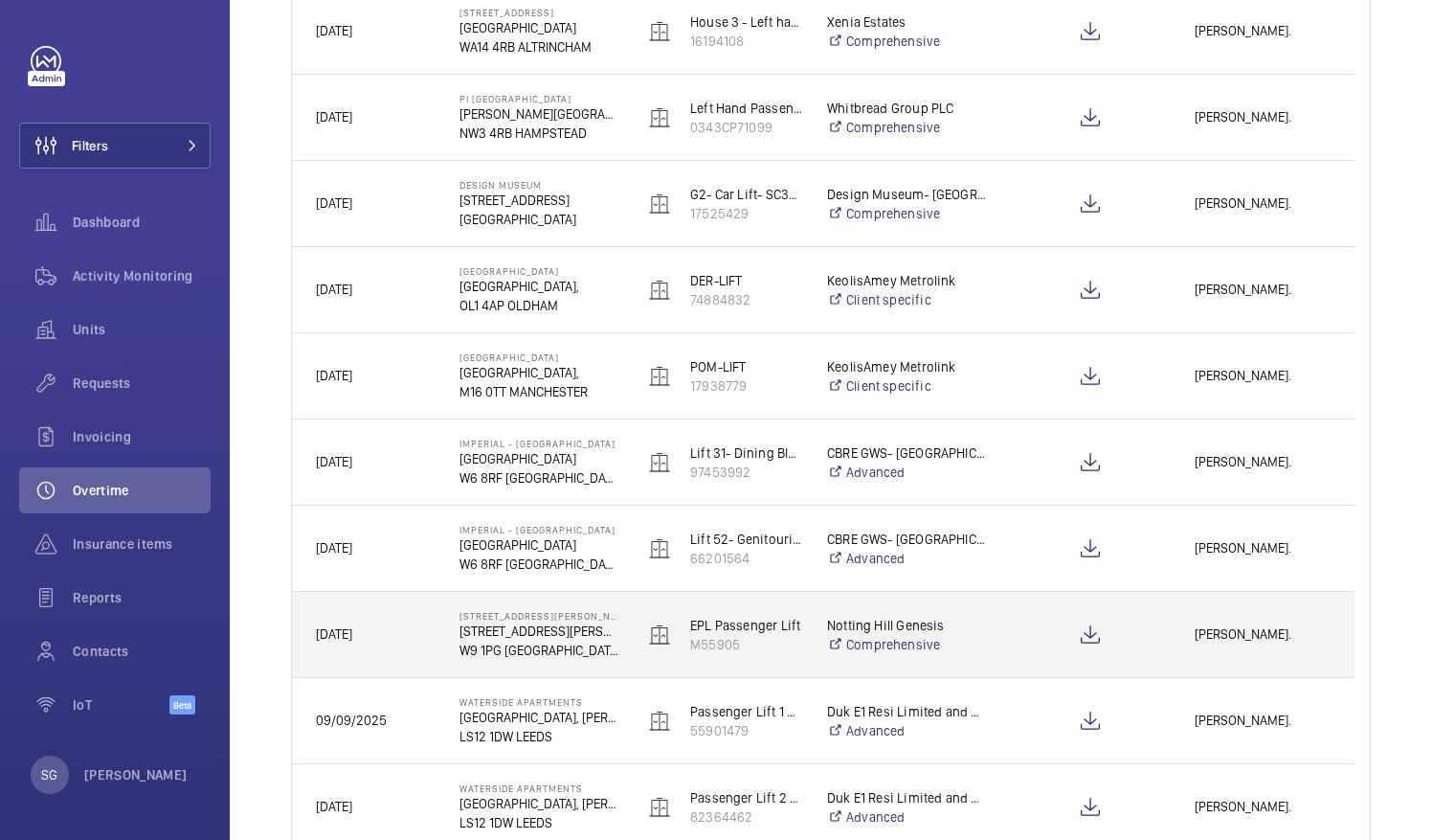
click at [1208, 610] on div "[PERSON_NAME]." at bounding box center [1262, 634] width 182 height 60
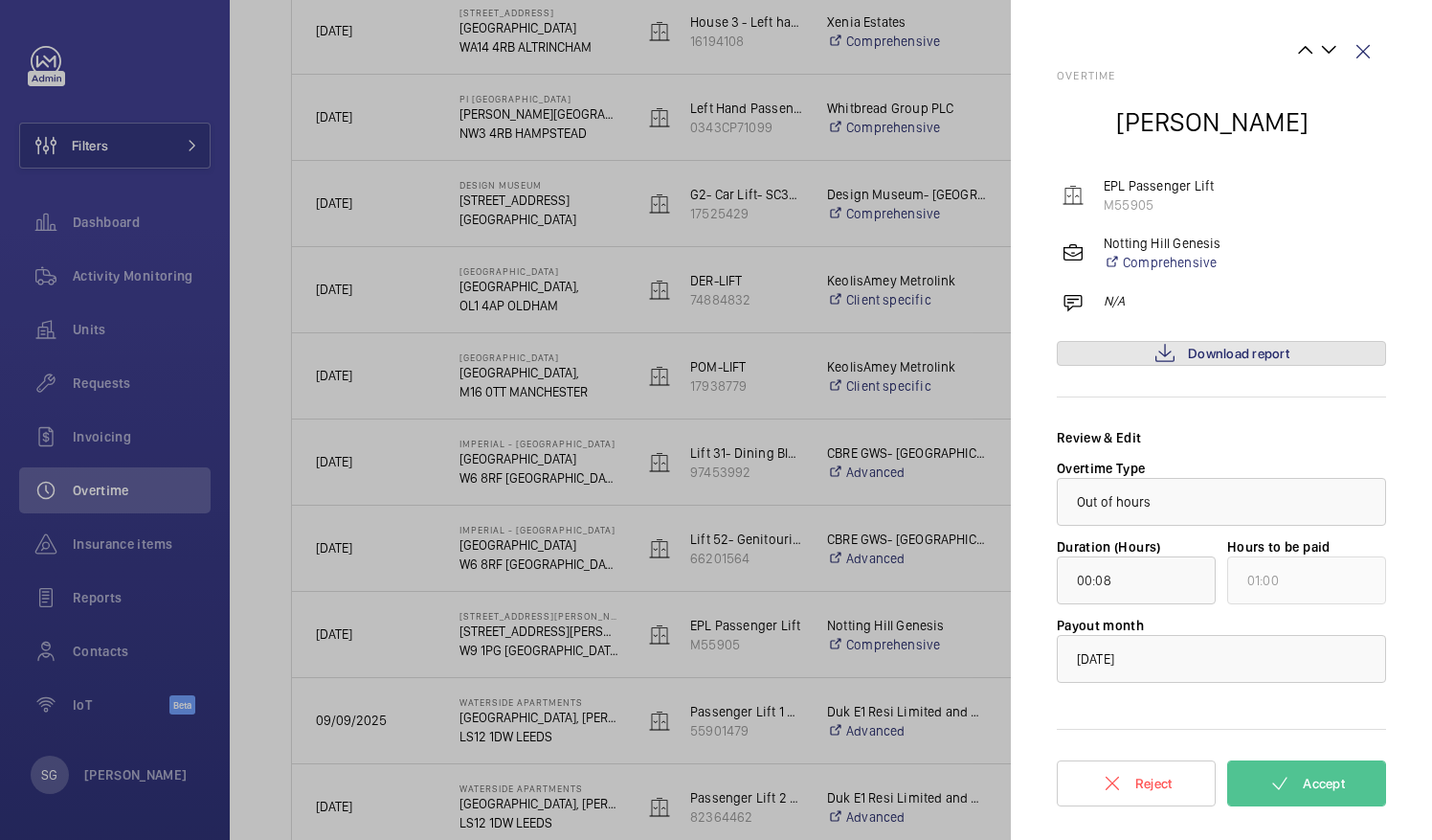
click at [1229, 347] on span "Download report" at bounding box center [1239, 354] width 101 height 16
click at [1306, 766] on button "Accept" at bounding box center [1307, 783] width 158 height 46
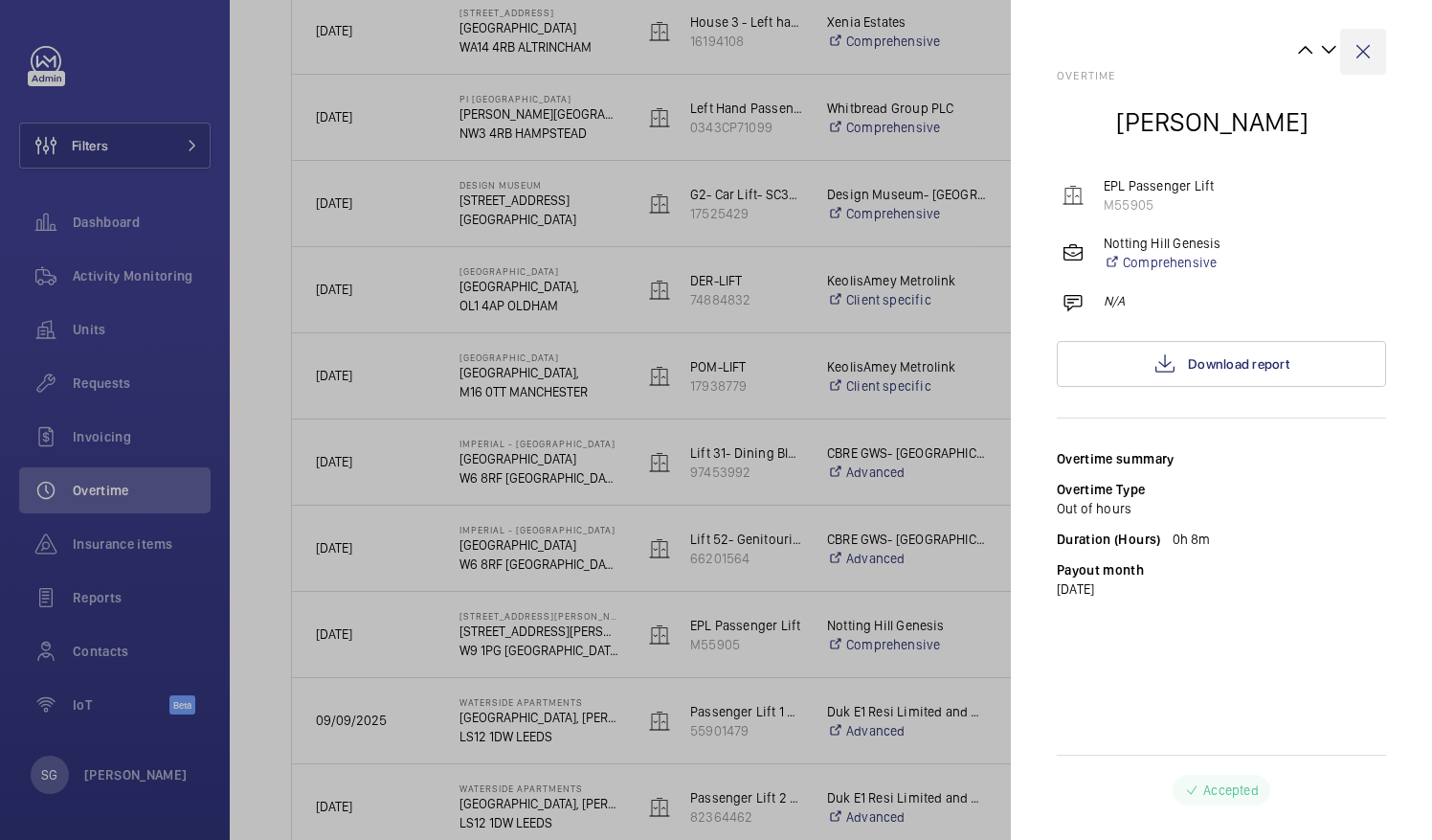
click at [1358, 56] on wm-front-icon-button at bounding box center [1363, 52] width 46 height 46
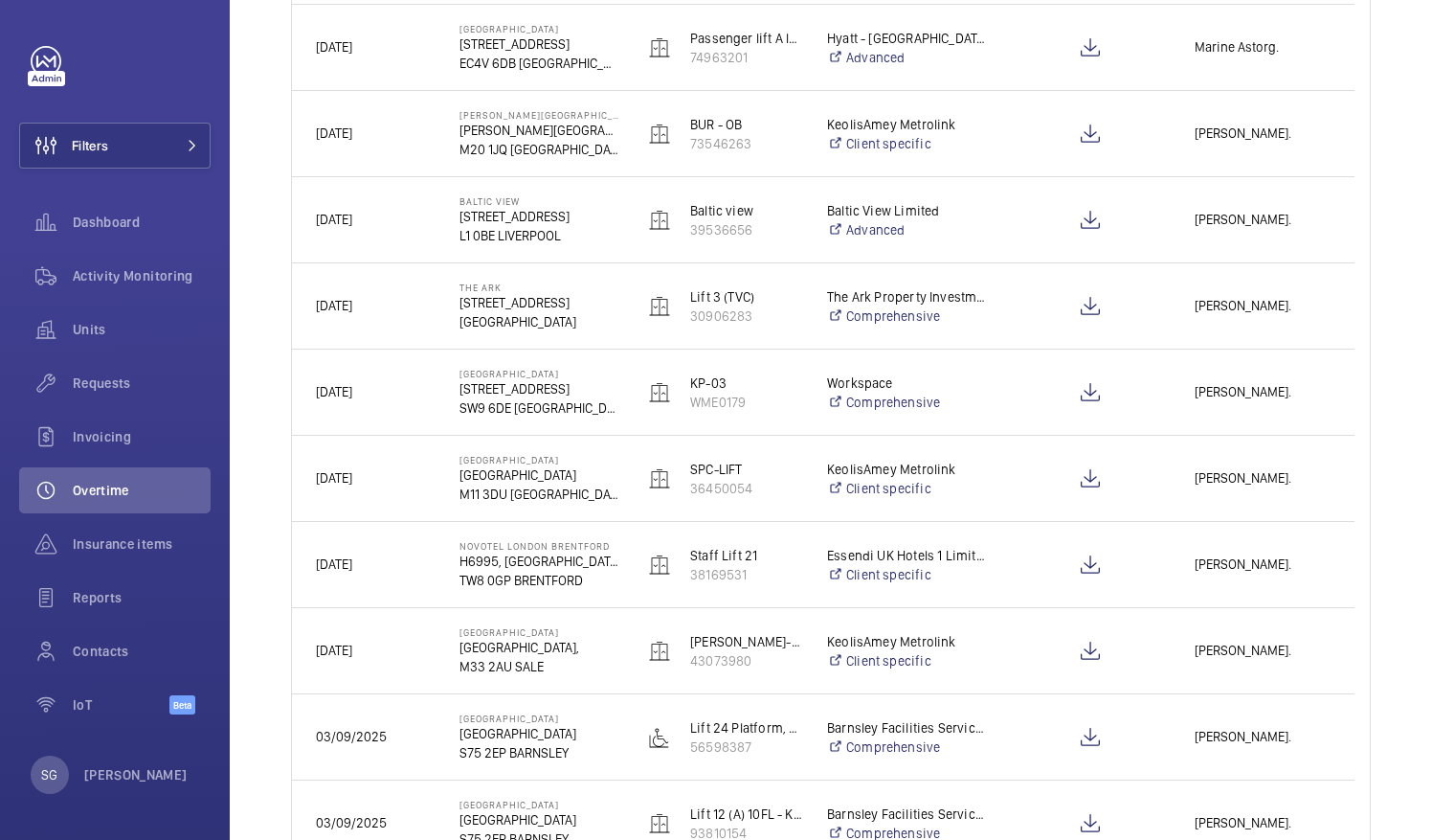
scroll to position [0, 0]
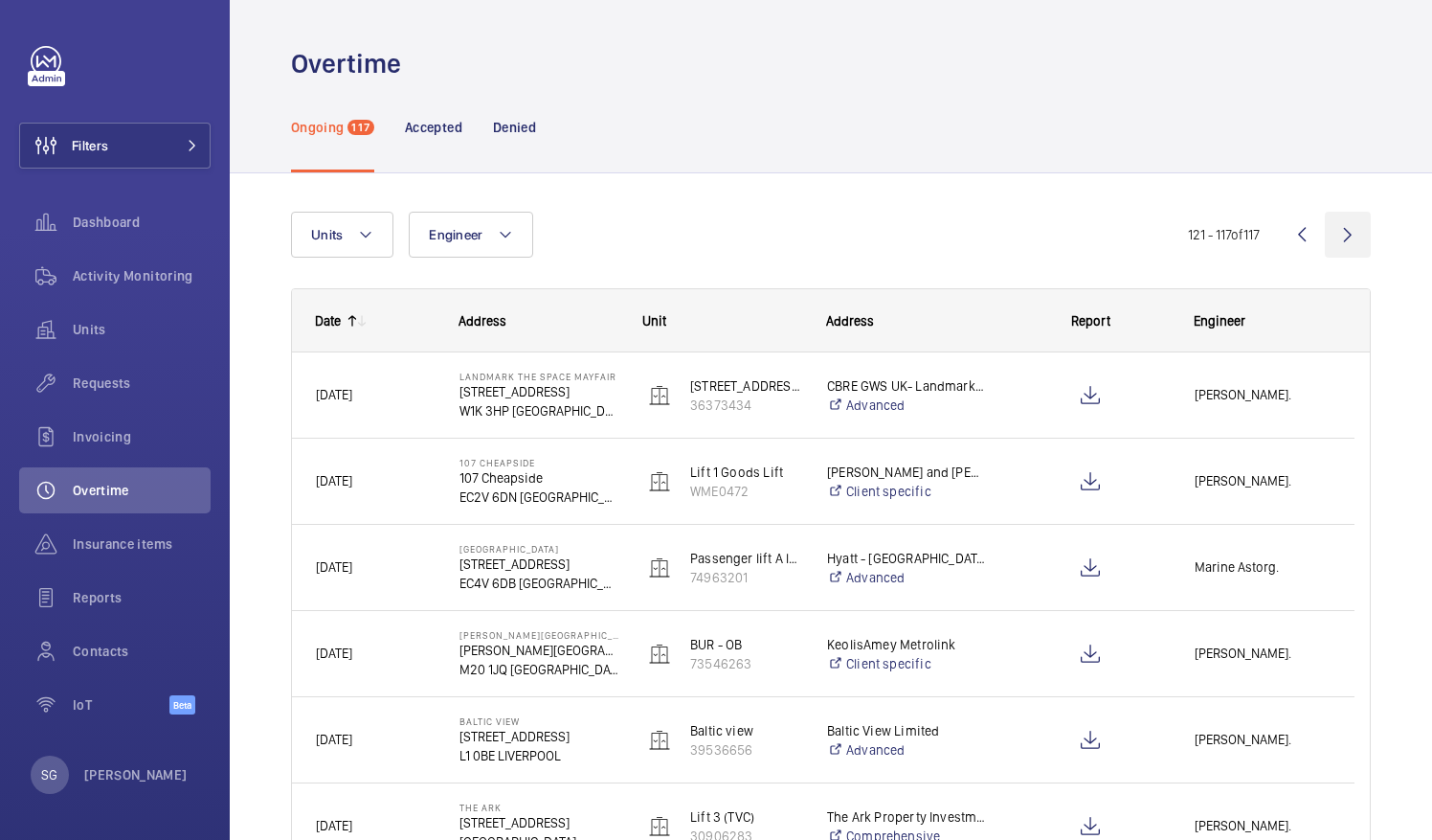
click at [1339, 240] on wm-front-icon-button at bounding box center [1347, 234] width 46 height 46
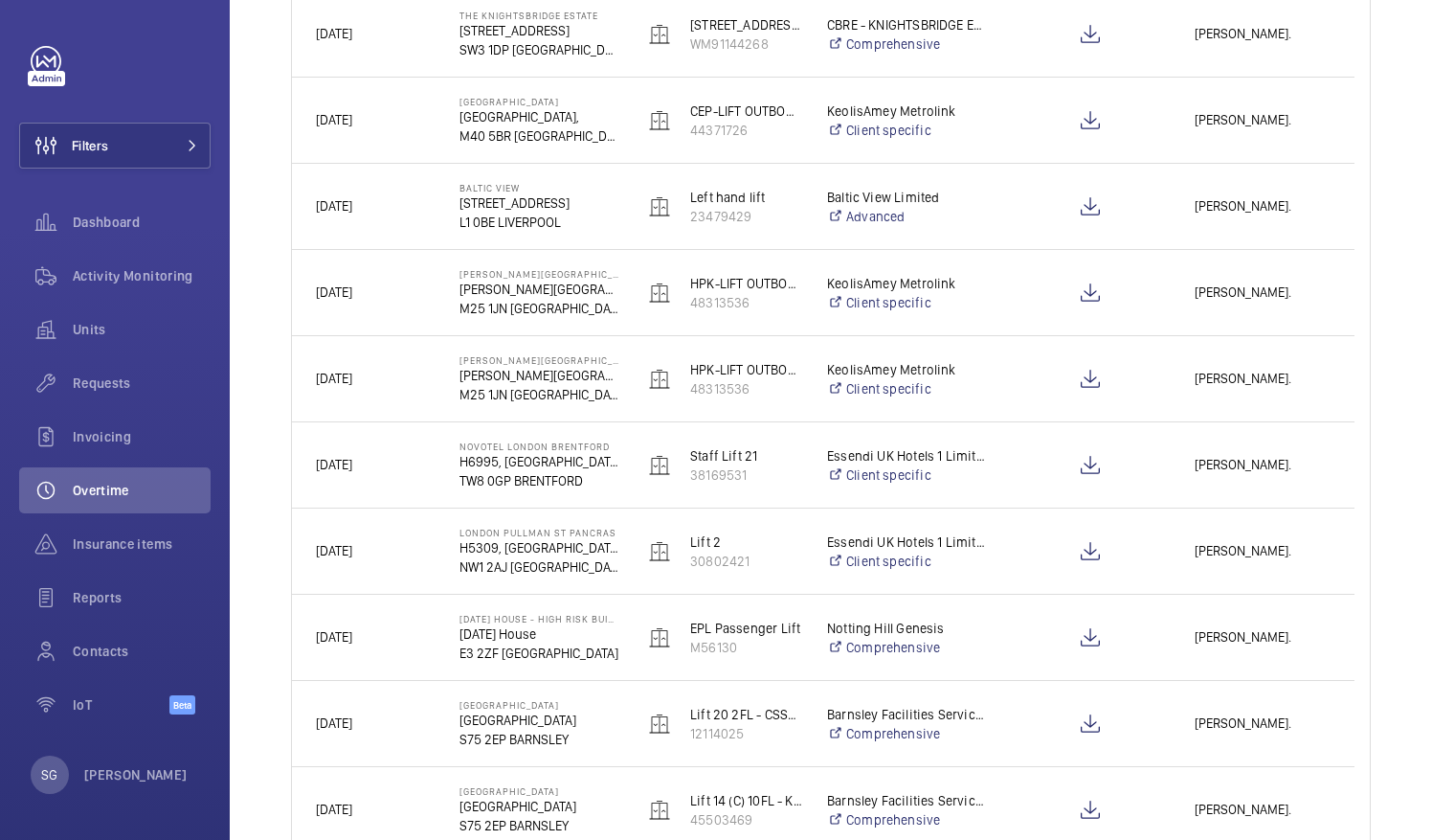
scroll to position [525, 0]
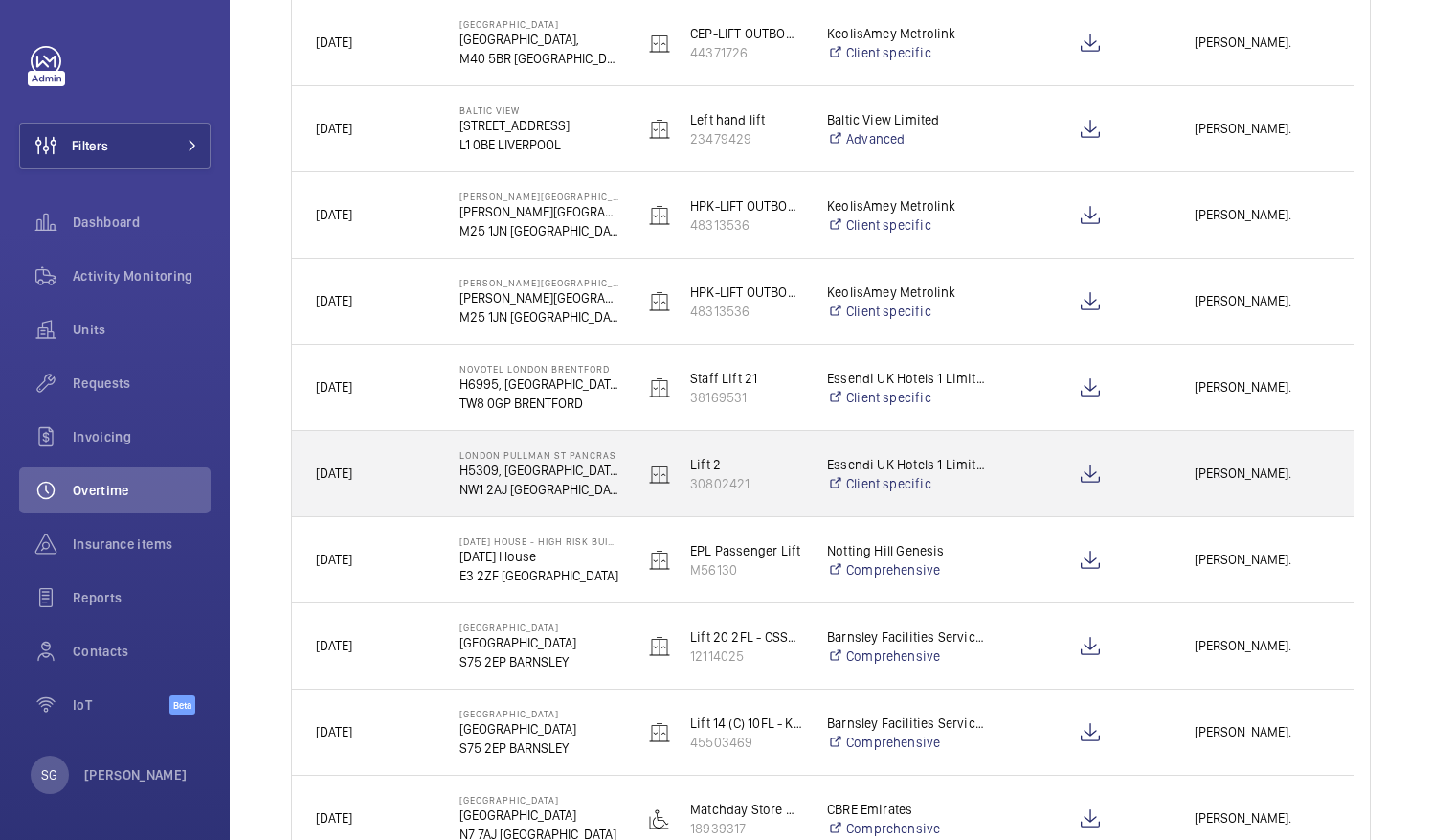
click at [1273, 477] on span "[PERSON_NAME]." at bounding box center [1263, 473] width 136 height 22
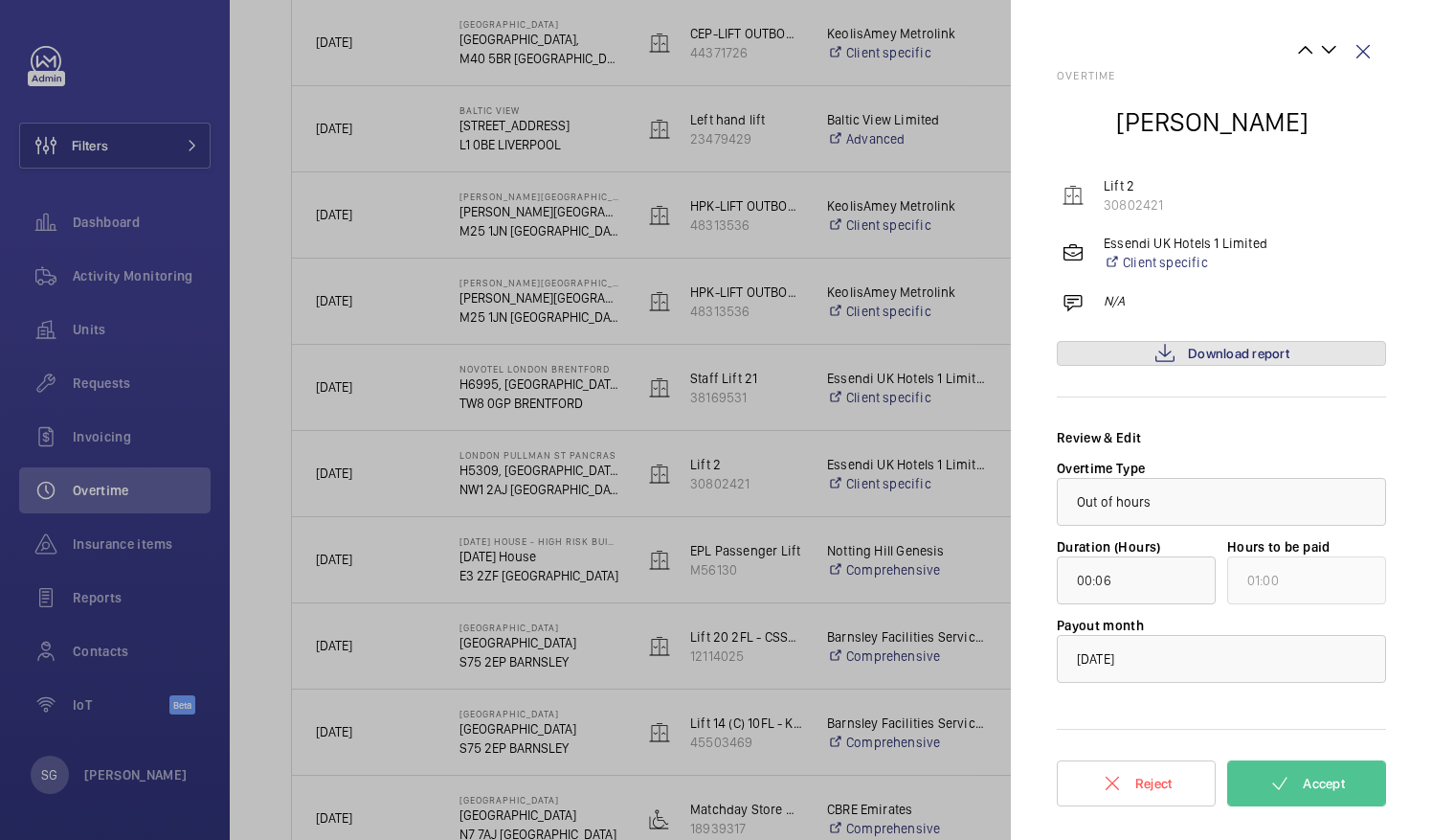
click at [1150, 348] on link "Download report" at bounding box center [1221, 354] width 330 height 25
click at [1296, 791] on button "Accept" at bounding box center [1307, 783] width 158 height 46
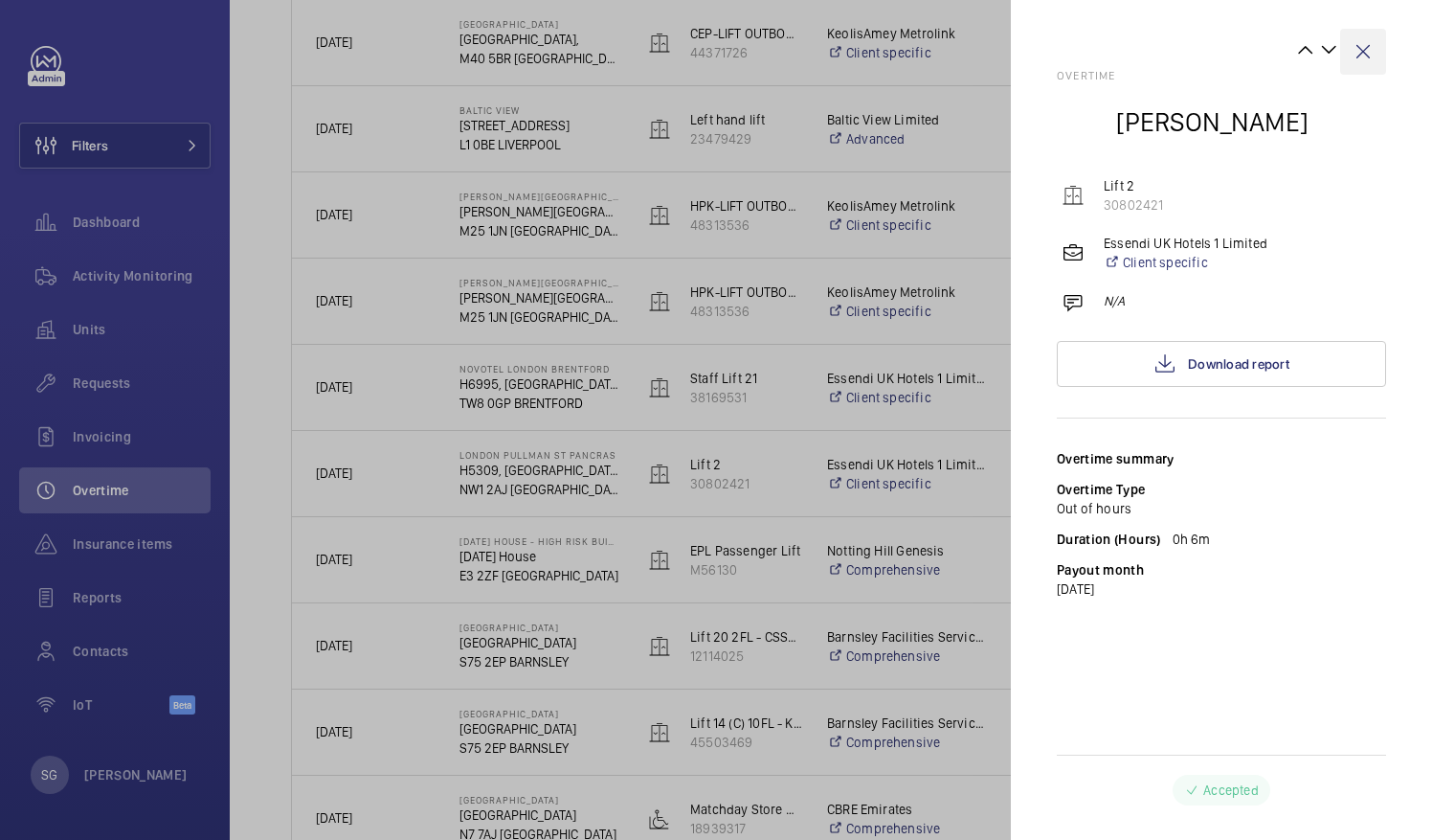
click at [1371, 52] on wm-front-icon-button at bounding box center [1363, 52] width 46 height 46
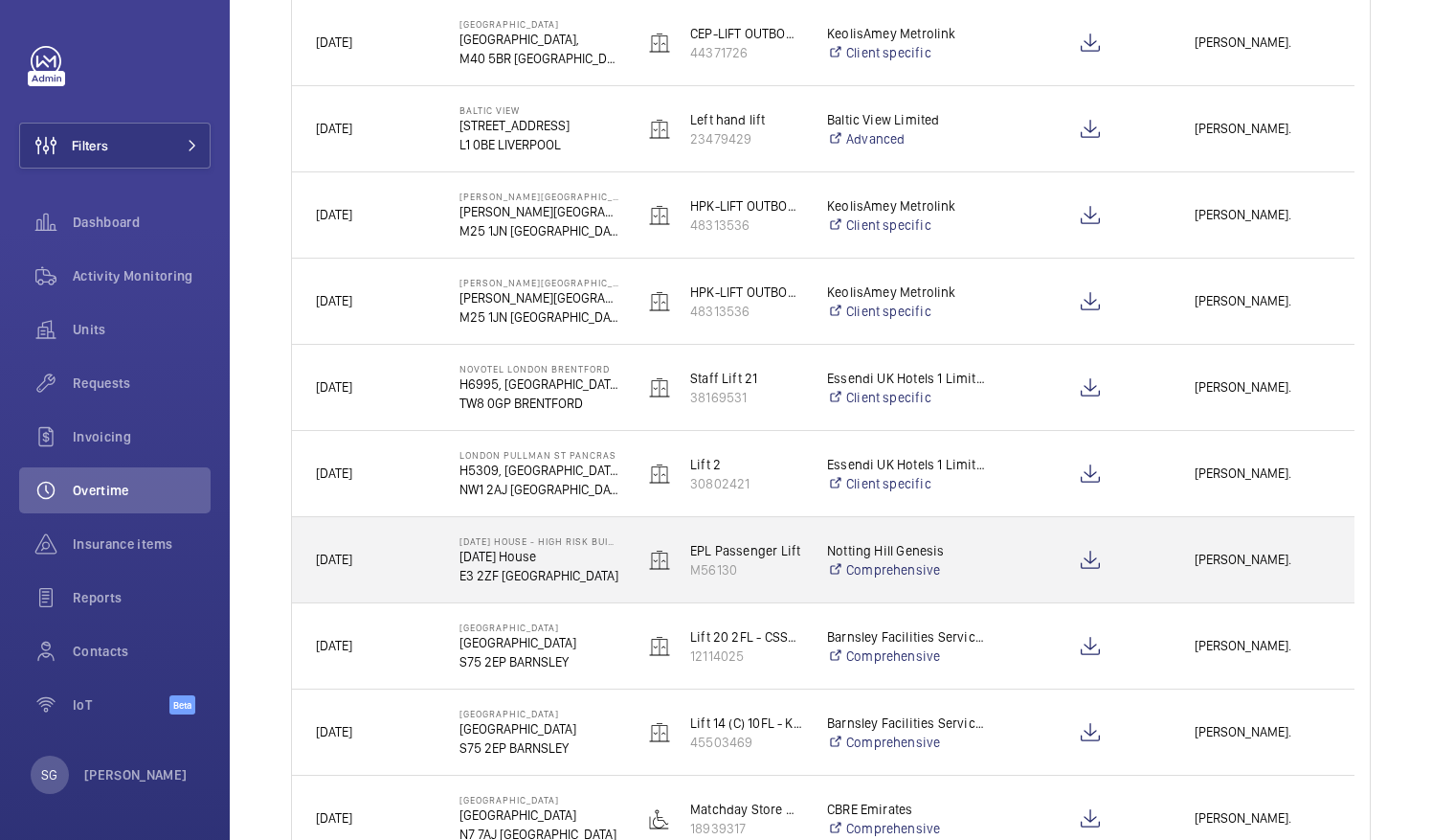
click at [1254, 562] on span "[PERSON_NAME]." at bounding box center [1263, 559] width 136 height 22
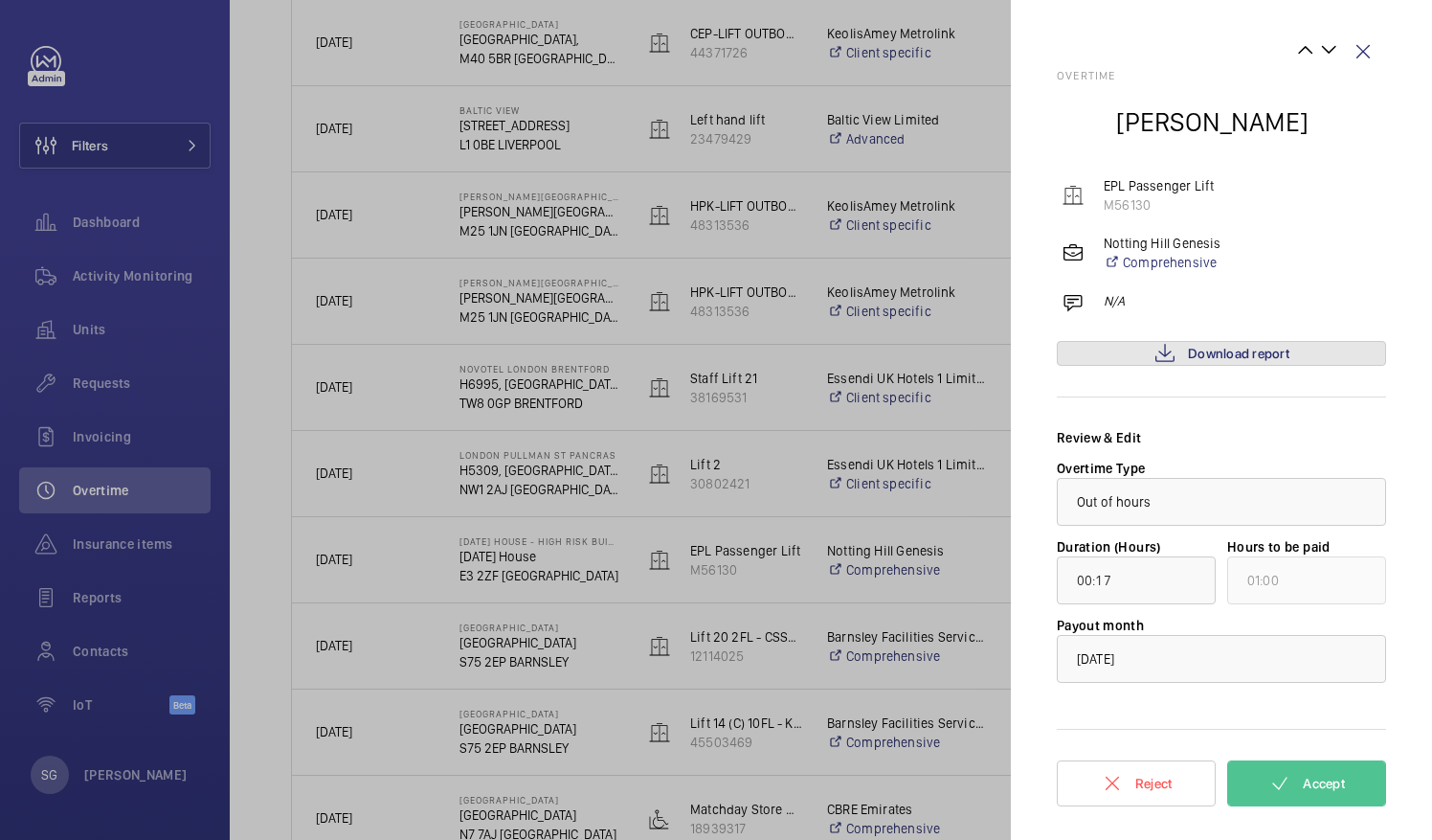
click at [1228, 352] on span "Download report" at bounding box center [1239, 354] width 101 height 16
click at [1357, 53] on wm-front-icon-button at bounding box center [1363, 52] width 46 height 46
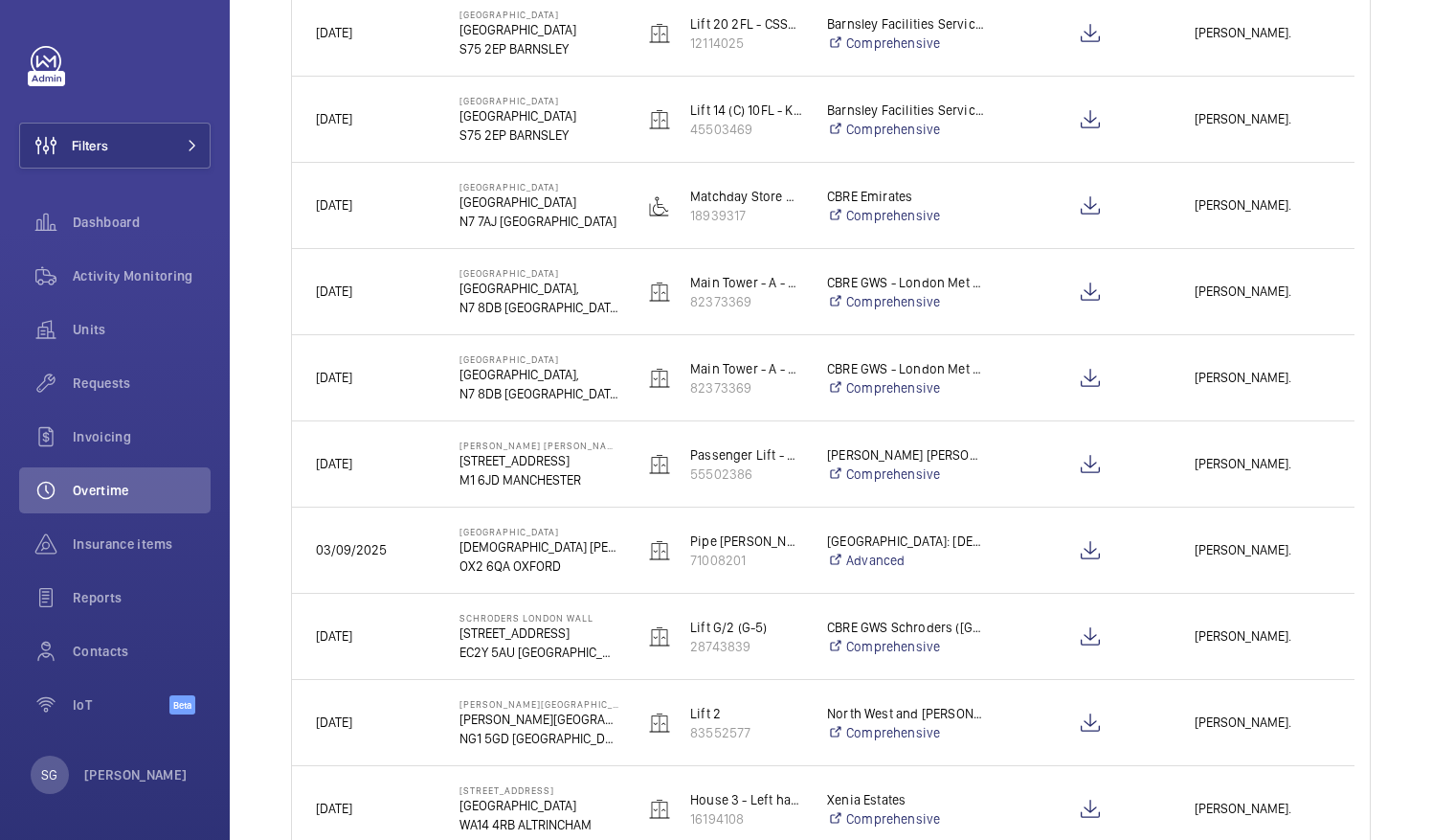
scroll to position [1152, 0]
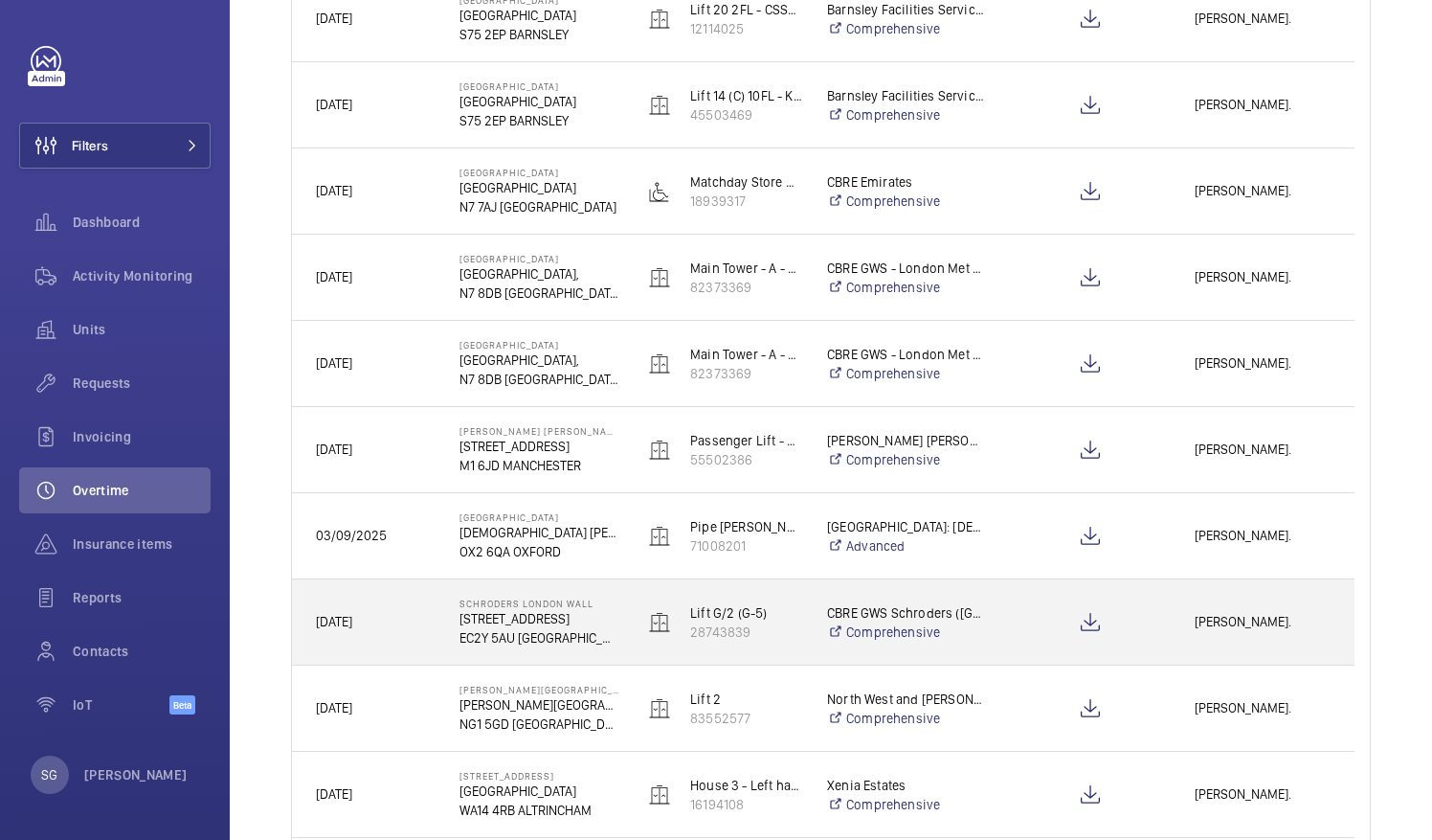
click at [1255, 611] on span "[PERSON_NAME]." at bounding box center [1263, 621] width 136 height 22
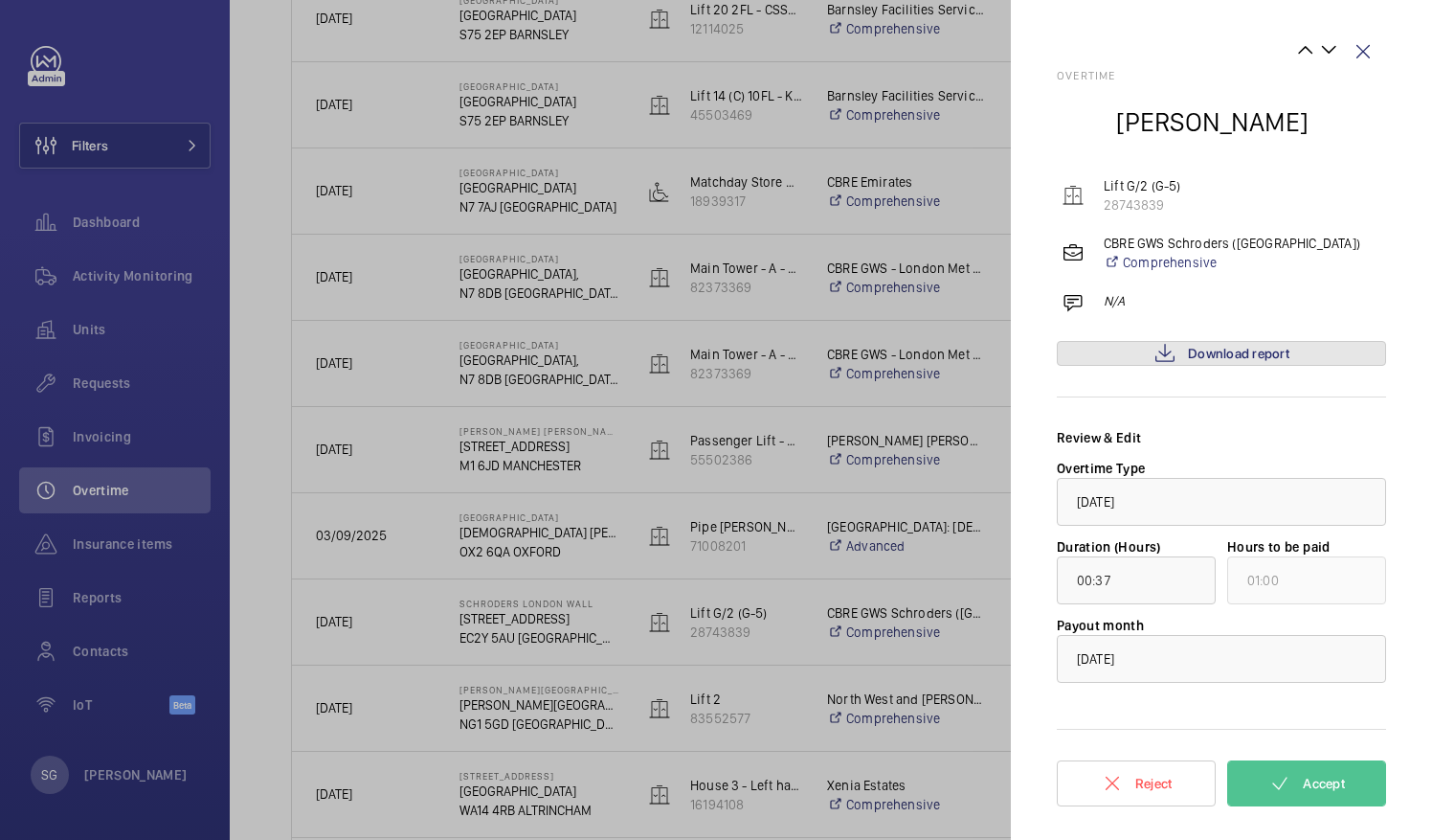
click at [1262, 346] on span "Download report" at bounding box center [1239, 354] width 101 height 16
click at [1260, 780] on button "Accept" at bounding box center [1307, 783] width 158 height 46
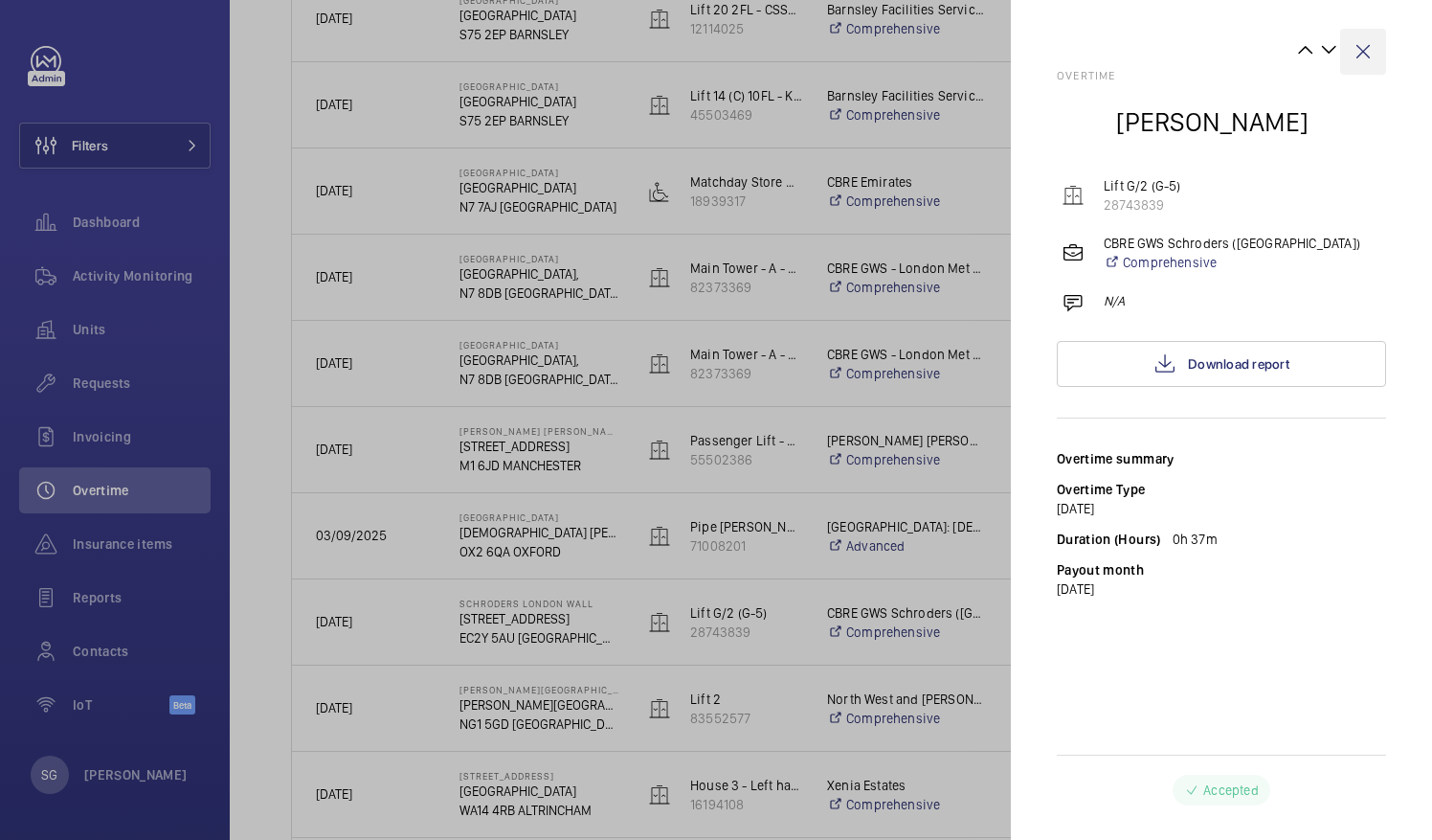
click at [1359, 56] on wm-front-icon-button at bounding box center [1363, 52] width 46 height 46
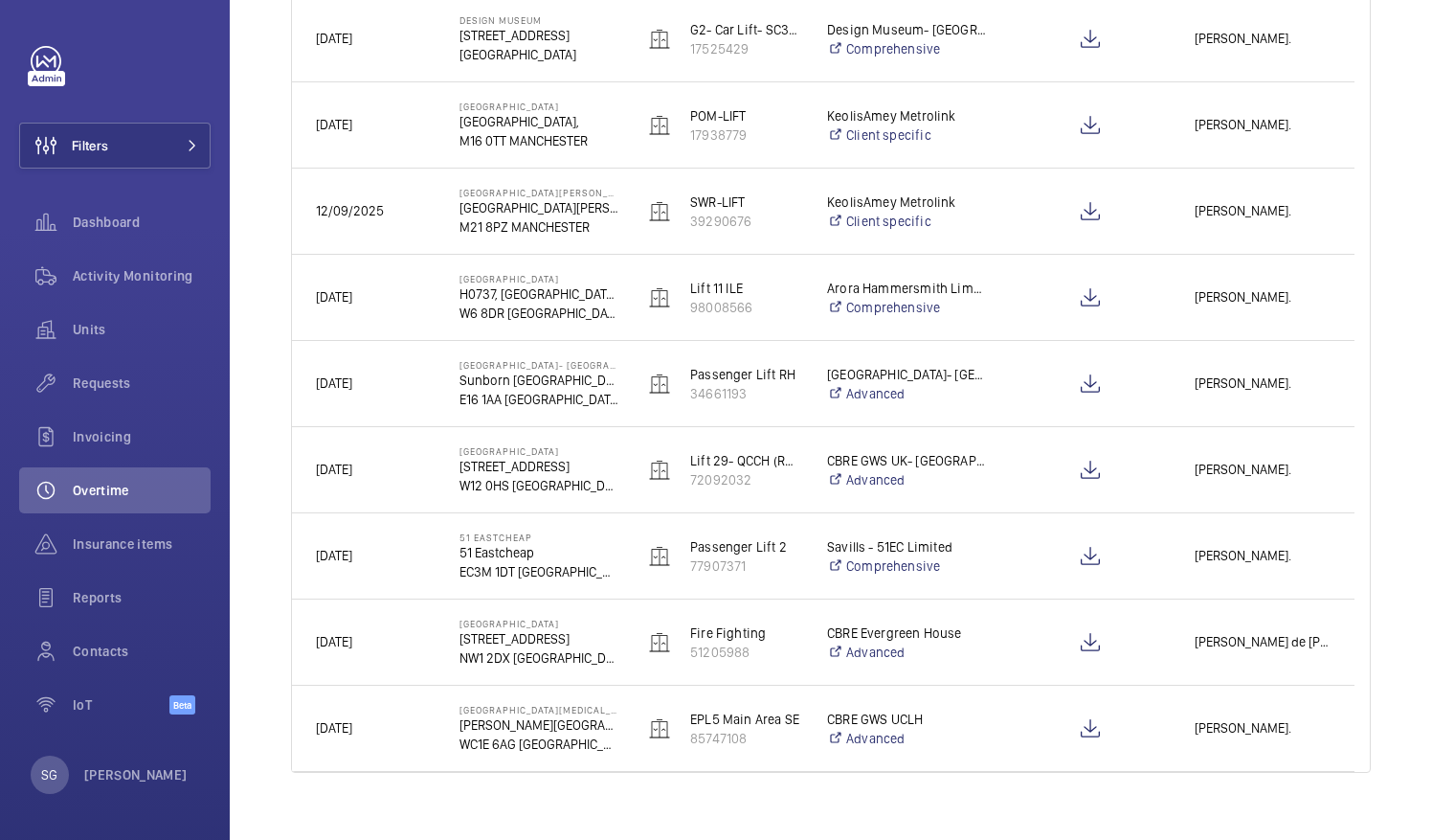
scroll to position [2180, 0]
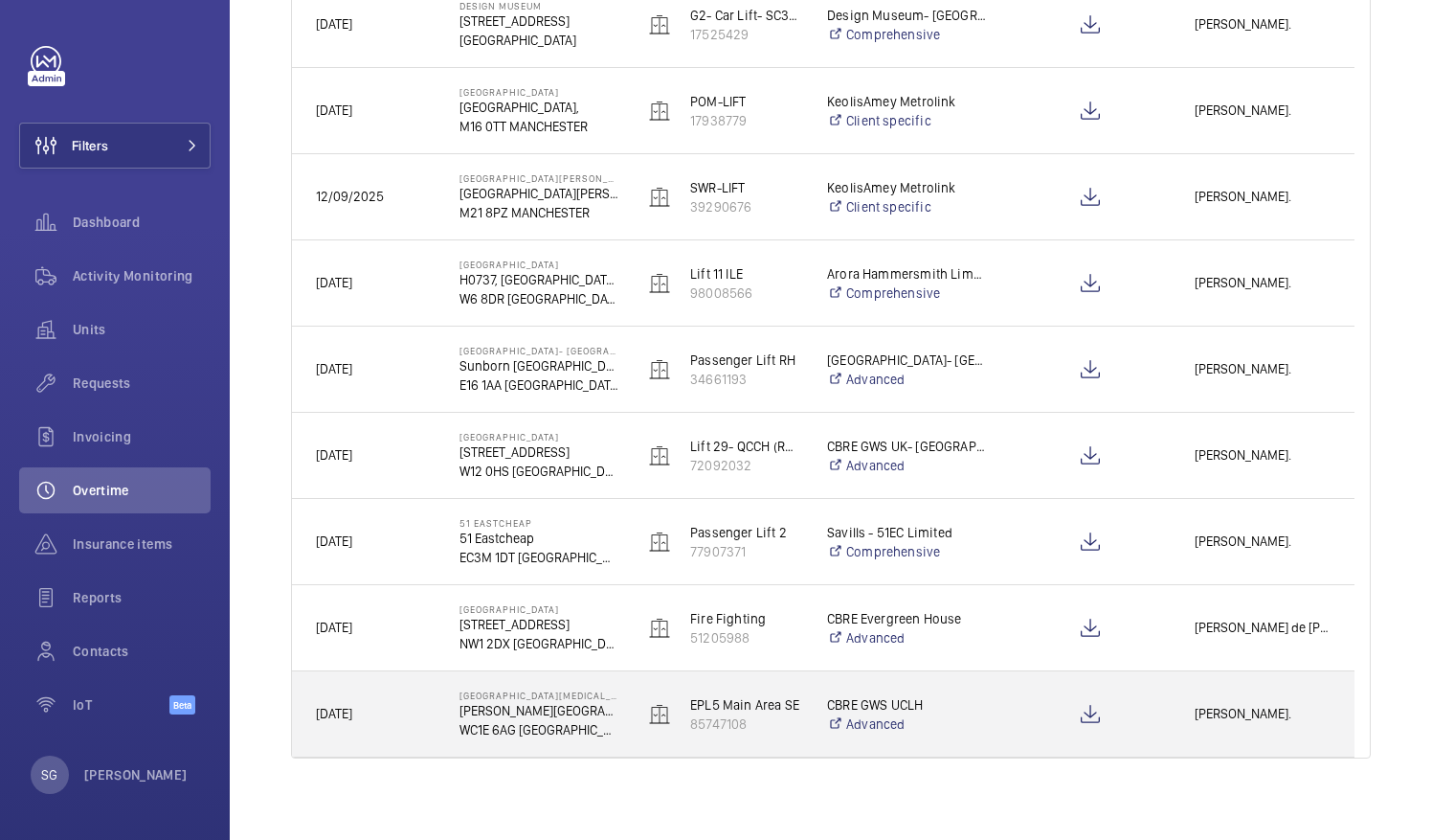
click at [1292, 724] on span "[PERSON_NAME]." at bounding box center [1263, 714] width 136 height 22
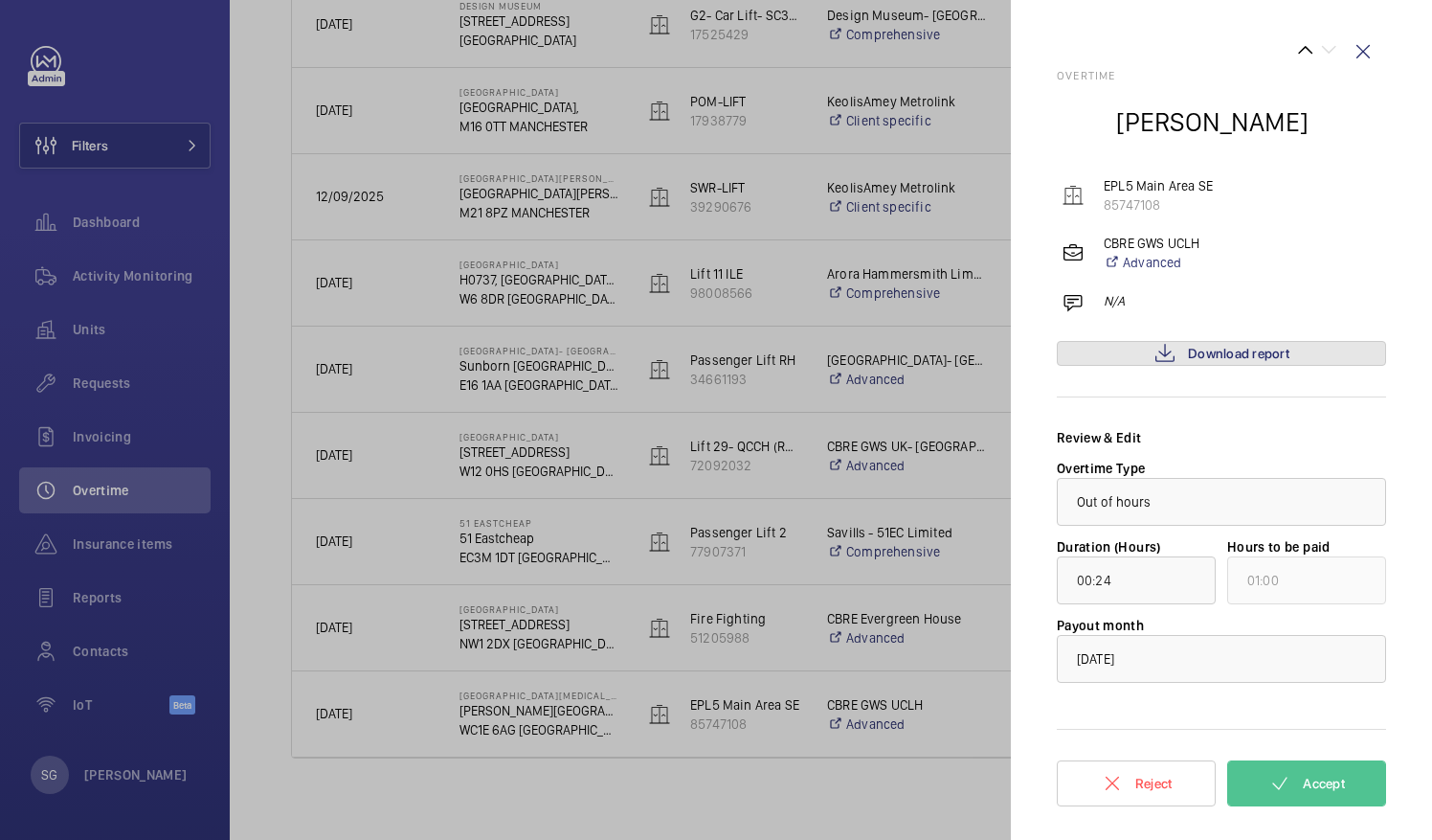
click at [1248, 359] on span "Download report" at bounding box center [1239, 354] width 101 height 16
click at [1342, 794] on button "Accept" at bounding box center [1307, 783] width 158 height 46
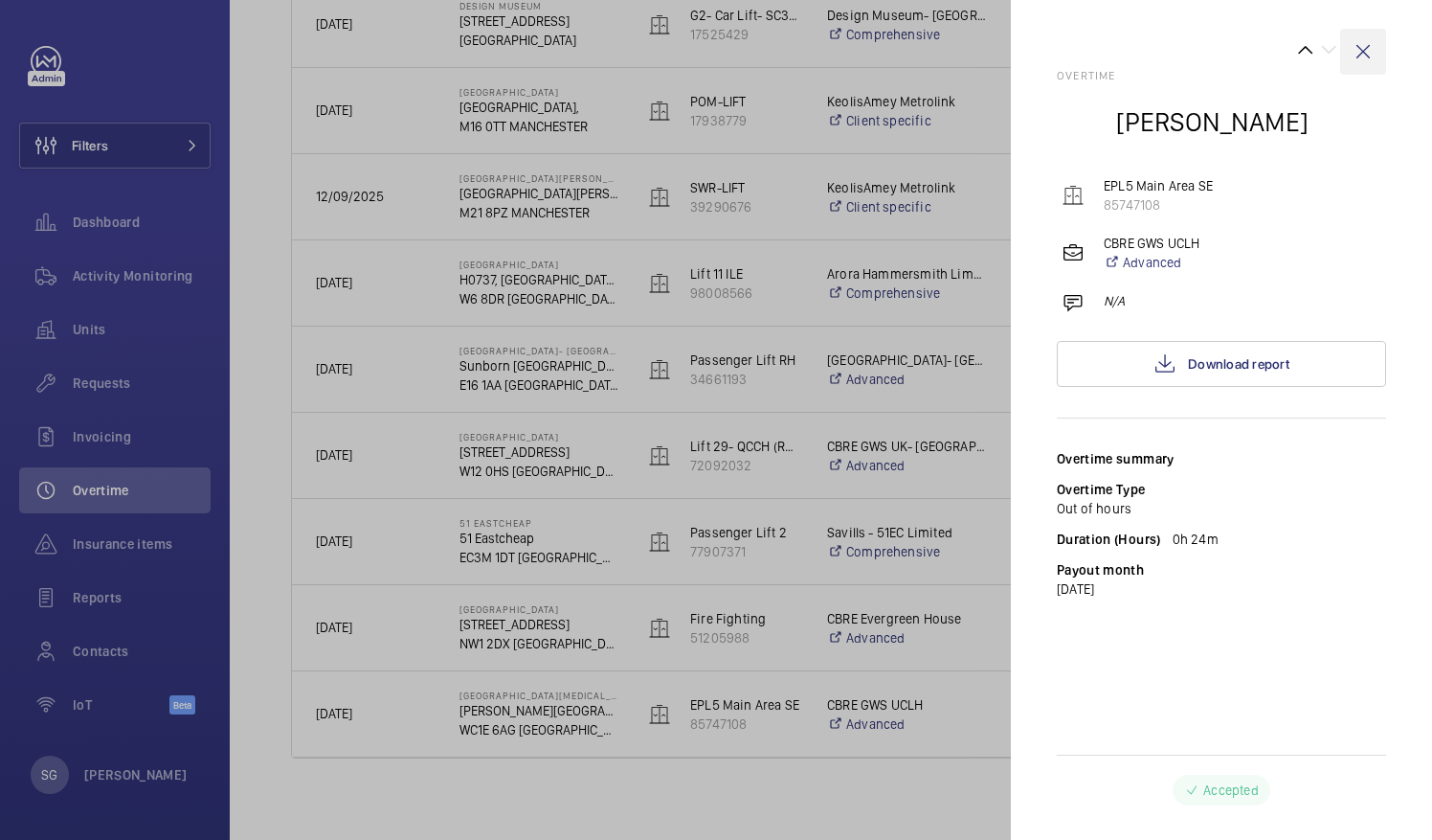
click at [1370, 53] on wm-front-icon-button at bounding box center [1363, 52] width 46 height 46
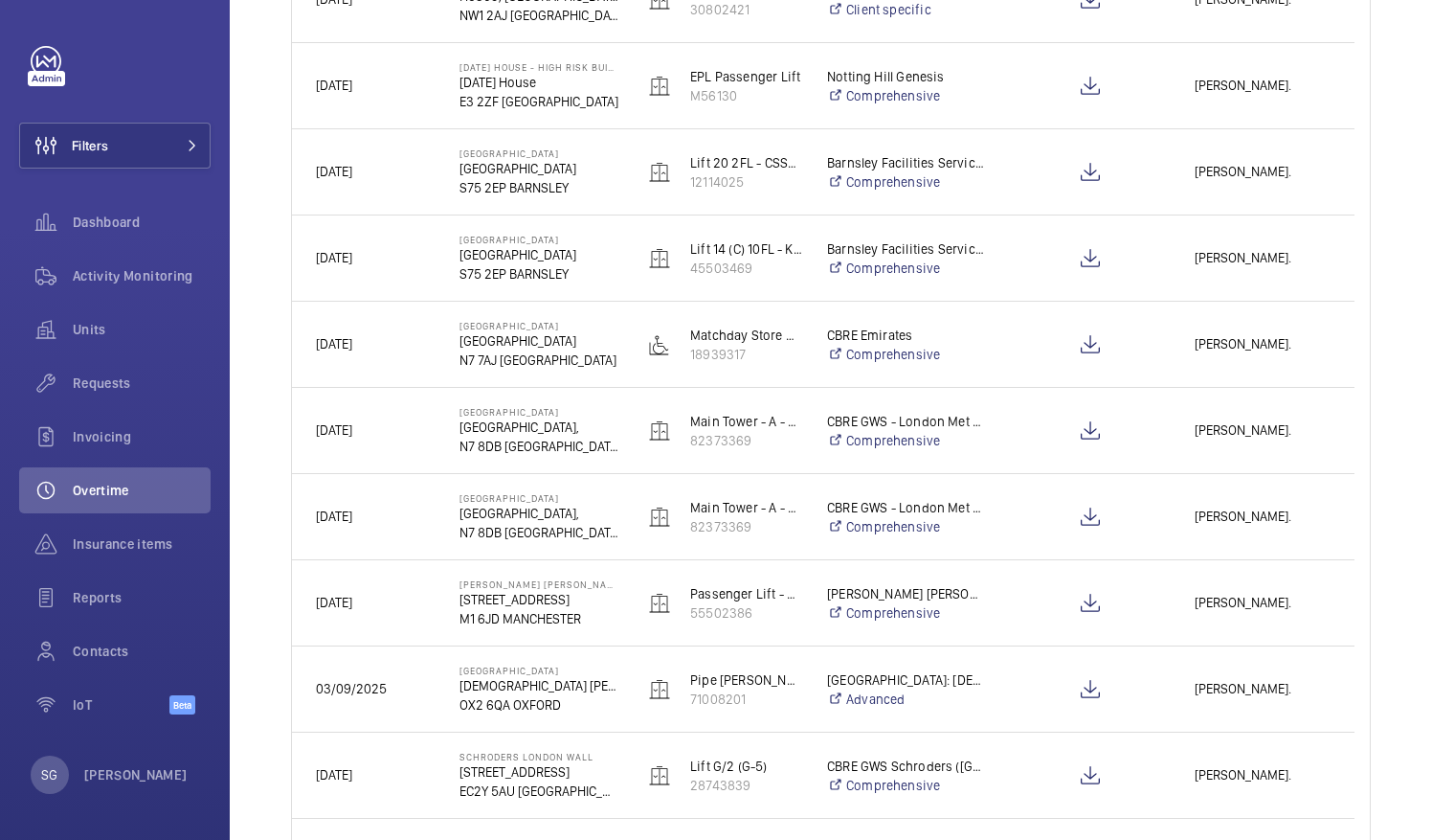
scroll to position [0, 0]
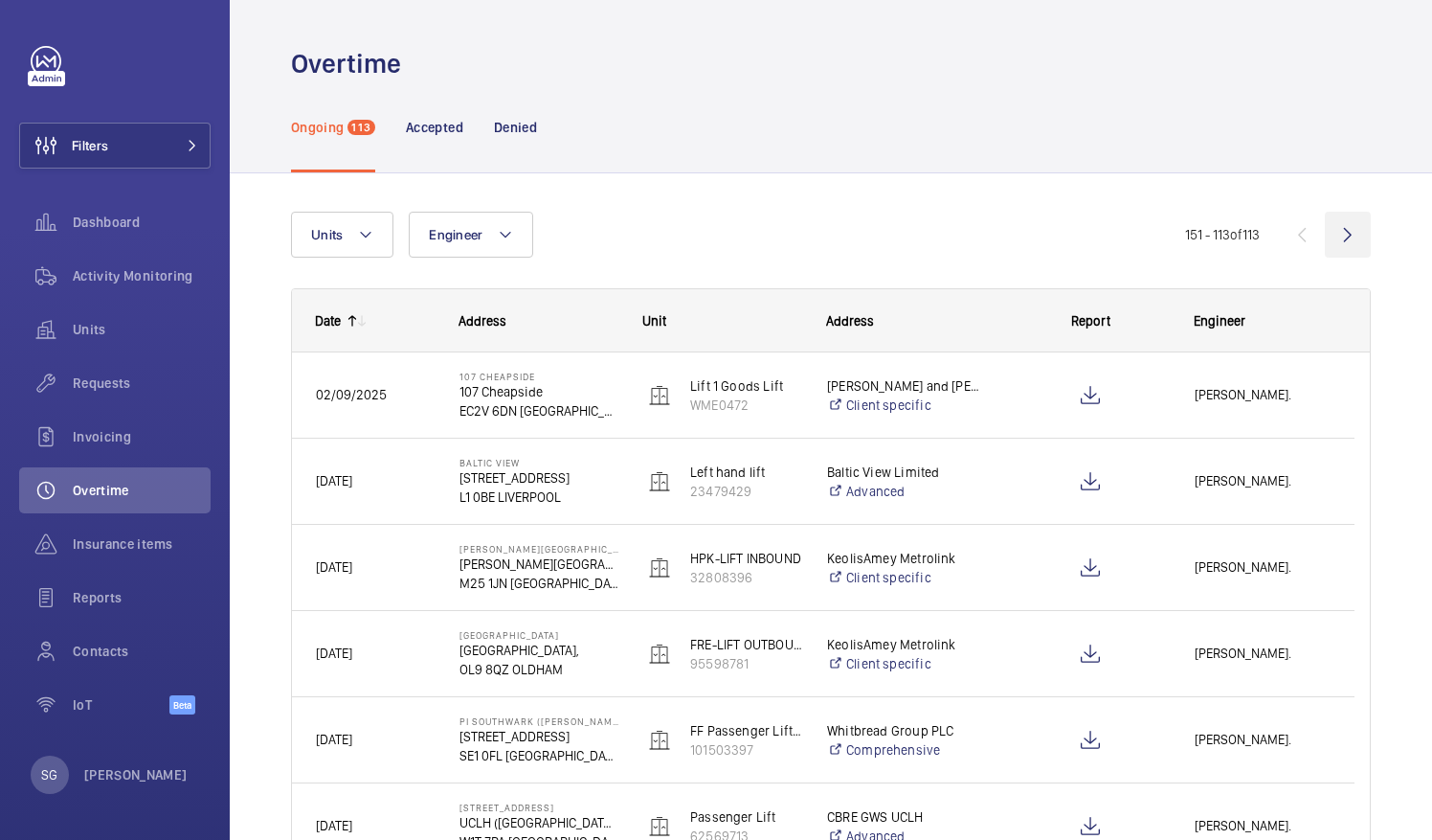
click at [1334, 240] on wm-front-icon-button at bounding box center [1347, 234] width 46 height 46
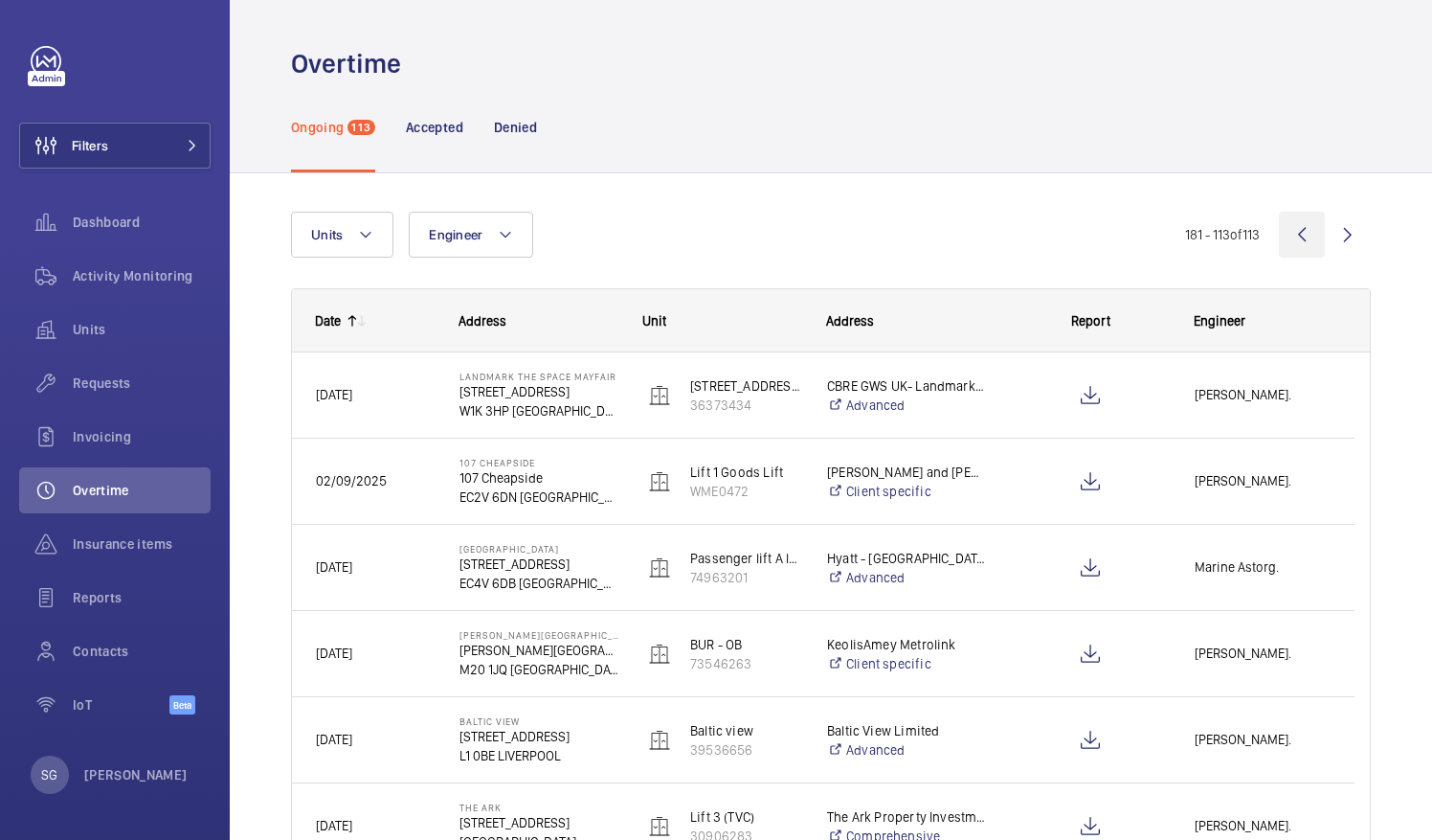
click at [1291, 233] on wm-front-icon-button at bounding box center [1302, 234] width 46 height 46
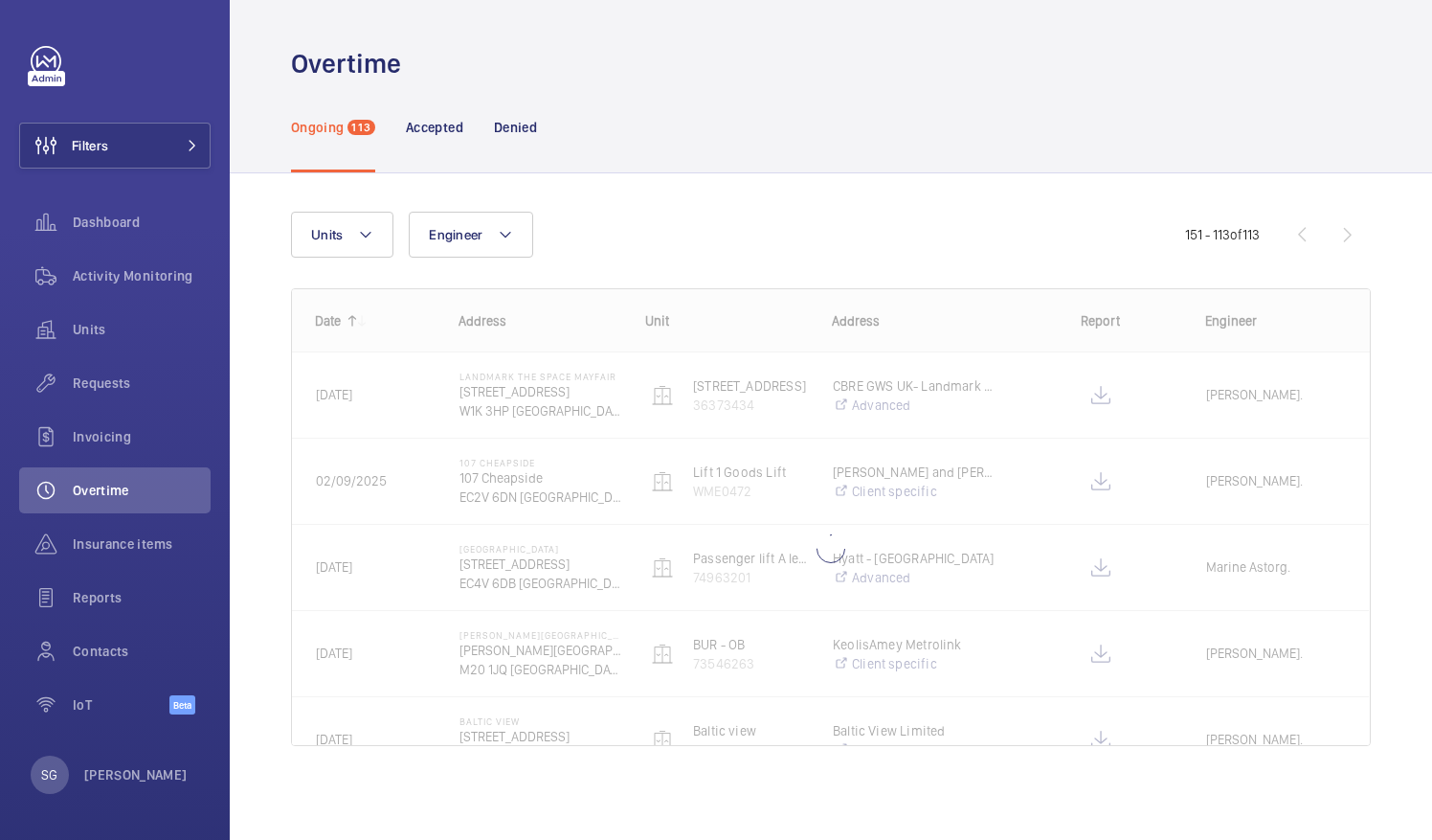
click at [1291, 233] on wm-front-pagination "151 - 113 of 113" at bounding box center [1277, 234] width 186 height 46
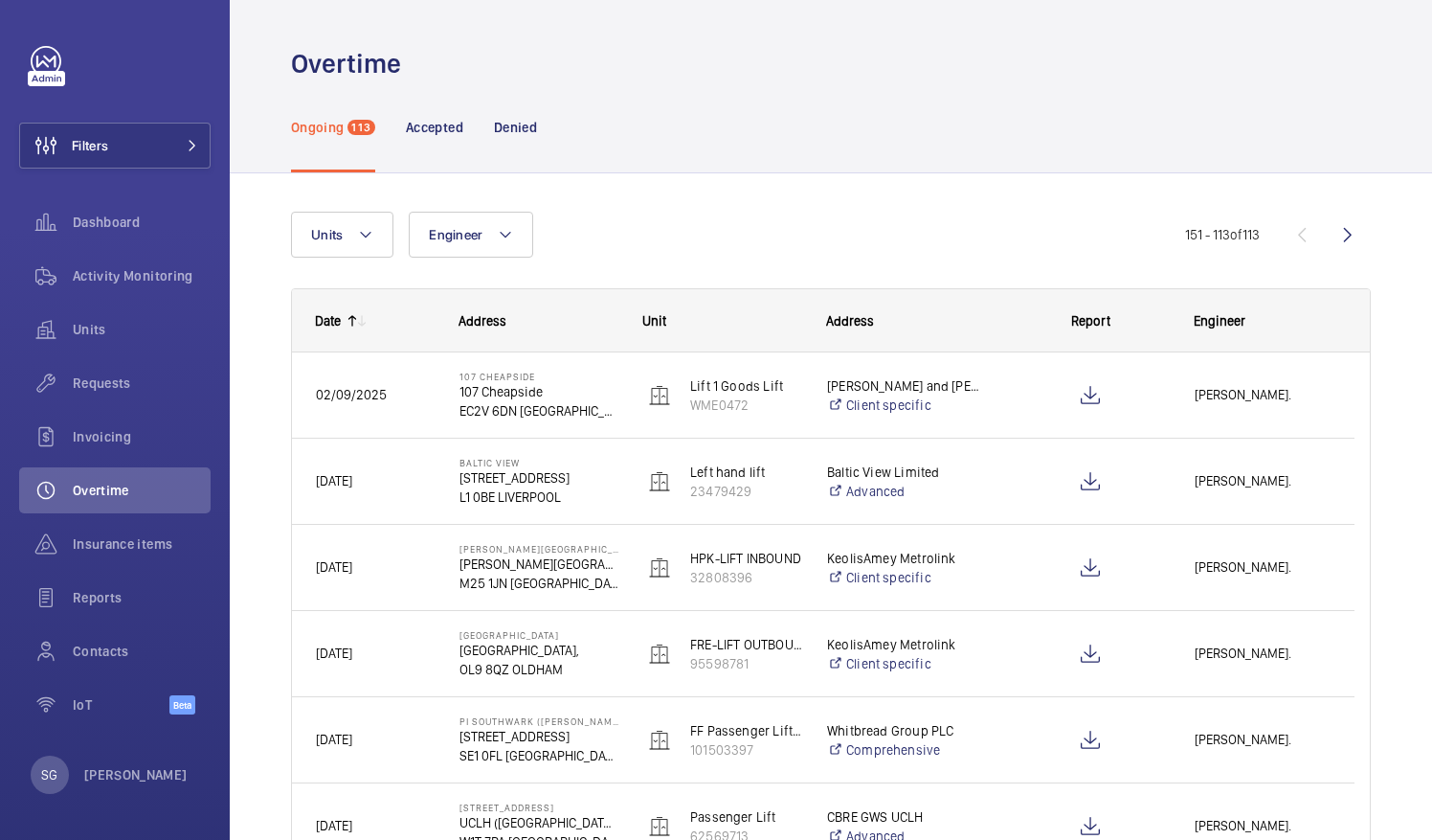
click at [1291, 233] on wm-front-pagination "151 - 113 of 113" at bounding box center [1277, 234] width 186 height 46
click at [1292, 241] on wm-front-pagination "151 - 113 of 113" at bounding box center [1277, 234] width 186 height 46
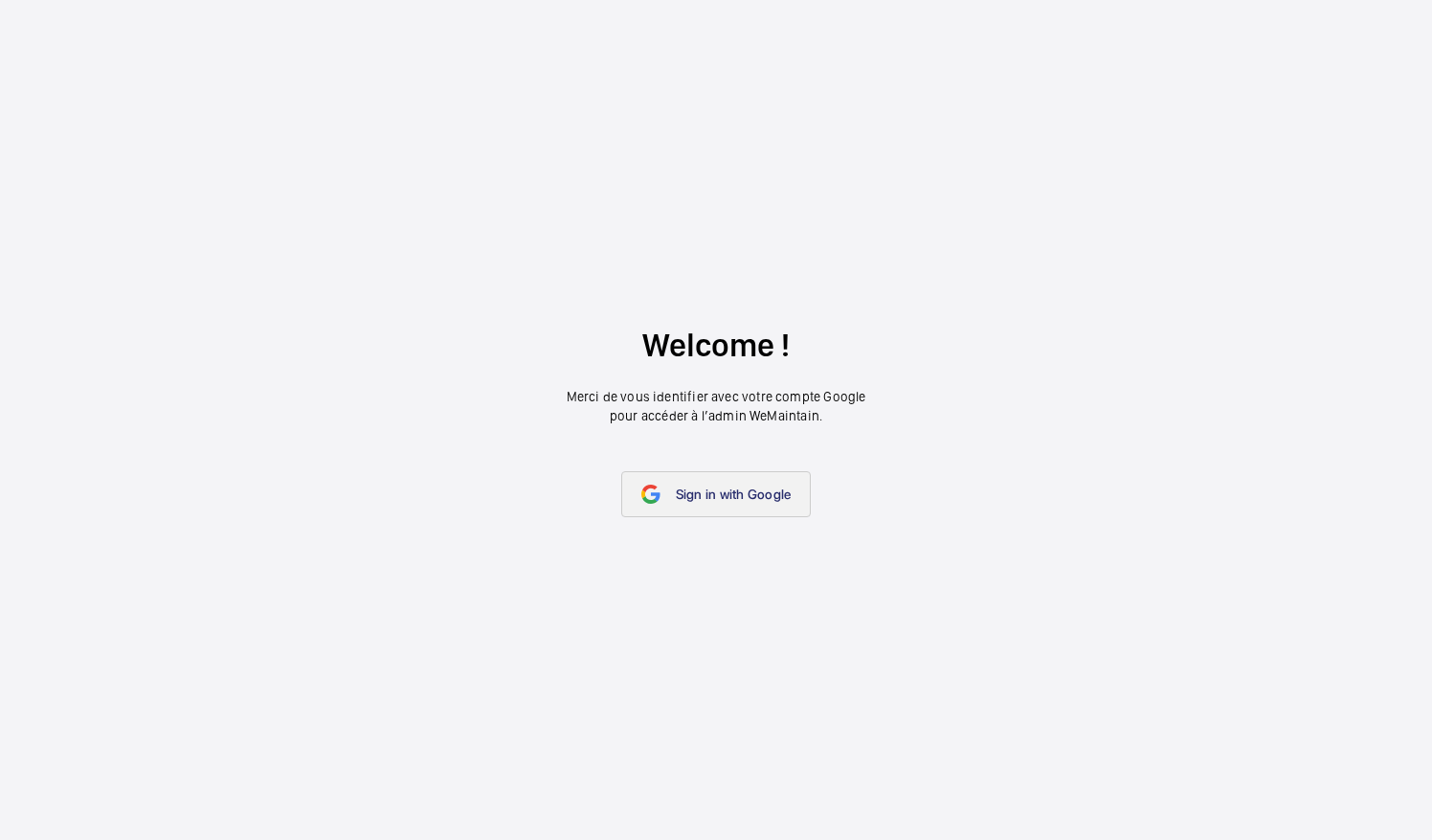
click at [697, 486] on span "Sign in with Google" at bounding box center [733, 494] width 116 height 16
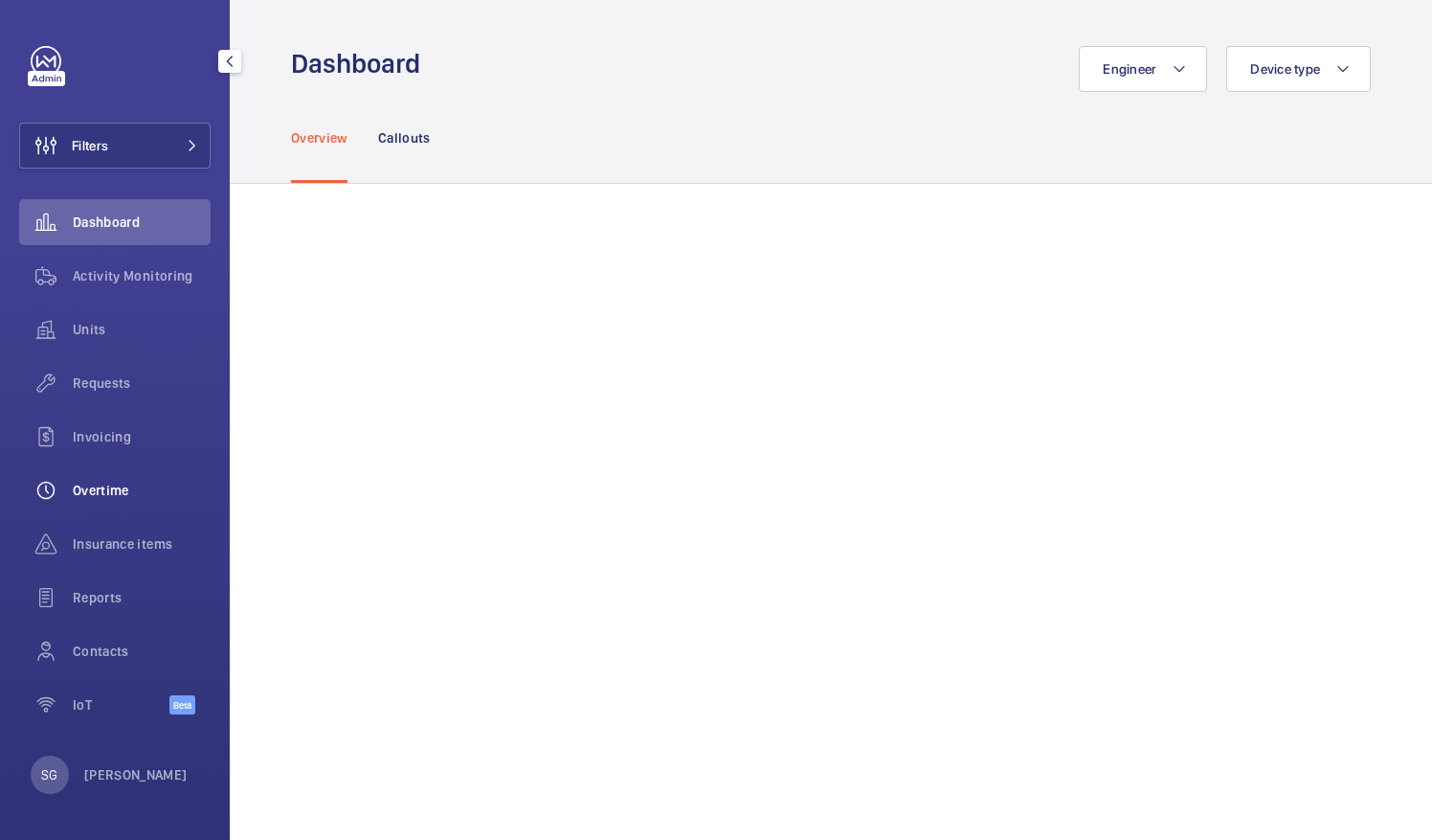
click at [151, 479] on div "Overtime" at bounding box center [115, 490] width 192 height 46
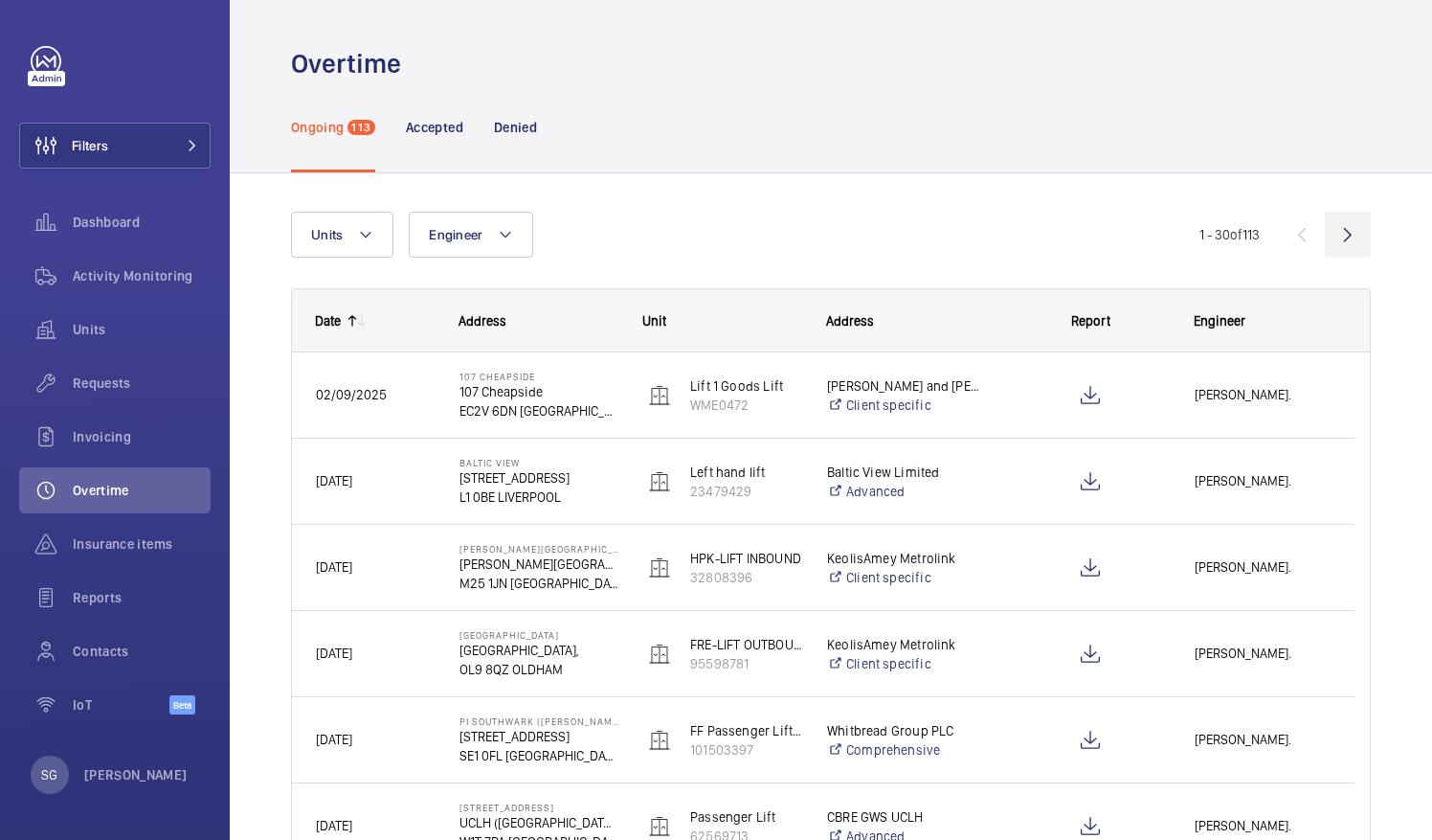
click at [1337, 247] on wm-front-icon-button at bounding box center [1347, 234] width 46 height 46
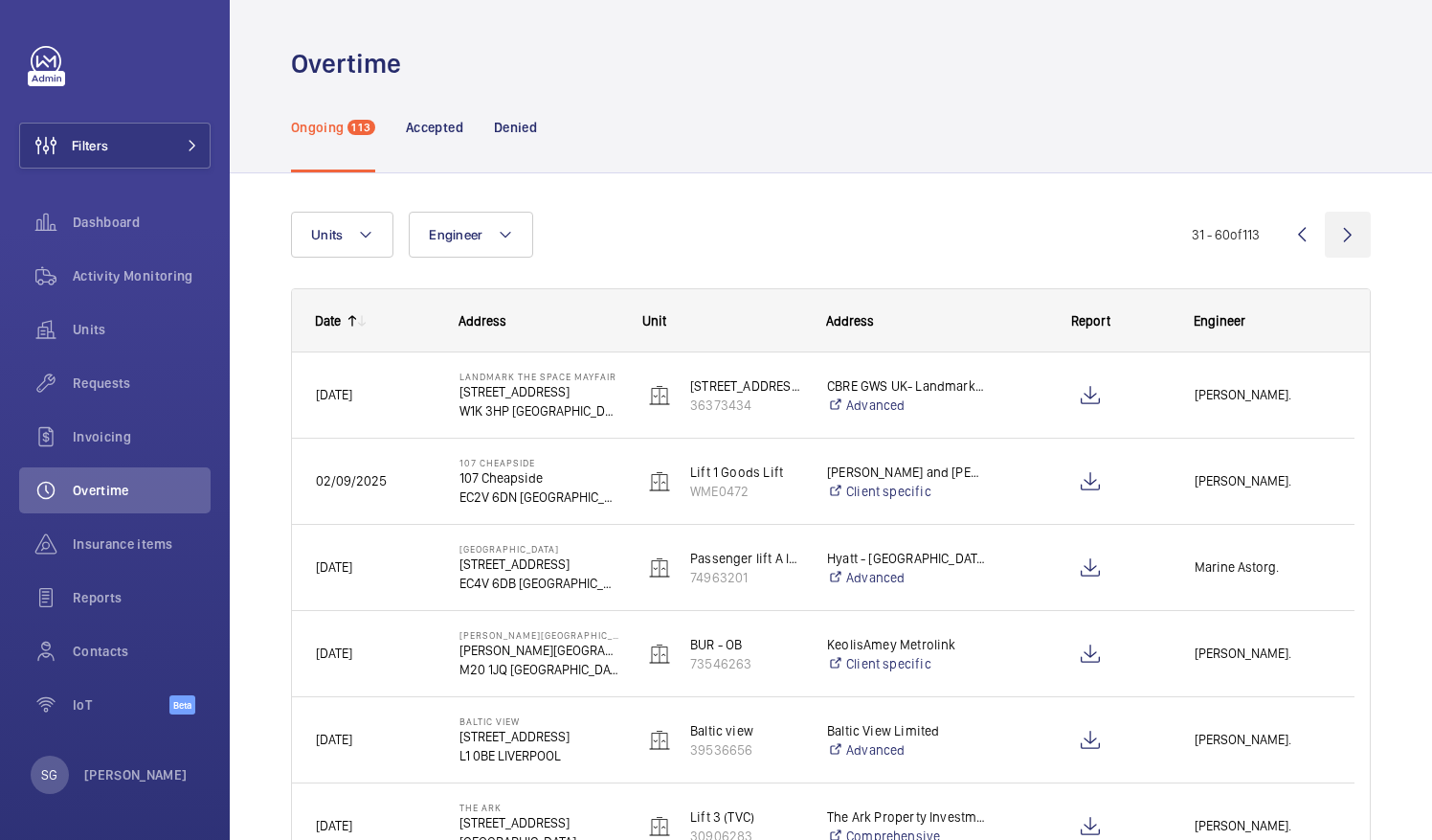
click at [1341, 233] on wm-front-icon-button at bounding box center [1347, 234] width 46 height 46
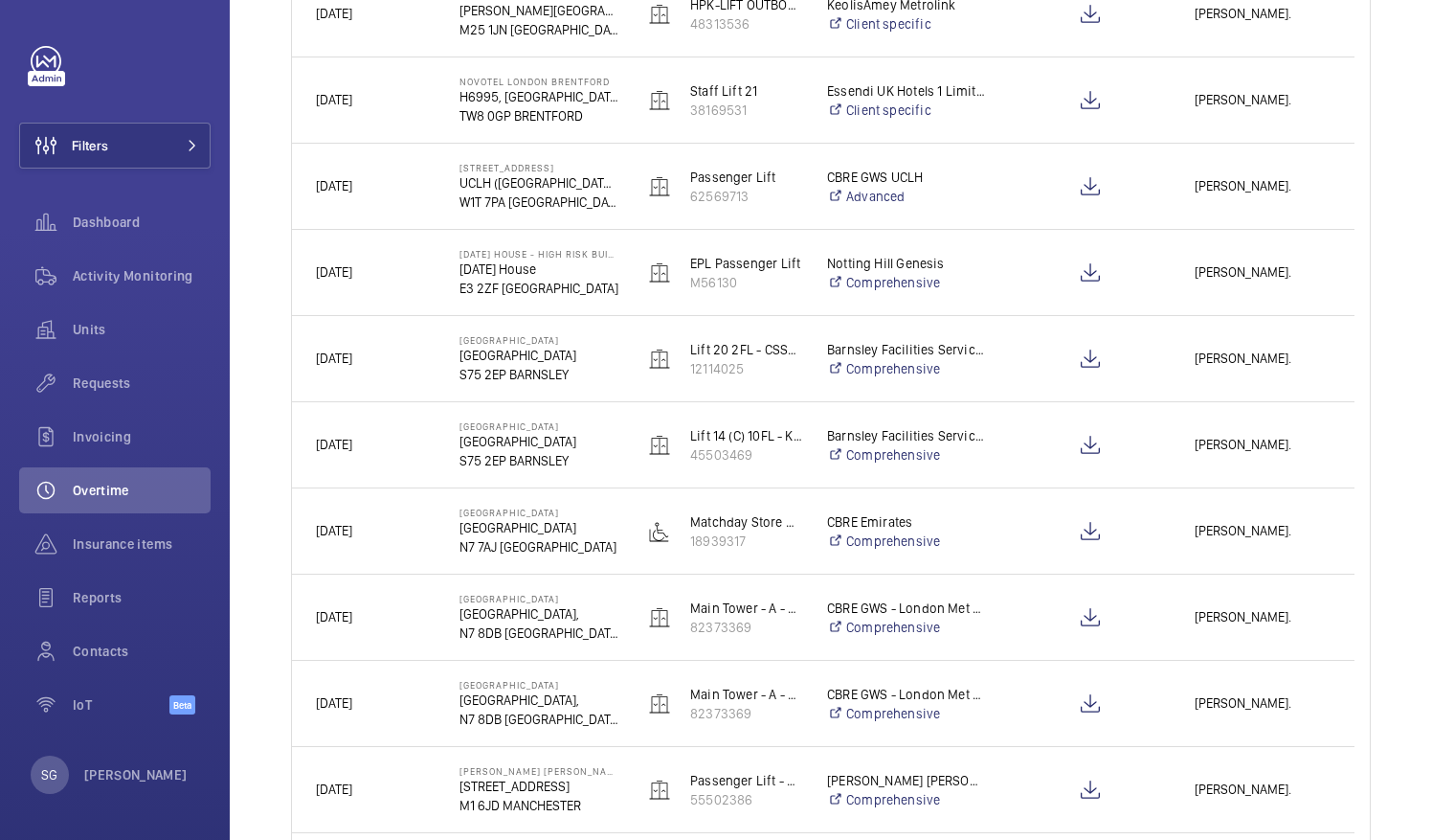
scroll to position [826, 0]
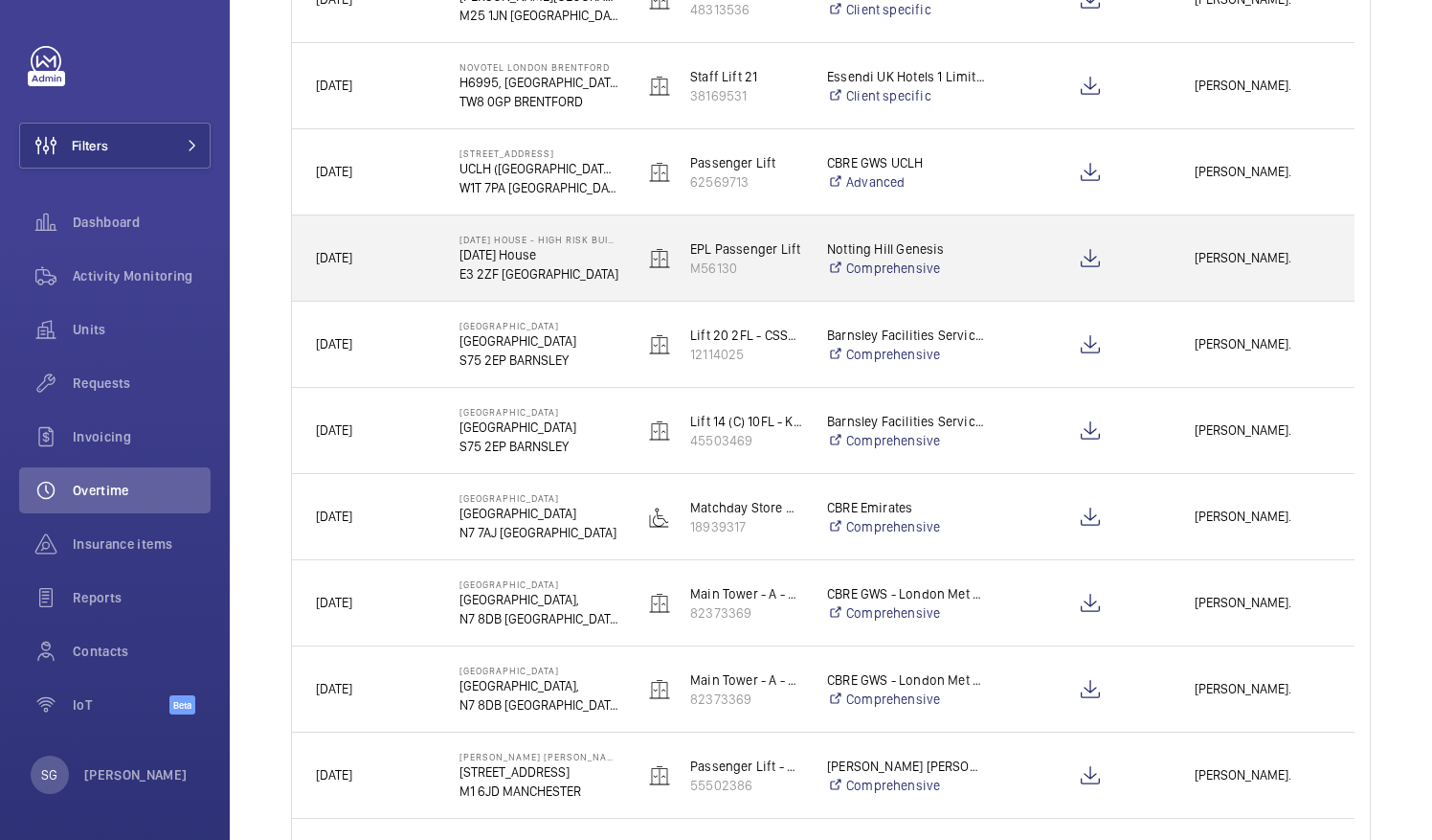
click at [1258, 262] on span "Lewis Wormleighton." at bounding box center [1263, 258] width 136 height 22
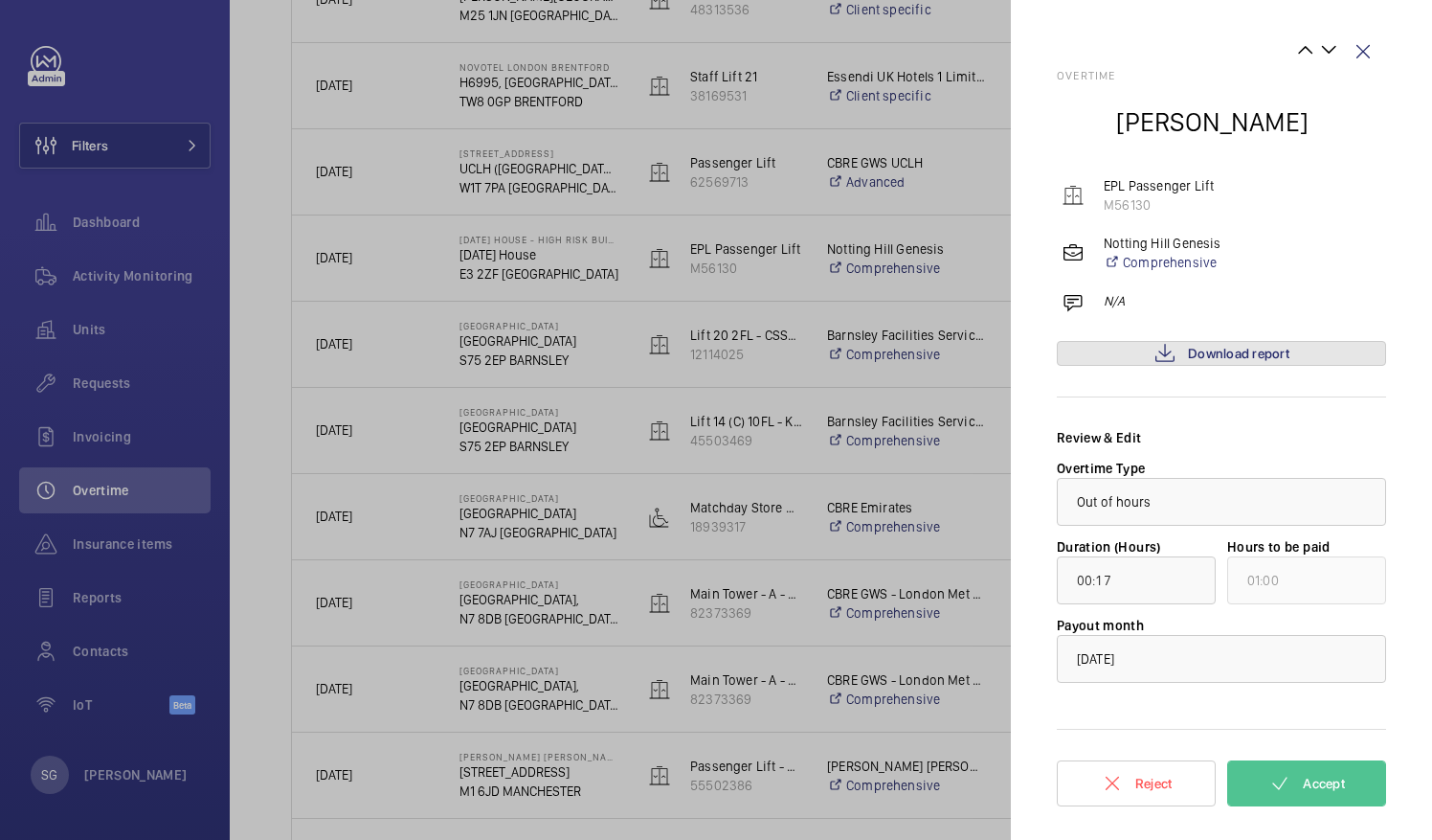
click at [1256, 351] on span "Download report" at bounding box center [1239, 354] width 101 height 16
click at [1337, 788] on span "Accept" at bounding box center [1323, 784] width 42 height 16
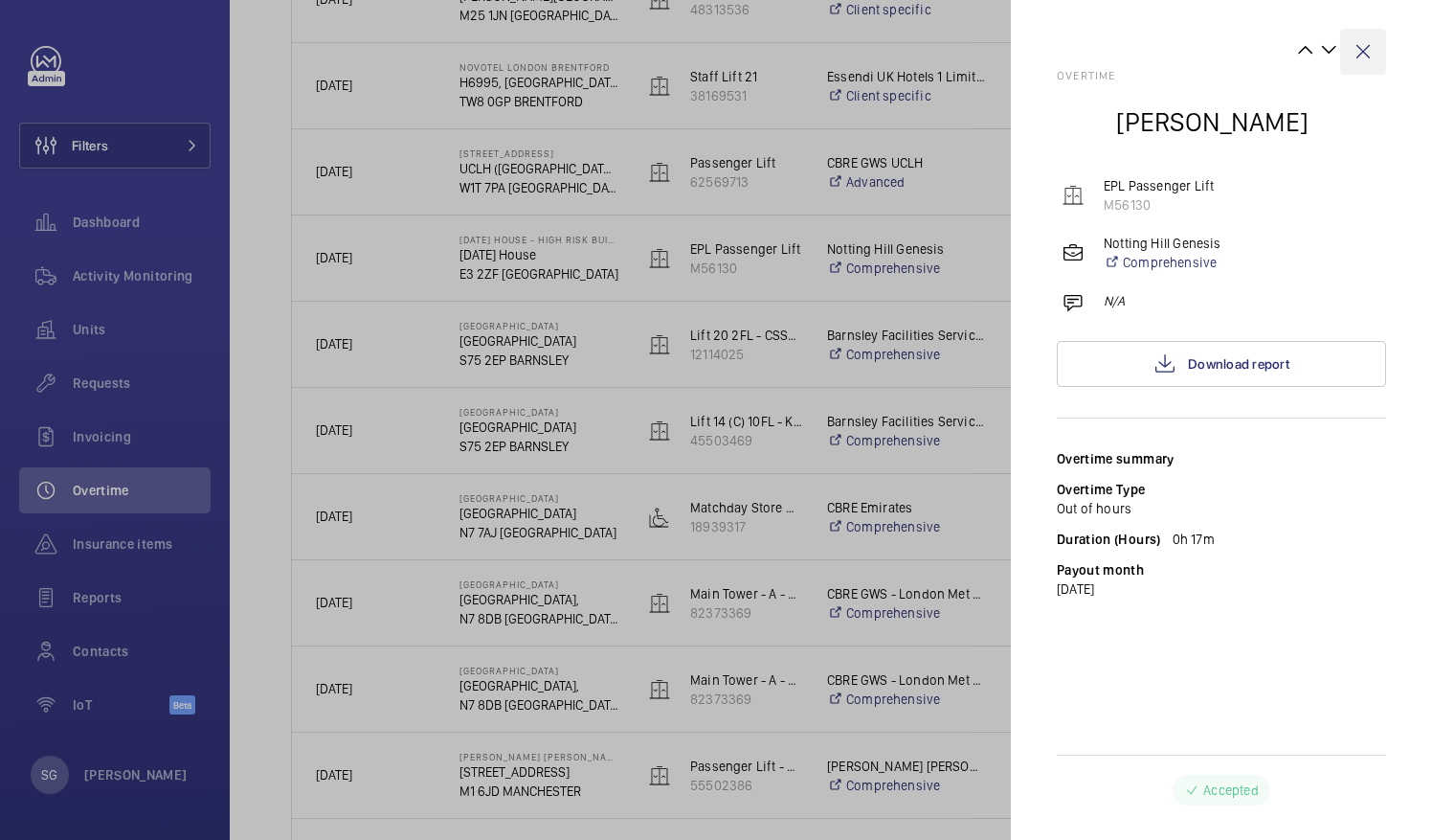
click at [1369, 57] on wm-front-icon-button at bounding box center [1363, 52] width 46 height 46
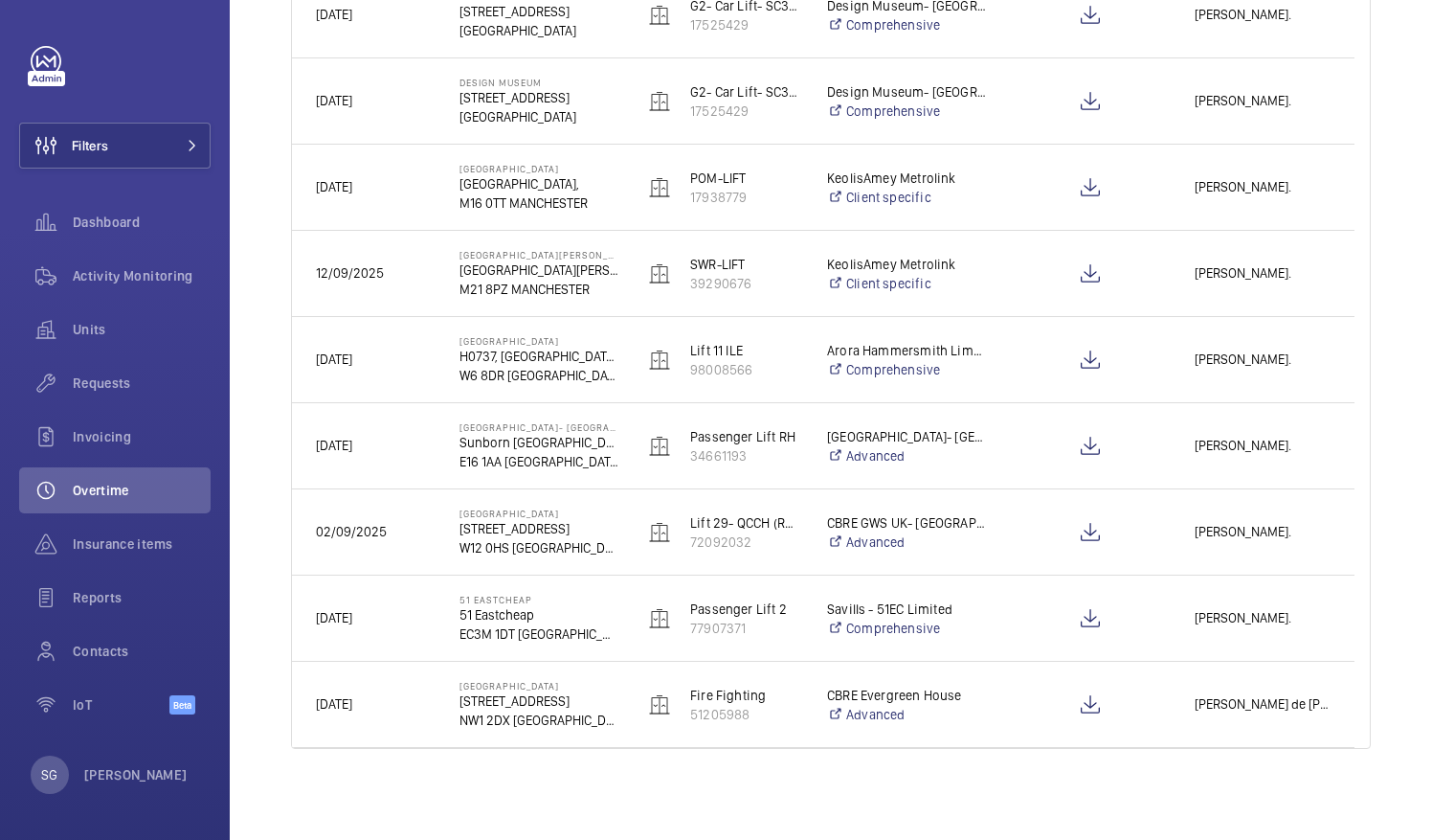
scroll to position [0, 0]
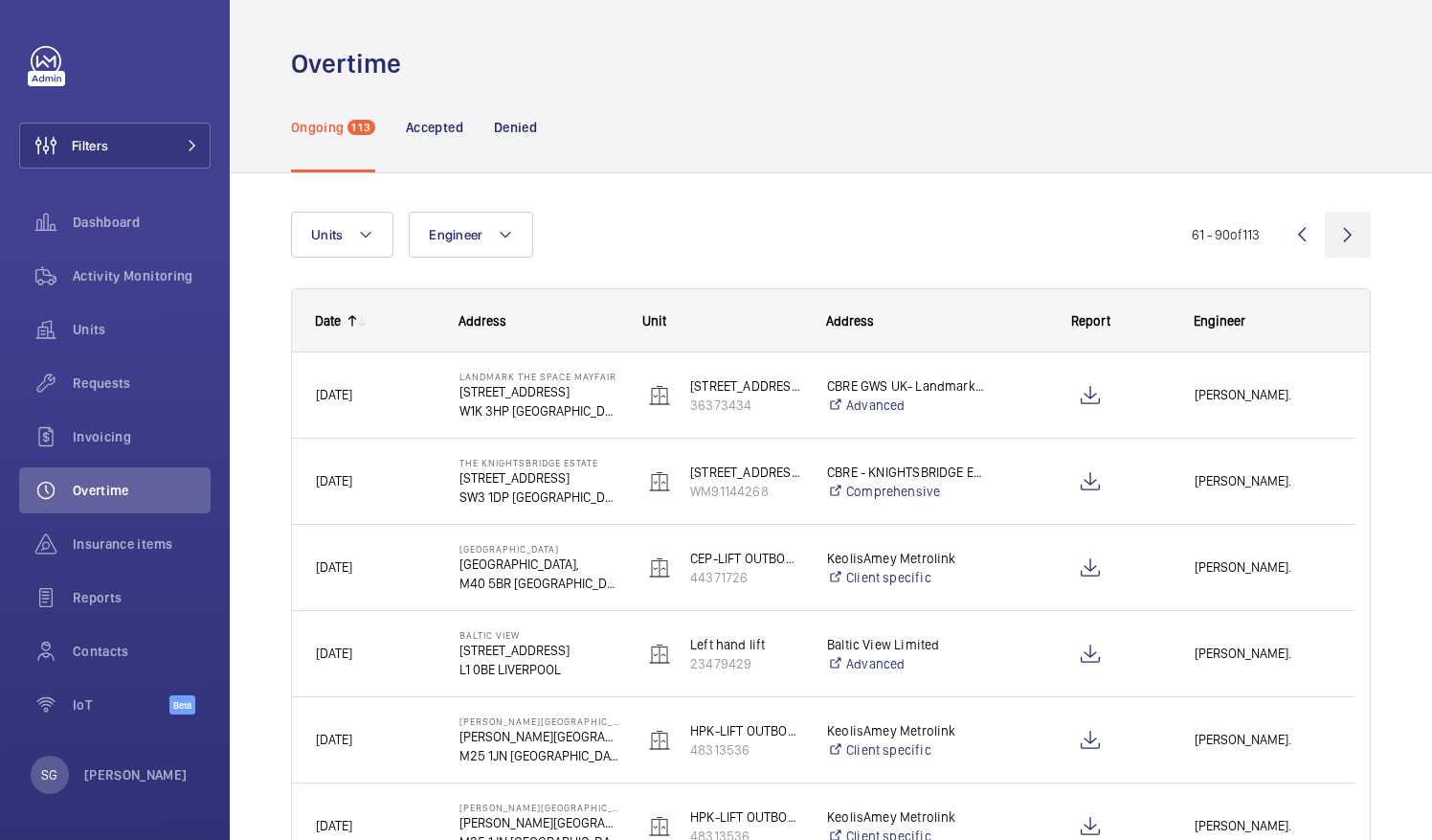
click at [1337, 241] on wm-front-icon-button at bounding box center [1347, 234] width 46 height 46
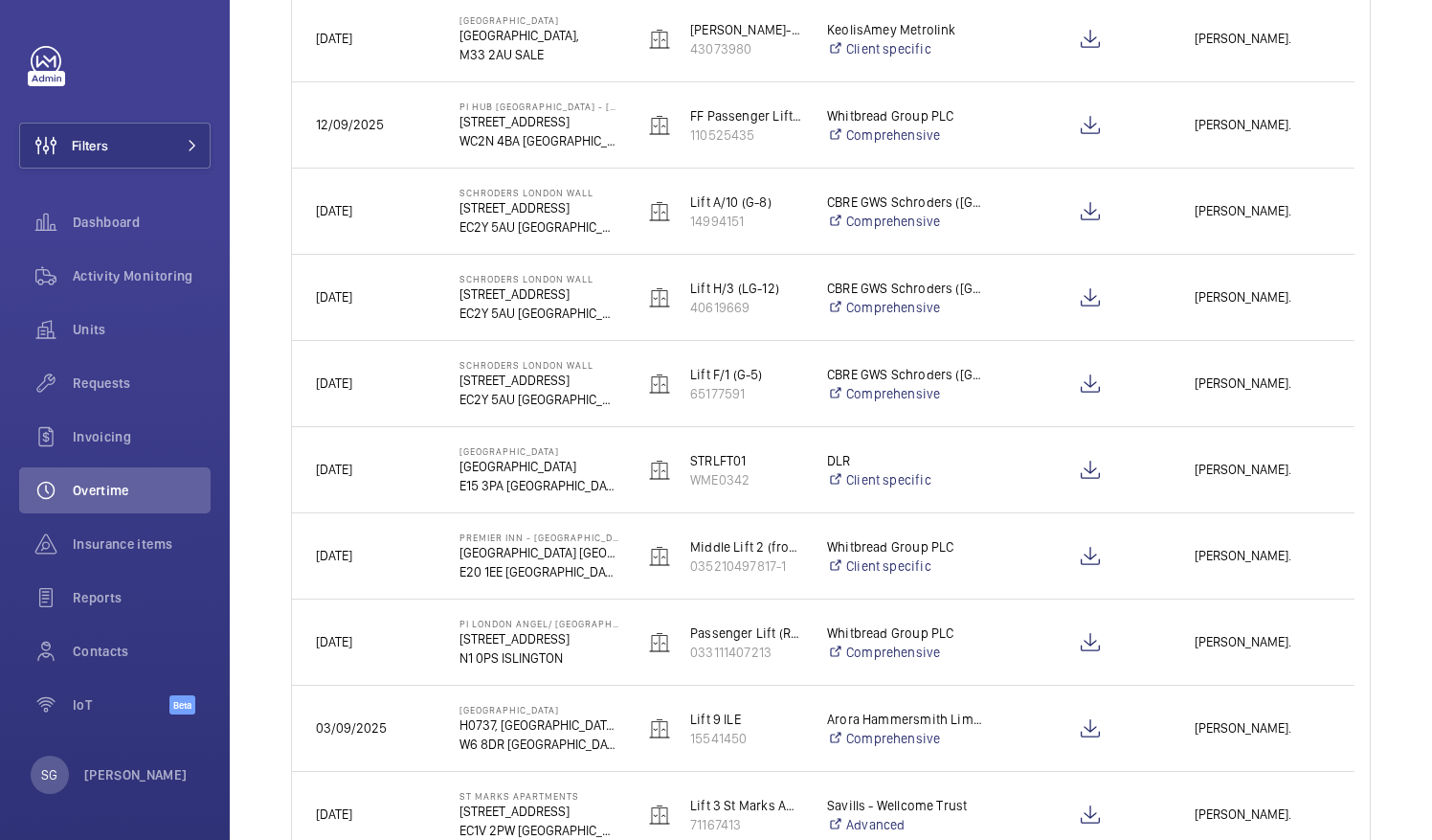
scroll to position [788, 0]
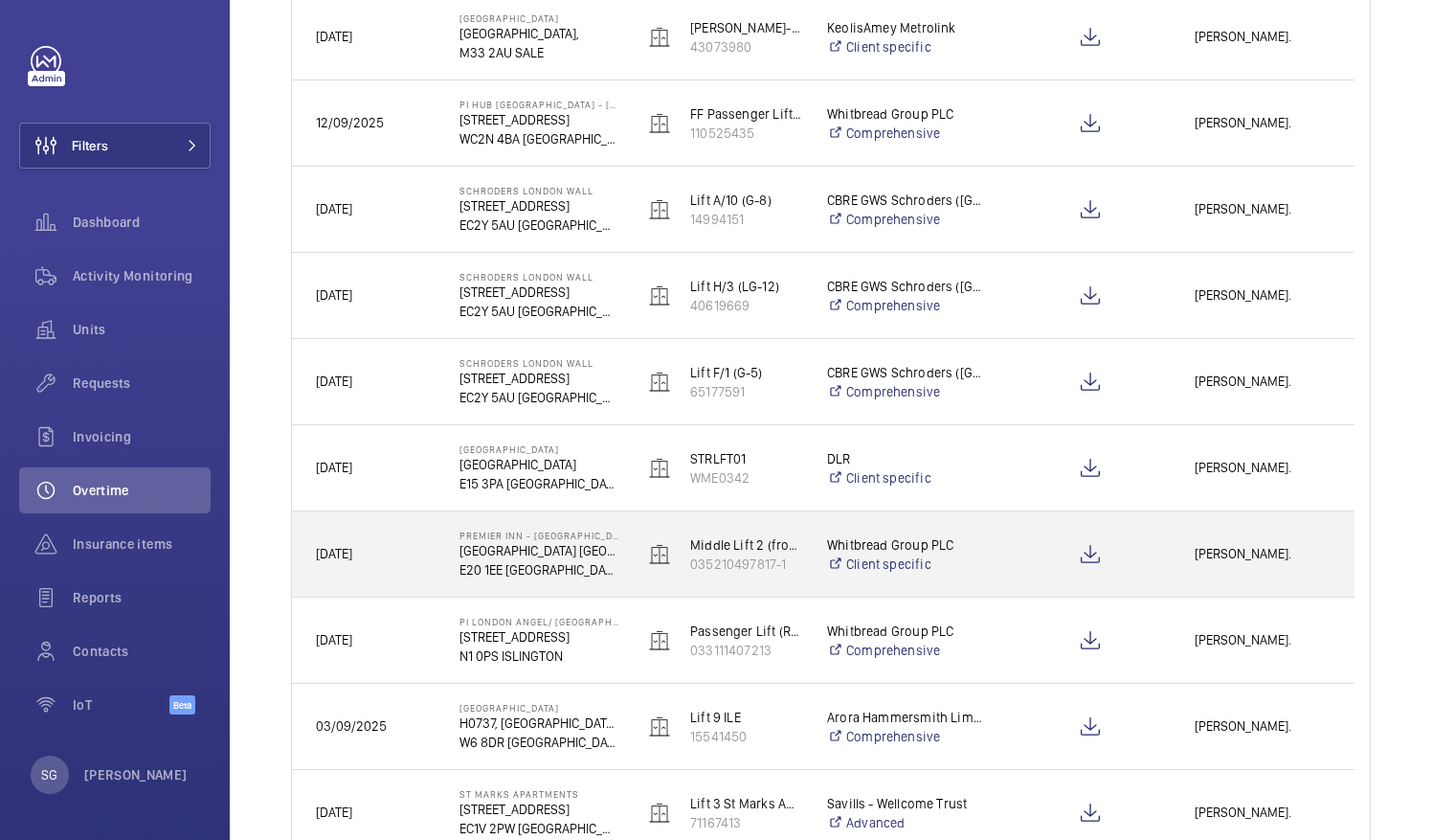
click at [1249, 547] on span "[PERSON_NAME]." at bounding box center [1263, 553] width 136 height 22
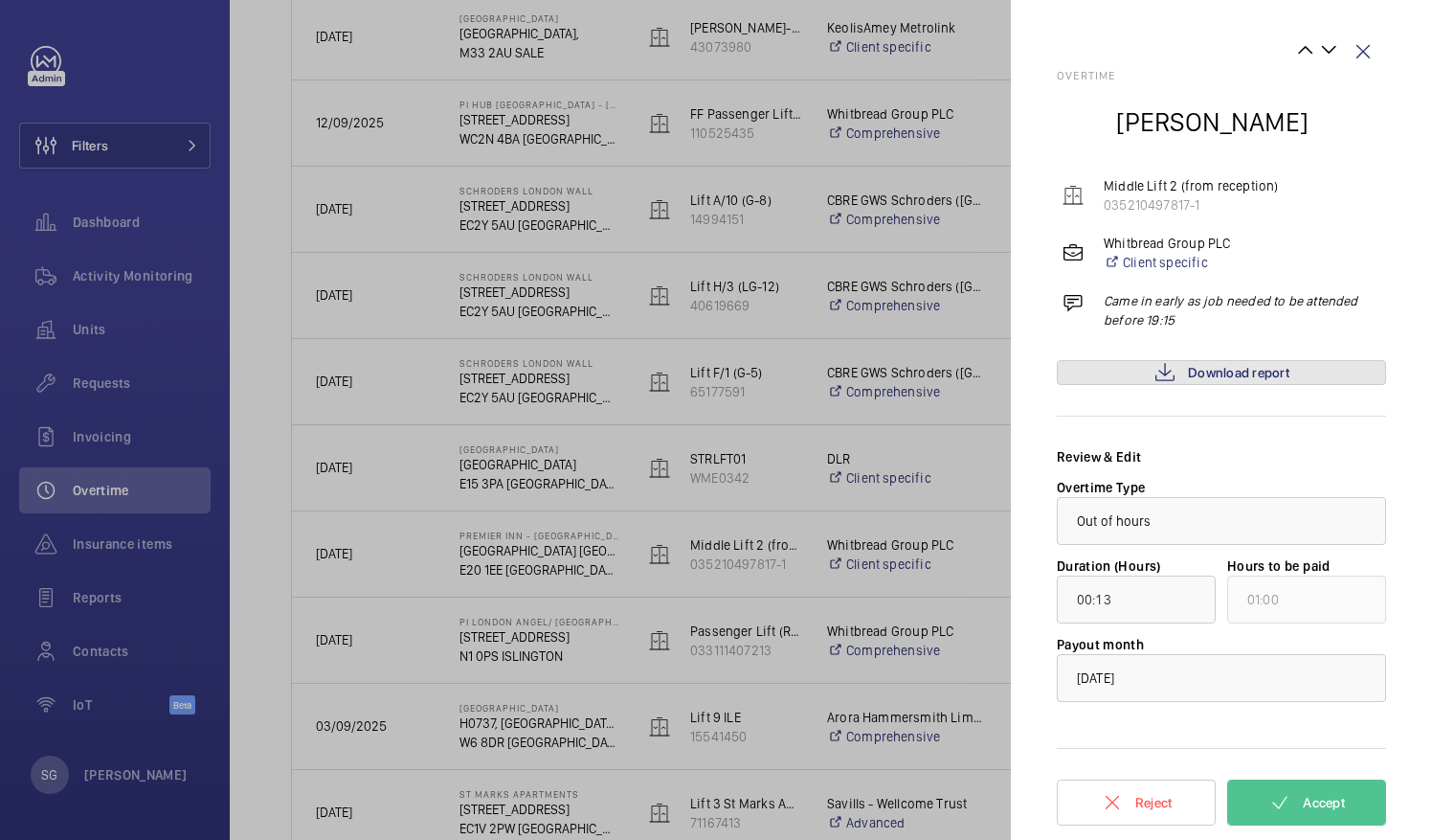
click at [1205, 365] on span "Download report" at bounding box center [1239, 372] width 101 height 16
click at [1325, 789] on button "Accept" at bounding box center [1307, 802] width 158 height 46
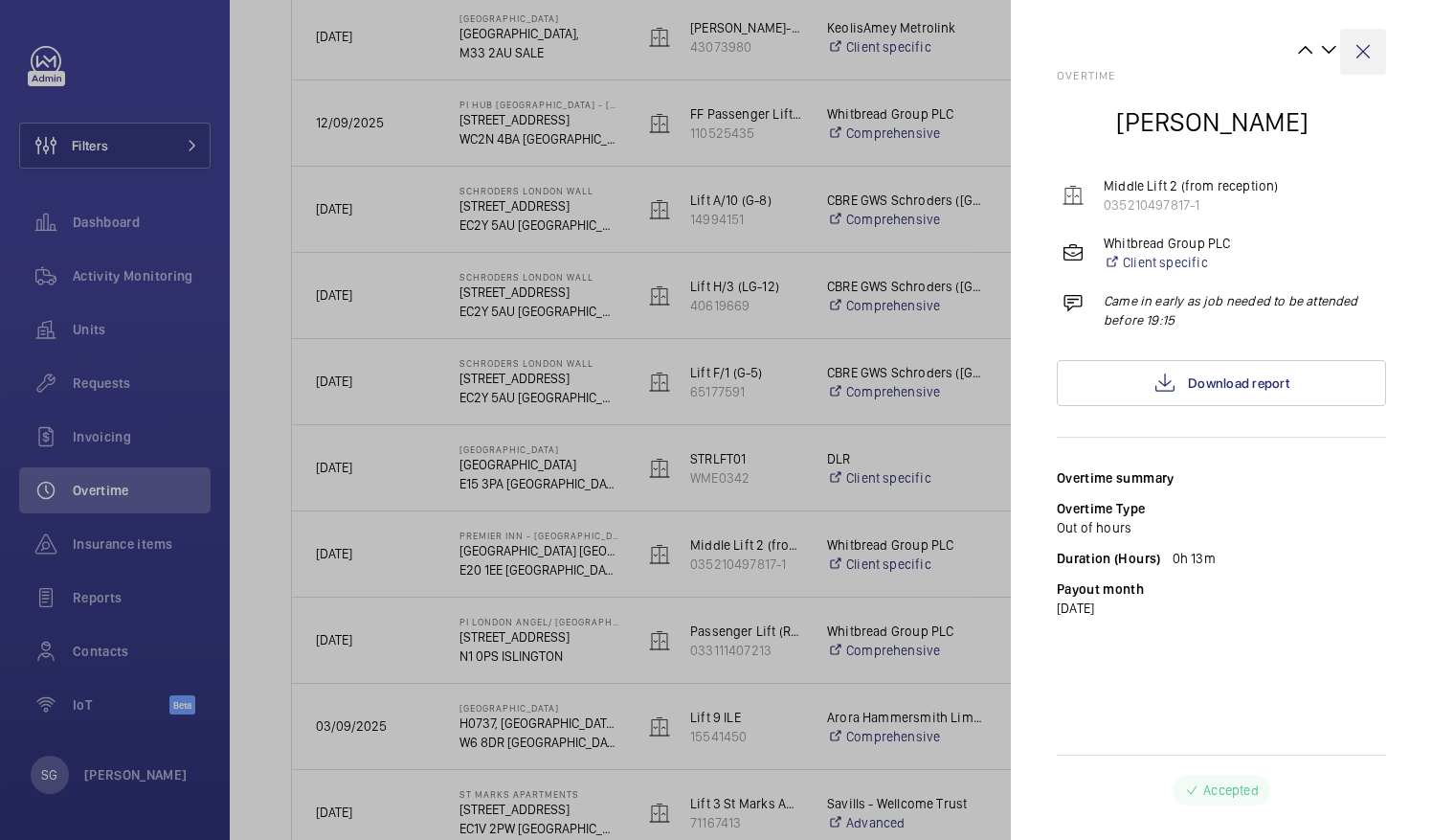
click at [1360, 63] on wm-front-icon-button at bounding box center [1363, 52] width 46 height 46
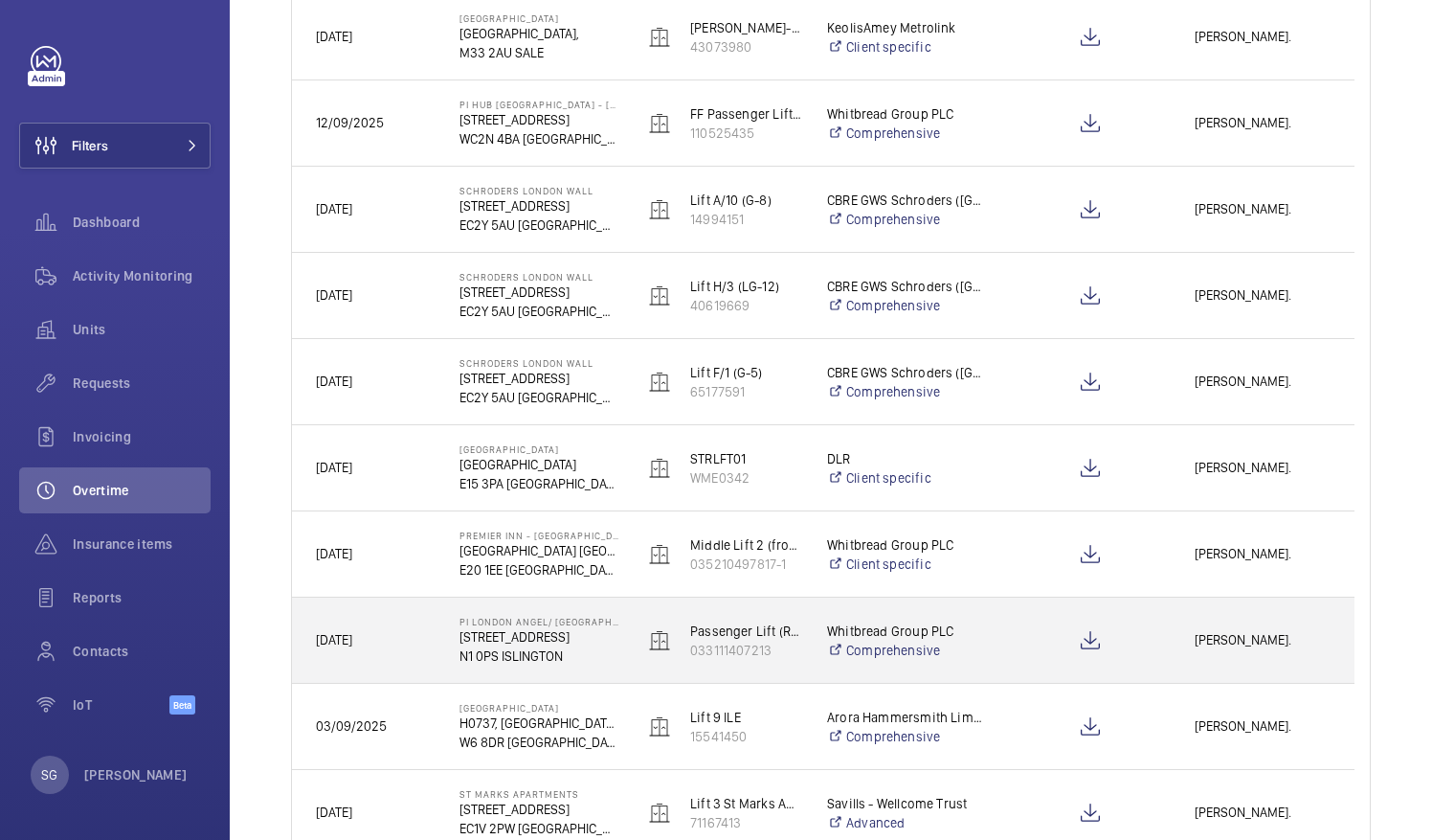
click at [1275, 649] on span "[PERSON_NAME]." at bounding box center [1263, 640] width 136 height 22
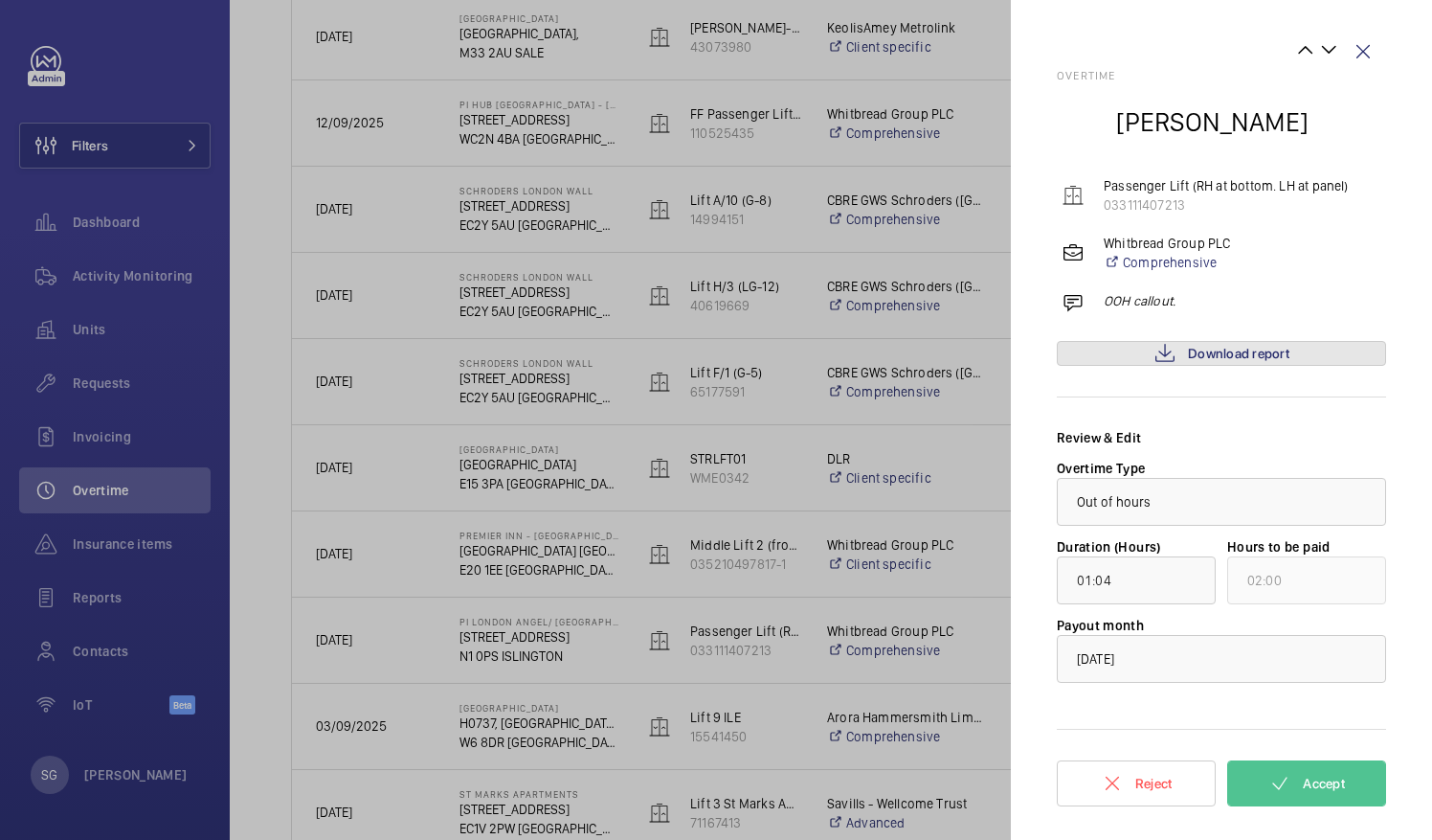
click at [1246, 350] on span "Download report" at bounding box center [1239, 354] width 101 height 16
click at [1369, 61] on wm-front-icon-button at bounding box center [1363, 52] width 46 height 46
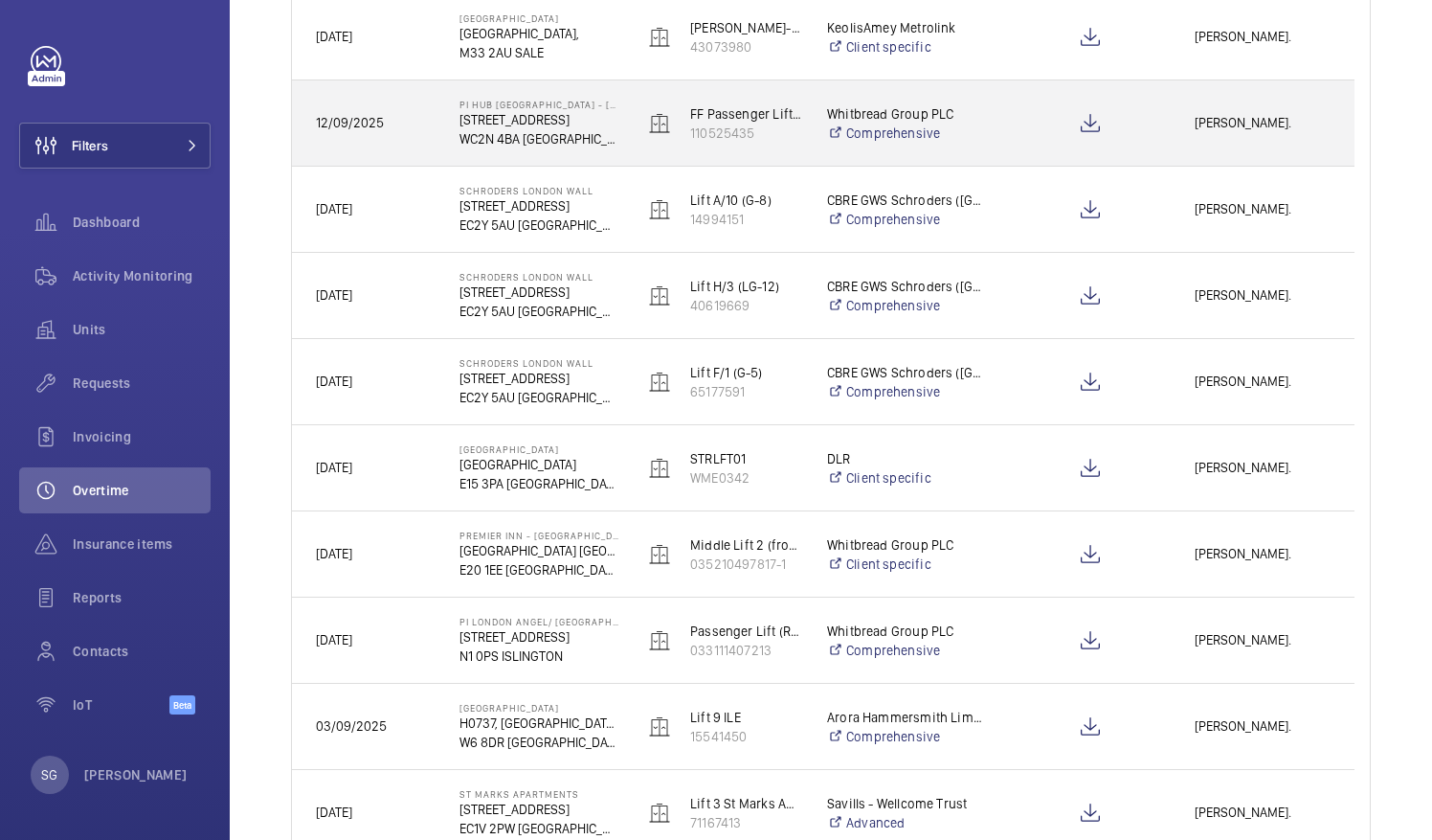
click at [1232, 128] on span "[PERSON_NAME]." at bounding box center [1263, 122] width 136 height 22
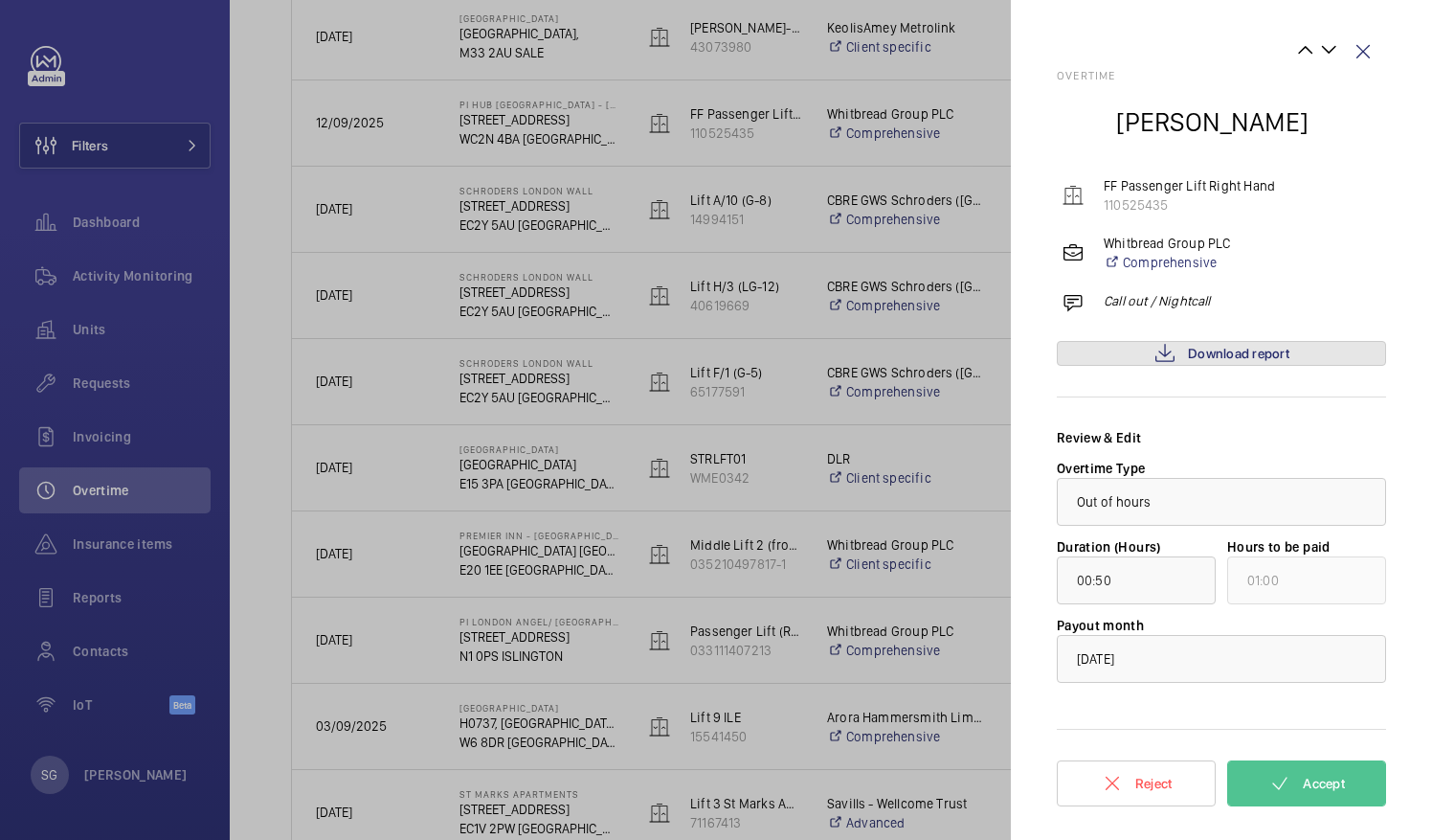
click at [1231, 359] on span "Download report" at bounding box center [1239, 354] width 101 height 16
click at [1269, 774] on mat-icon at bounding box center [1280, 784] width 23 height 23
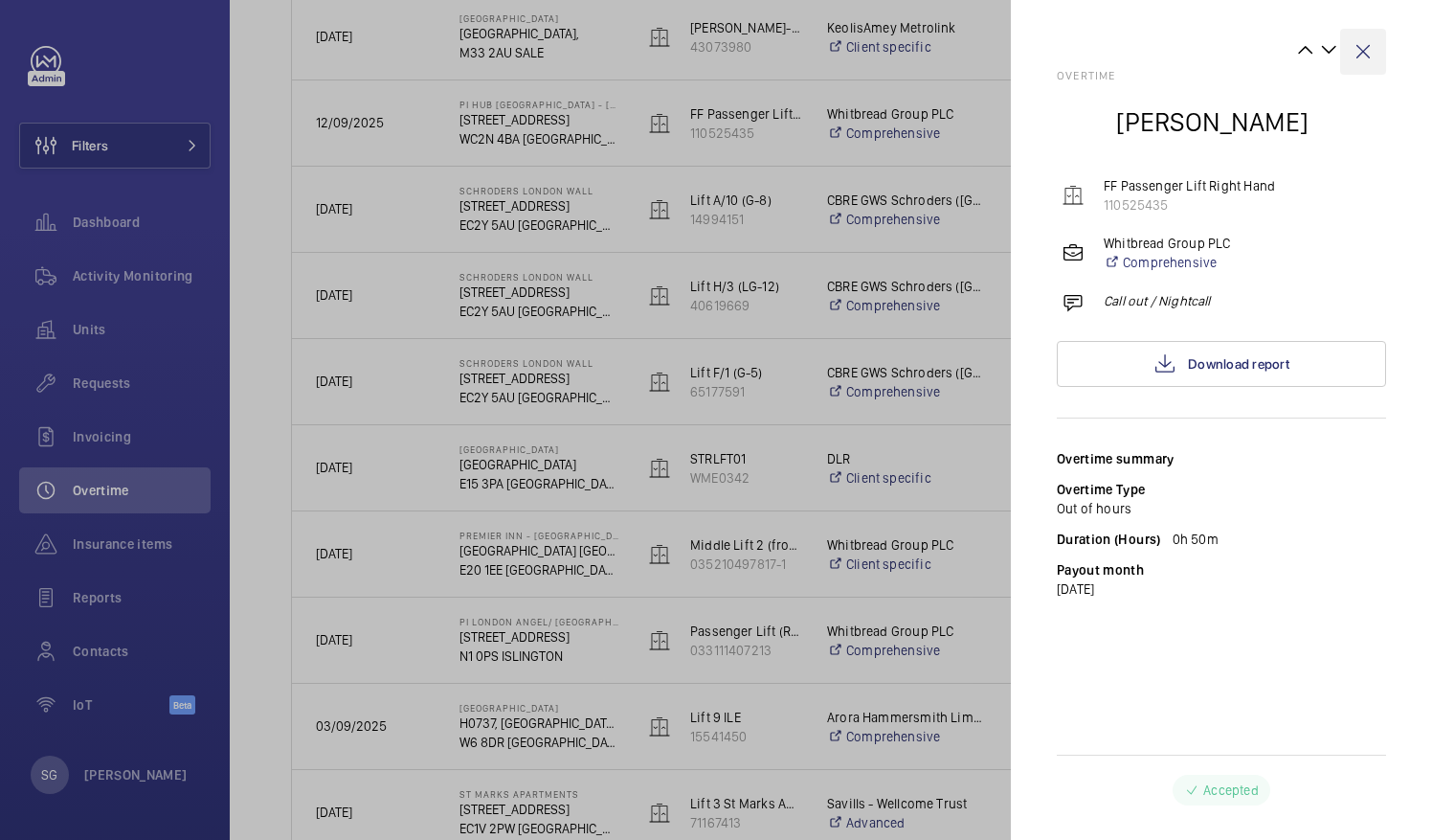
click at [1361, 59] on wm-front-icon-button at bounding box center [1363, 52] width 46 height 46
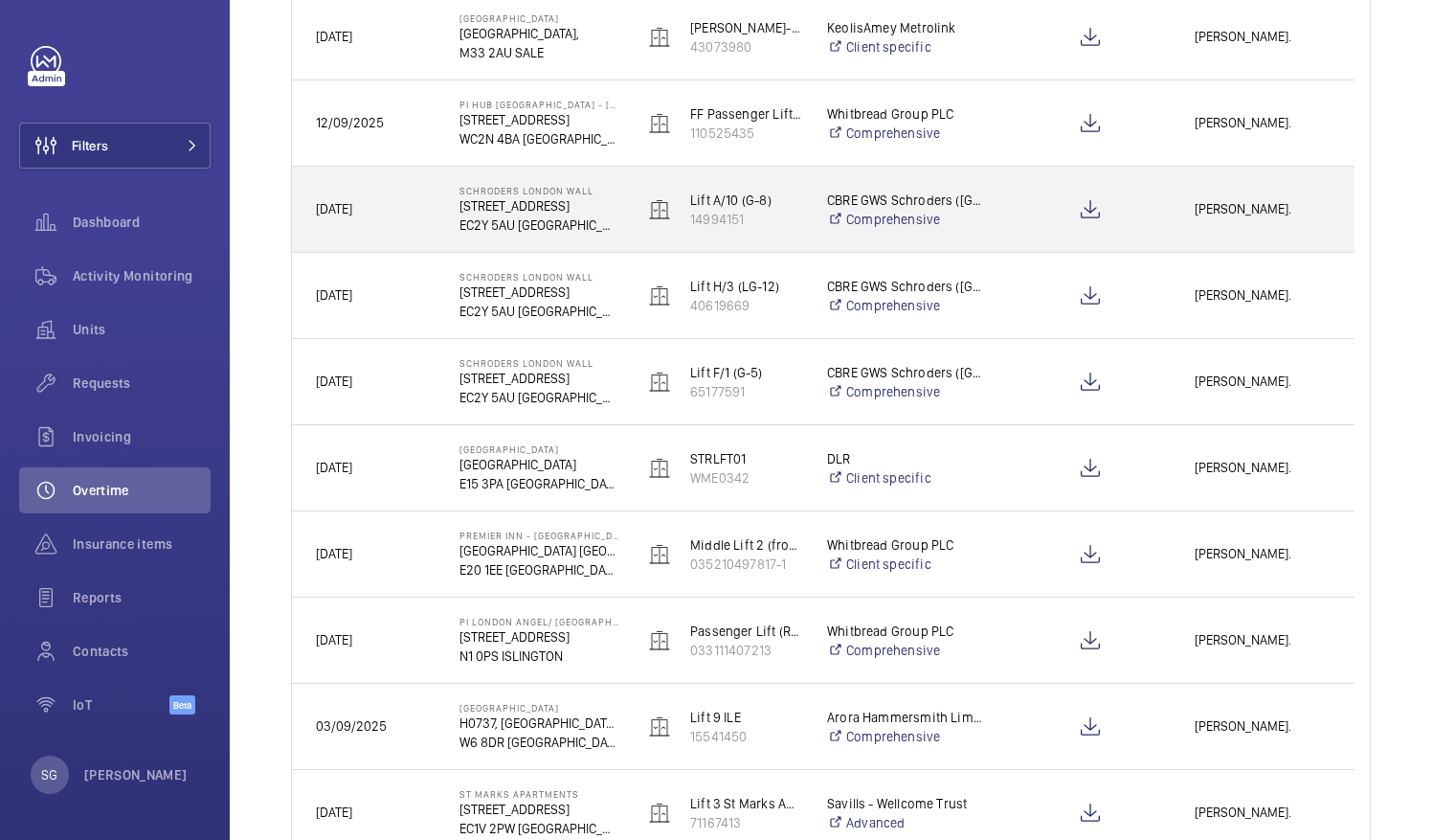
click at [1252, 200] on span "[PERSON_NAME]." at bounding box center [1263, 209] width 136 height 22
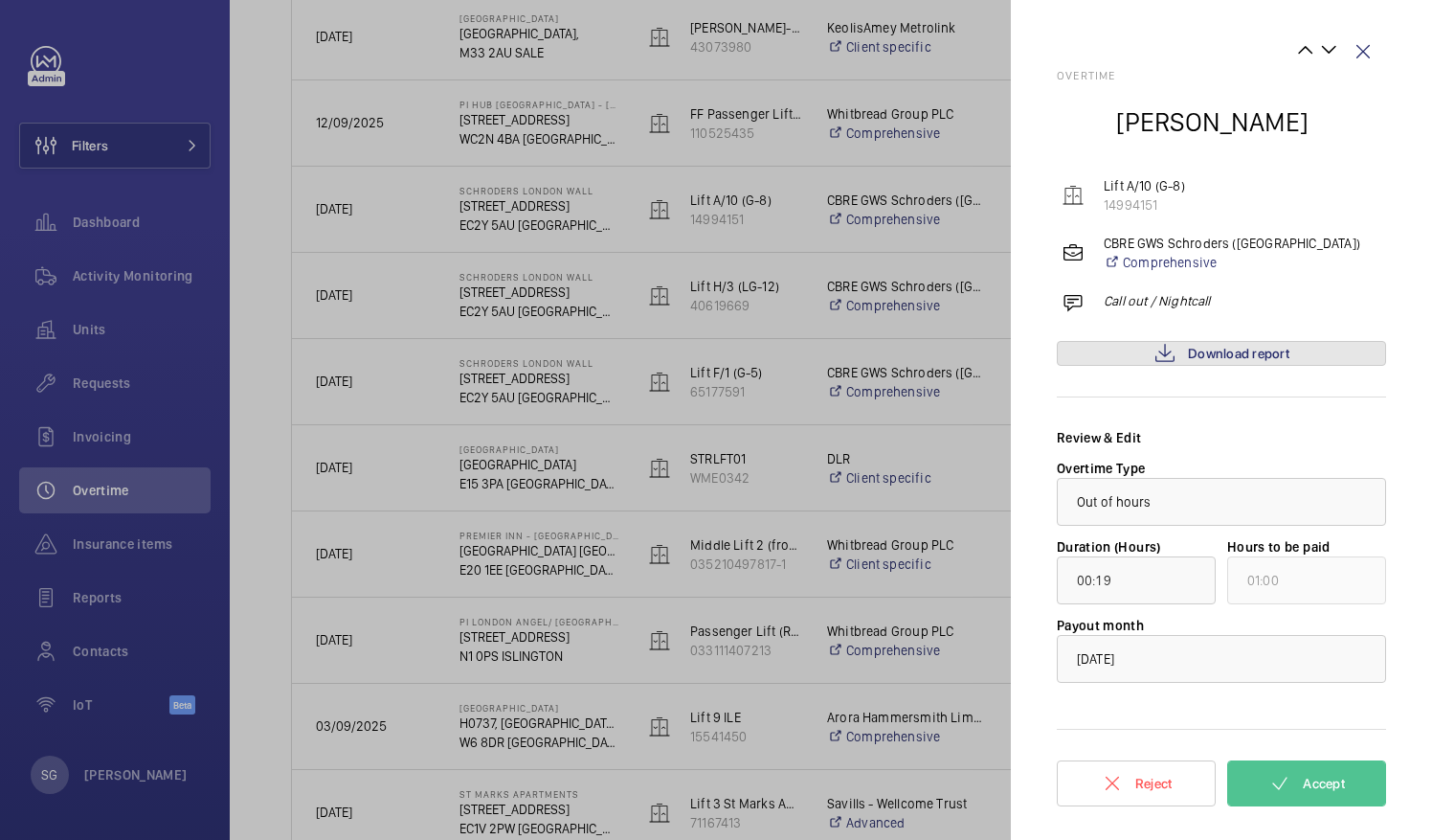
click at [1206, 350] on span "Download report" at bounding box center [1239, 354] width 101 height 16
click at [1314, 786] on span "Accept" at bounding box center [1323, 784] width 42 height 16
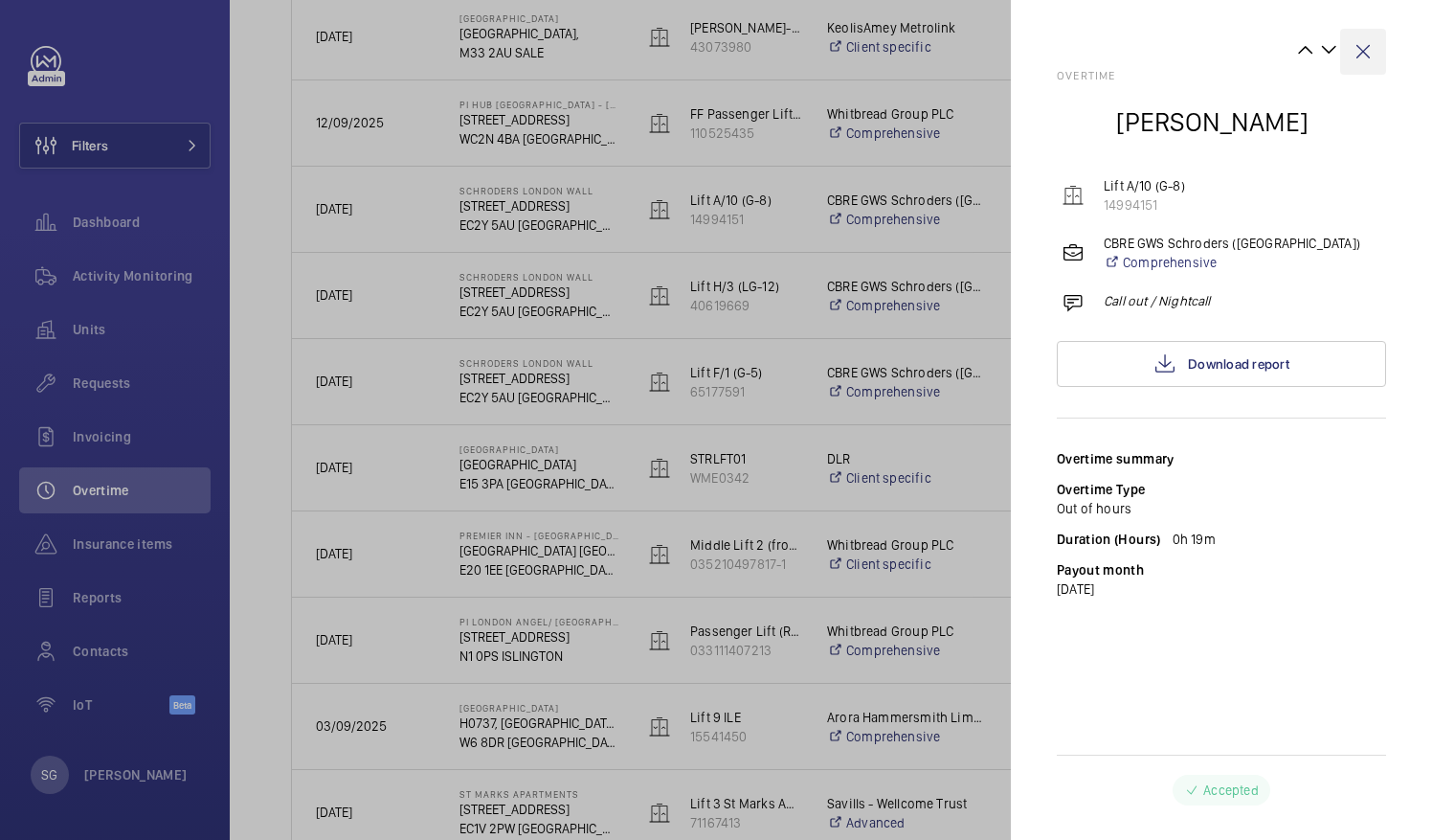
click at [1368, 49] on wm-front-icon-button at bounding box center [1363, 52] width 46 height 46
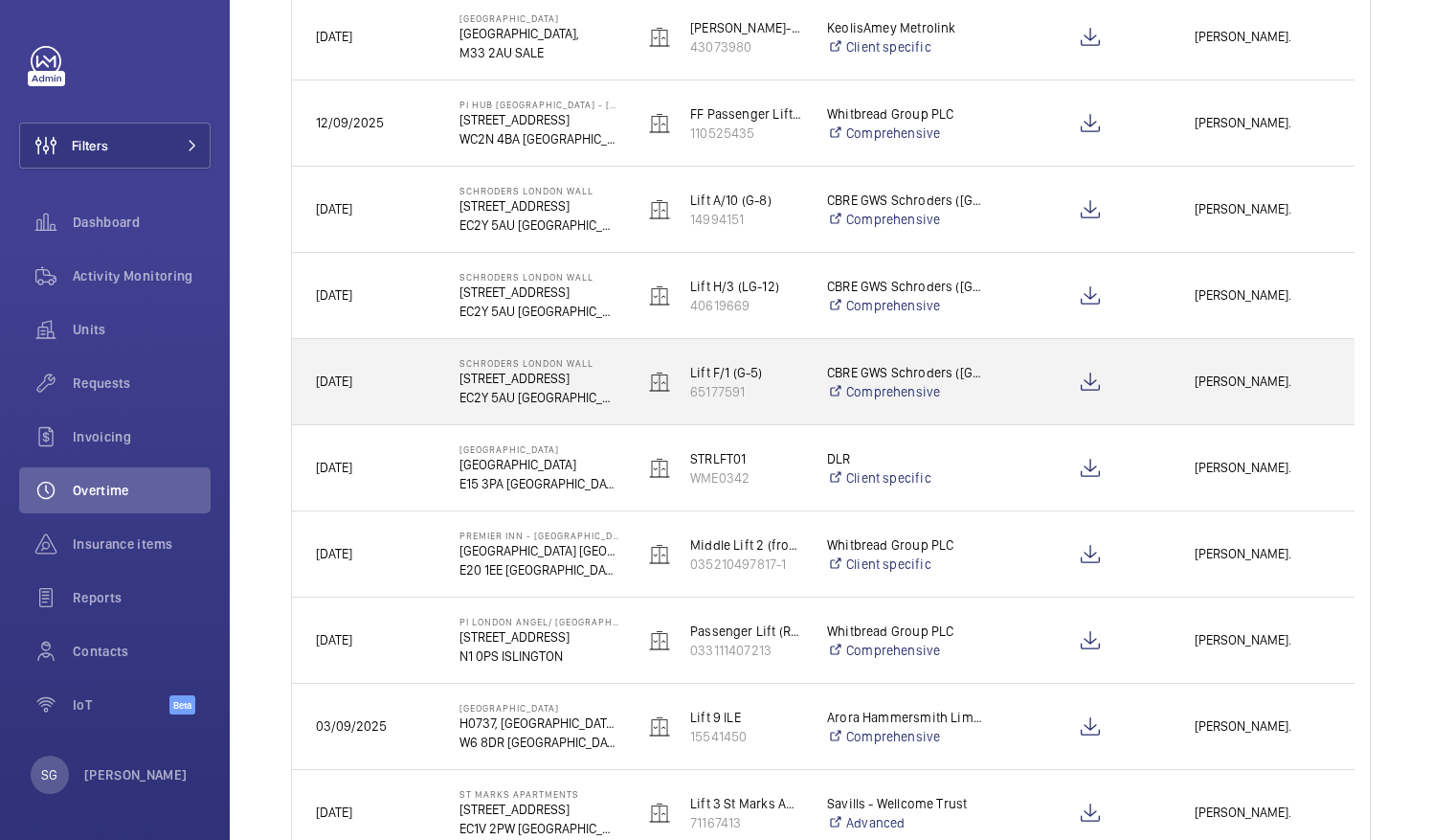
click at [1227, 383] on span "[PERSON_NAME]." at bounding box center [1263, 381] width 136 height 22
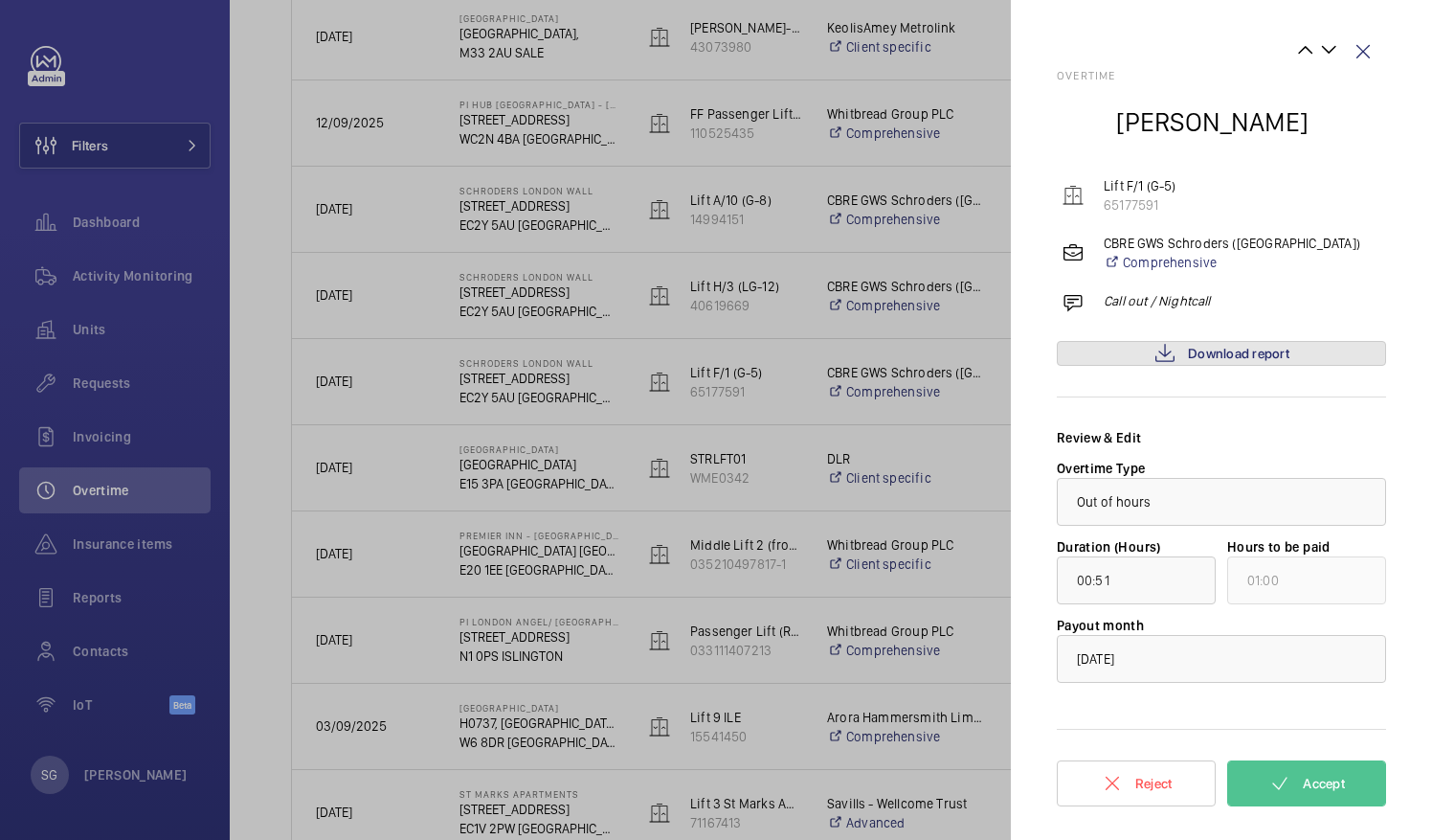
click at [1237, 350] on span "Download report" at bounding box center [1239, 354] width 101 height 16
click at [1346, 780] on button "Accept" at bounding box center [1307, 783] width 158 height 46
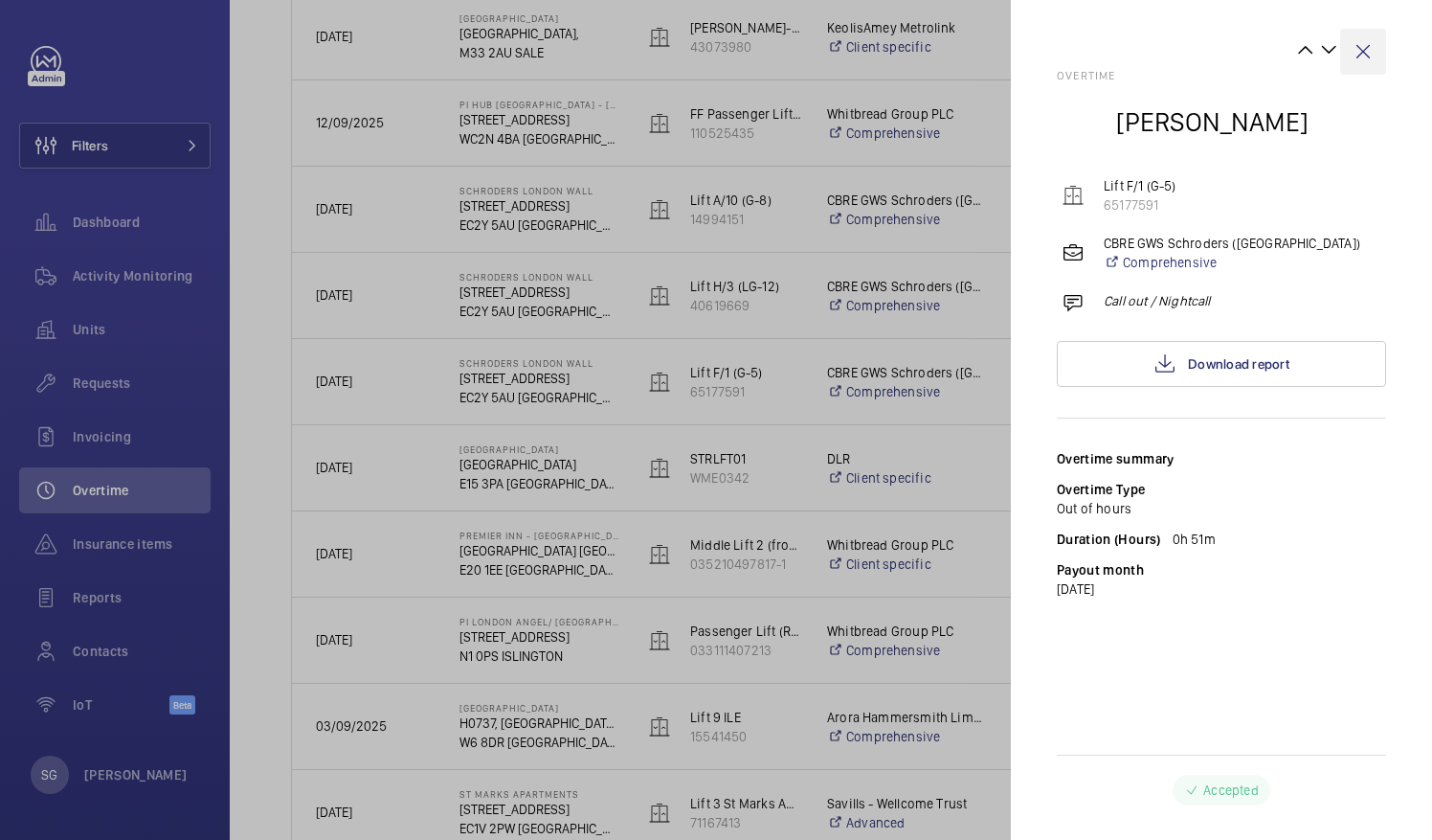
click at [1366, 53] on wm-front-icon-button at bounding box center [1363, 52] width 46 height 46
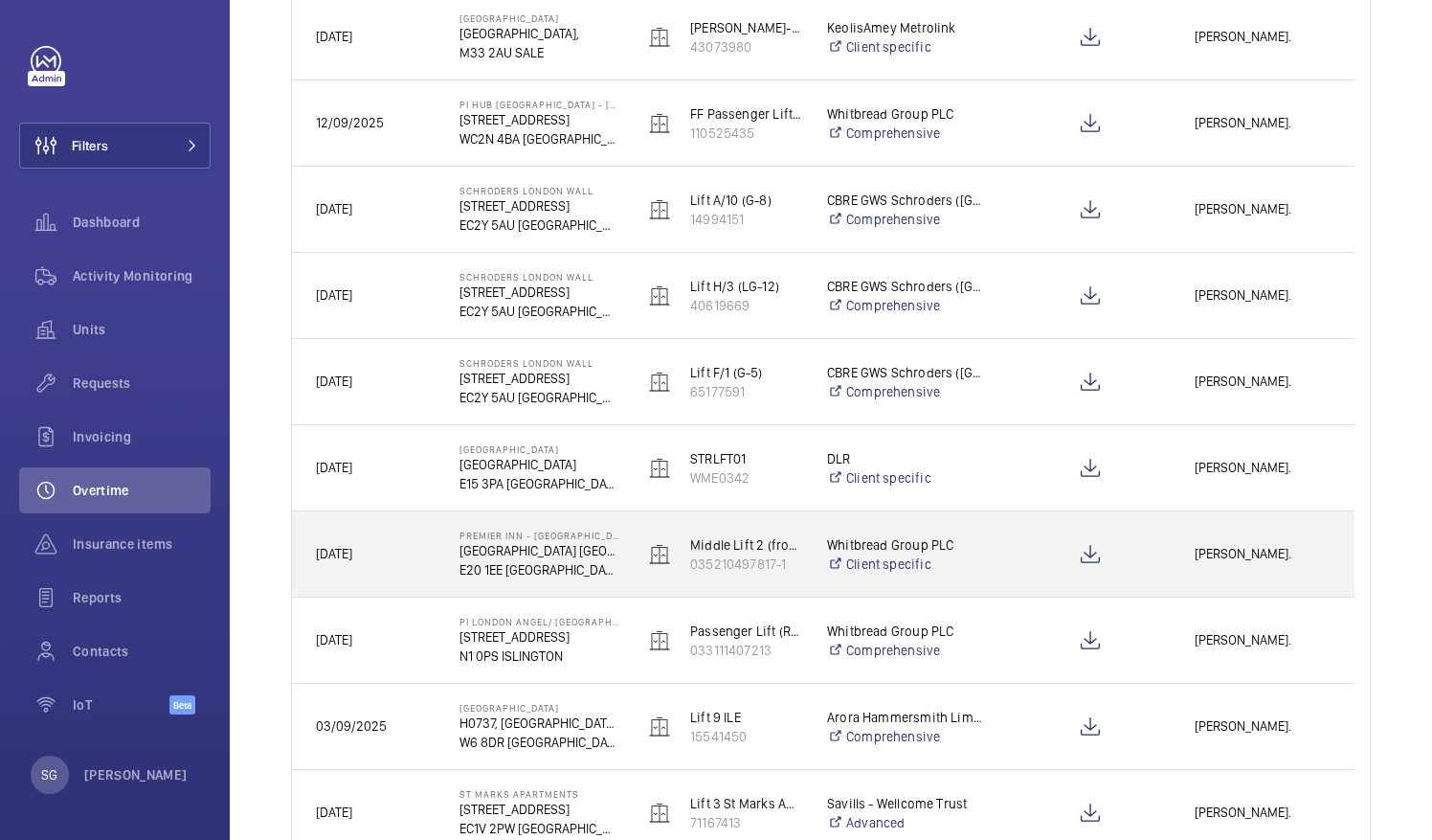
click at [1275, 548] on span "[PERSON_NAME]." at bounding box center [1263, 553] width 136 height 22
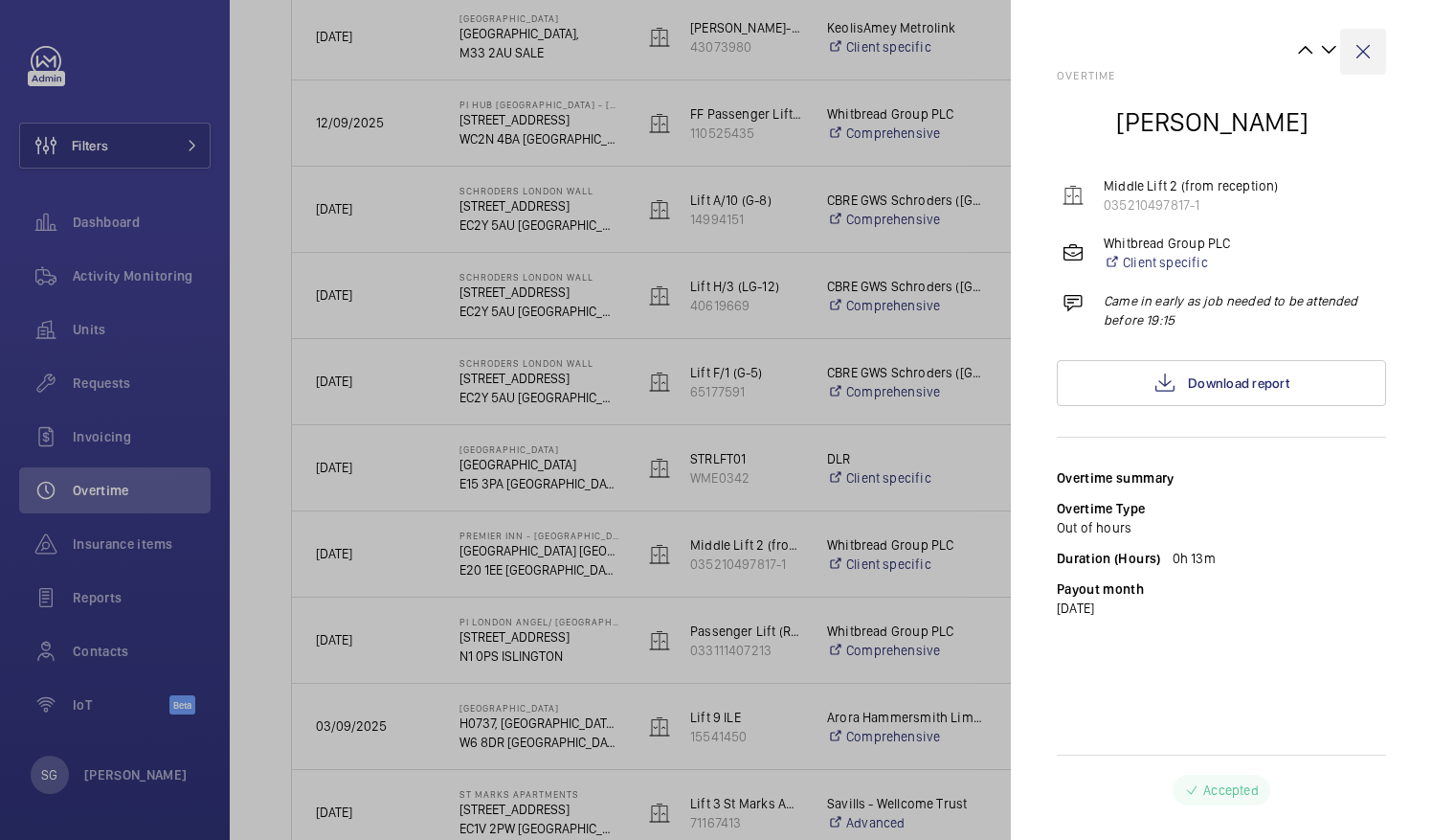
click at [1361, 52] on wm-front-icon-button at bounding box center [1363, 52] width 46 height 46
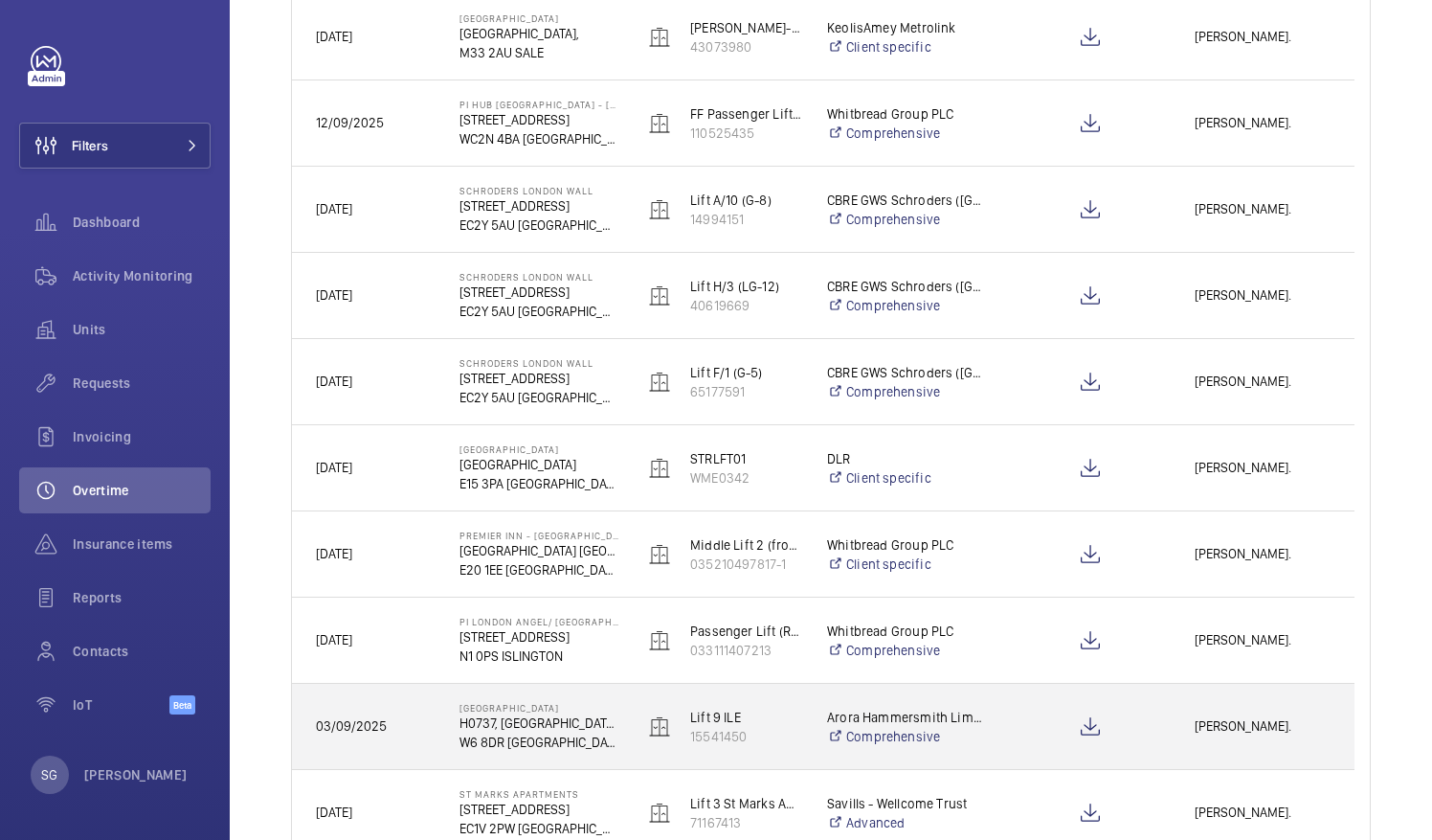
click at [1238, 728] on span "[PERSON_NAME]." at bounding box center [1263, 726] width 136 height 22
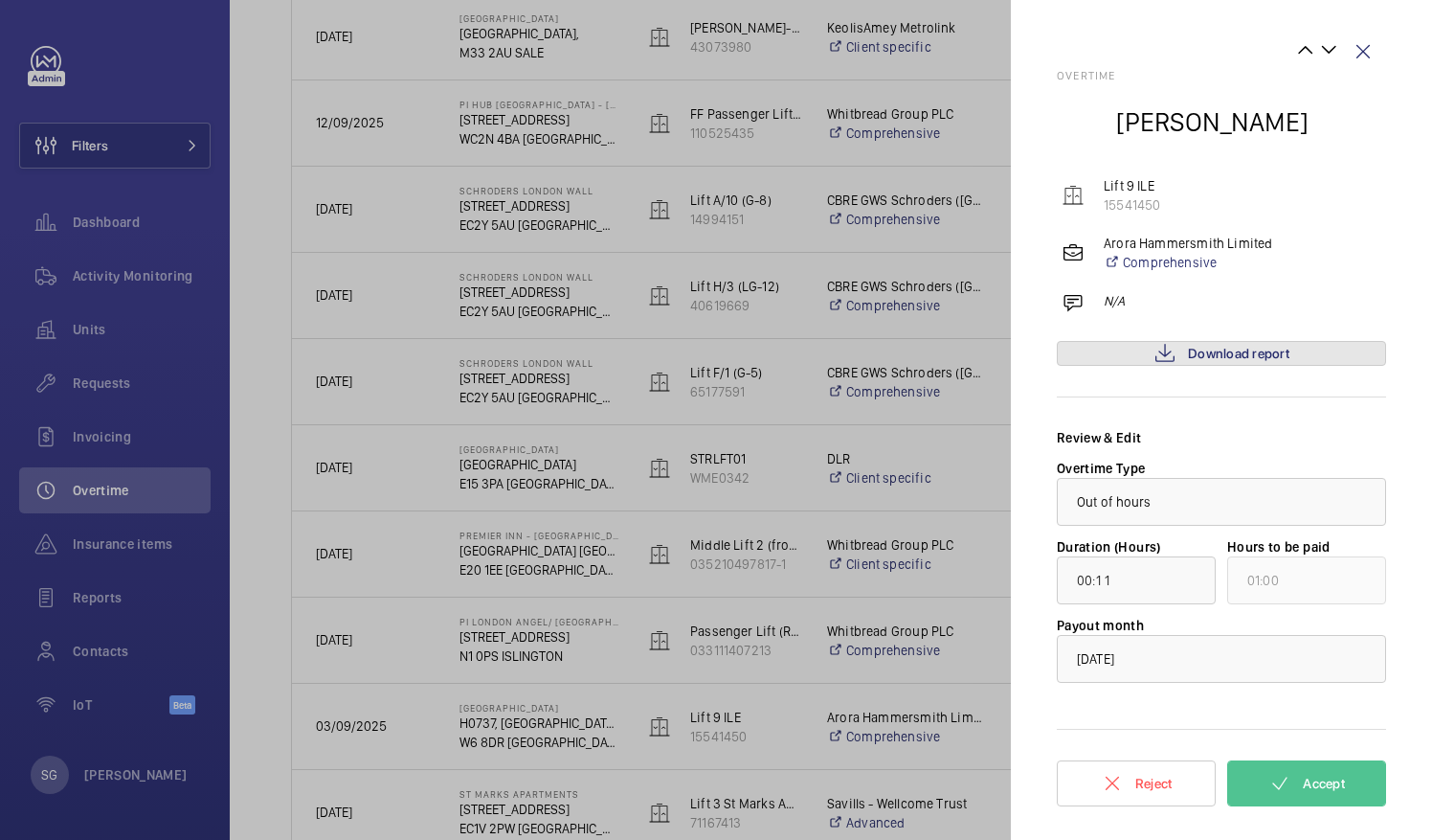
click at [1199, 352] on span "Download report" at bounding box center [1239, 354] width 101 height 16
click at [1361, 45] on wm-front-icon-button at bounding box center [1363, 52] width 46 height 46
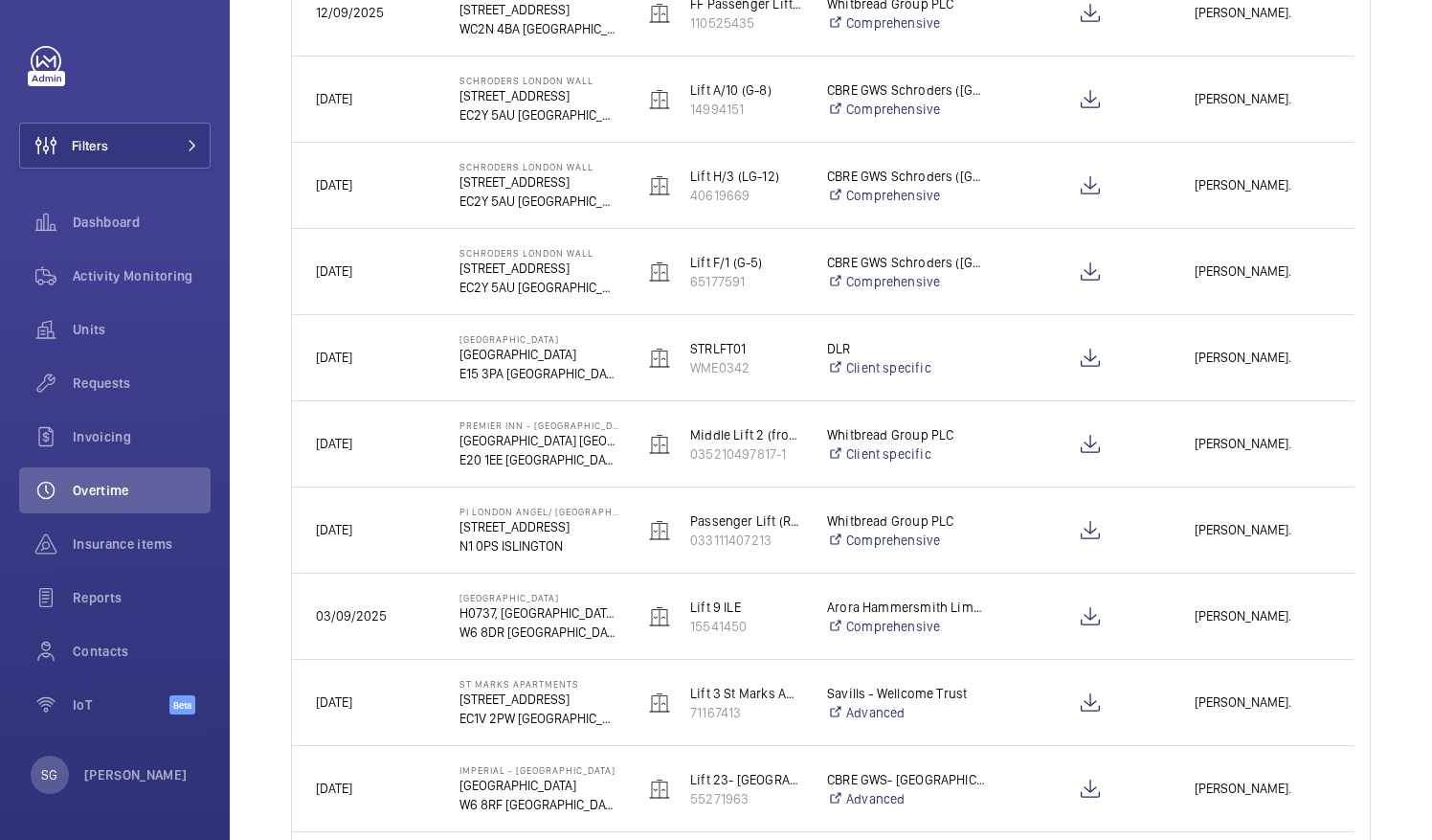
scroll to position [903, 0]
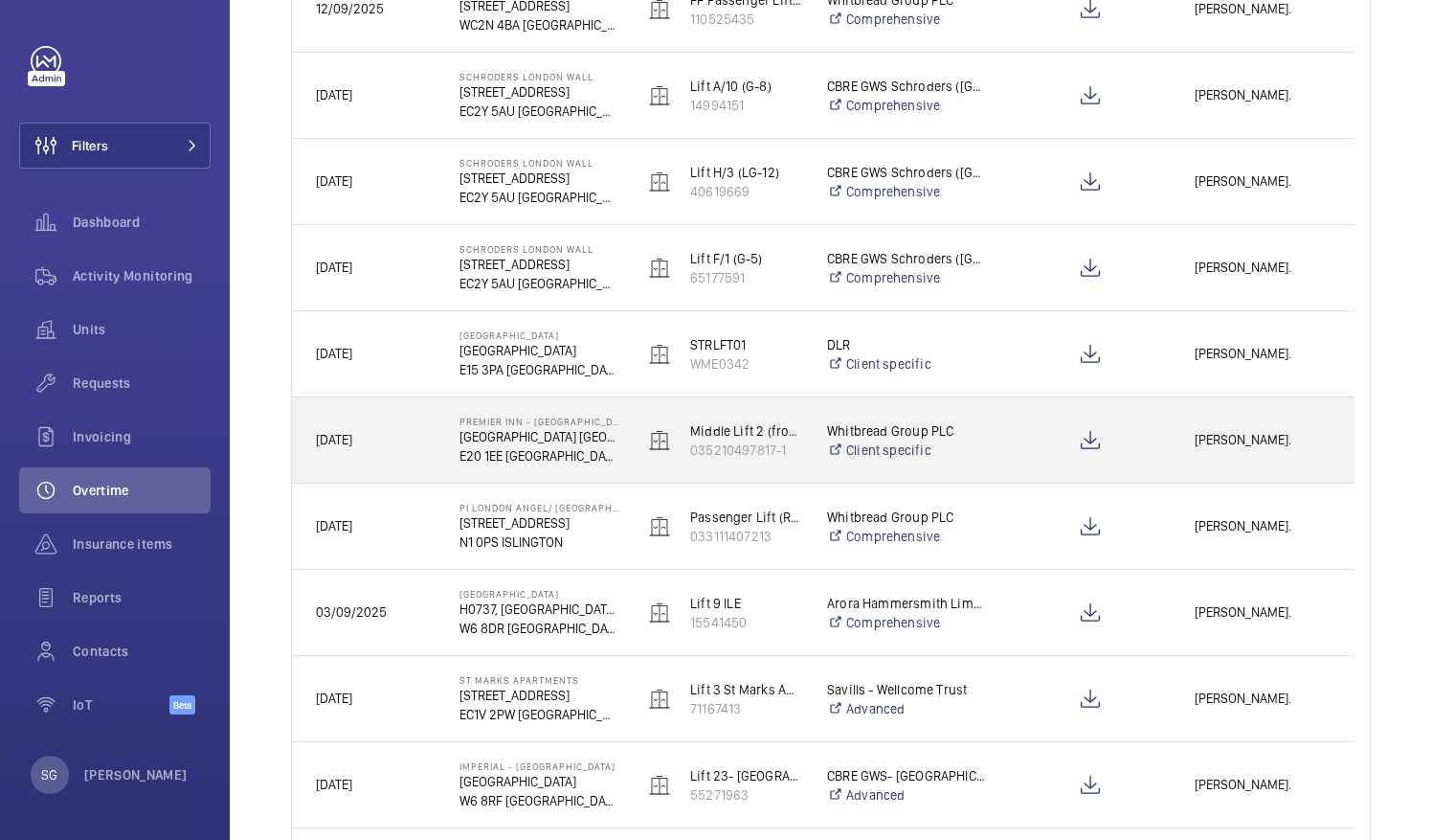
click at [1216, 437] on span "[PERSON_NAME]." at bounding box center [1263, 439] width 136 height 22
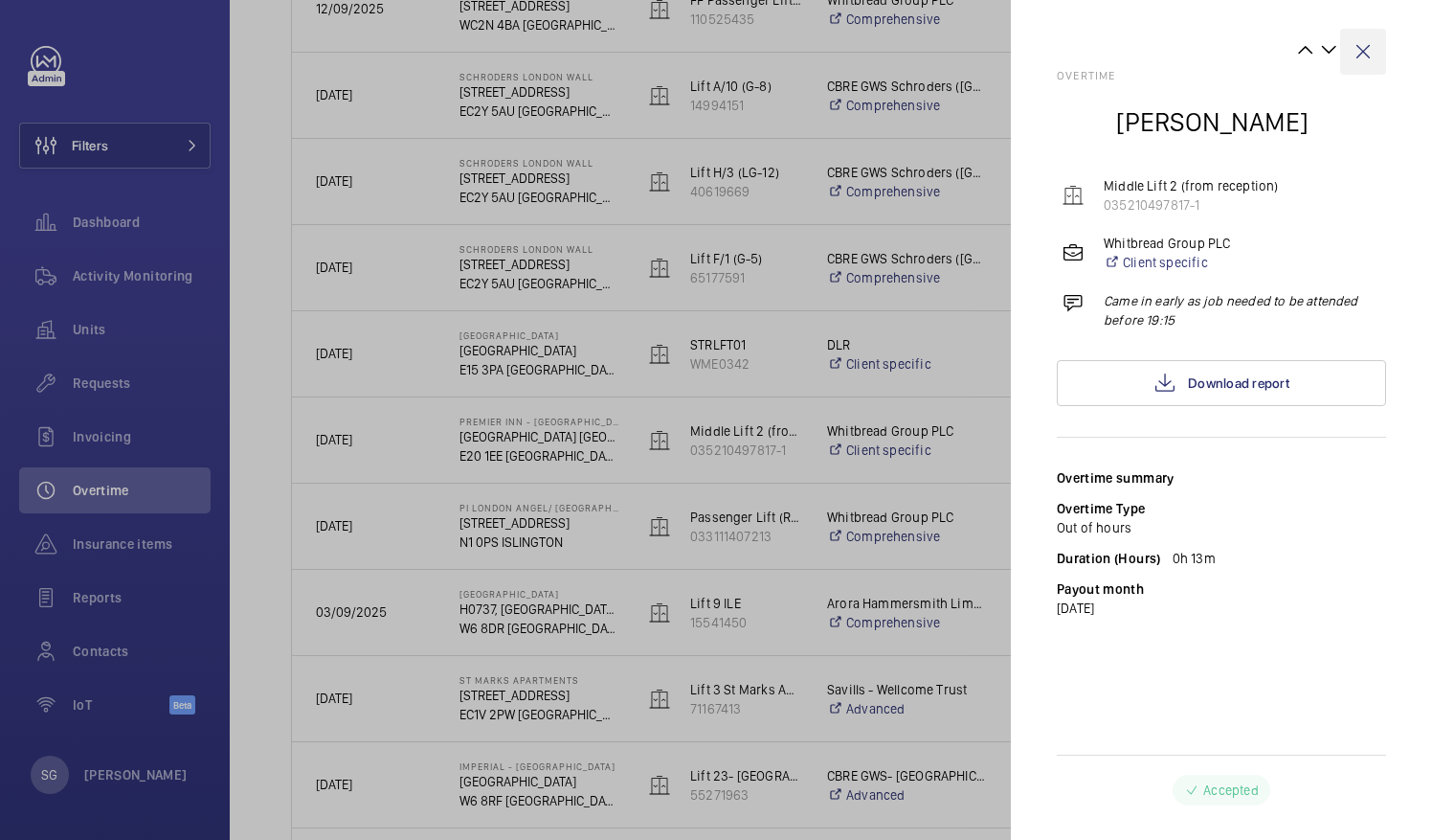
click at [1358, 48] on wm-front-icon-button at bounding box center [1363, 52] width 46 height 46
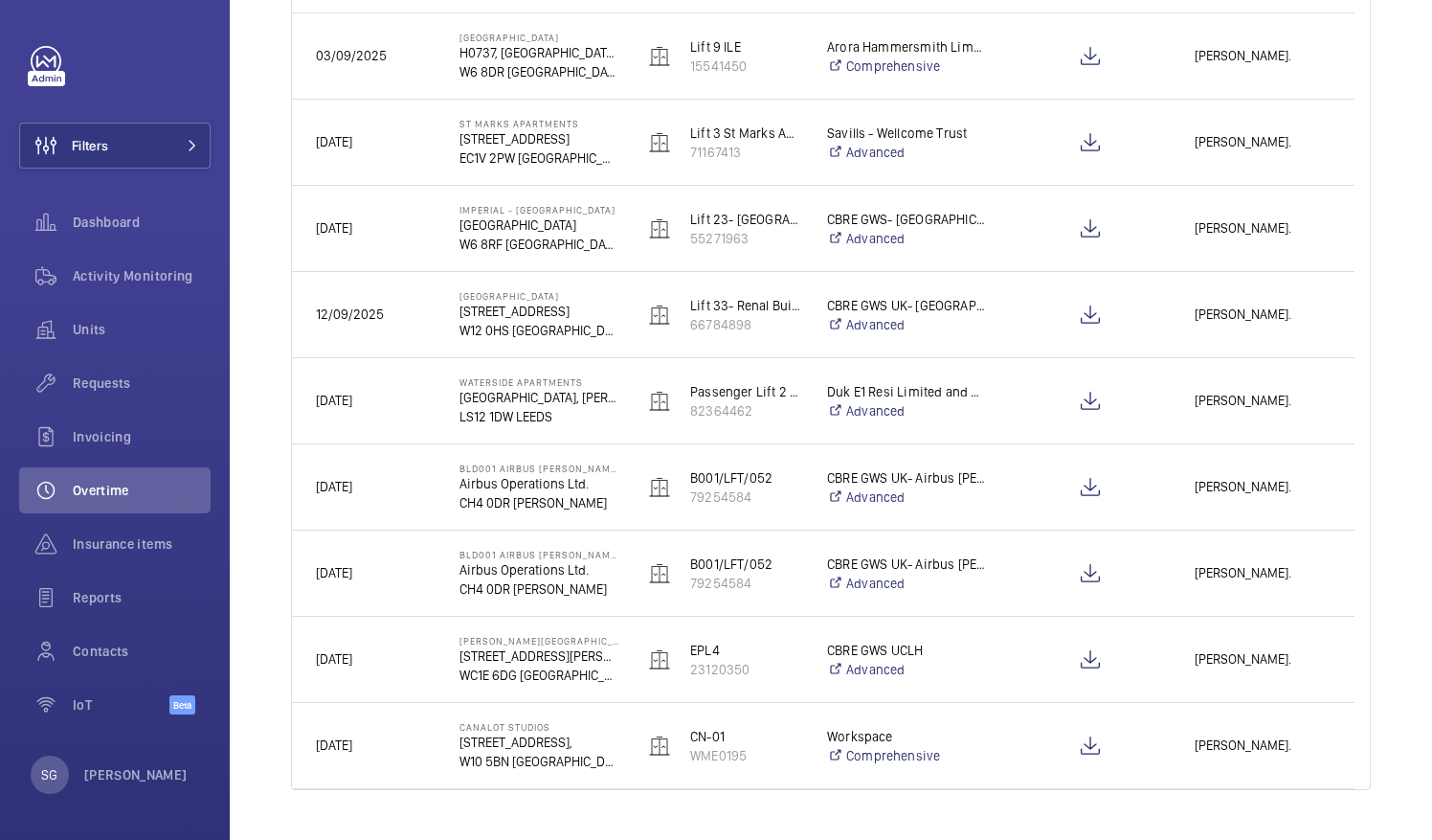
scroll to position [1500, 0]
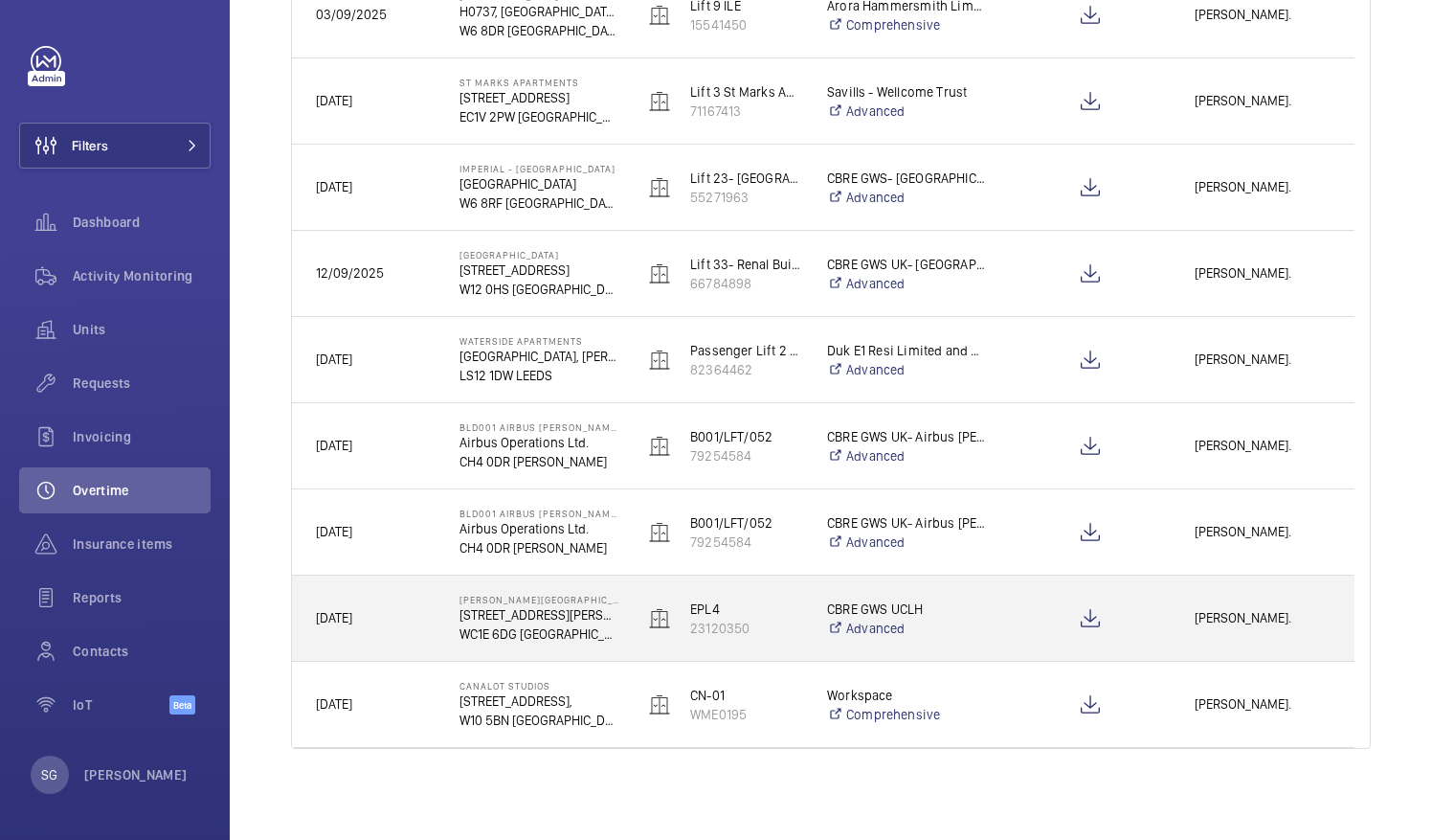
click at [1246, 617] on span "[PERSON_NAME]." at bounding box center [1263, 617] width 136 height 22
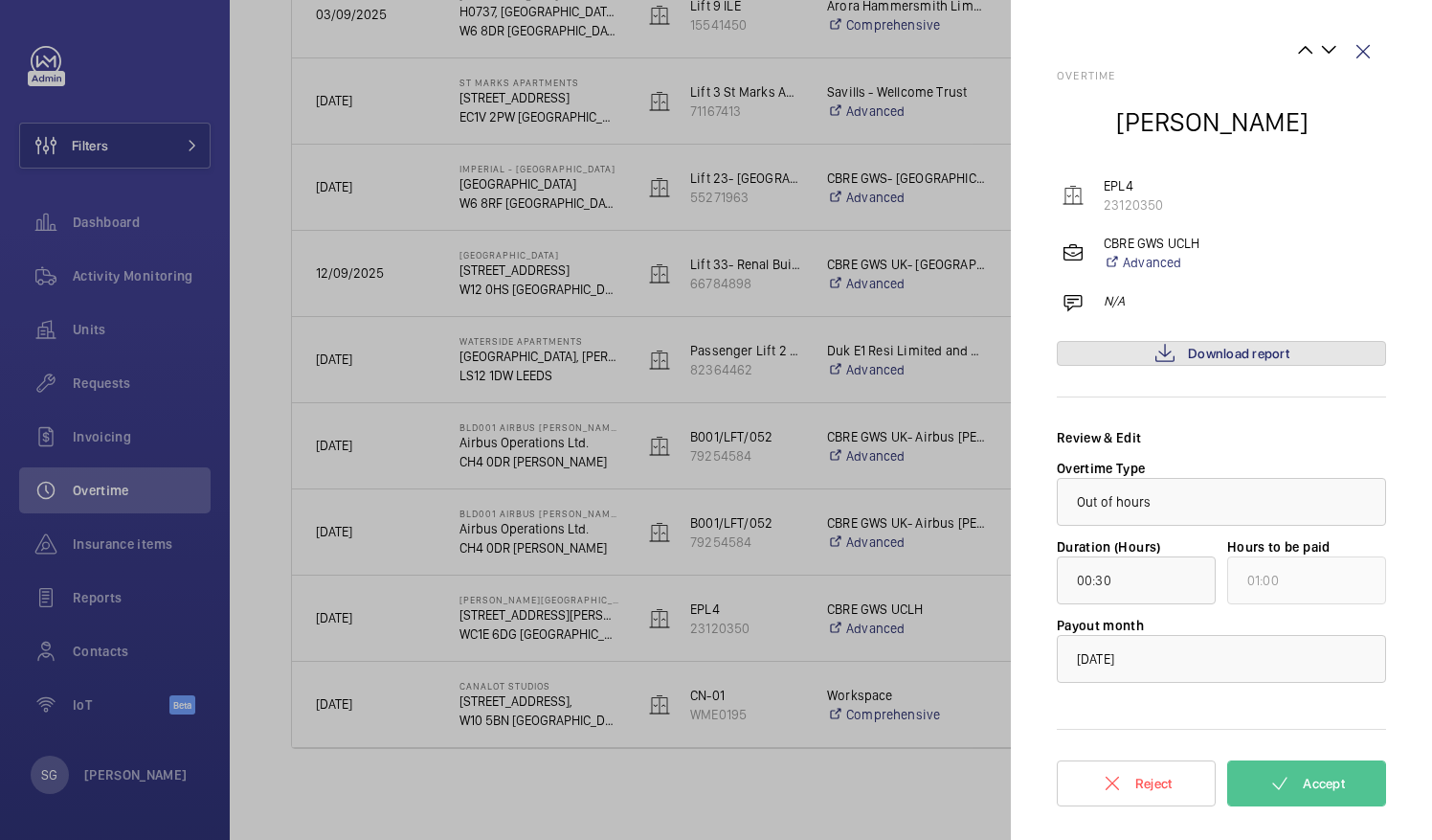
click at [1234, 350] on span "Download report" at bounding box center [1239, 354] width 101 height 16
click at [1311, 787] on span "Accept" at bounding box center [1323, 784] width 42 height 16
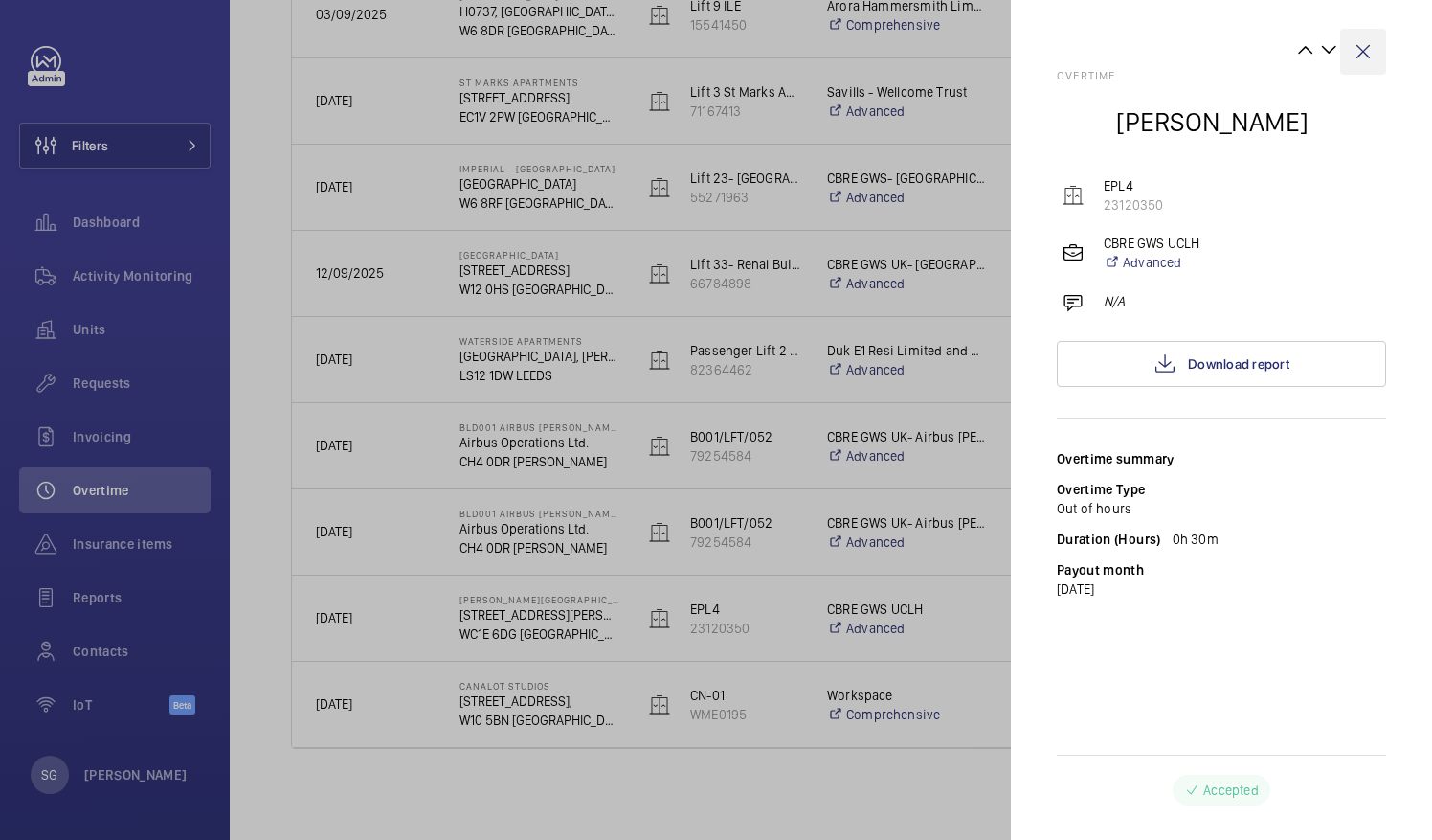
click at [1364, 43] on wm-front-icon-button at bounding box center [1363, 52] width 46 height 46
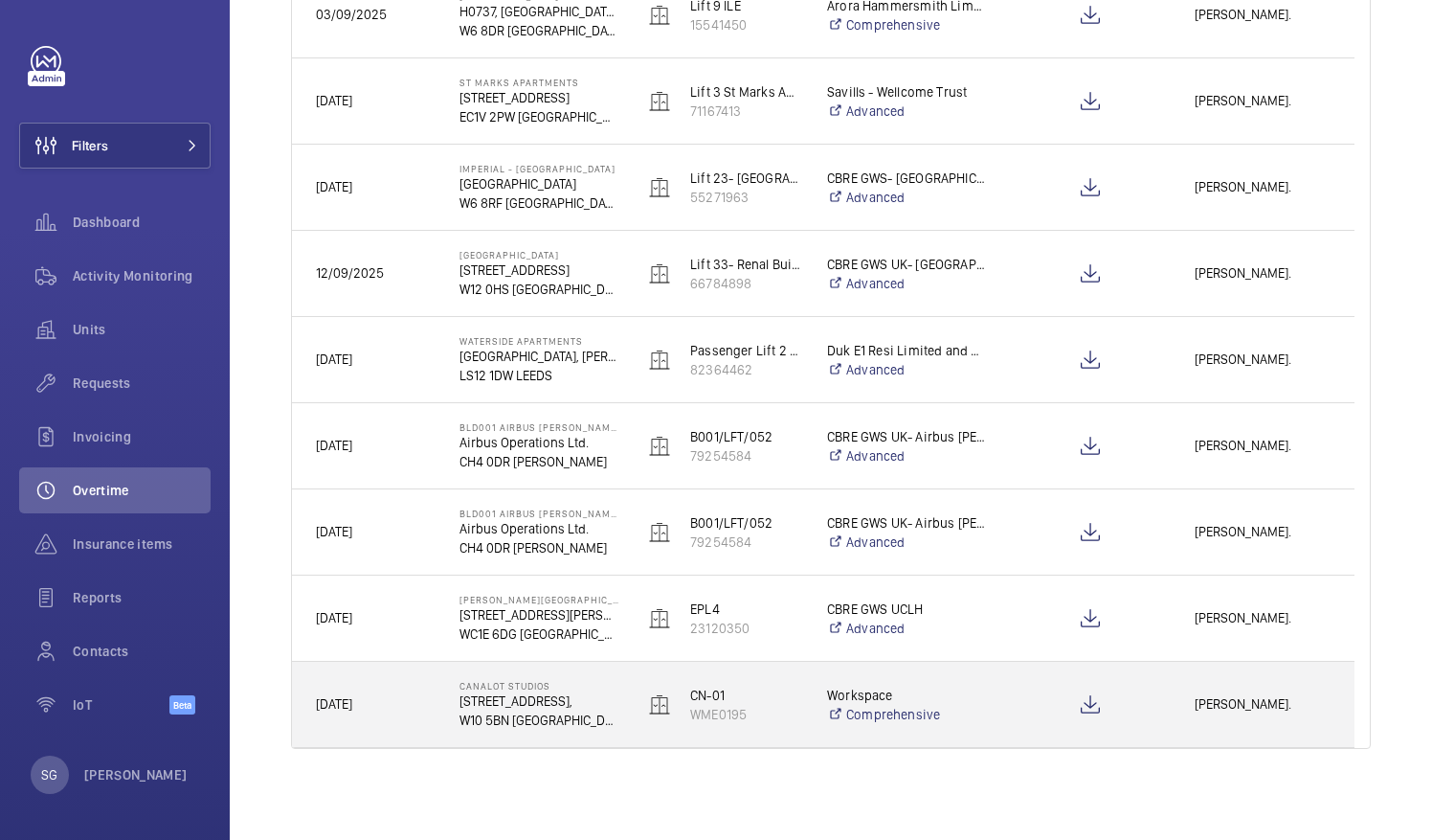
click at [1256, 709] on span "[PERSON_NAME]." at bounding box center [1263, 704] width 136 height 22
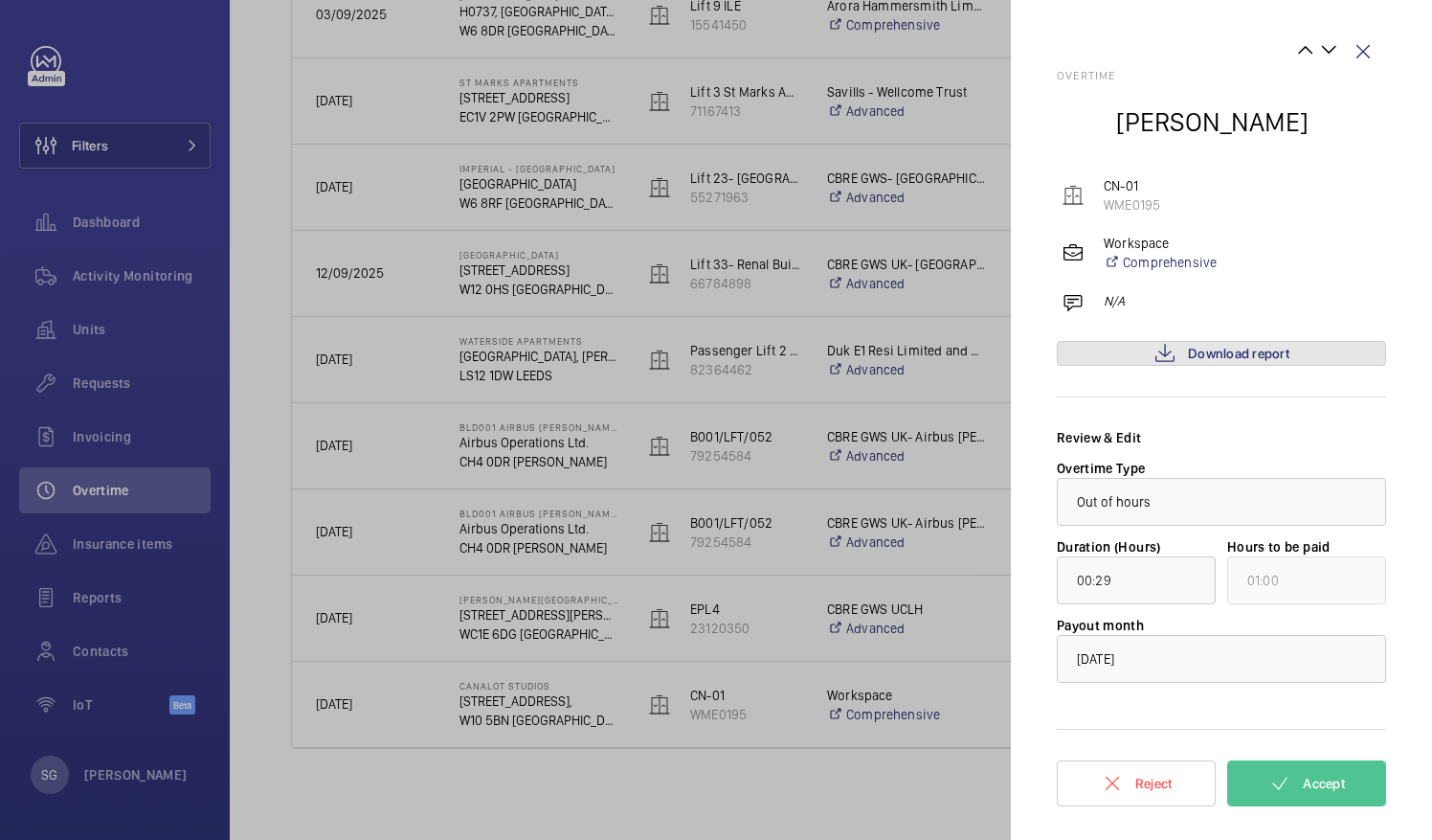
click at [1229, 354] on span "Download report" at bounding box center [1239, 354] width 101 height 16
click at [1207, 348] on span "Download report" at bounding box center [1239, 354] width 101 height 16
click at [1294, 782] on button "Accept" at bounding box center [1307, 783] width 158 height 46
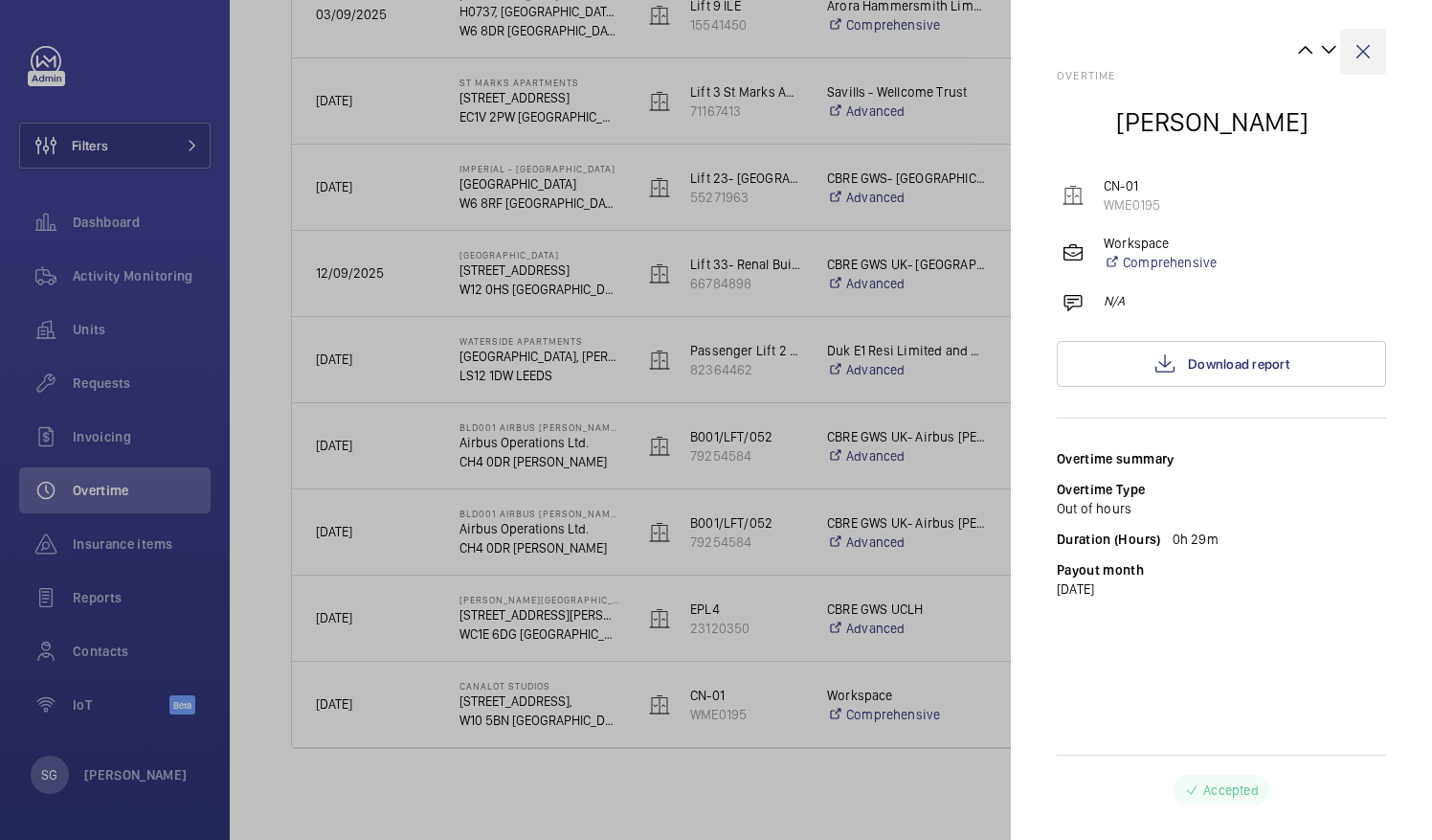
click at [1369, 43] on wm-front-icon-button at bounding box center [1363, 52] width 46 height 46
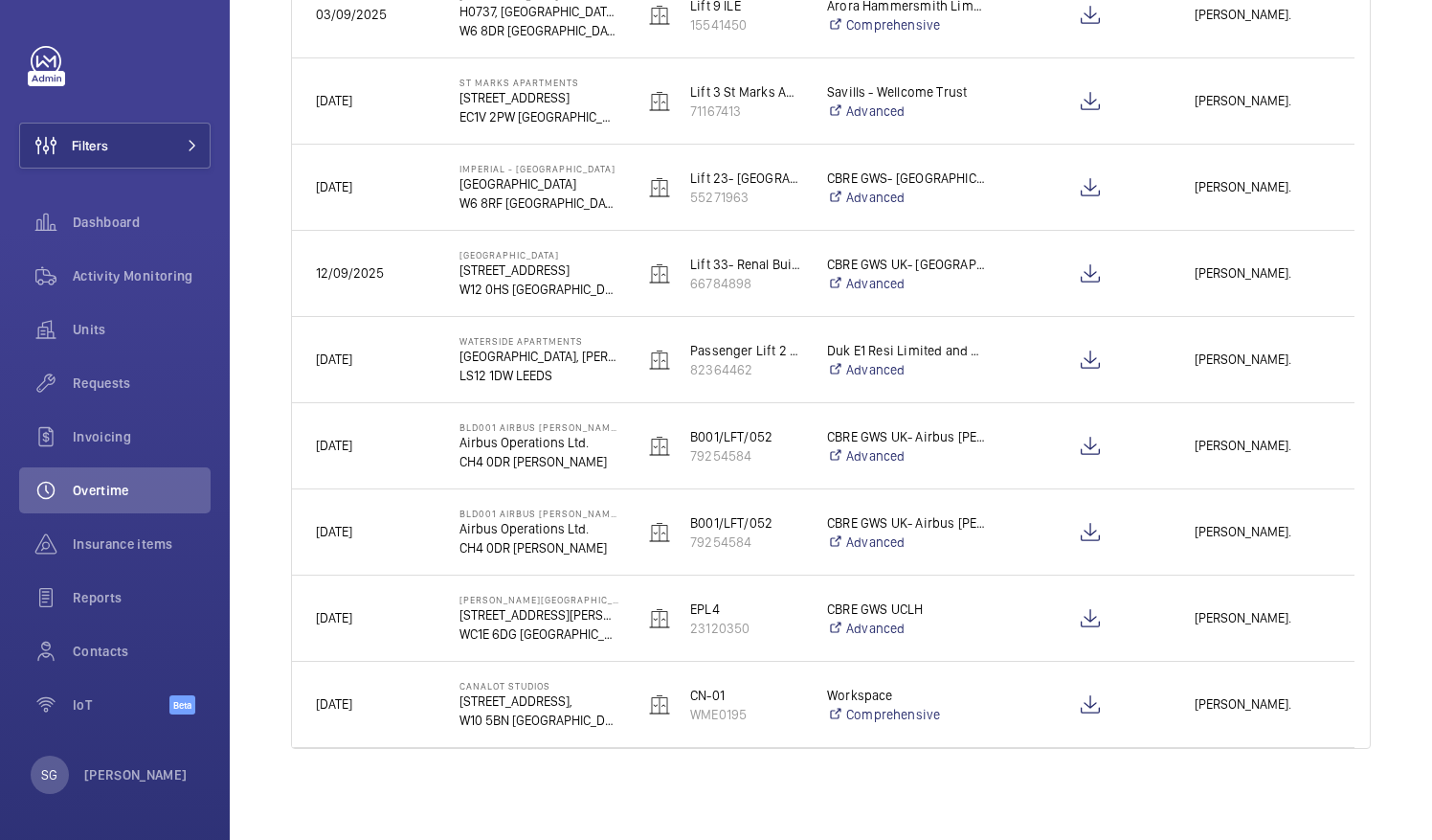
scroll to position [0, 0]
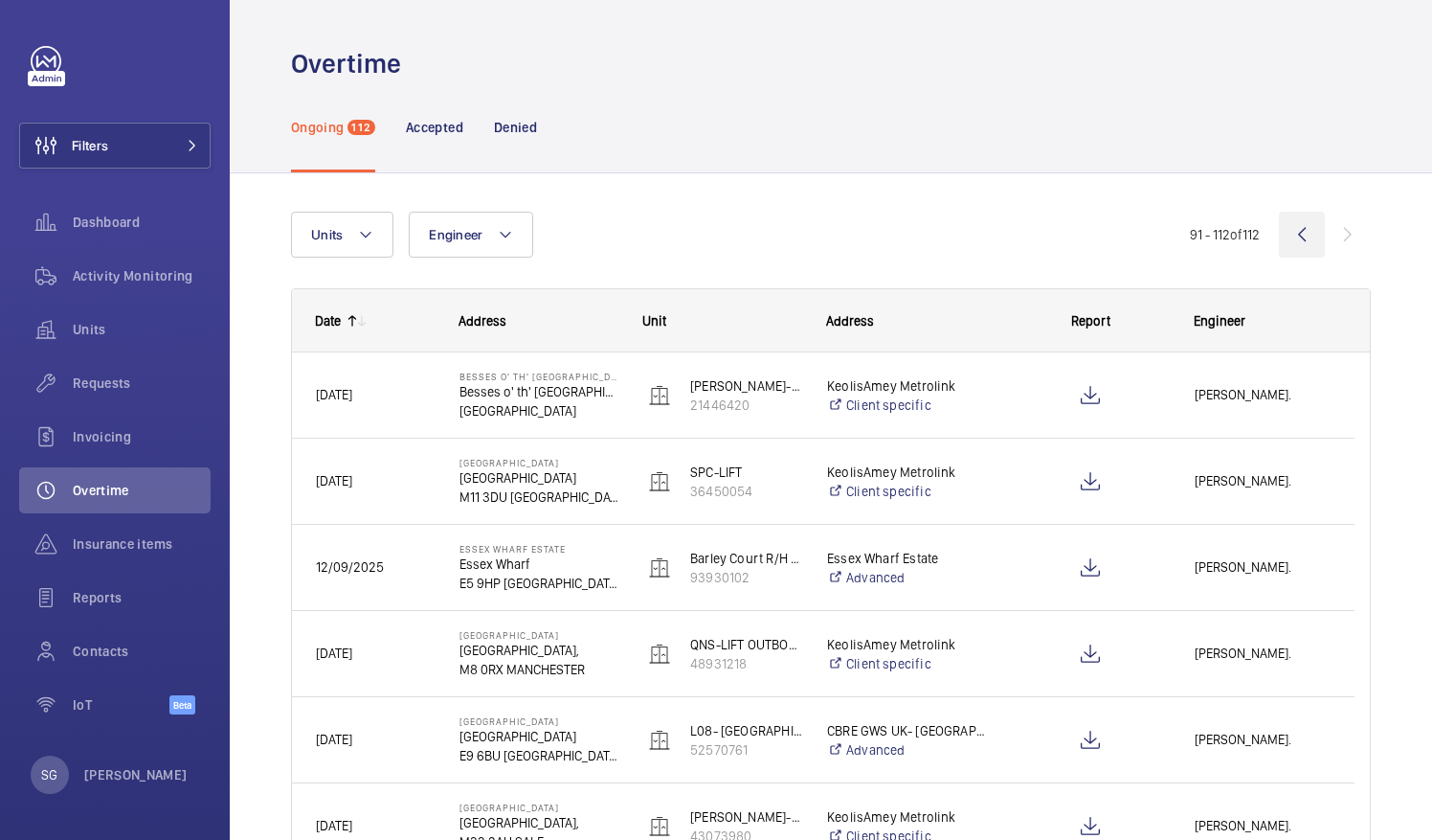
click at [1281, 242] on wm-front-icon-button at bounding box center [1302, 234] width 46 height 46
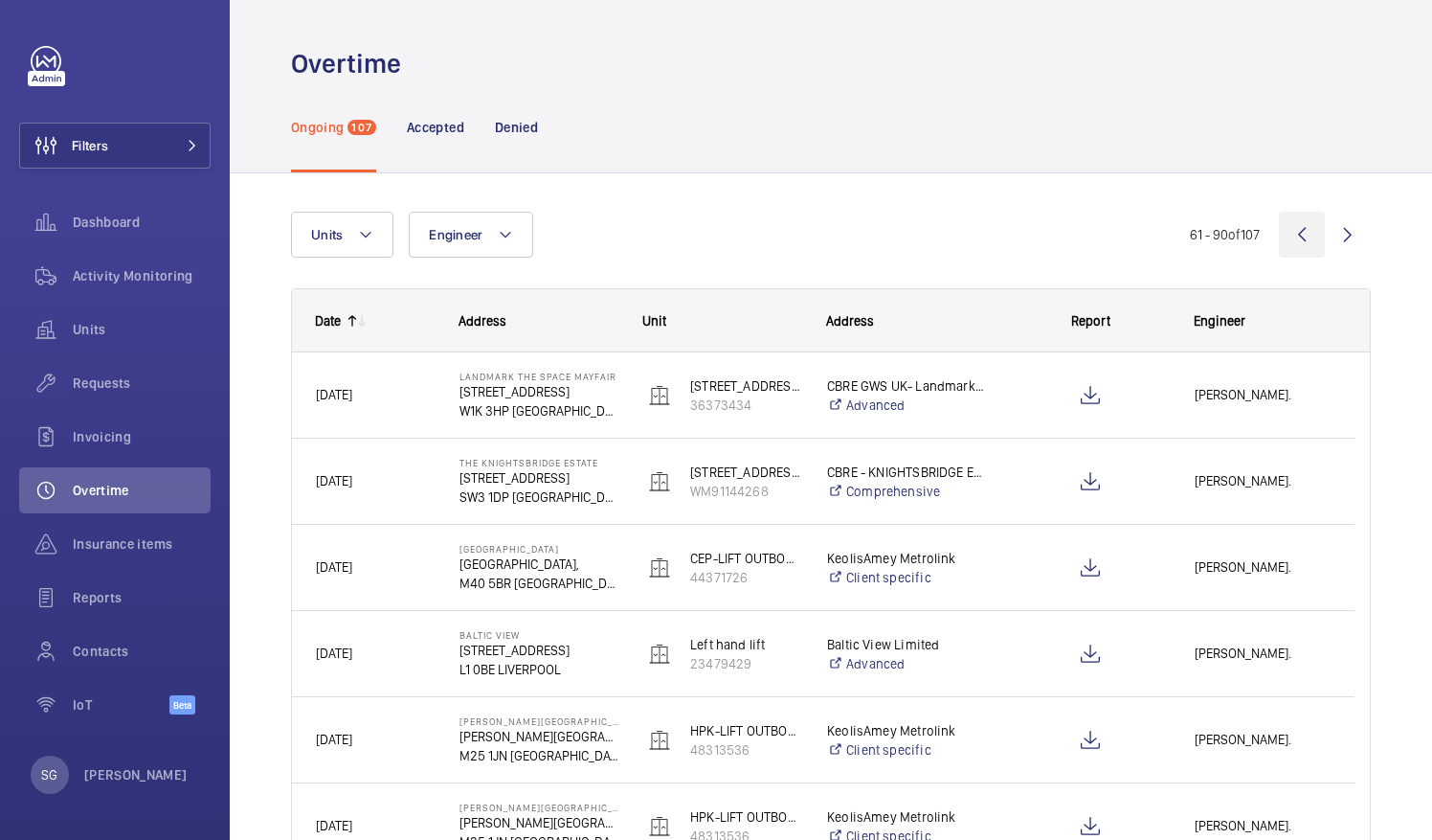
click at [1292, 245] on wm-front-icon-button at bounding box center [1302, 234] width 46 height 46
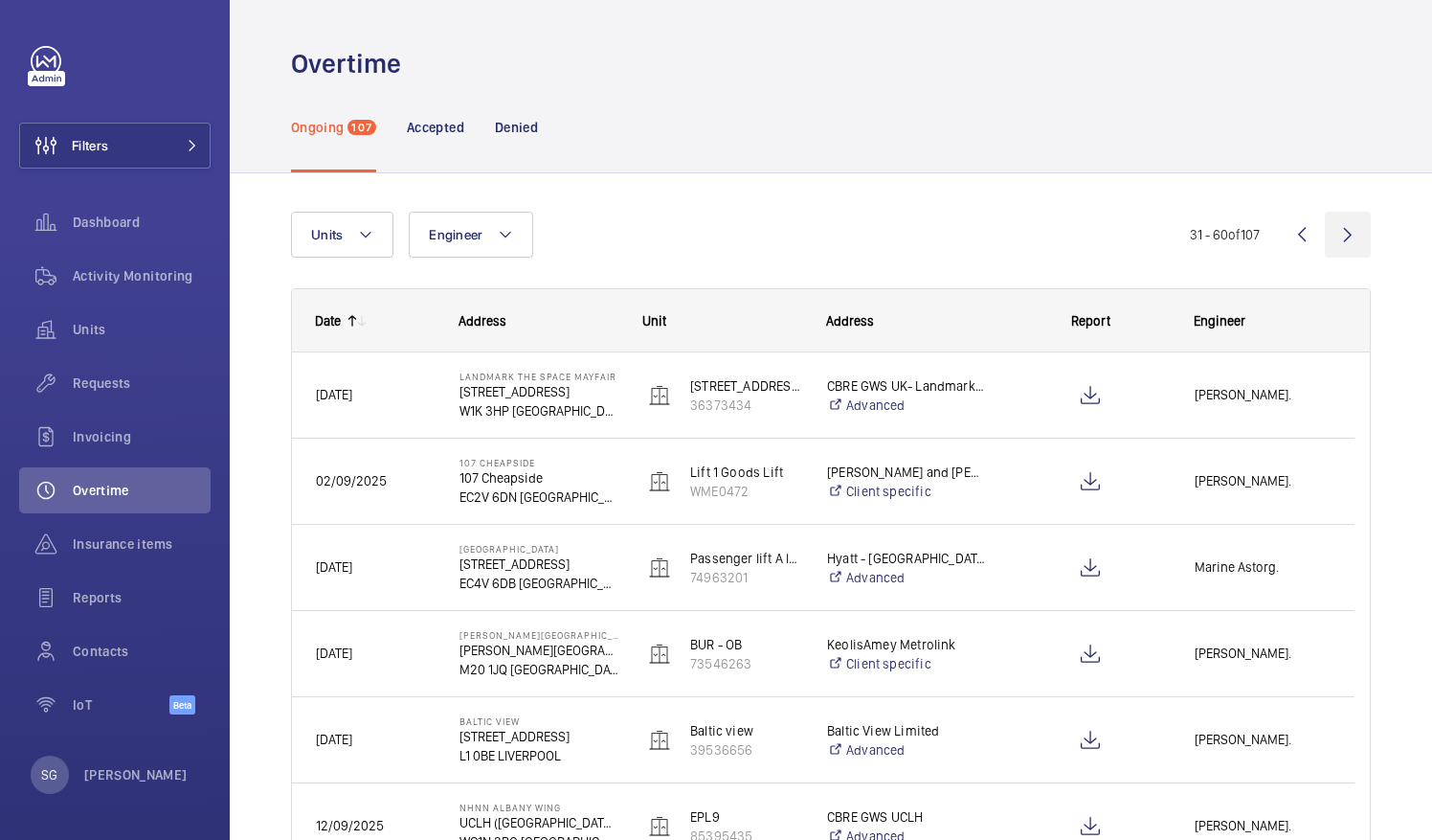
click at [1333, 241] on wm-front-icon-button at bounding box center [1347, 234] width 46 height 46
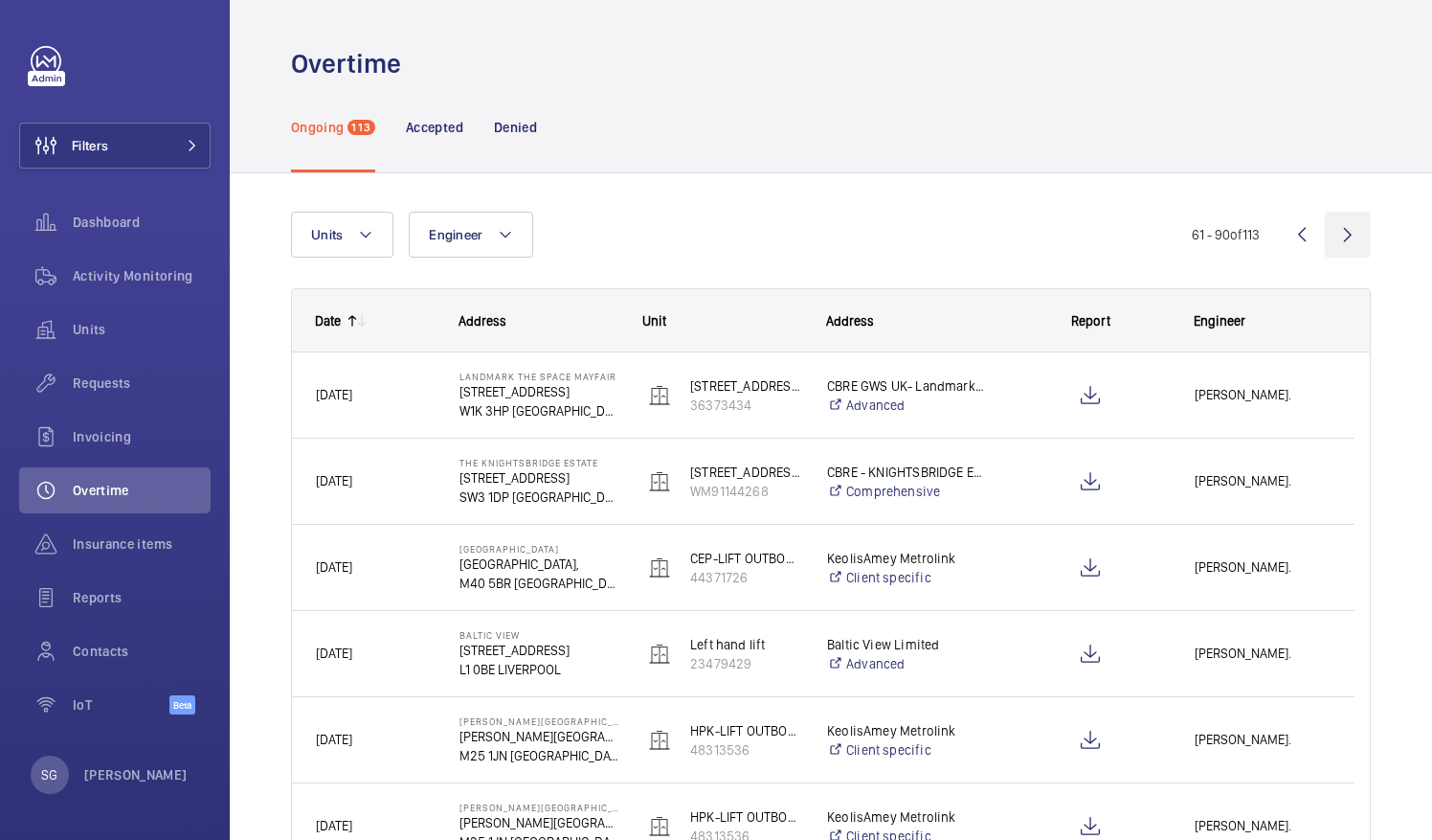
click at [1331, 229] on wm-front-icon-button at bounding box center [1347, 234] width 46 height 46
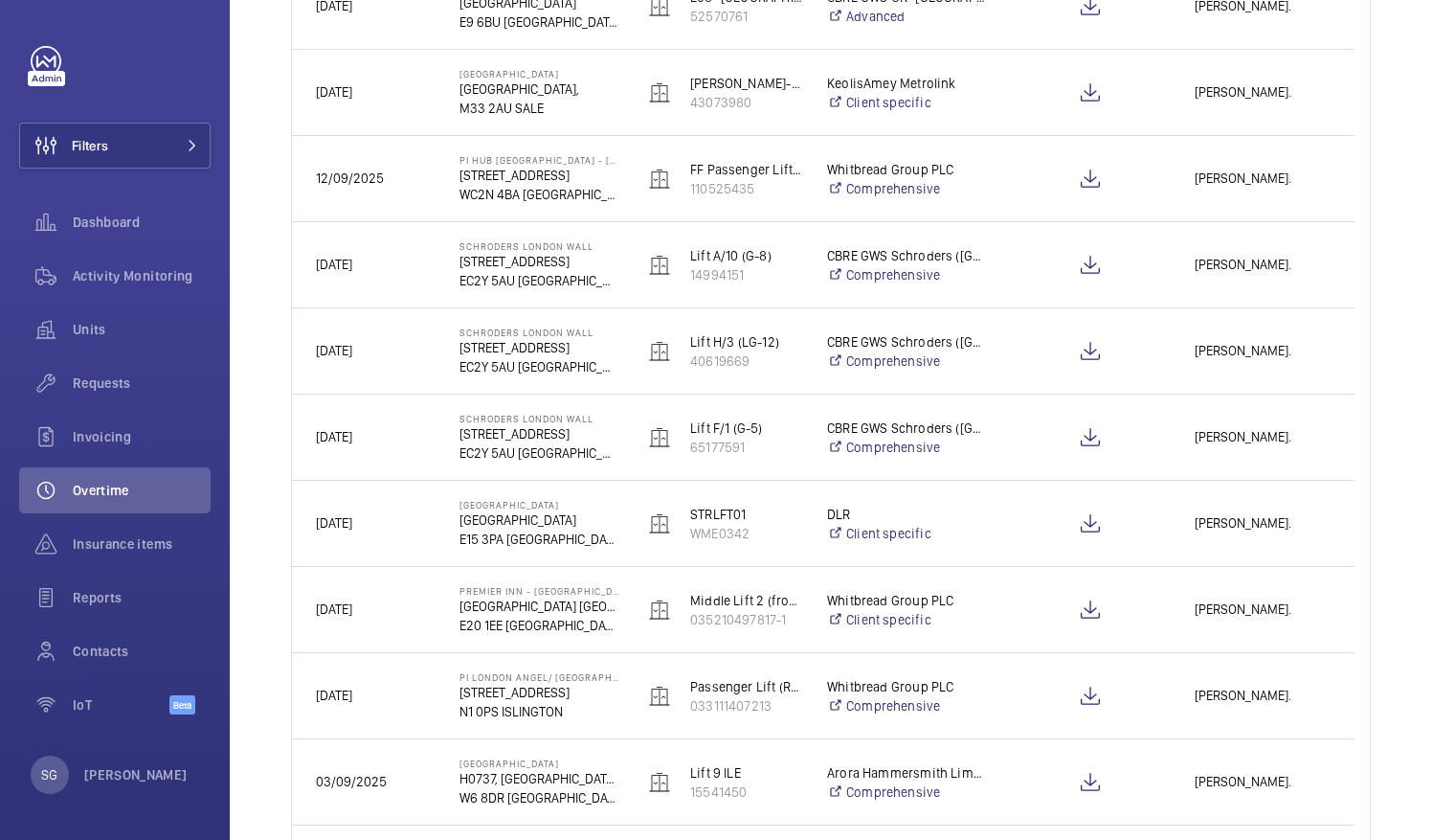
scroll to position [737, 0]
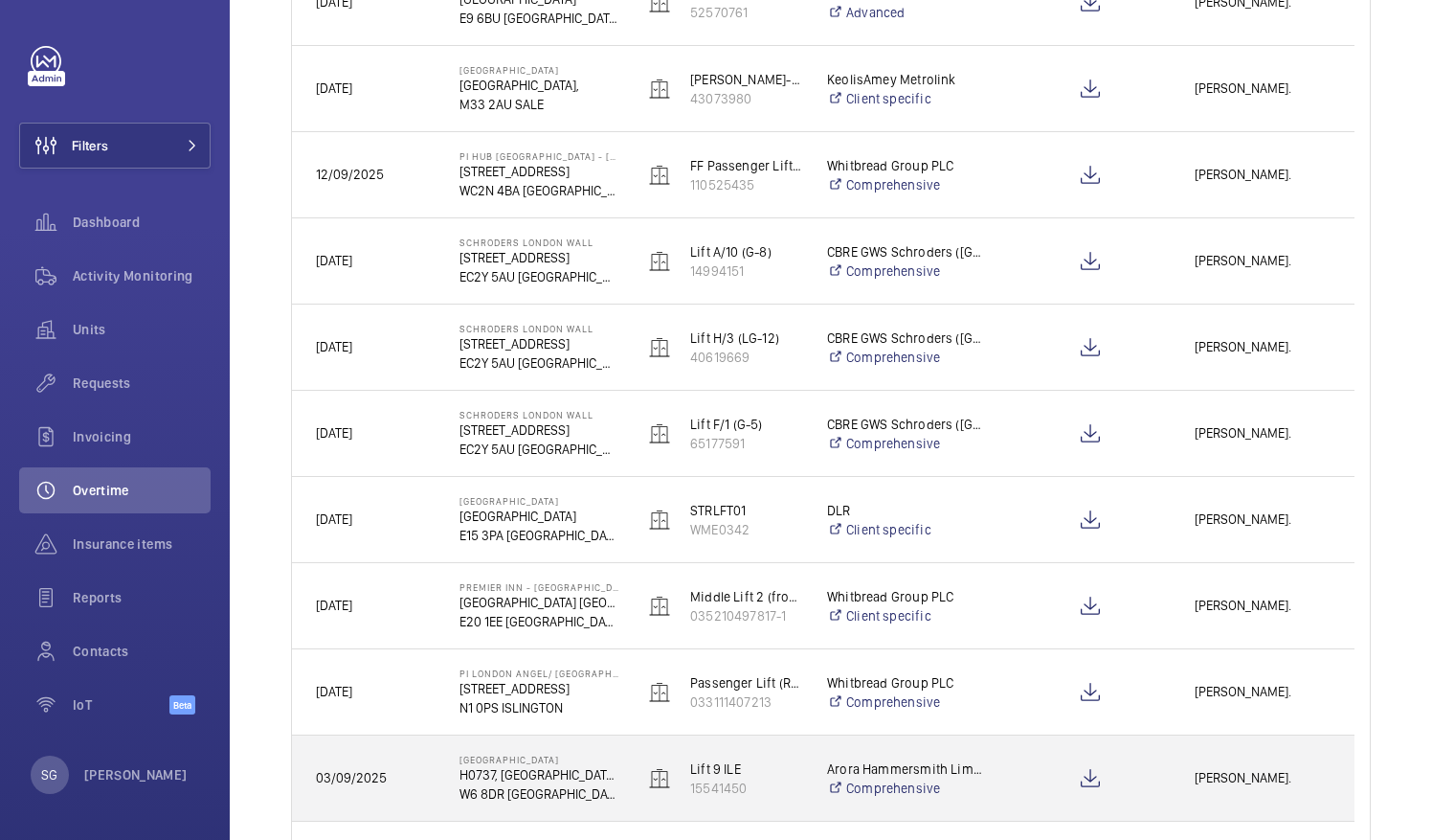
click at [1242, 774] on span "[PERSON_NAME]." at bounding box center [1263, 778] width 136 height 22
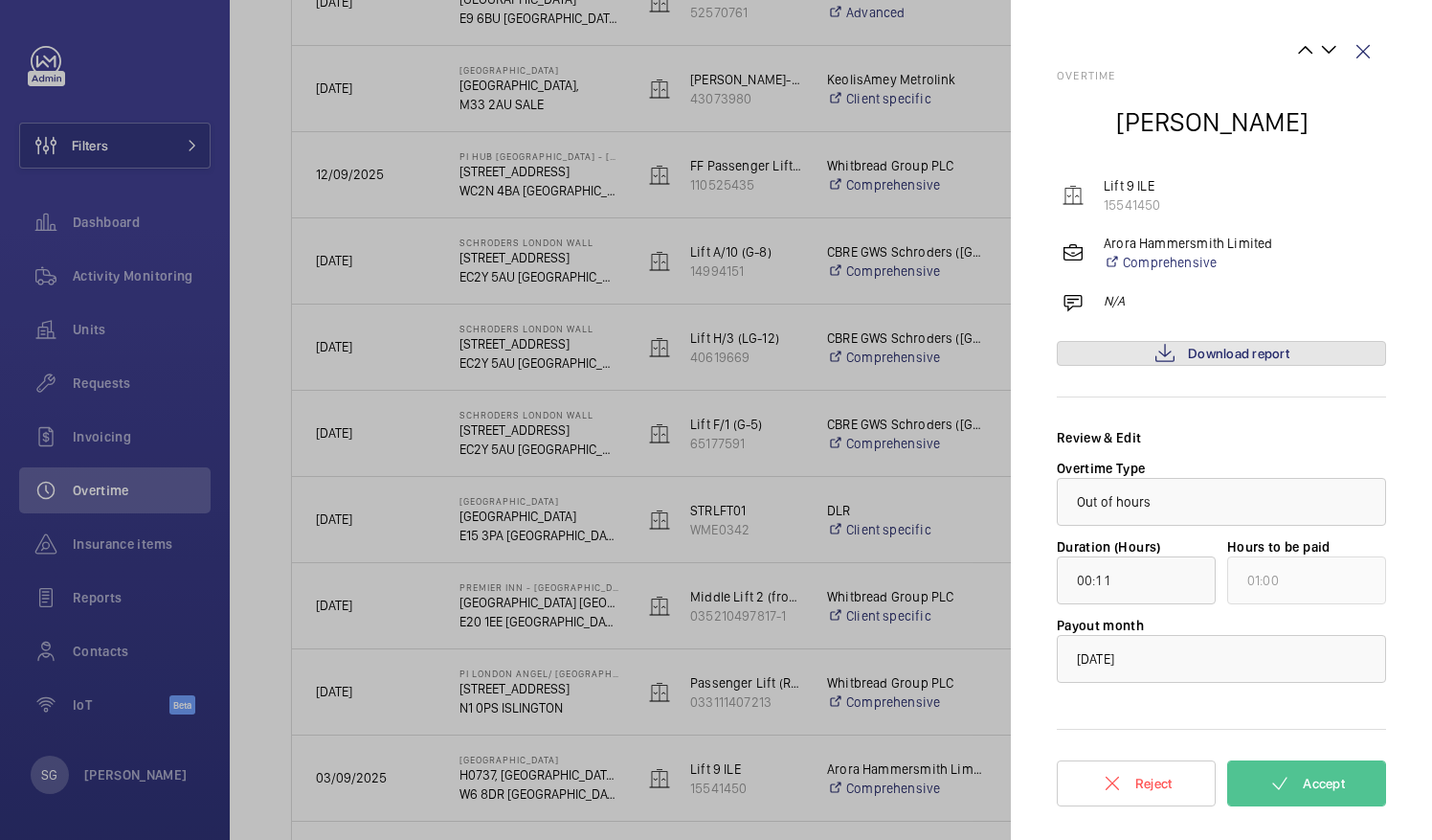
click at [1237, 356] on span "Download report" at bounding box center [1239, 354] width 101 height 16
click at [1150, 785] on span "Reject" at bounding box center [1154, 784] width 37 height 16
click at [1144, 782] on span "Reject" at bounding box center [1154, 784] width 37 height 16
click at [1371, 56] on wm-front-icon-button at bounding box center [1363, 52] width 46 height 46
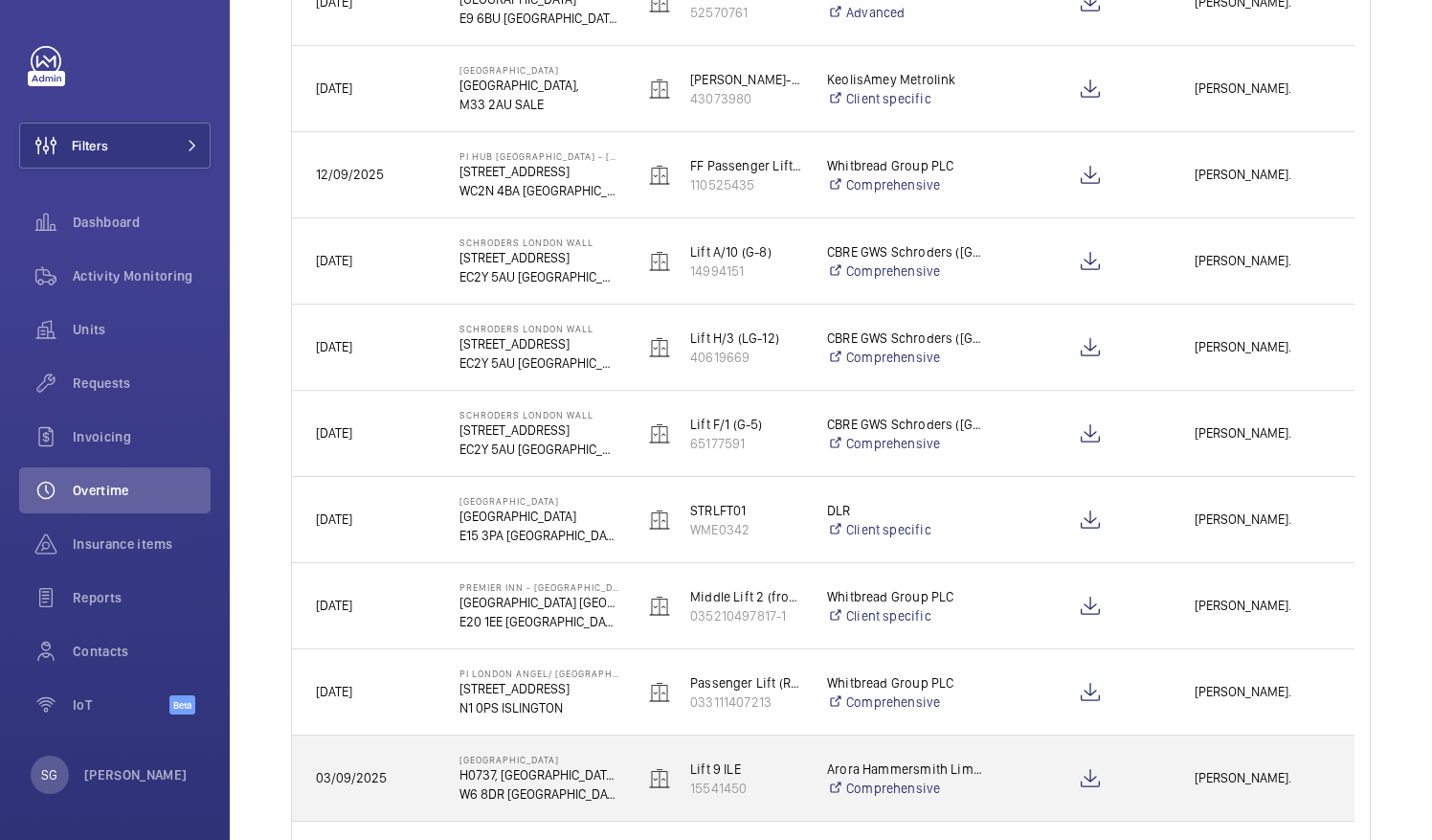
click at [1202, 773] on span "[PERSON_NAME]." at bounding box center [1263, 778] width 136 height 22
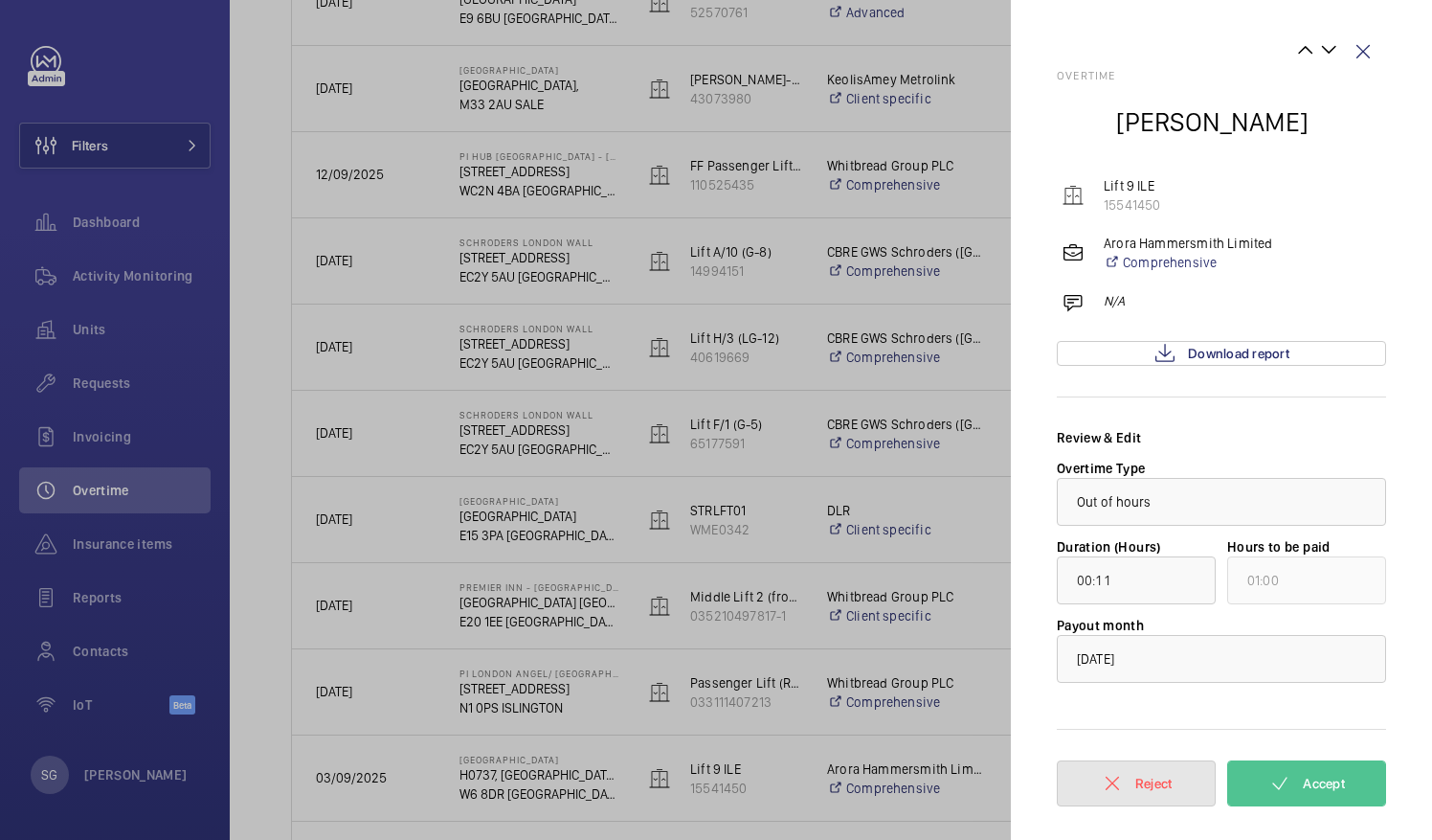
click at [1101, 788] on mat-icon "button" at bounding box center [1113, 784] width 23 height 23
click at [1367, 50] on wm-front-icon-button at bounding box center [1363, 52] width 46 height 46
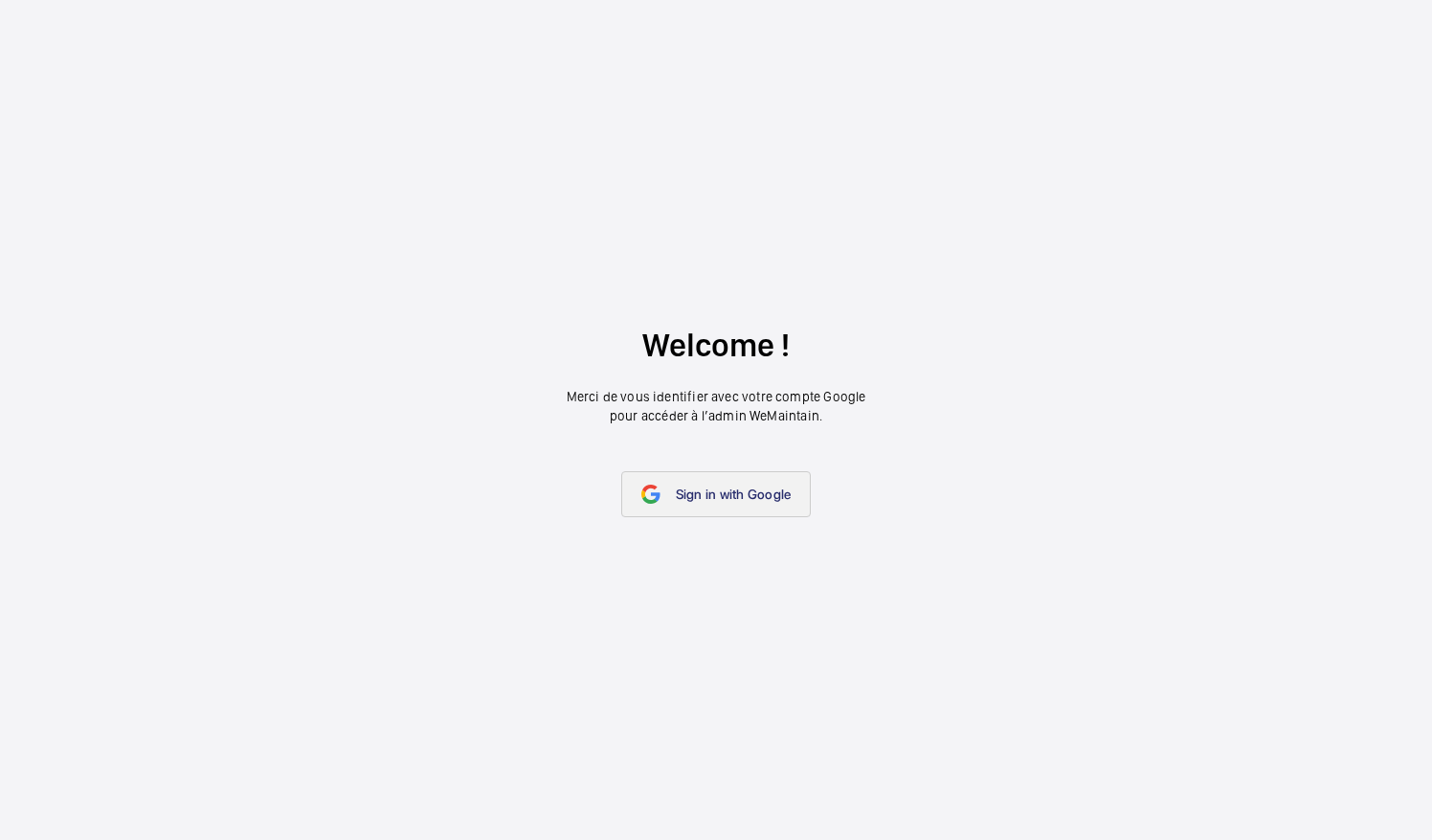
click at [766, 502] on span "Sign in with Google" at bounding box center [733, 494] width 116 height 16
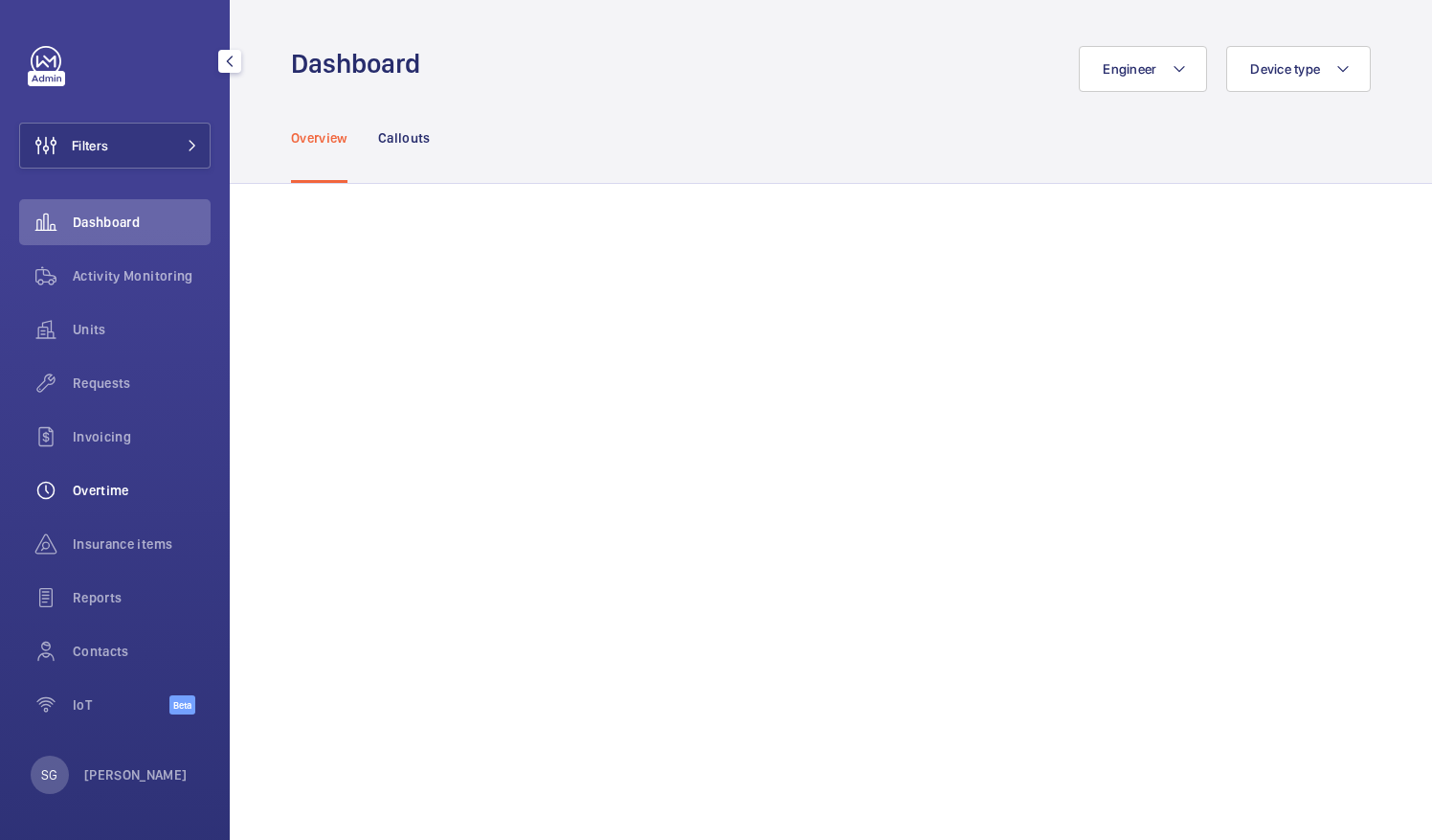
click at [136, 481] on span "Overtime" at bounding box center [142, 490] width 138 height 19
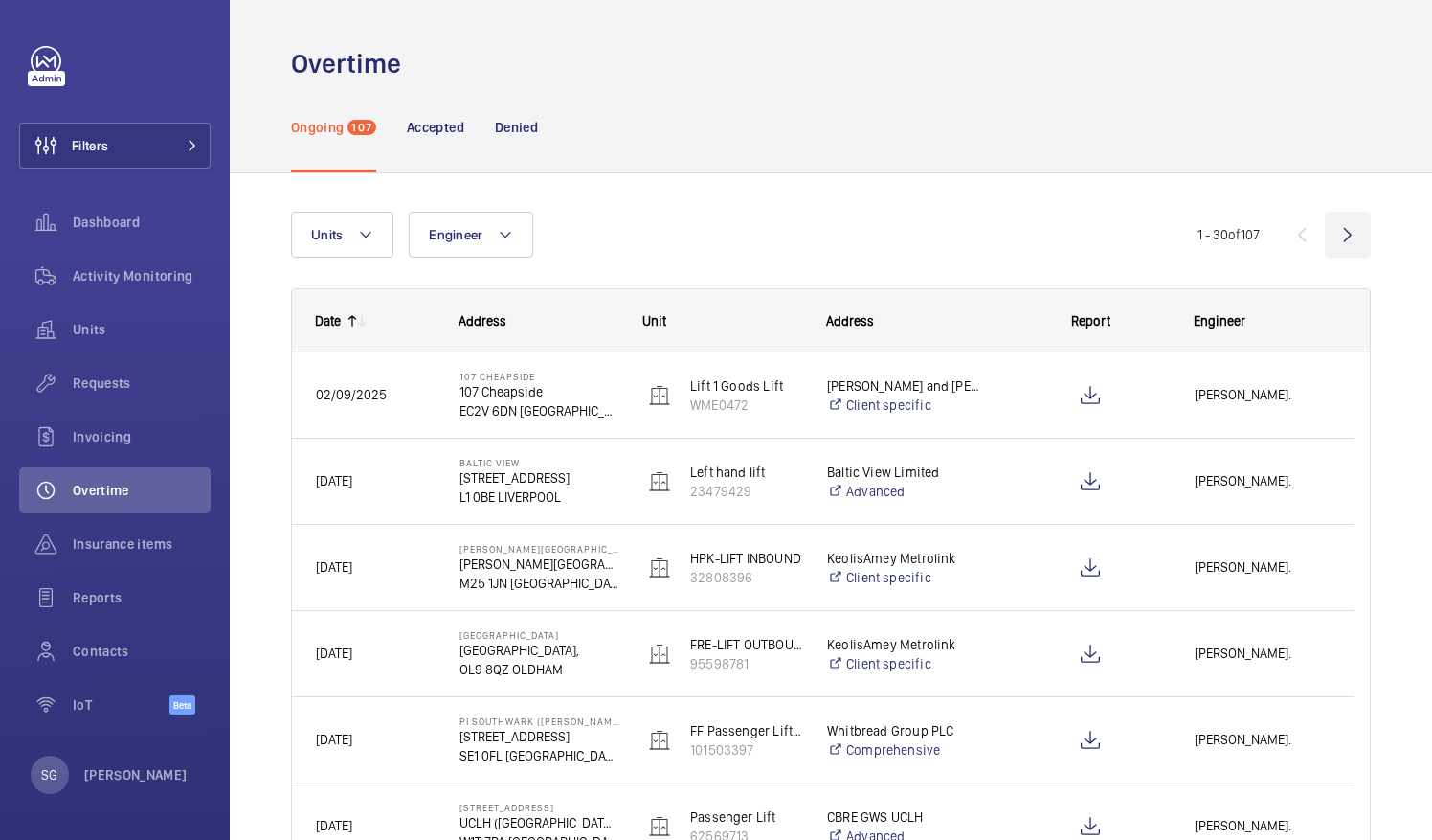
click at [1335, 233] on wm-front-icon-button at bounding box center [1347, 234] width 46 height 46
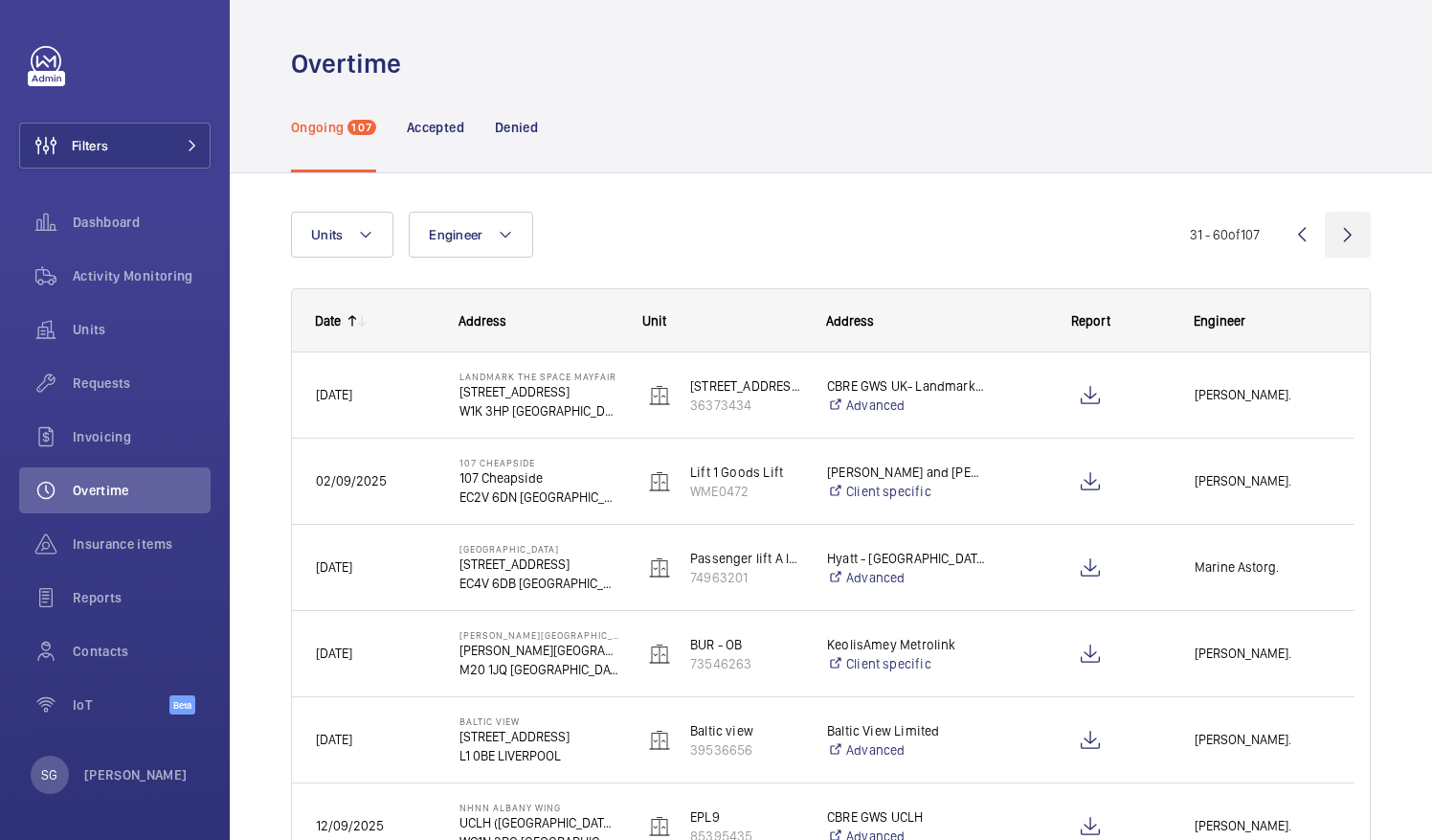
click at [1337, 241] on wm-front-icon-button at bounding box center [1347, 234] width 46 height 46
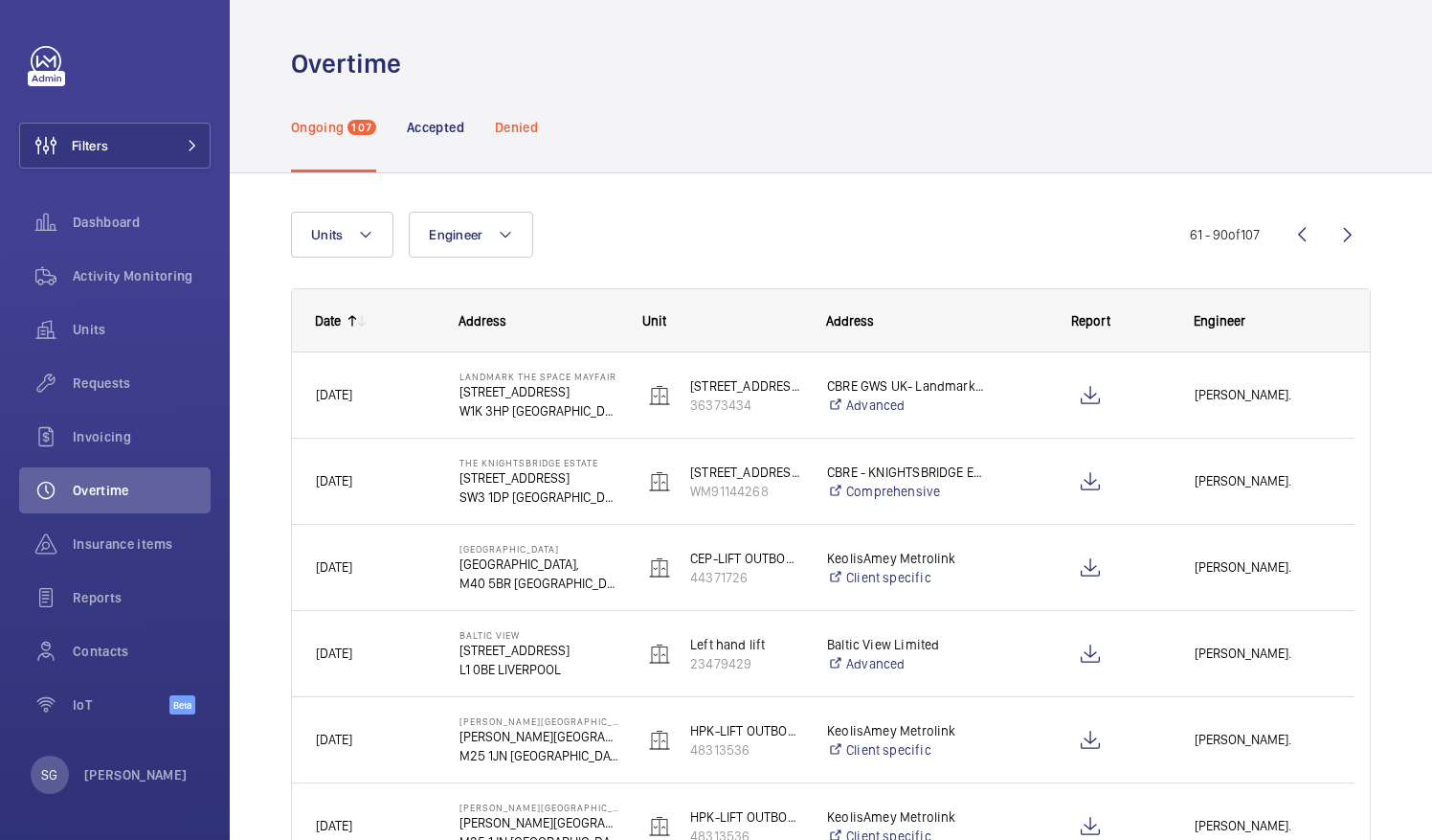
click at [521, 124] on p "Denied" at bounding box center [516, 127] width 43 height 19
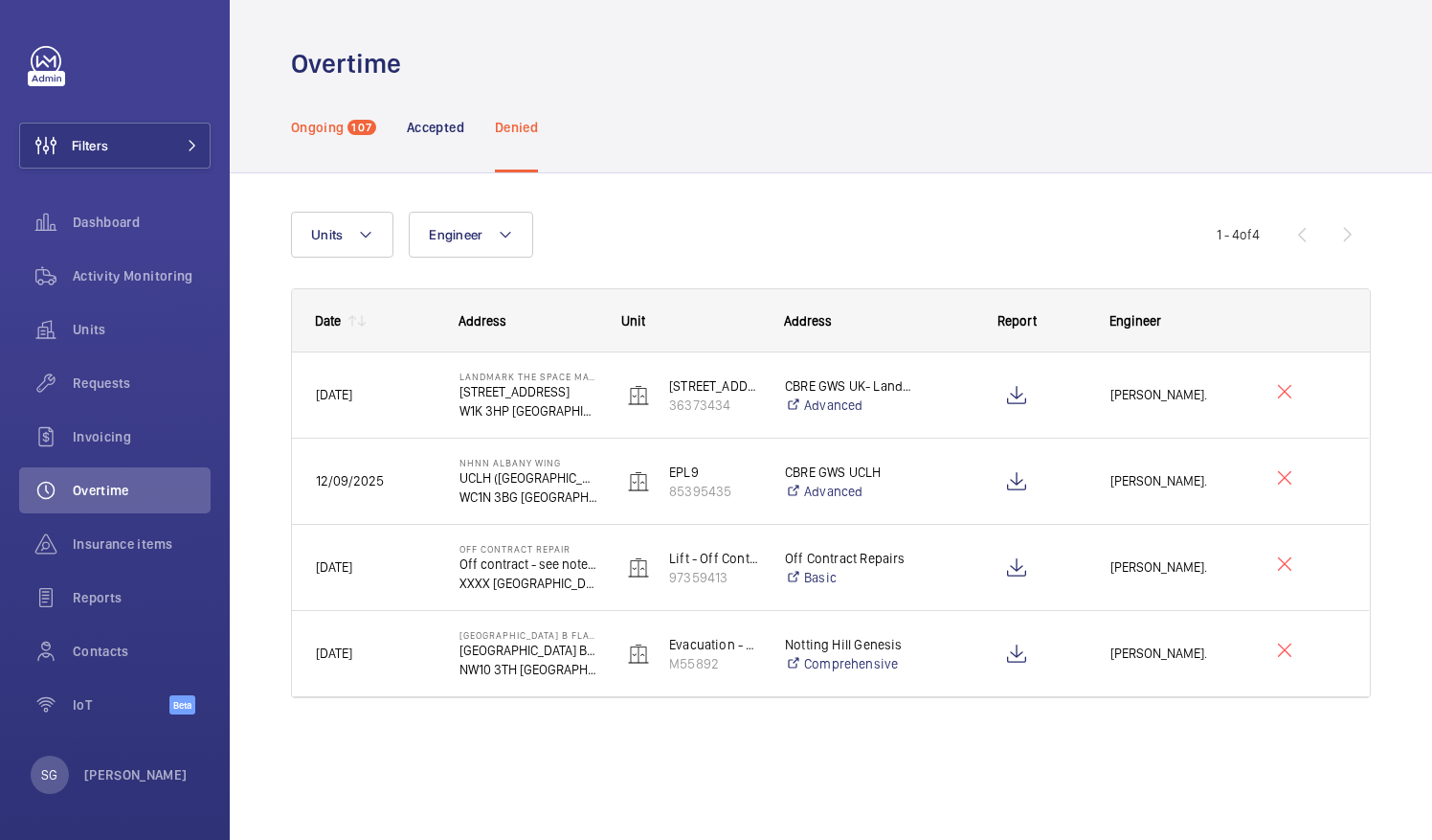
click at [329, 131] on p "Ongoing" at bounding box center [317, 127] width 52 height 19
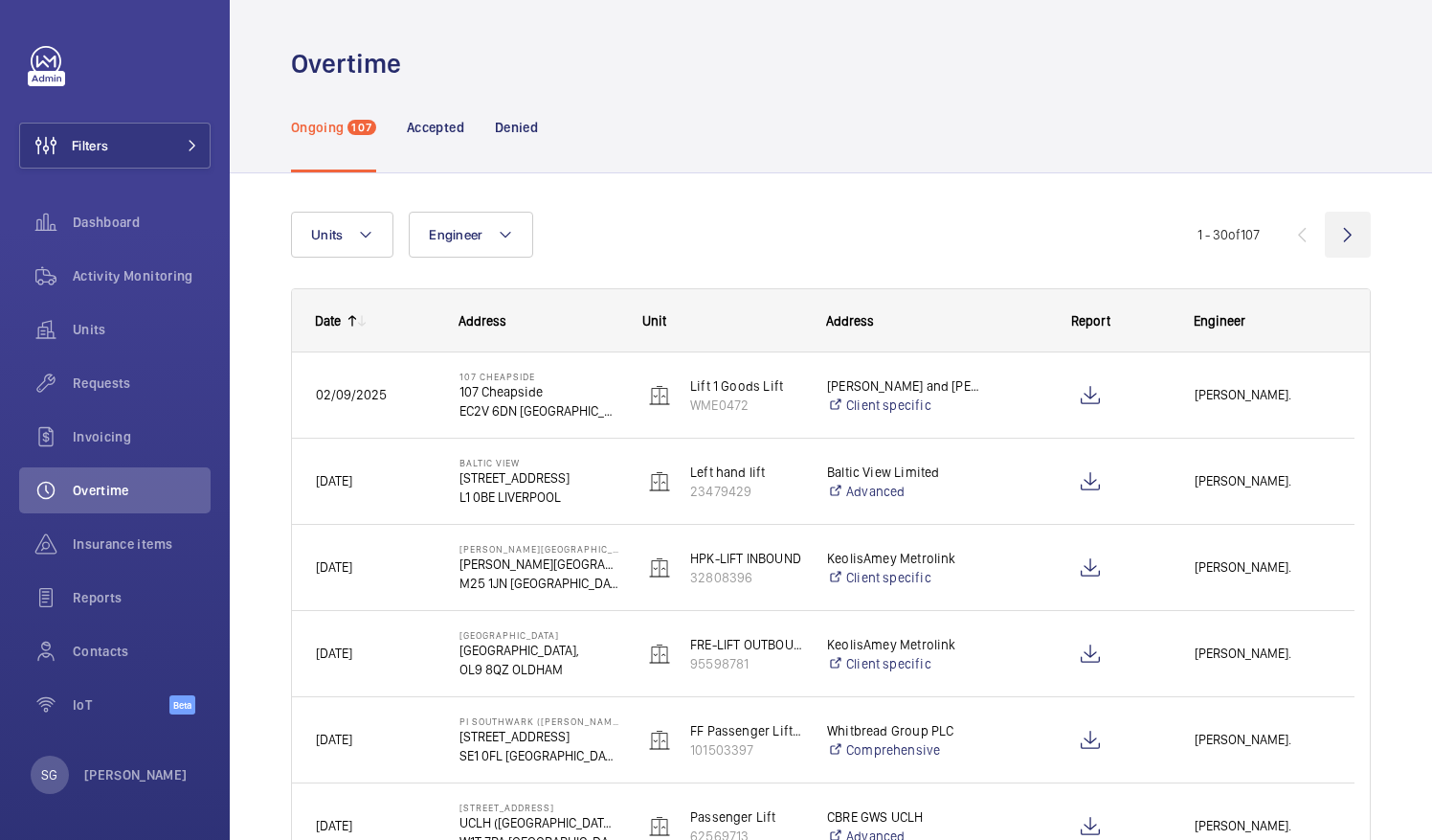
click at [1336, 232] on wm-front-icon-button at bounding box center [1347, 234] width 46 height 46
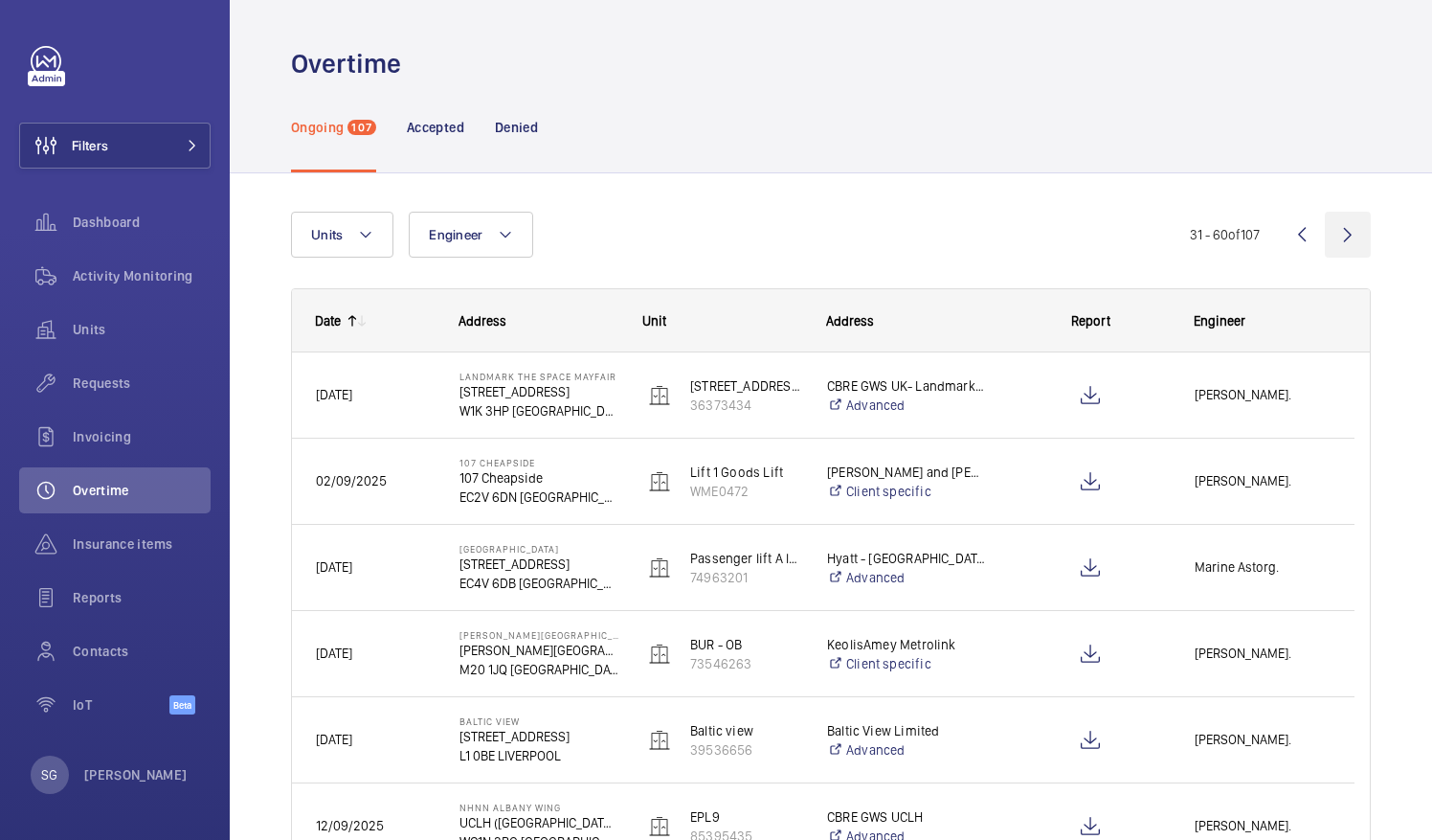
click at [1331, 246] on wm-front-icon-button at bounding box center [1347, 234] width 46 height 46
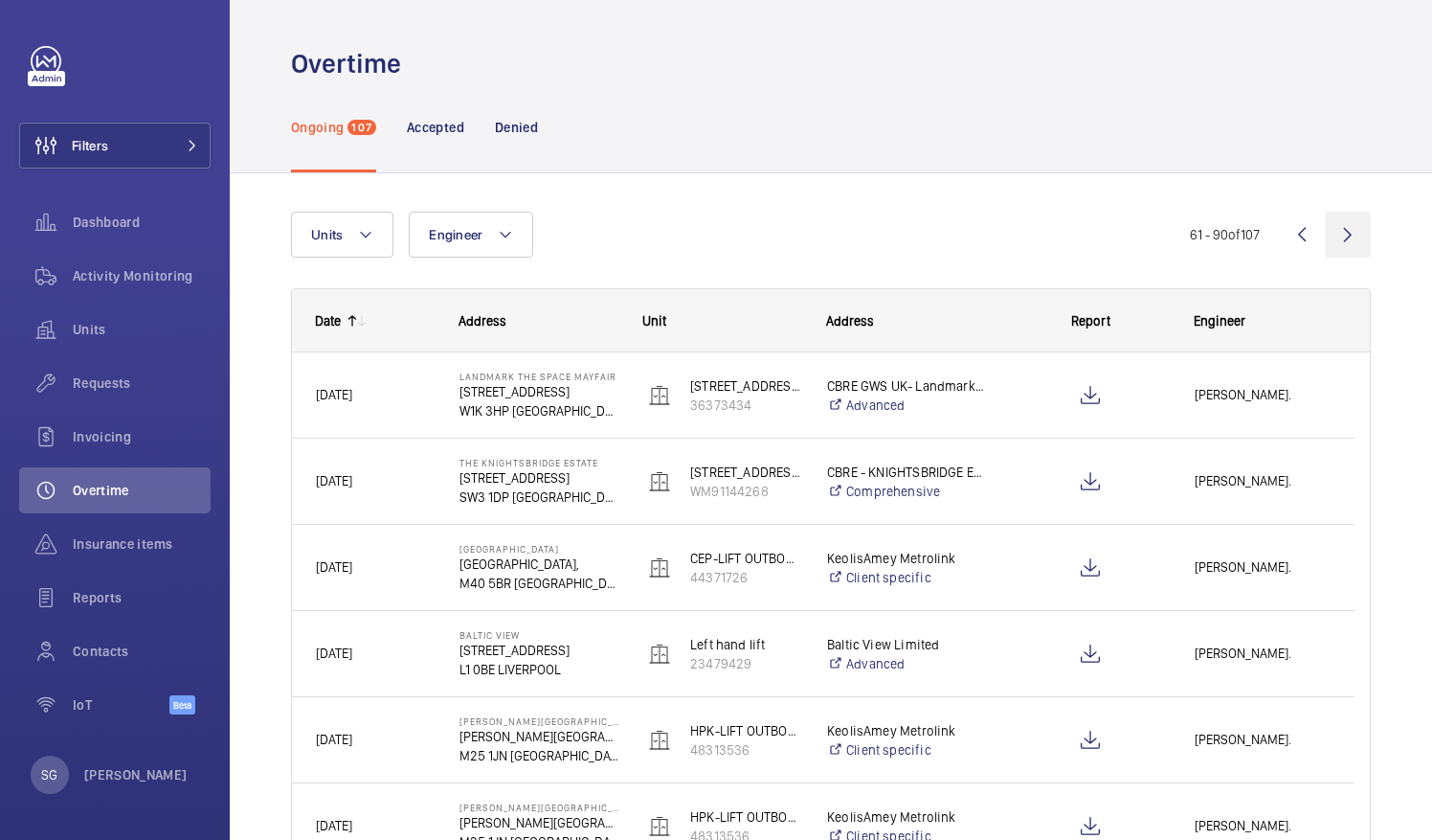
click at [1331, 226] on wm-front-icon-button at bounding box center [1347, 234] width 46 height 46
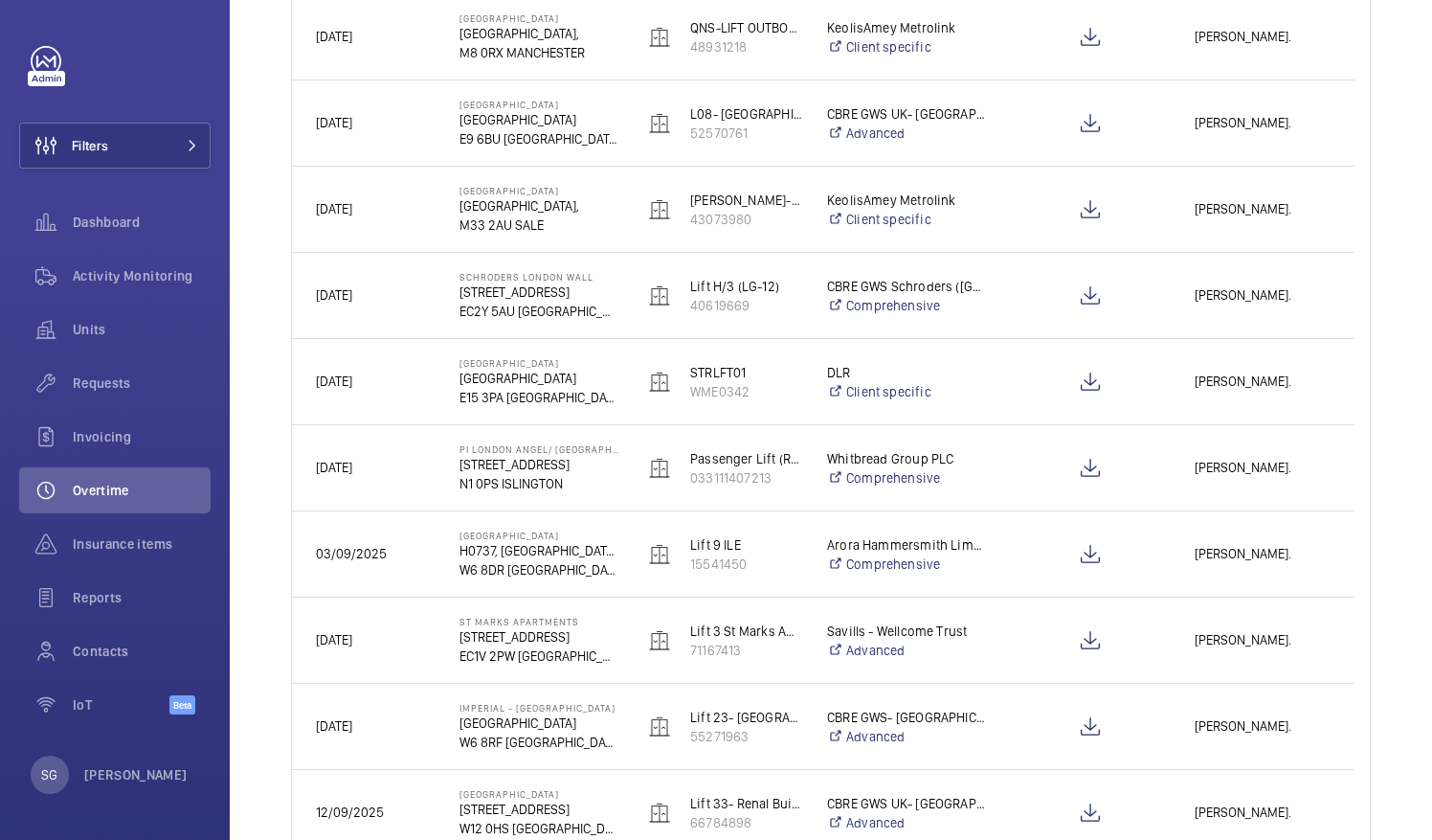
scroll to position [715, 0]
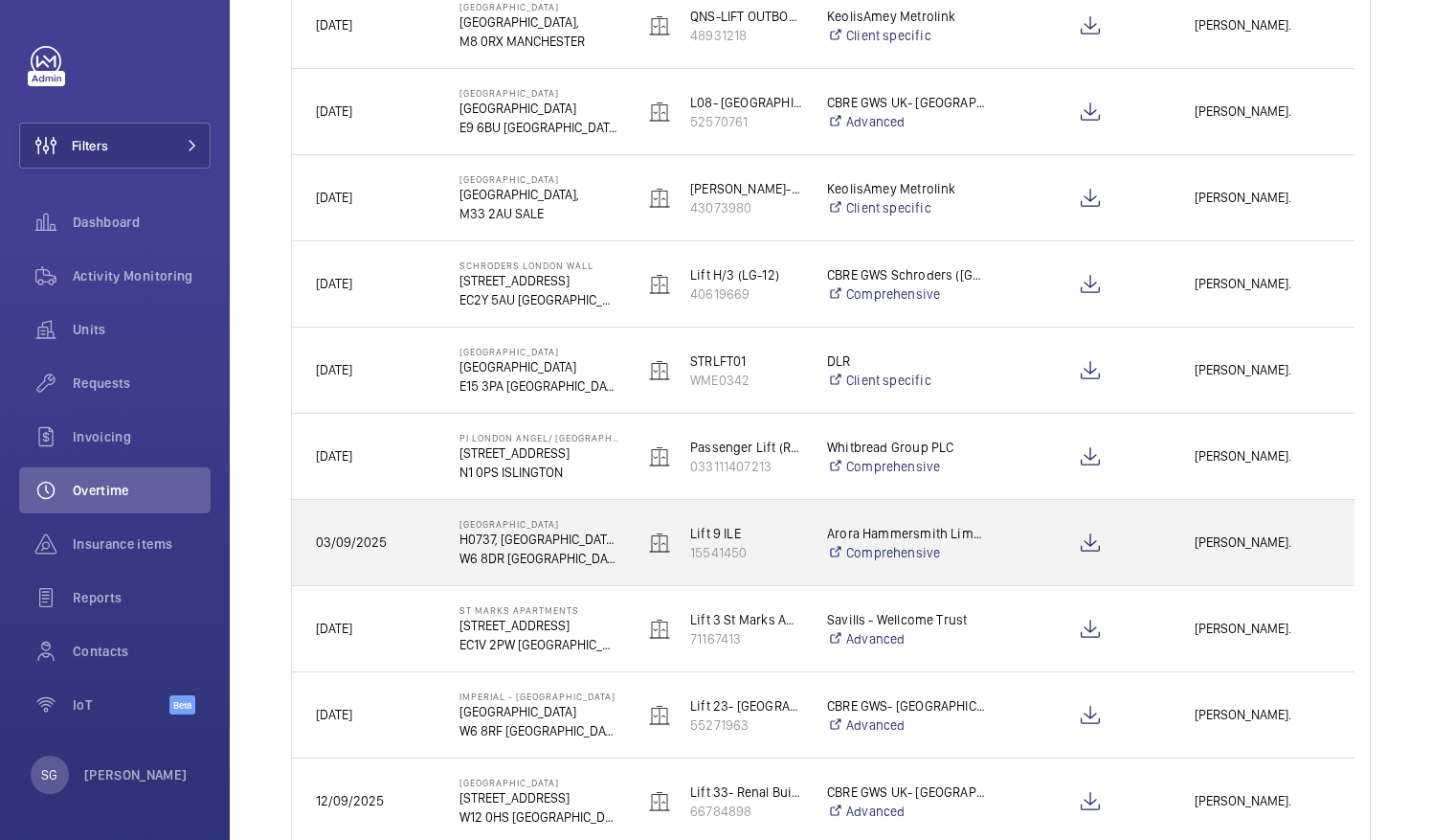
click at [1235, 543] on span "[PERSON_NAME]." at bounding box center [1263, 542] width 136 height 22
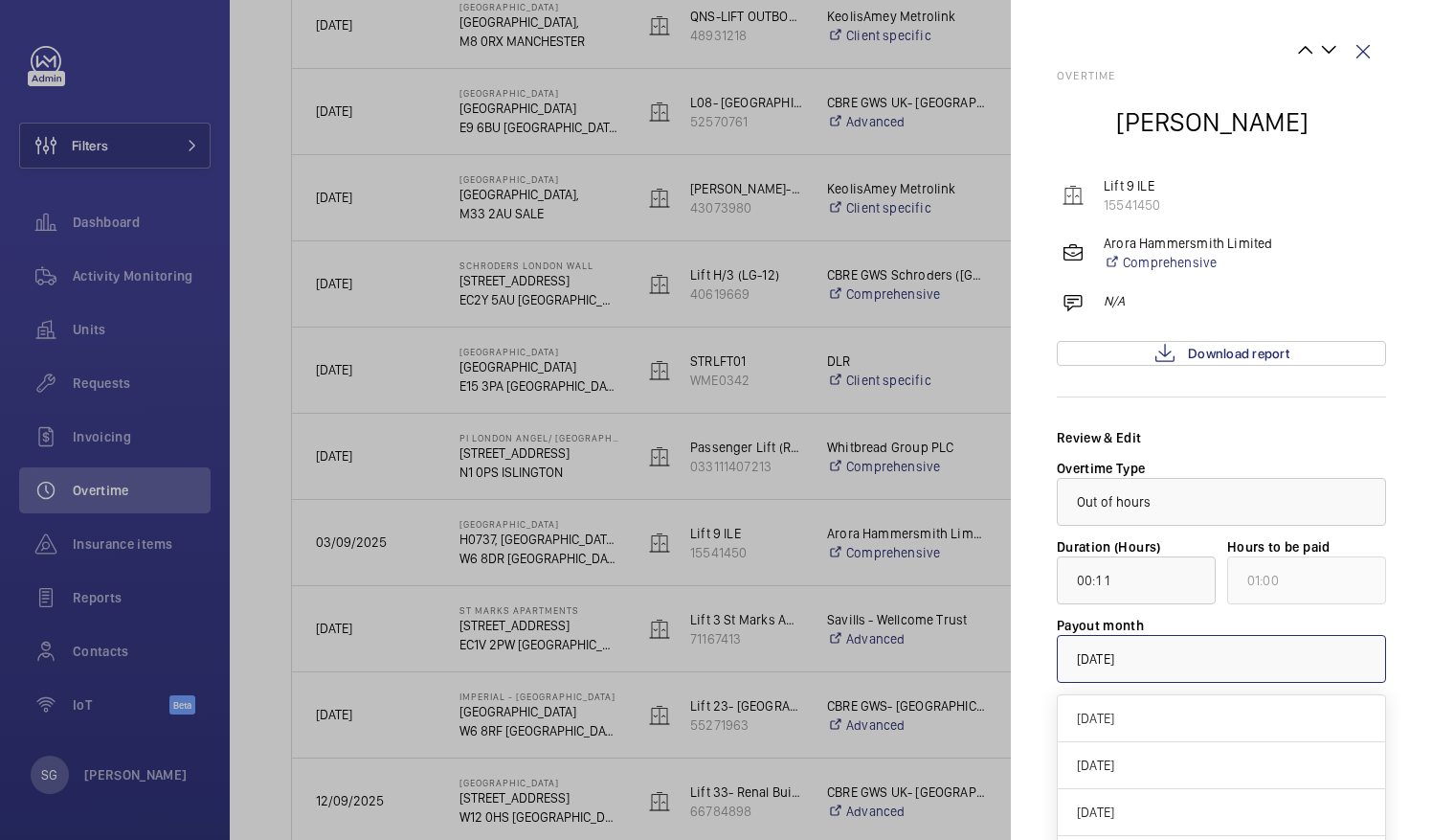
click at [1163, 658] on div "× [DATE]" at bounding box center [1120, 659] width 86 height 19
click at [1171, 712] on span "[DATE]" at bounding box center [1214, 718] width 274 height 19
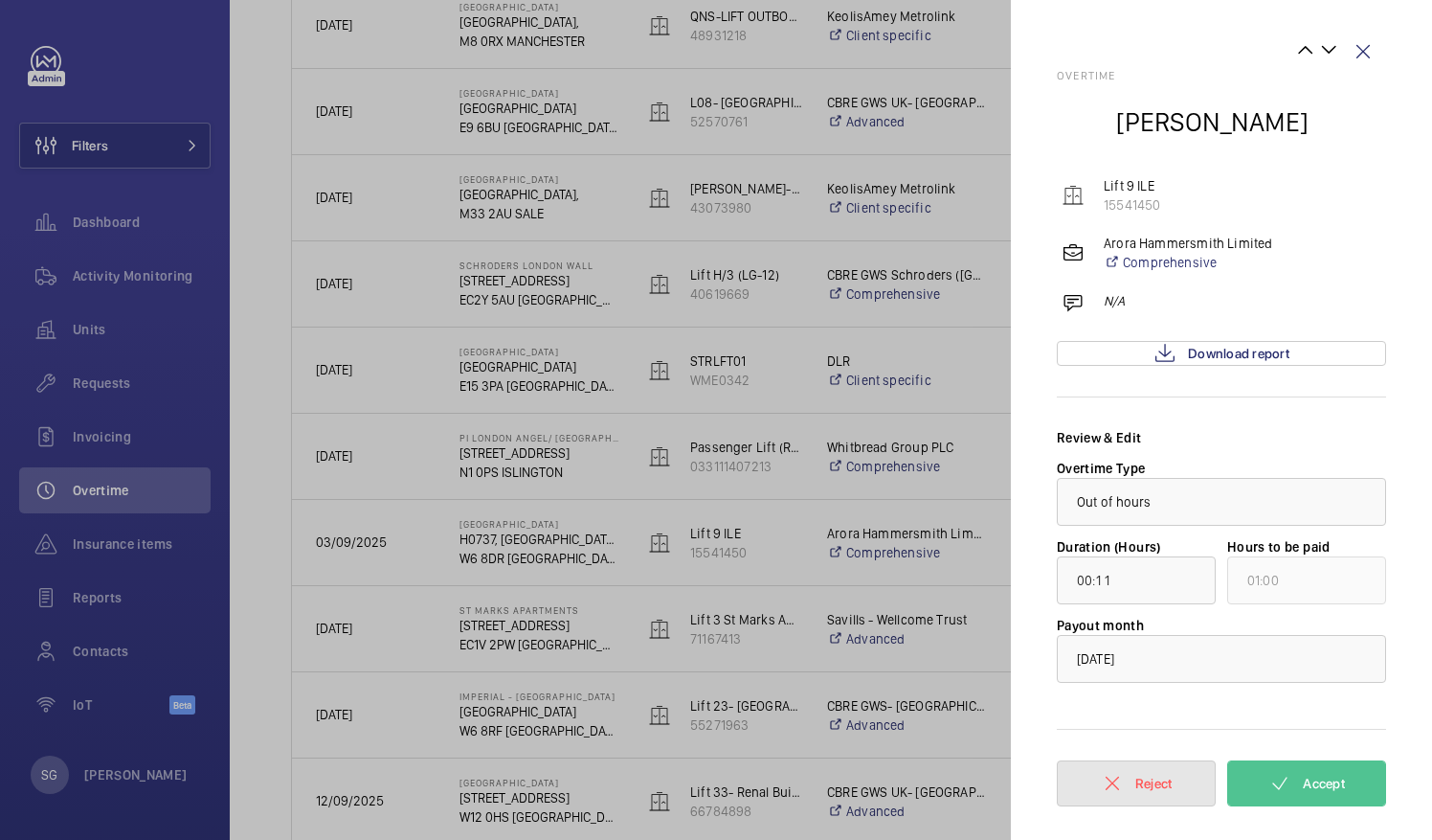
click at [1149, 777] on span "Reject" at bounding box center [1154, 784] width 37 height 16
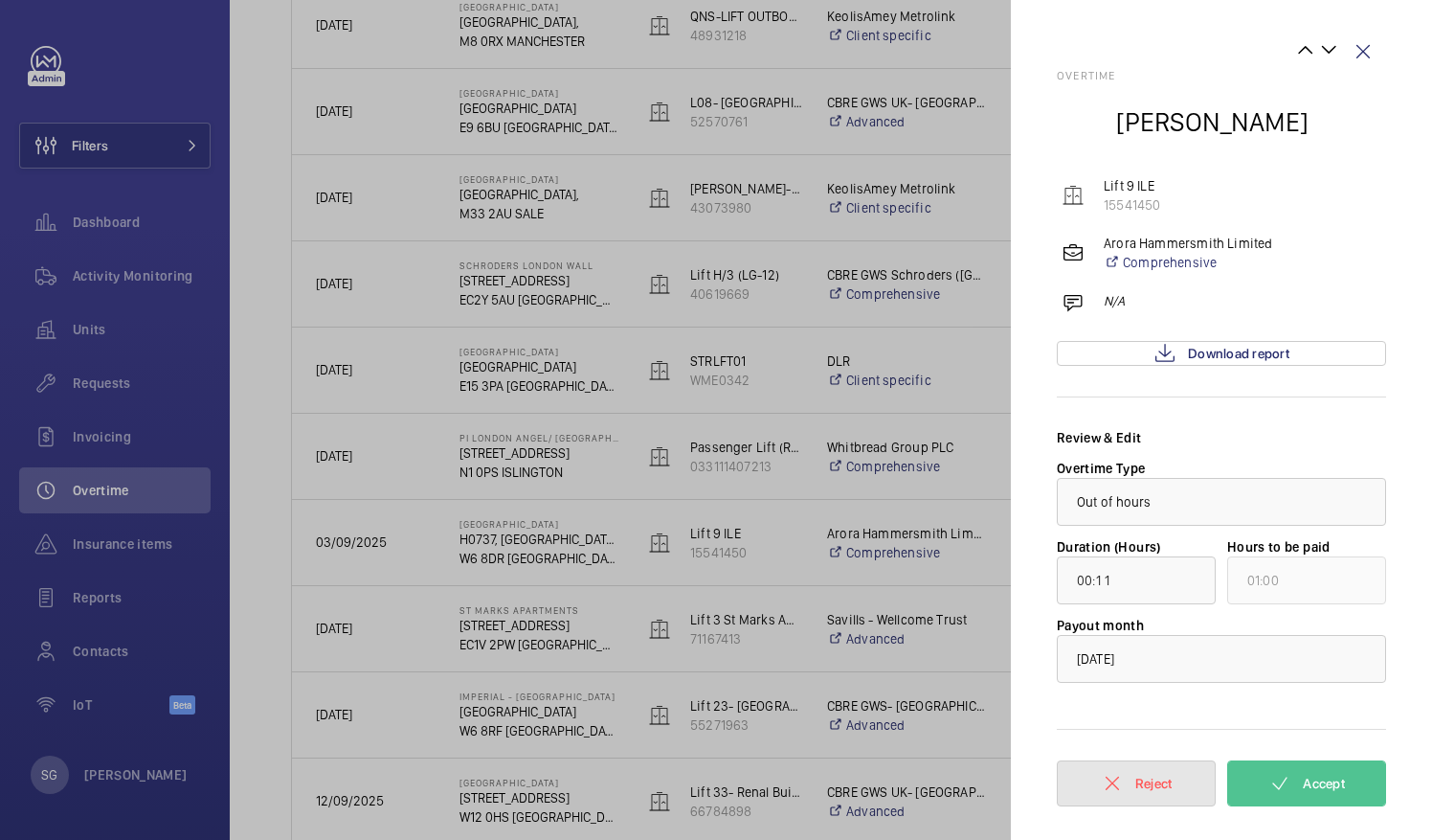
click at [1149, 777] on span "Reject" at bounding box center [1154, 784] width 37 height 16
click at [1248, 657] on div at bounding box center [1221, 658] width 328 height 46
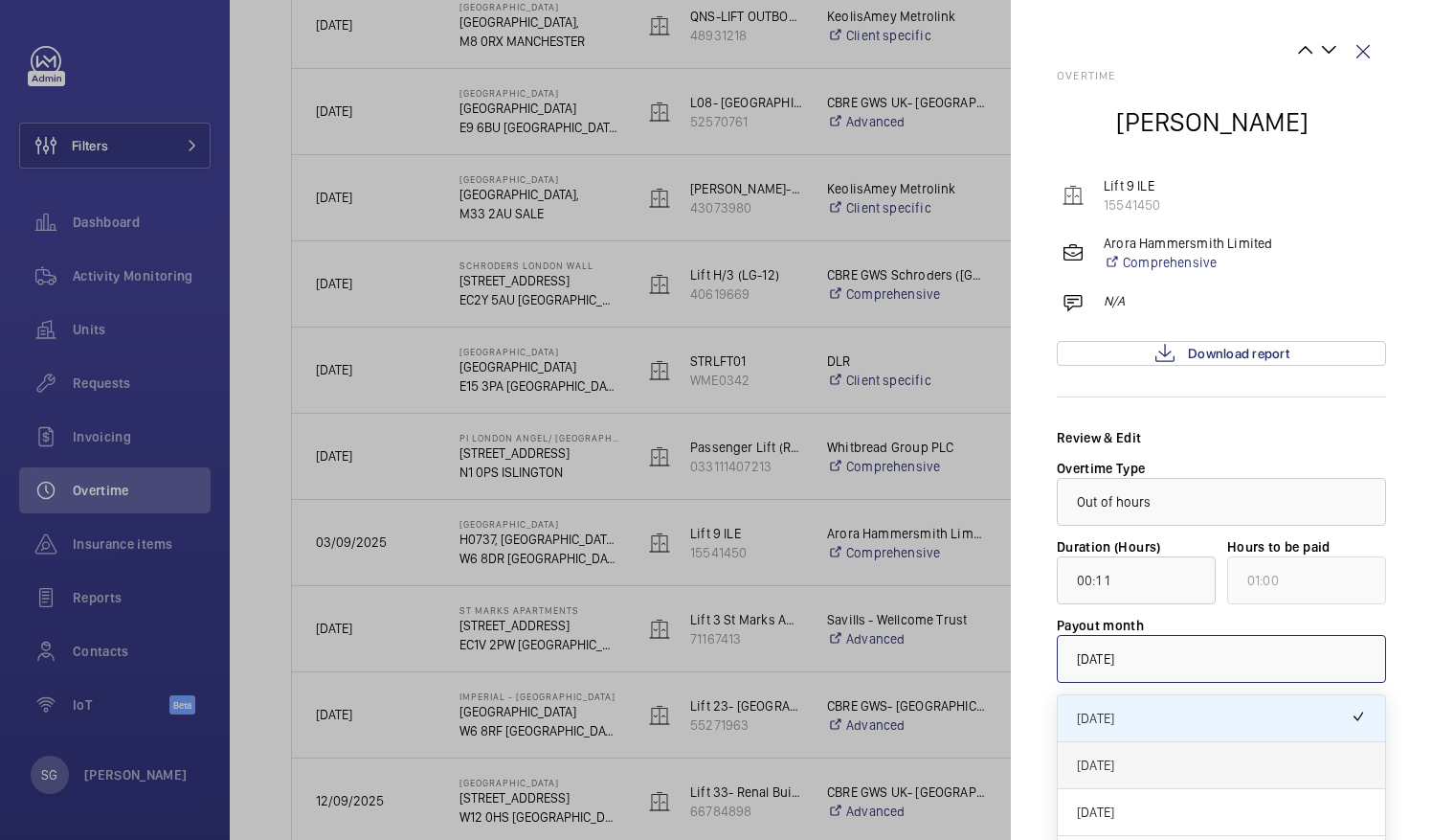
click at [1183, 752] on div "[DATE]" at bounding box center [1221, 765] width 328 height 47
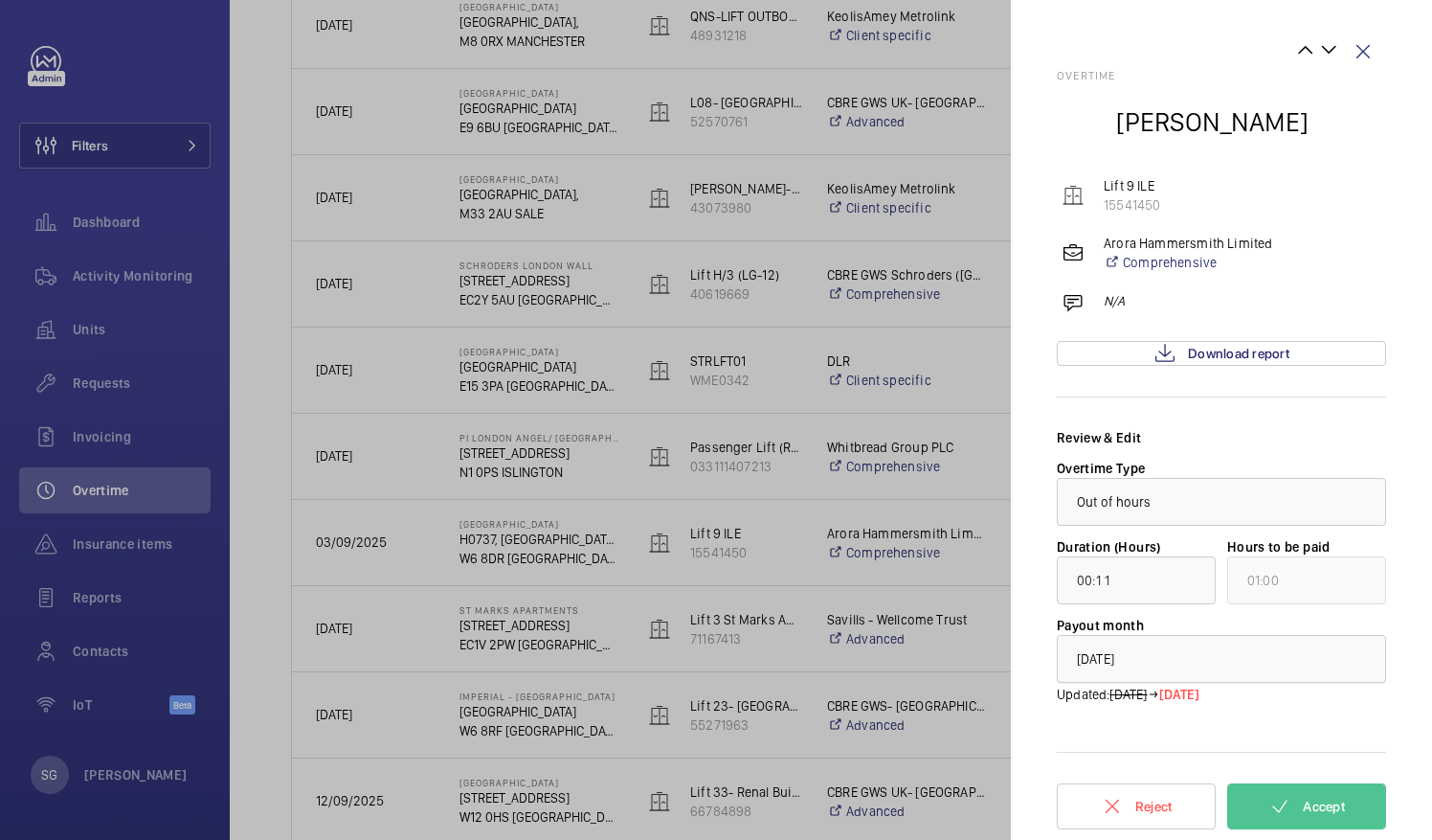
click at [1240, 662] on div at bounding box center [1221, 658] width 328 height 46
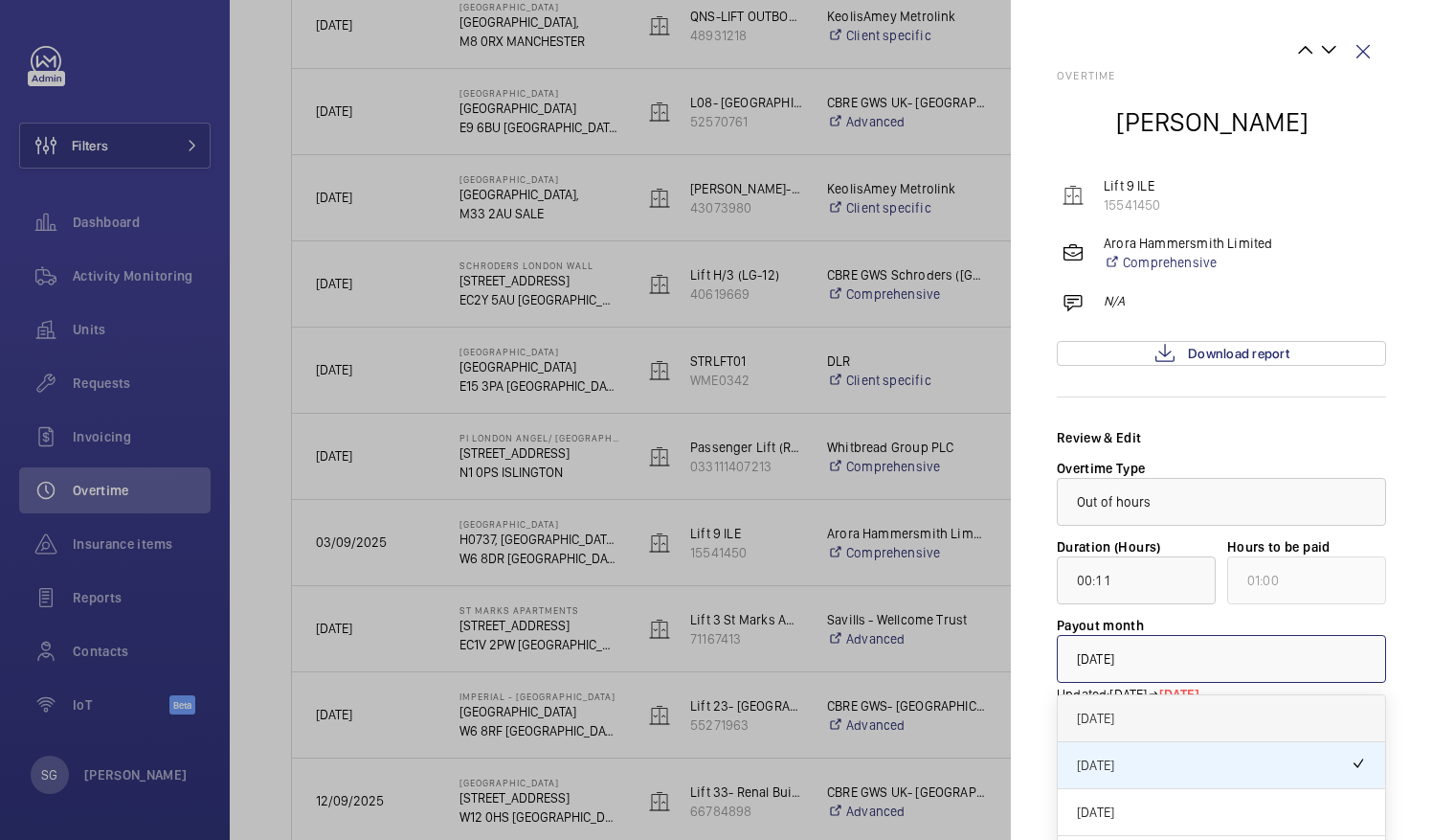
click at [1187, 725] on span "[DATE]" at bounding box center [1221, 718] width 289 height 19
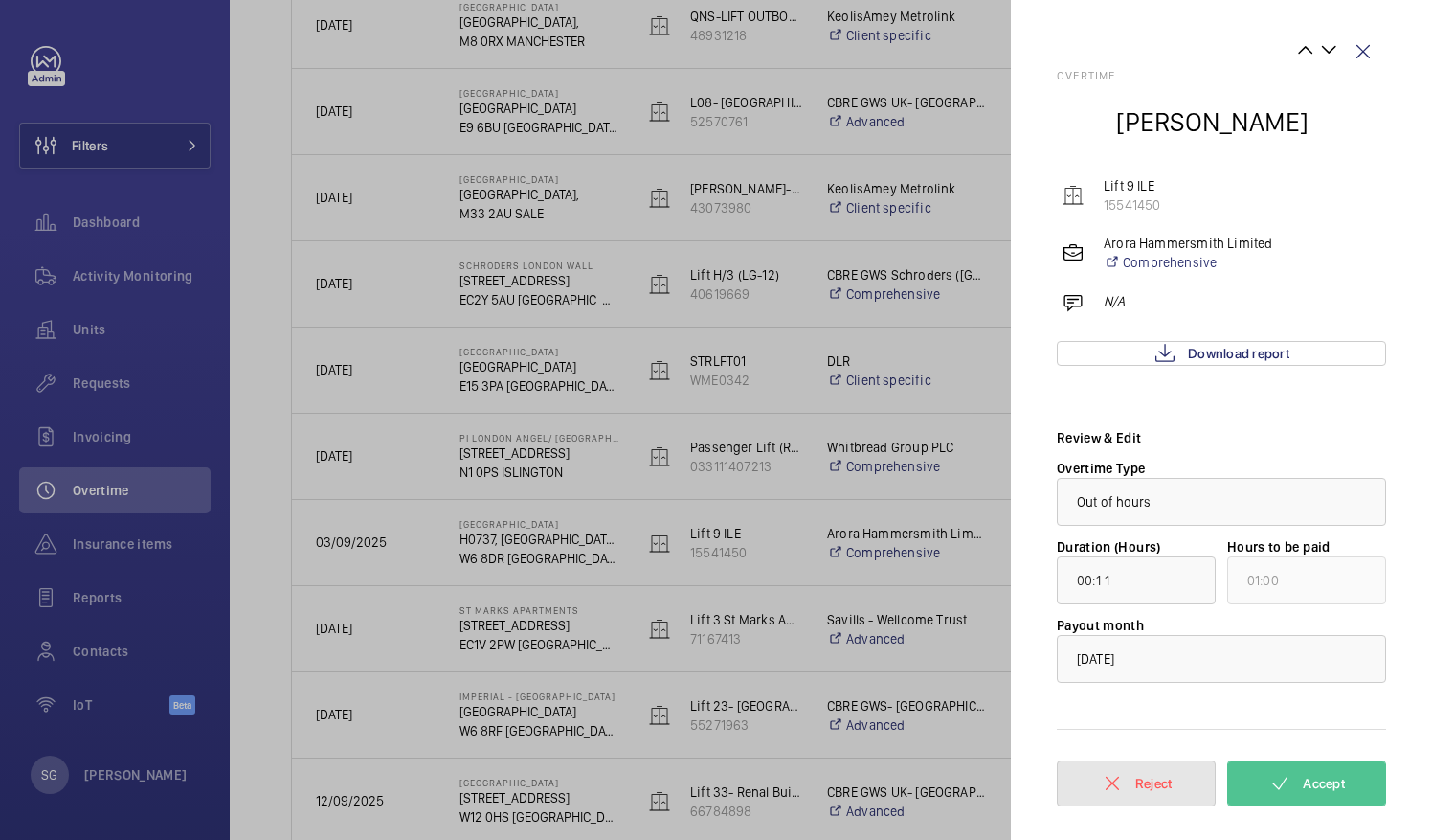
click at [1122, 776] on mat-icon "button" at bounding box center [1113, 784] width 23 height 23
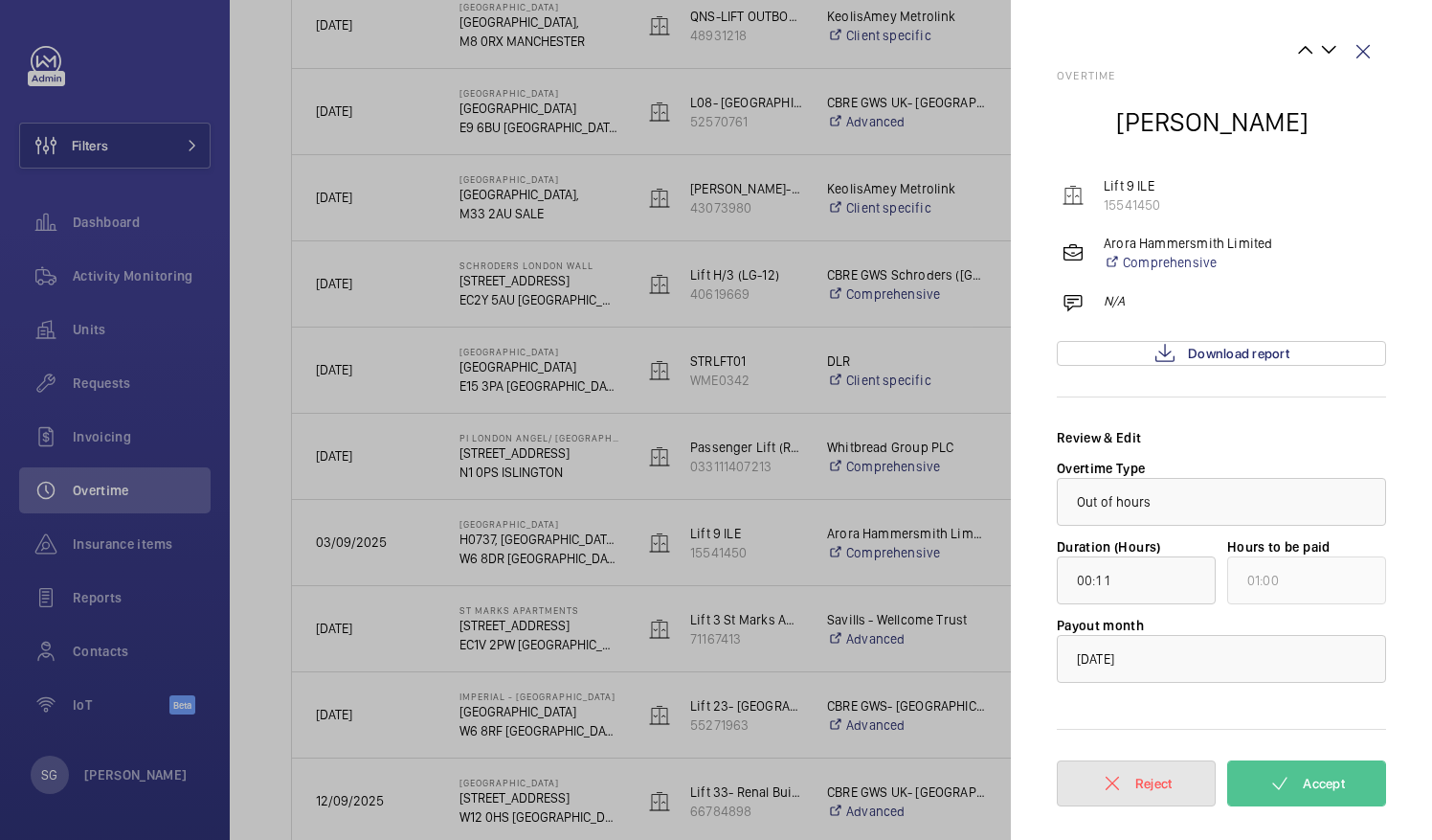
click at [1122, 776] on mat-icon "button" at bounding box center [1113, 784] width 23 height 23
click at [1357, 55] on wm-front-icon-button at bounding box center [1363, 52] width 46 height 46
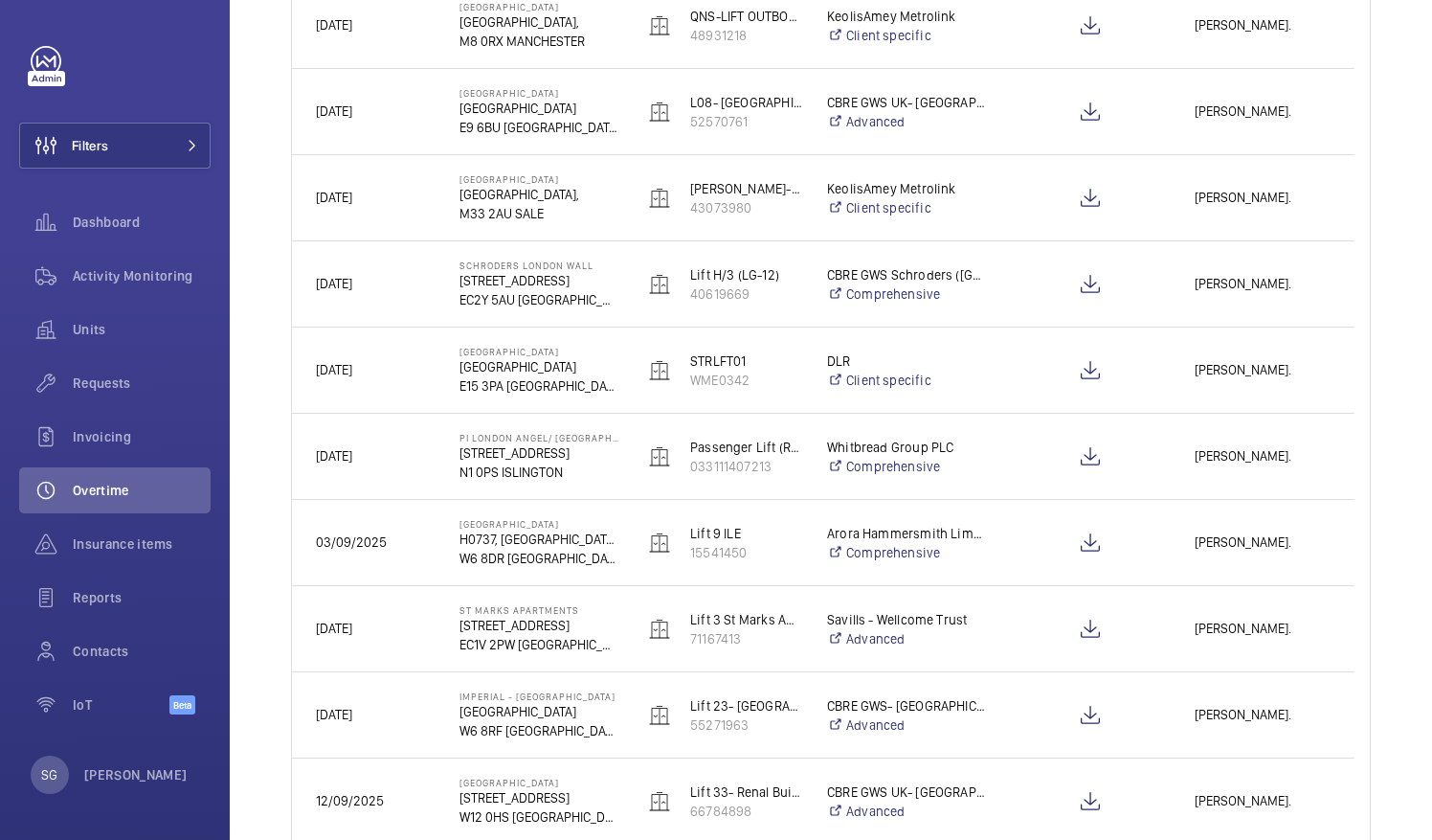
scroll to position [0, 0]
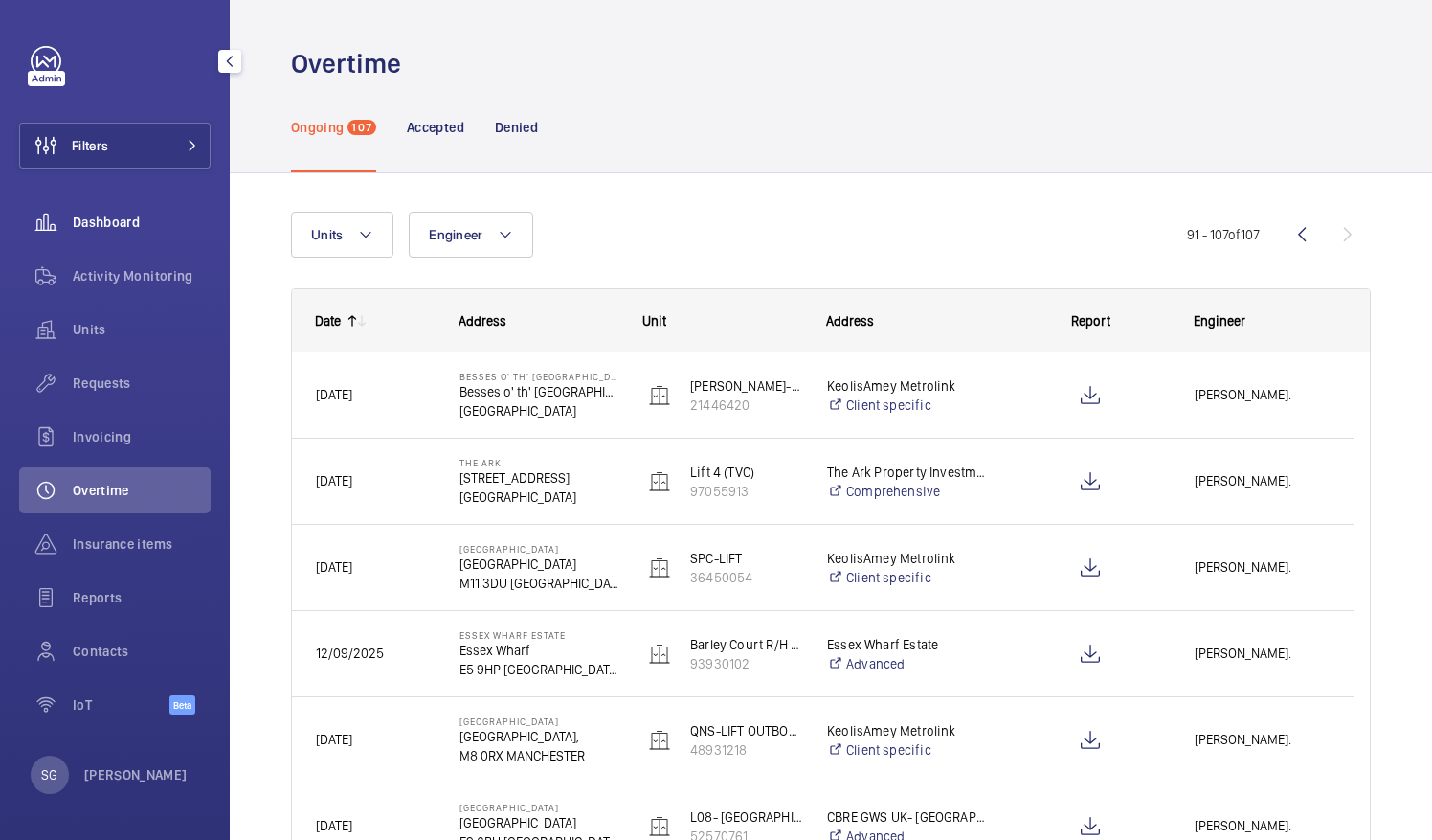
click at [151, 210] on div "Dashboard" at bounding box center [115, 222] width 192 height 46
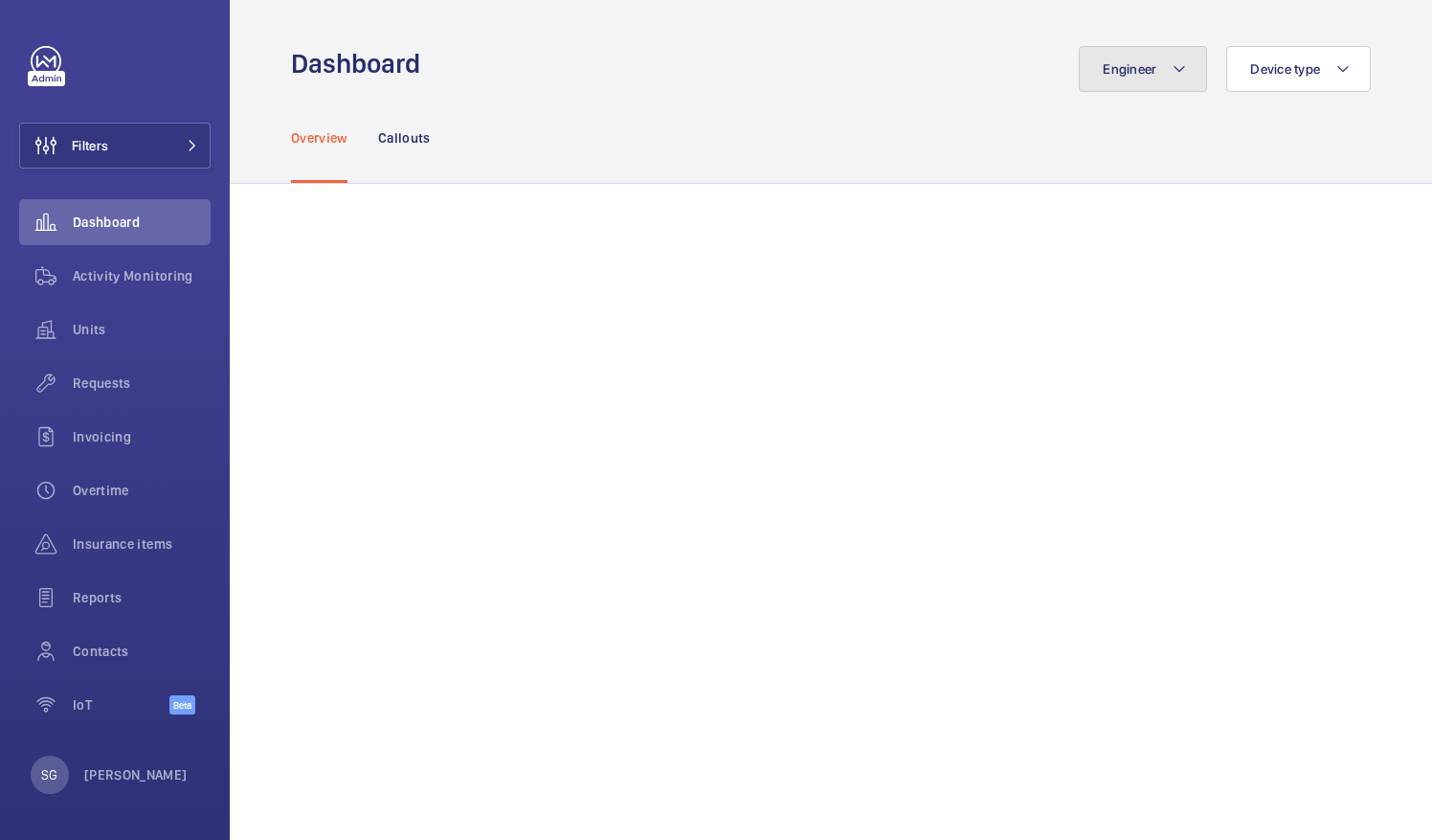
click at [1171, 63] on mat-icon at bounding box center [1179, 69] width 16 height 23
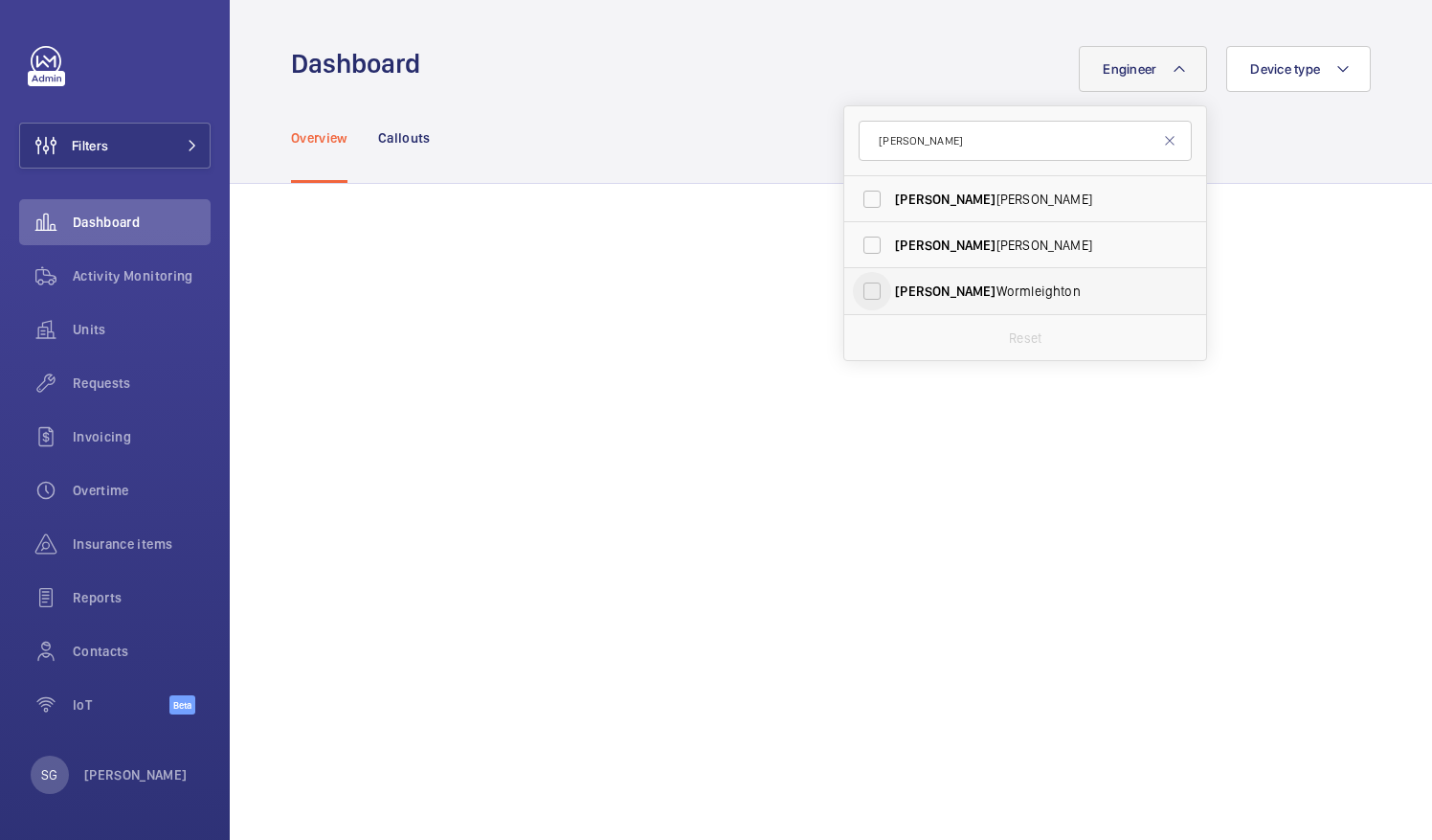
type input "[PERSON_NAME]"
click at [853, 300] on input "[PERSON_NAME]" at bounding box center [871, 291] width 38 height 38
checkbox input "true"
click at [1258, 160] on div "Overview Callouts" at bounding box center [830, 138] width 1080 height 91
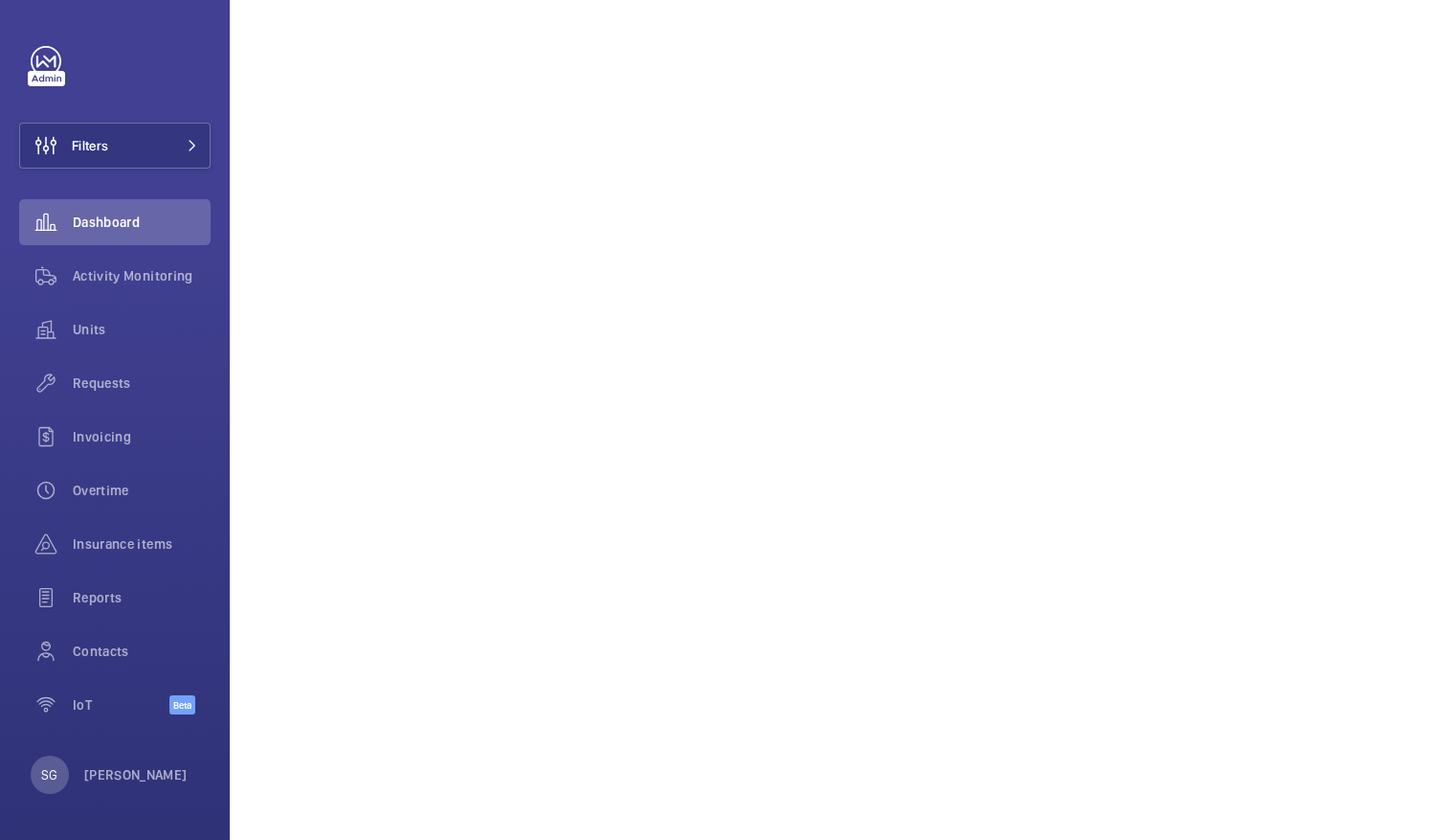
scroll to position [557, 0]
click at [180, 157] on button "Filters" at bounding box center [115, 145] width 192 height 46
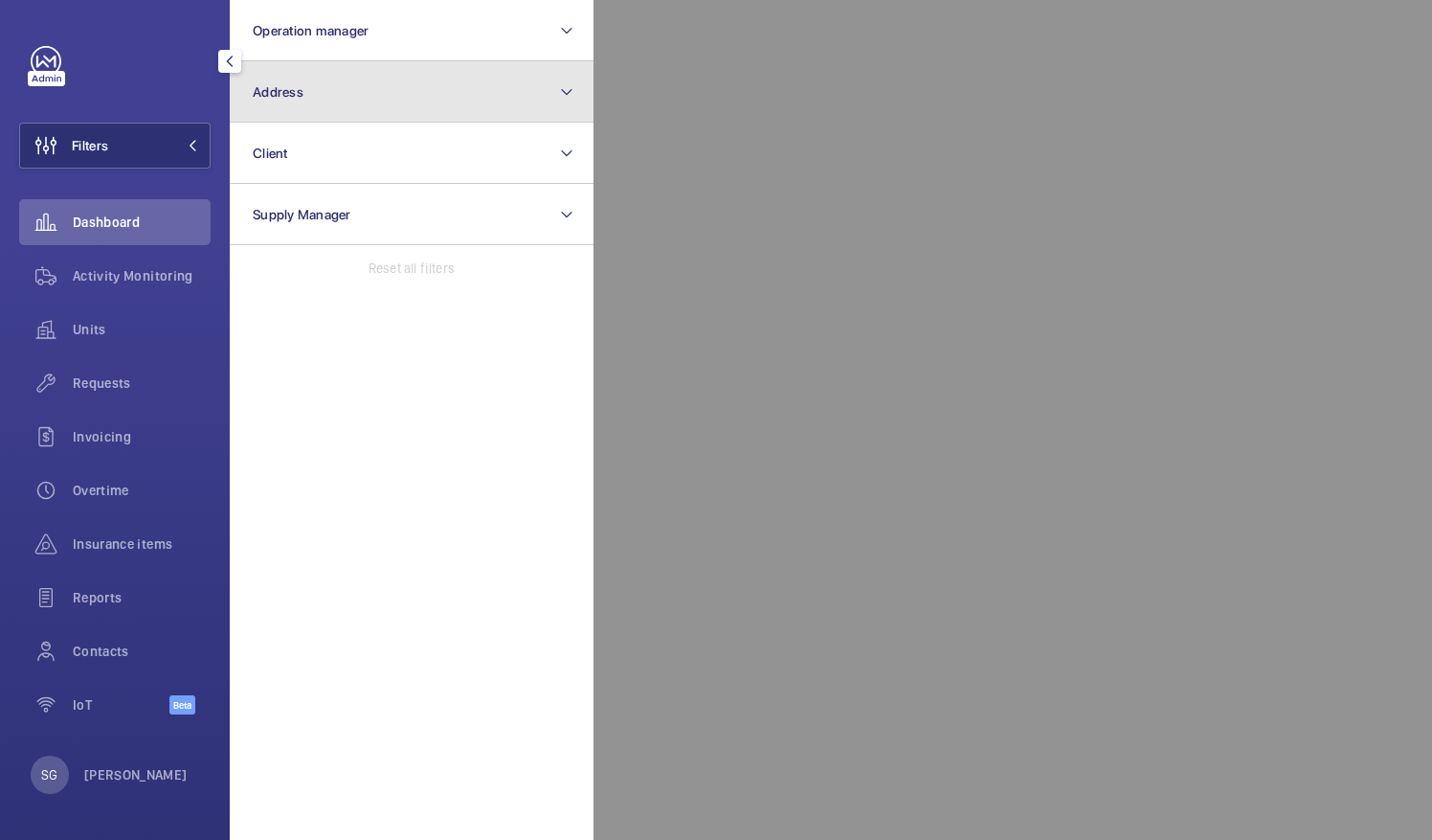
click at [429, 66] on button "Address" at bounding box center [411, 91] width 364 height 61
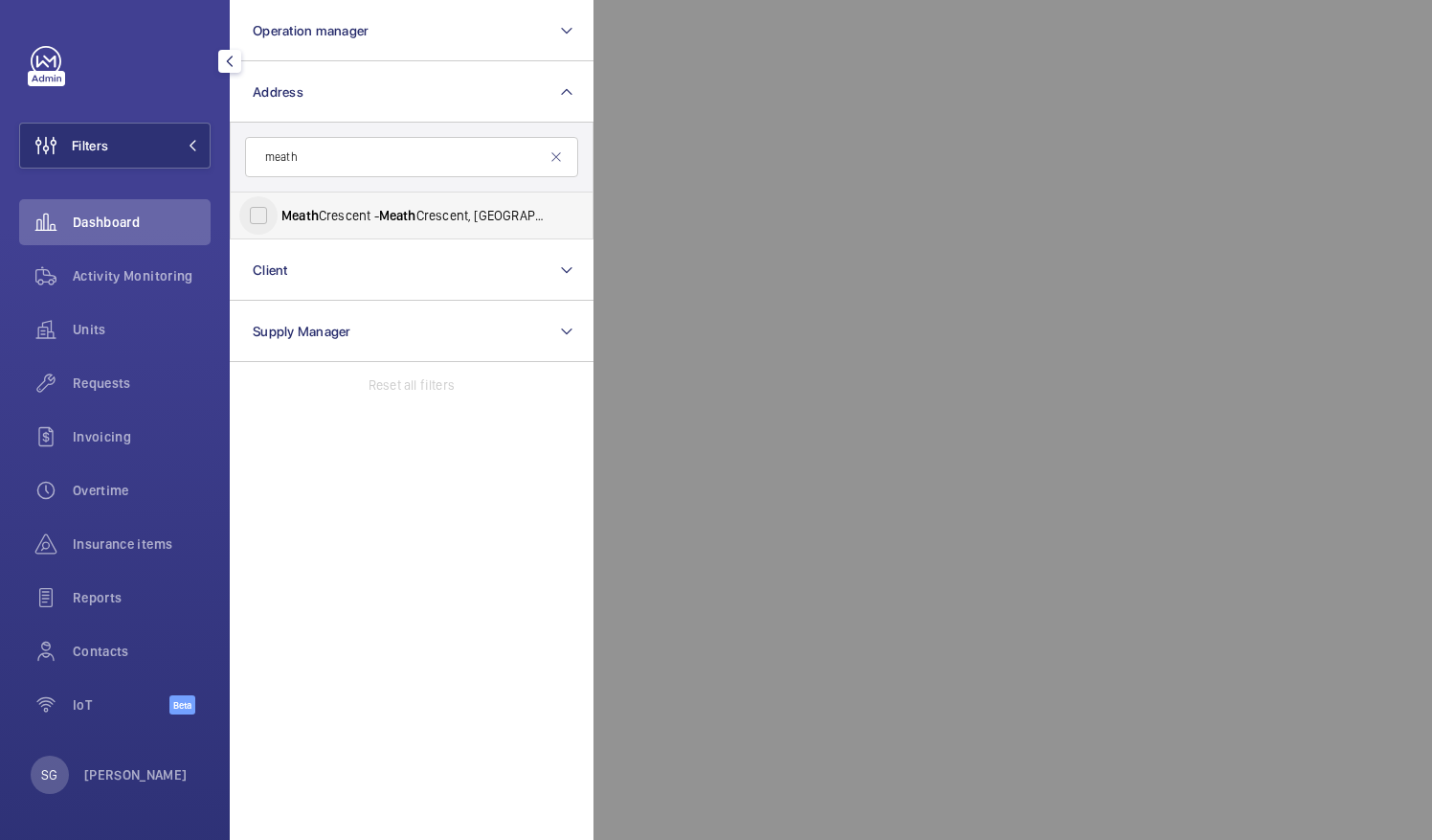
type input "meath"
click at [273, 215] on input "Meath Crescent - [GEOGRAPHIC_DATA]" at bounding box center [258, 215] width 38 height 38
checkbox input "true"
click at [892, 147] on div at bounding box center [1310, 420] width 1432 height 840
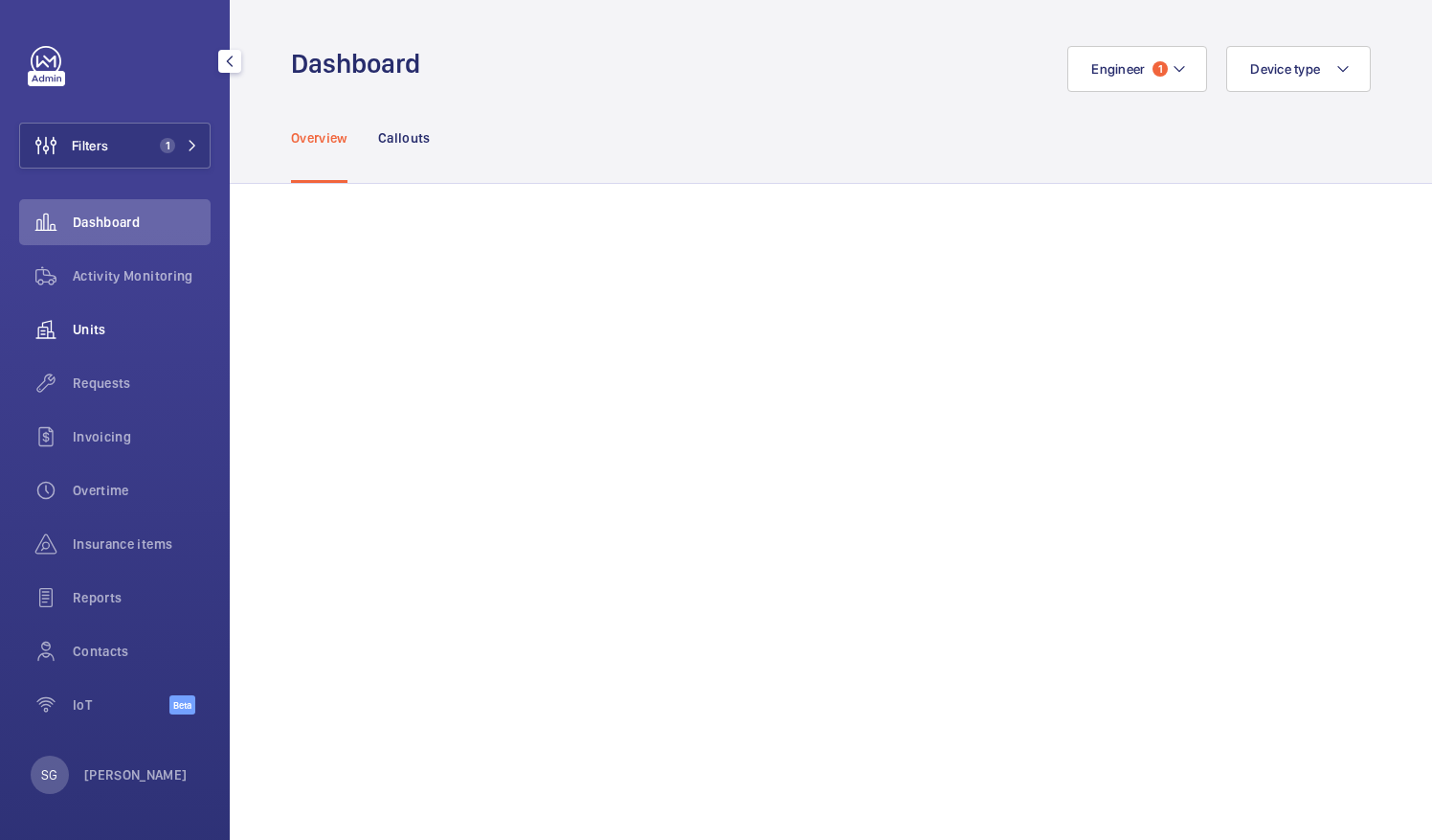
click at [140, 324] on span "Units" at bounding box center [142, 330] width 138 height 19
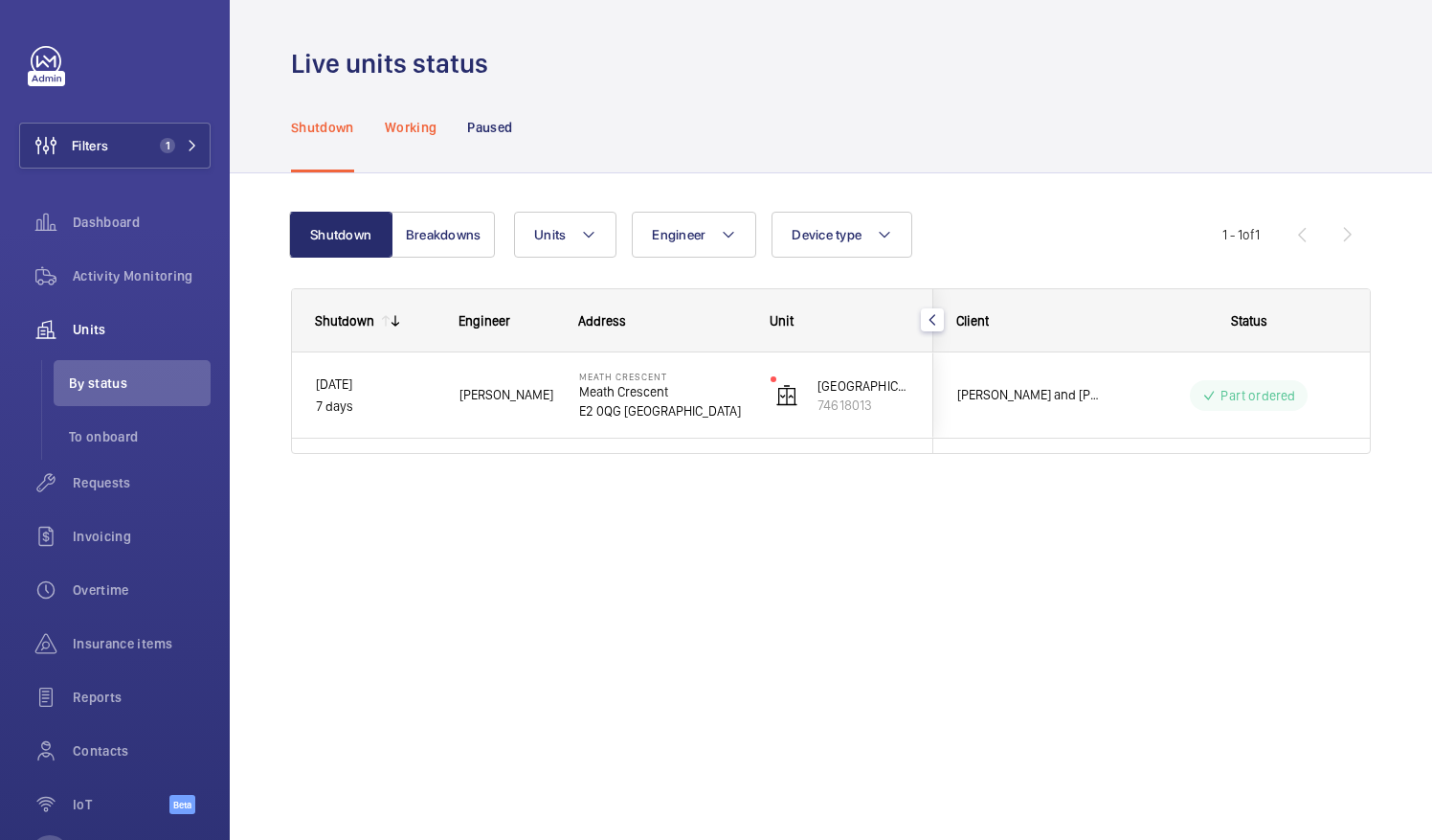
click at [430, 131] on p "Working" at bounding box center [410, 127] width 52 height 19
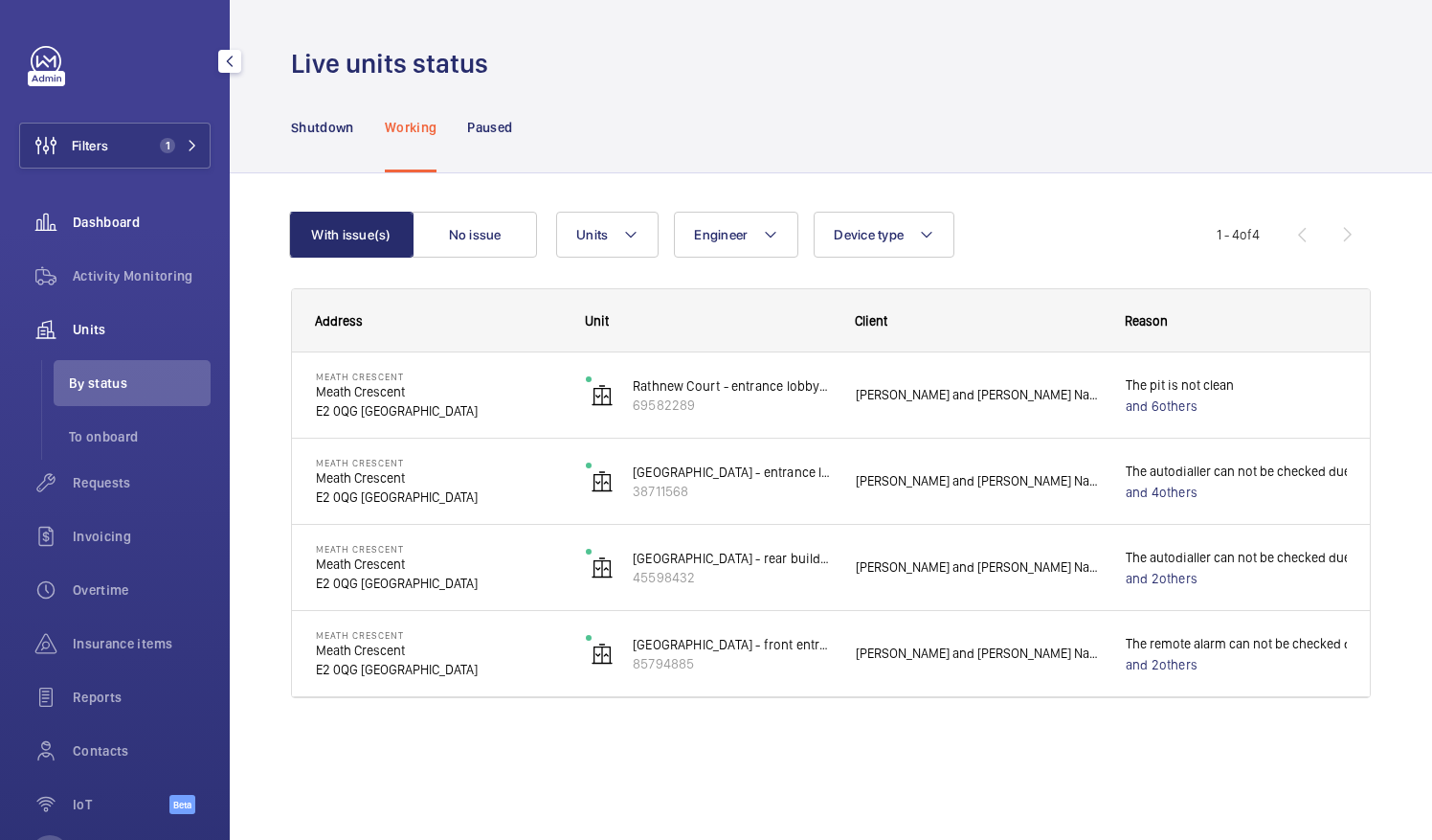
click at [157, 201] on div "Dashboard" at bounding box center [115, 222] width 192 height 46
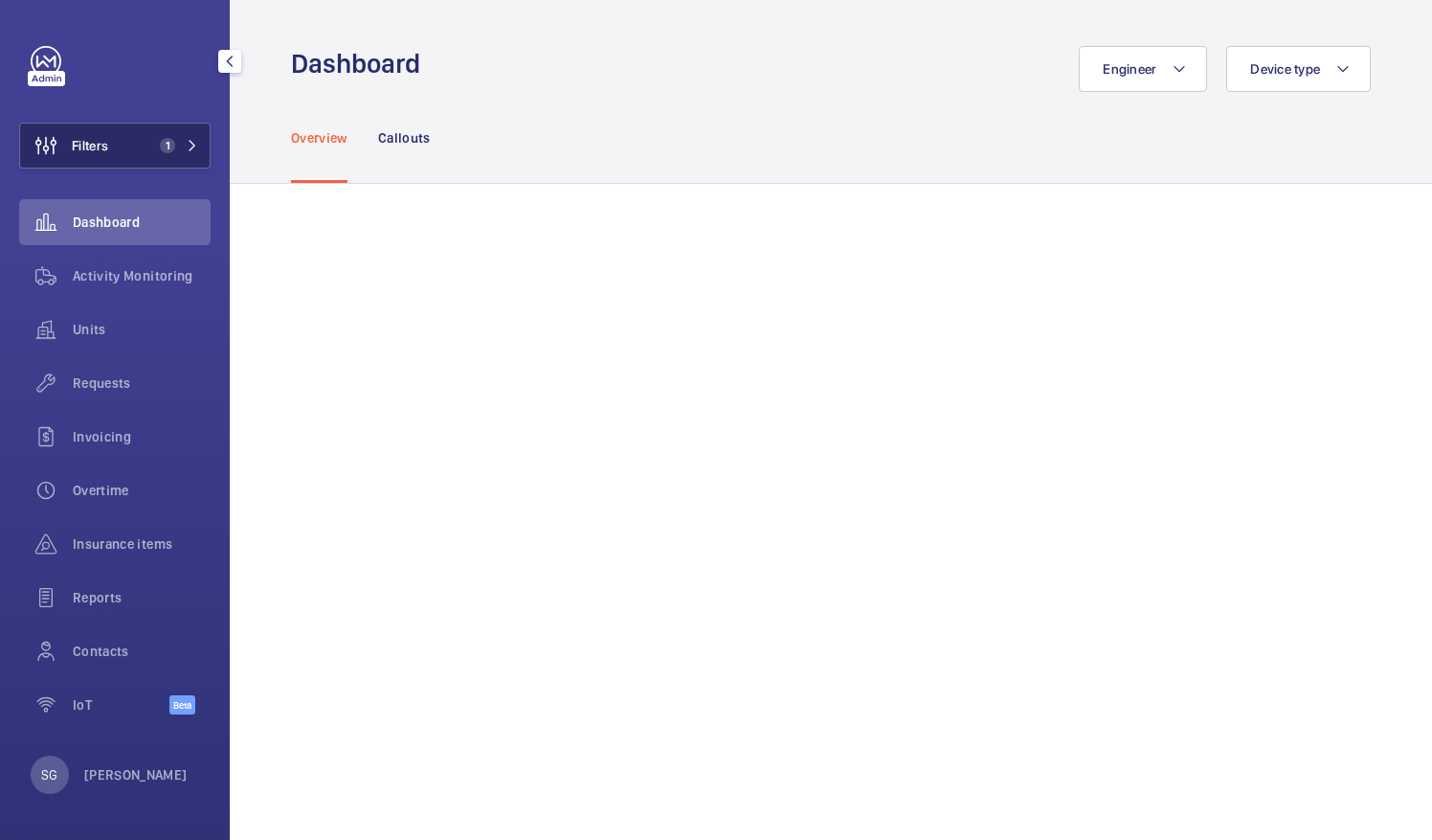
click at [186, 153] on span "1" at bounding box center [175, 146] width 46 height 16
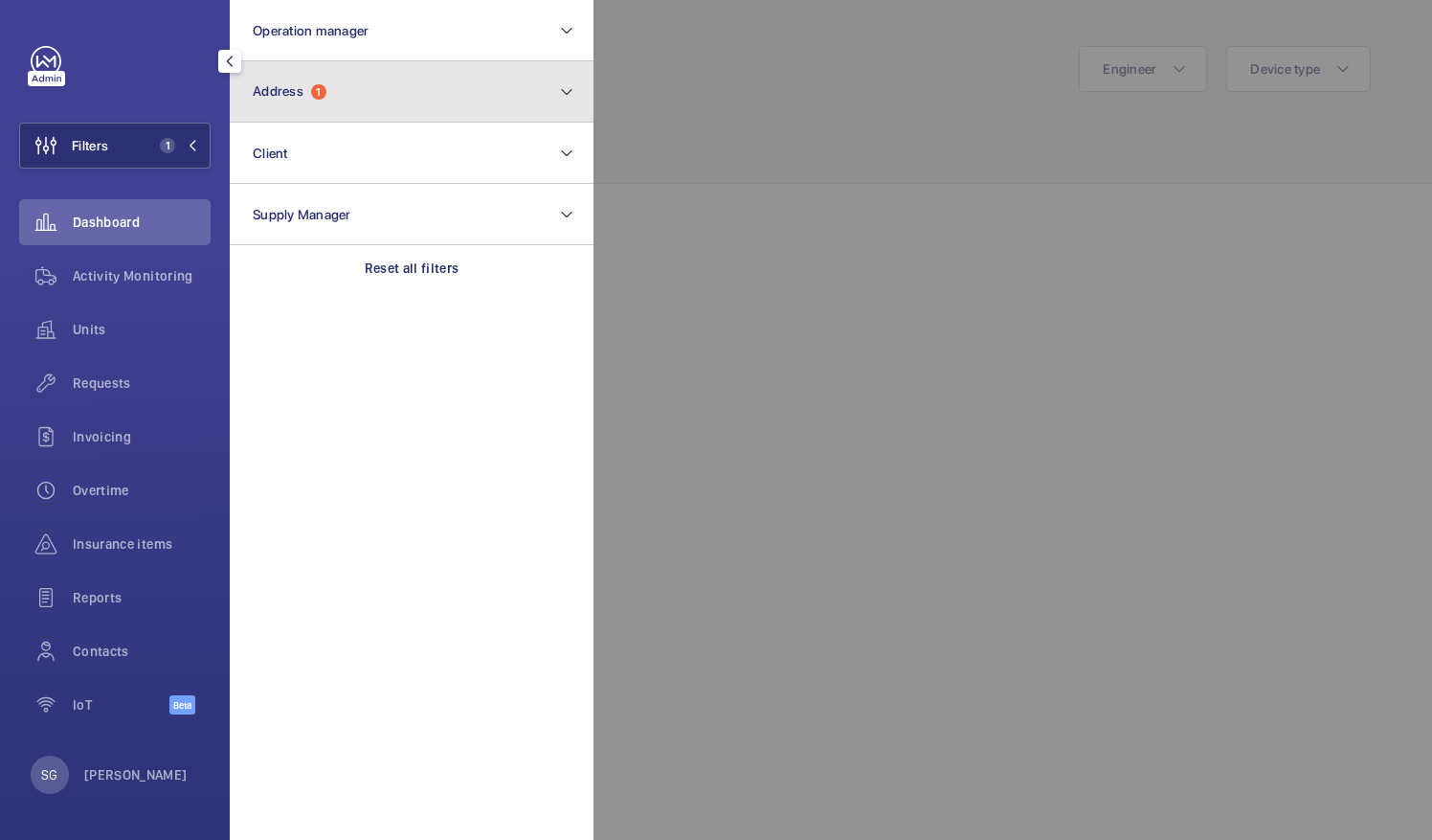
click at [519, 99] on button "Address 1" at bounding box center [411, 91] width 364 height 61
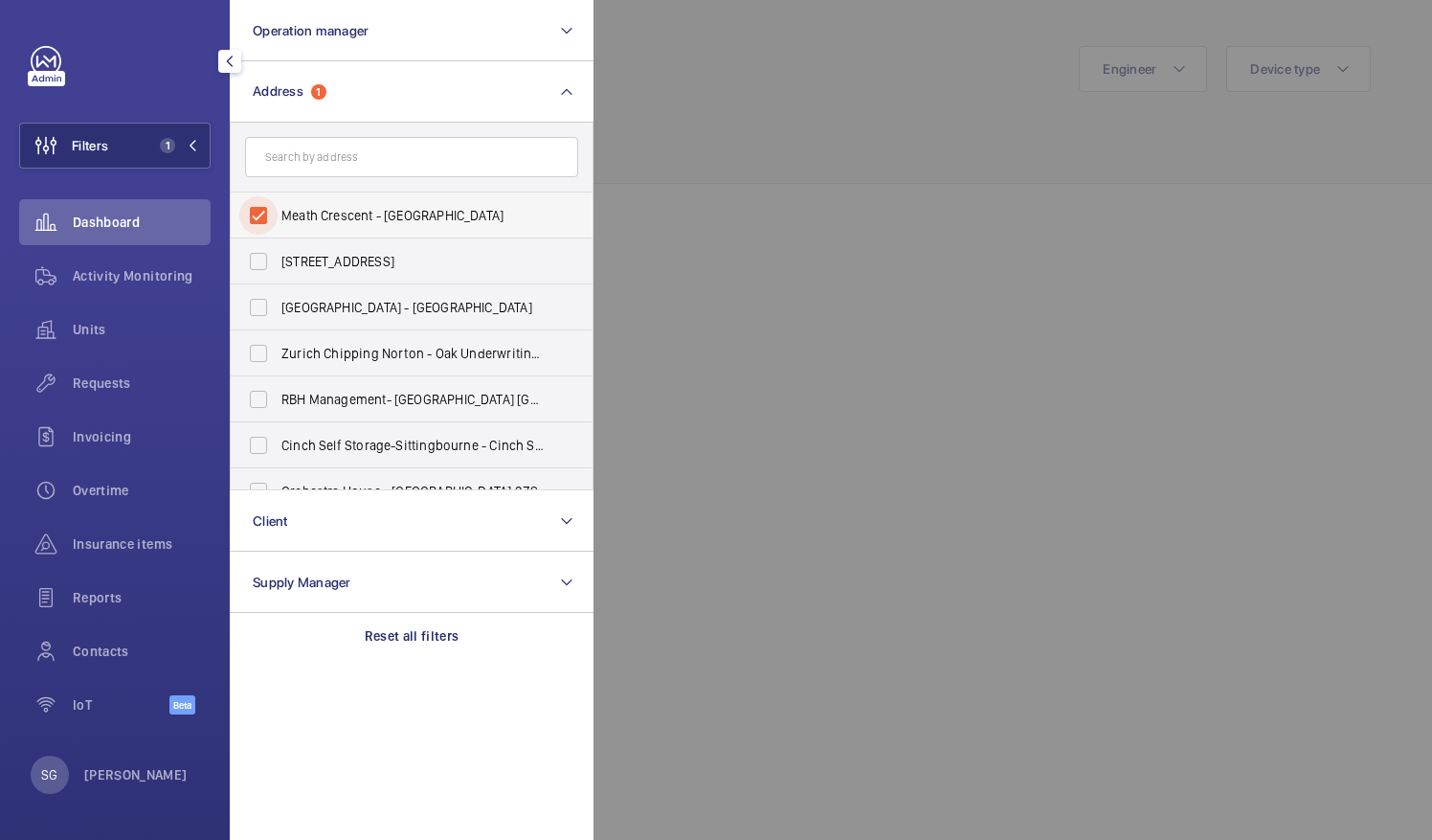
click at [257, 209] on input "Meath Crescent - [GEOGRAPHIC_DATA]" at bounding box center [258, 215] width 38 height 38
checkbox input "false"
click at [759, 126] on div at bounding box center [1310, 420] width 1432 height 840
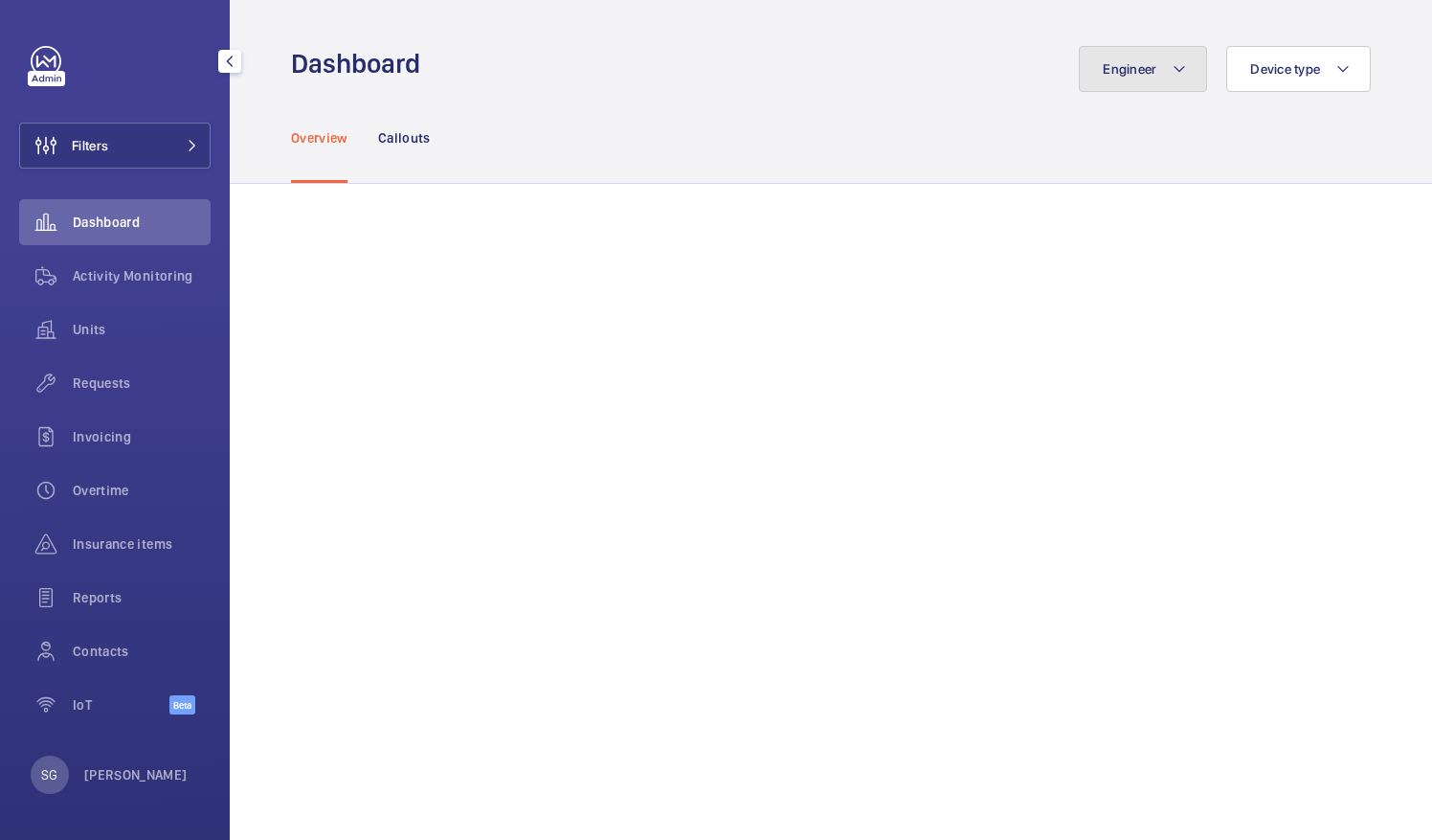
click at [1130, 83] on button "Engineer" at bounding box center [1143, 68] width 128 height 46
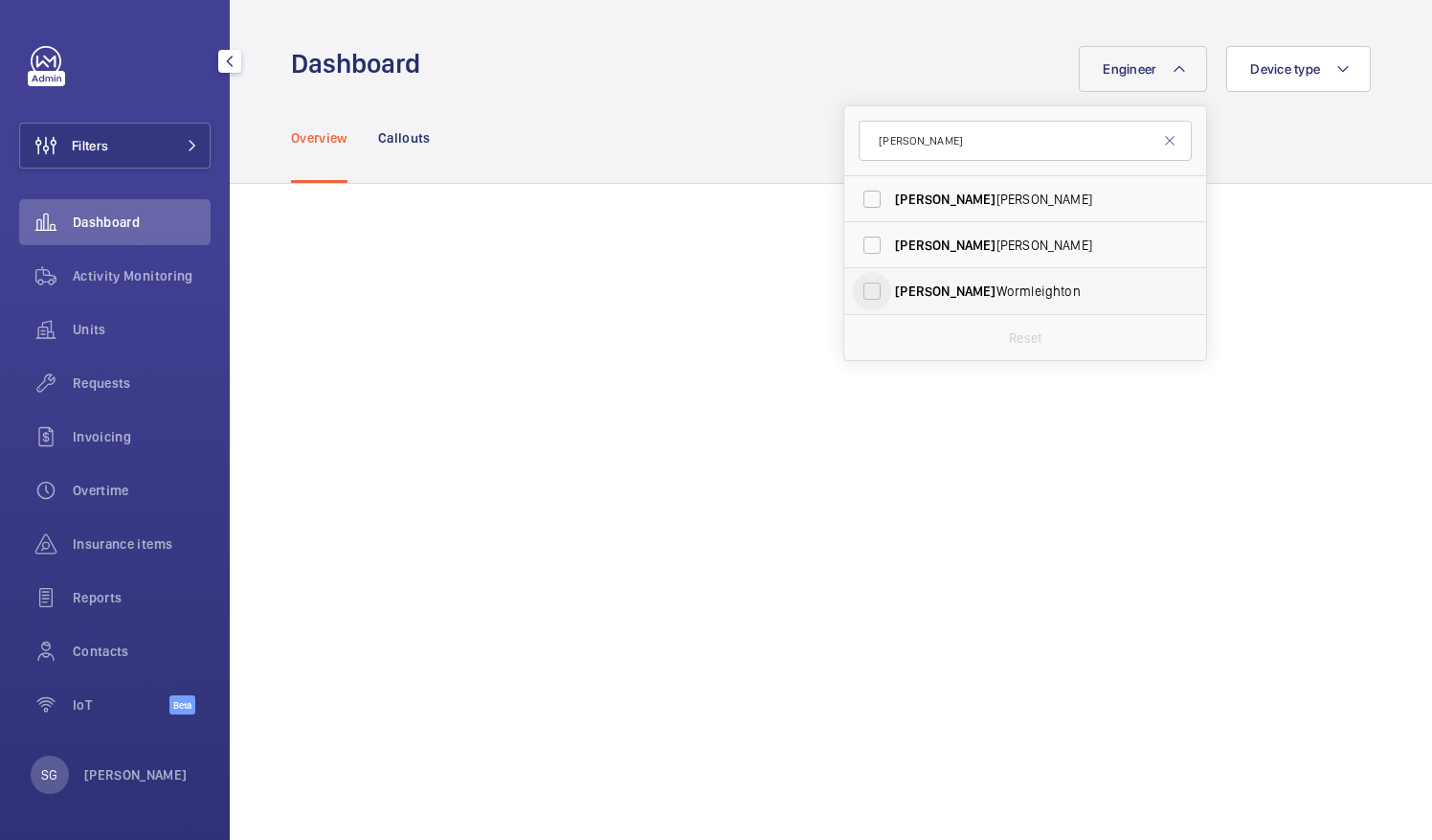
type input "[PERSON_NAME]"
click at [856, 292] on input "[PERSON_NAME]" at bounding box center [871, 291] width 38 height 38
checkbox input "true"
click at [1361, 147] on div "Overview Callouts" at bounding box center [830, 138] width 1203 height 92
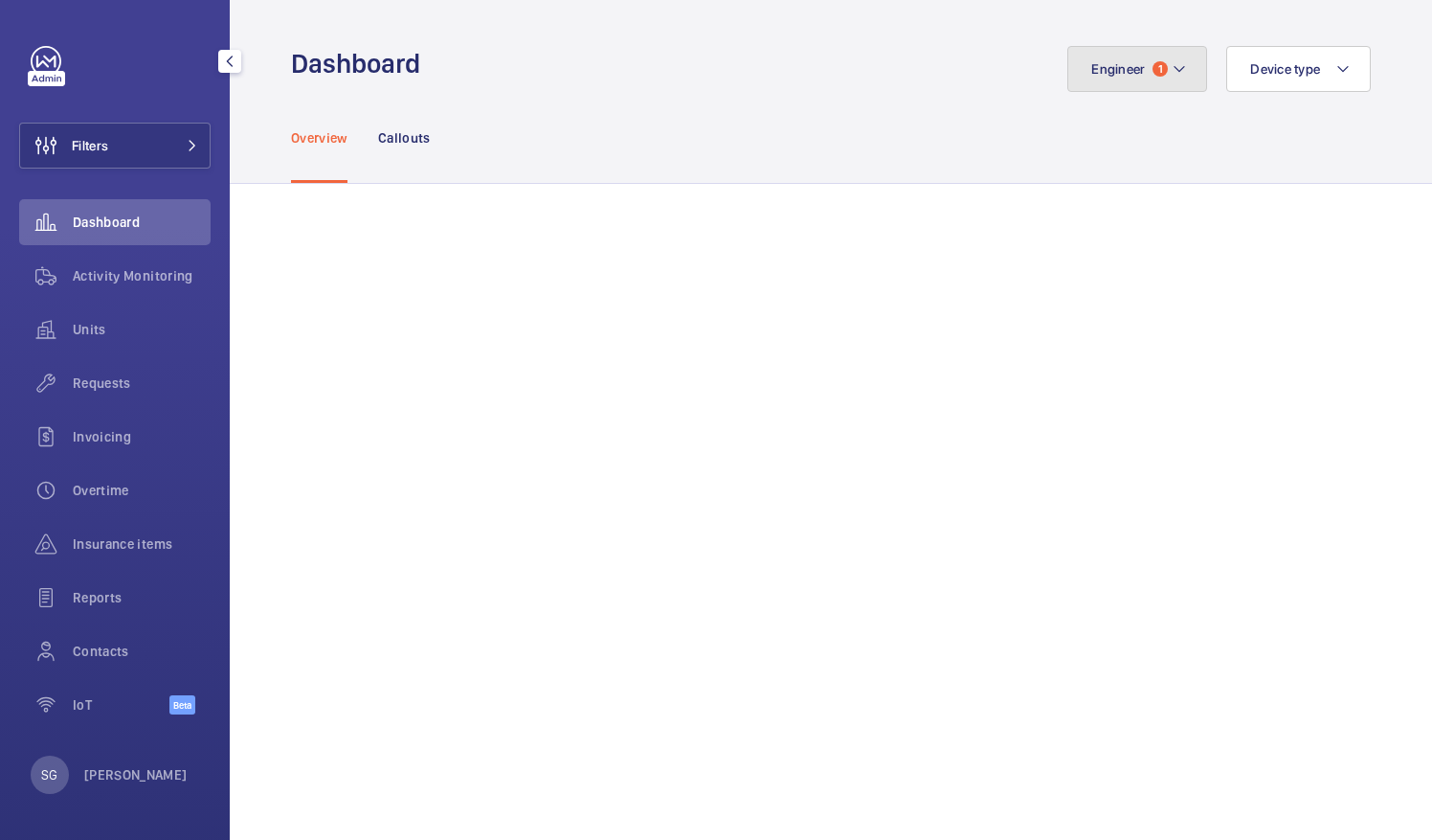
click at [1153, 67] on span "1" at bounding box center [1161, 69] width 16 height 16
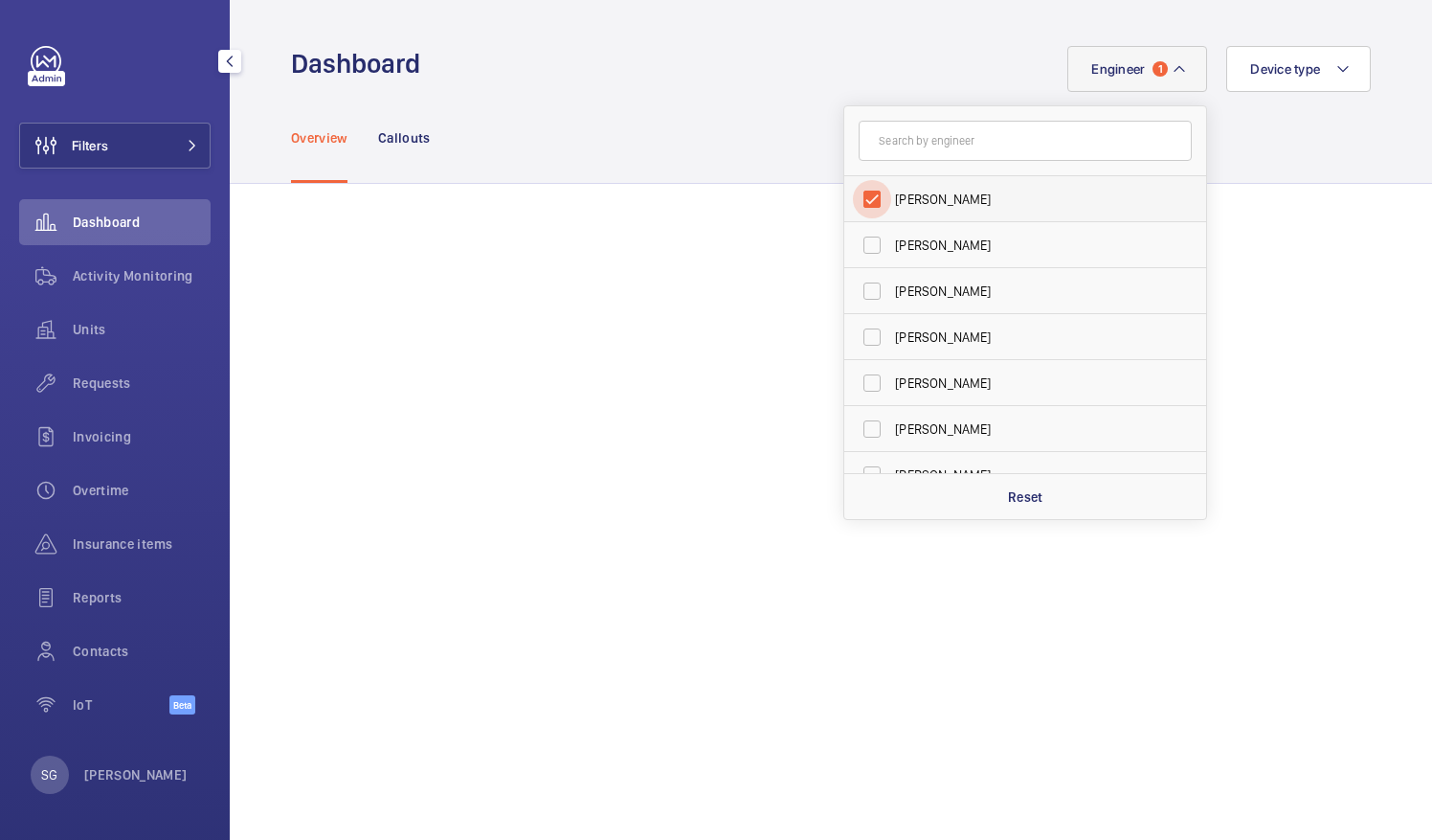
click at [857, 197] on input "[PERSON_NAME]" at bounding box center [871, 198] width 38 height 38
checkbox input "false"
click at [638, 12] on wm-front-admin-header "Dashboard Engineer [PERSON_NAME] [PERSON_NAME] [PERSON_NAME] [PERSON_NAME] [PER…" at bounding box center [830, 46] width 1203 height 92
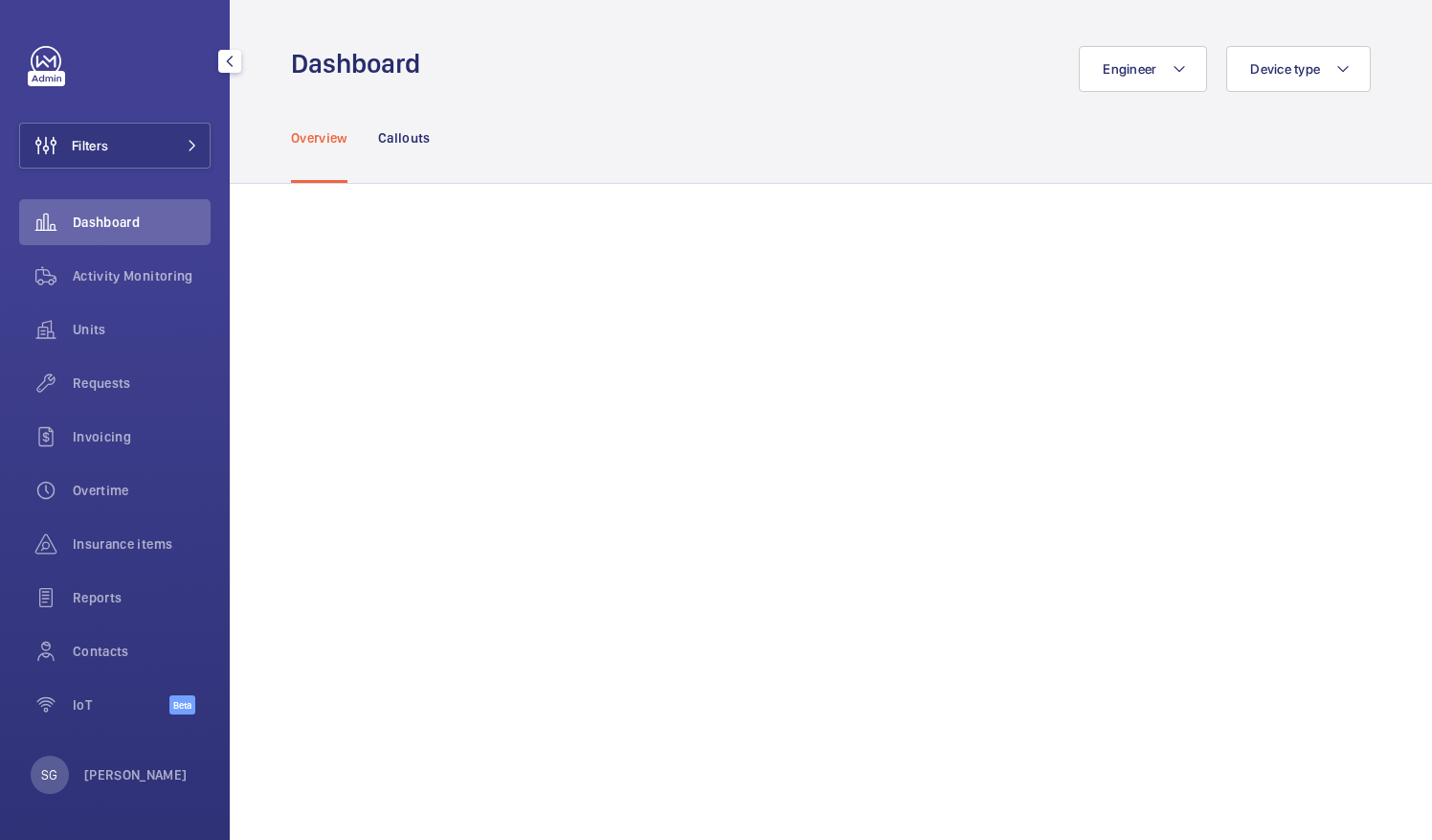
click at [640, 42] on wm-front-admin-header "Dashboard Engineer Device type" at bounding box center [830, 46] width 1203 height 92
click at [157, 148] on button "Filters" at bounding box center [115, 145] width 192 height 46
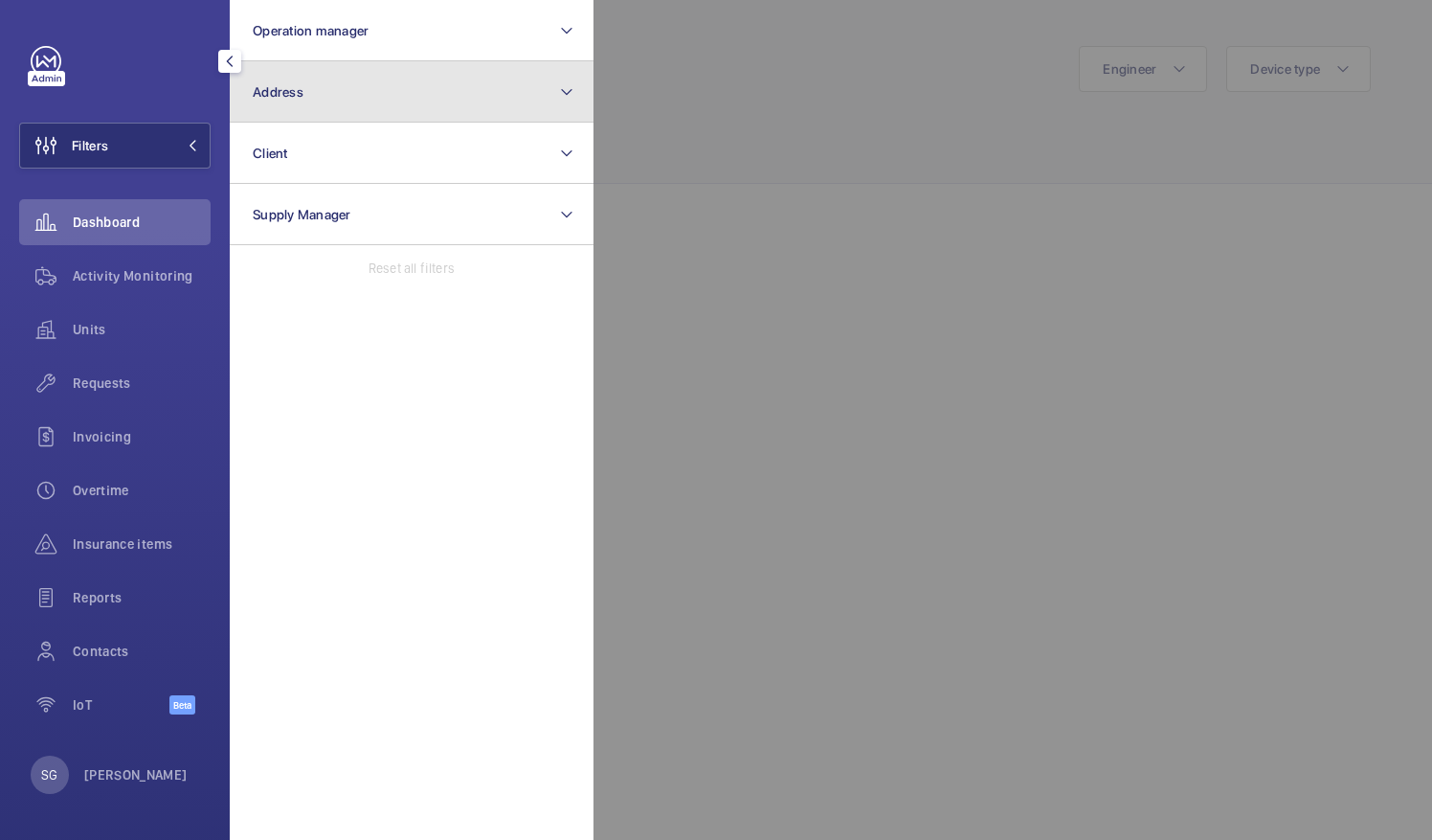
click at [423, 97] on button "Address" at bounding box center [411, 91] width 364 height 61
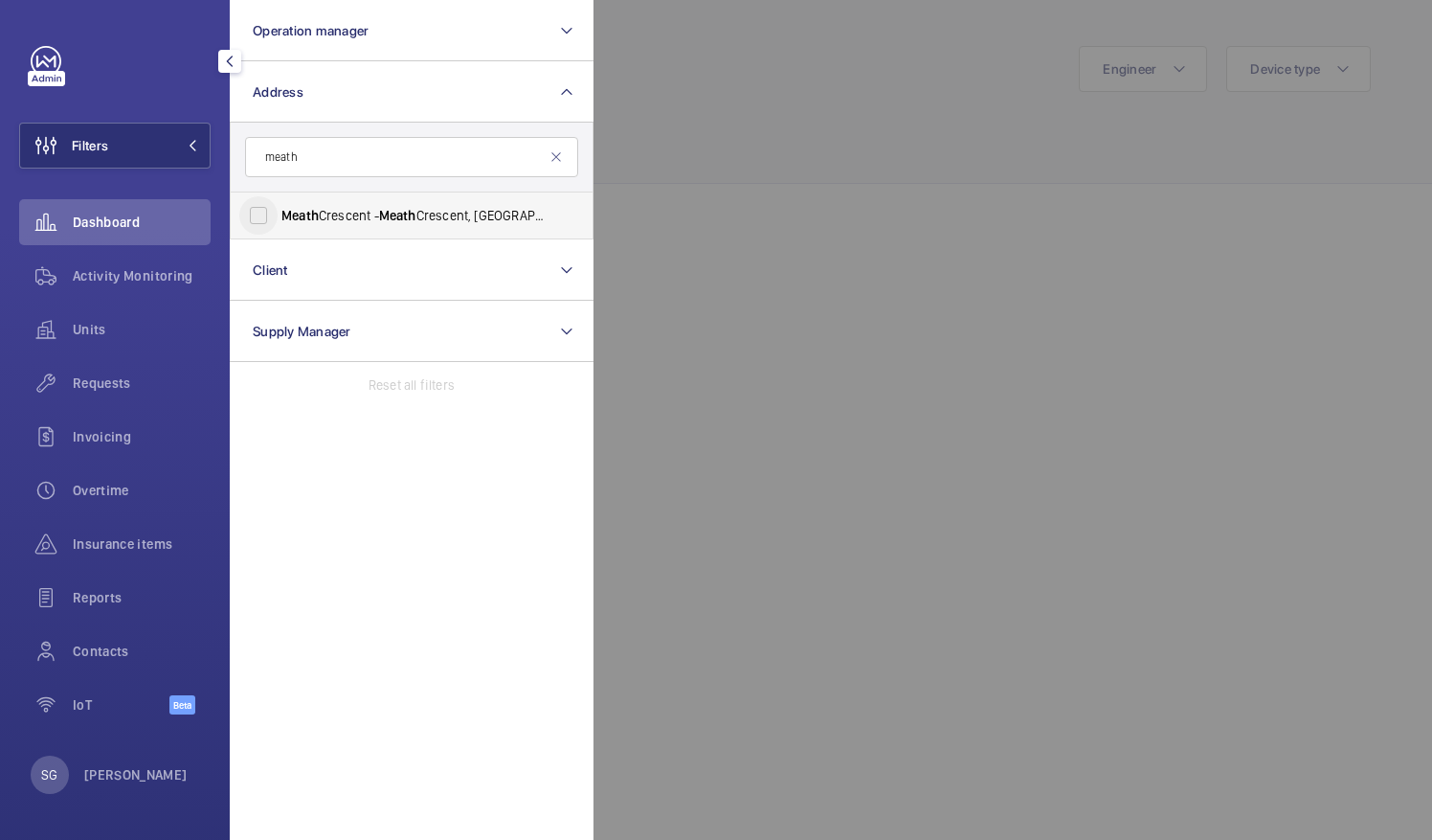
type input "meath"
click at [260, 220] on input "Meath Crescent - [GEOGRAPHIC_DATA]" at bounding box center [258, 215] width 38 height 38
checkbox input "true"
click at [879, 120] on div at bounding box center [1310, 420] width 1432 height 840
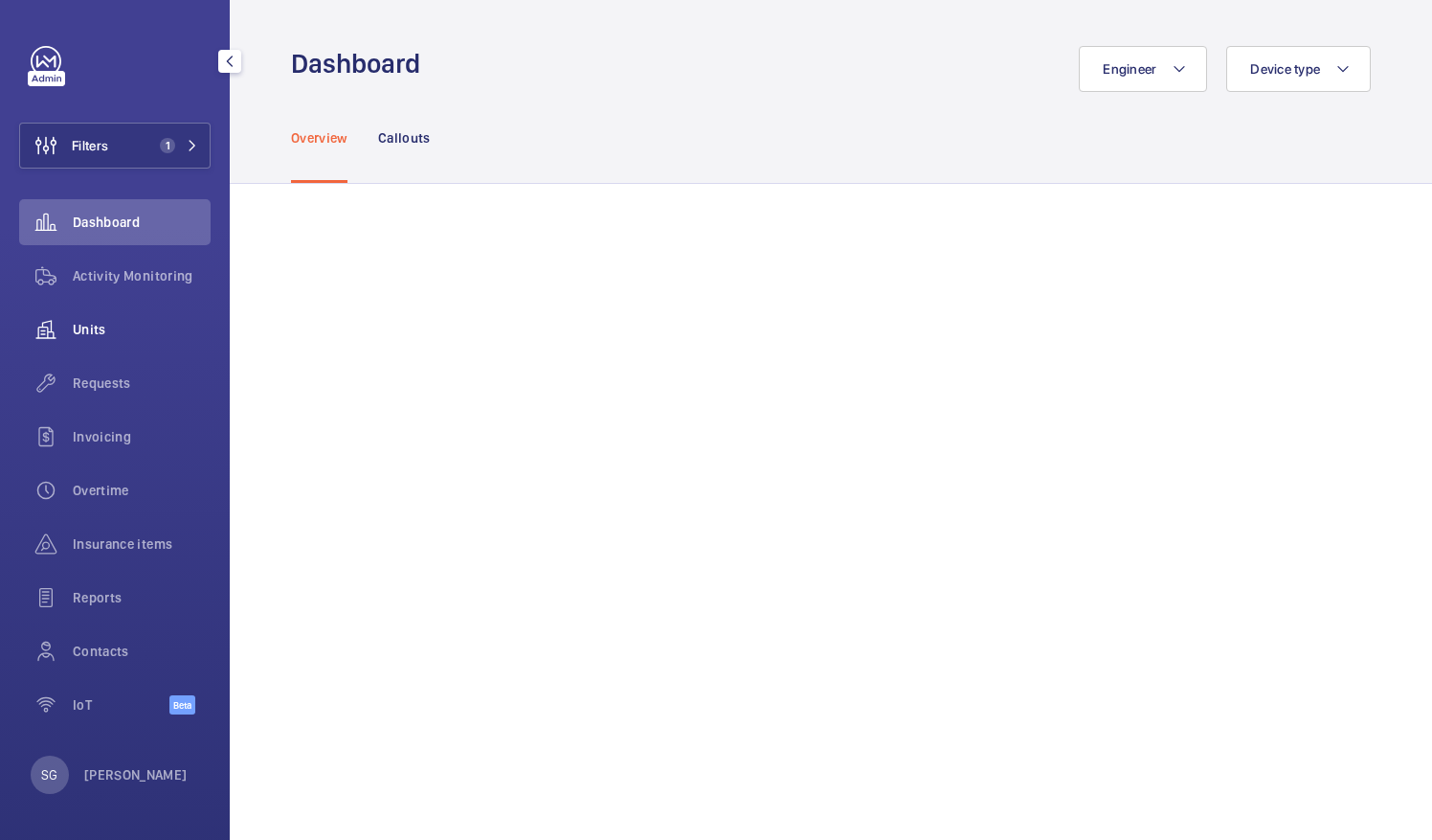
click at [81, 329] on span "Units" at bounding box center [142, 330] width 138 height 19
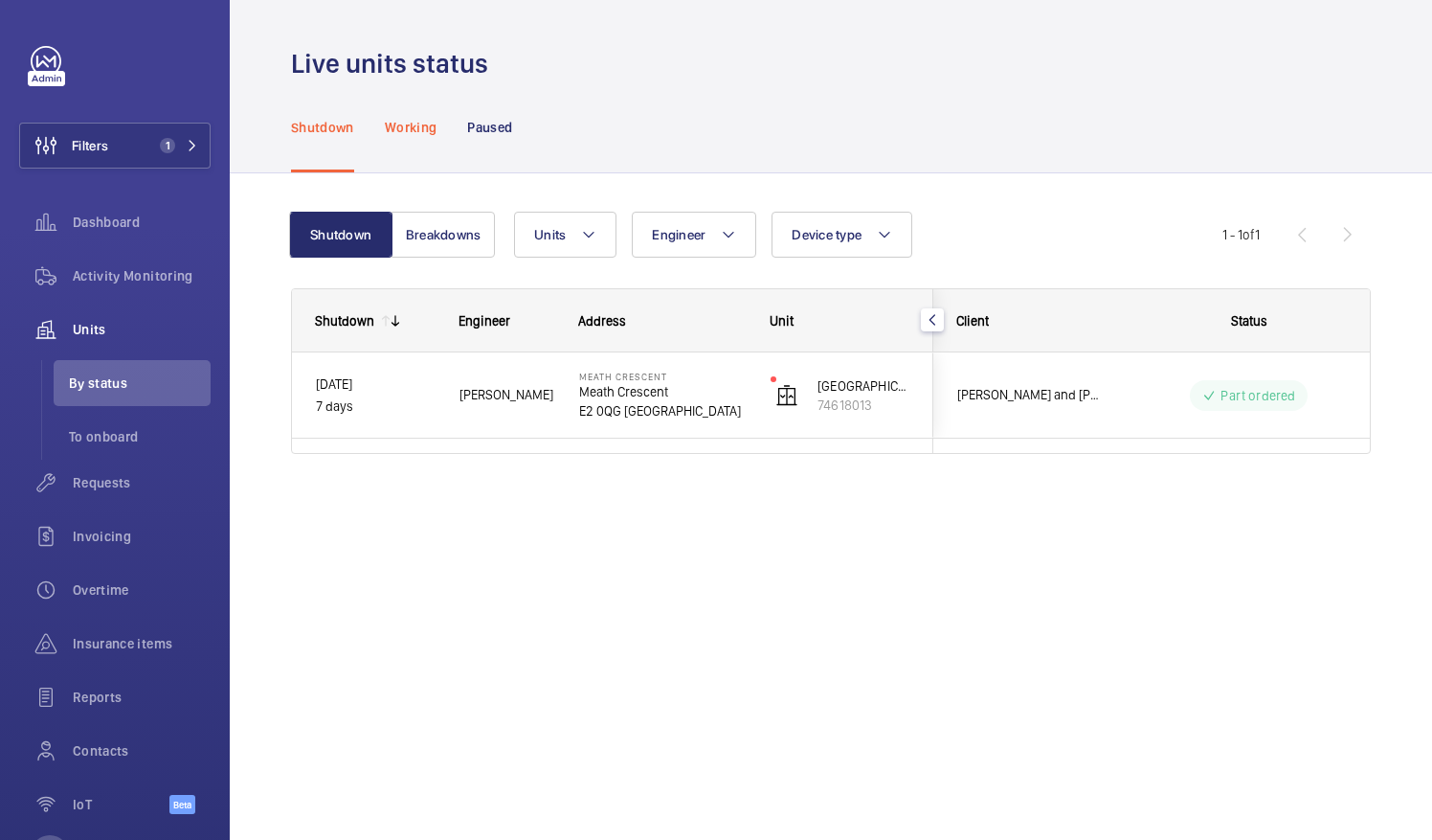
click at [415, 128] on p "Working" at bounding box center [410, 127] width 52 height 19
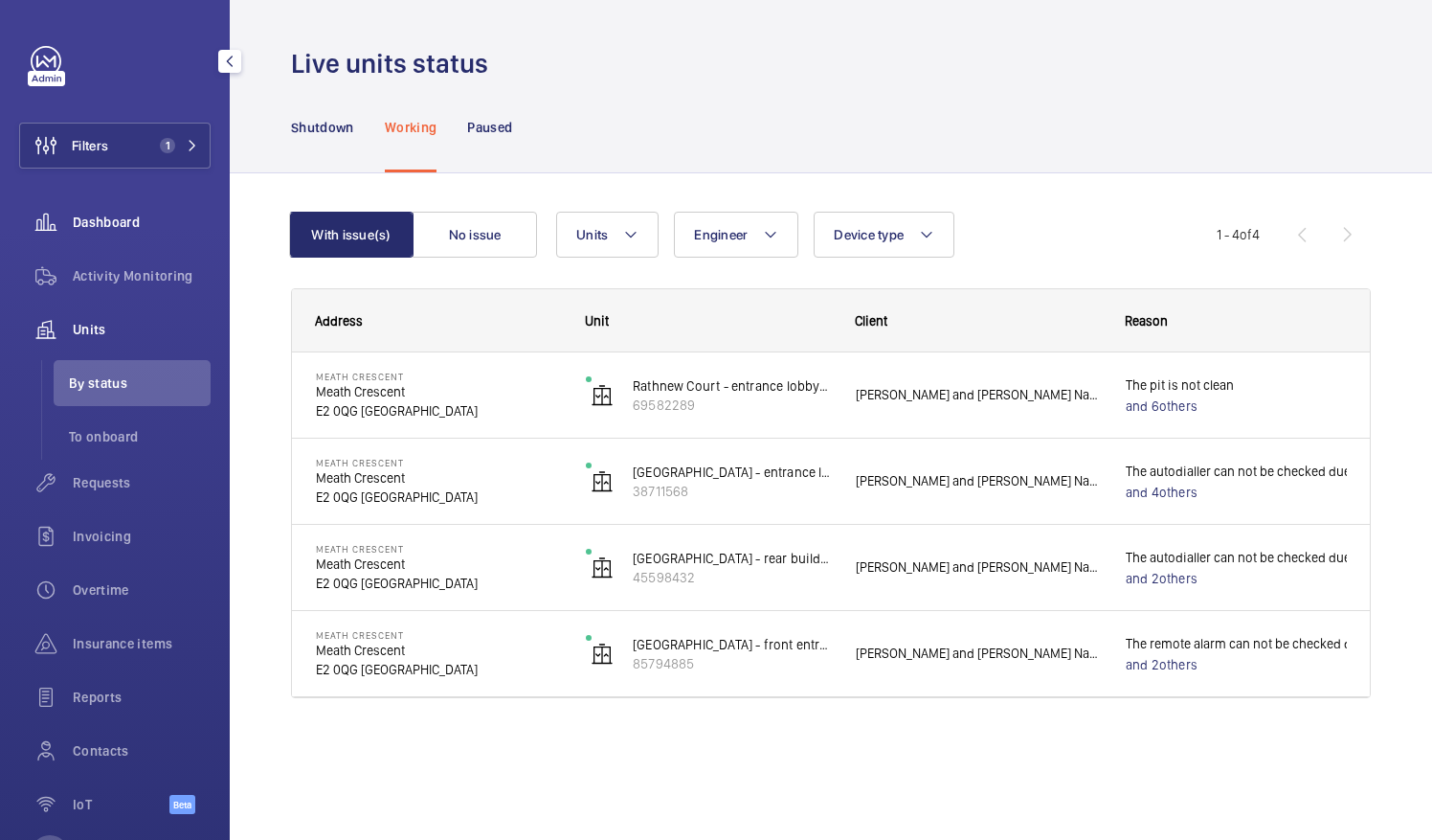
click at [119, 219] on span "Dashboard" at bounding box center [142, 223] width 138 height 19
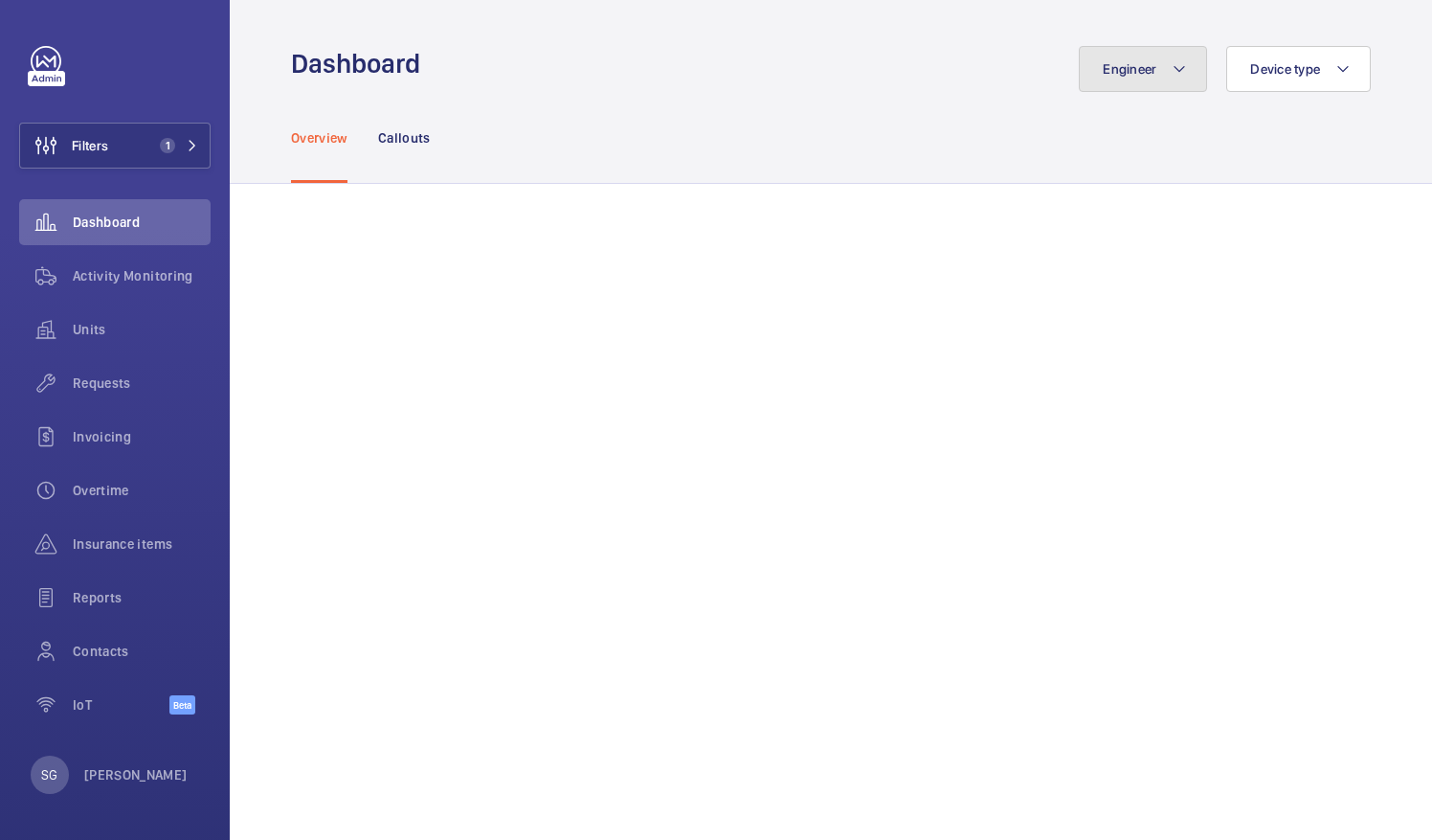
click at [1129, 72] on span "Engineer" at bounding box center [1129, 69] width 53 height 16
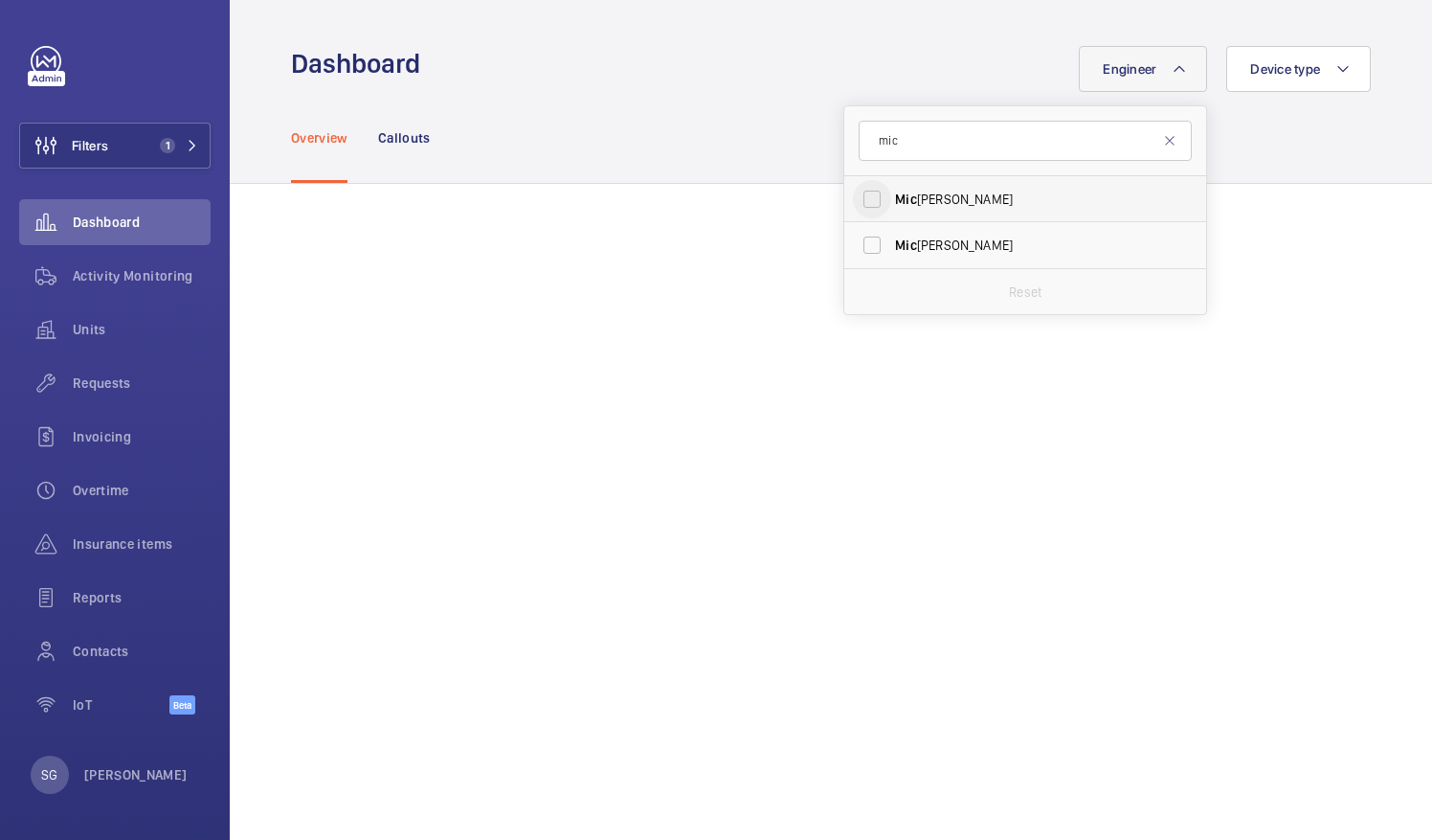
type input "mic"
click at [861, 193] on input "[PERSON_NAME]" at bounding box center [871, 198] width 38 height 38
checkbox input "true"
click at [631, 99] on div "Overview Callouts" at bounding box center [830, 138] width 1080 height 91
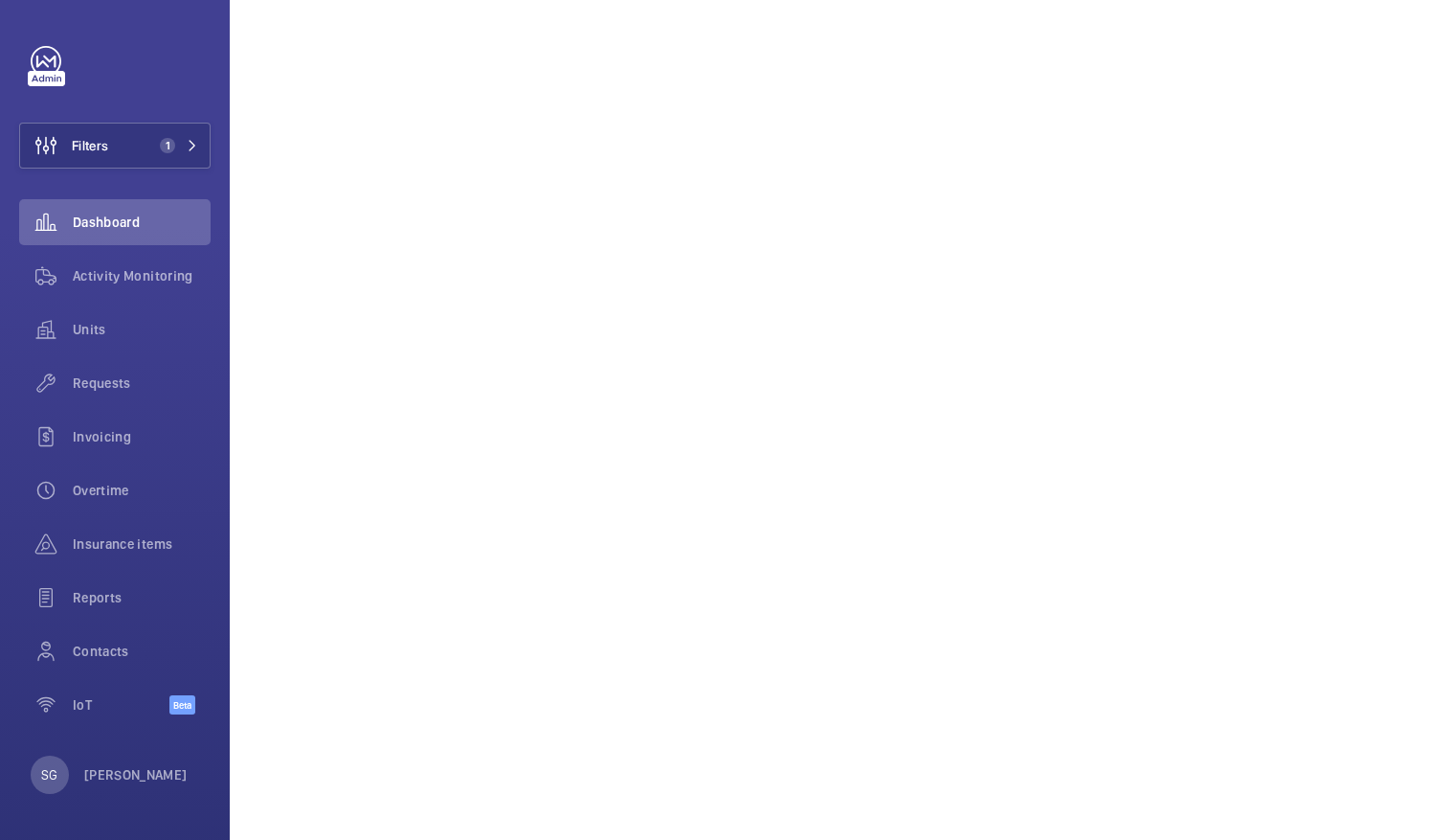
scroll to position [624, 0]
click at [173, 144] on span "1" at bounding box center [167, 146] width 16 height 16
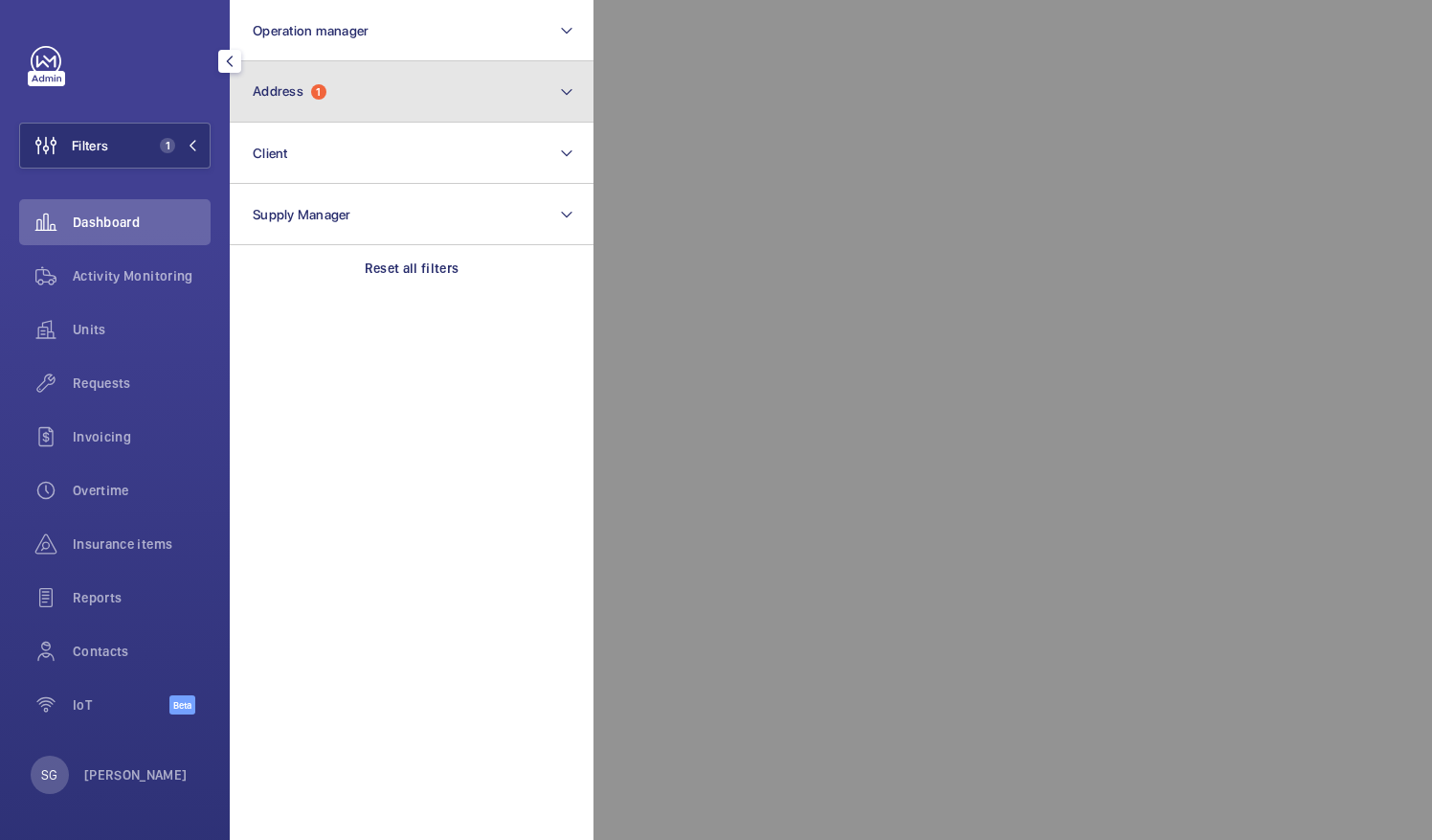
click at [389, 99] on button "Address 1" at bounding box center [411, 91] width 364 height 61
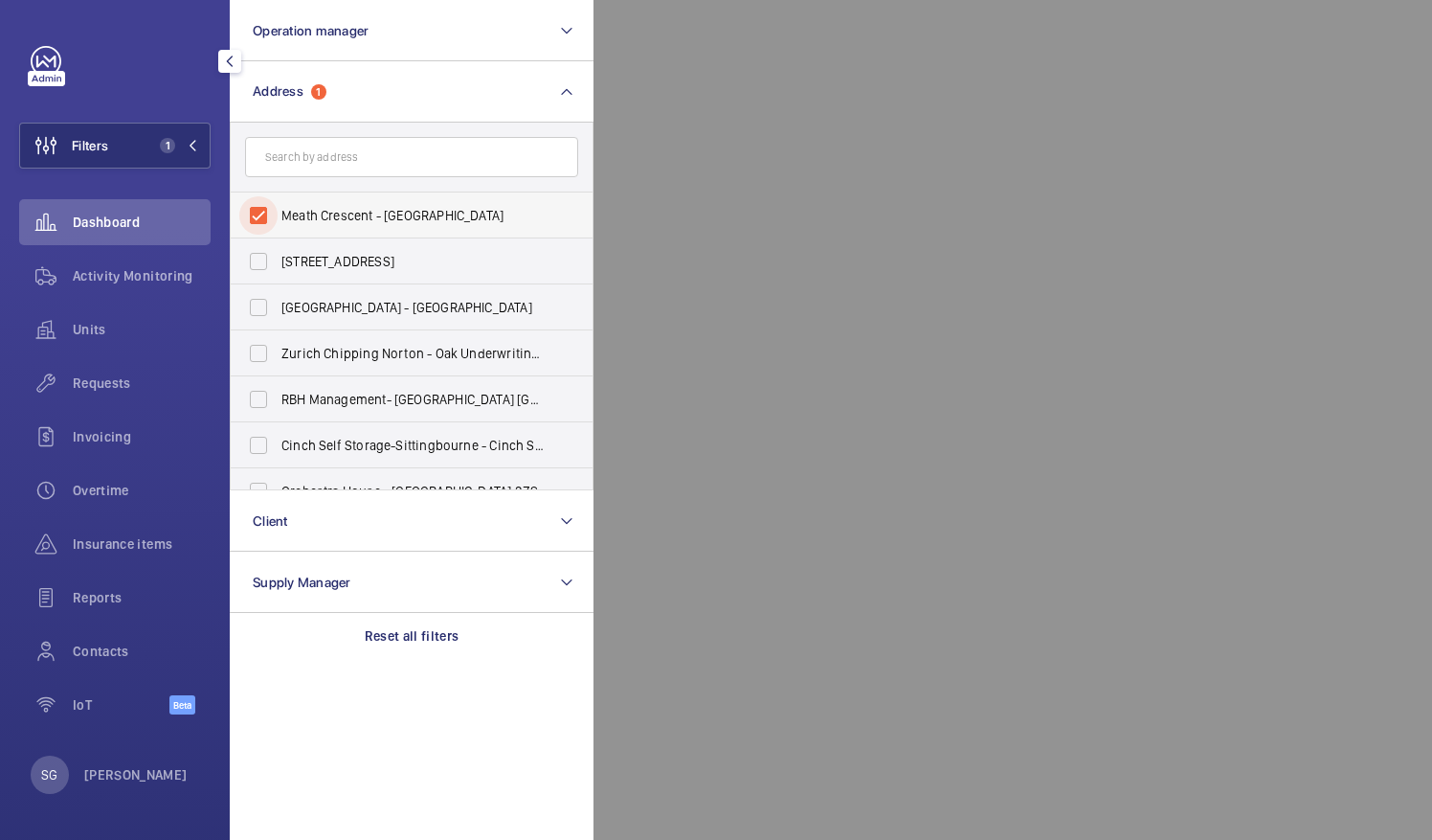
click at [257, 206] on input "Meath Crescent - [GEOGRAPHIC_DATA]" at bounding box center [258, 215] width 38 height 38
checkbox input "false"
click at [715, 99] on div at bounding box center [1310, 420] width 1432 height 840
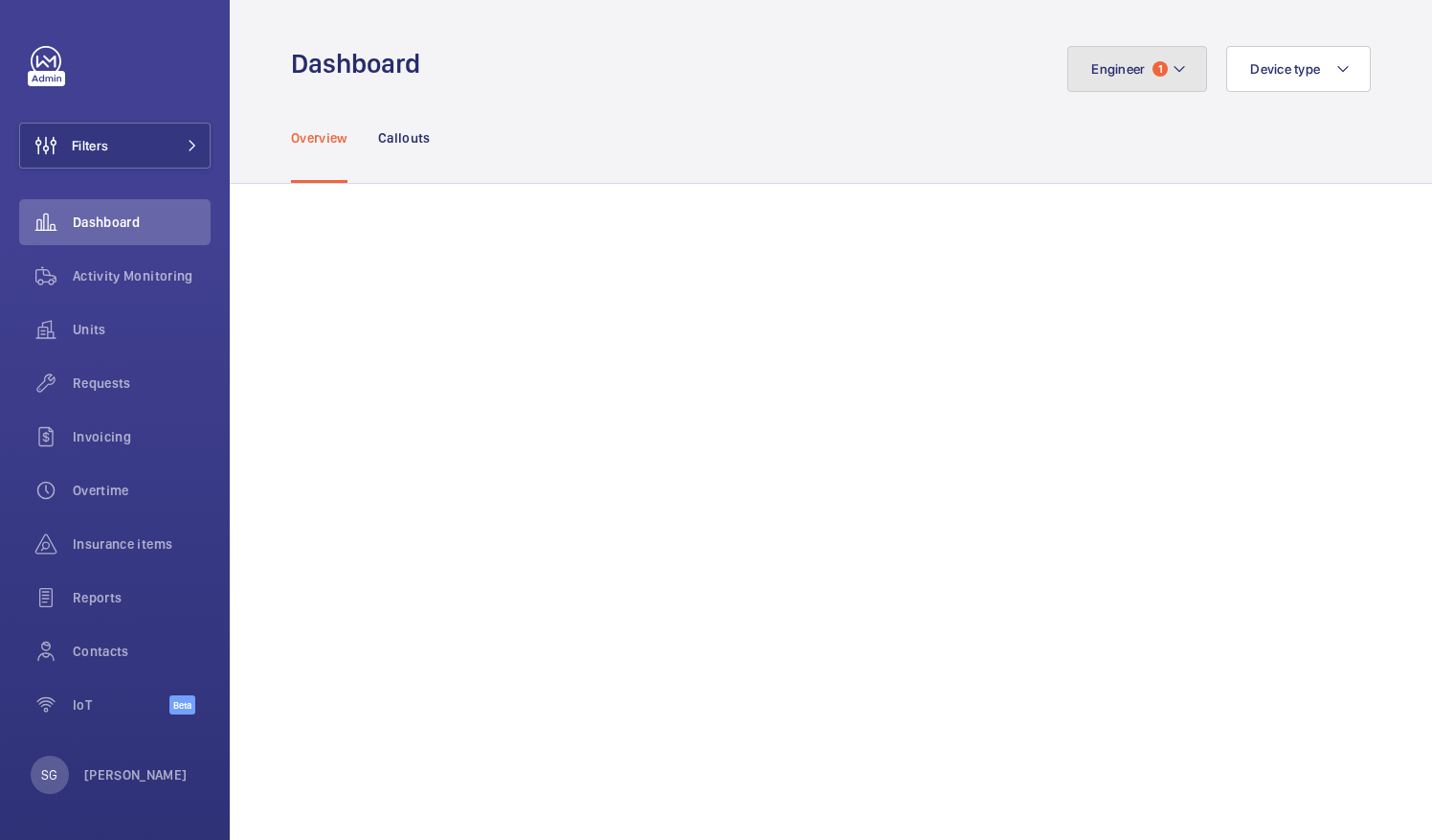
click at [1129, 83] on button "Engineer 1" at bounding box center [1137, 68] width 140 height 46
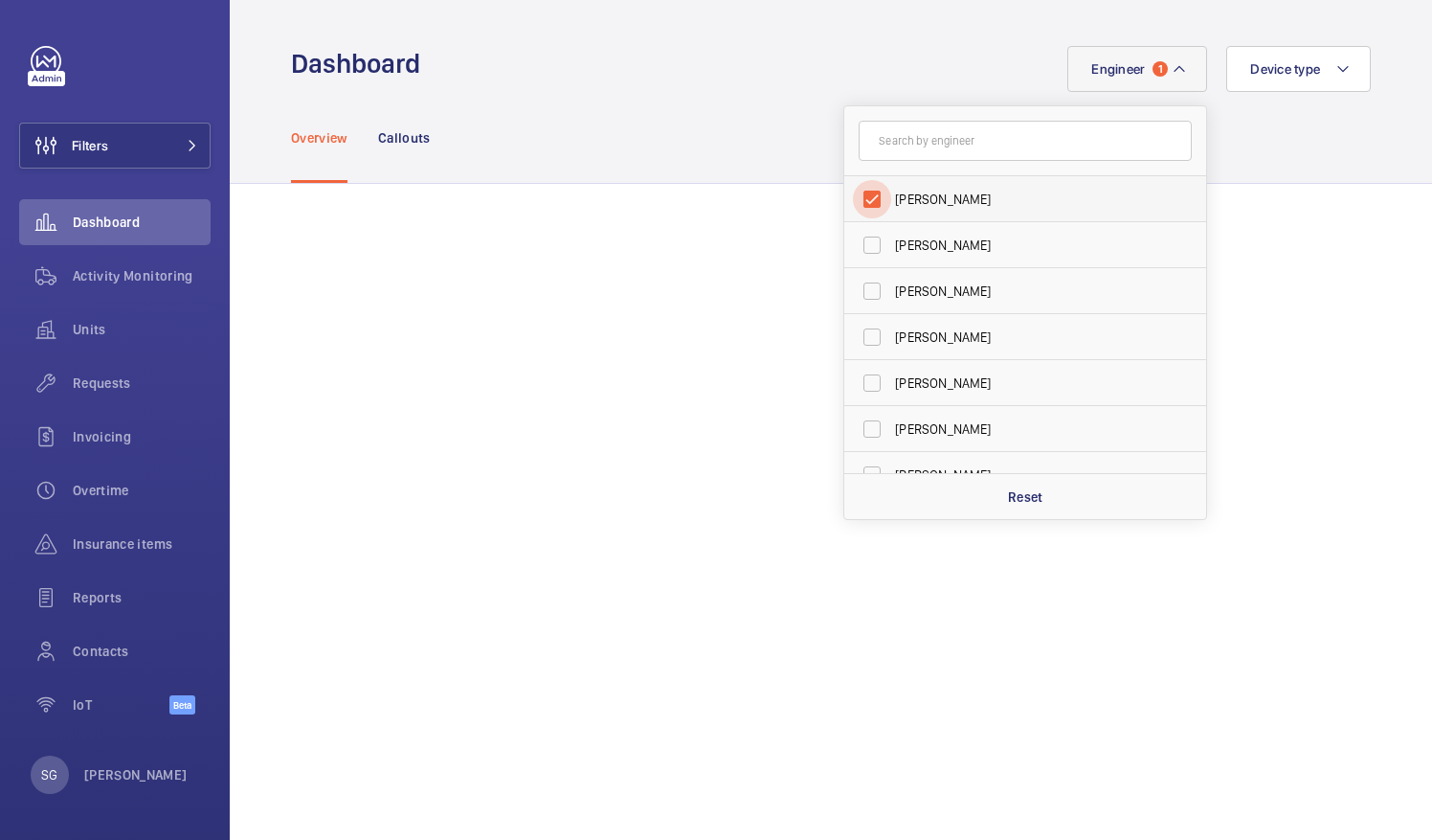
click at [858, 193] on input "[PERSON_NAME]" at bounding box center [871, 198] width 38 height 38
checkbox input "false"
click at [1235, 147] on div "Overview Callouts" at bounding box center [830, 138] width 1080 height 91
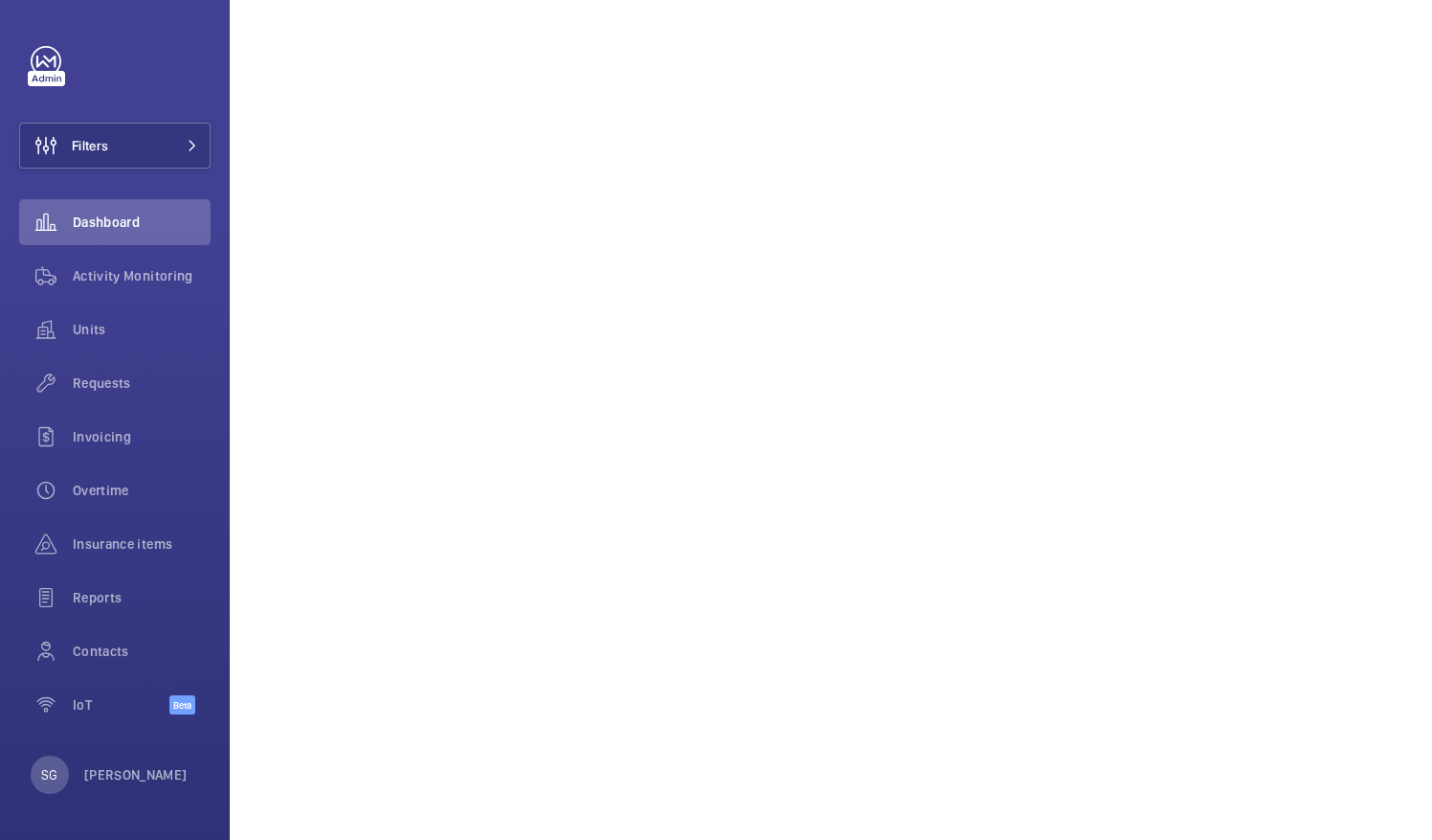
scroll to position [363, 0]
click at [105, 500] on div "Overtime" at bounding box center [115, 490] width 192 height 46
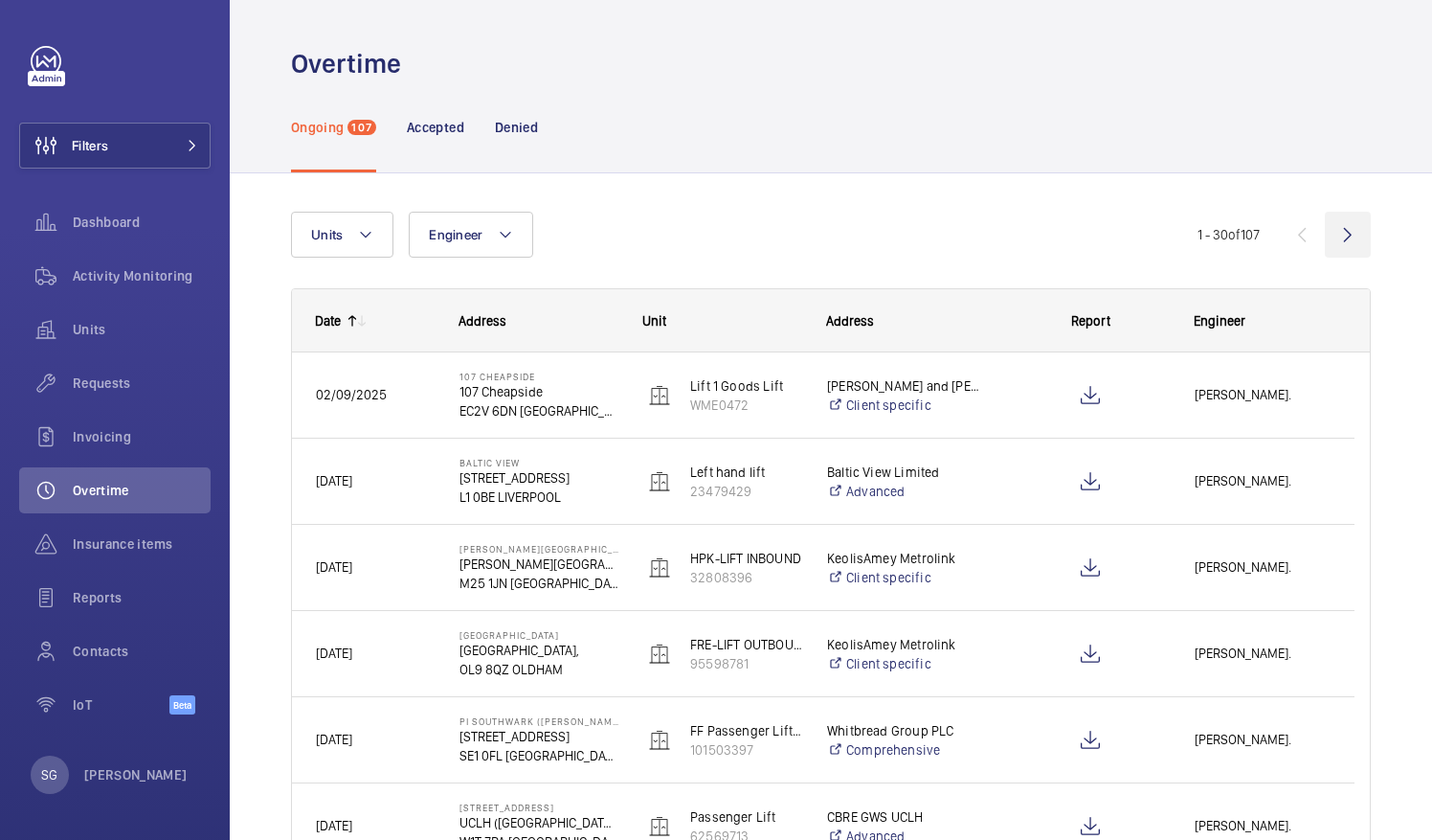
click at [1335, 228] on wm-front-icon-button at bounding box center [1347, 234] width 46 height 46
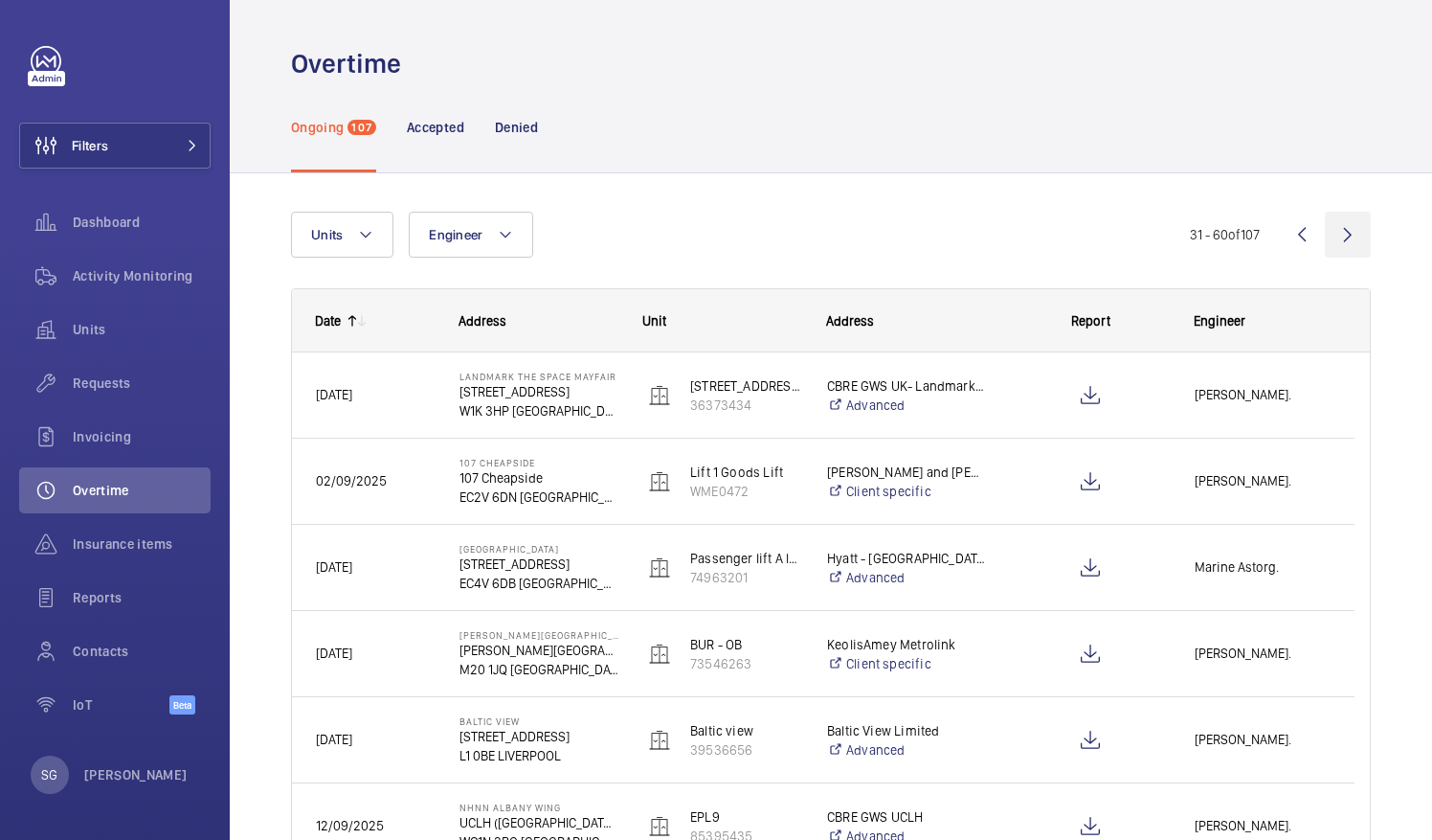
click at [1335, 228] on wm-front-icon-button at bounding box center [1347, 234] width 46 height 46
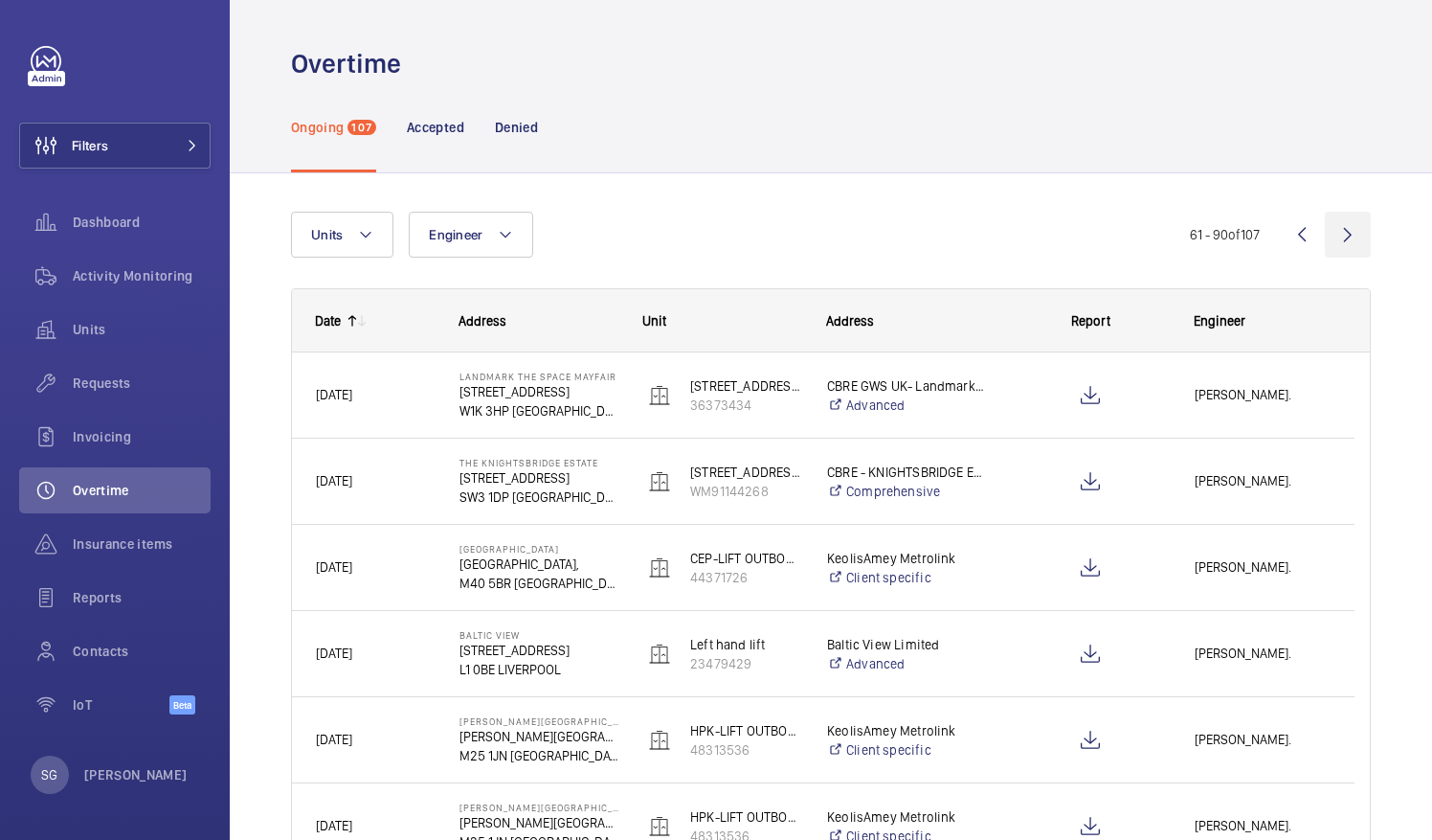
click at [1335, 228] on wm-front-icon-button at bounding box center [1347, 234] width 46 height 46
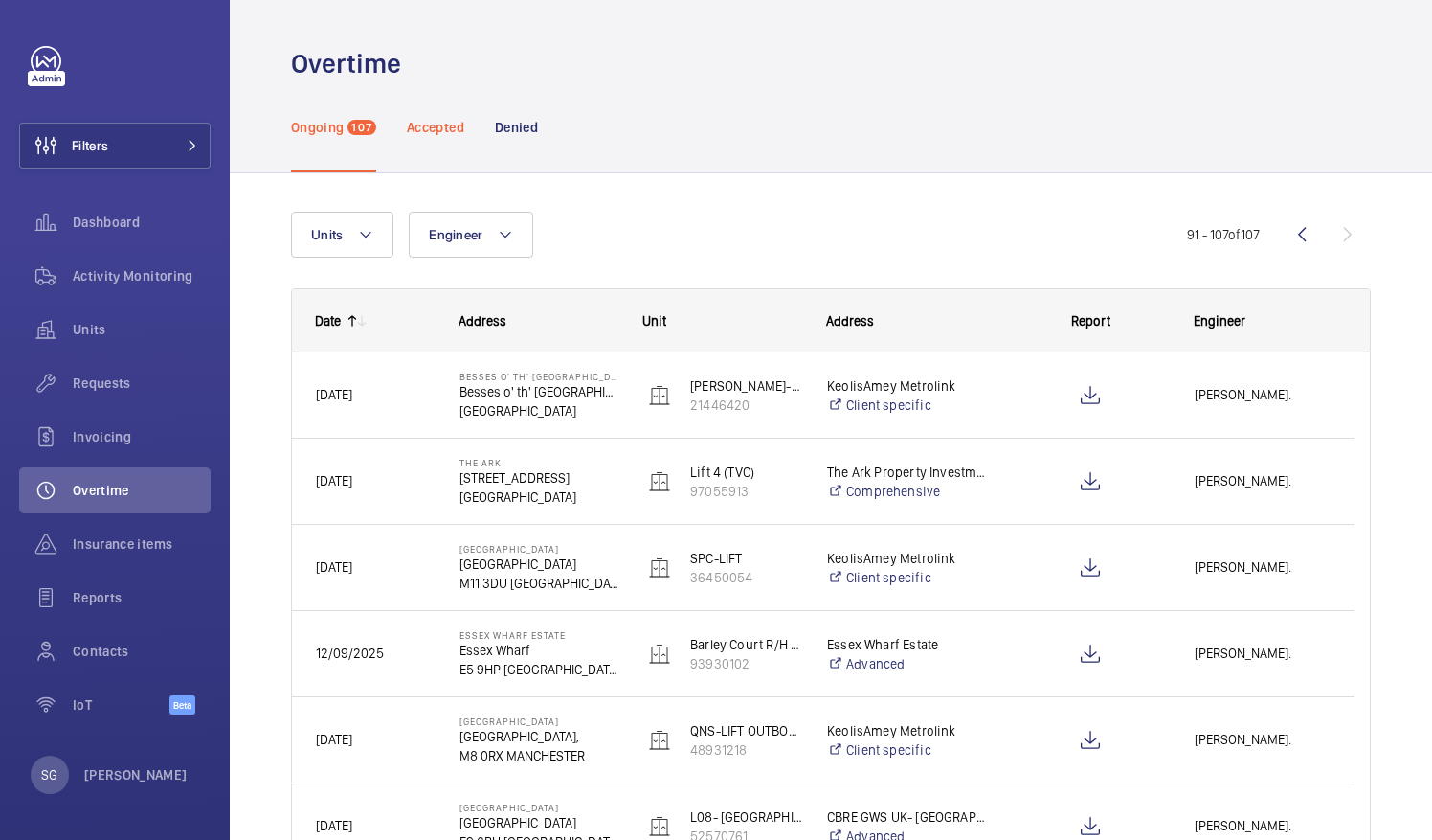
click at [433, 136] on div "Accepted" at bounding box center [436, 127] width 57 height 91
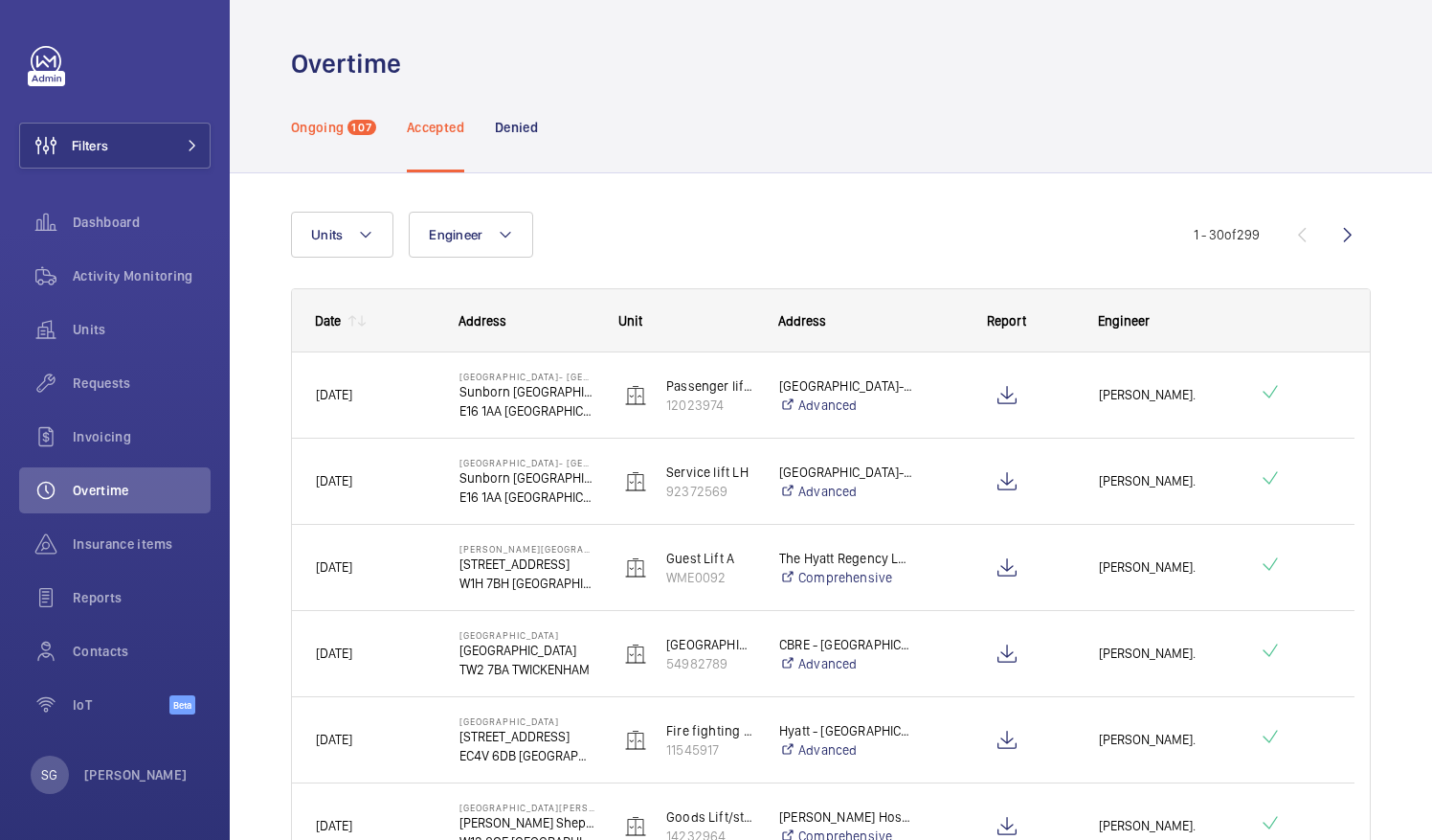
click at [322, 121] on p "Ongoing" at bounding box center [317, 127] width 52 height 19
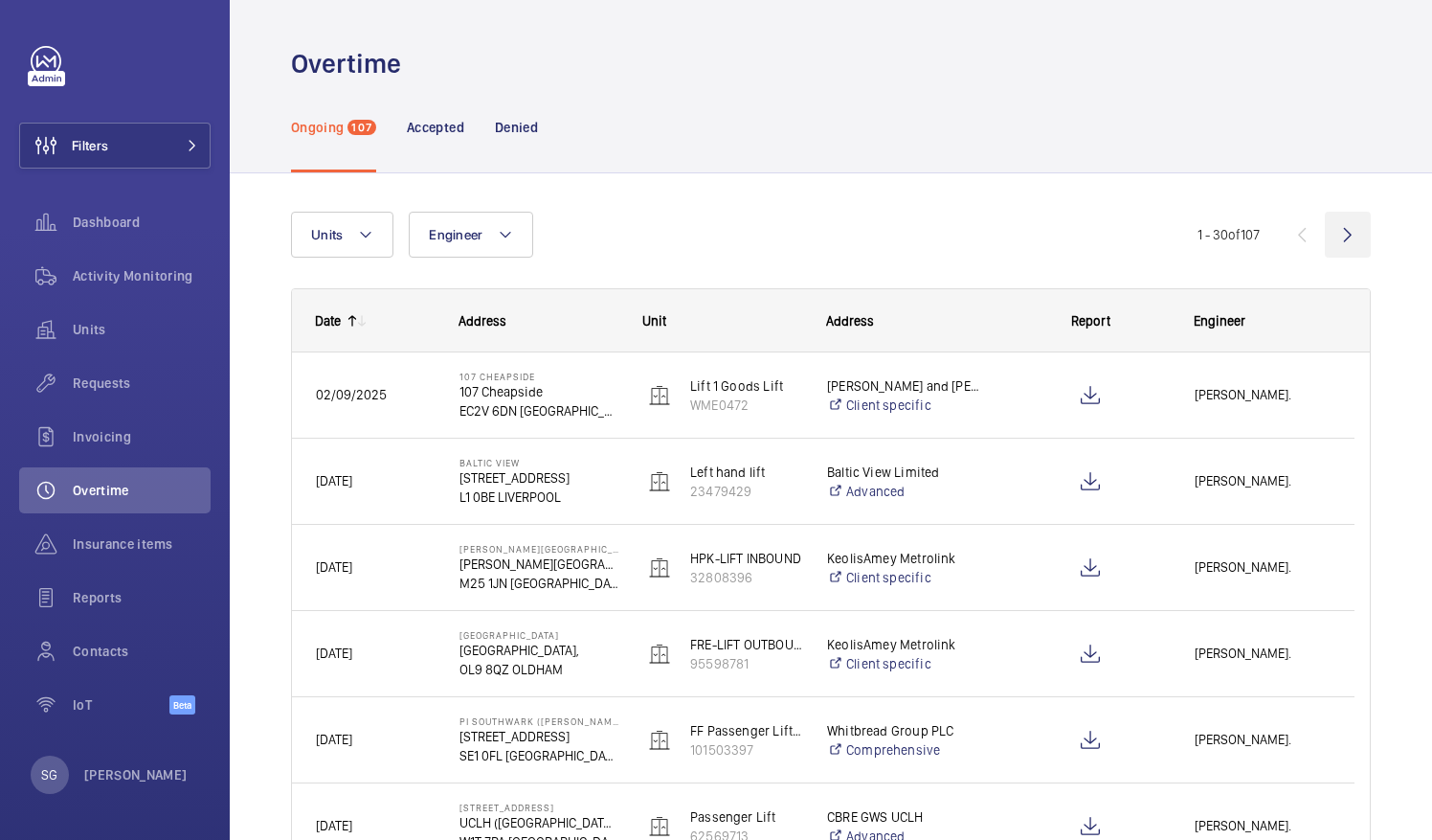
click at [1329, 235] on wm-front-icon-button at bounding box center [1347, 234] width 46 height 46
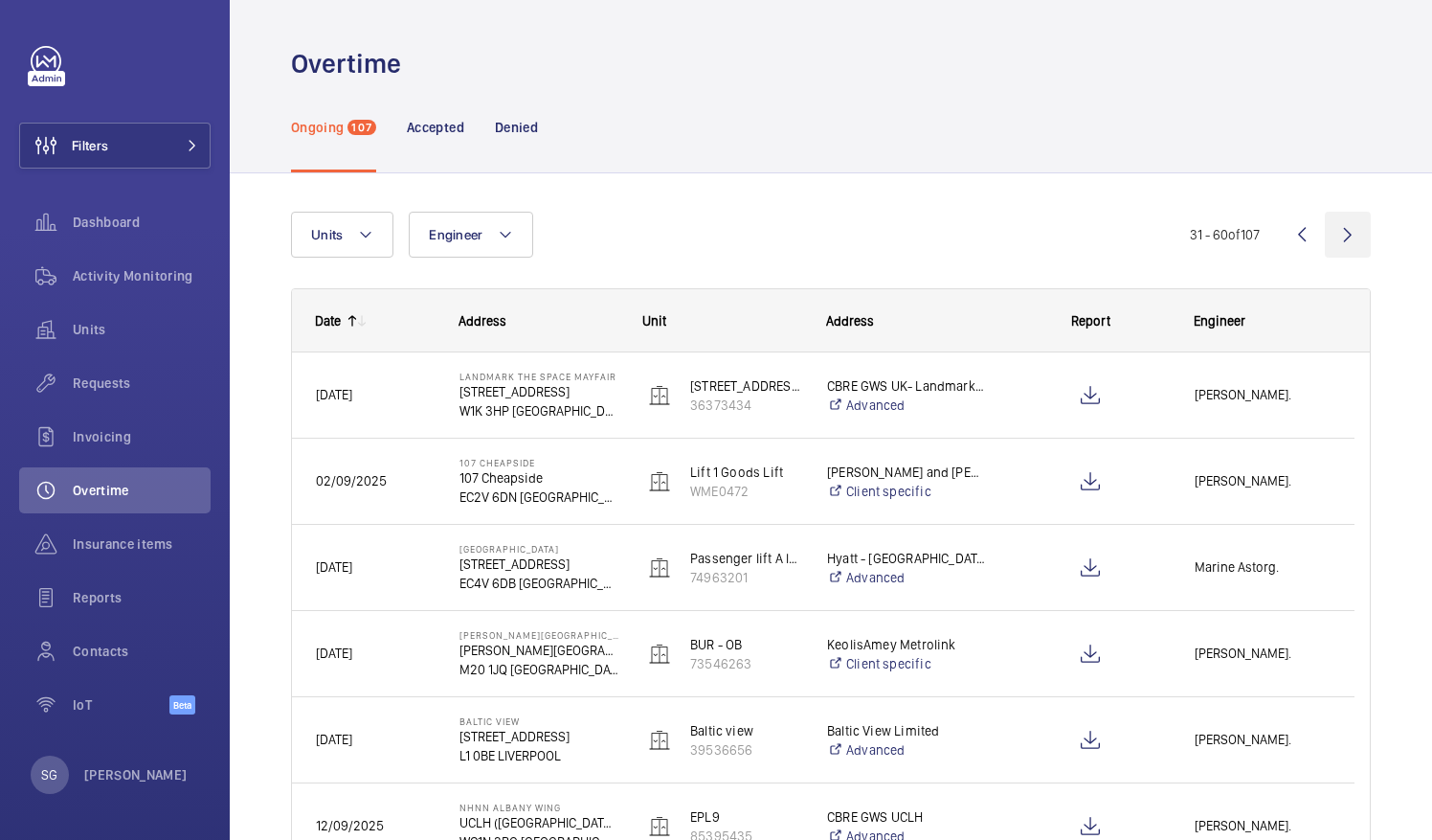
click at [1329, 235] on wm-front-icon-button at bounding box center [1347, 234] width 46 height 46
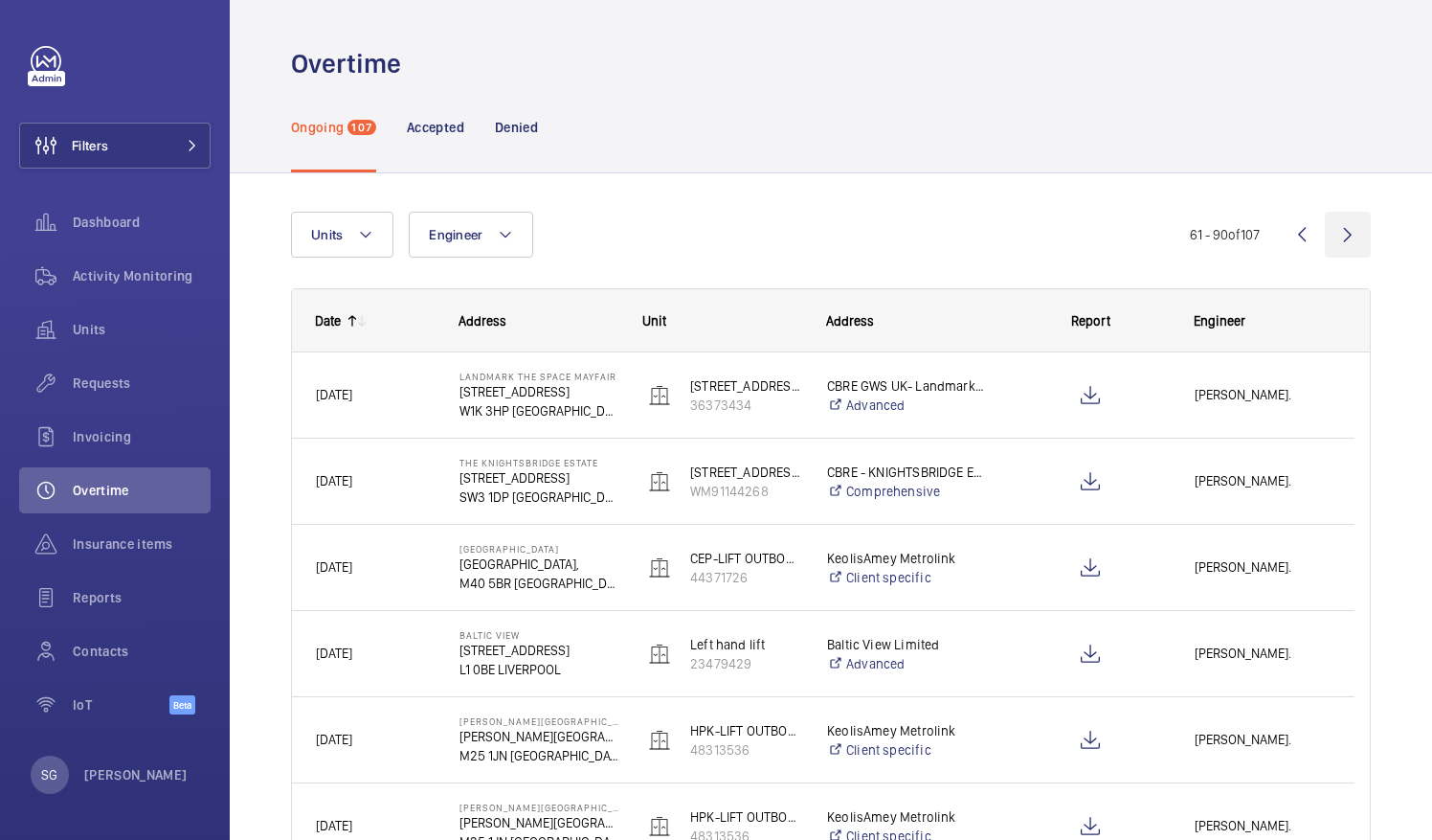
click at [1329, 235] on wm-front-icon-button at bounding box center [1347, 234] width 46 height 46
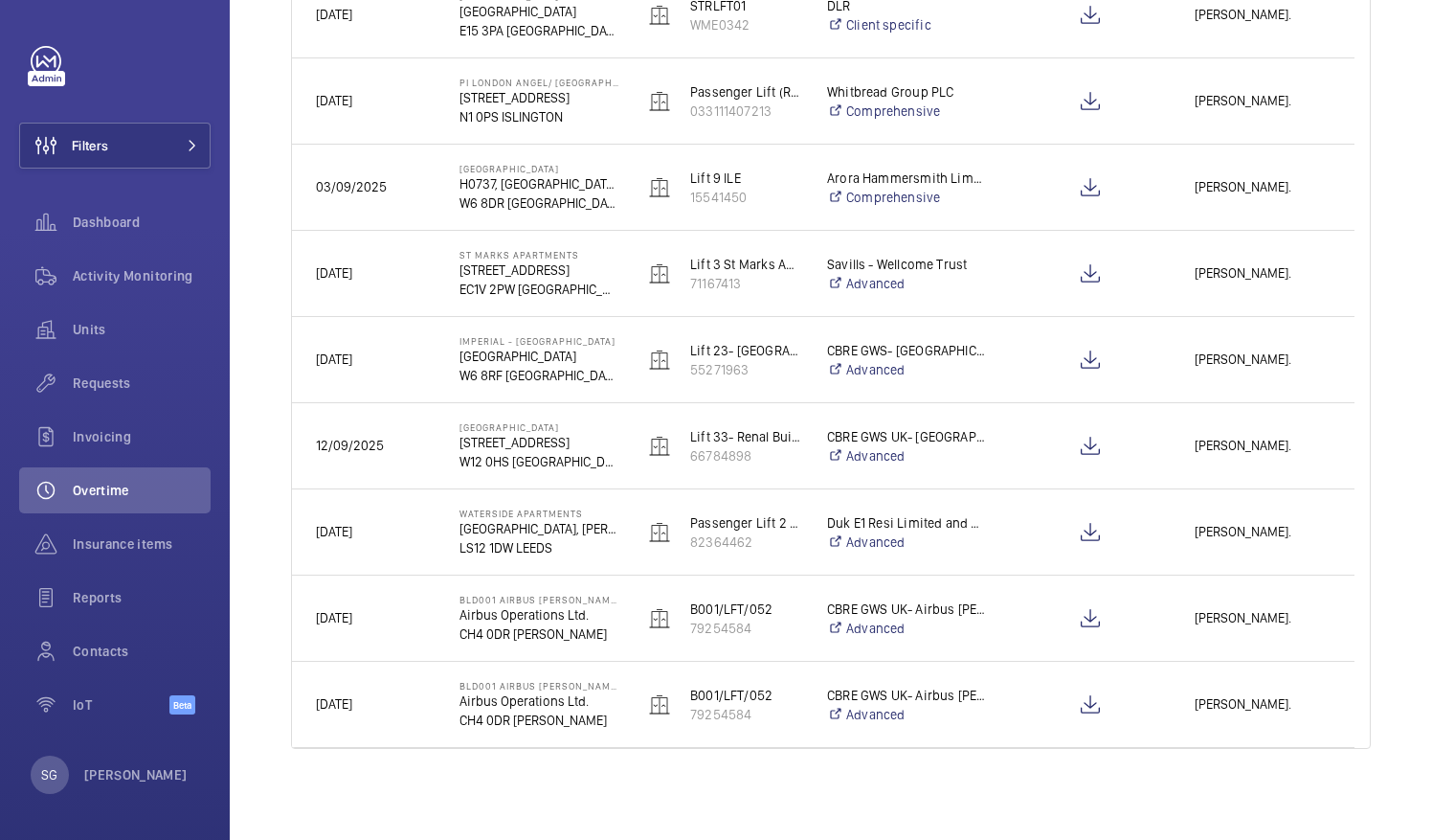
scroll to position [993, 0]
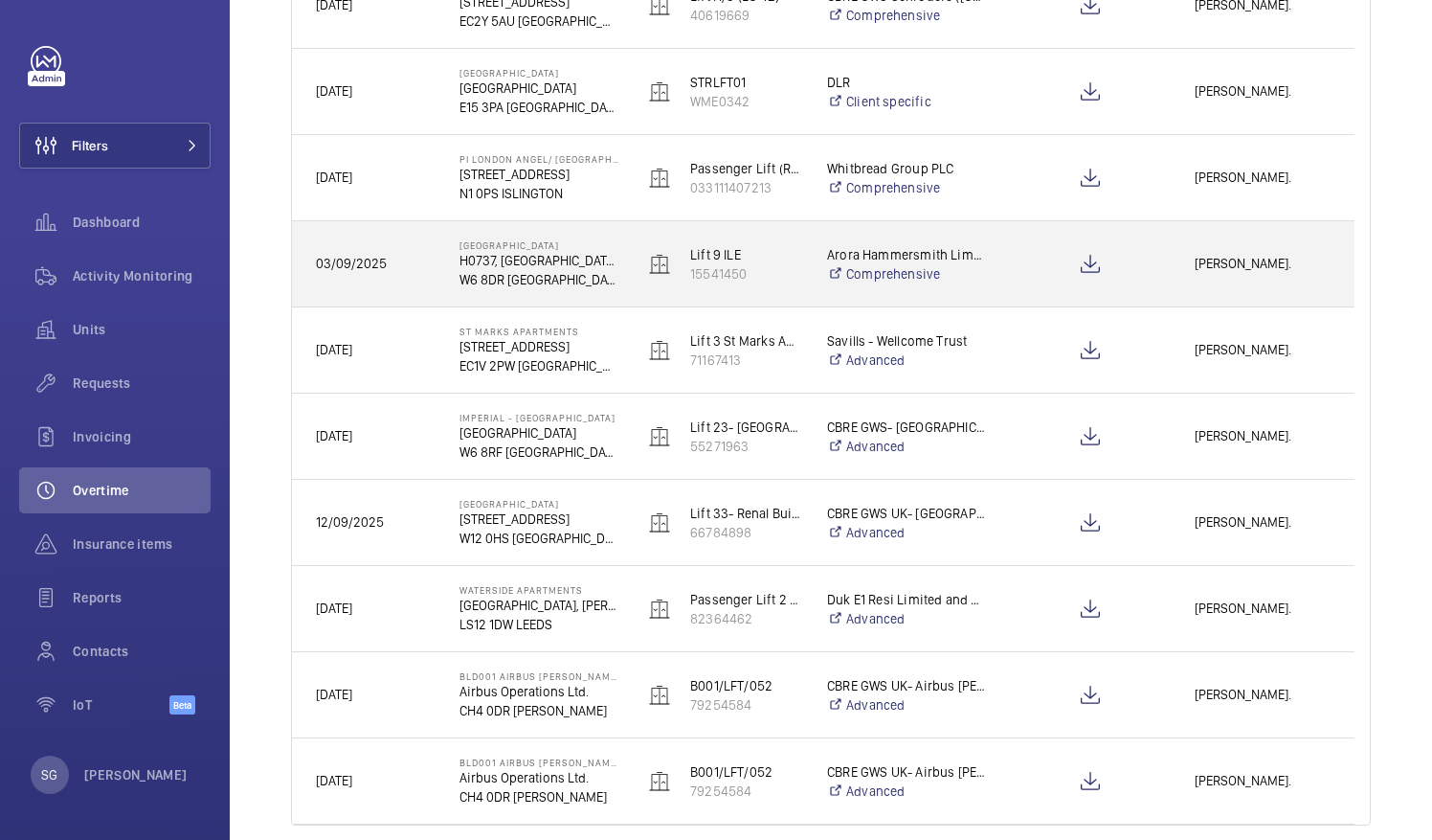
click at [1200, 260] on span "[PERSON_NAME]." at bounding box center [1263, 263] width 136 height 22
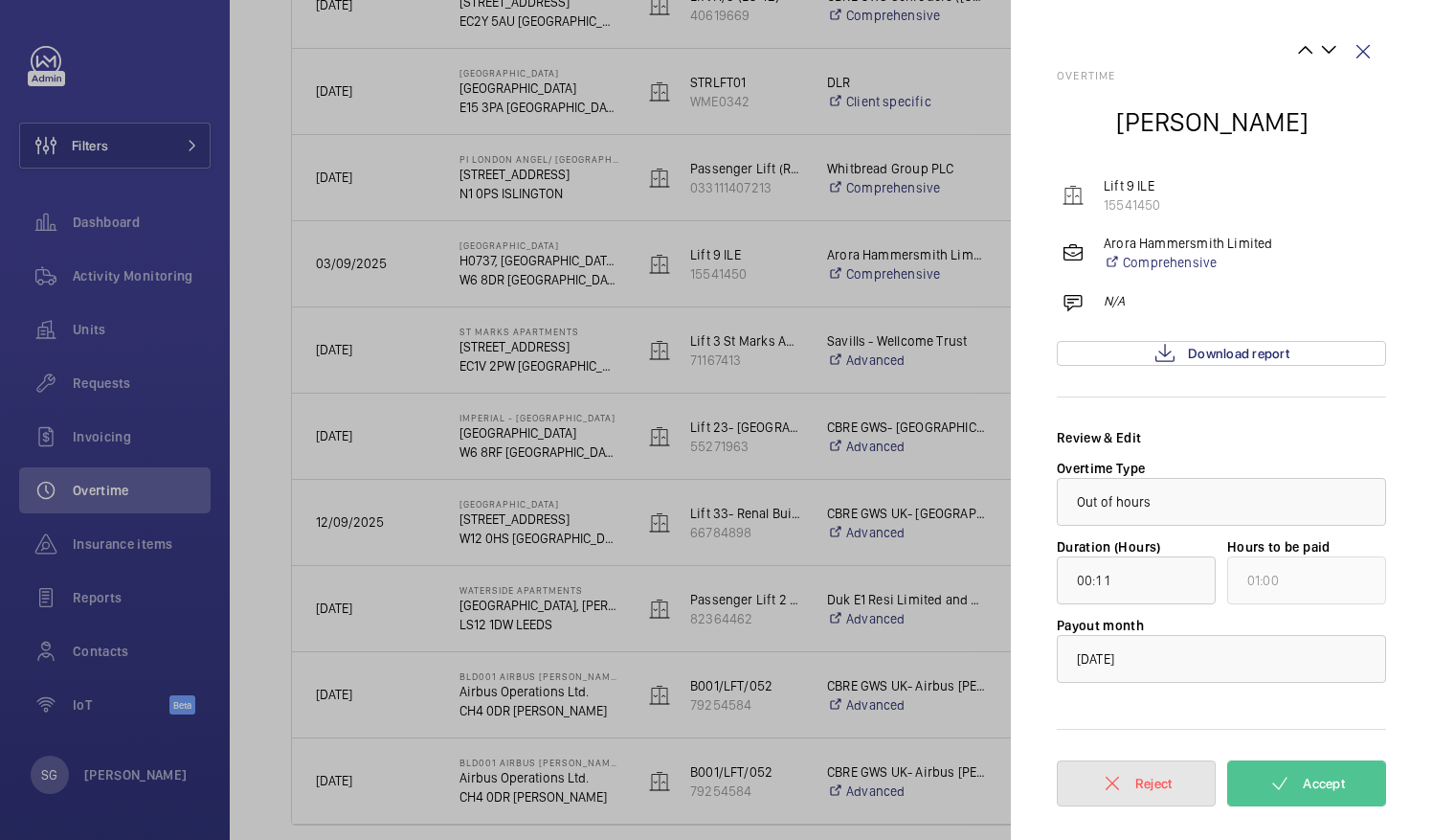
click at [1129, 789] on button "Reject" at bounding box center [1135, 783] width 158 height 46
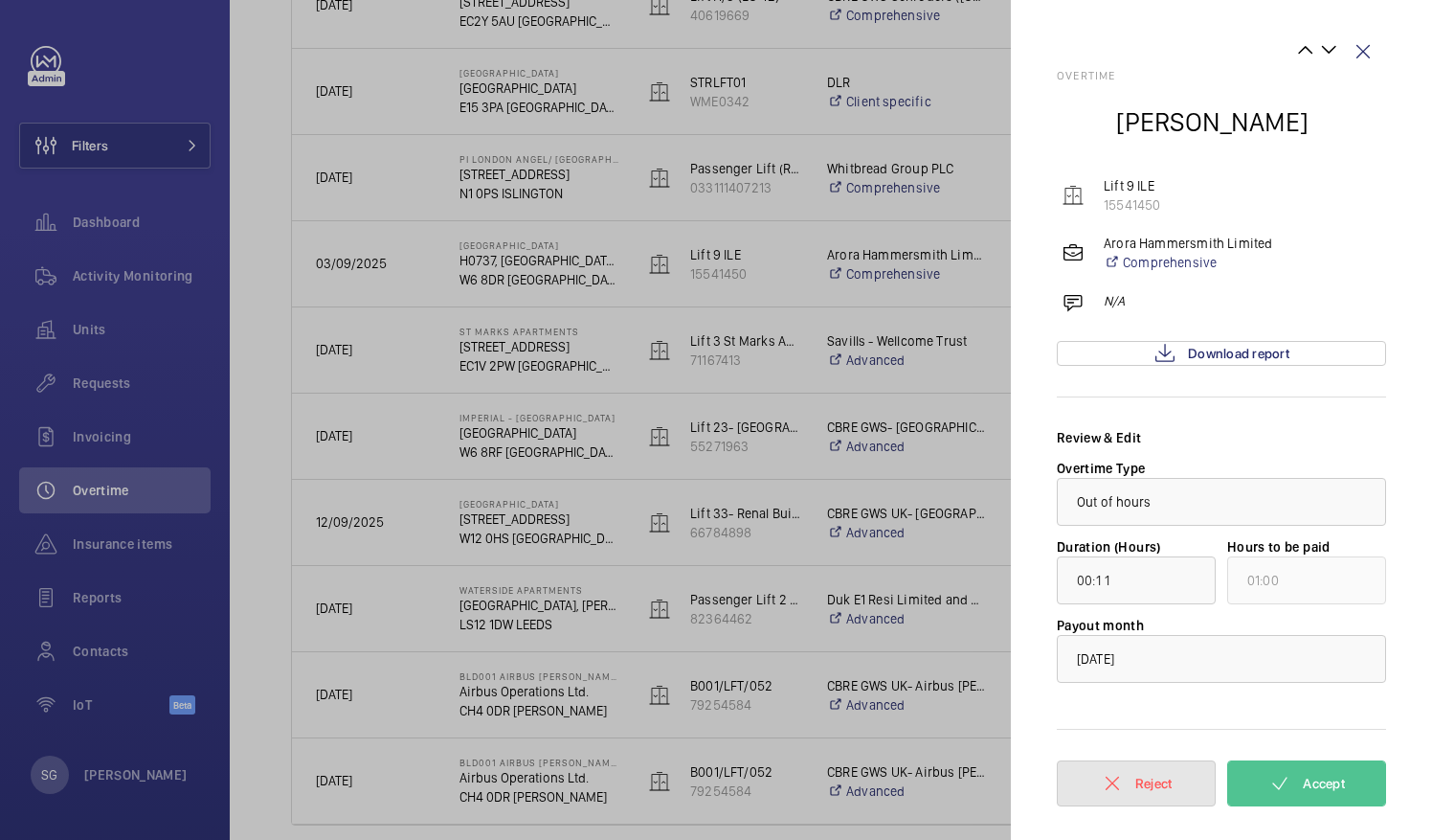
click at [1129, 789] on button "Reject" at bounding box center [1135, 783] width 158 height 46
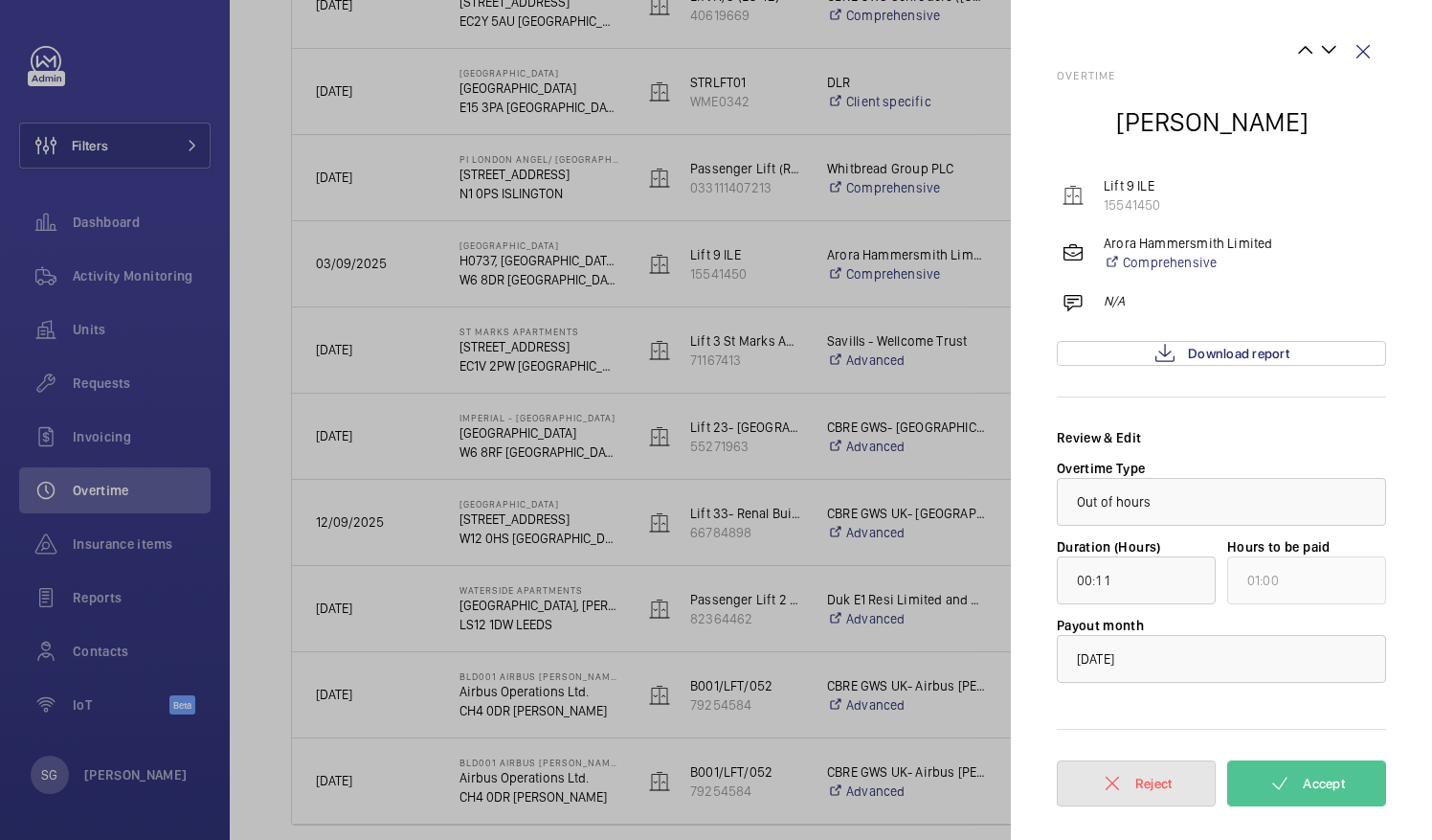
click at [1129, 789] on button "Reject" at bounding box center [1135, 783] width 158 height 46
click at [1357, 50] on wm-front-icon-button at bounding box center [1363, 52] width 46 height 46
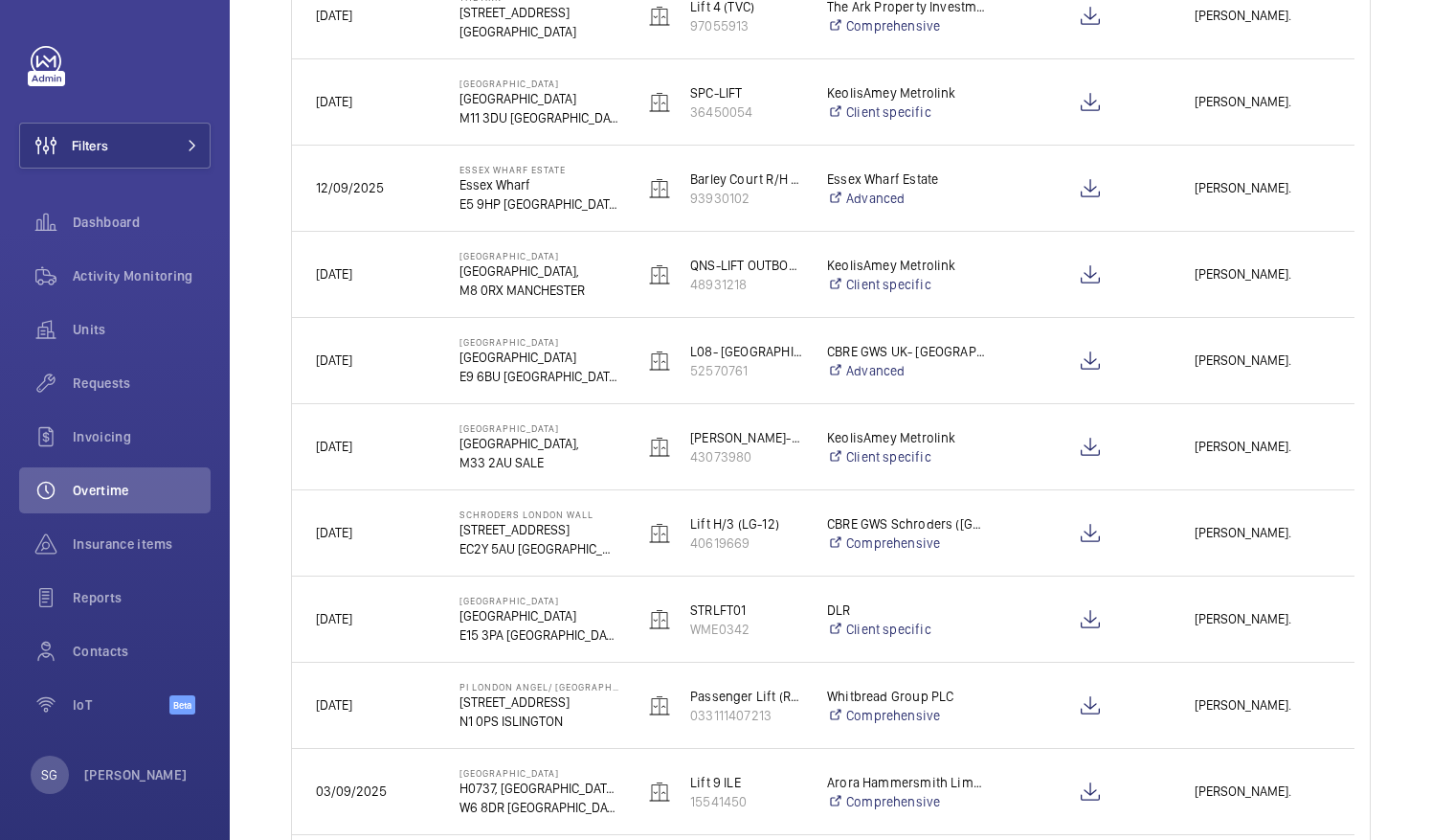
scroll to position [761, 0]
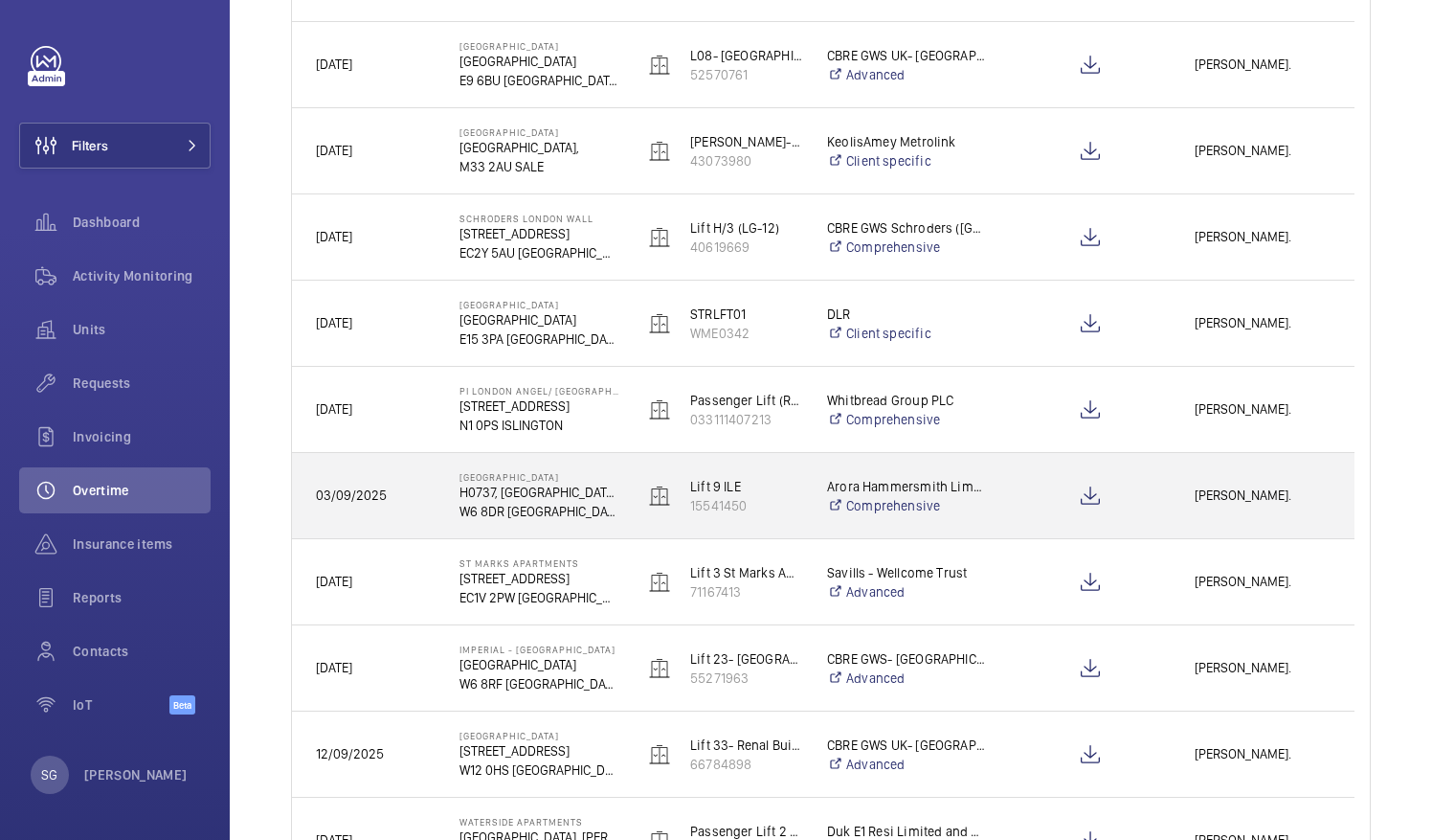
click at [1222, 500] on span "[PERSON_NAME]." at bounding box center [1263, 495] width 136 height 22
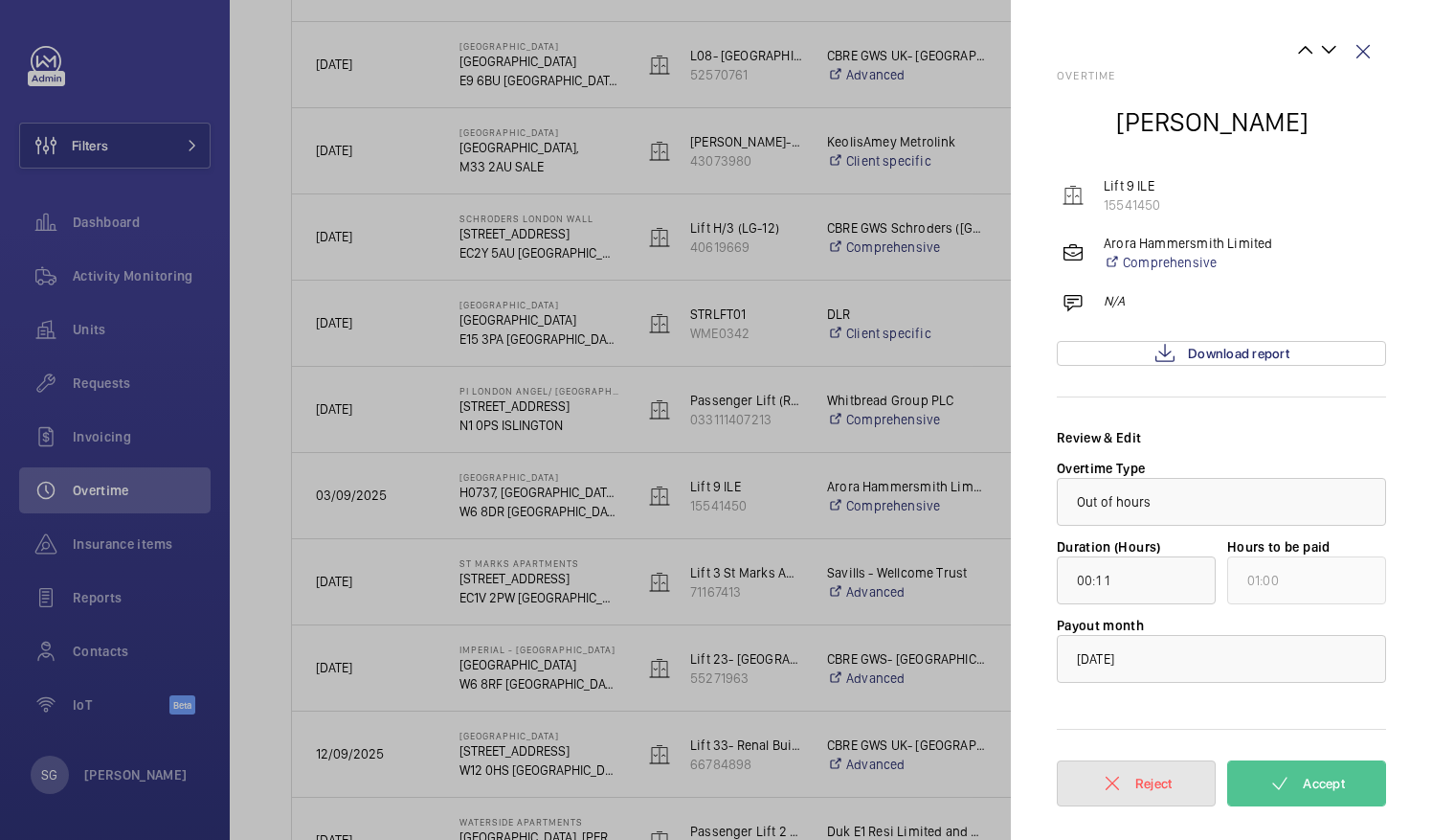
click at [1083, 782] on button "Reject" at bounding box center [1135, 783] width 158 height 46
click at [1360, 46] on wm-front-icon-button at bounding box center [1363, 52] width 46 height 46
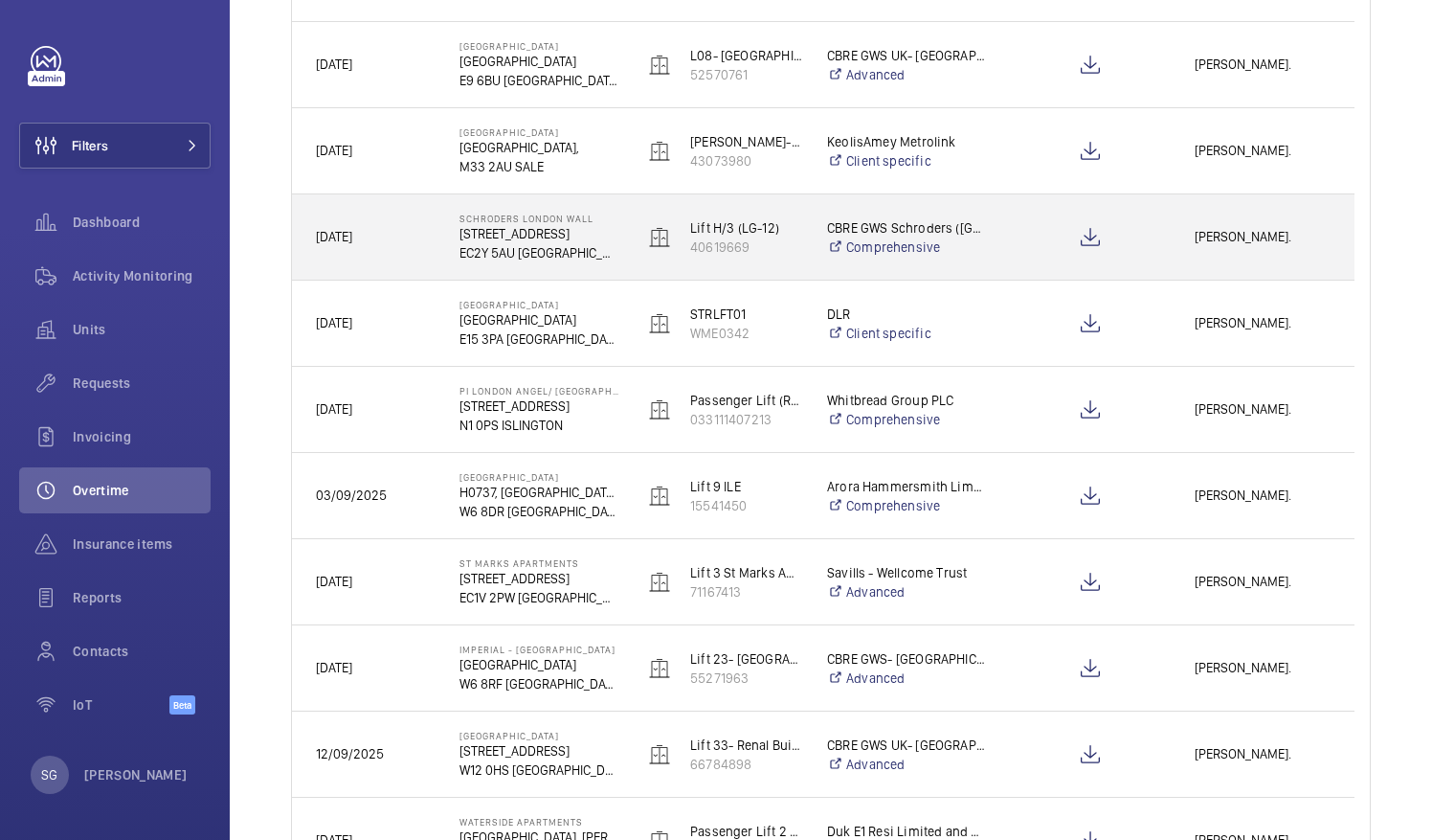
click at [1254, 255] on div "[PERSON_NAME]." at bounding box center [1262, 237] width 182 height 60
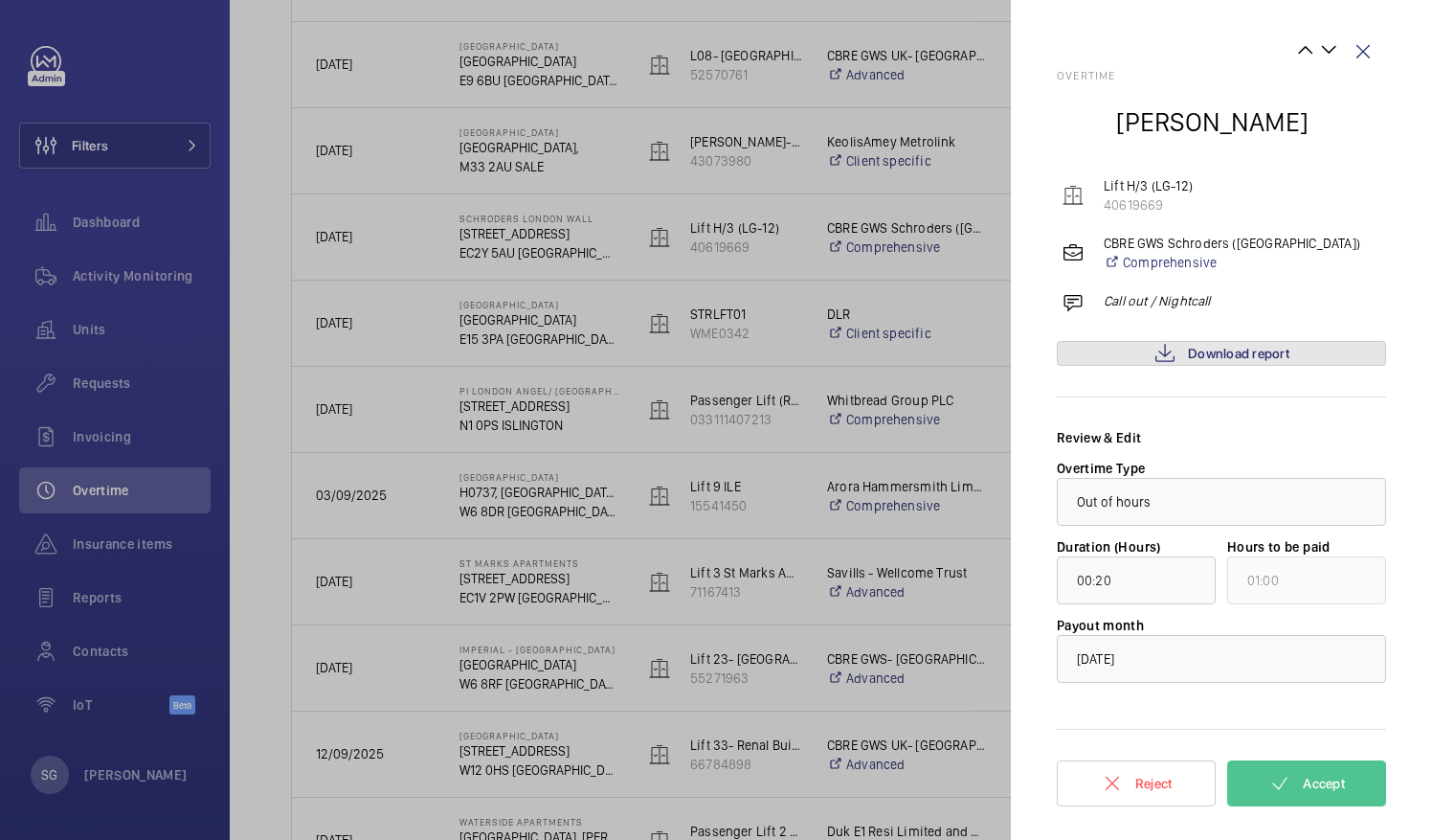
click at [1125, 343] on link "Download report" at bounding box center [1221, 354] width 330 height 25
click at [1306, 784] on span "Accept" at bounding box center [1323, 784] width 42 height 16
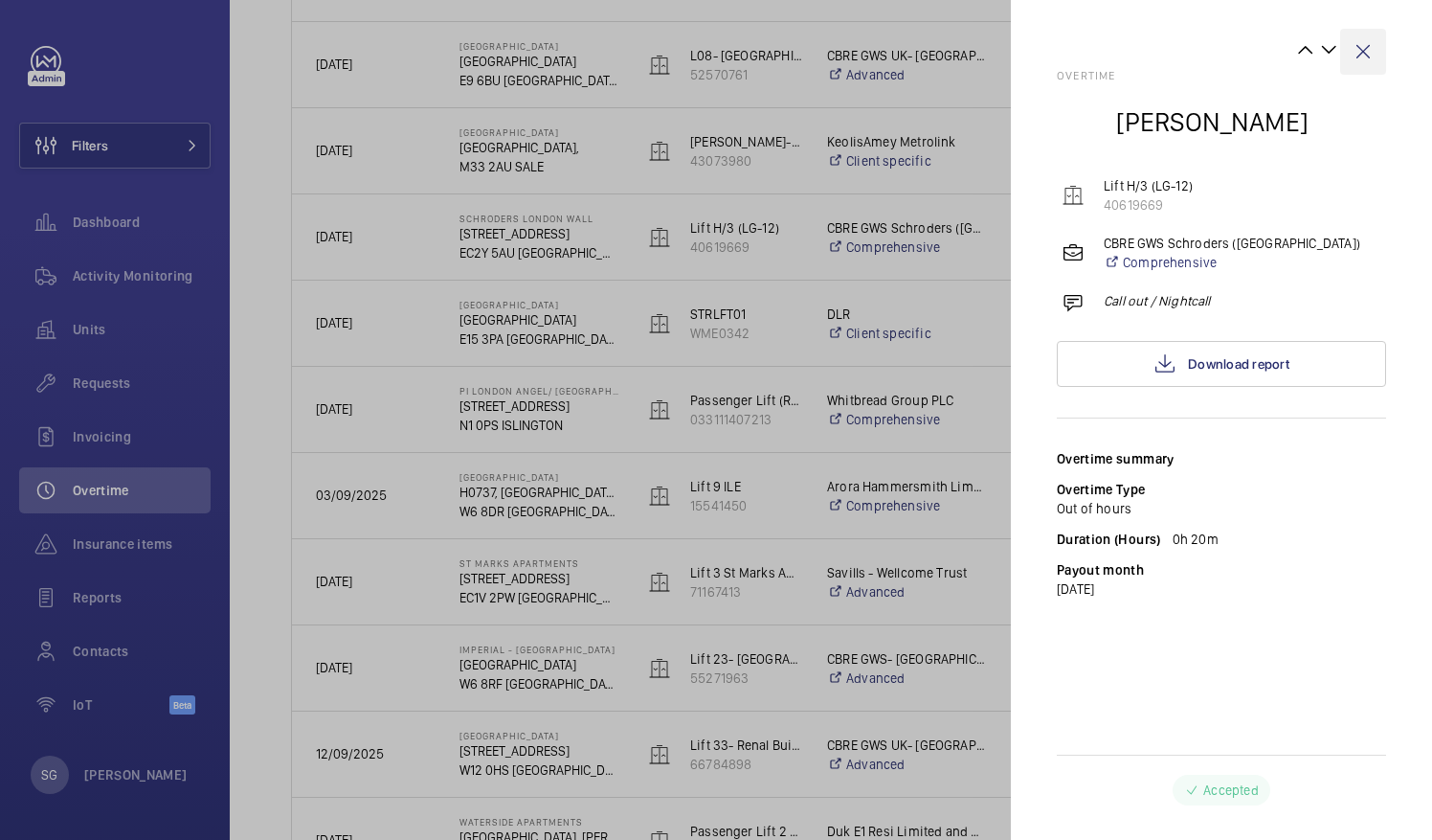
click at [1365, 55] on wm-front-icon-button at bounding box center [1363, 52] width 46 height 46
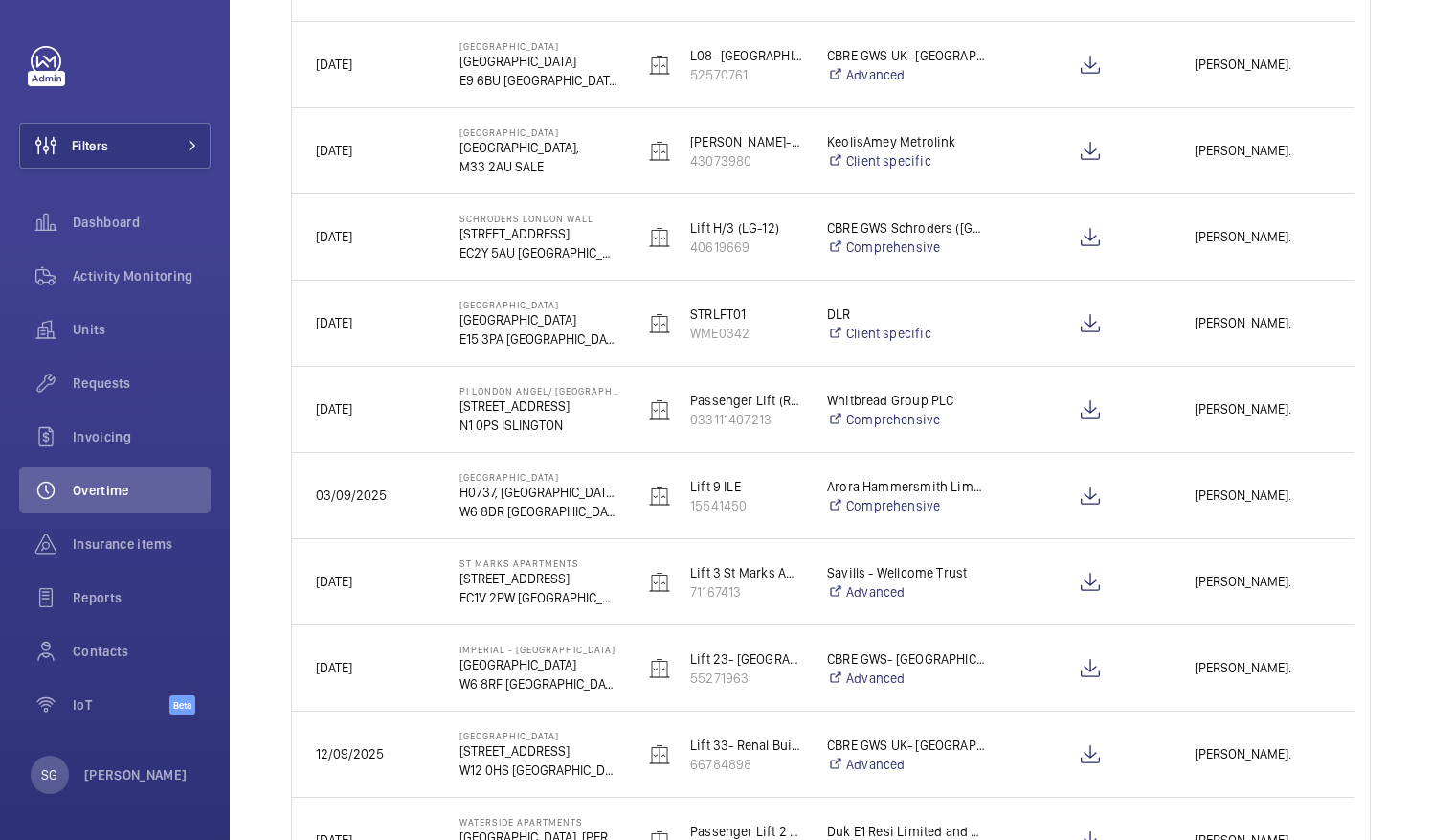
scroll to position [0, 0]
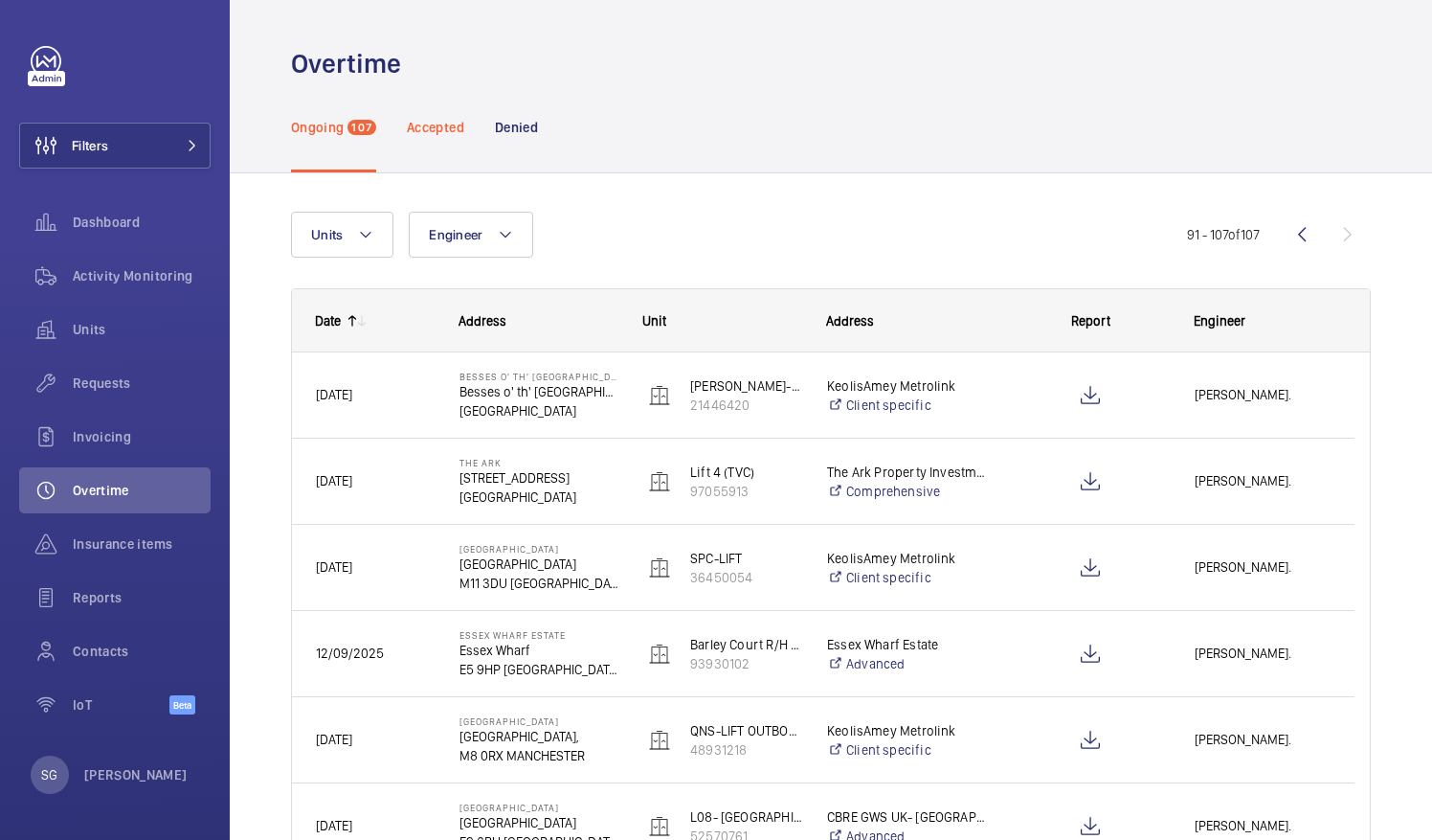
click at [426, 139] on div "Accepted" at bounding box center [436, 127] width 57 height 91
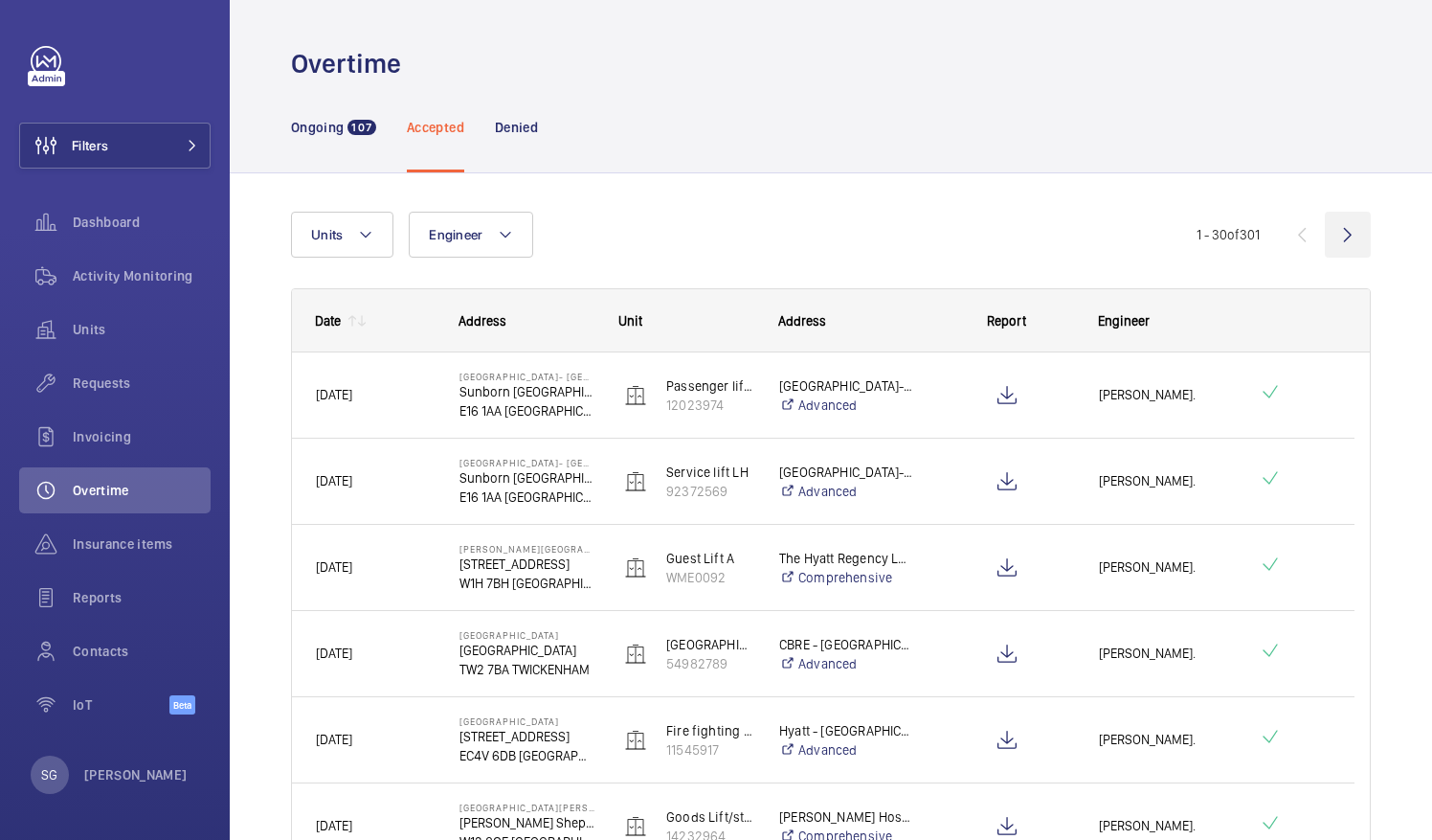
click at [1341, 231] on wm-front-icon-button at bounding box center [1347, 234] width 46 height 46
click at [1334, 235] on wm-front-icon-button at bounding box center [1347, 234] width 46 height 46
click at [1330, 219] on wm-front-icon-button at bounding box center [1347, 234] width 46 height 46
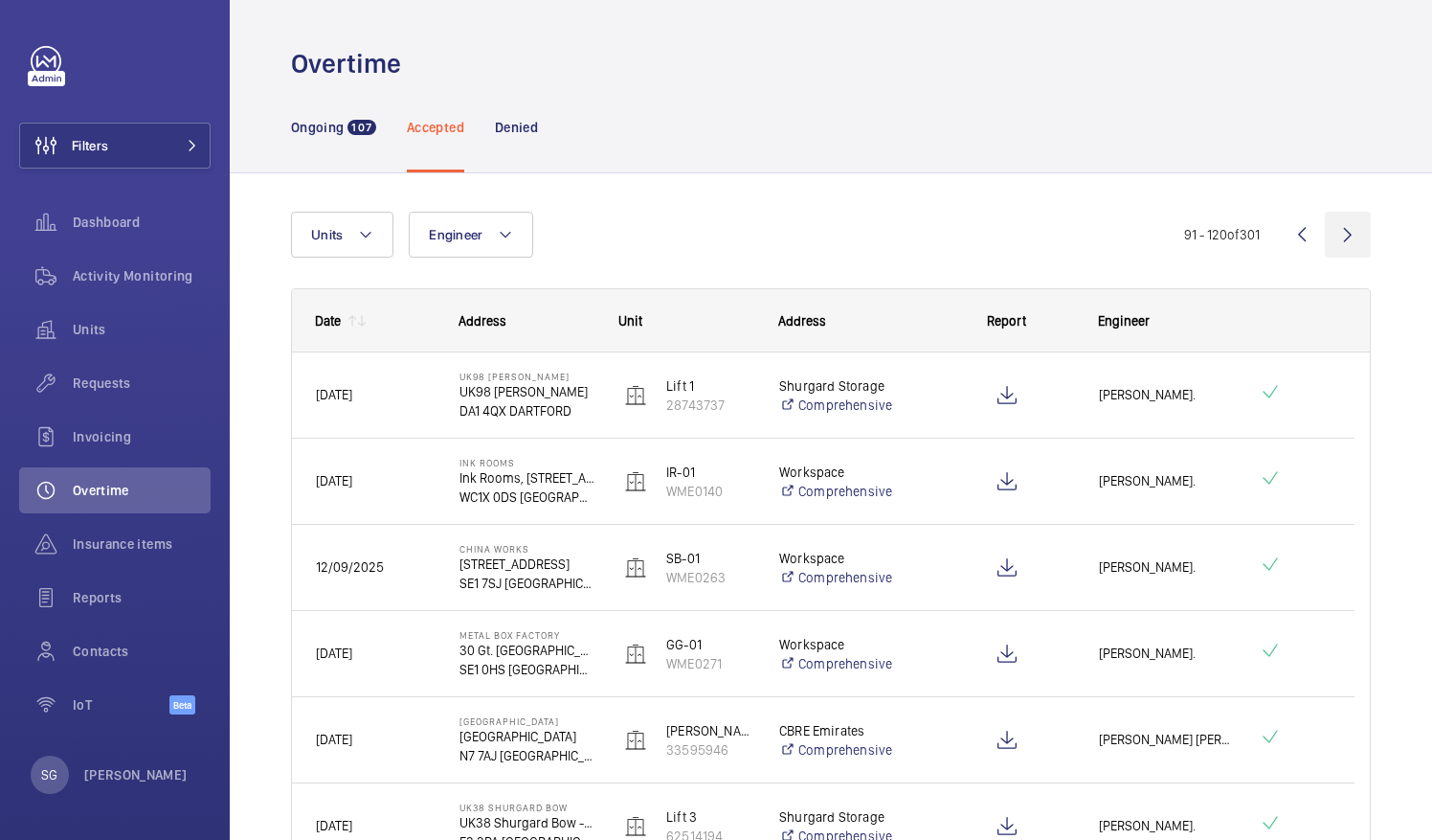
click at [1334, 233] on wm-front-icon-button at bounding box center [1347, 234] width 46 height 46
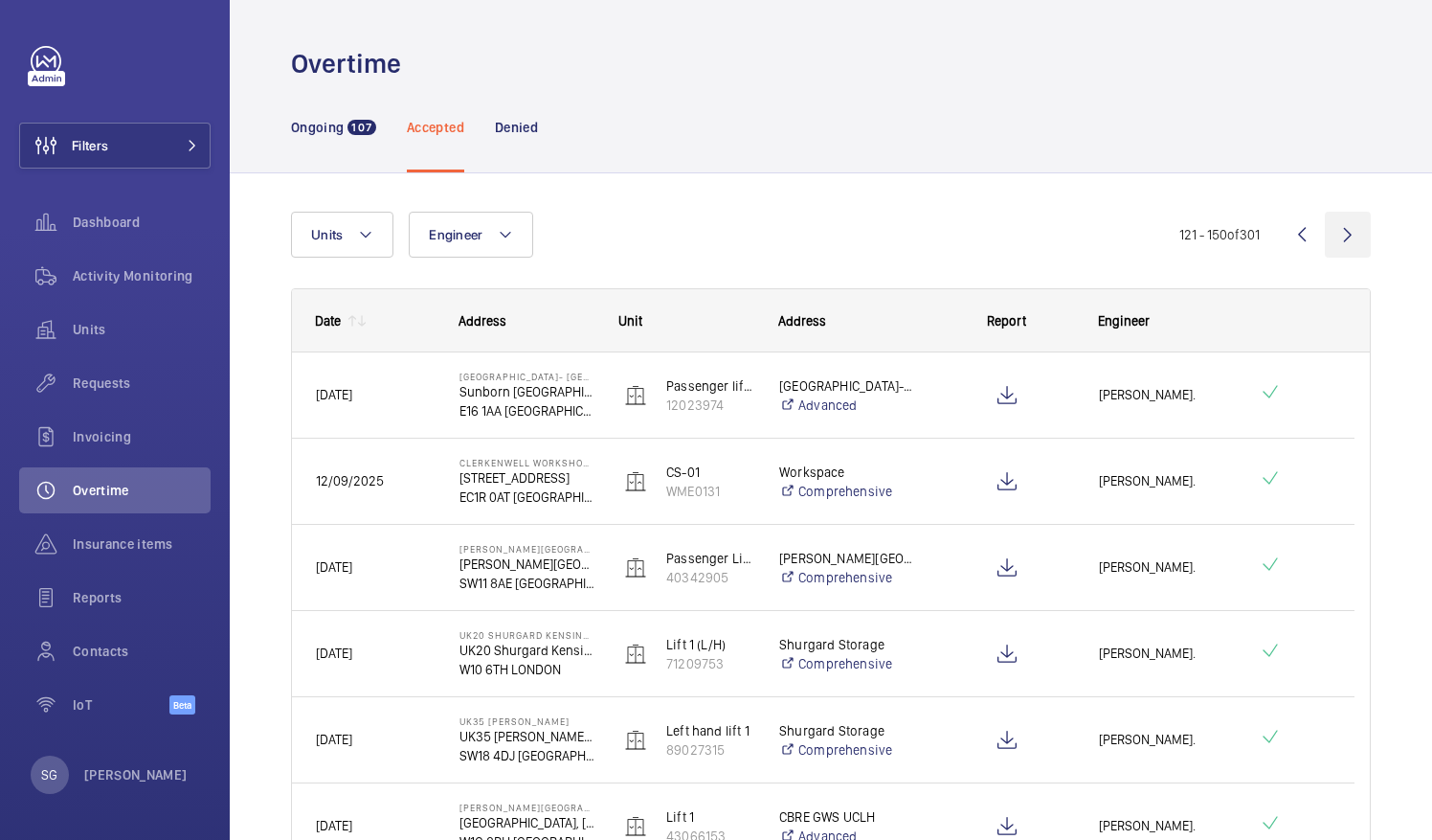
click at [1346, 237] on wm-front-icon-button at bounding box center [1347, 234] width 46 height 46
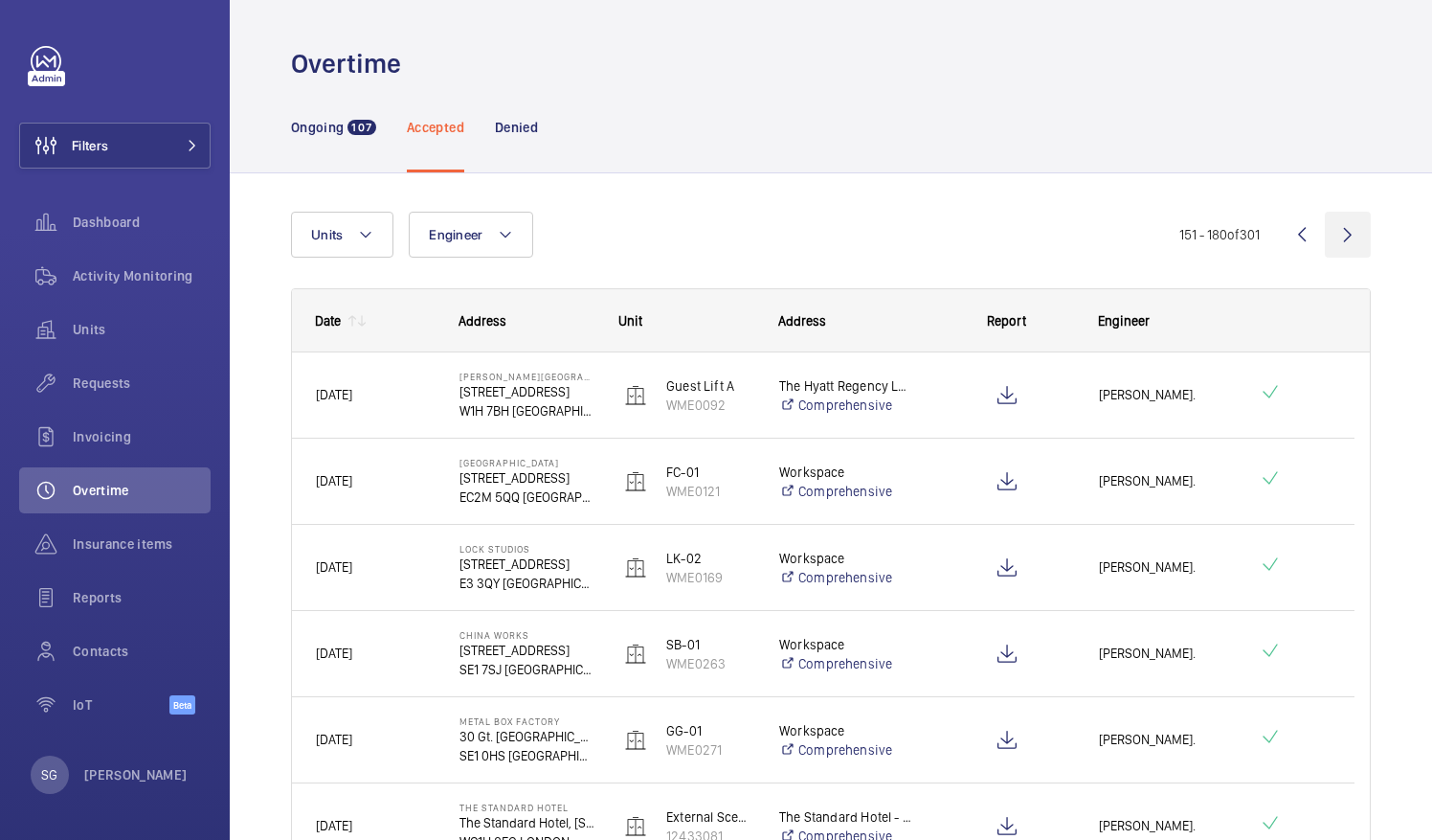
click at [1332, 231] on wm-front-icon-button at bounding box center [1347, 234] width 46 height 46
click at [1336, 228] on wm-front-icon-button at bounding box center [1347, 234] width 46 height 46
click at [1352, 239] on wm-front-icon-button at bounding box center [1347, 234] width 46 height 46
click at [1336, 233] on wm-front-icon-button at bounding box center [1347, 234] width 46 height 46
click at [1343, 240] on wm-front-icon-button at bounding box center [1347, 234] width 46 height 46
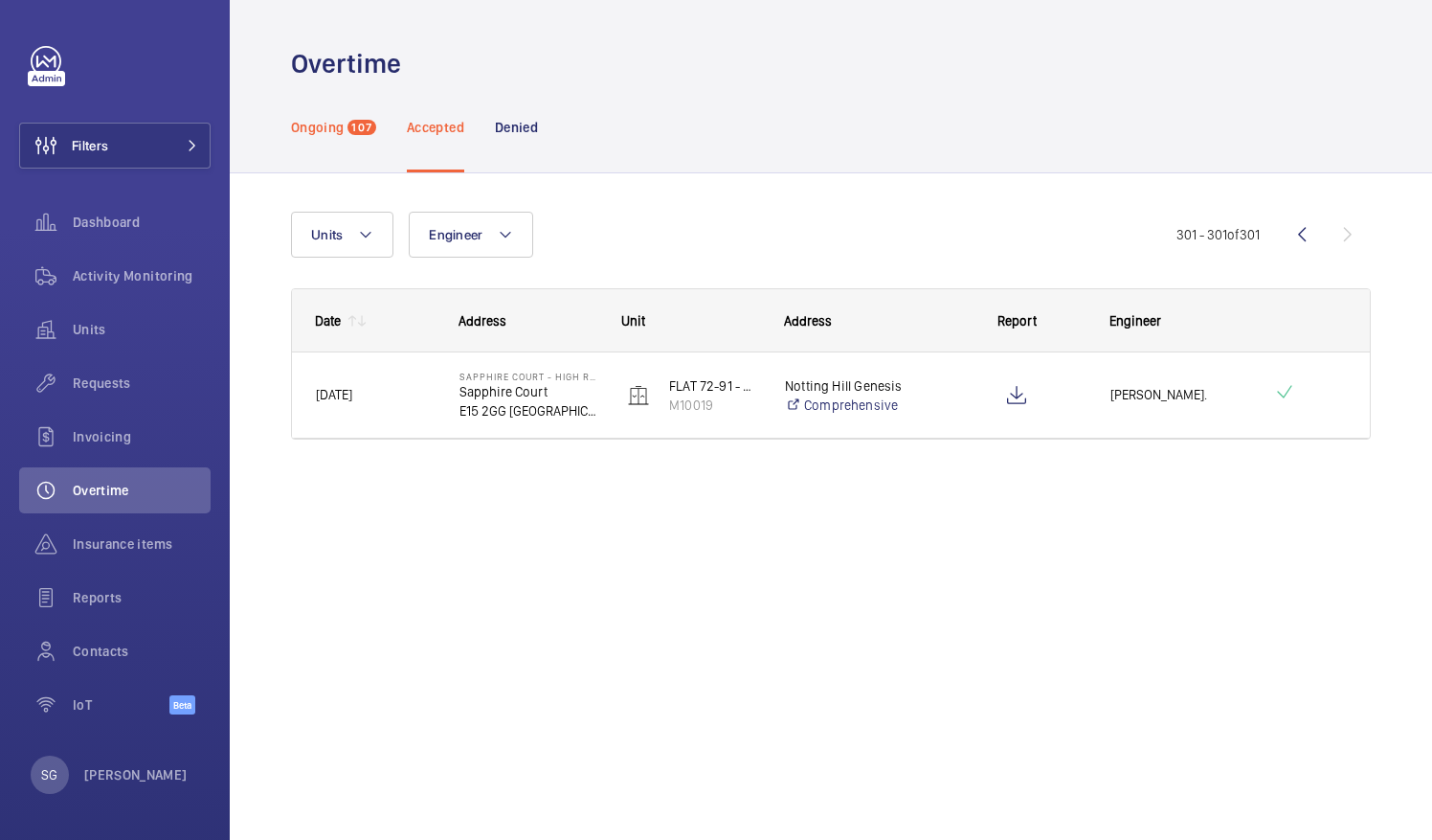
click at [329, 121] on p "Ongoing" at bounding box center [317, 127] width 52 height 19
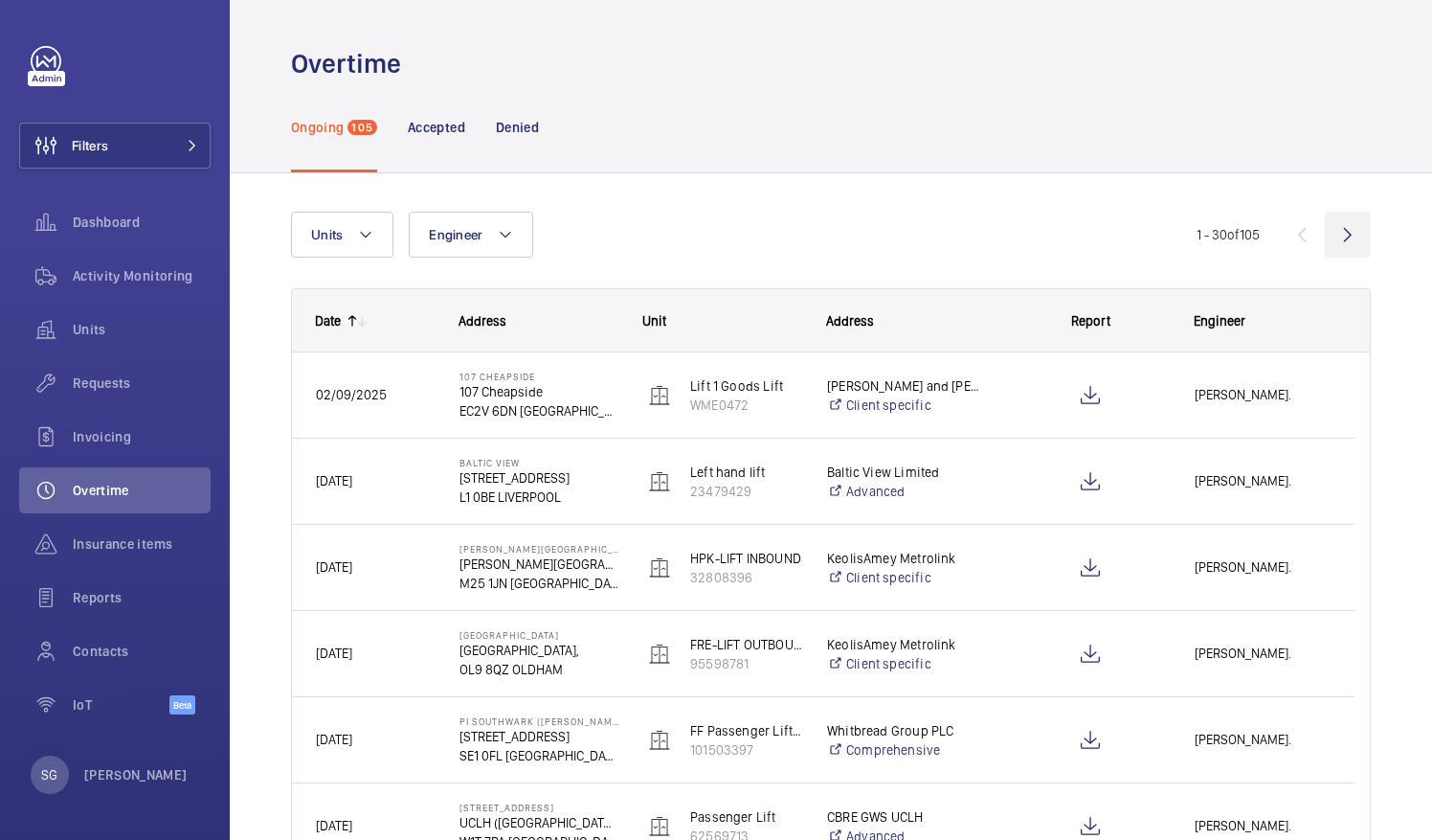
click at [1325, 234] on wm-front-icon-button at bounding box center [1347, 234] width 46 height 46
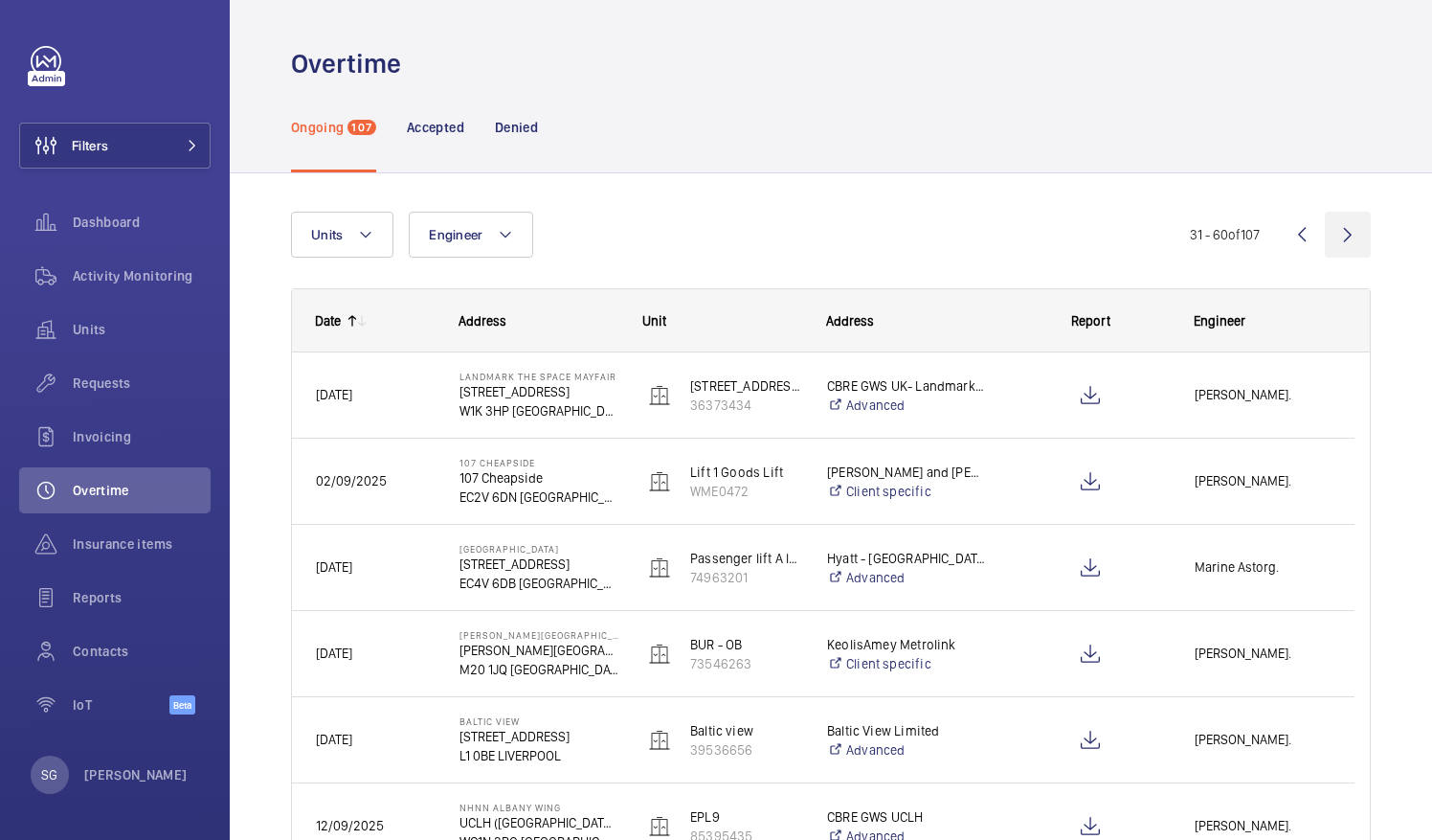
click at [1325, 234] on wm-front-icon-button at bounding box center [1347, 234] width 46 height 46
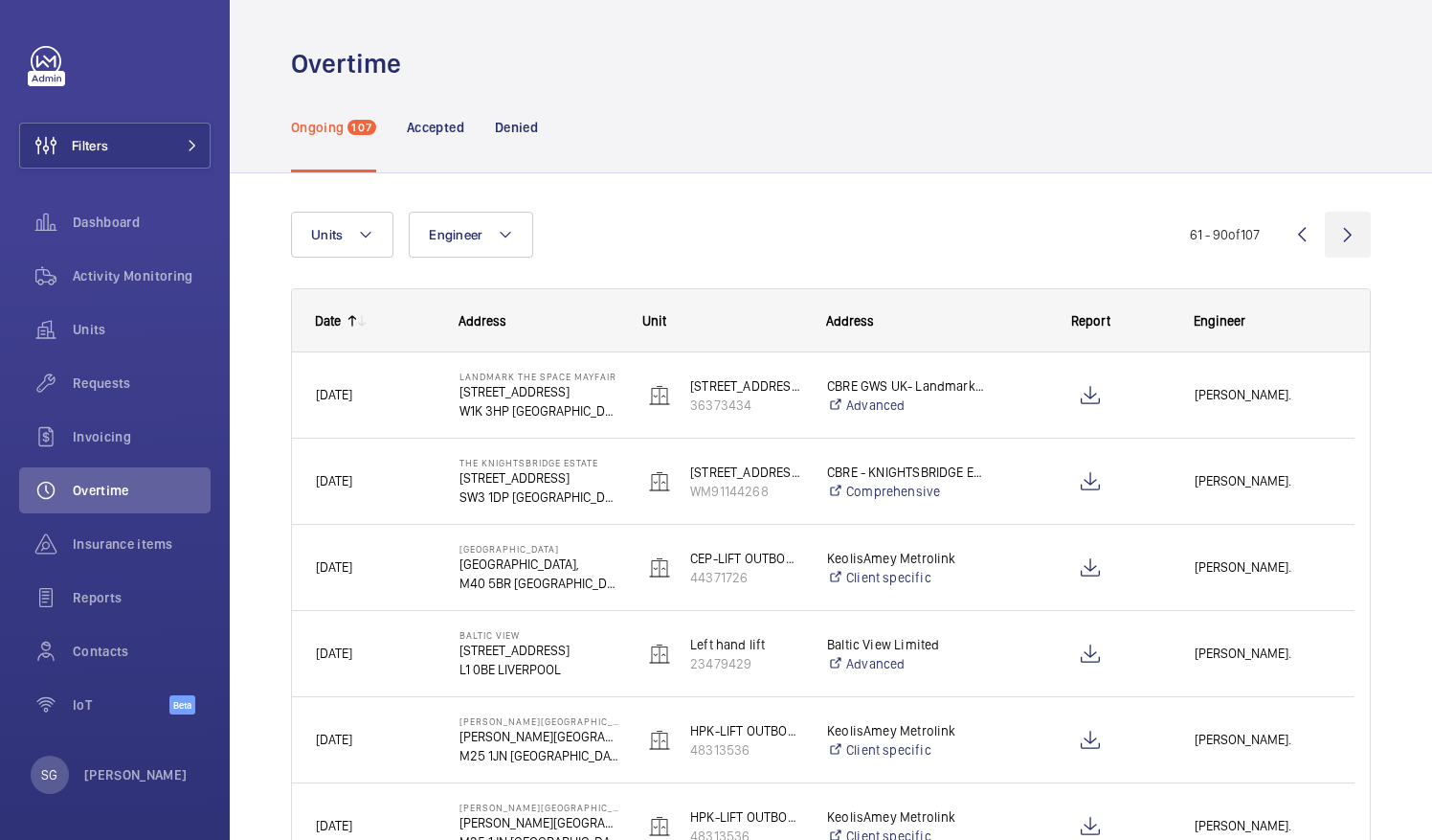
click at [1325, 234] on wm-front-icon-button at bounding box center [1347, 234] width 46 height 46
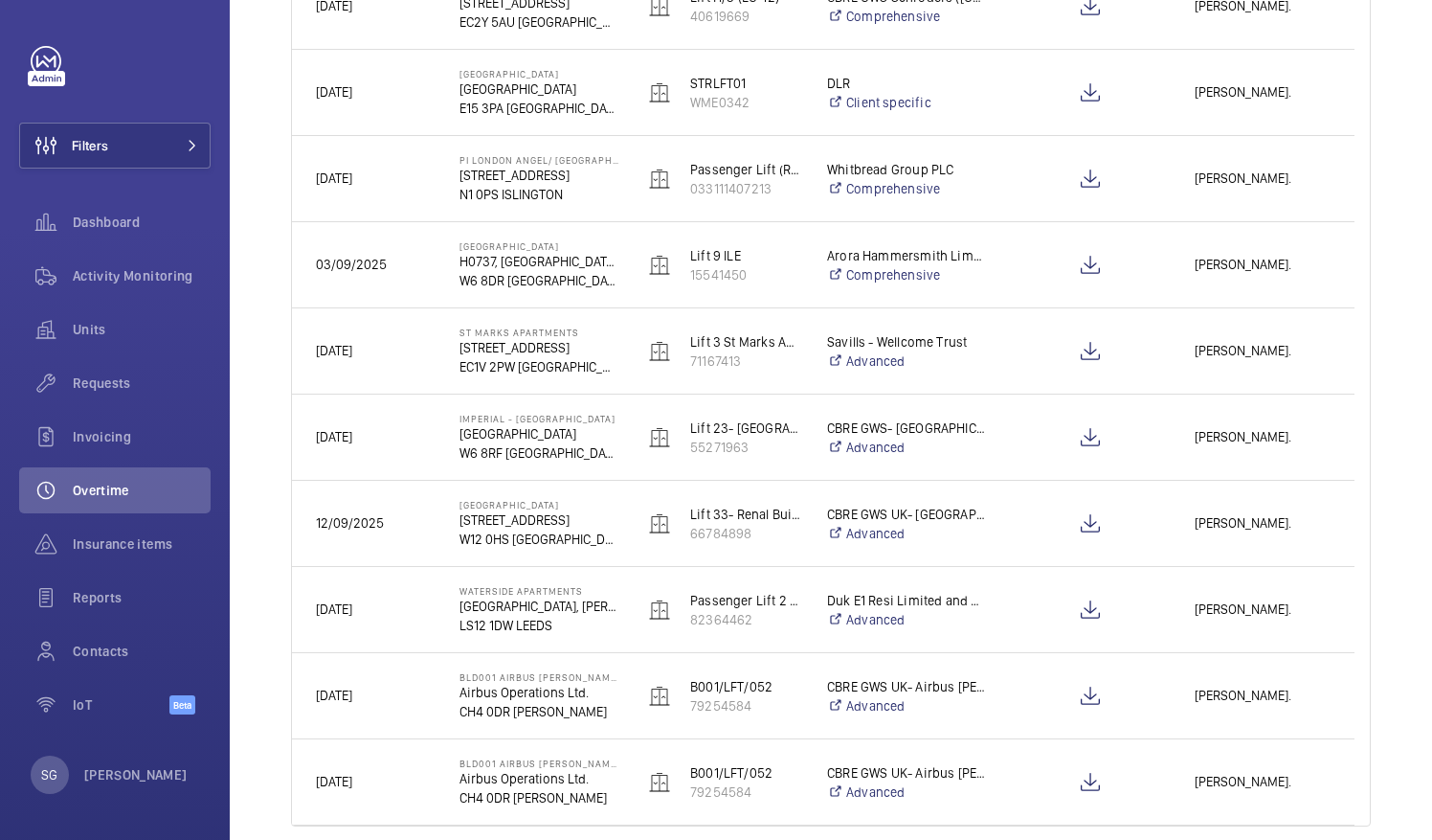
scroll to position [1069, 0]
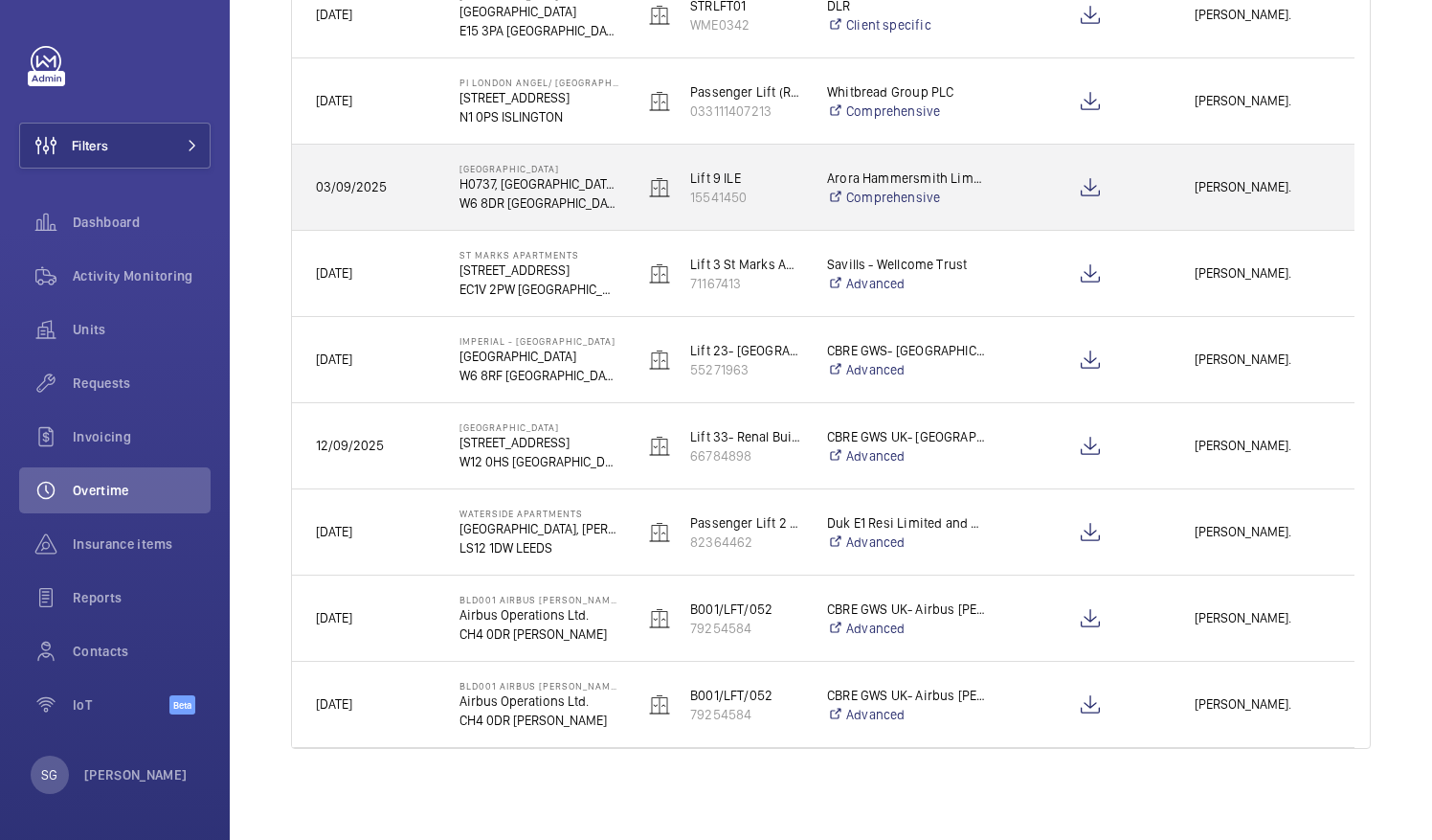
click at [1220, 198] on div "[PERSON_NAME]." at bounding box center [1262, 188] width 182 height 60
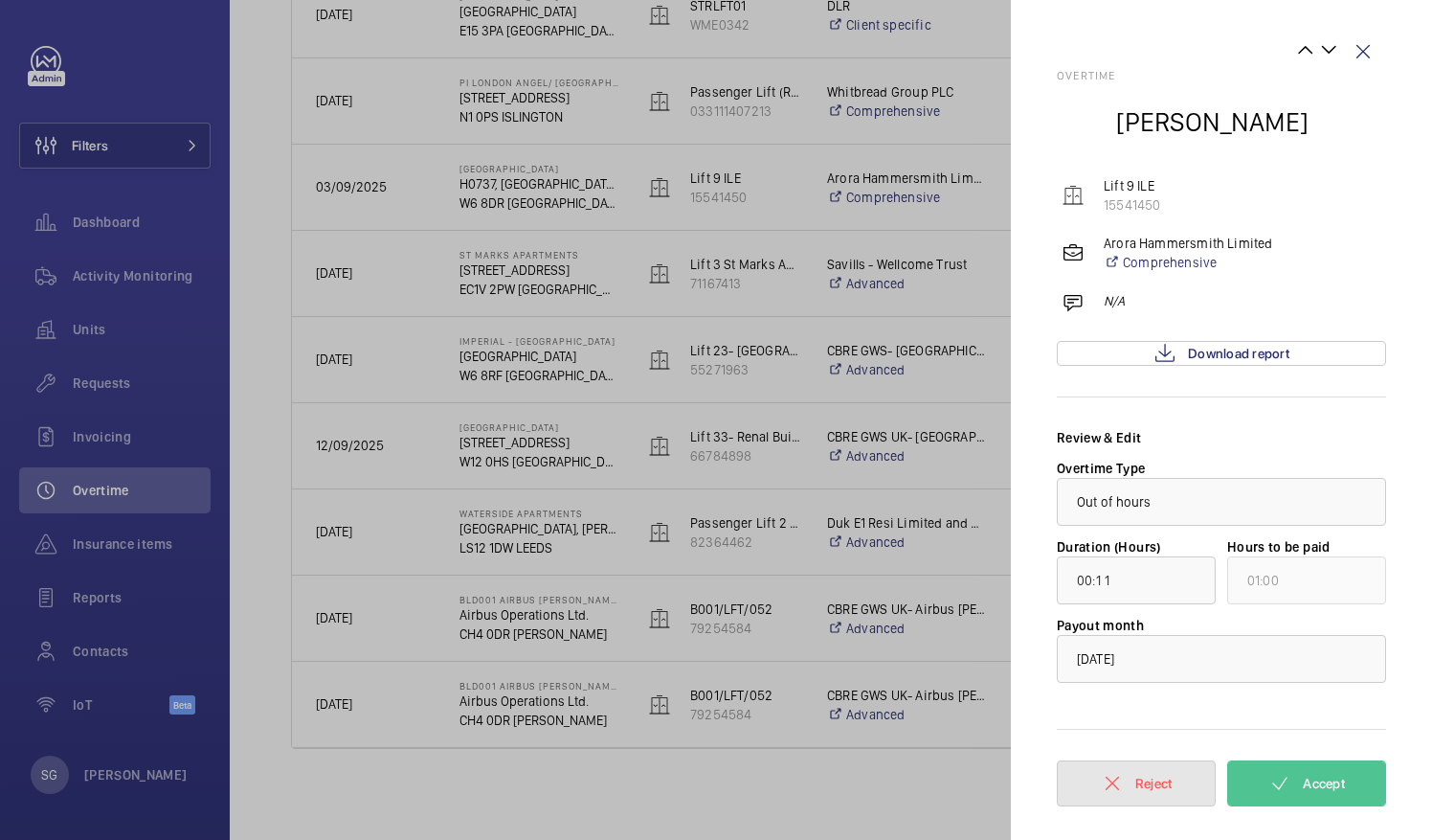
click at [1096, 776] on button "Reject" at bounding box center [1135, 783] width 158 height 46
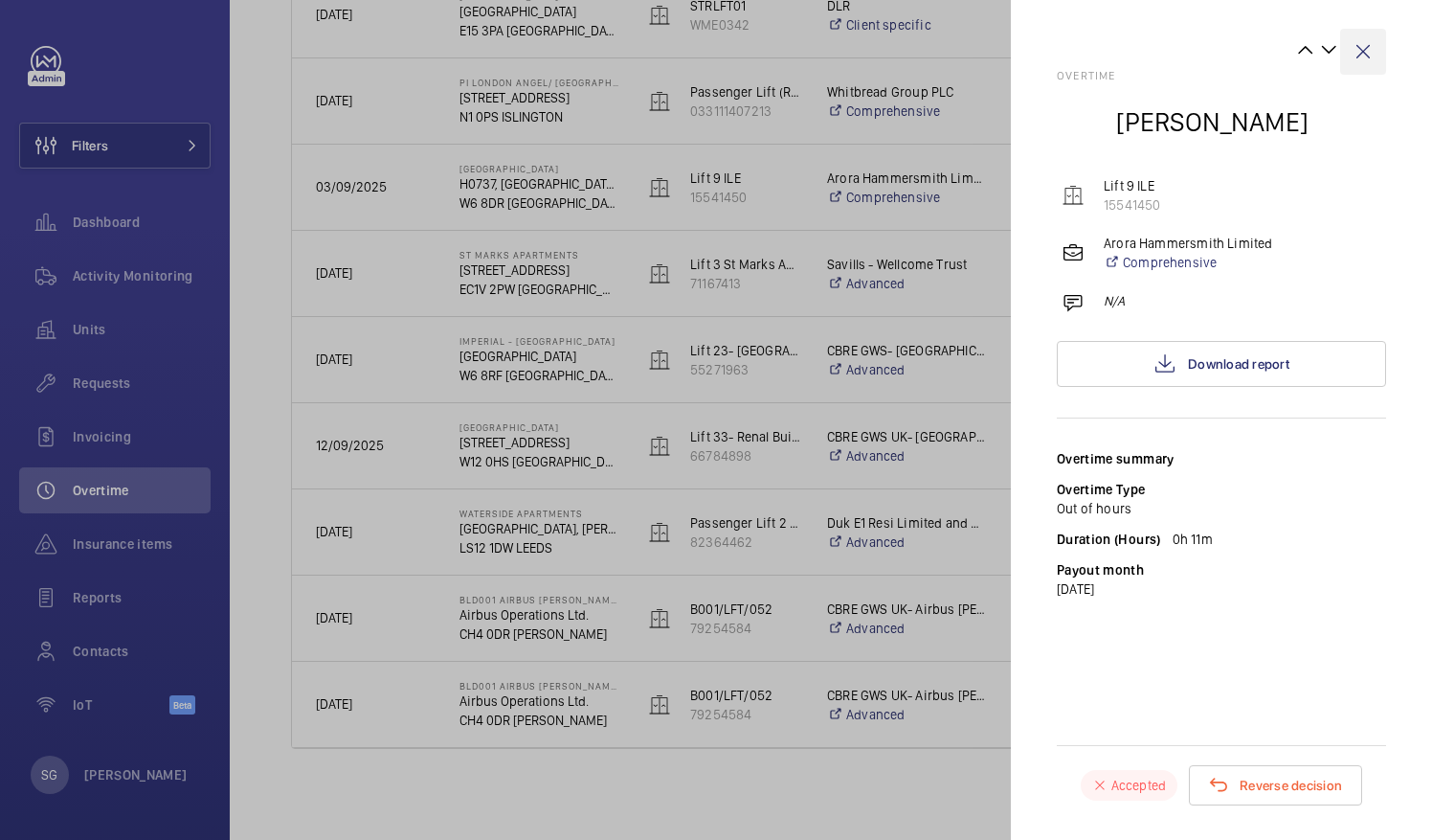
click at [1368, 46] on wm-front-icon-button at bounding box center [1363, 52] width 46 height 46
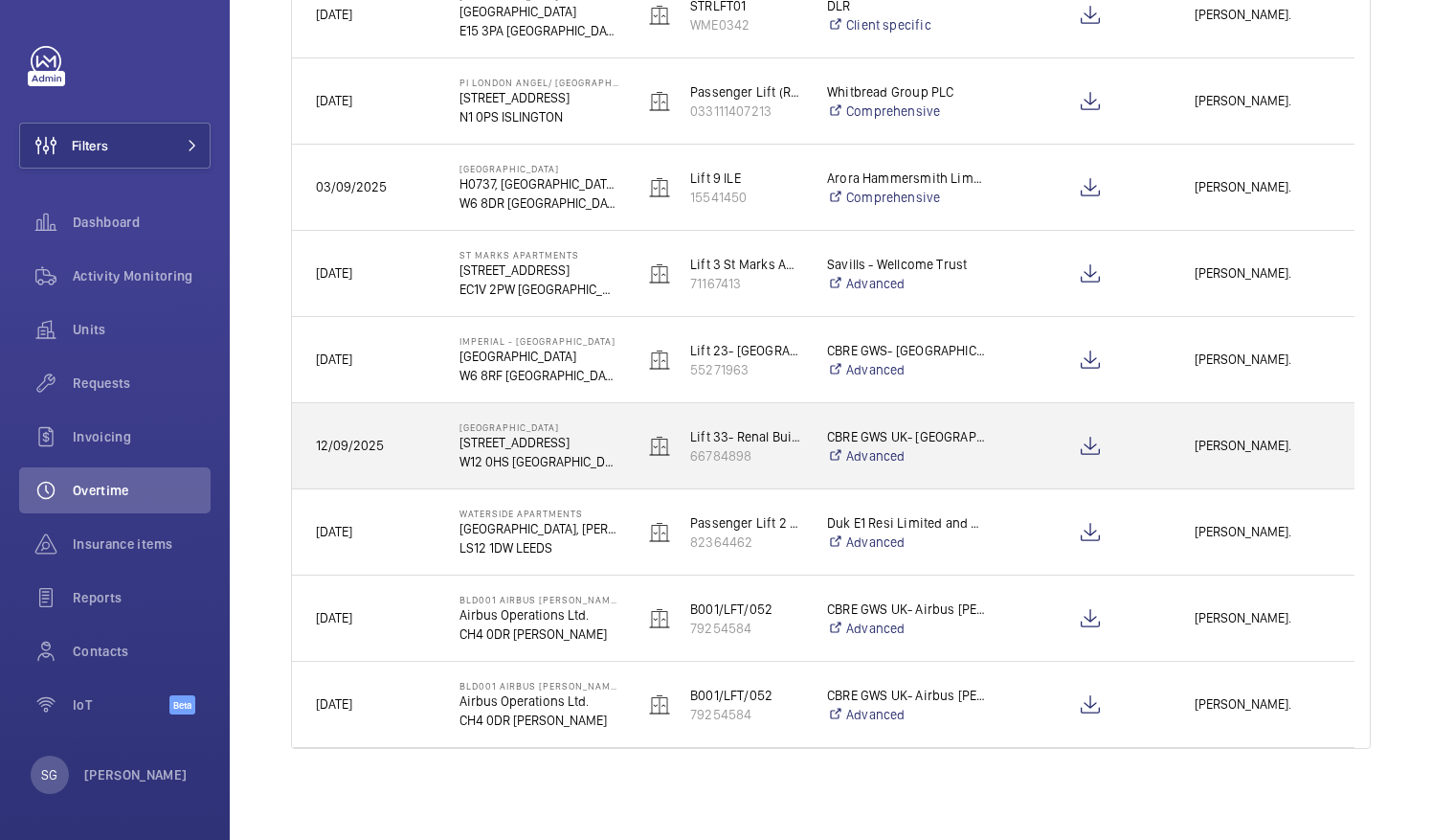
click at [1292, 468] on div "[PERSON_NAME]." at bounding box center [1262, 445] width 182 height 60
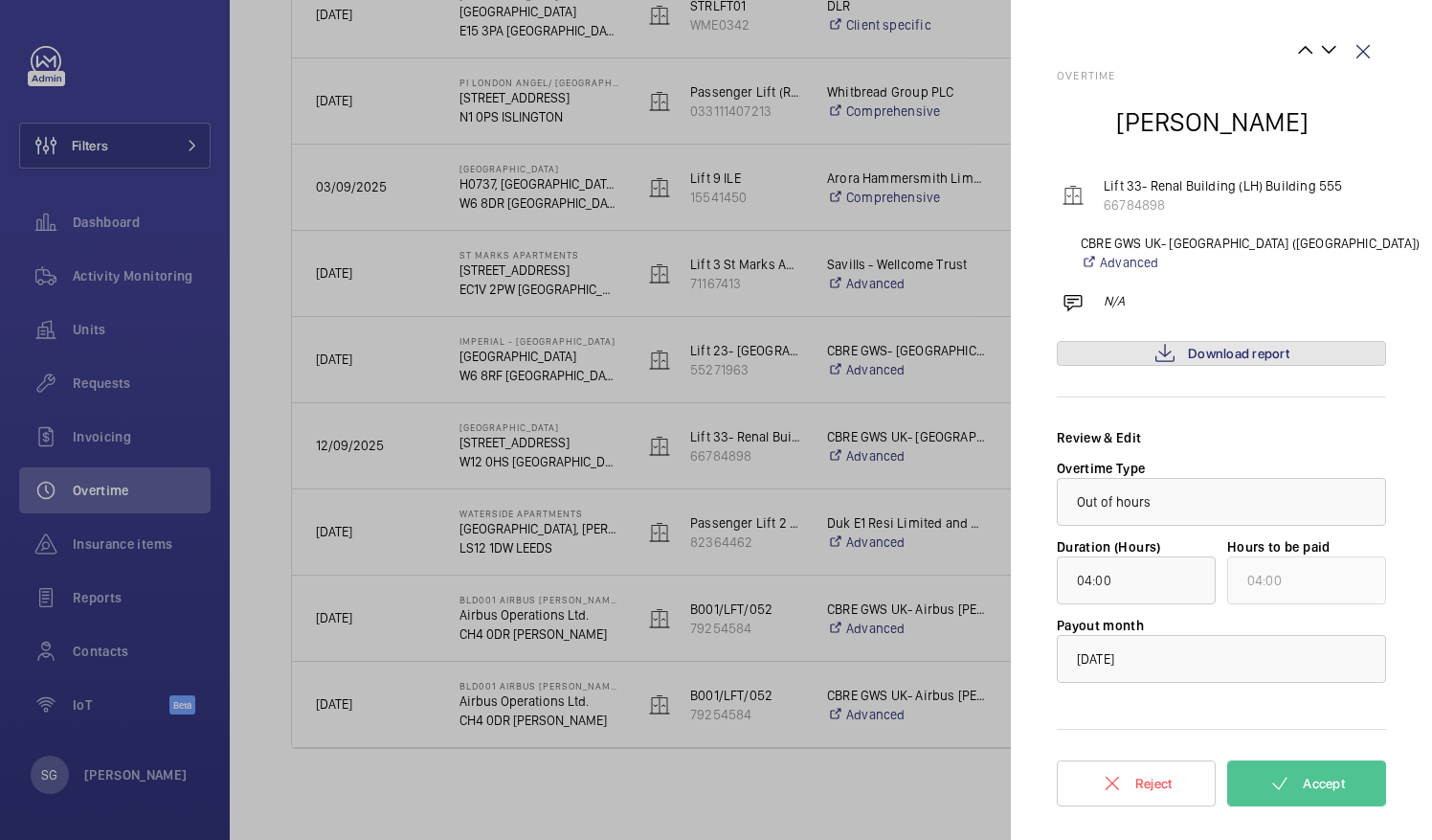
click at [1179, 354] on link "Download report" at bounding box center [1221, 354] width 330 height 25
click at [1337, 792] on button "Accept" at bounding box center [1307, 783] width 158 height 46
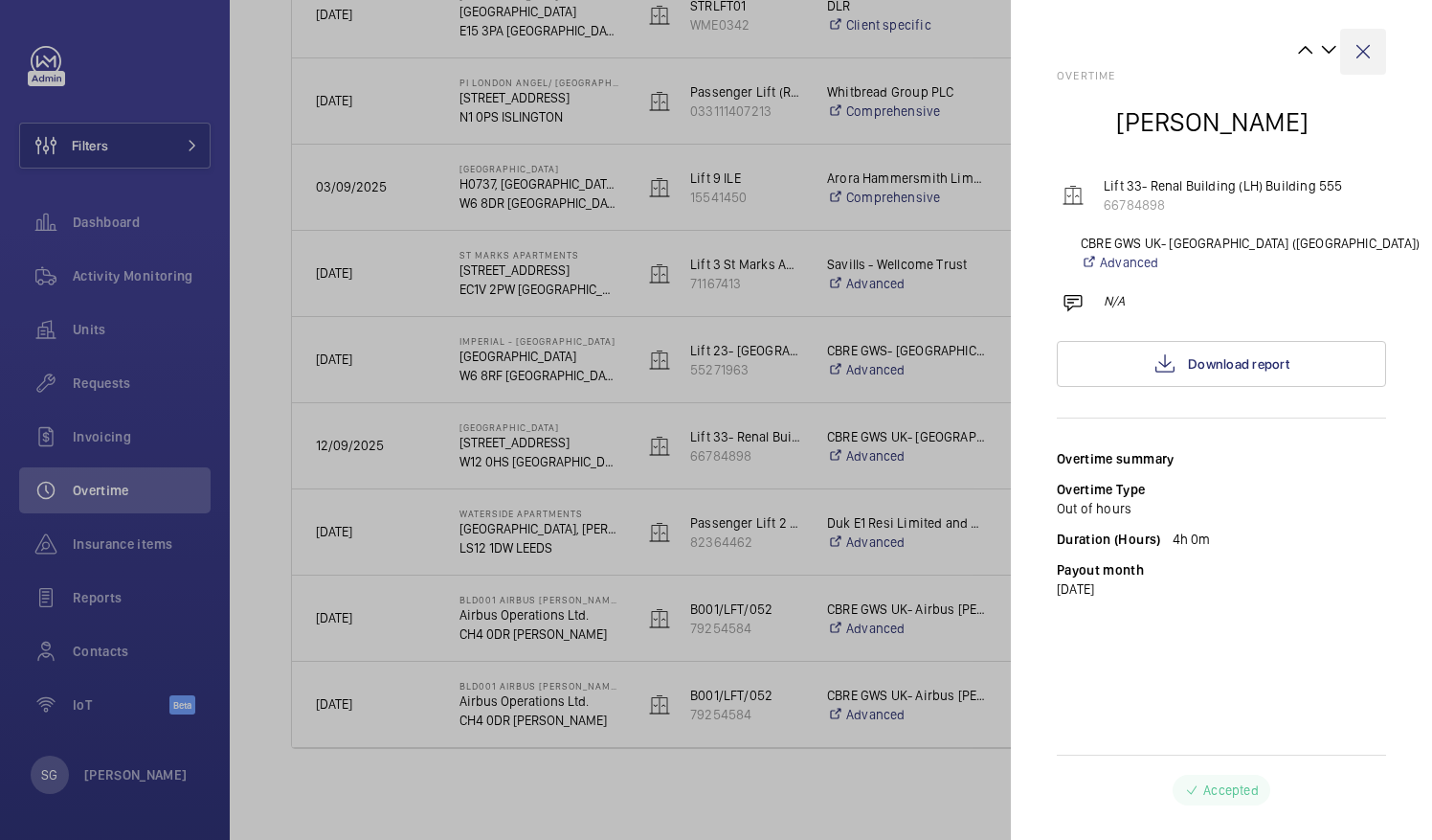
click at [1364, 53] on wm-front-icon-button at bounding box center [1363, 52] width 46 height 46
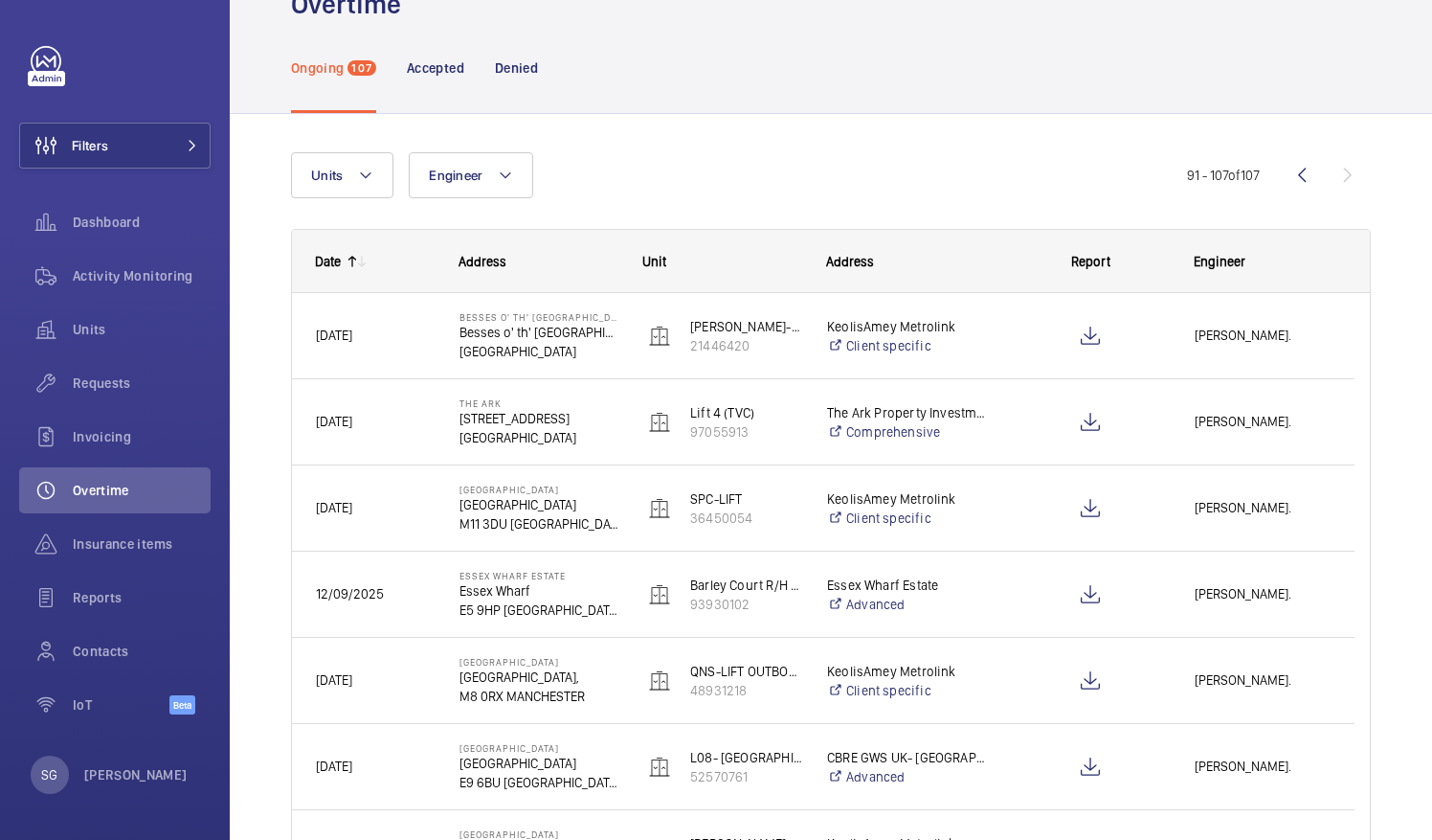
scroll to position [0, 0]
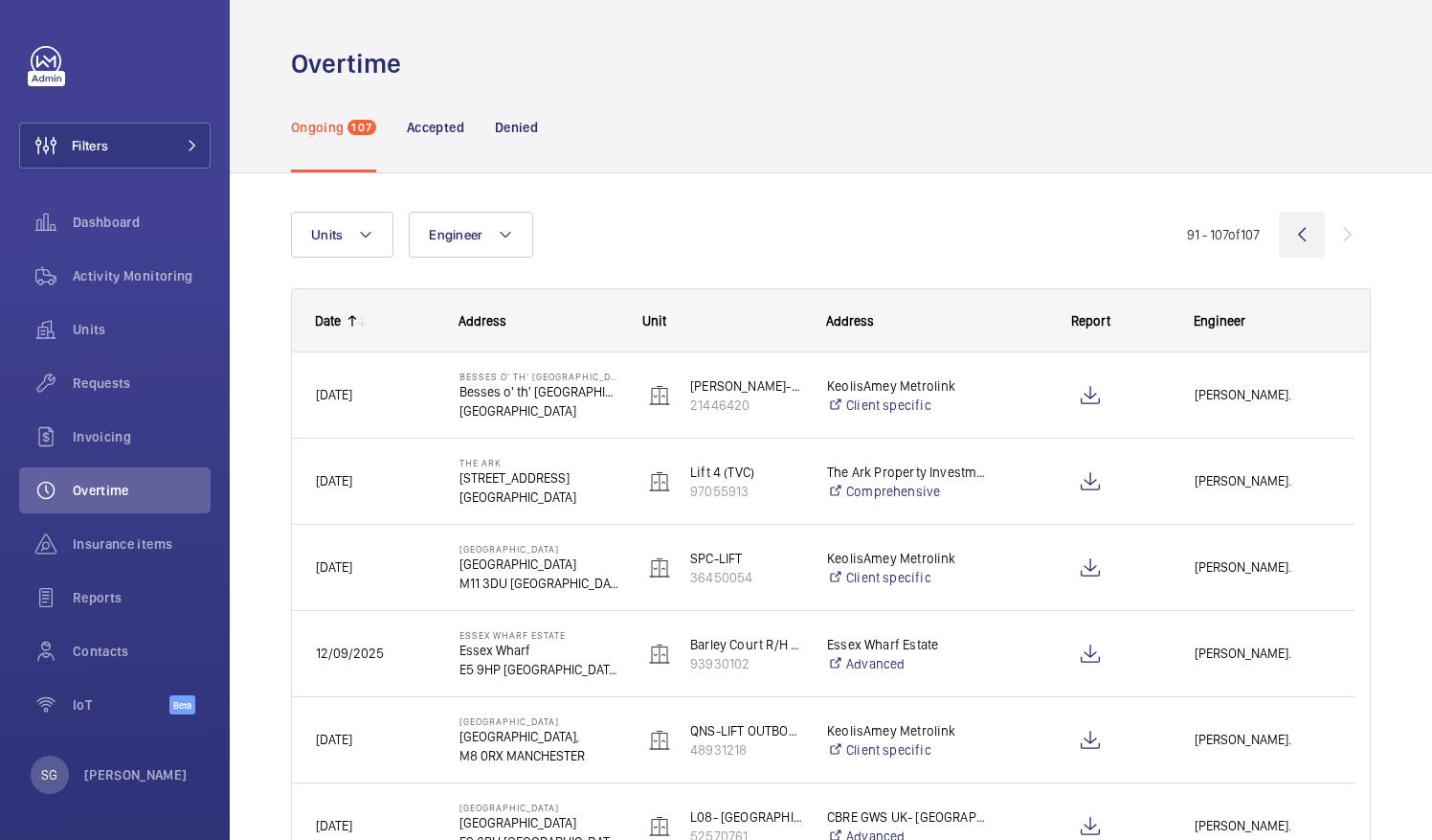
click at [1285, 233] on wm-front-icon-button at bounding box center [1302, 234] width 46 height 46
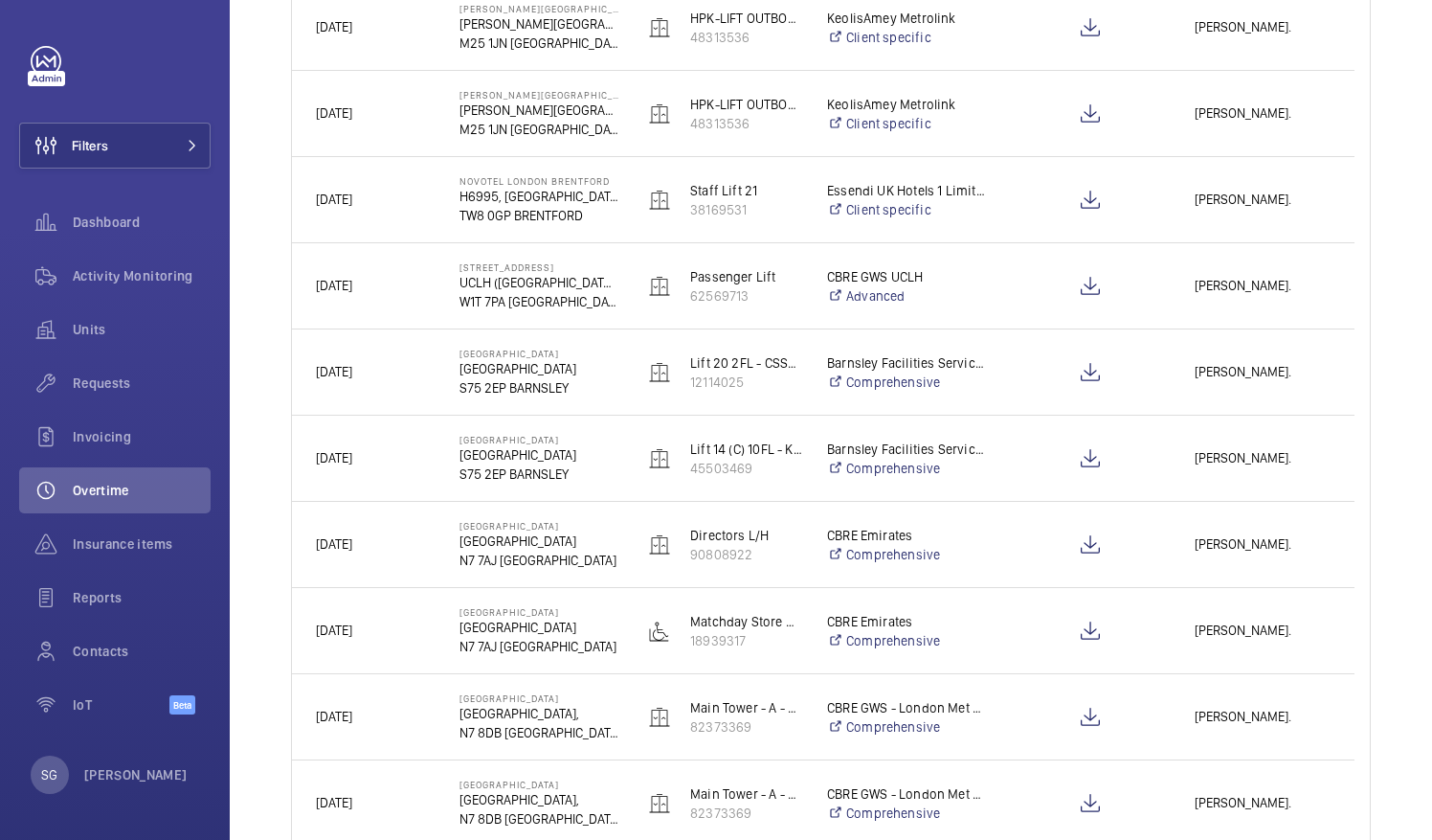
scroll to position [715, 0]
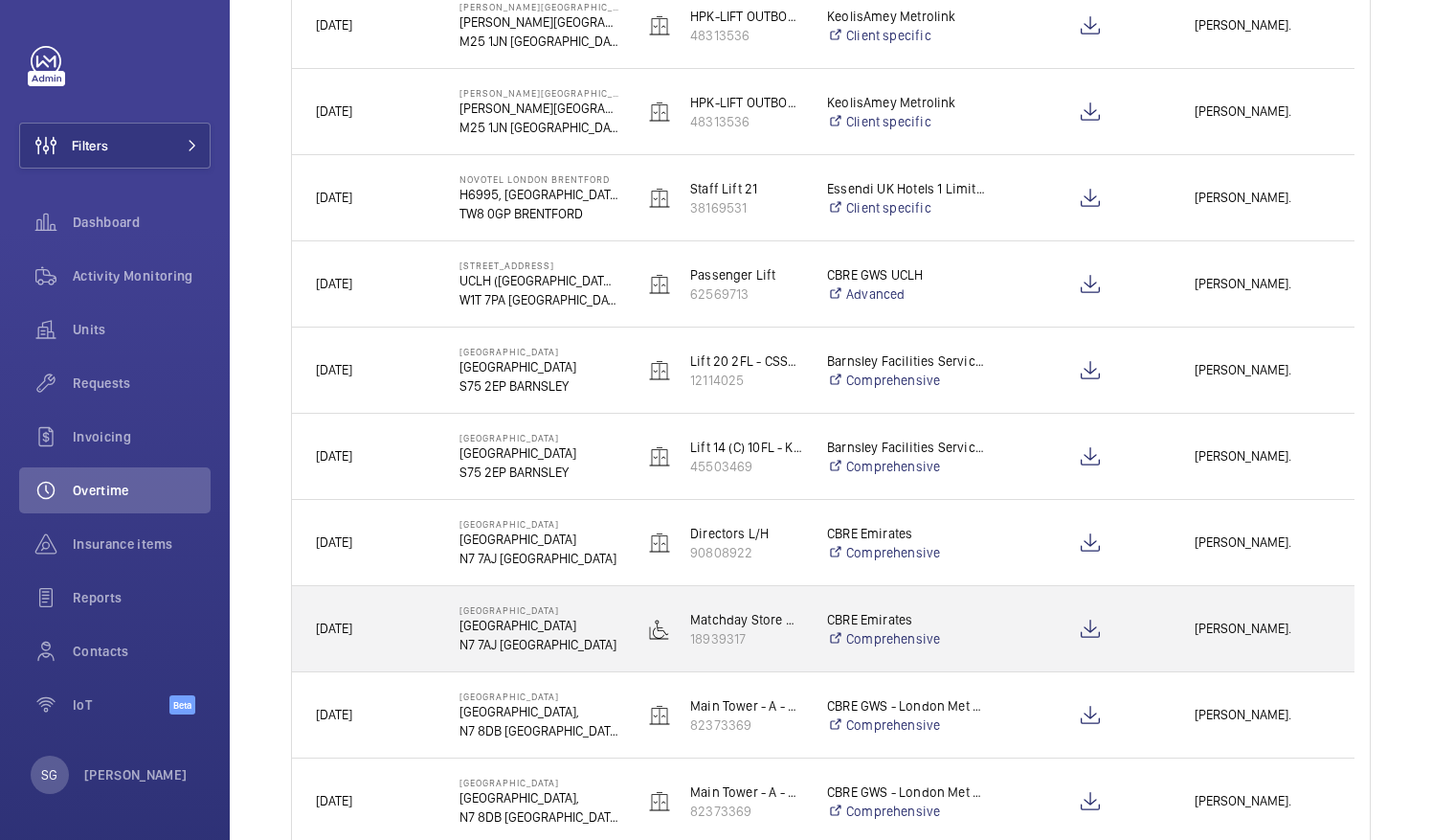
click at [1274, 622] on span "[PERSON_NAME]." at bounding box center [1263, 628] width 136 height 22
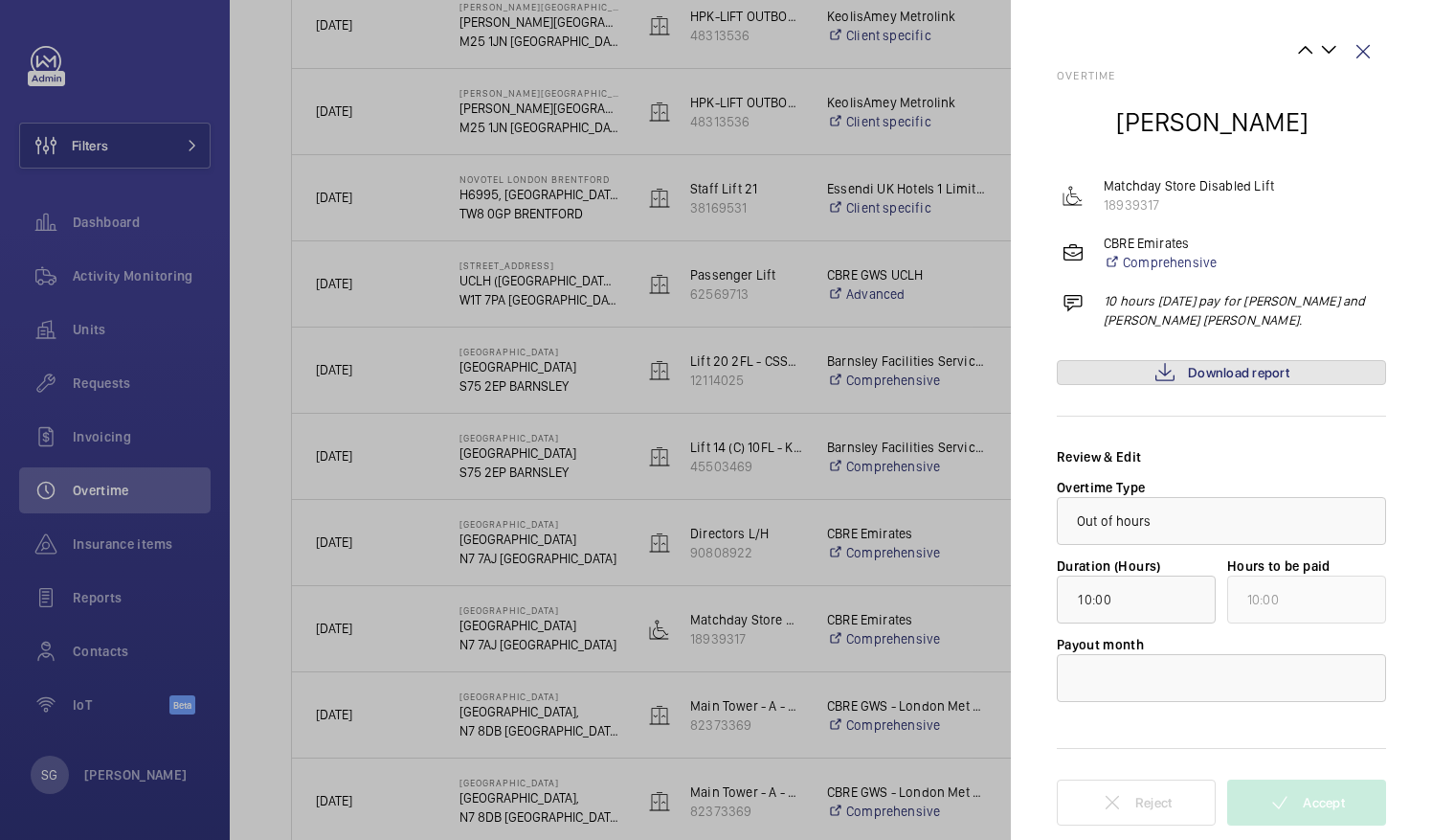
click at [1155, 373] on mat-icon at bounding box center [1166, 372] width 23 height 23
click at [1375, 53] on wm-front-icon-button at bounding box center [1363, 52] width 46 height 46
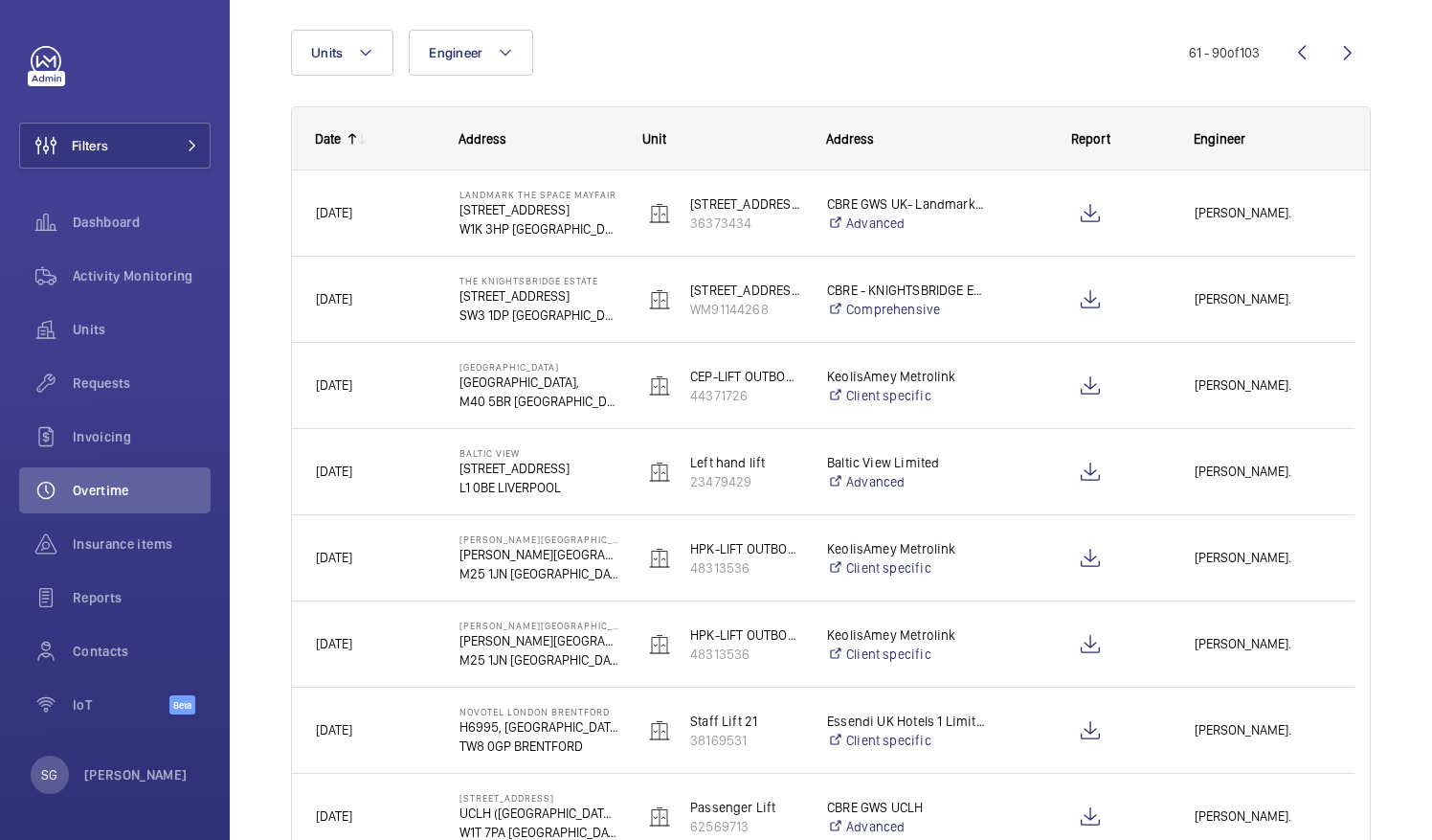
scroll to position [44, 0]
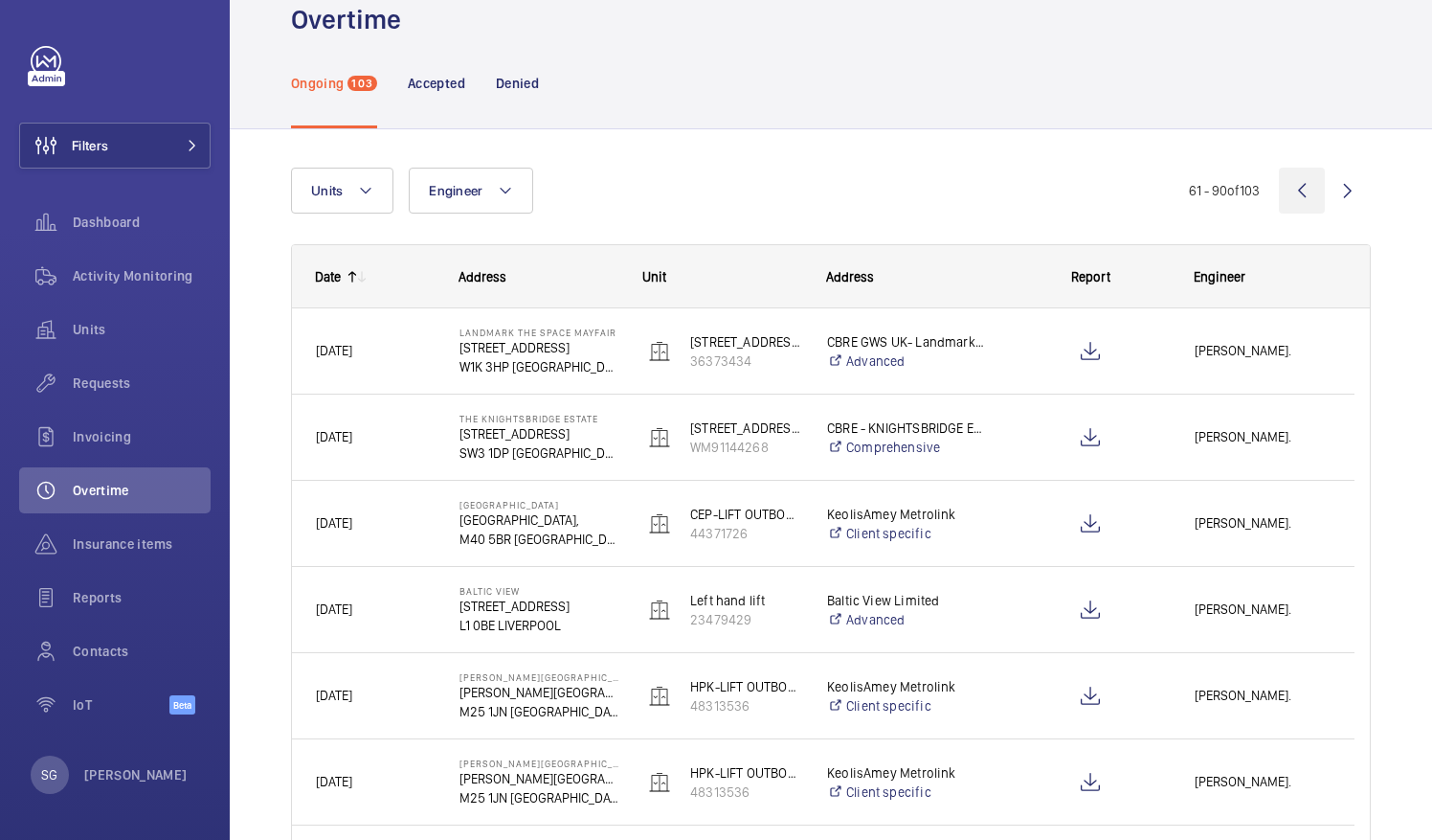
click at [1288, 190] on wm-front-icon-button at bounding box center [1302, 190] width 46 height 46
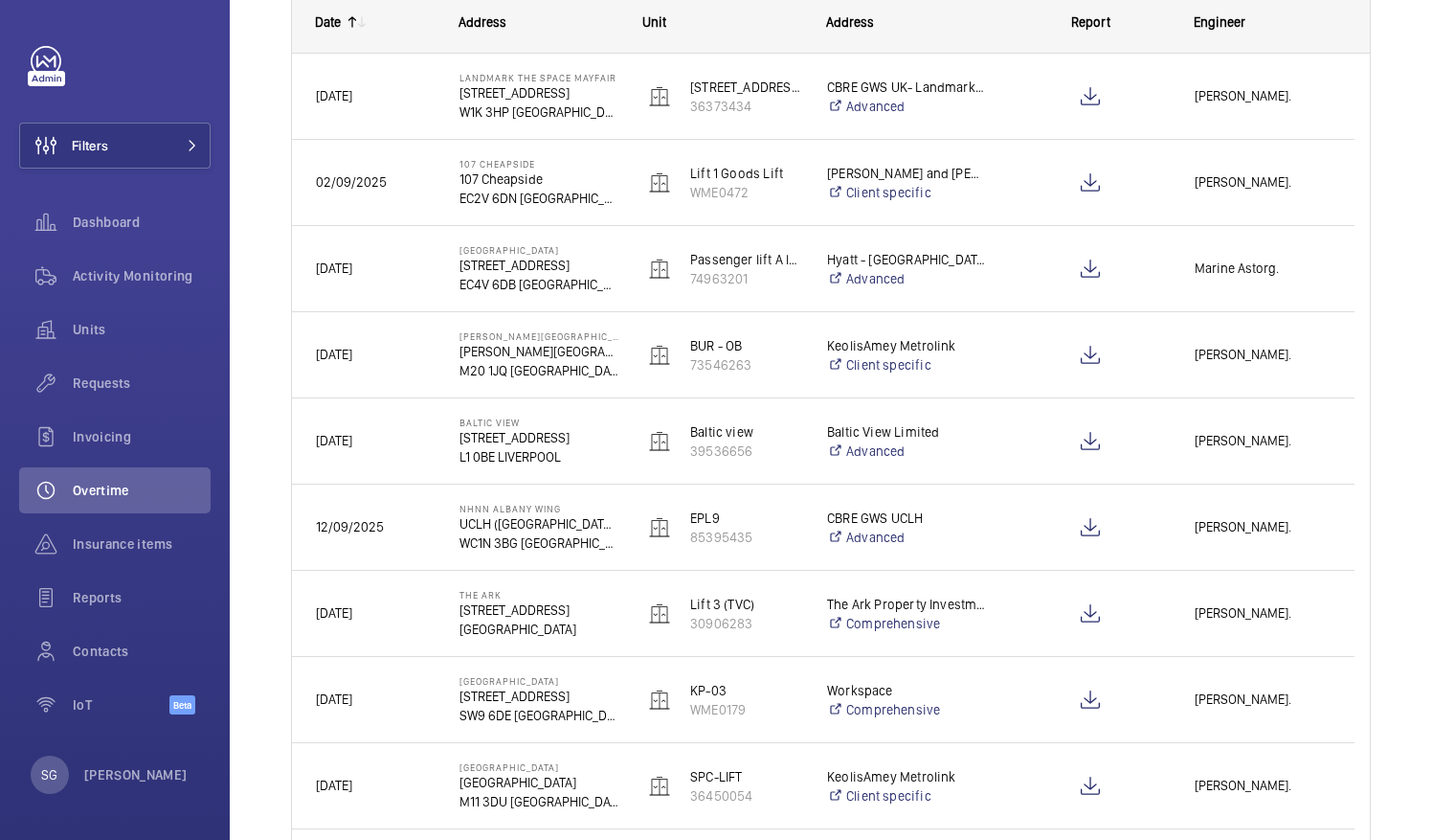
scroll to position [328, 0]
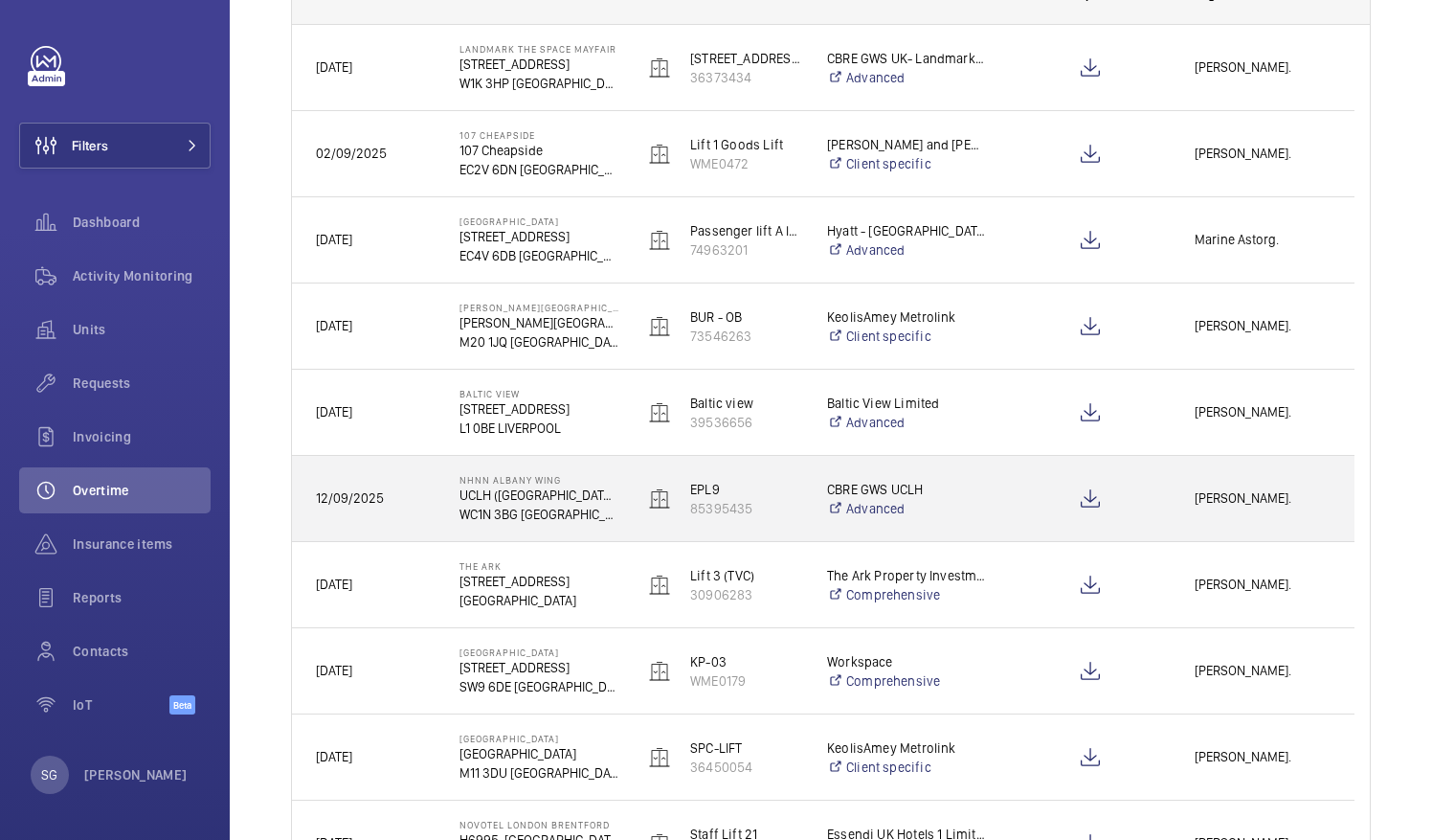
click at [1252, 492] on span "[PERSON_NAME]." at bounding box center [1263, 498] width 136 height 22
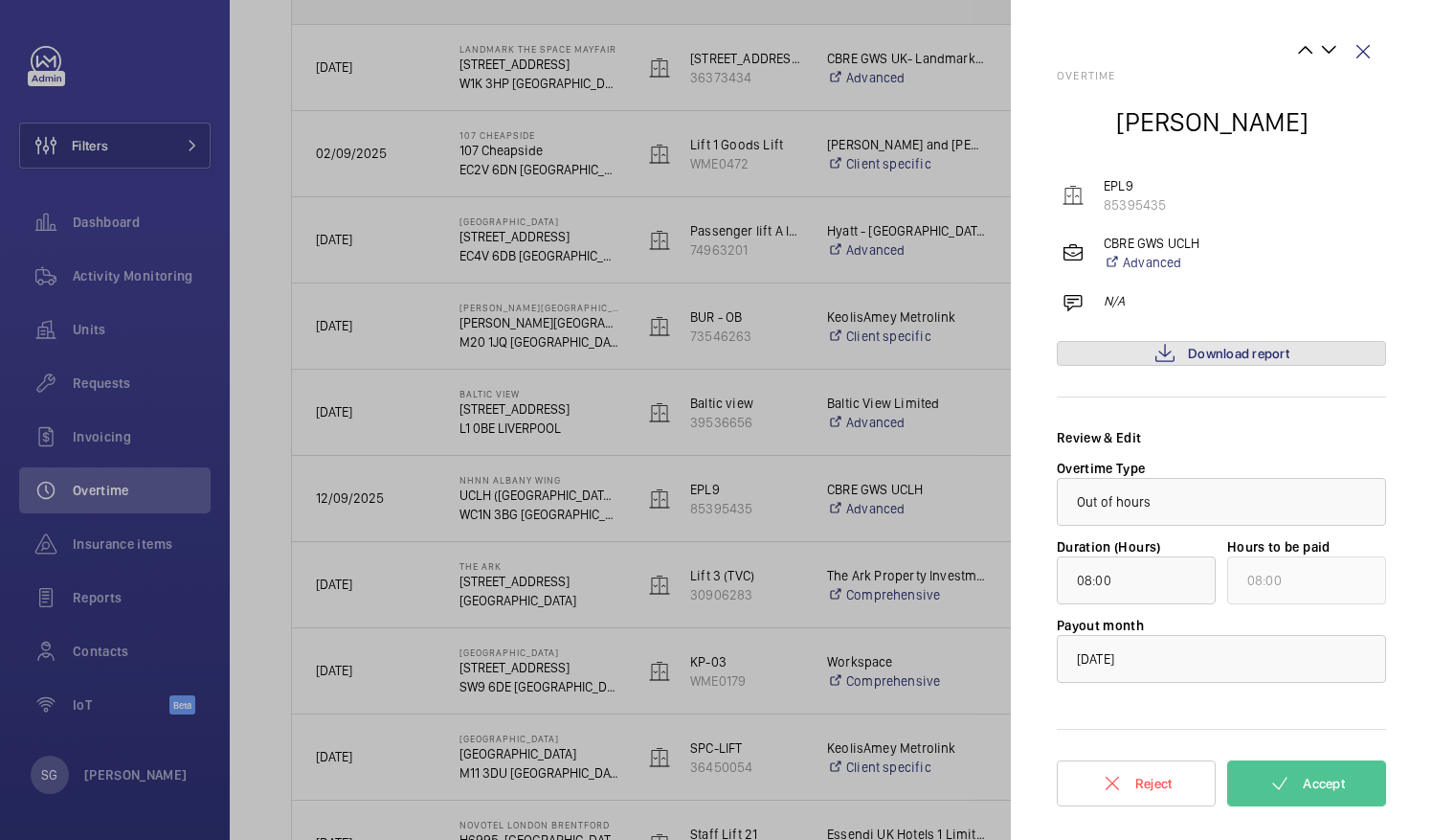
click at [1229, 347] on span "Download report" at bounding box center [1239, 354] width 101 height 16
click at [1355, 56] on wm-front-icon-button at bounding box center [1363, 52] width 46 height 46
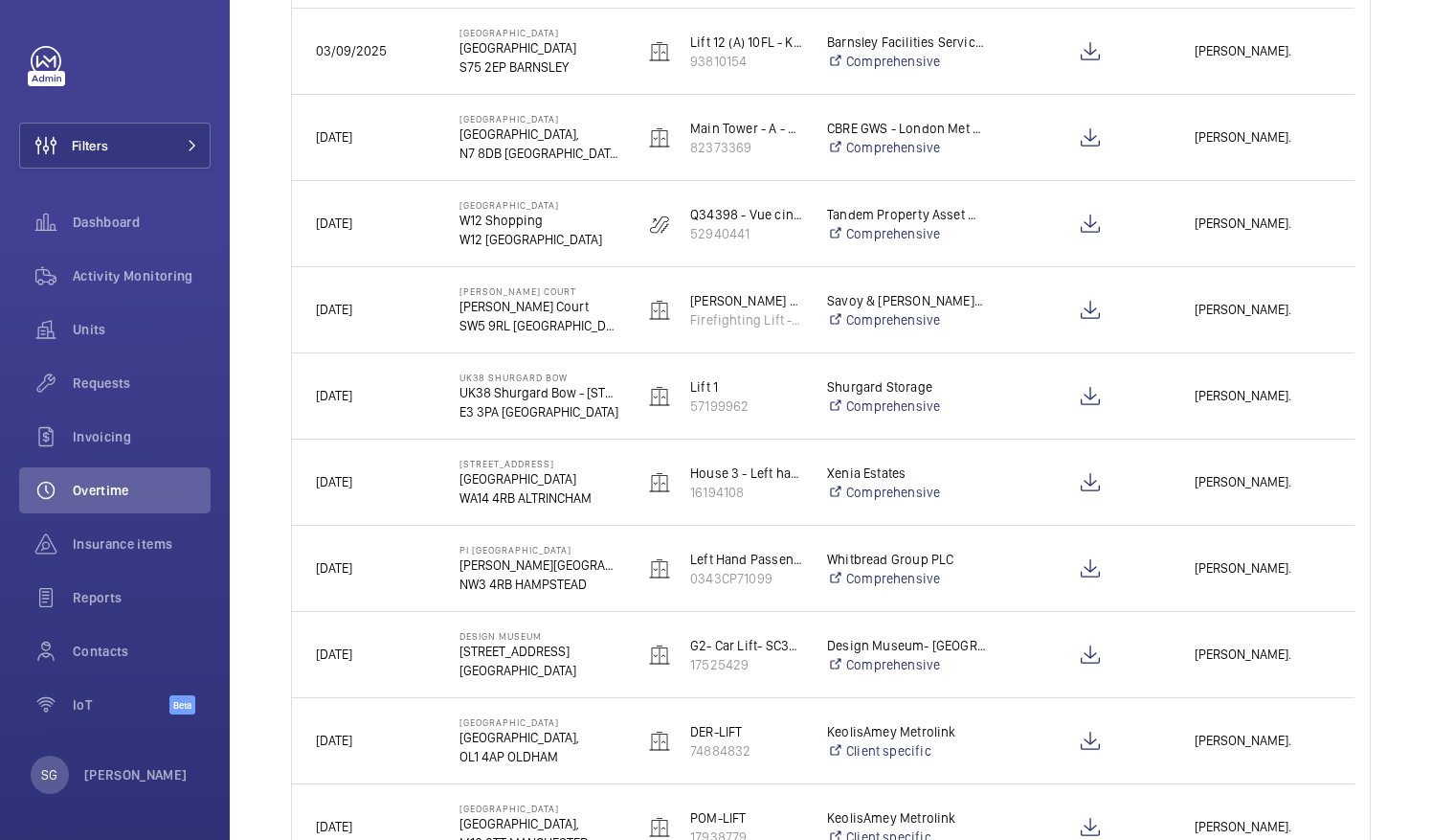
scroll to position [1412, 0]
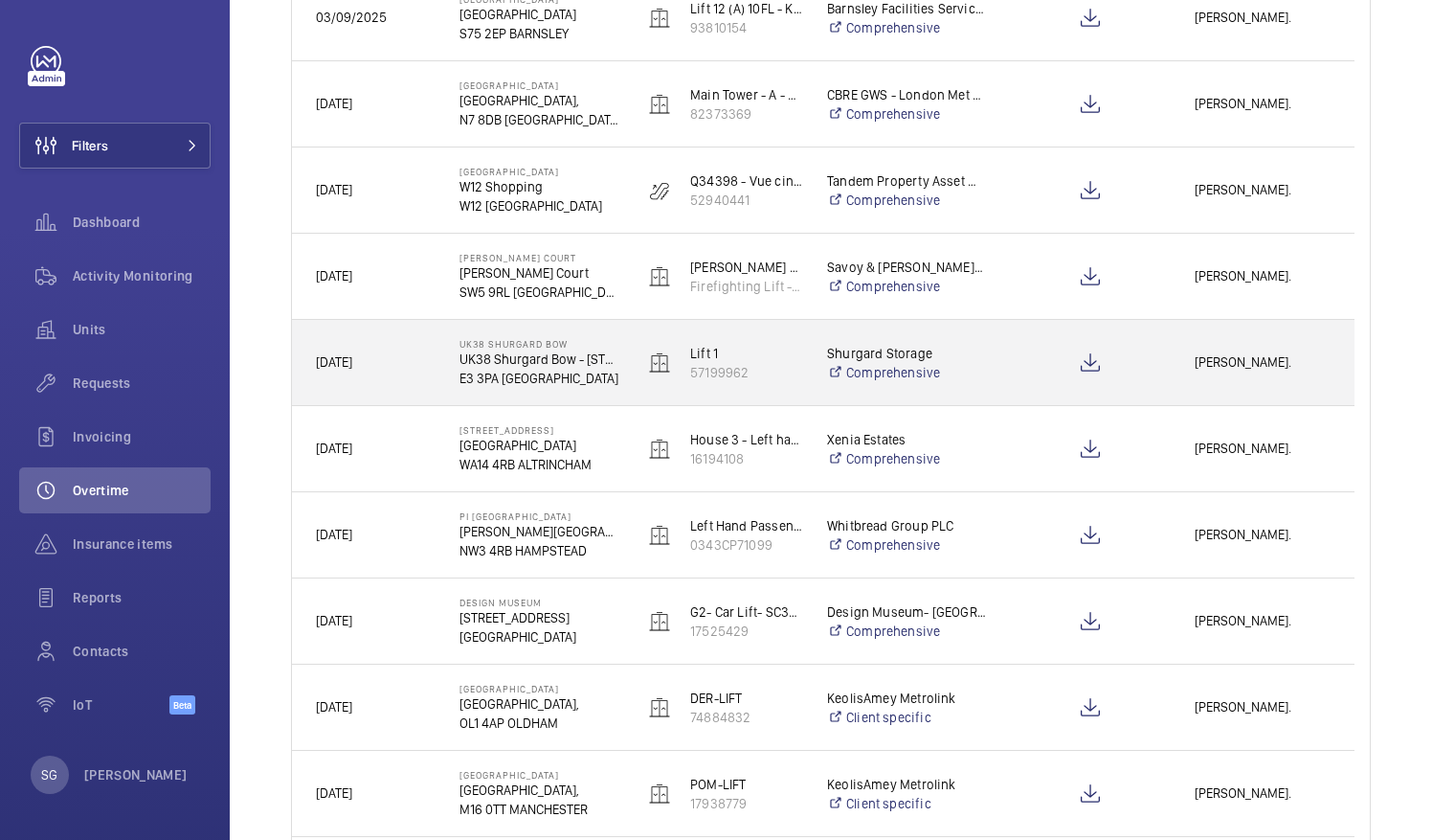
click at [1277, 351] on span "[PERSON_NAME]." at bounding box center [1263, 362] width 136 height 22
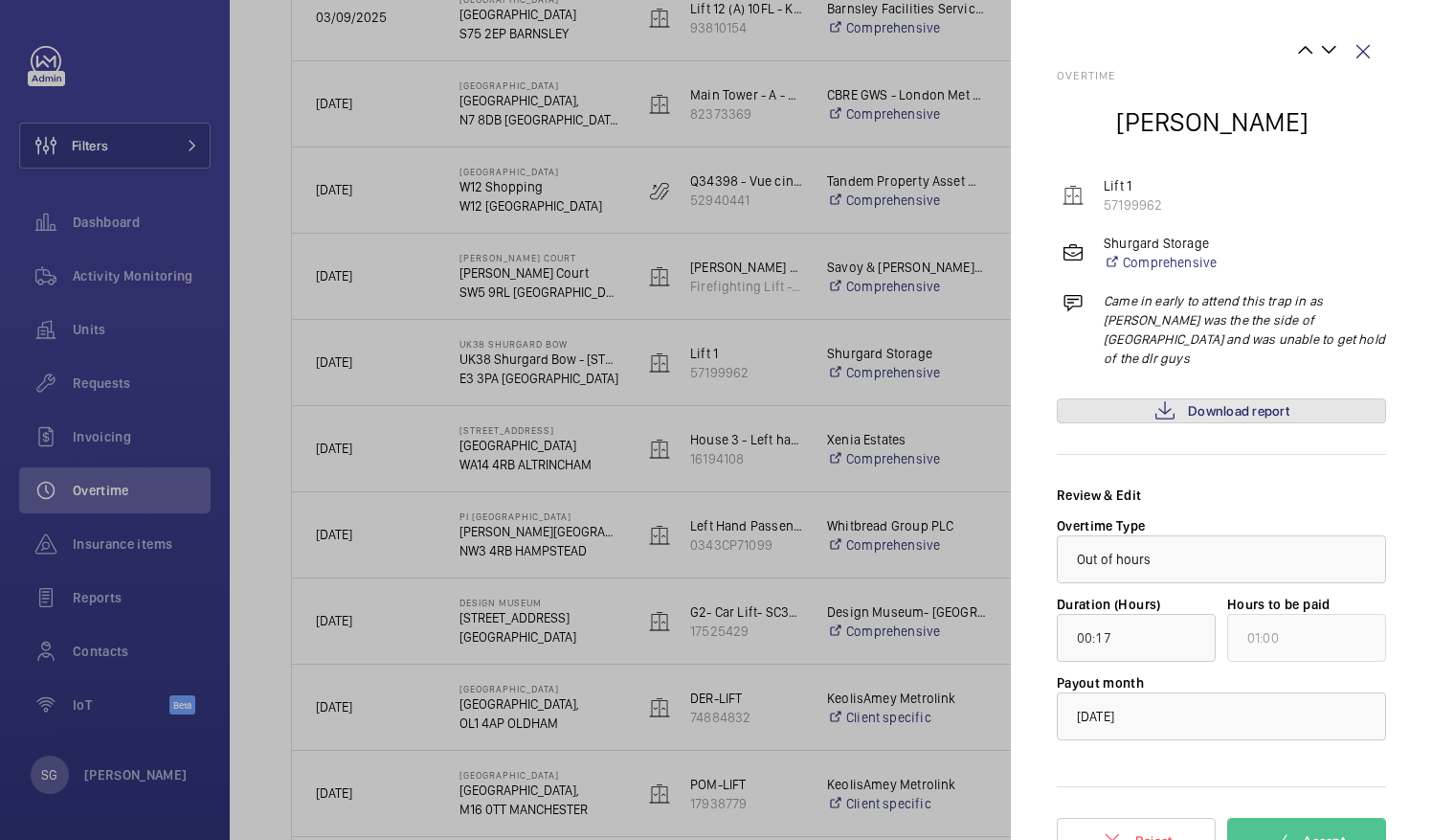
click at [1258, 403] on span "Download report" at bounding box center [1239, 411] width 101 height 16
click at [1273, 829] on mat-icon at bounding box center [1280, 841] width 23 height 23
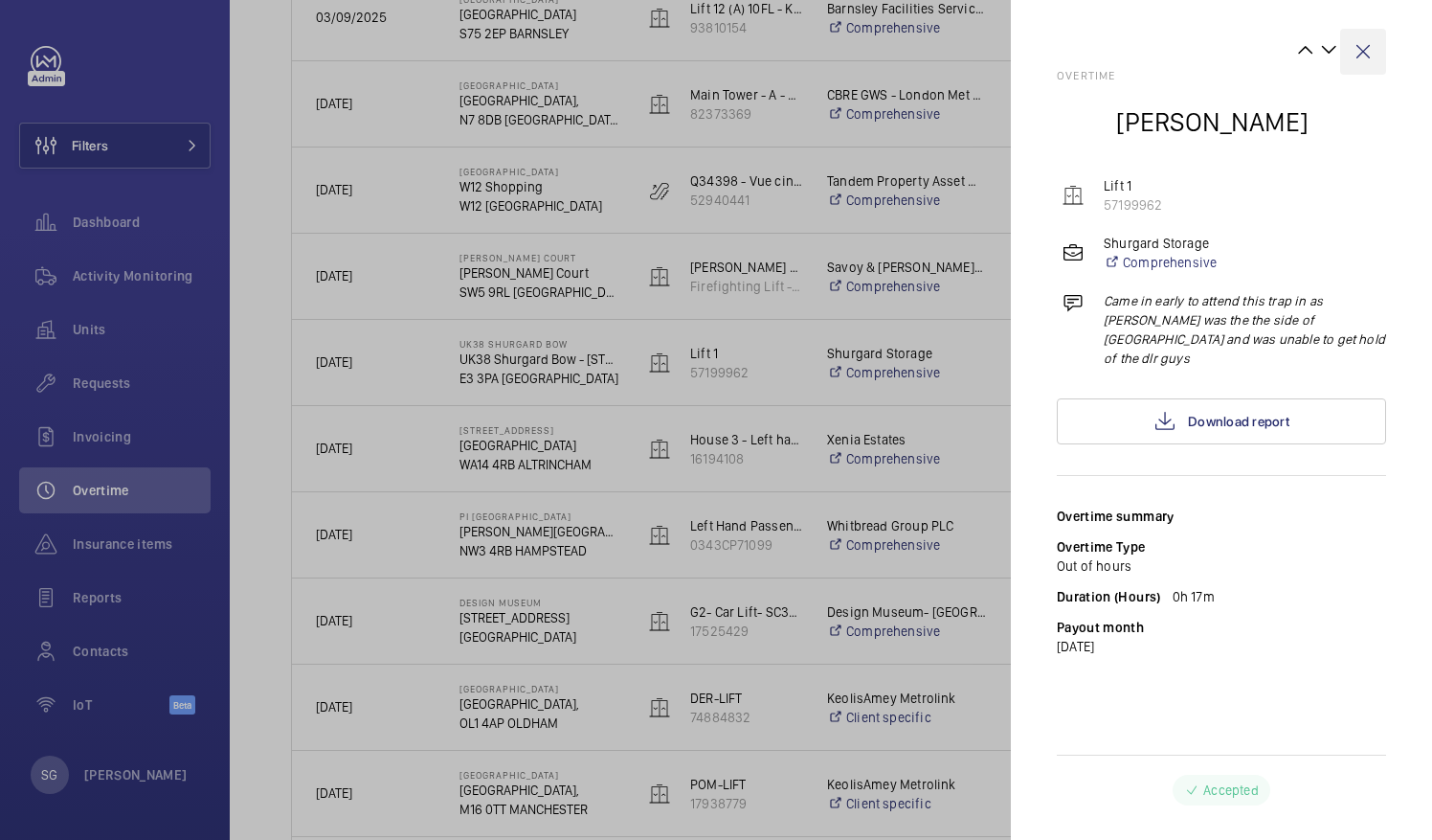
click at [1372, 48] on wm-front-icon-button at bounding box center [1363, 52] width 46 height 46
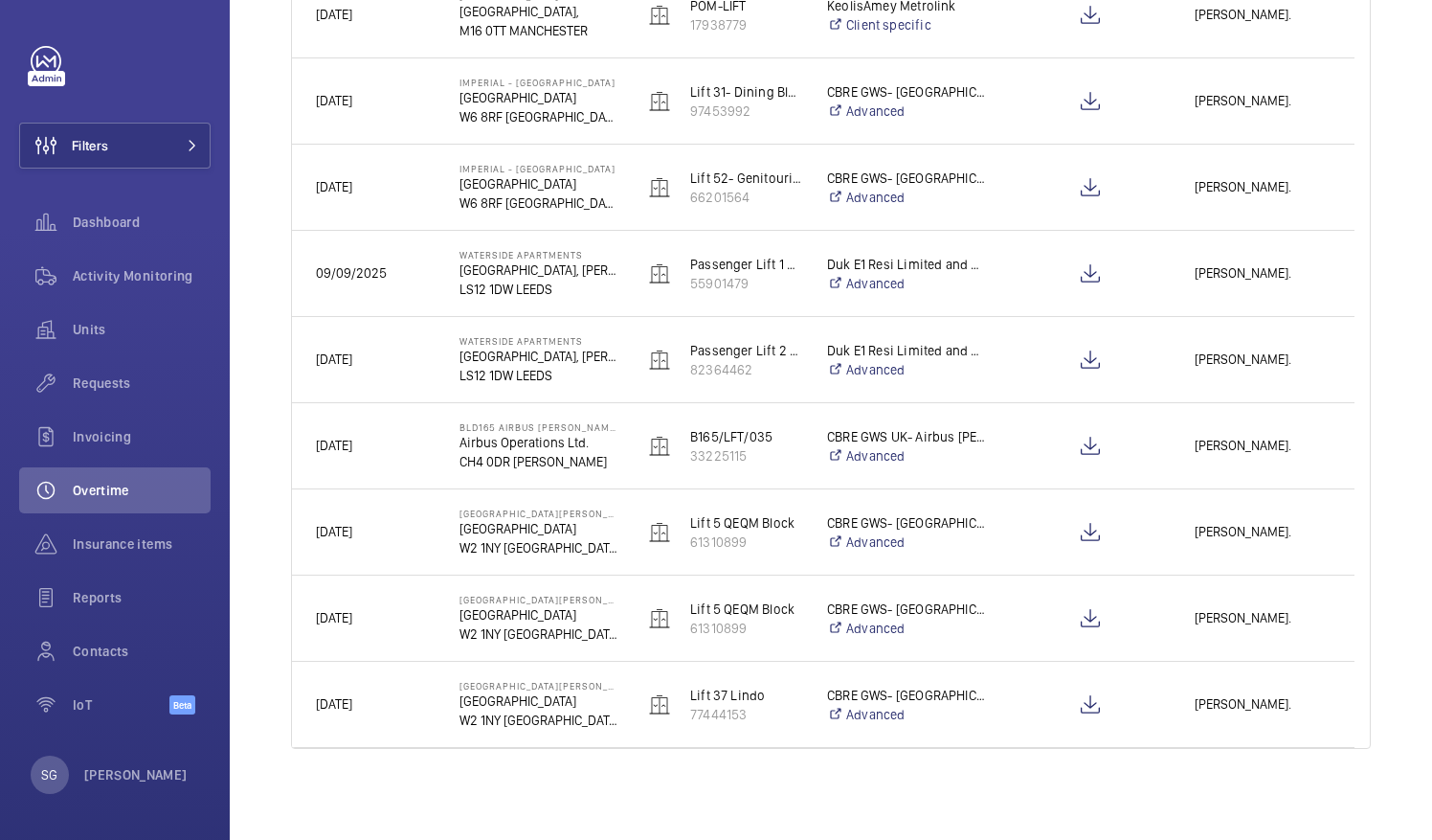
scroll to position [0, 0]
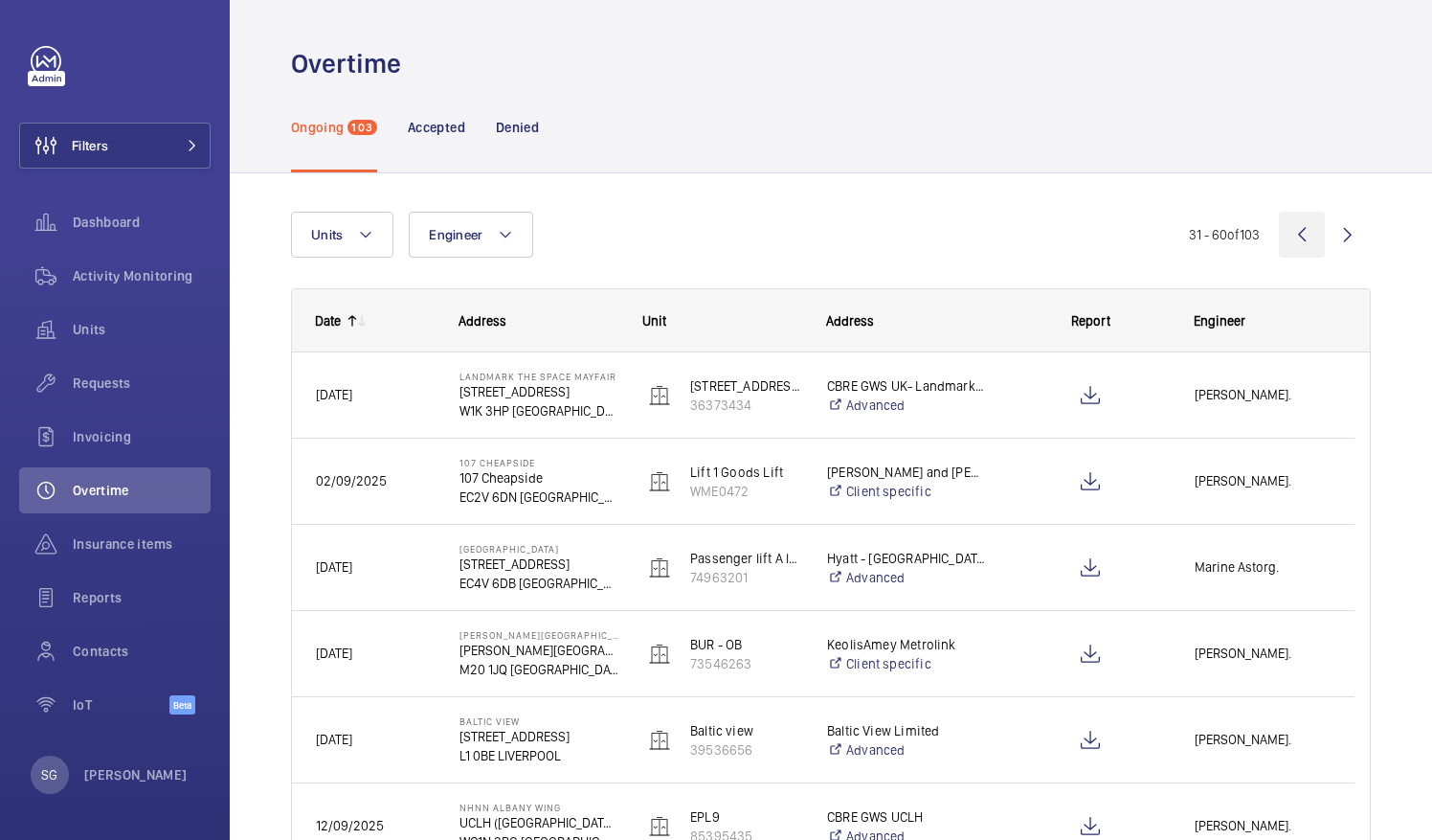
click at [1292, 228] on wm-front-icon-button at bounding box center [1302, 234] width 46 height 46
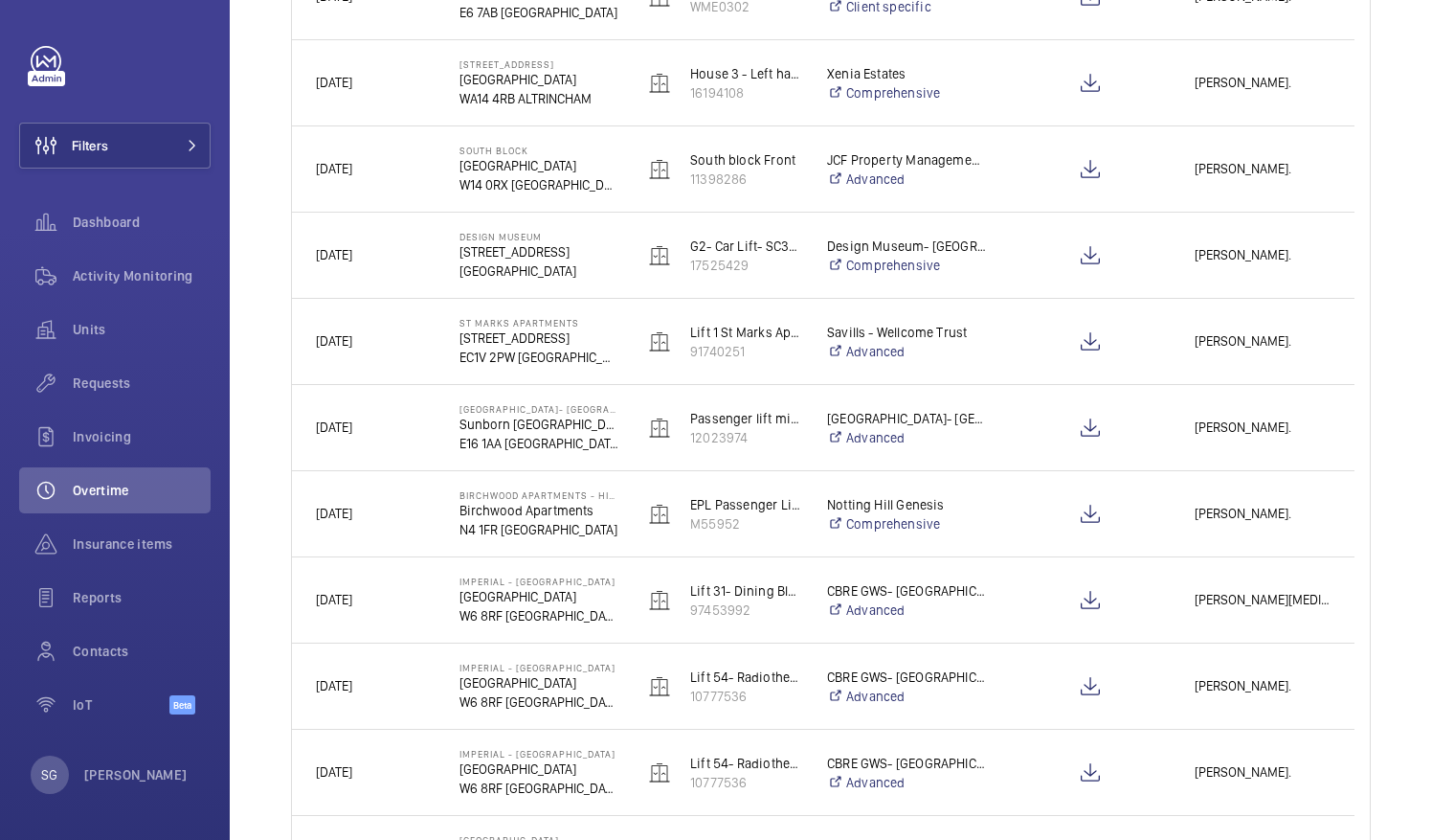
scroll to position [1526, 0]
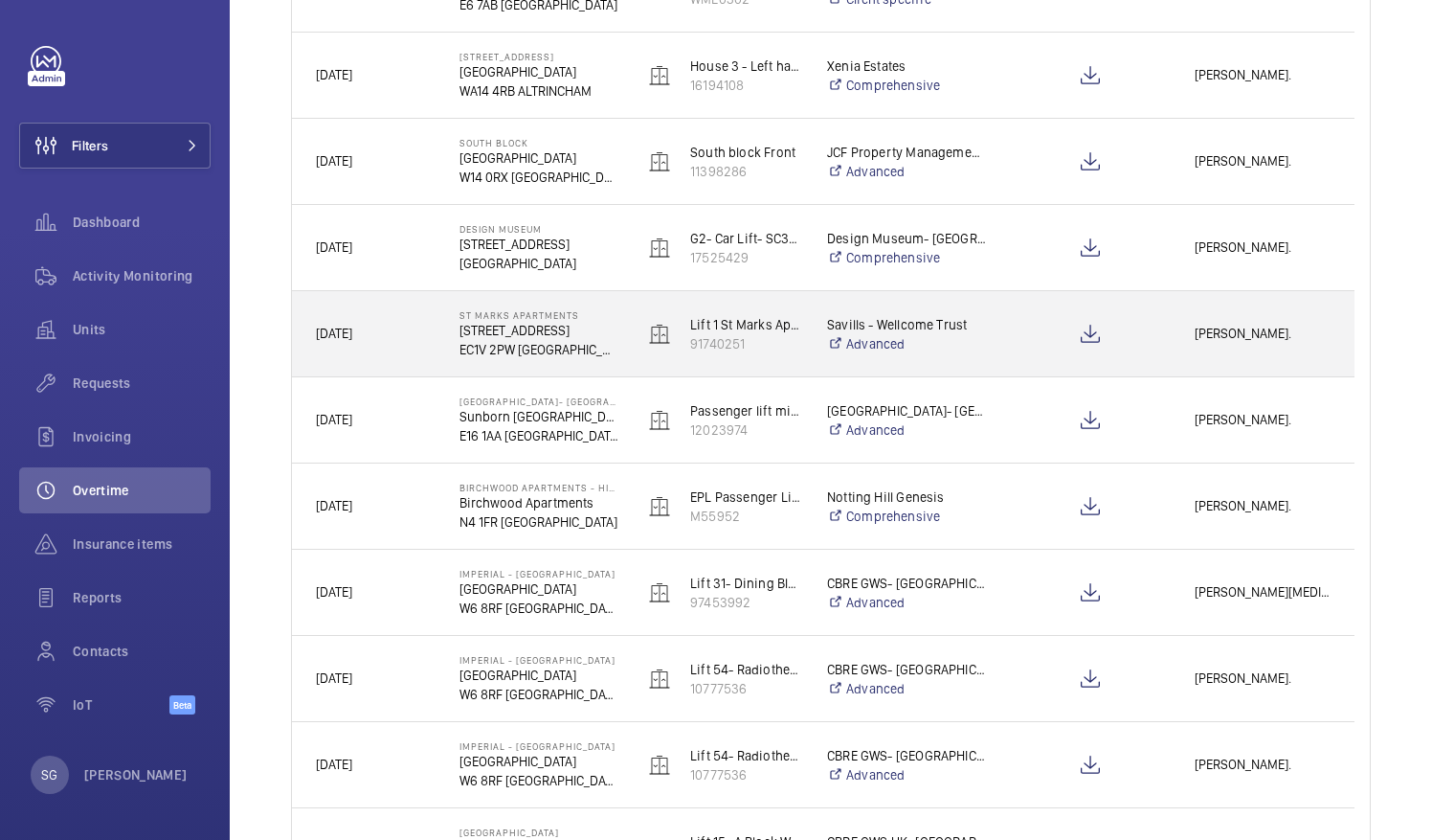
click at [1234, 352] on div "[PERSON_NAME]." at bounding box center [1262, 333] width 182 height 60
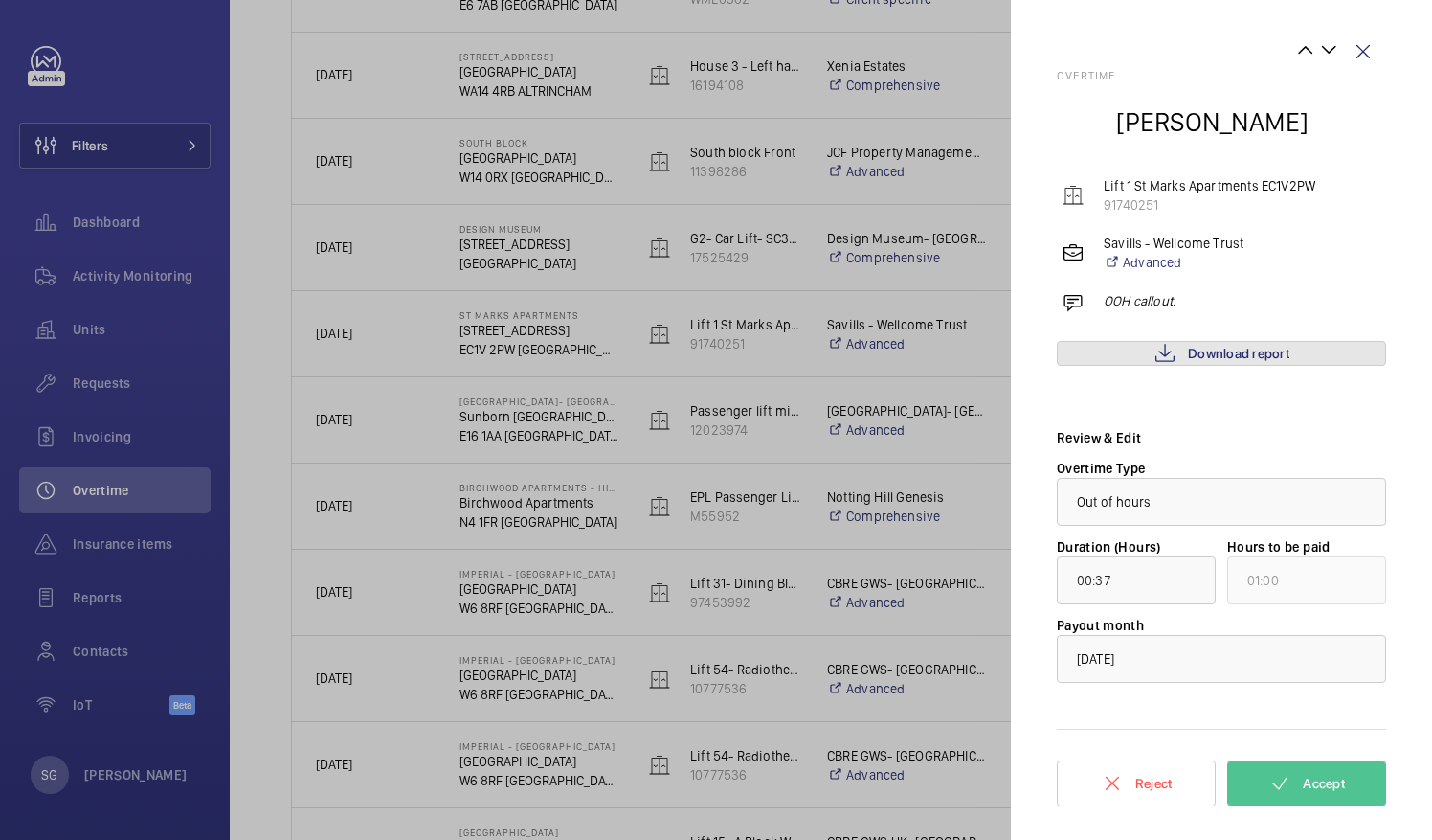
click at [1234, 352] on span "Download report" at bounding box center [1239, 354] width 101 height 16
click at [1369, 46] on wm-front-icon-button at bounding box center [1363, 52] width 46 height 46
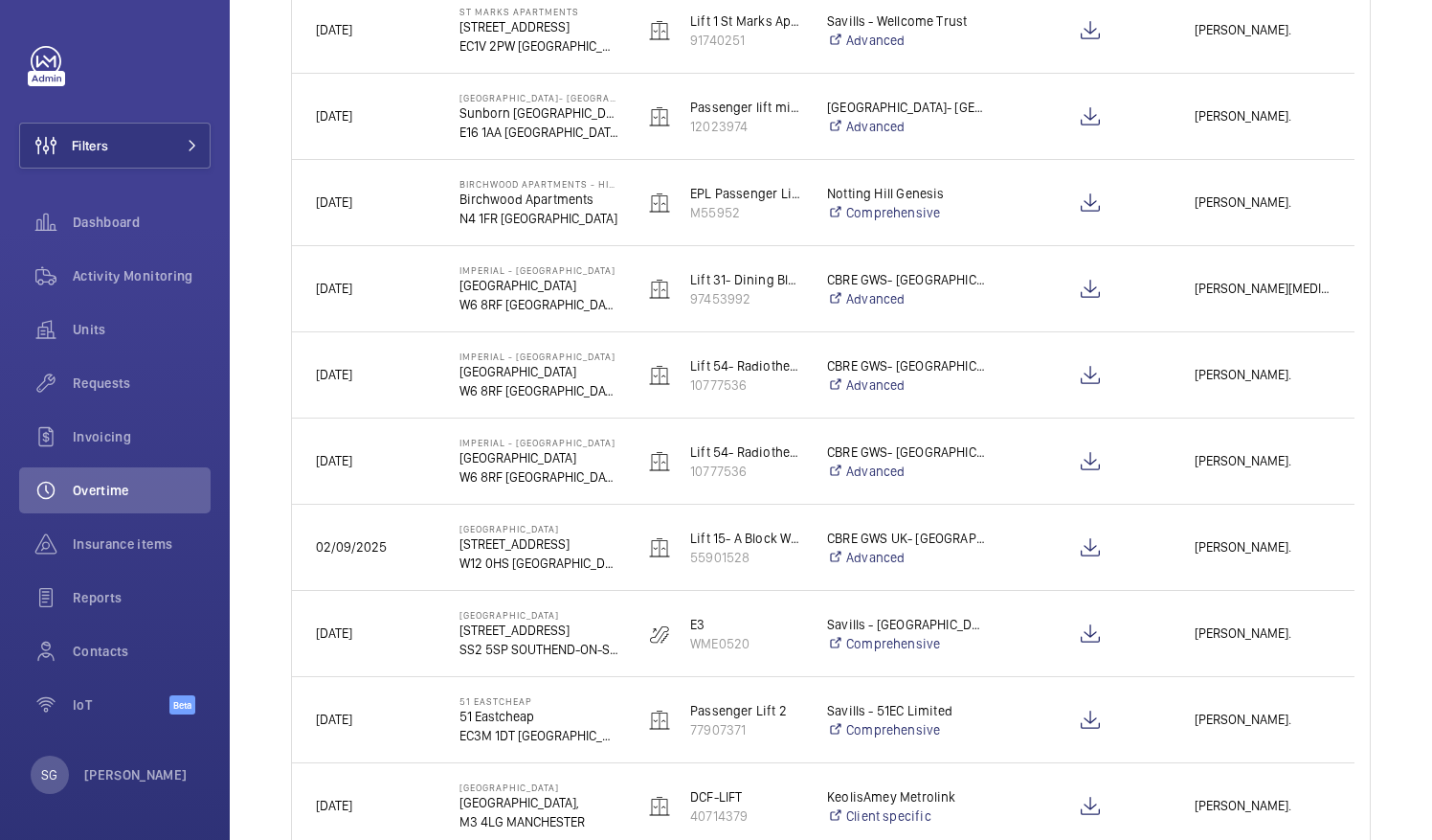
scroll to position [2189, 0]
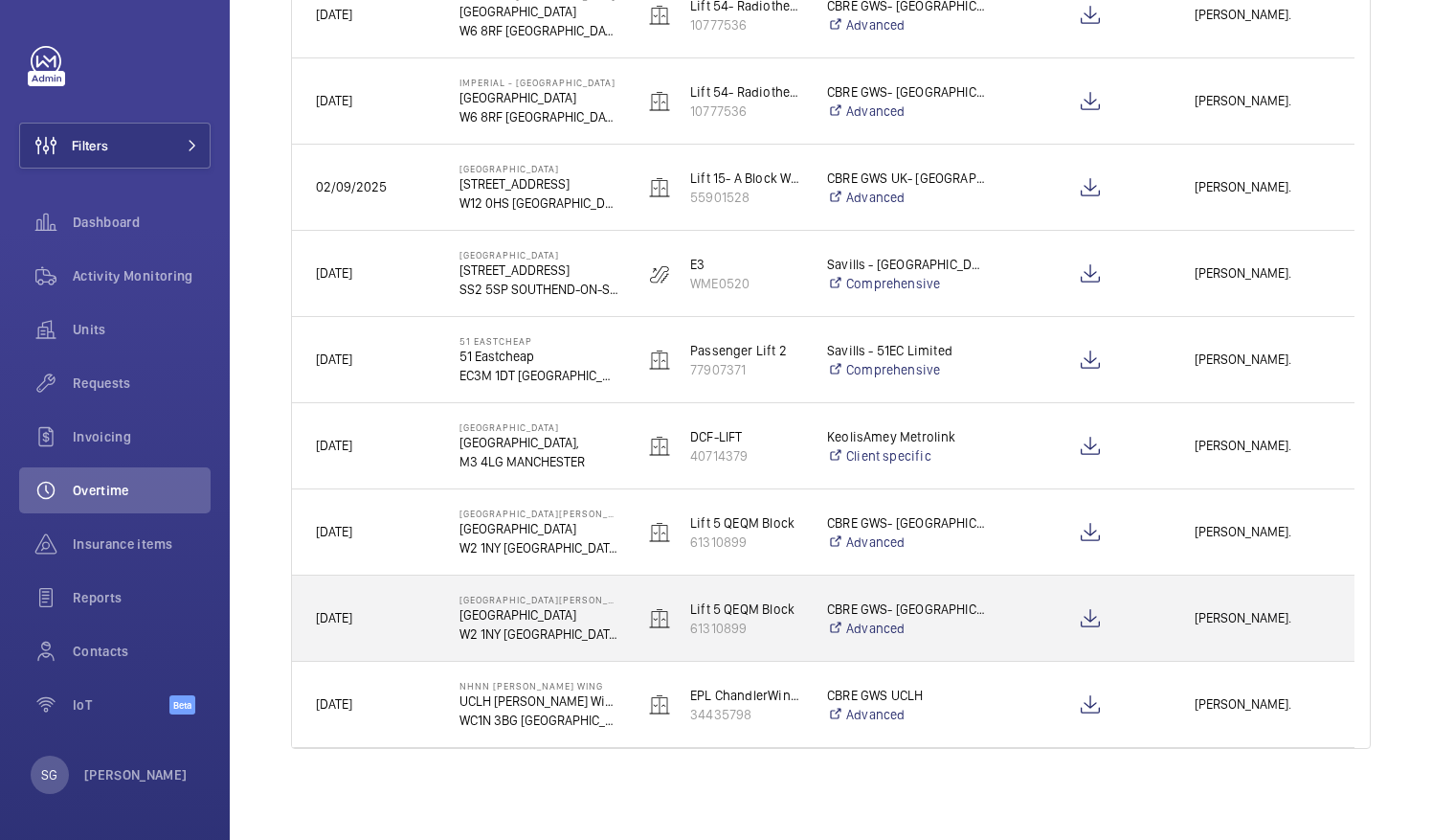
click at [1235, 632] on div "[PERSON_NAME]." at bounding box center [1262, 618] width 182 height 60
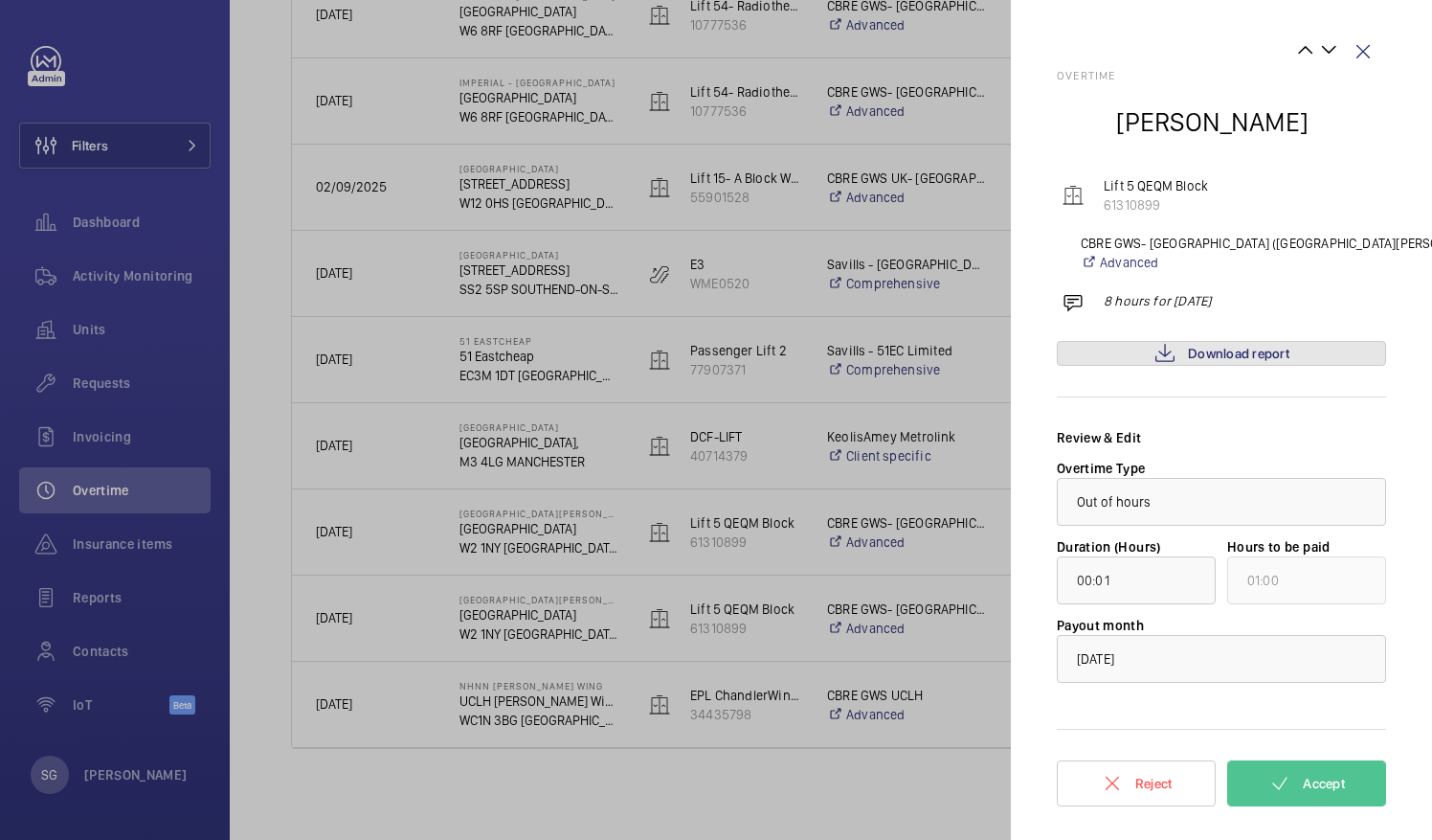
click at [1209, 364] on link "Download report" at bounding box center [1221, 354] width 330 height 25
click at [1377, 50] on wm-front-icon-button at bounding box center [1363, 52] width 46 height 46
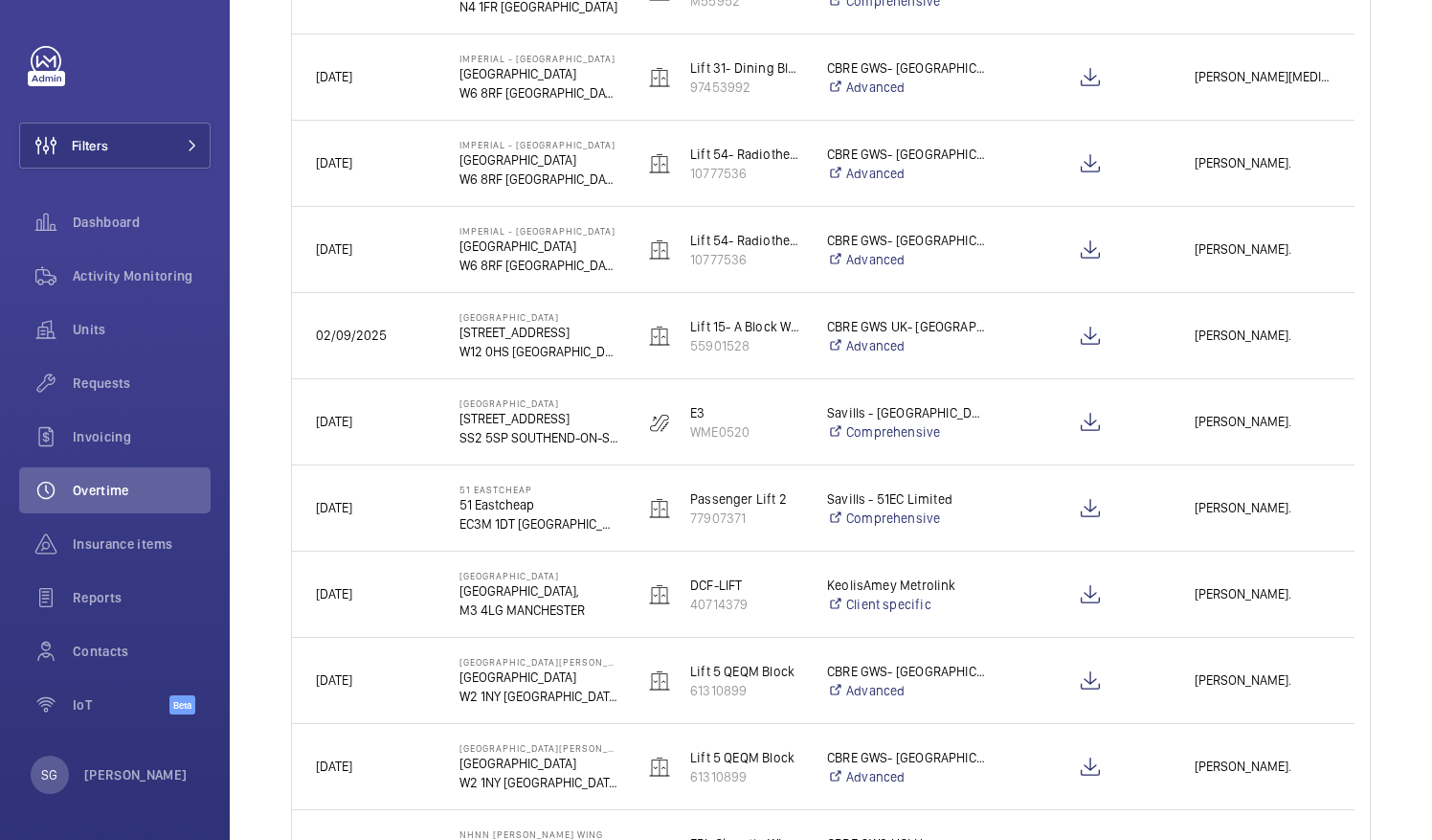
scroll to position [0, 0]
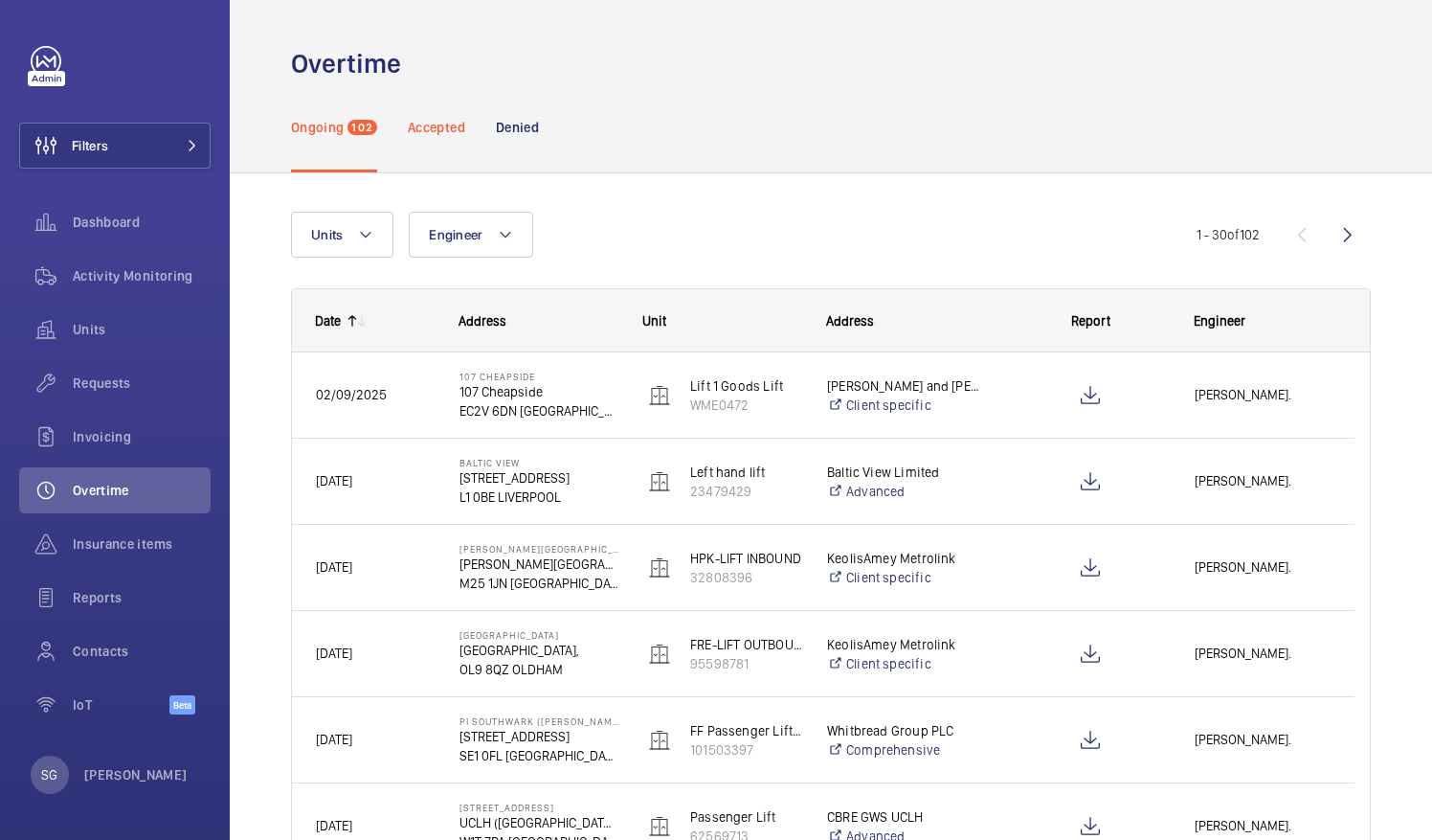
click at [448, 119] on p "Accepted" at bounding box center [437, 127] width 57 height 19
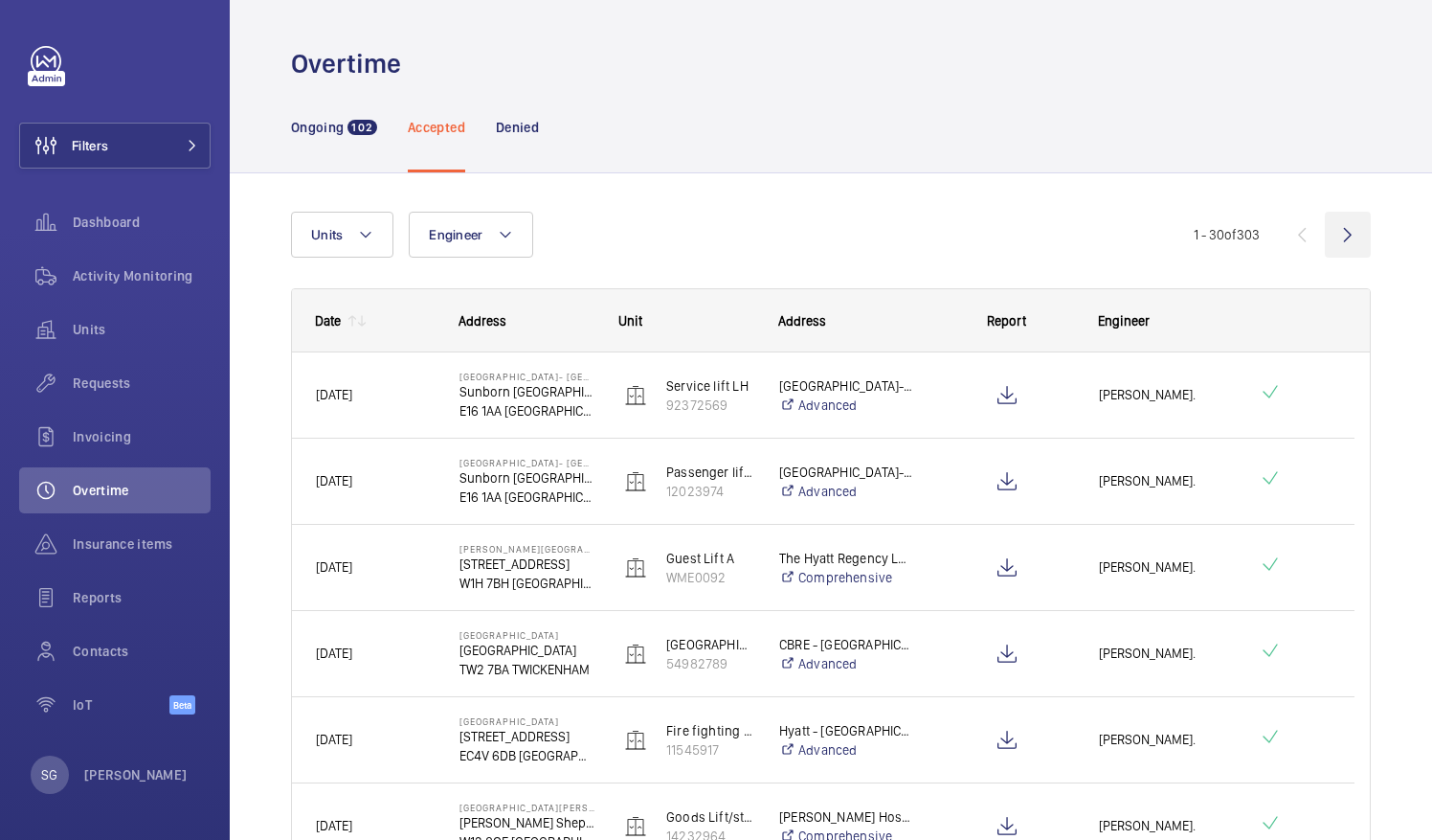
click at [1326, 237] on wm-front-icon-button at bounding box center [1347, 234] width 46 height 46
click at [1333, 245] on wm-front-icon-button at bounding box center [1347, 234] width 46 height 46
click at [1292, 229] on wm-front-icon-button at bounding box center [1302, 234] width 46 height 46
click at [1339, 249] on wm-front-icon-button at bounding box center [1347, 234] width 46 height 46
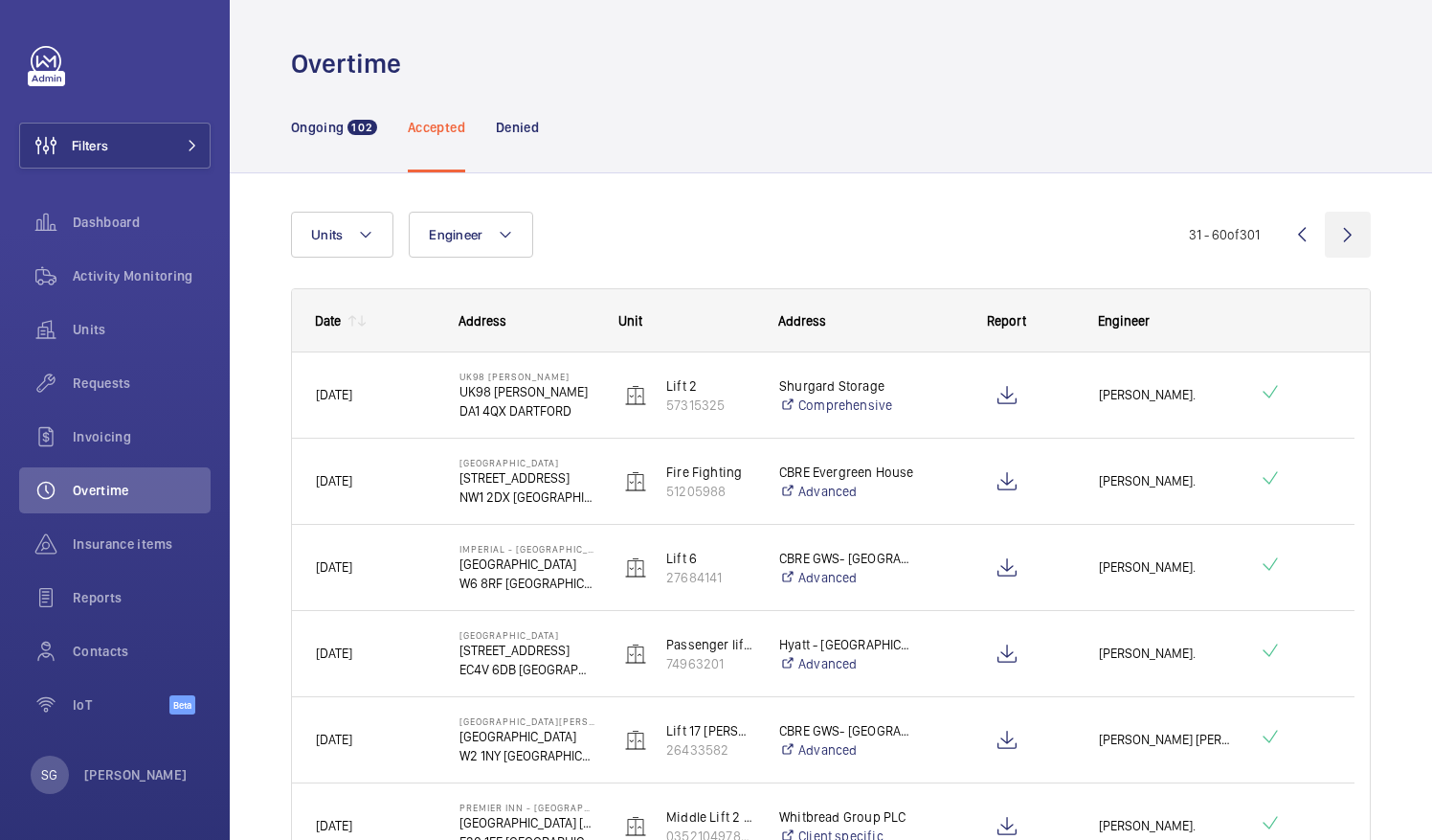
click at [1330, 240] on wm-front-icon-button at bounding box center [1347, 234] width 46 height 46
click at [1335, 234] on wm-front-icon-button at bounding box center [1347, 234] width 46 height 46
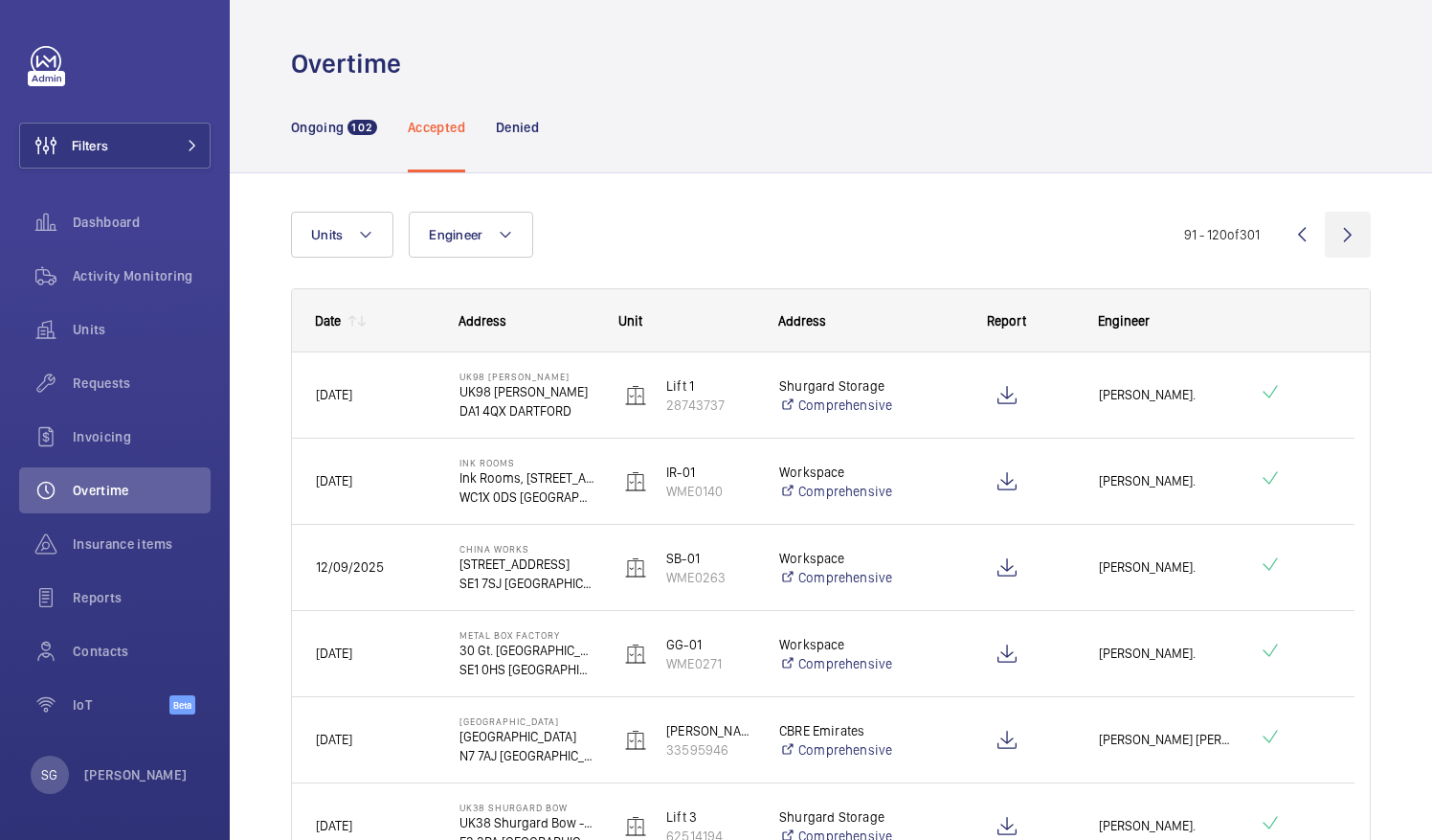
click at [1330, 240] on wm-front-icon-button at bounding box center [1347, 234] width 46 height 46
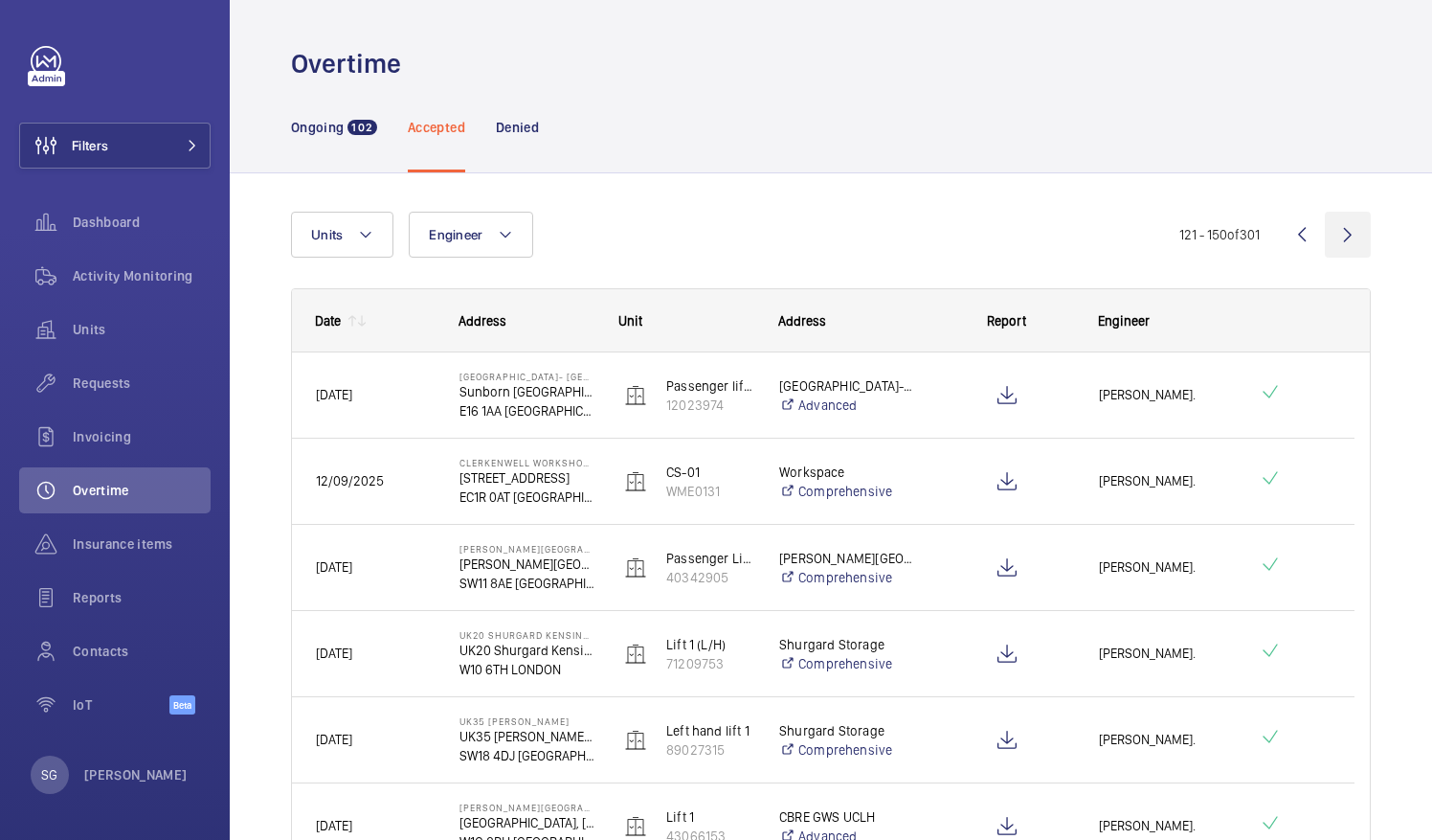
click at [1333, 250] on wm-front-icon-button at bounding box center [1347, 234] width 46 height 46
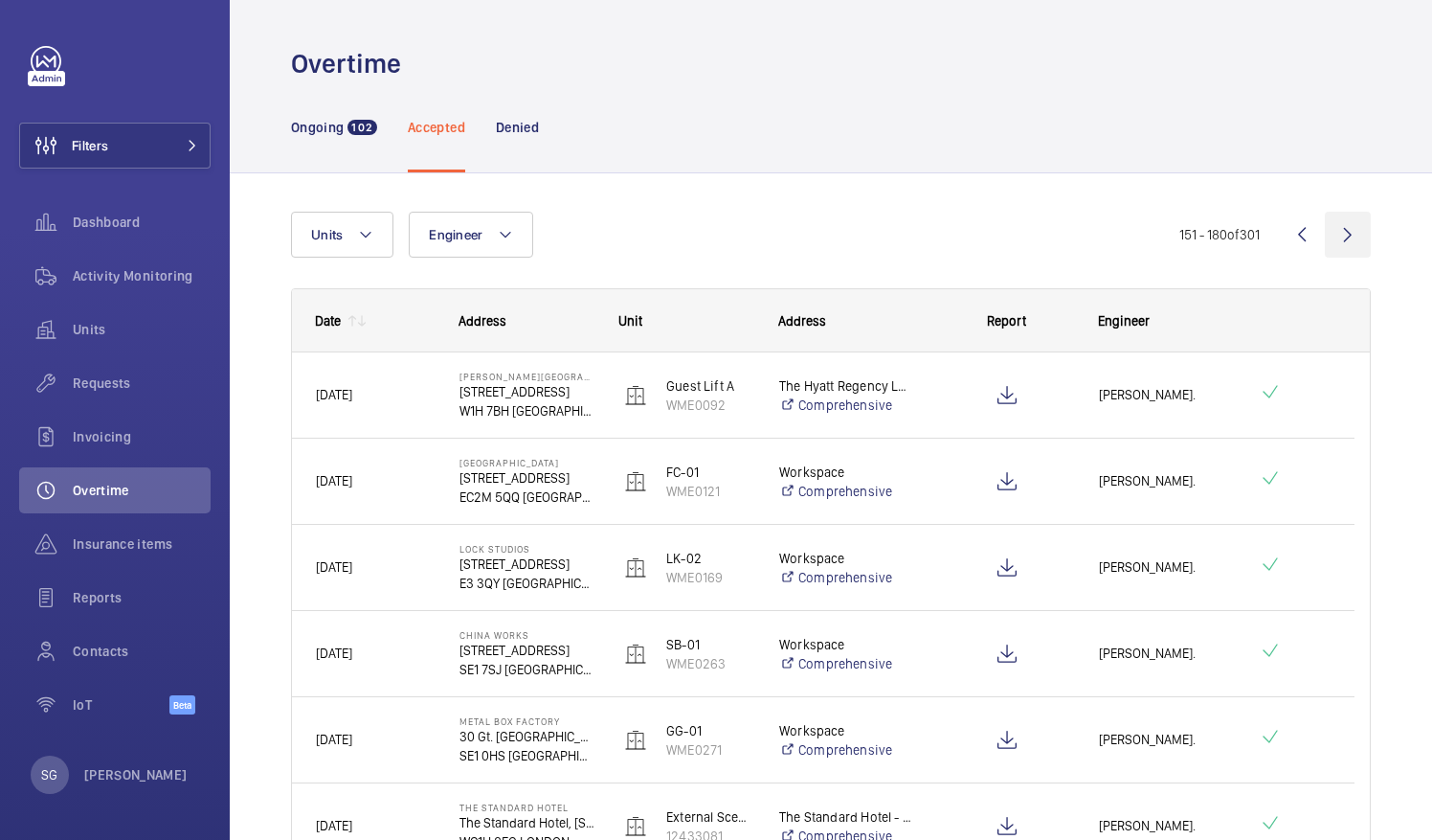
click at [1331, 239] on wm-front-icon-button at bounding box center [1347, 234] width 46 height 46
click at [1325, 252] on wm-front-icon-button at bounding box center [1347, 234] width 46 height 46
click at [1338, 247] on wm-front-icon-button at bounding box center [1347, 234] width 46 height 46
click at [1337, 233] on wm-front-icon-button at bounding box center [1347, 234] width 46 height 46
click at [1329, 245] on wm-front-icon-button at bounding box center [1347, 234] width 46 height 46
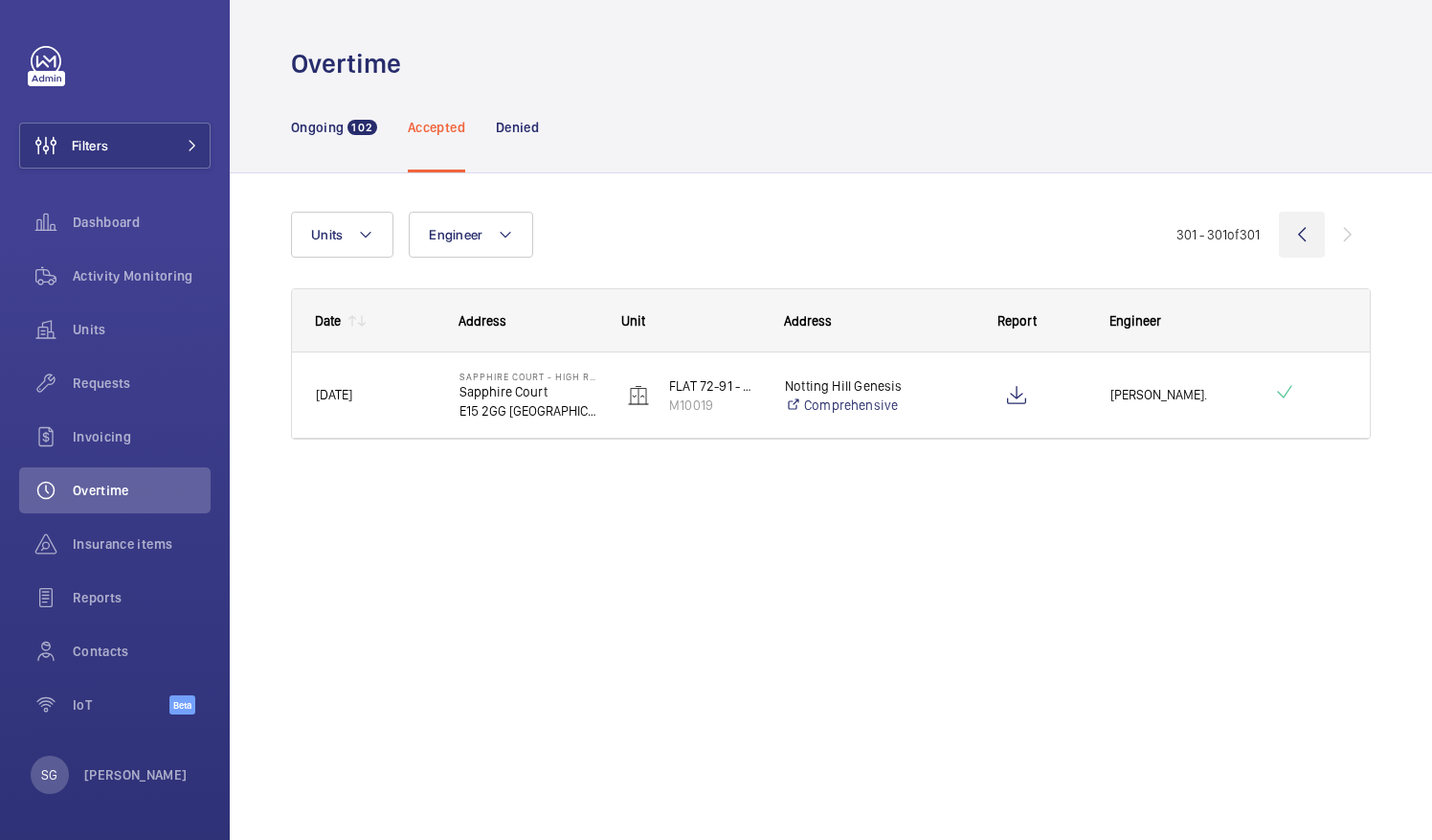
click at [1303, 235] on wm-front-icon-button at bounding box center [1302, 234] width 46 height 46
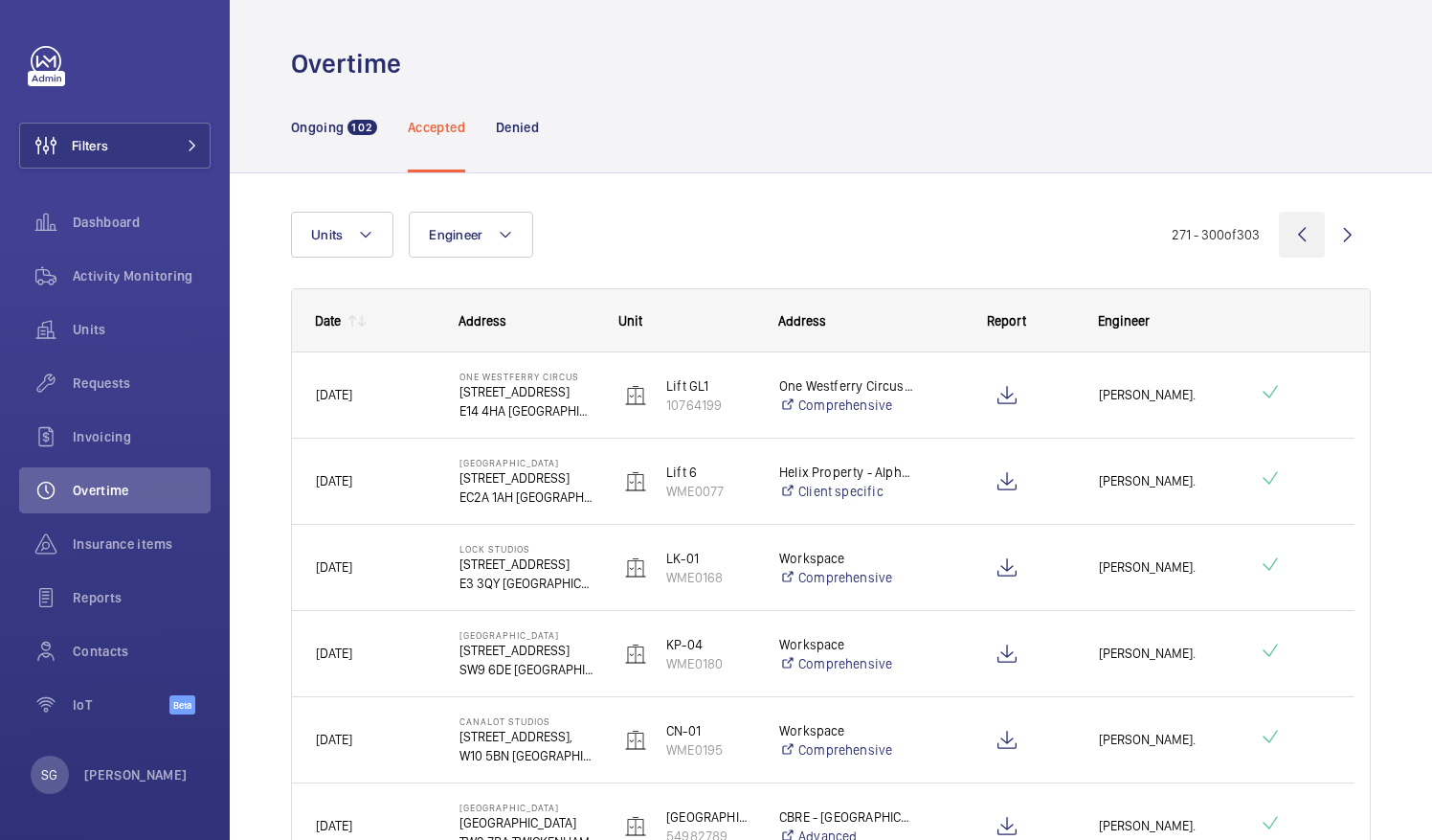
click at [1295, 234] on wm-front-icon-button at bounding box center [1302, 234] width 46 height 46
click at [1279, 236] on wm-front-icon-button at bounding box center [1302, 234] width 46 height 46
click at [1291, 236] on wm-front-icon-button at bounding box center [1302, 234] width 46 height 46
click at [1295, 233] on wm-front-icon-button at bounding box center [1302, 234] width 46 height 46
click at [1279, 238] on wm-front-icon-button at bounding box center [1302, 234] width 46 height 46
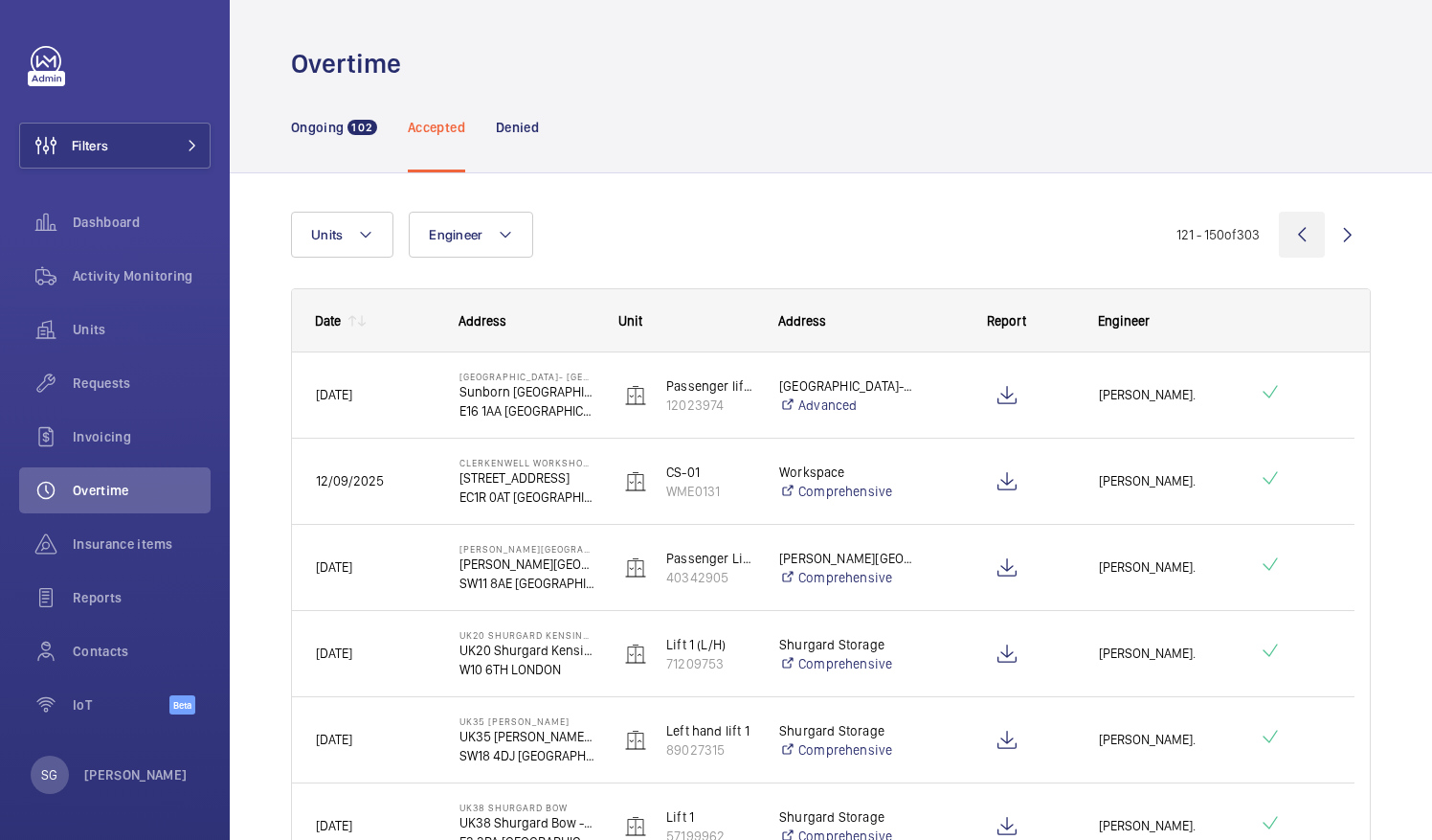
click at [1285, 231] on wm-front-icon-button at bounding box center [1302, 234] width 46 height 46
click at [1289, 238] on wm-front-icon-button at bounding box center [1302, 234] width 46 height 46
click at [1285, 240] on wm-front-icon-button at bounding box center [1302, 234] width 46 height 46
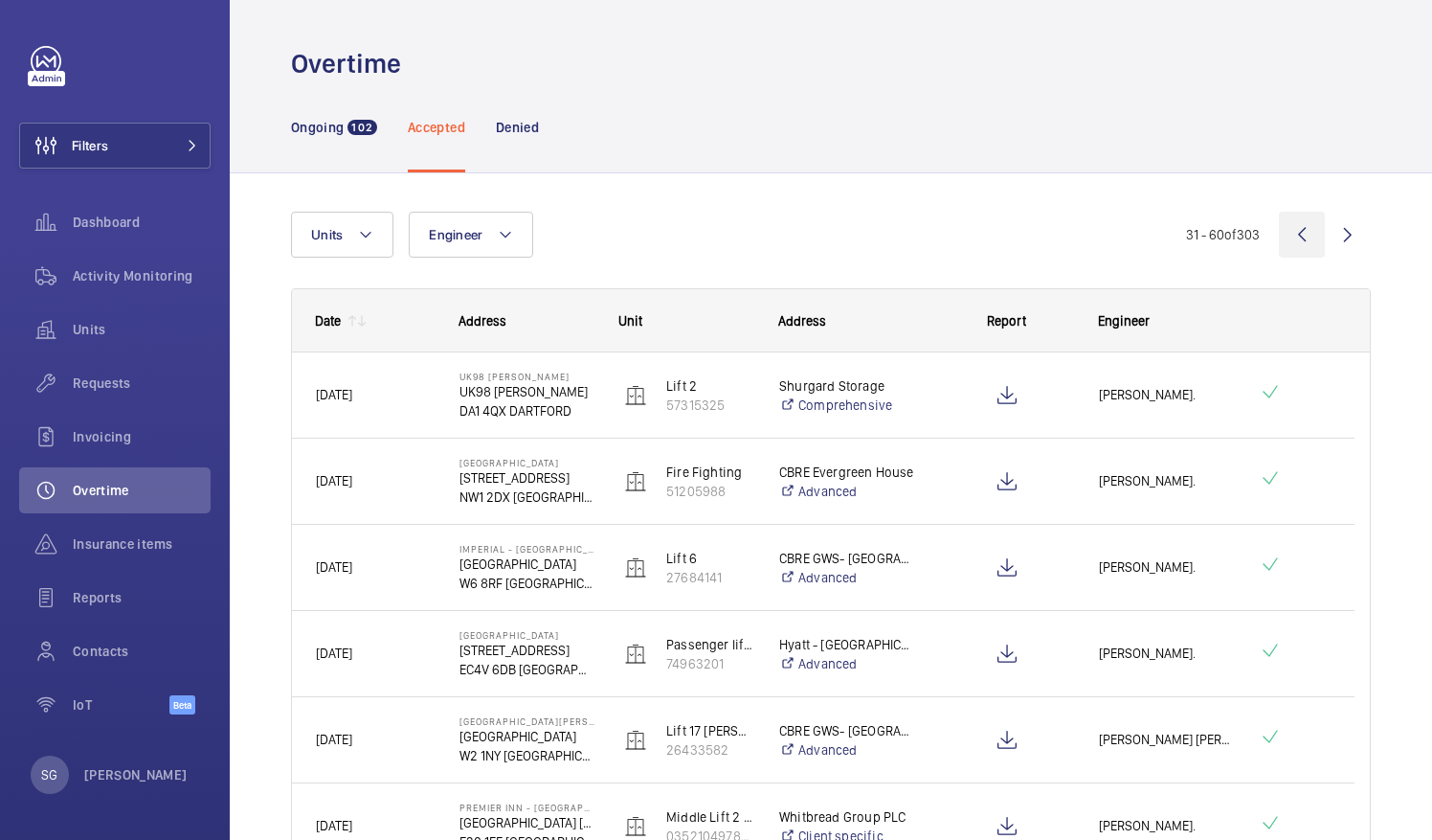
click at [1279, 237] on wm-front-icon-button at bounding box center [1302, 234] width 46 height 46
click at [321, 130] on p "Ongoing" at bounding box center [317, 127] width 52 height 19
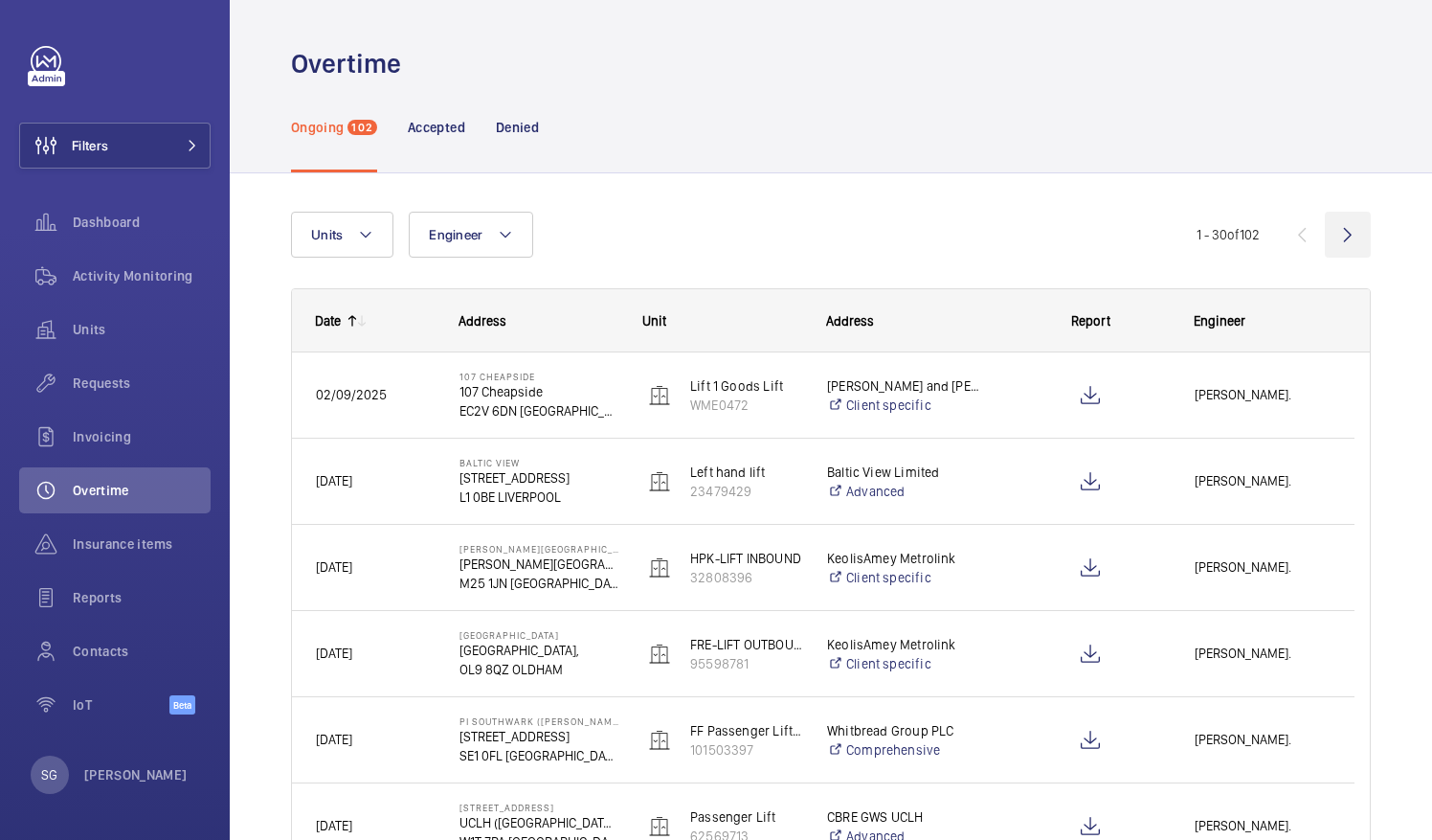
click at [1332, 225] on wm-front-icon-button at bounding box center [1347, 234] width 46 height 46
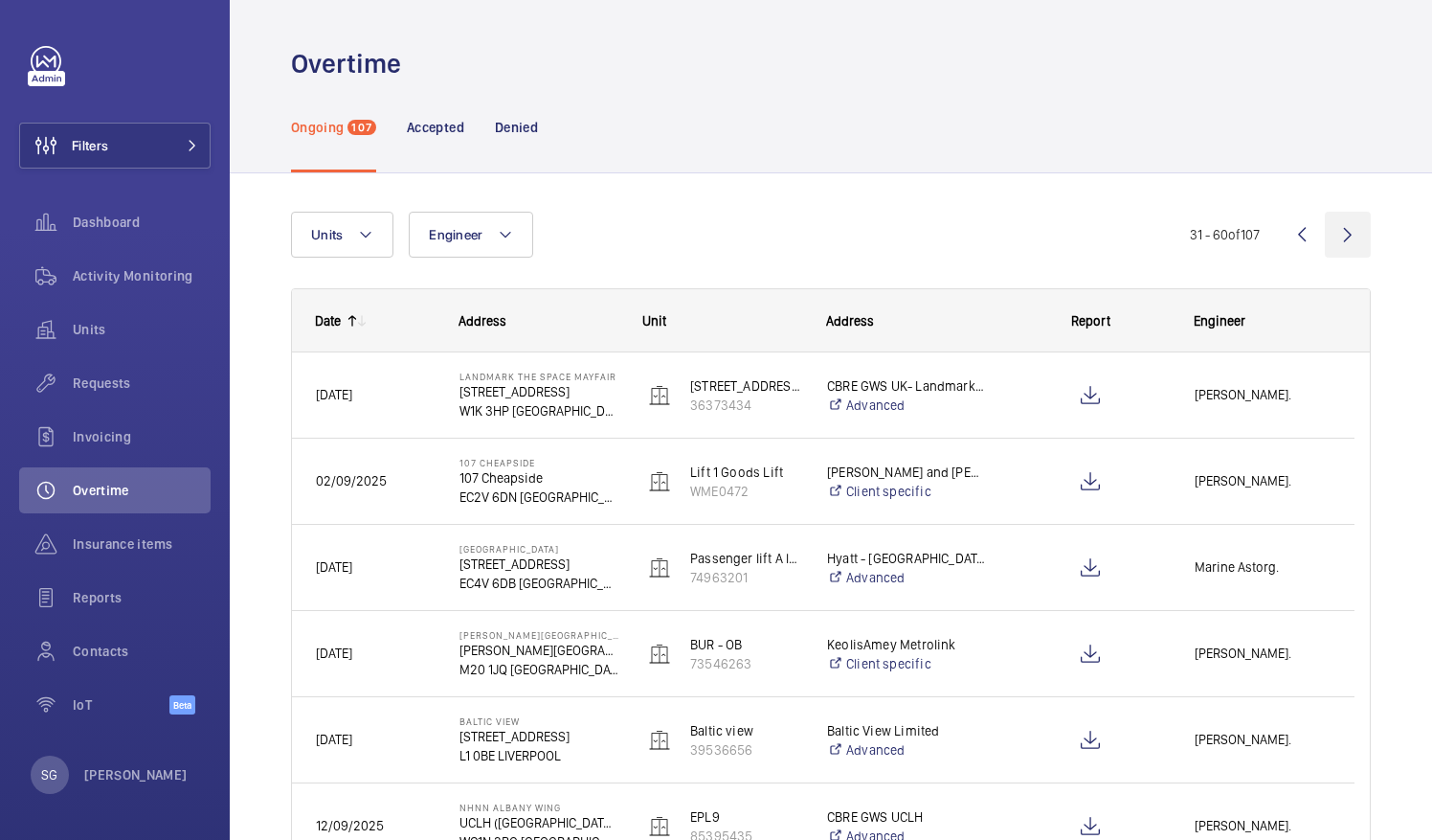
click at [1335, 236] on wm-front-icon-button at bounding box center [1347, 234] width 46 height 46
